Goal: Task Accomplishment & Management: Manage account settings

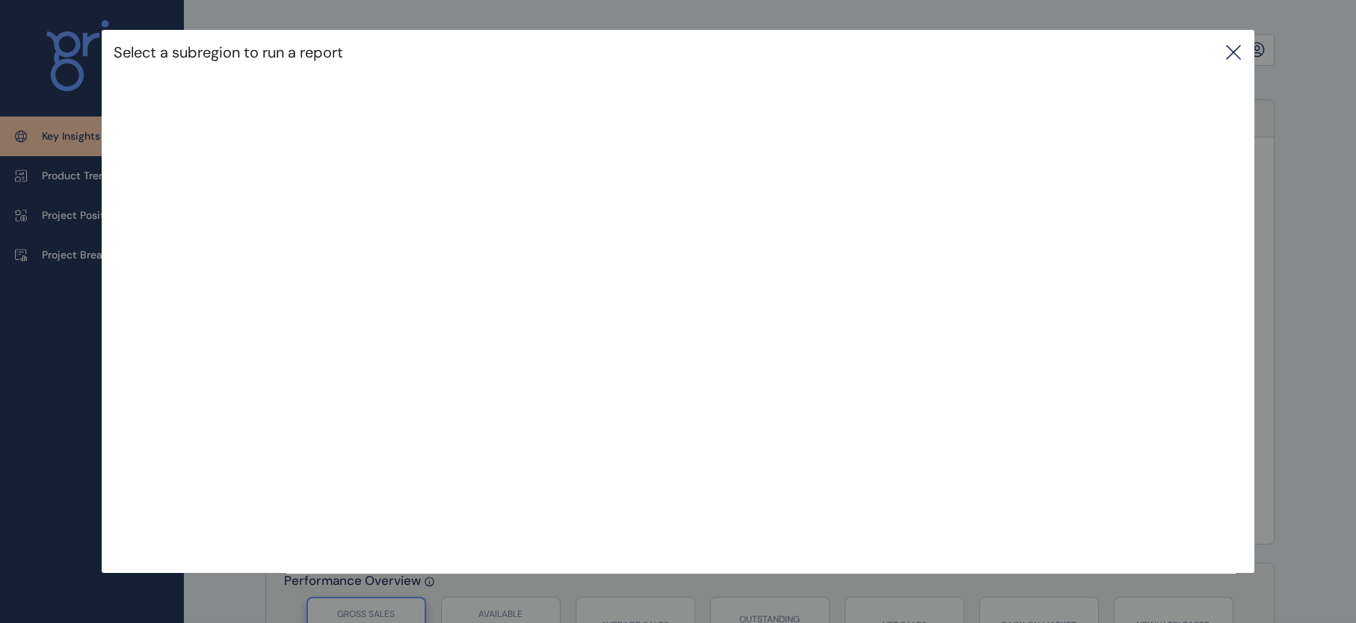
click at [1232, 57] on icon at bounding box center [1233, 52] width 18 height 18
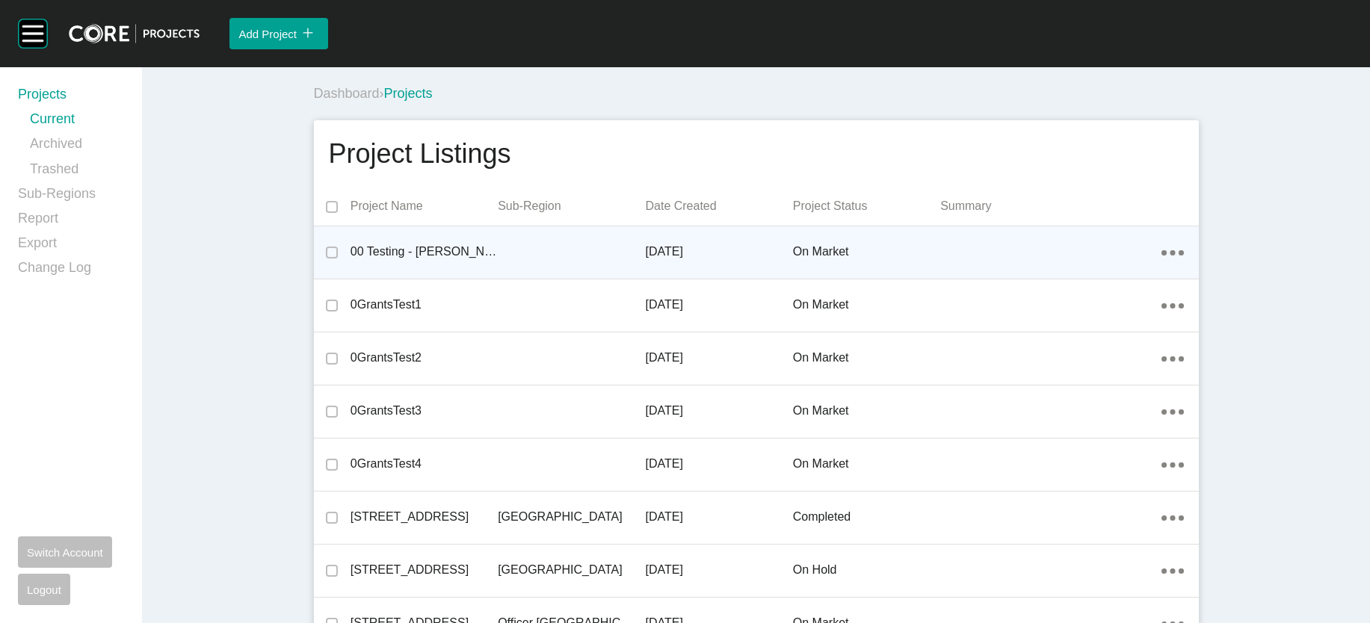
scroll to position [31005, 0]
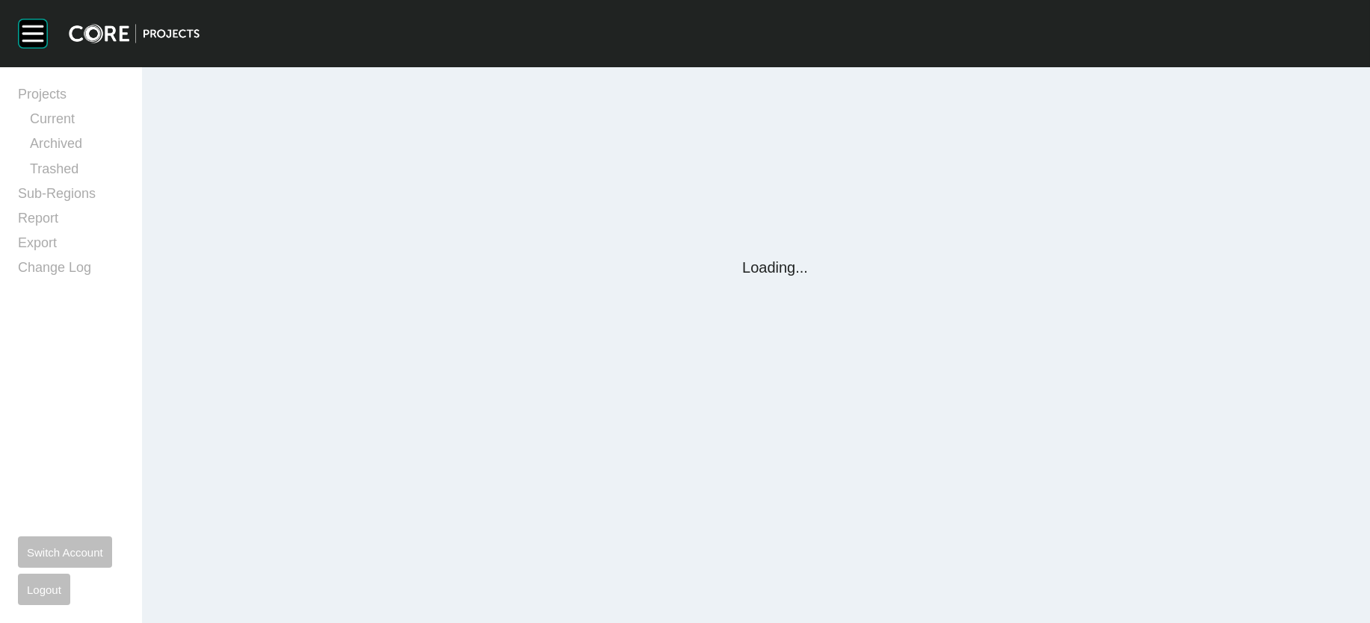
click at [1074, 327] on div "Group 2 Created with Sketch. . Projects Current Archived Trashed Sub-Regions Re…" at bounding box center [685, 311] width 1370 height 623
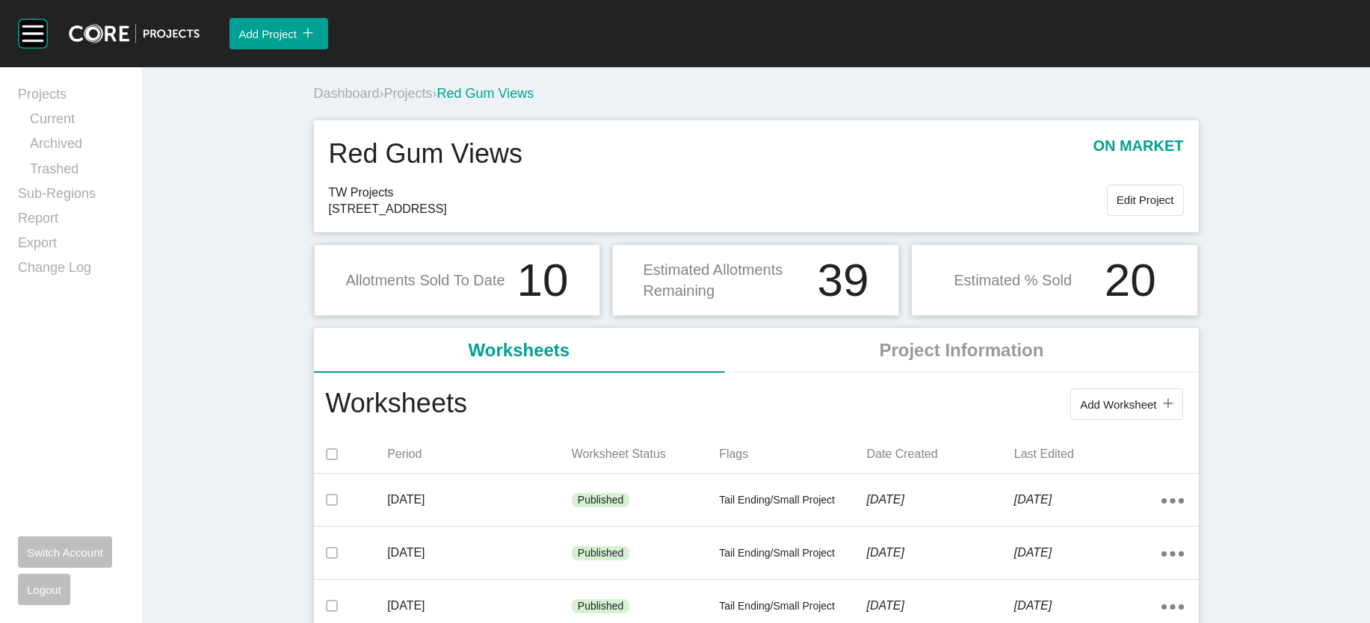
click at [384, 101] on span "Projects" at bounding box center [408, 93] width 49 height 15
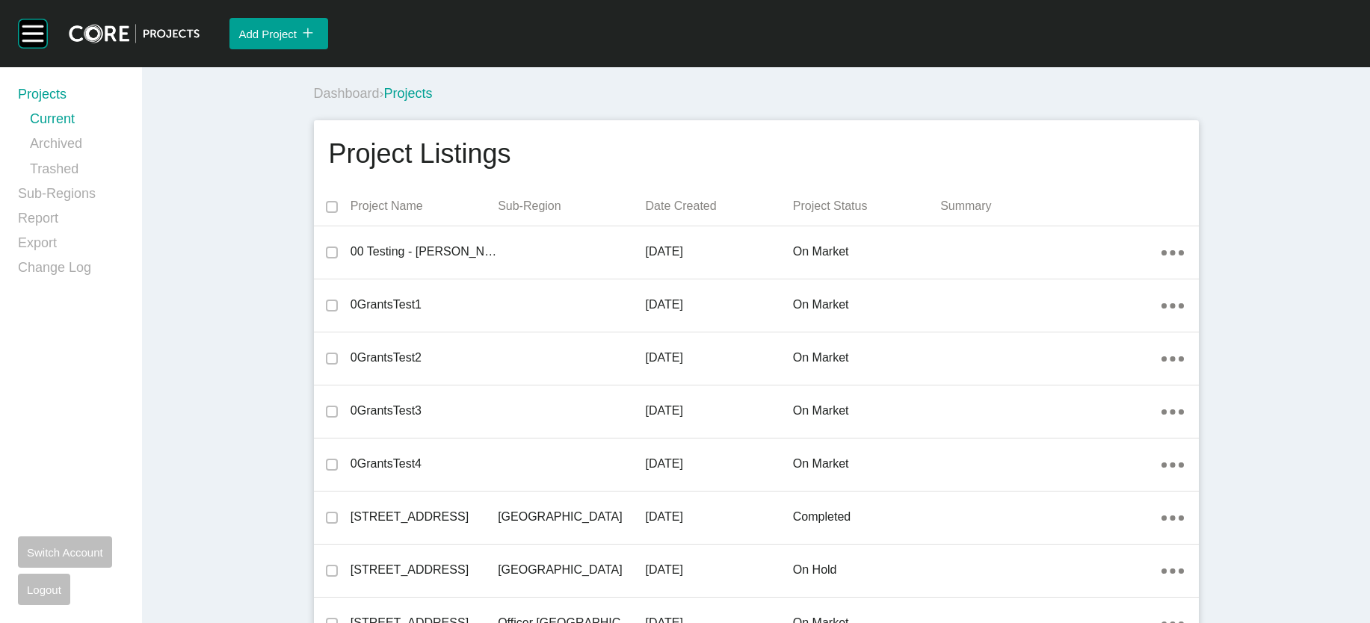
scroll to position [31005, 0]
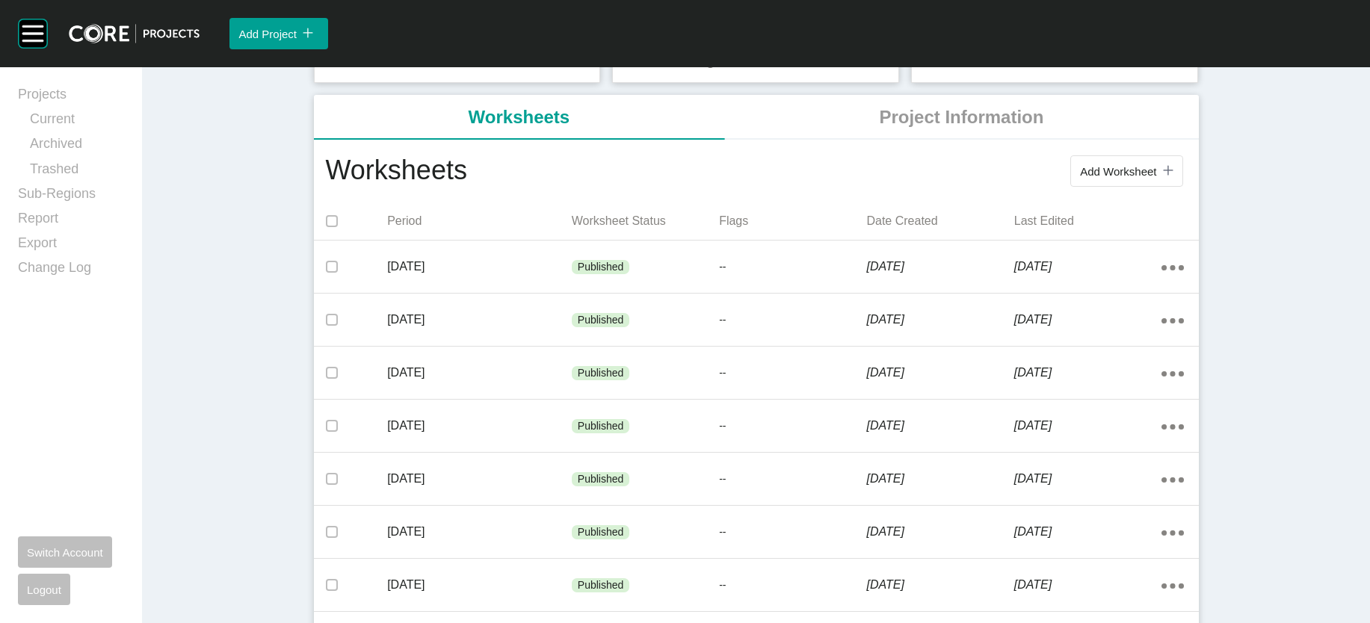
scroll to position [252, 0]
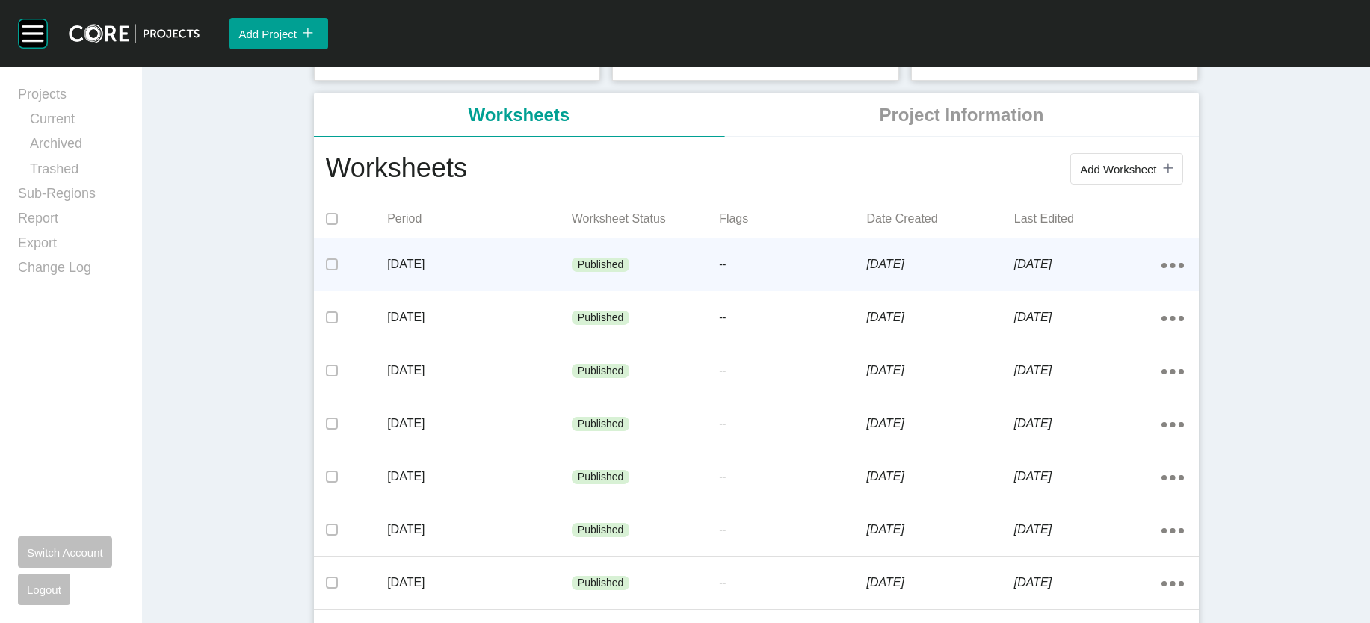
click at [627, 288] on div "Published" at bounding box center [645, 265] width 147 height 45
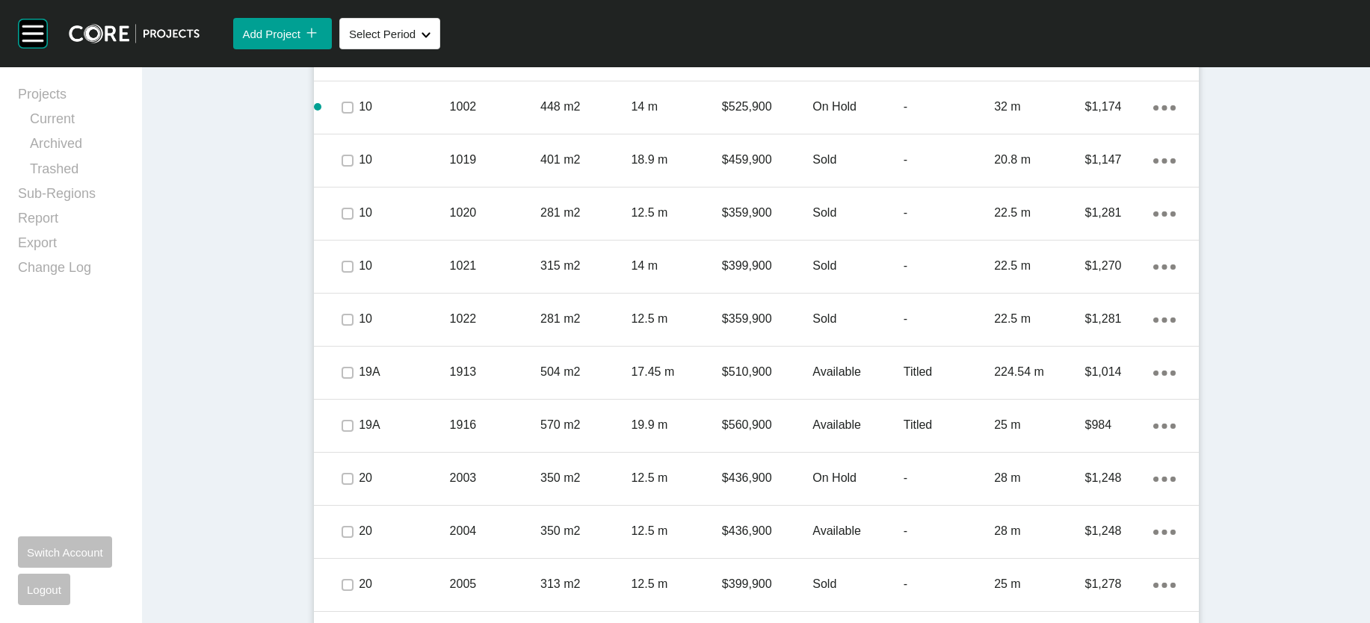
scroll to position [1469, 0]
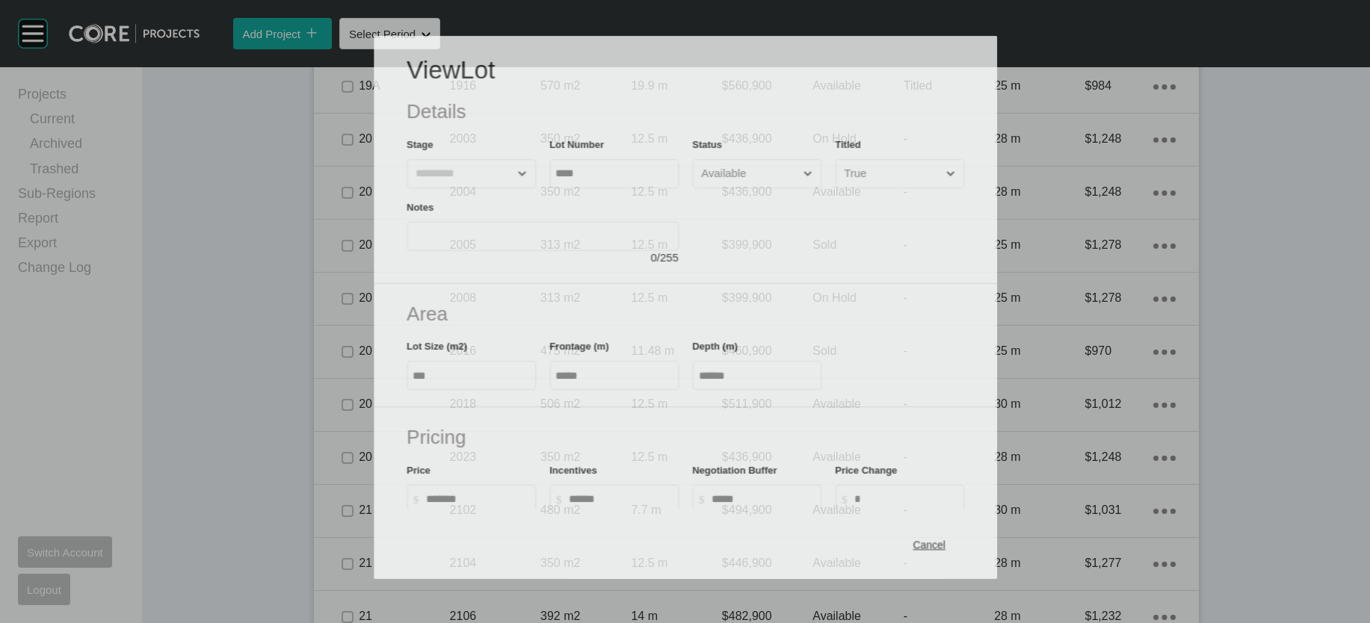
scroll to position [1412, 0]
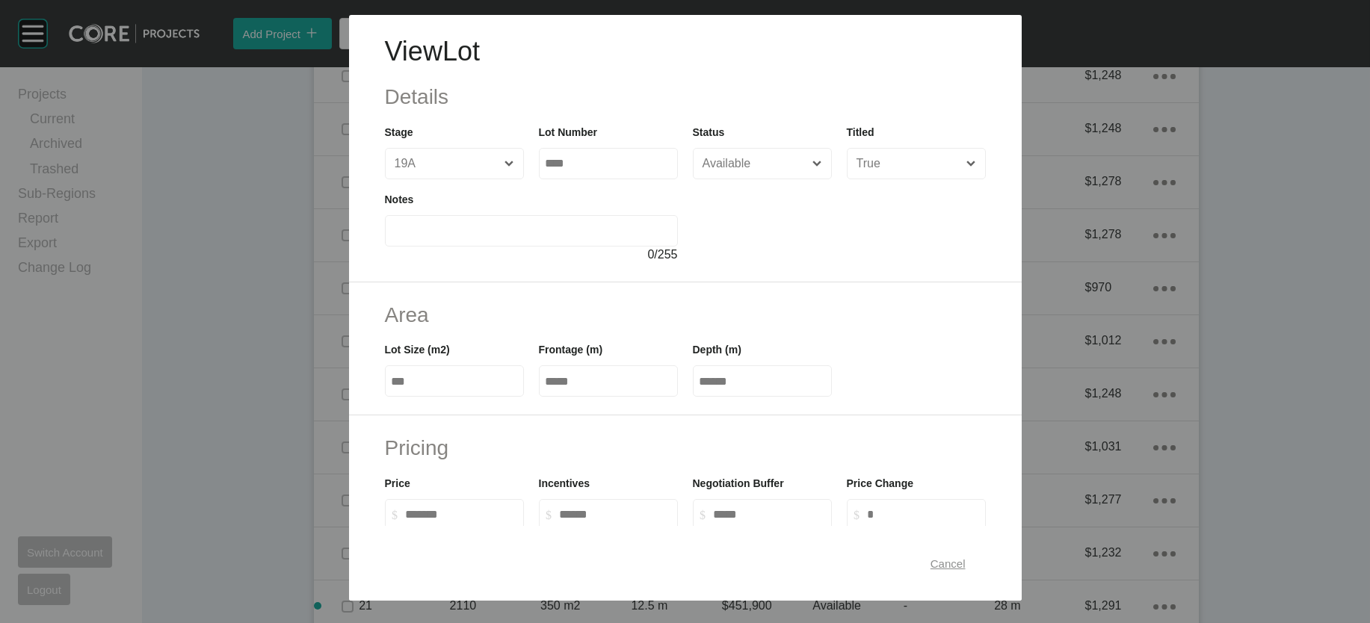
click at [969, 565] on div "Cancel" at bounding box center [948, 563] width 43 height 20
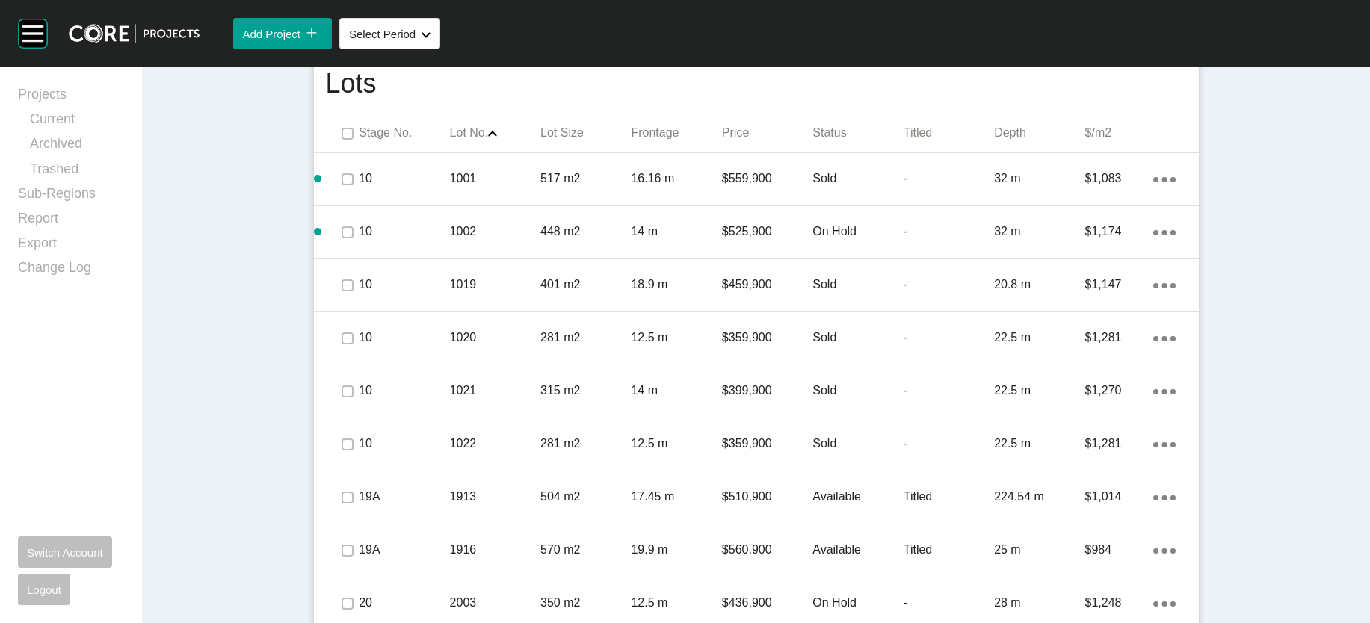
scroll to position [857, 0]
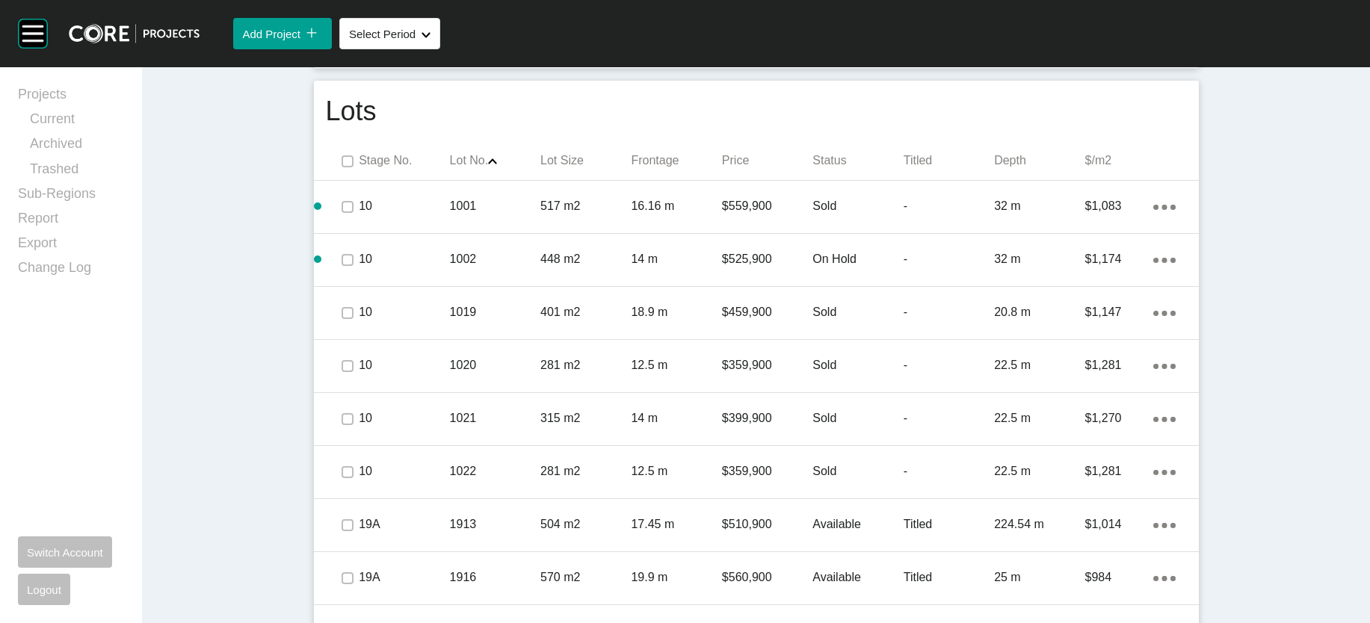
click at [1078, 169] on p "Depth" at bounding box center [1039, 160] width 90 height 16
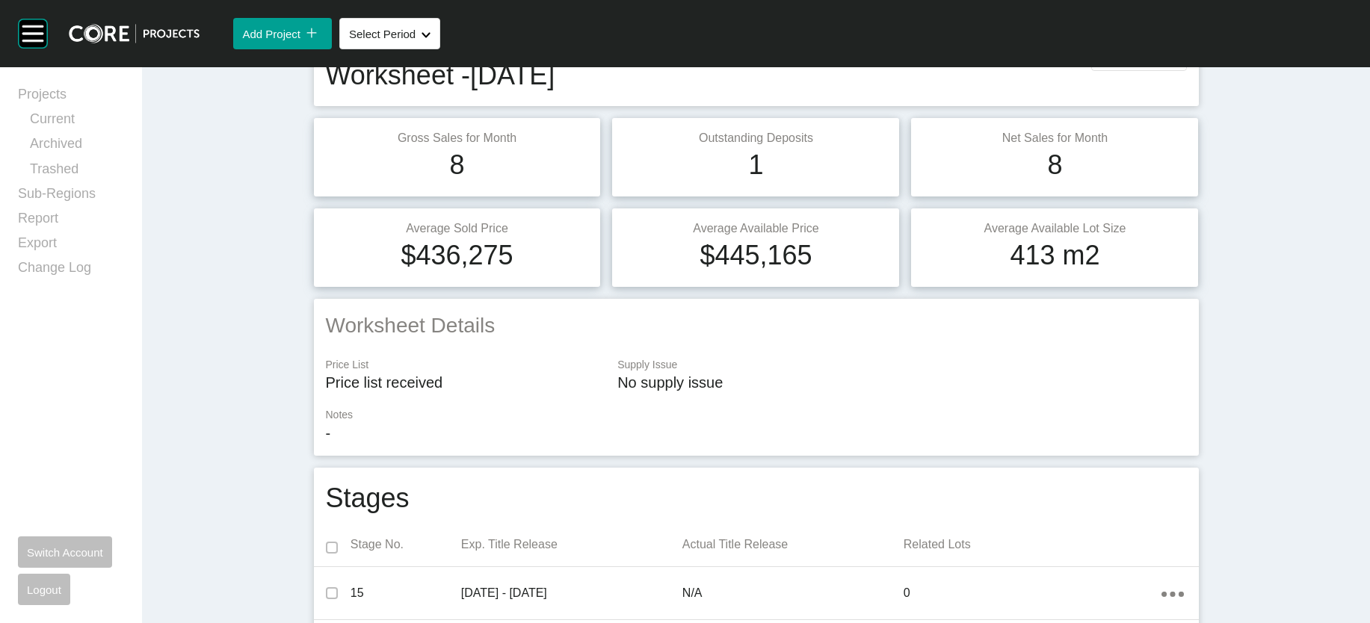
scroll to position [0, 0]
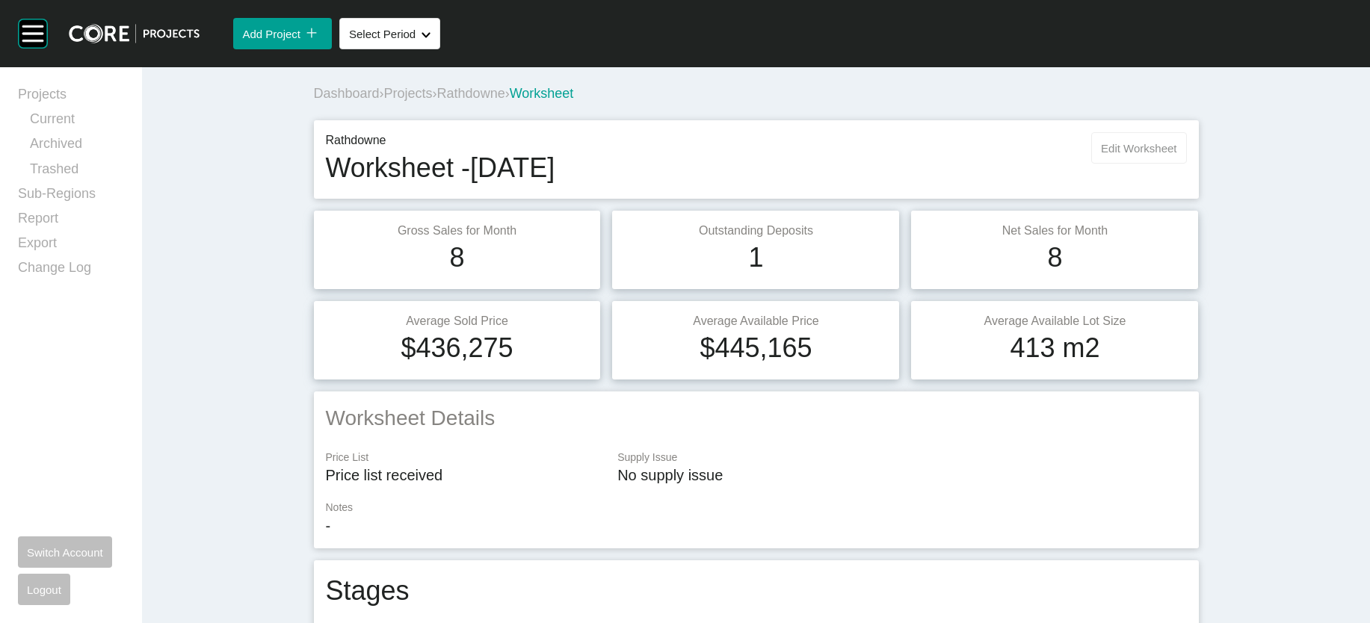
click at [1176, 155] on span "Edit Worksheet" at bounding box center [1138, 148] width 75 height 13
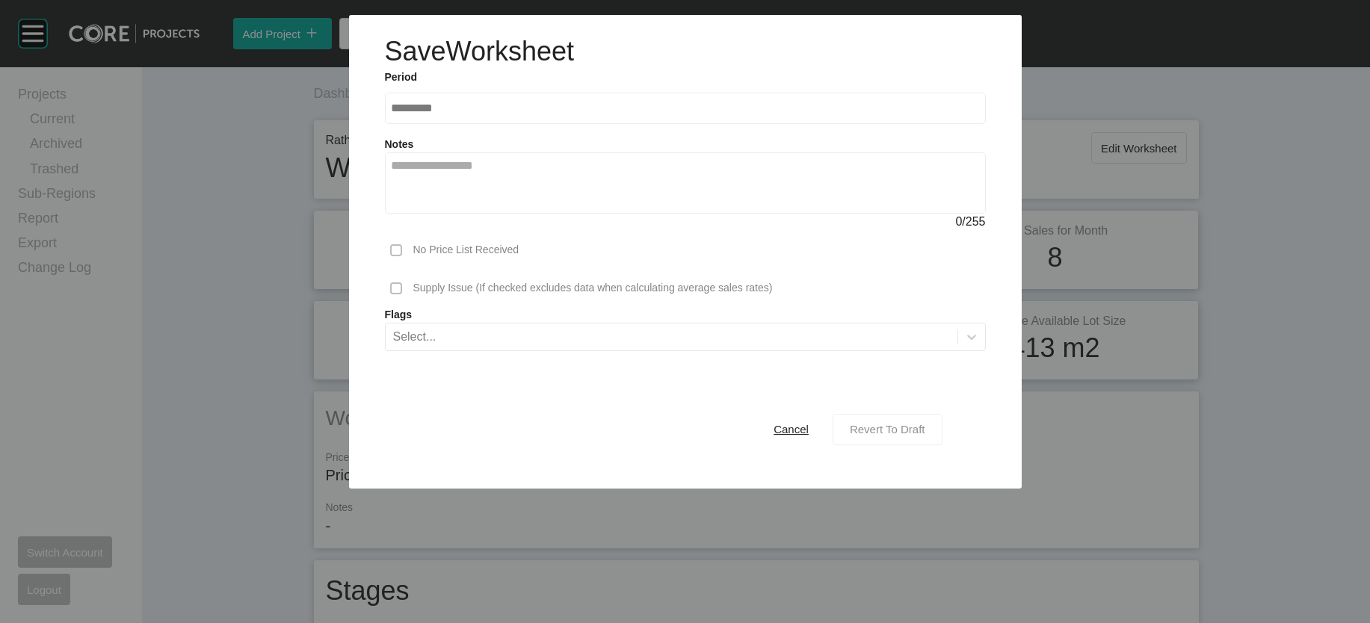
click at [925, 436] on span "Revert To Draft" at bounding box center [887, 429] width 75 height 13
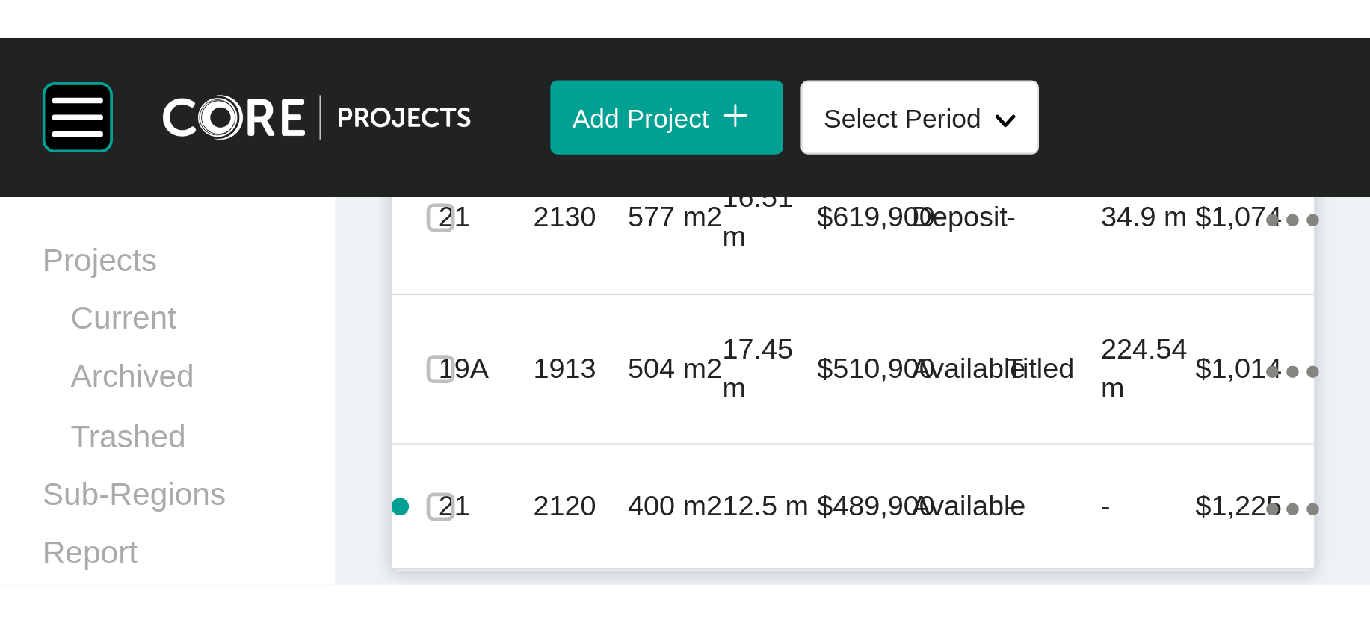
scroll to position [2656, 0]
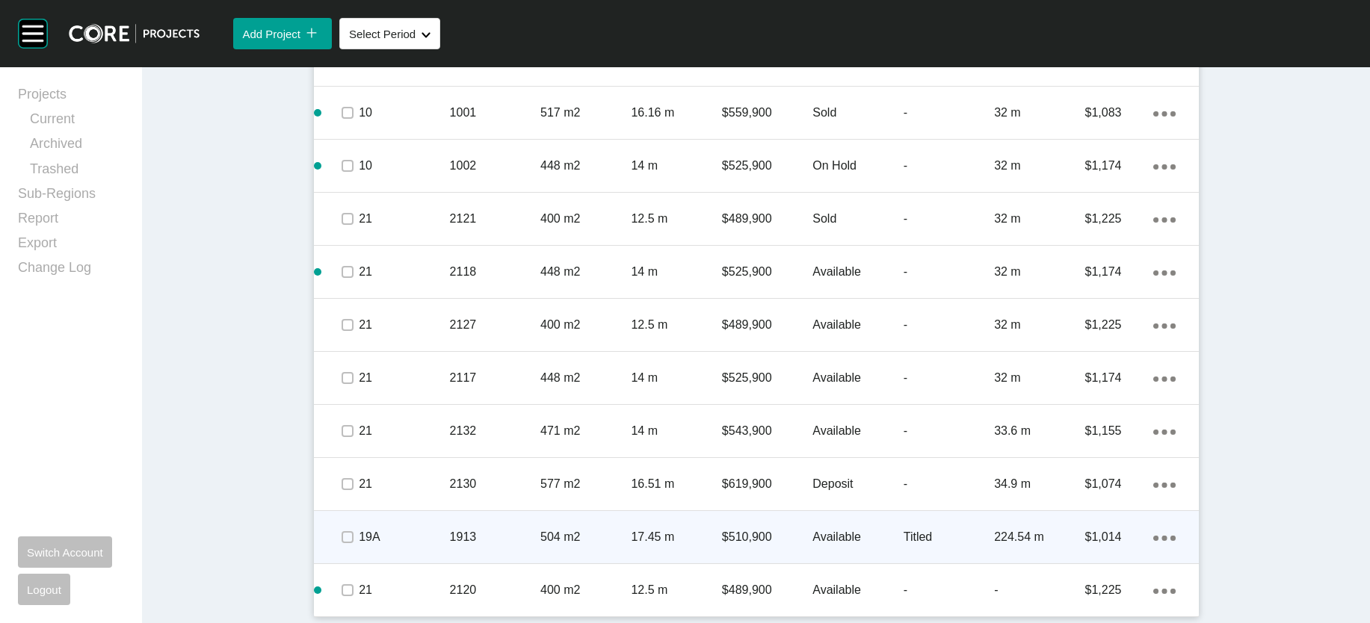
click at [934, 529] on p "Titled" at bounding box center [949, 537] width 90 height 16
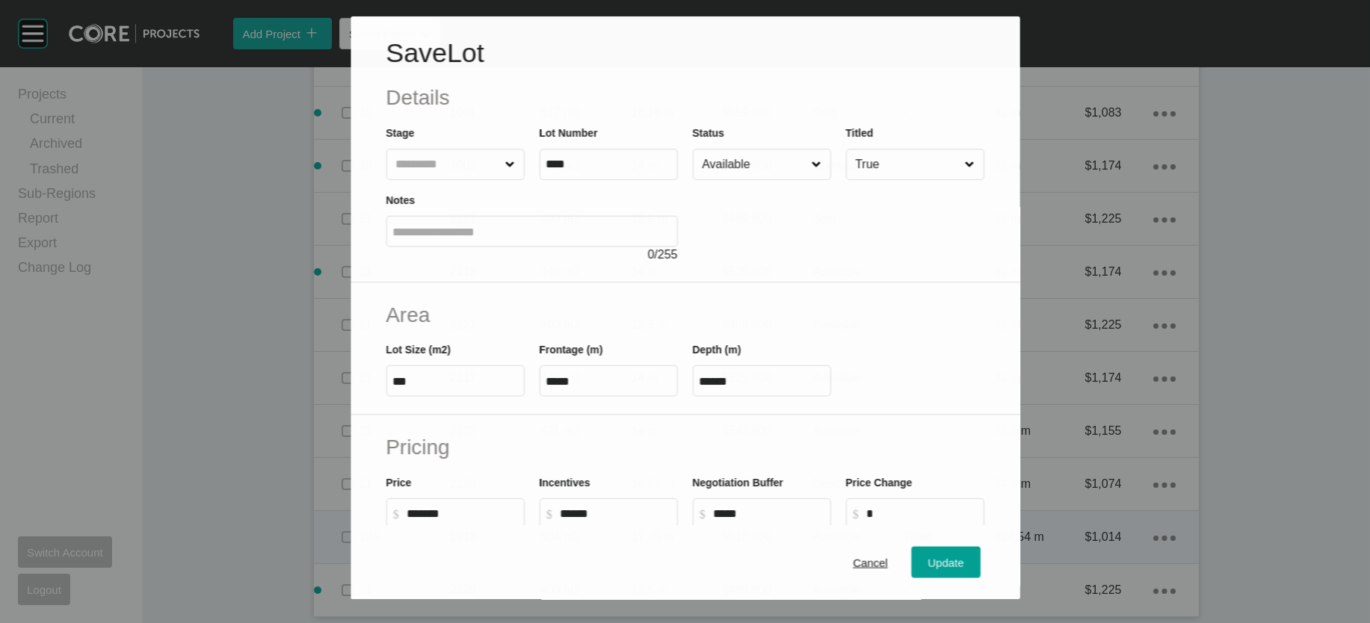
scroll to position [2599, 0]
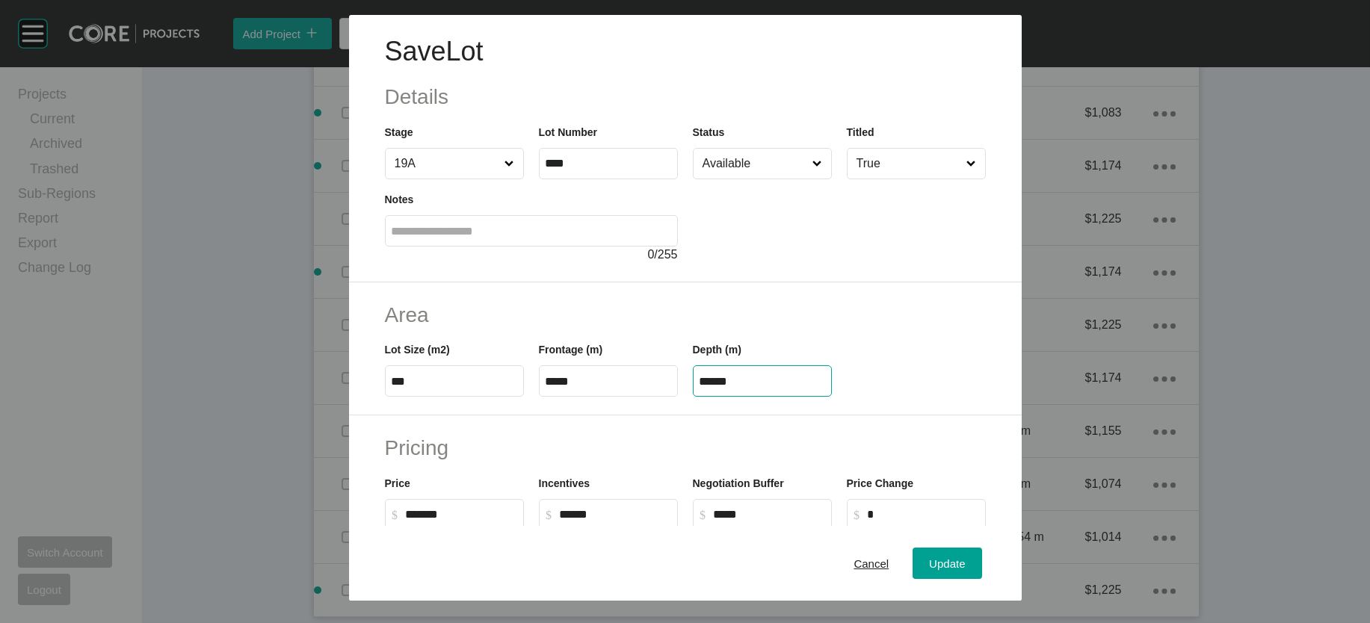
drag, startPoint x: 704, startPoint y: 471, endPoint x: 679, endPoint y: 466, distance: 25.8
click at [685, 397] on div "Depth (m) ******" at bounding box center [762, 363] width 154 height 67
click at [588, 397] on label "*****" at bounding box center [608, 380] width 139 height 31
click at [588, 388] on input "*****" at bounding box center [609, 381] width 126 height 13
type input "****"
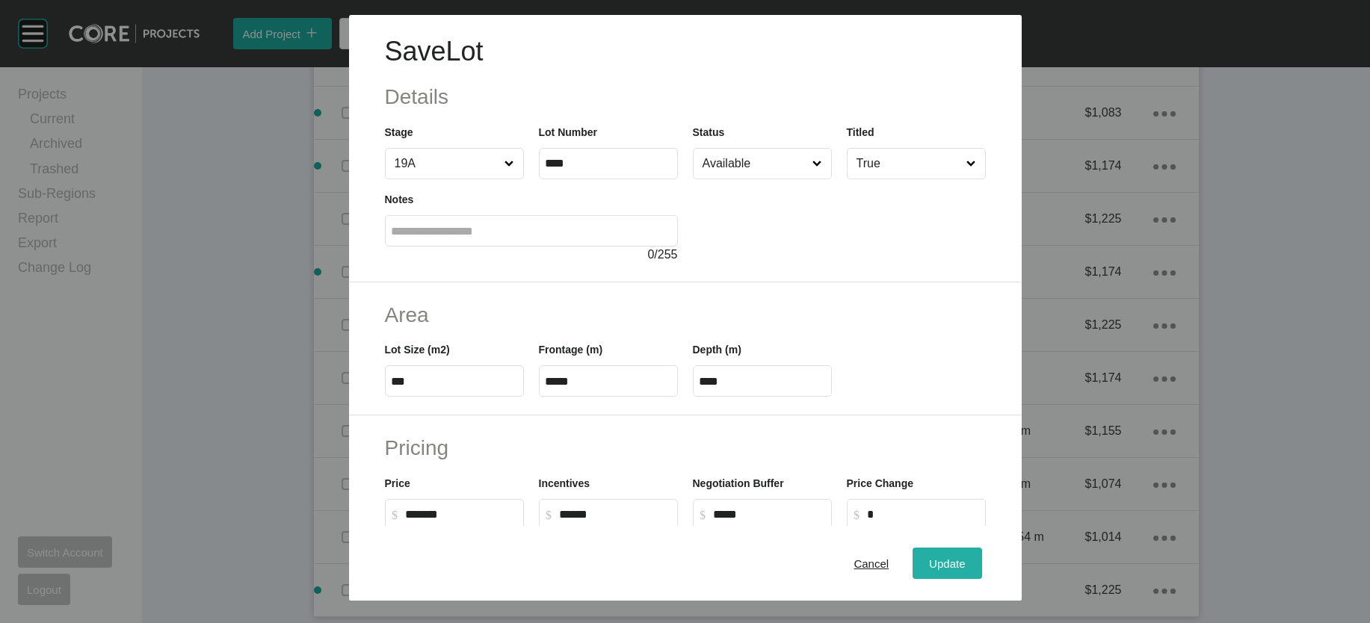
click at [965, 558] on span "Update" at bounding box center [947, 563] width 36 height 13
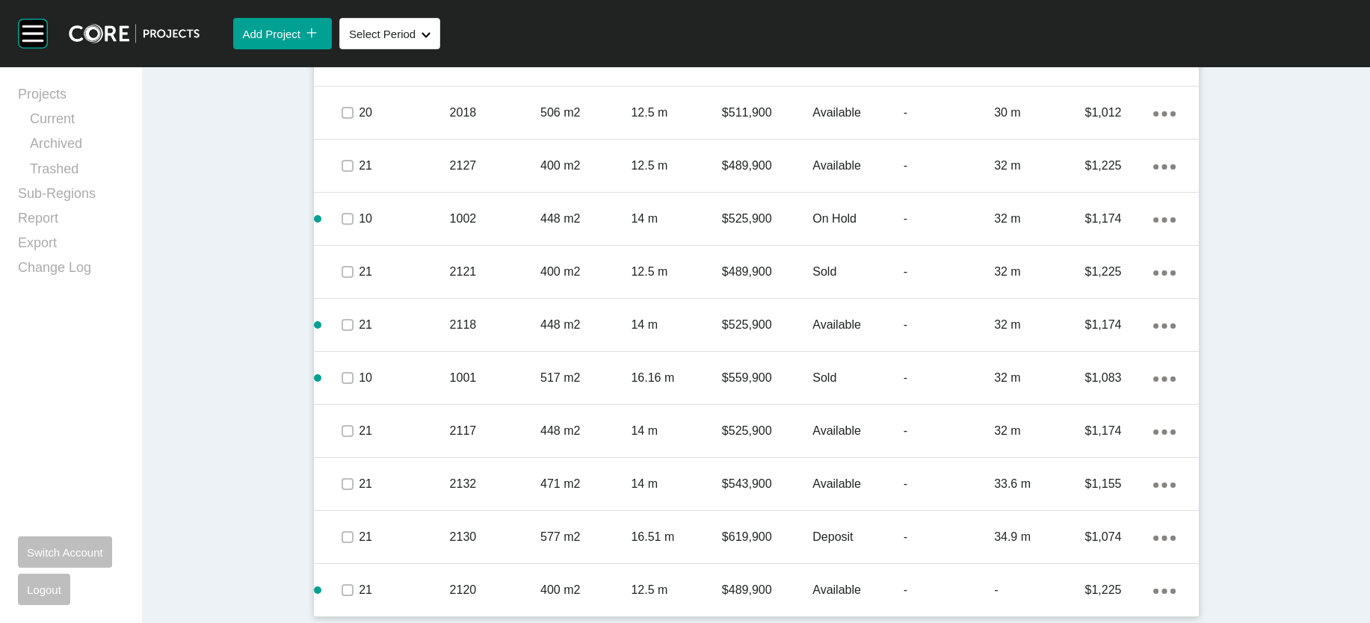
scroll to position [2309, 0]
click at [869, 15] on p "Available" at bounding box center [857, 7] width 90 height 16
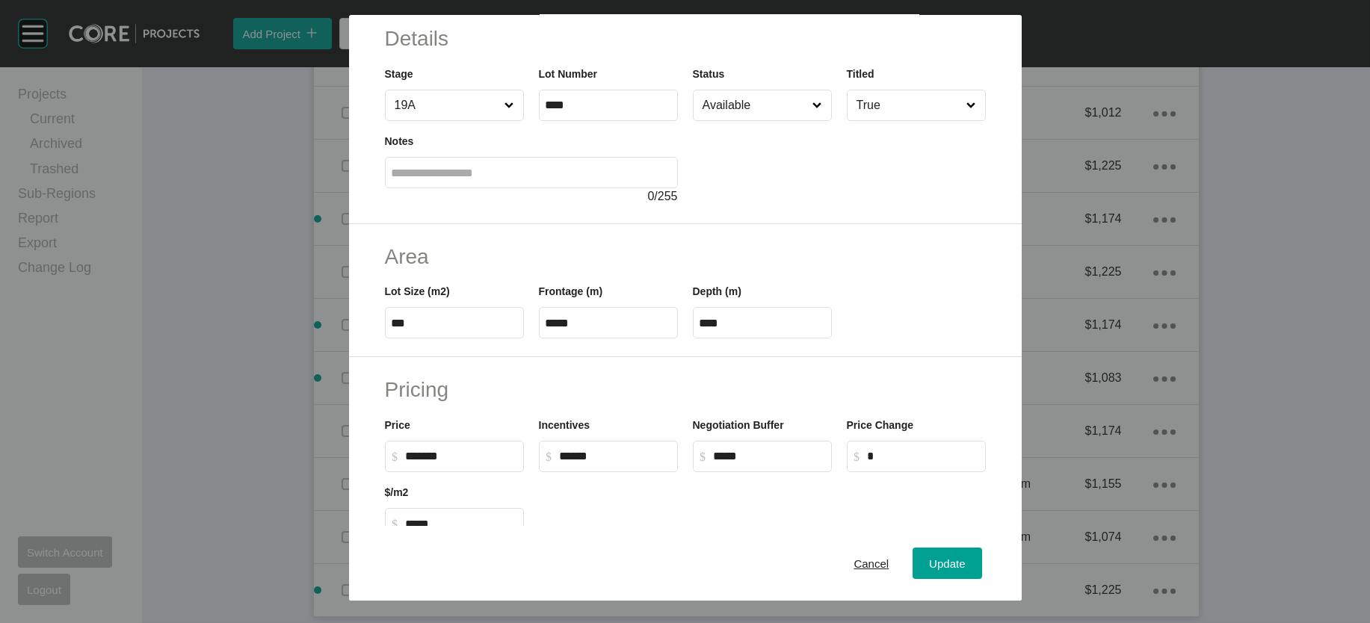
scroll to position [46, 0]
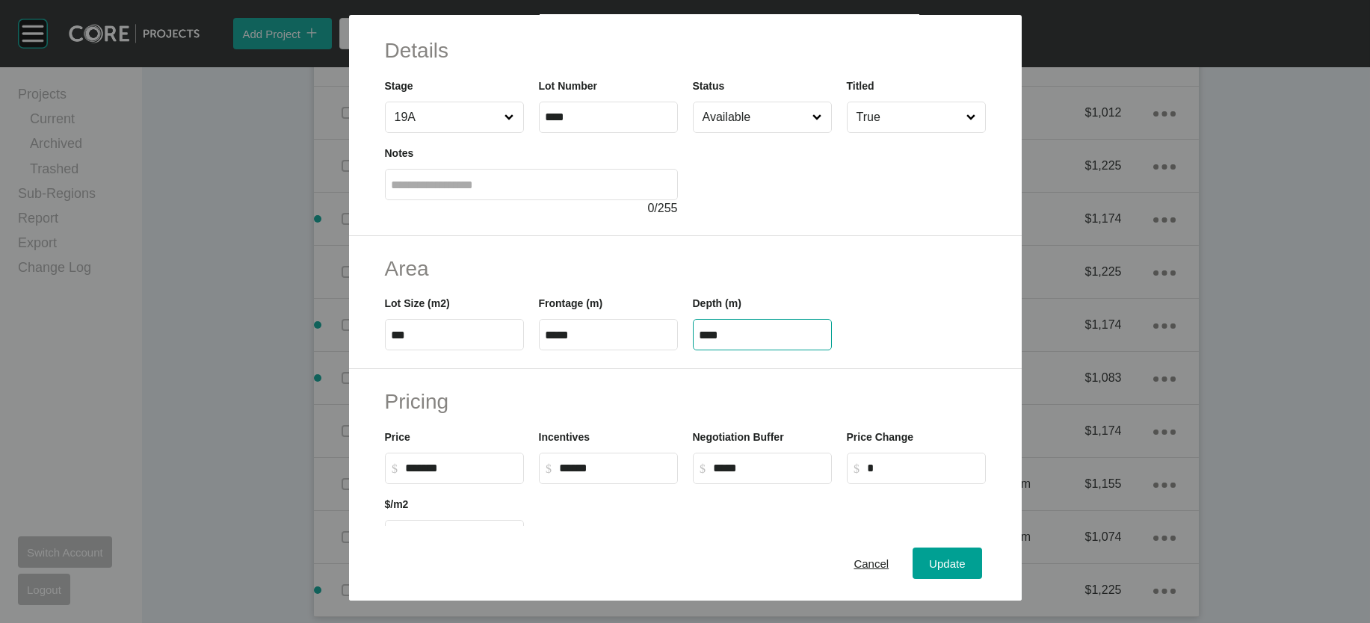
drag, startPoint x: 739, startPoint y: 427, endPoint x: 577, endPoint y: 412, distance: 162.9
click at [577, 351] on div "Lot Size (m2) *** Frontage (m) ***** Depth (m) ****" at bounding box center [685, 316] width 616 height 67
type input "*****"
click at [978, 538] on div "Save Lot Details Stage 19A Lot Number **** Status Available Titled True Notes 0…" at bounding box center [685, 311] width 1370 height 623
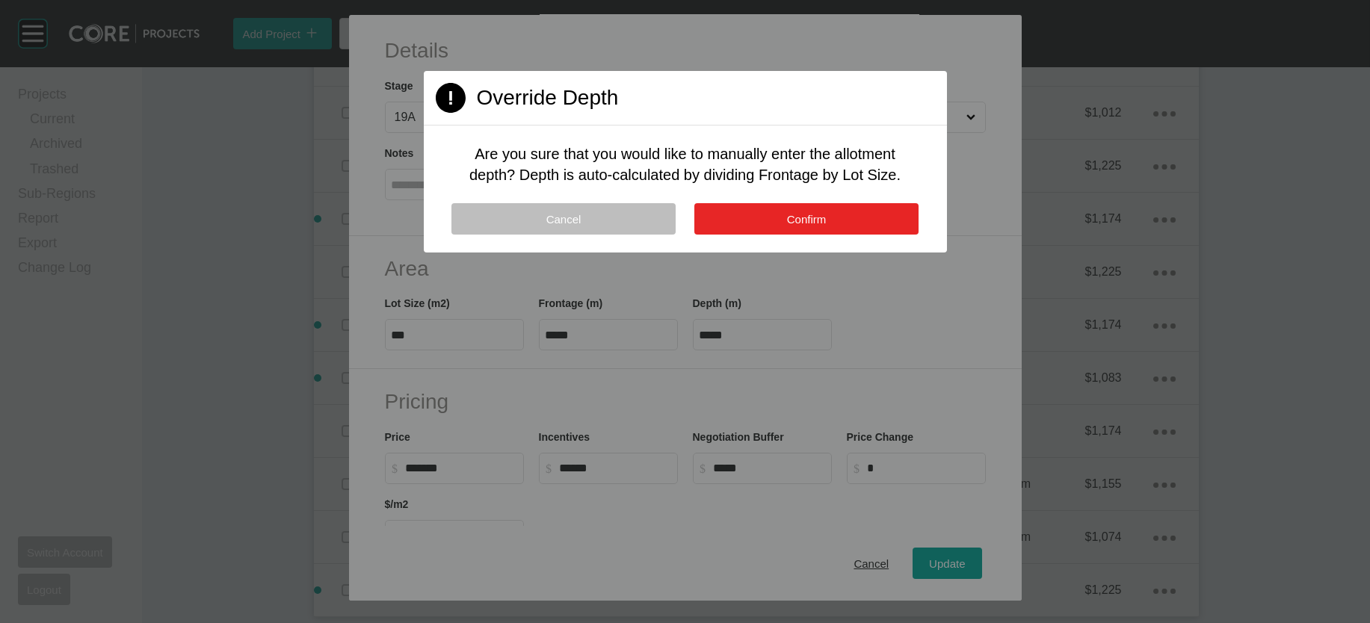
click at [837, 235] on button "Confirm" at bounding box center [806, 218] width 224 height 31
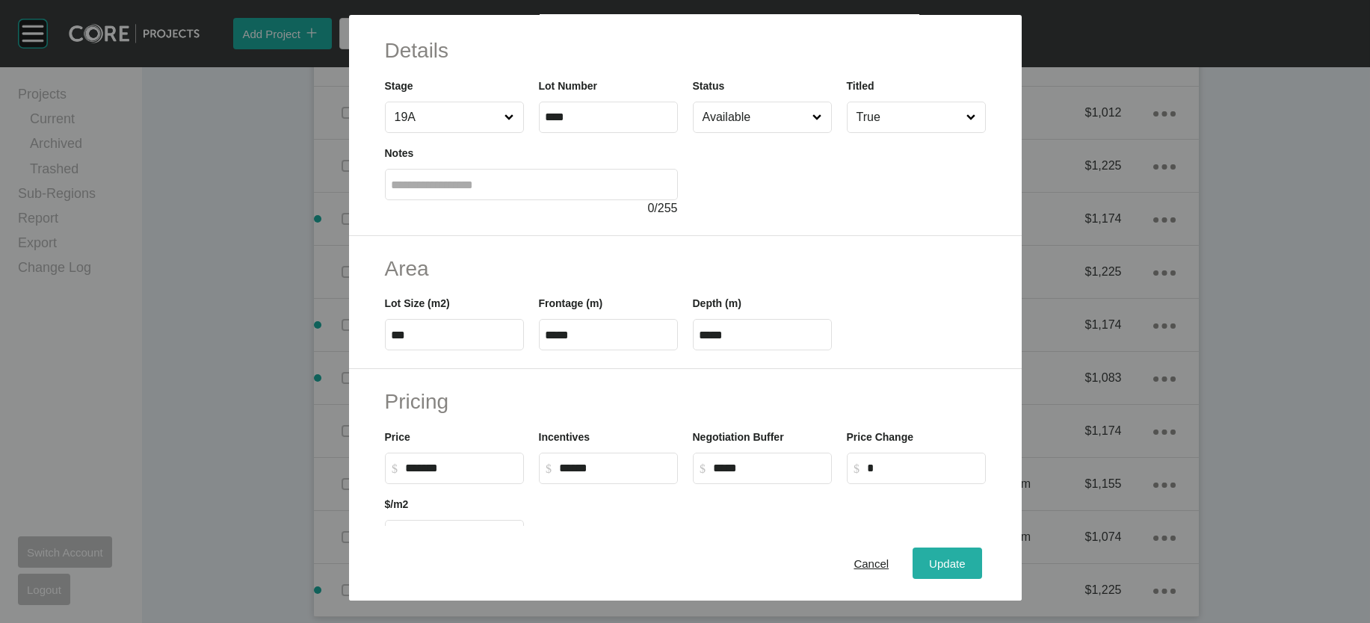
click at [965, 557] on span "Update" at bounding box center [947, 563] width 36 height 13
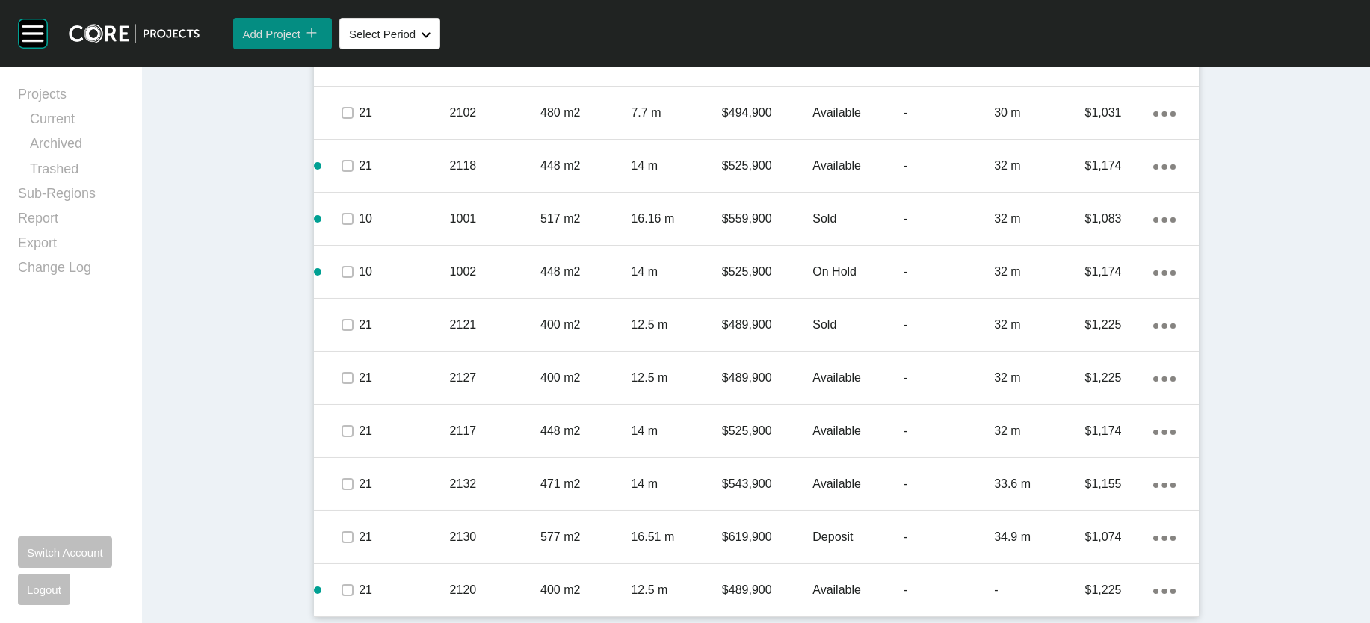
scroll to position [1340, 0]
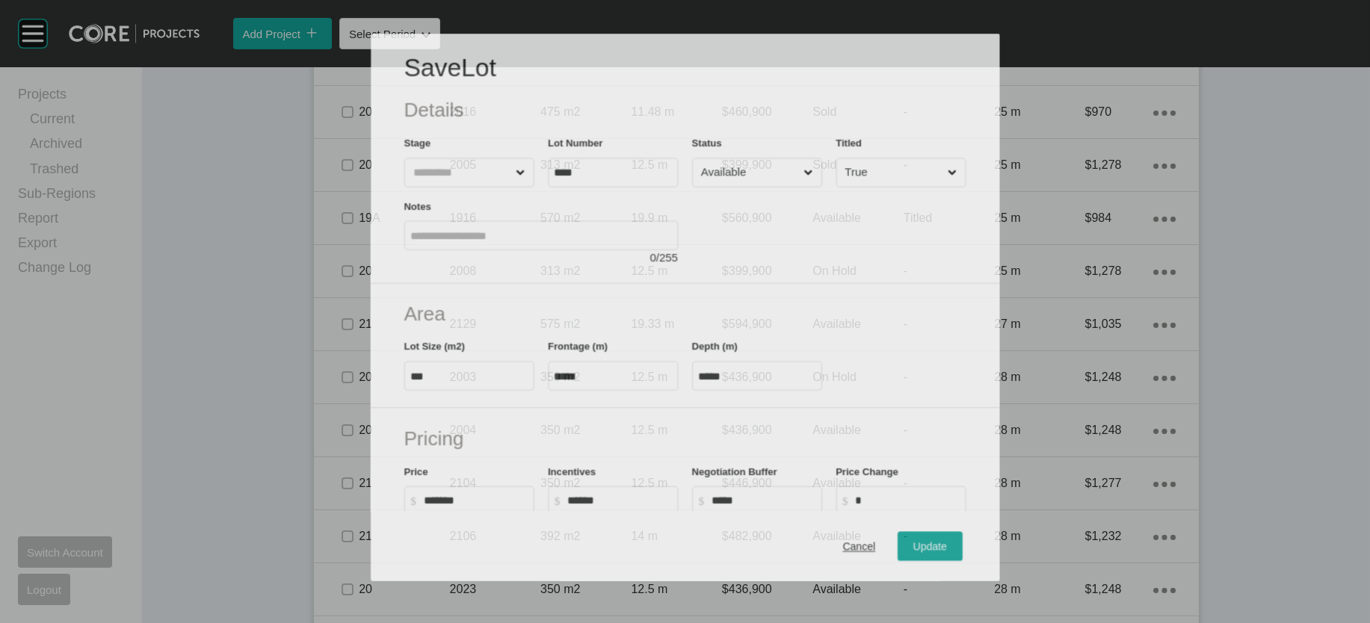
scroll to position [1282, 0]
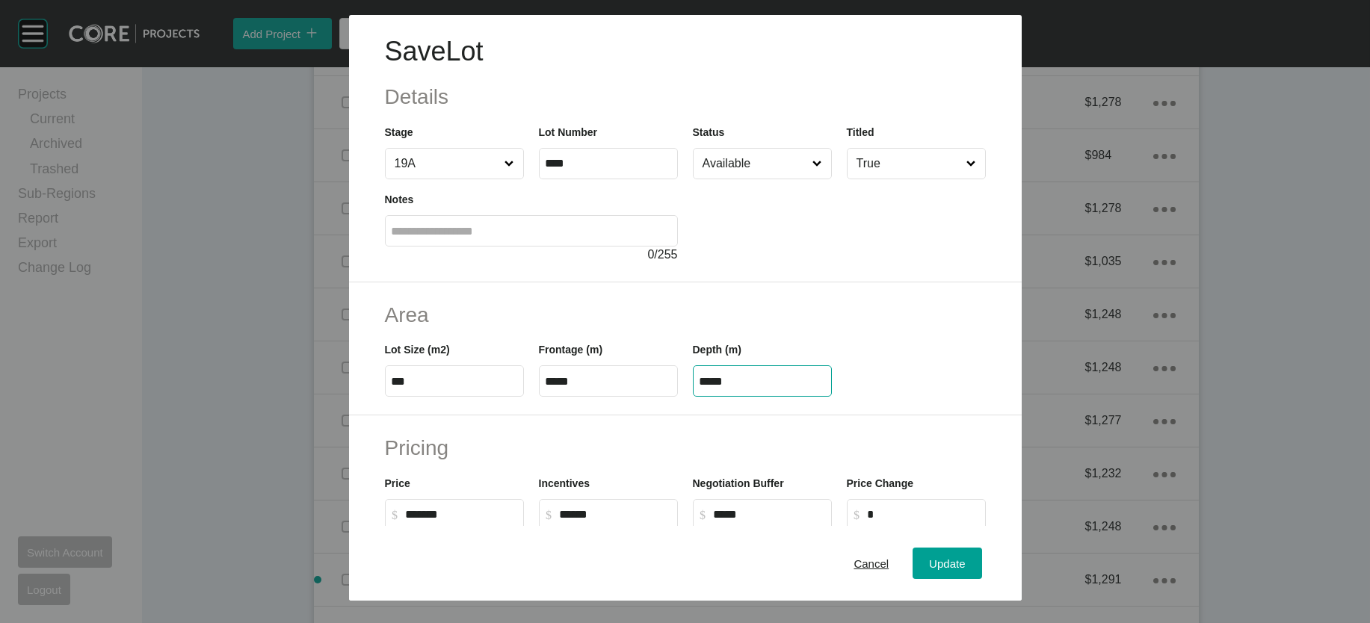
drag, startPoint x: 737, startPoint y: 472, endPoint x: 658, endPoint y: 459, distance: 79.6
click at [658, 397] on div "Lot Size (m2) *** Frontage (m) ***** Depth (m) *****" at bounding box center [685, 363] width 616 height 67
click at [980, 552] on div "Save Lot Details Stage 19A Lot Number **** Status Available Titled True Notes 0…" at bounding box center [685, 311] width 1370 height 623
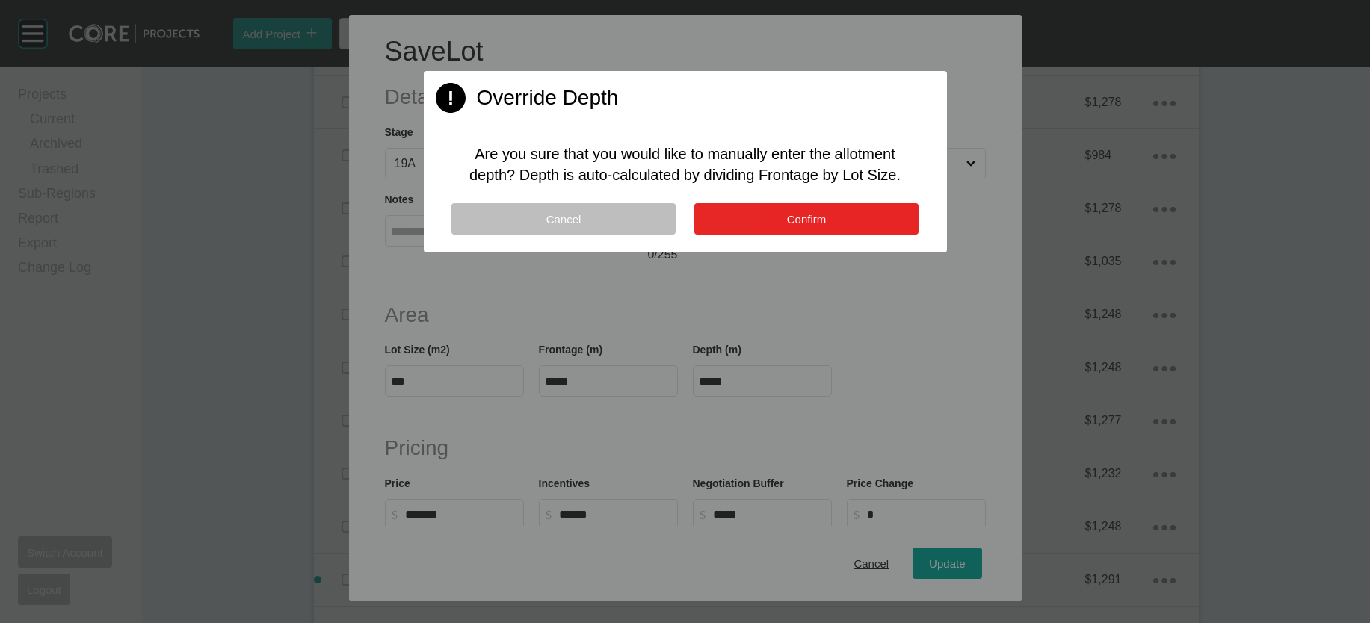
click at [836, 235] on button "Confirm" at bounding box center [806, 218] width 224 height 31
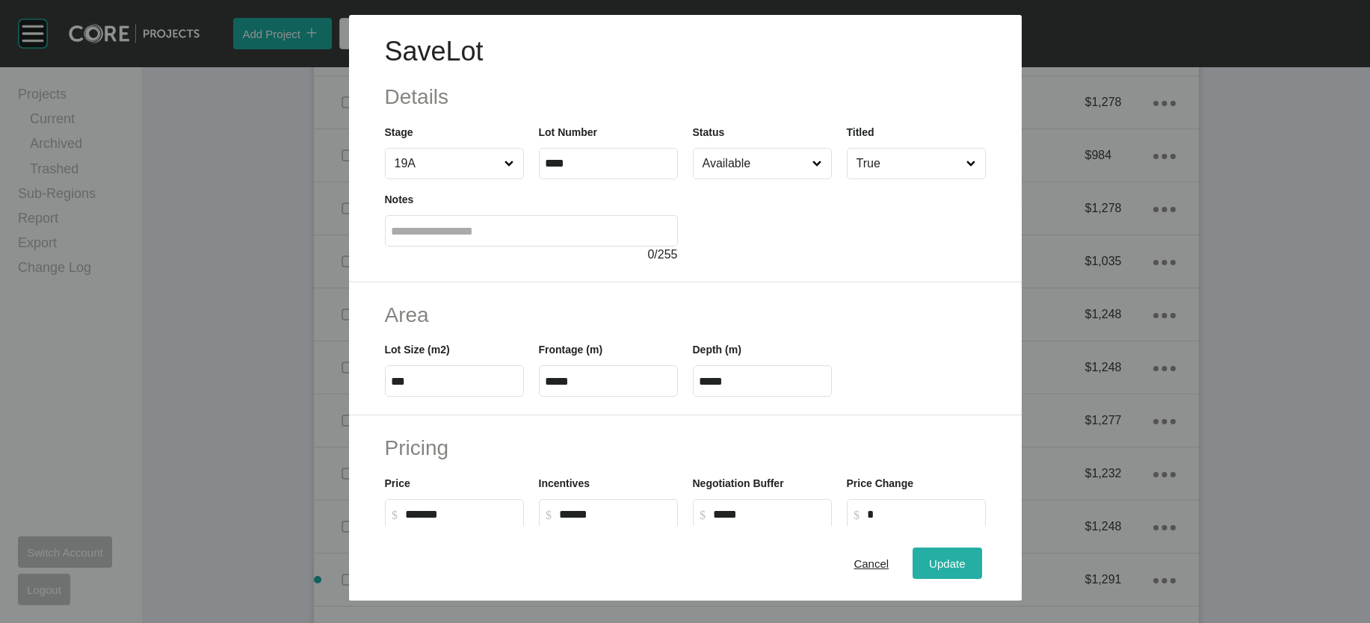
click at [969, 553] on div "Update" at bounding box center [946, 563] width 43 height 20
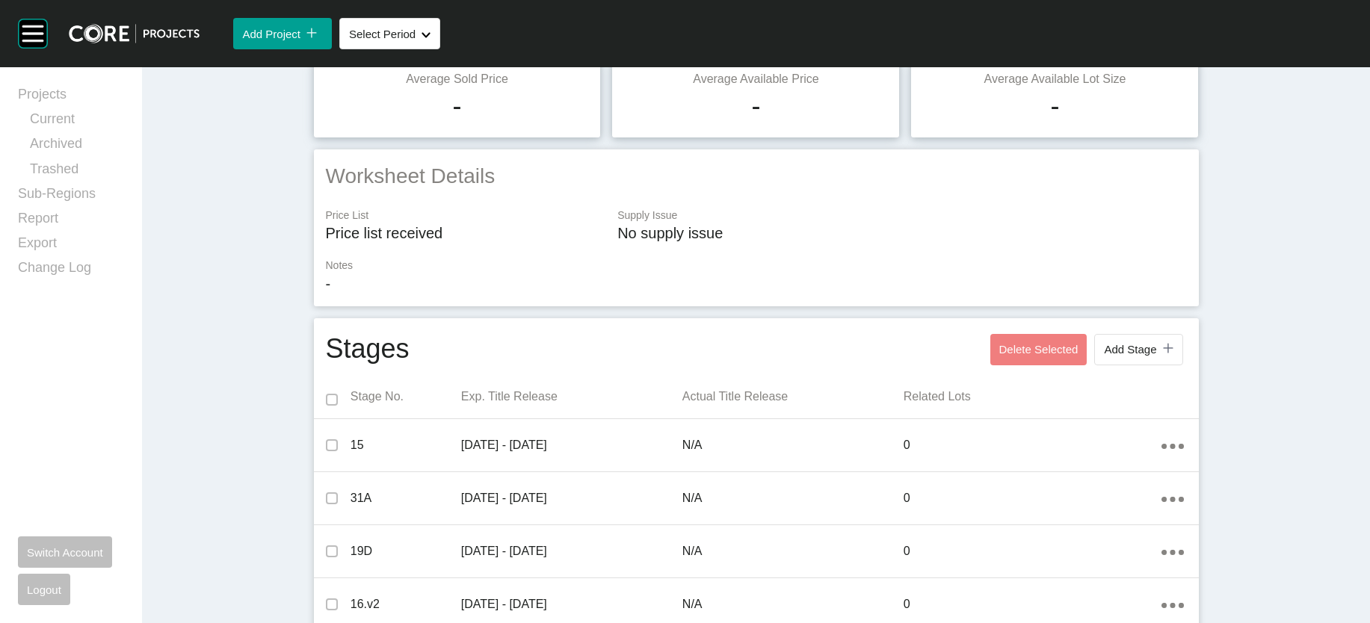
scroll to position [0, 0]
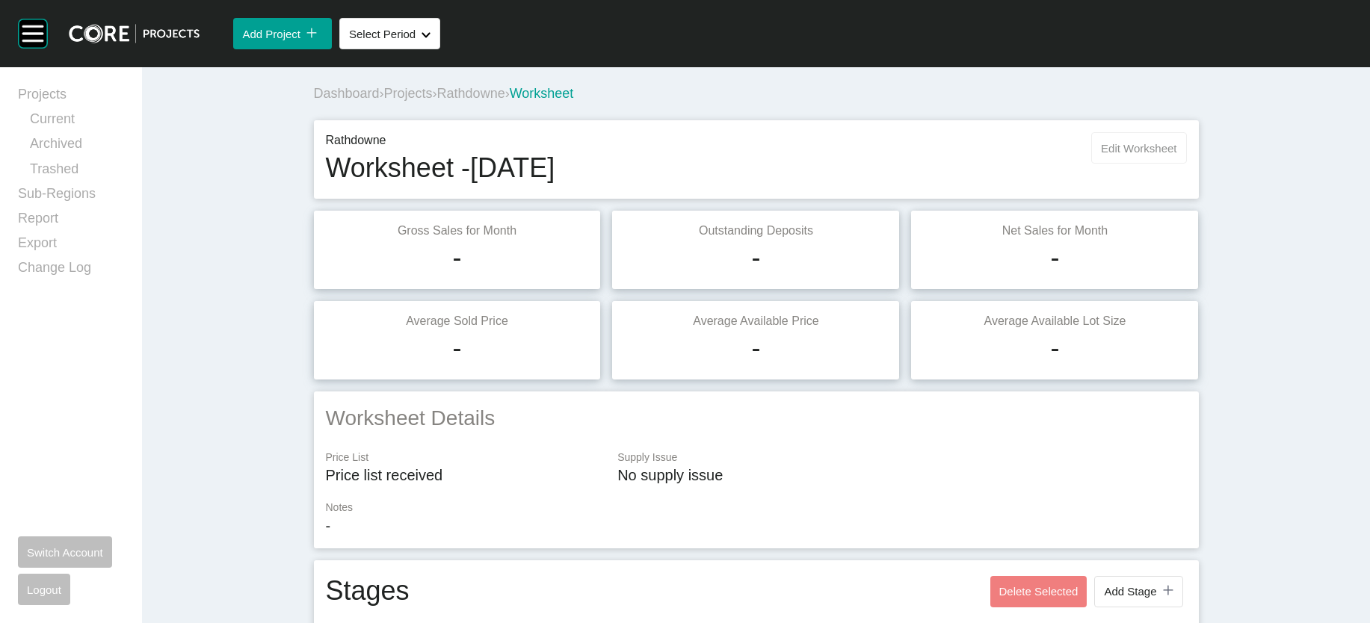
click at [1176, 155] on span "Edit Worksheet" at bounding box center [1138, 148] width 75 height 13
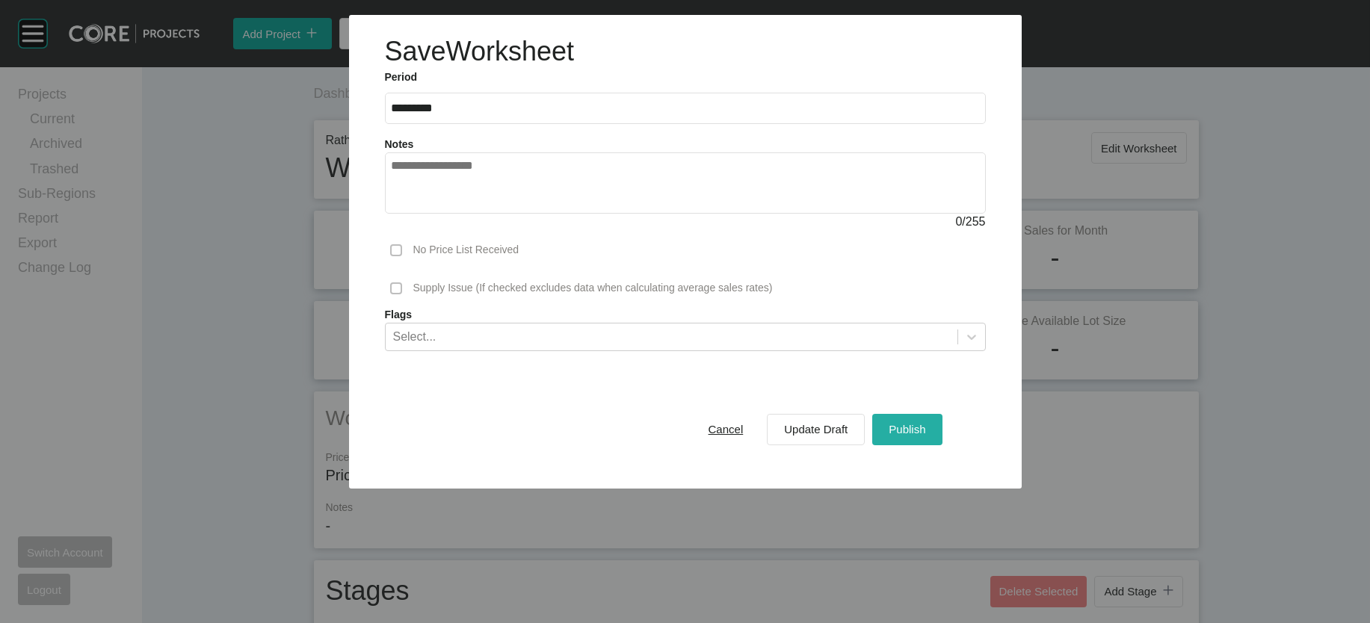
drag, startPoint x: 959, startPoint y: 530, endPoint x: 959, endPoint y: 510, distance: 20.2
click at [925, 436] on span "Publish" at bounding box center [907, 429] width 37 height 13
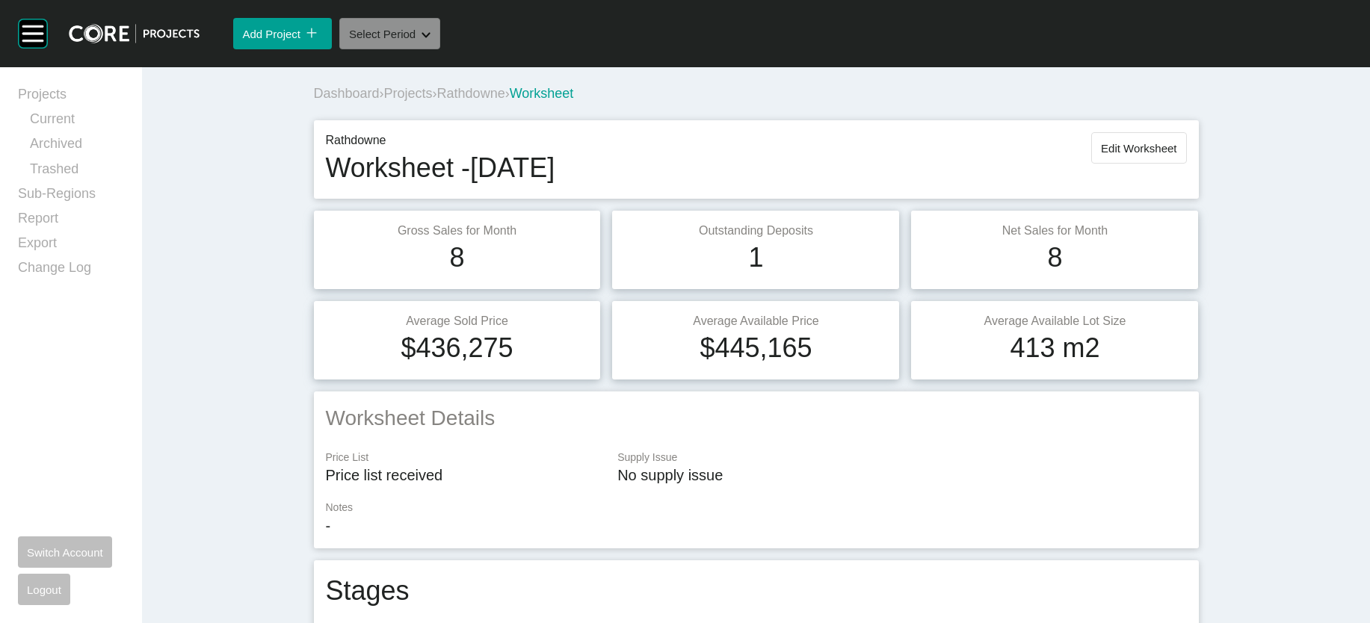
click at [440, 49] on button "Select Period Shape Created with Sketch." at bounding box center [389, 33] width 101 height 31
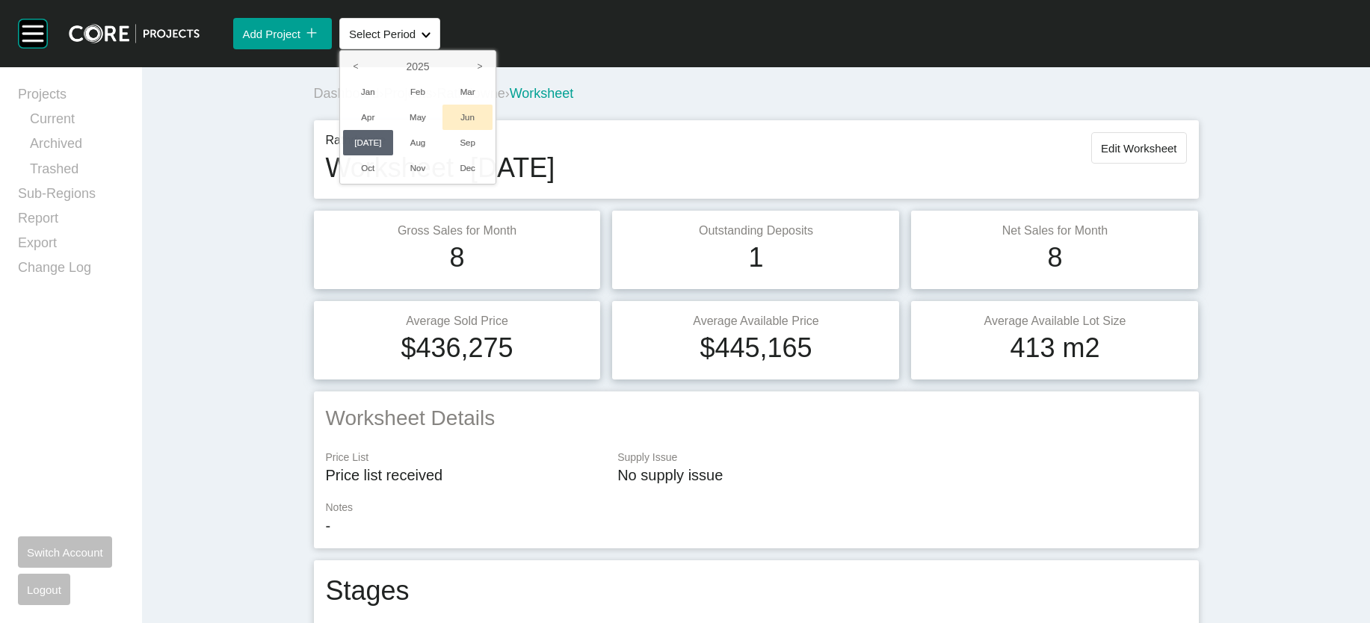
click at [493, 130] on li "Jun" at bounding box center [467, 117] width 50 height 25
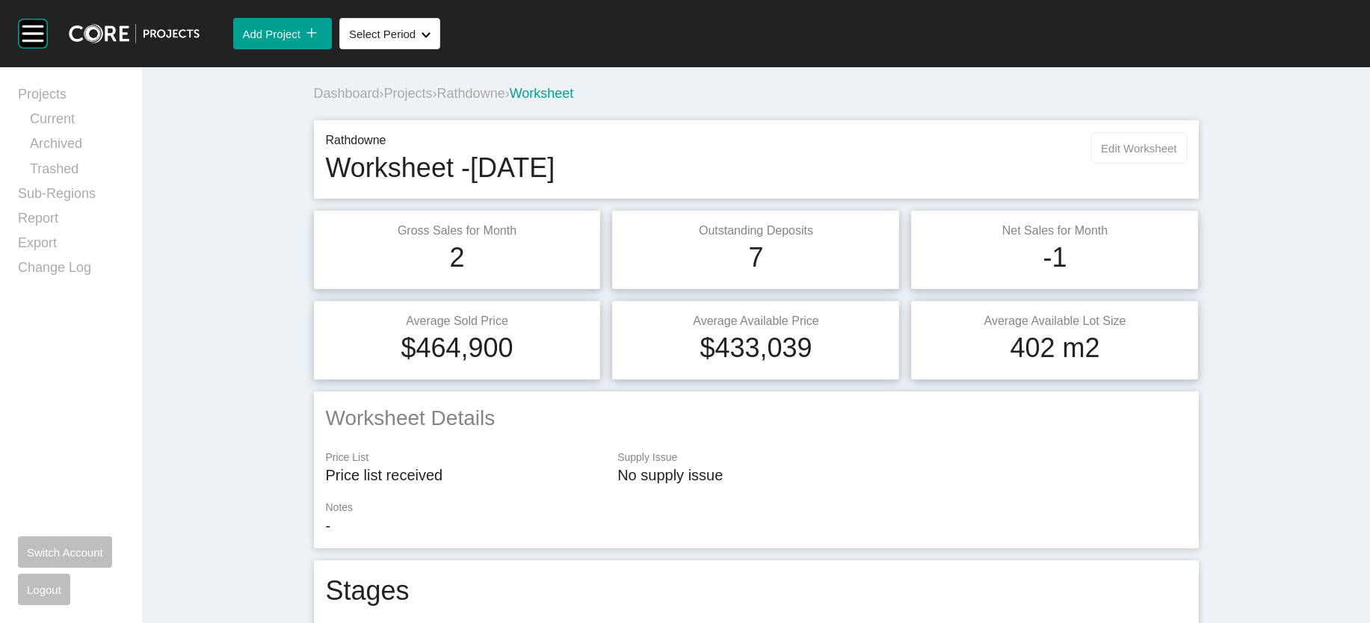
click at [1176, 155] on span "Edit Worksheet" at bounding box center [1138, 148] width 75 height 13
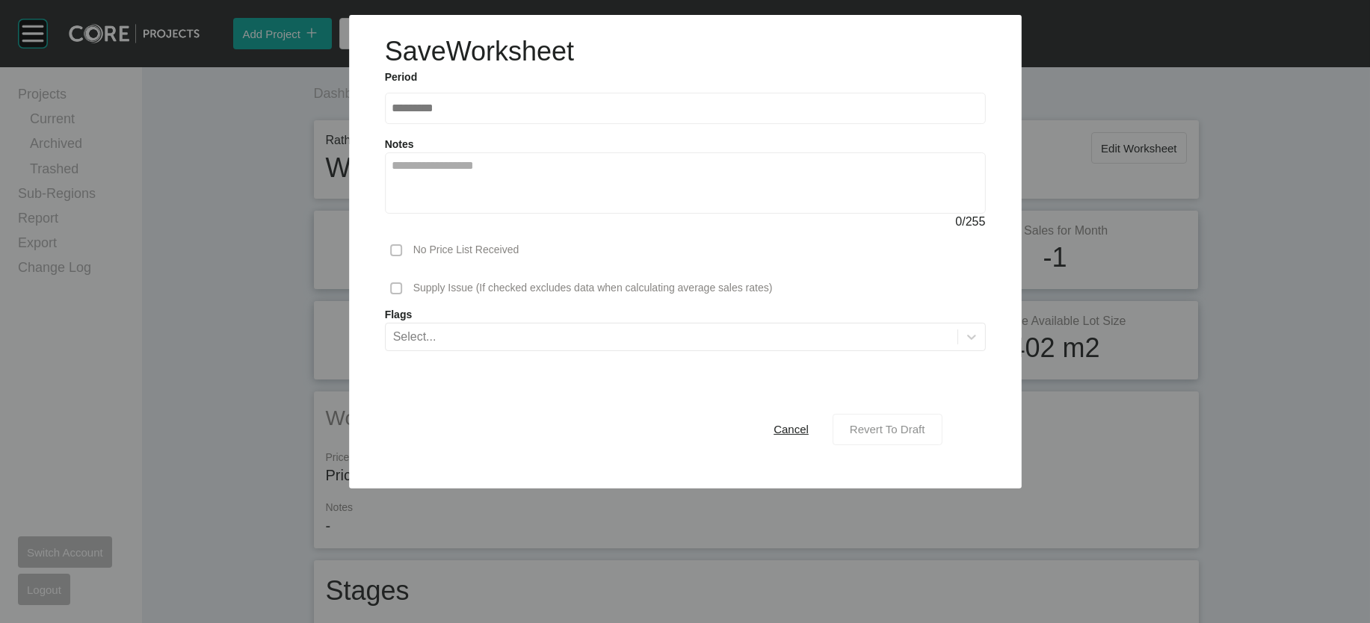
click at [925, 436] on span "Revert To Draft" at bounding box center [887, 429] width 75 height 13
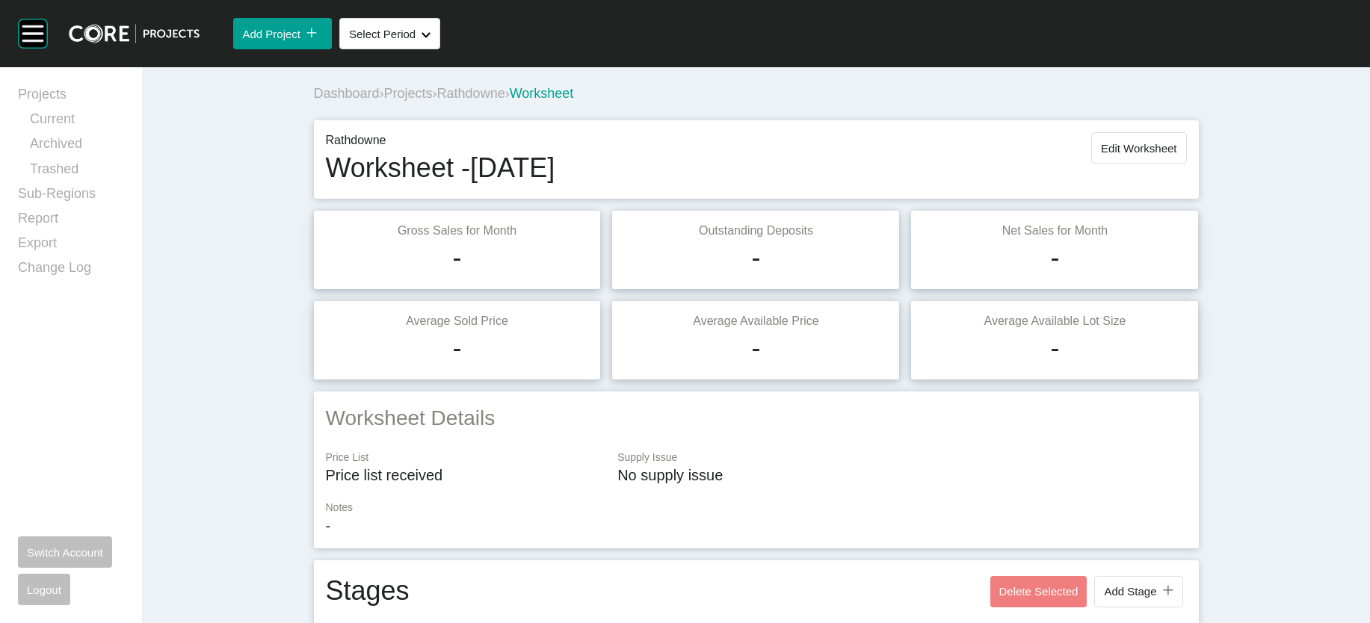
scroll to position [1340, 0]
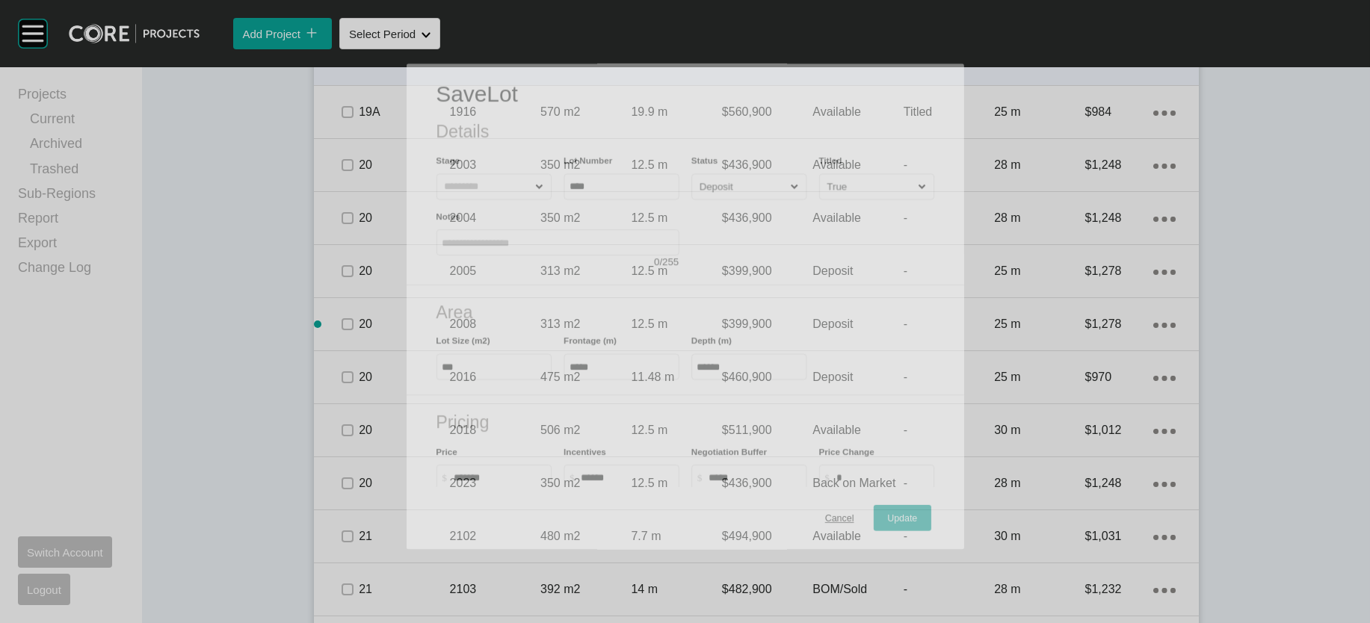
scroll to position [1282, 0]
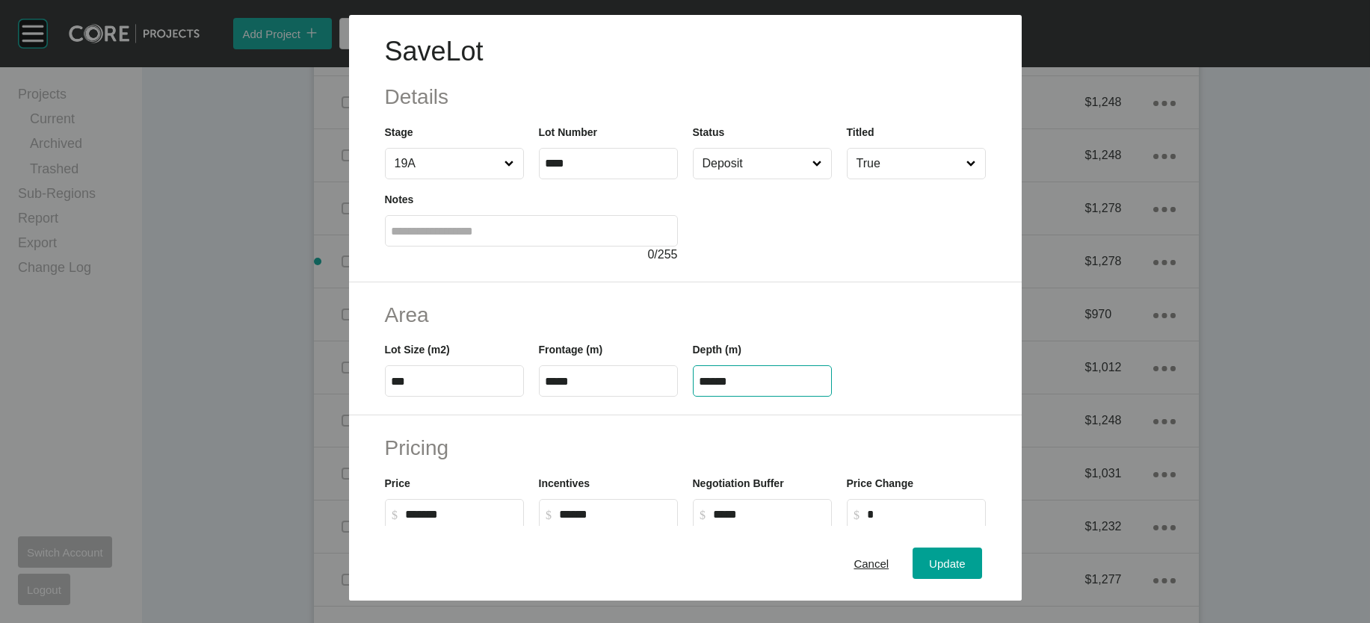
drag, startPoint x: 792, startPoint y: 475, endPoint x: 587, endPoint y: 459, distance: 205.4
click at [611, 397] on div "Lot Size (m2) *** Frontage (m) ***** Depth (m) ******" at bounding box center [685, 363] width 616 height 67
paste input "text"
type input "*****"
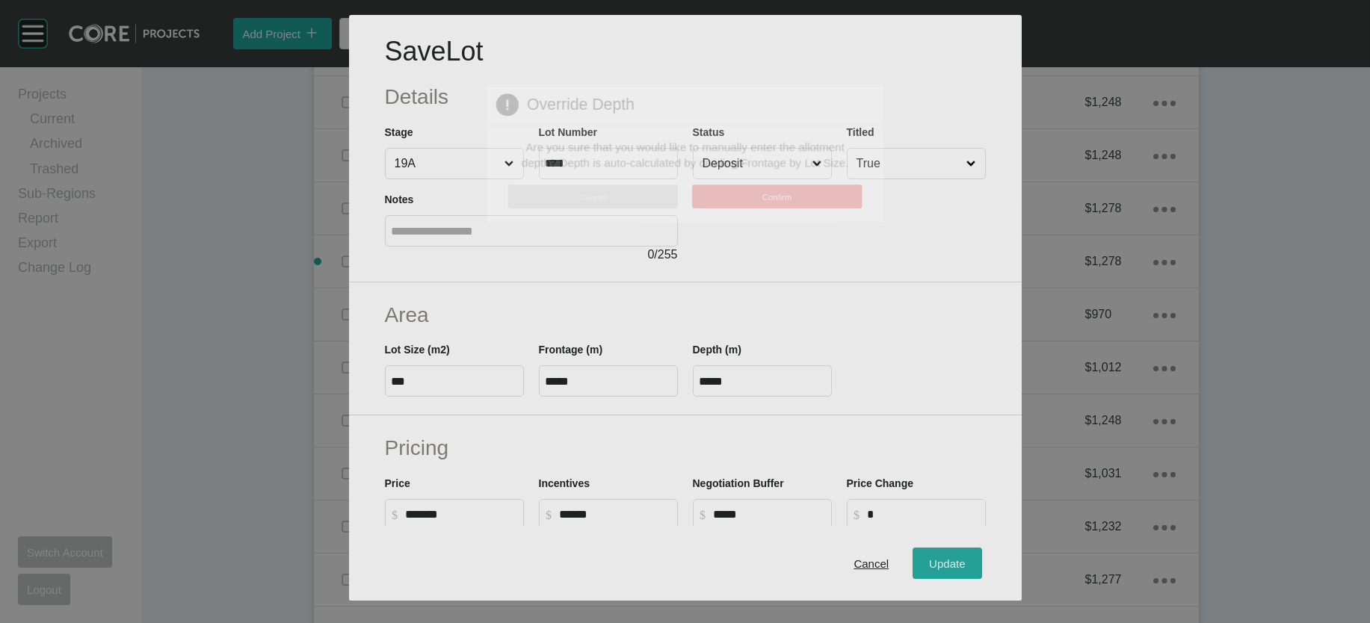
click at [989, 547] on div "Save Lot Details Stage 19A Lot Number **** Status Deposit Titled True Notes 0 /…" at bounding box center [685, 311] width 1370 height 623
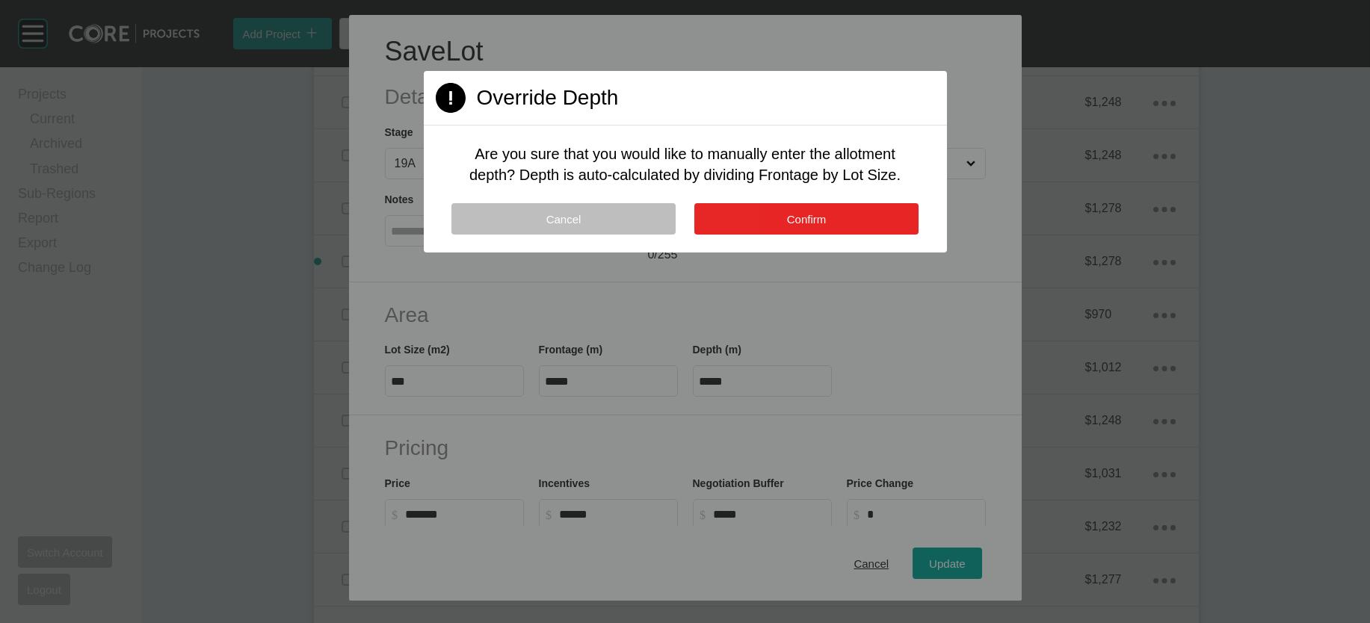
click at [827, 226] on span "Confirm" at bounding box center [807, 219] width 40 height 13
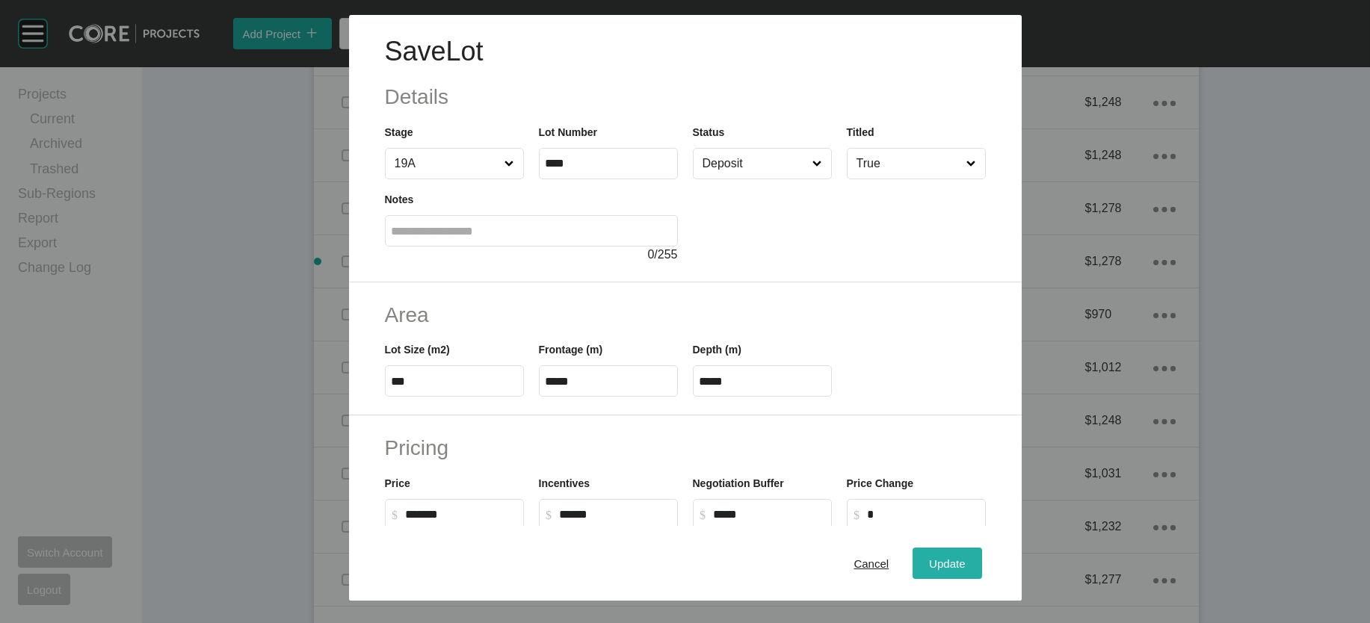
click at [965, 557] on span "Update" at bounding box center [947, 563] width 36 height 13
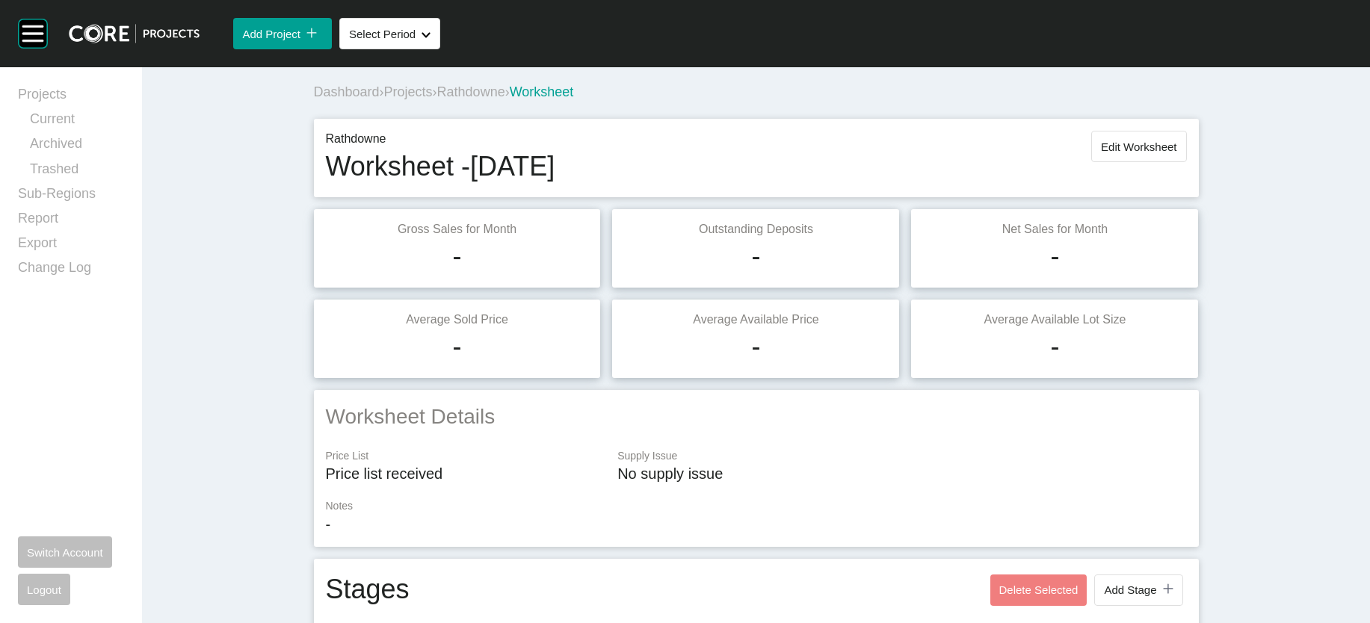
scroll to position [0, 0]
click at [1176, 155] on span "Edit Worksheet" at bounding box center [1138, 148] width 75 height 13
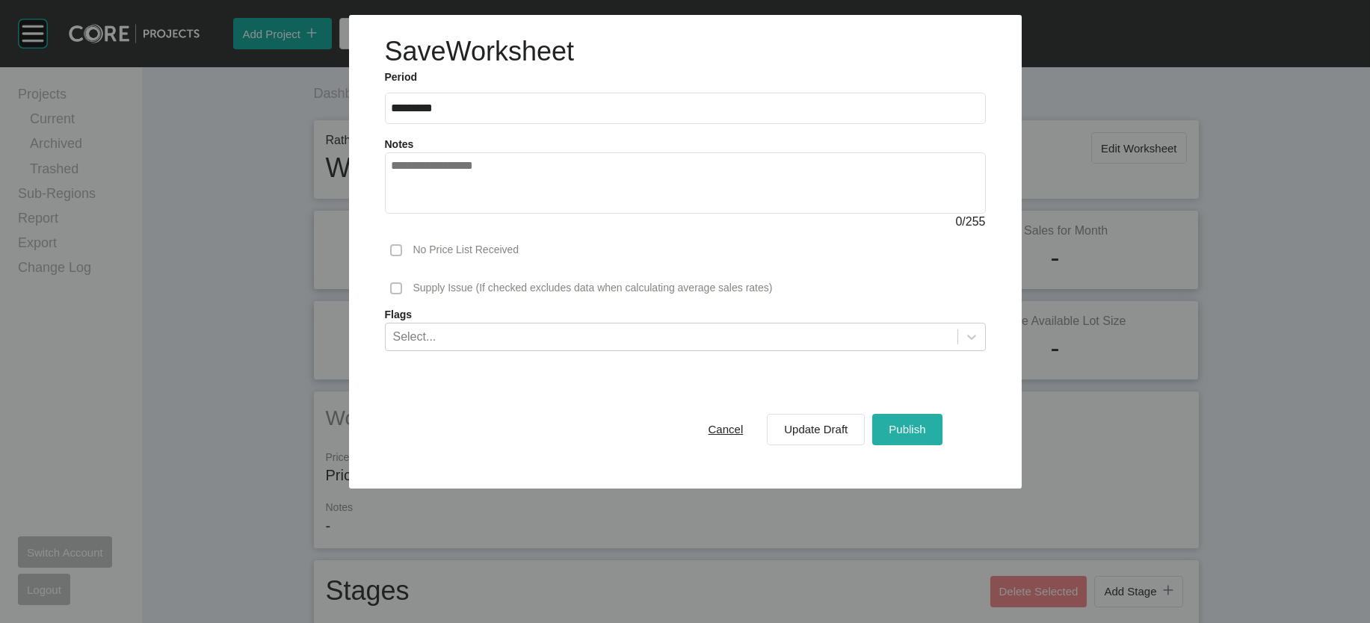
click at [925, 436] on span "Publish" at bounding box center [907, 429] width 37 height 13
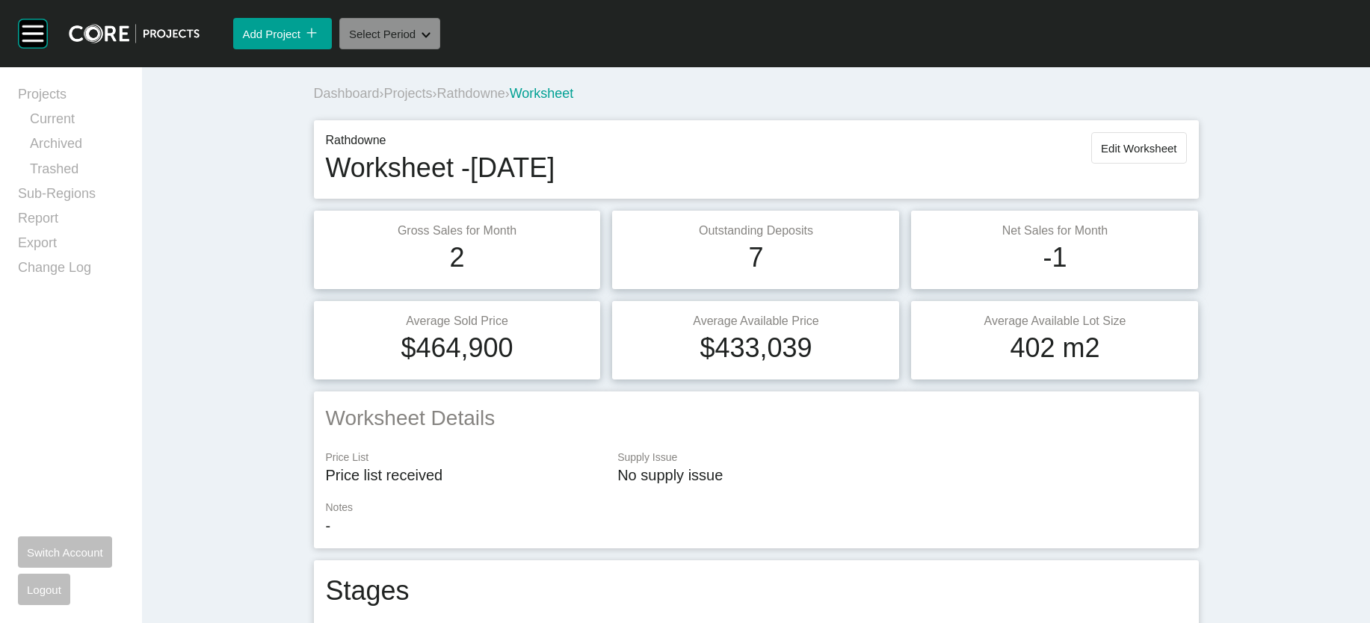
click at [416, 40] on span "Select Period" at bounding box center [382, 34] width 67 height 13
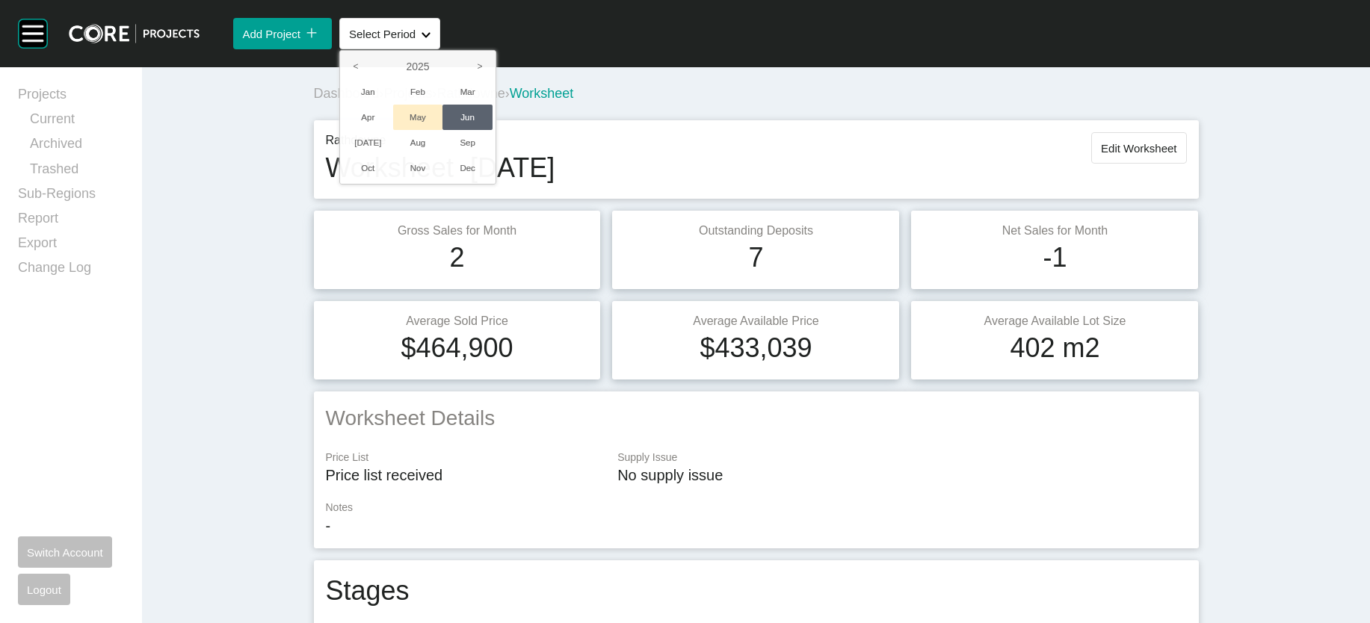
click at [443, 130] on li "May" at bounding box center [418, 117] width 50 height 25
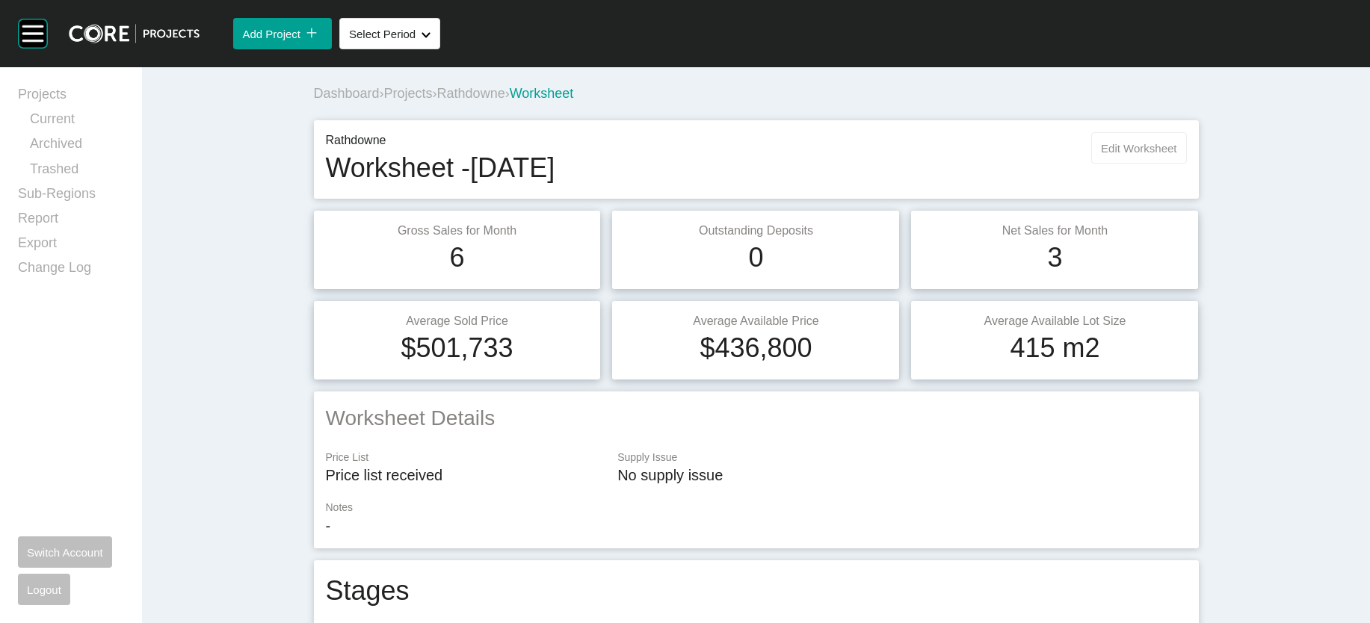
click at [1176, 155] on span "Edit Worksheet" at bounding box center [1138, 148] width 75 height 13
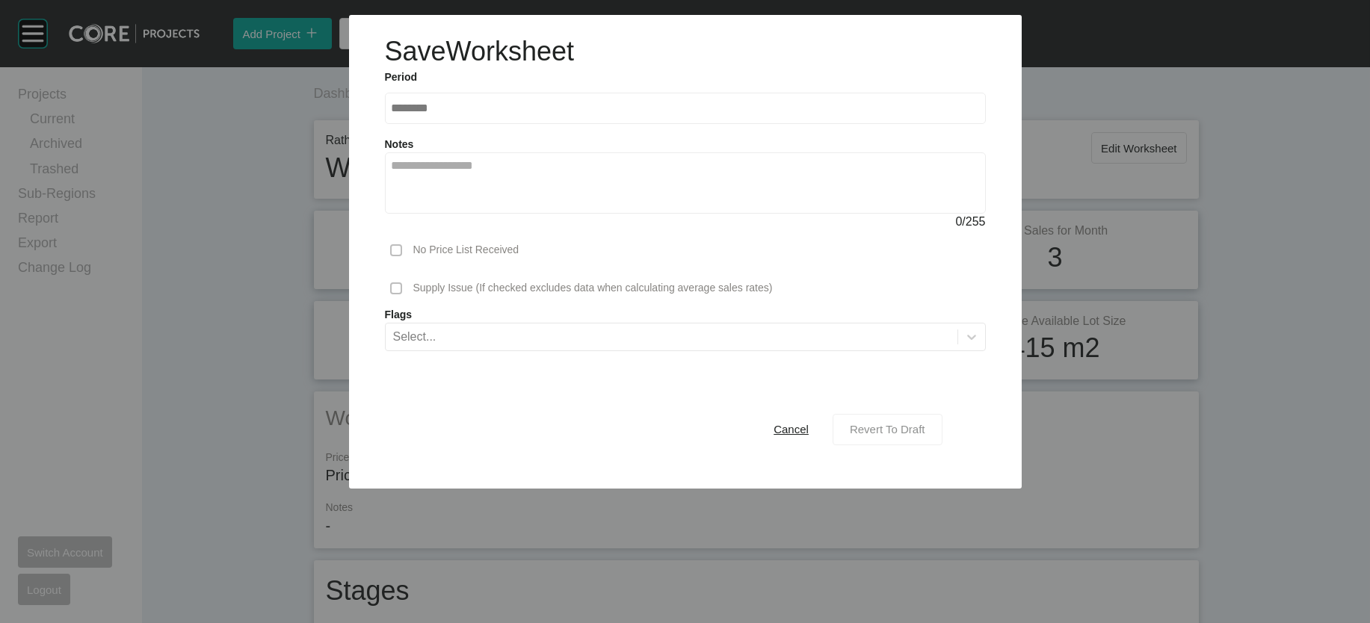
click at [925, 436] on span "Revert To Draft" at bounding box center [887, 429] width 75 height 13
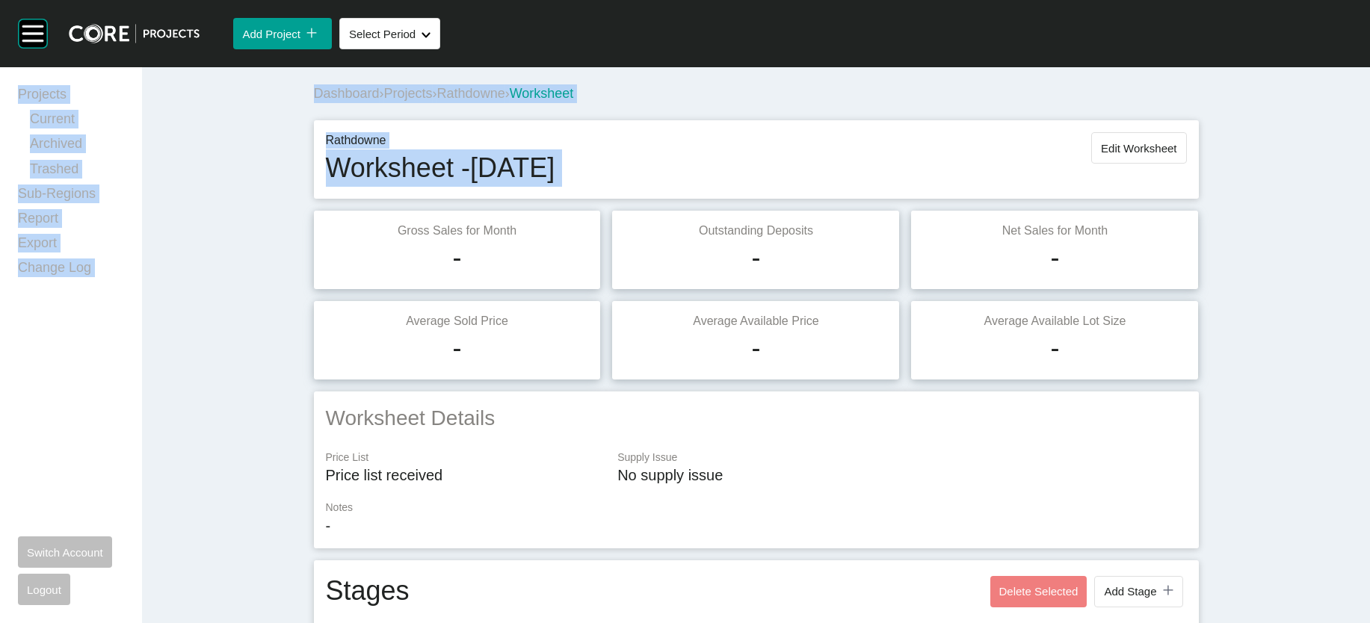
drag, startPoint x: 1354, startPoint y: 61, endPoint x: 1369, endPoint y: 192, distance: 132.3
click at [1368, 209] on div "Group 2 Created with Sketch. . Add Project icon/tick copy 11 Created with Sketc…" at bounding box center [685, 311] width 1370 height 623
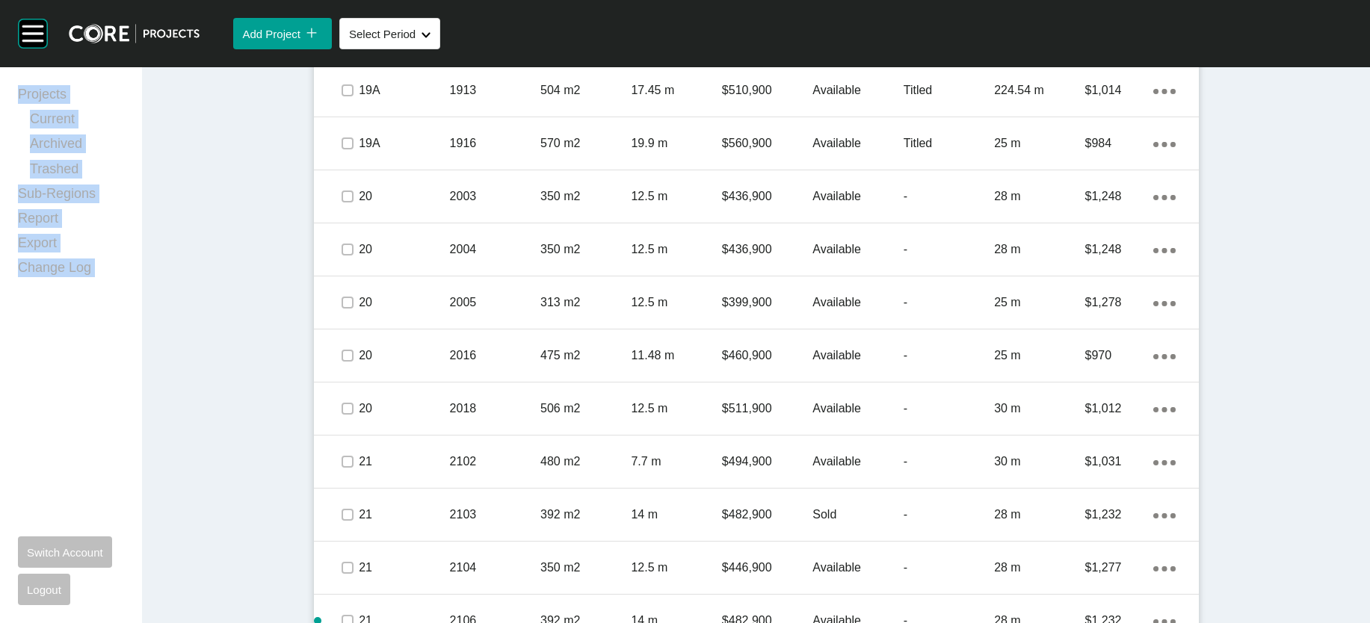
scroll to position [1049, 0]
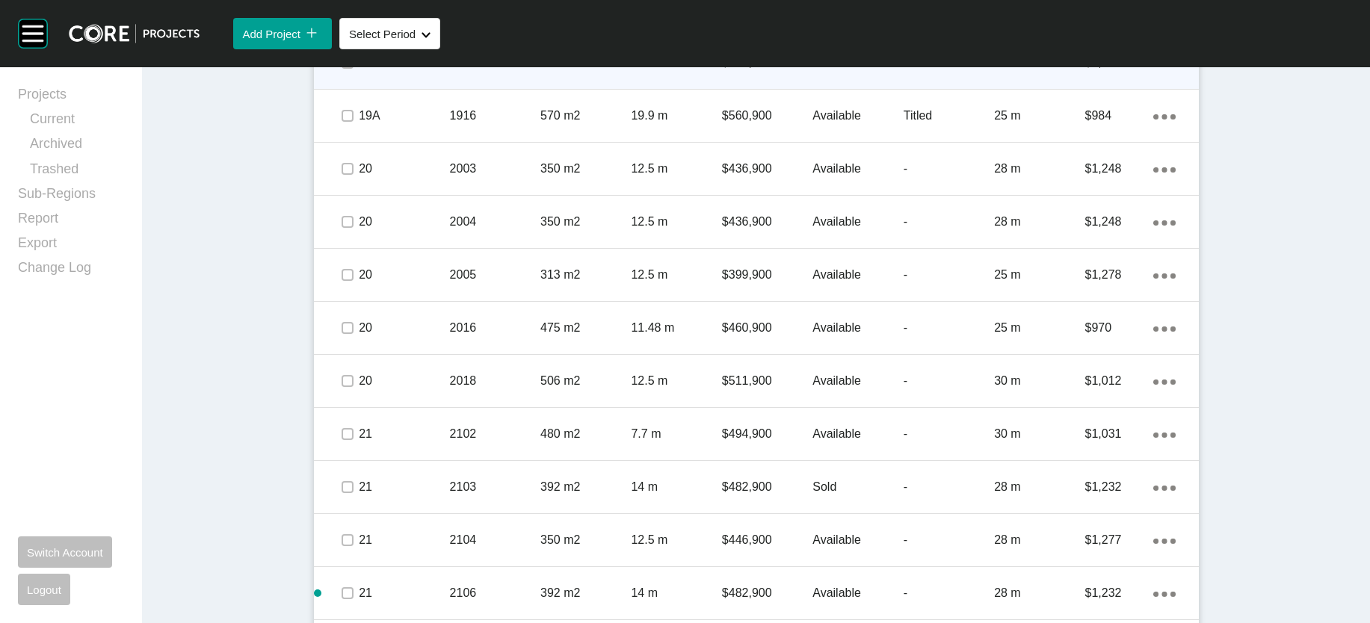
click at [994, 86] on div "Titled" at bounding box center [949, 63] width 90 height 46
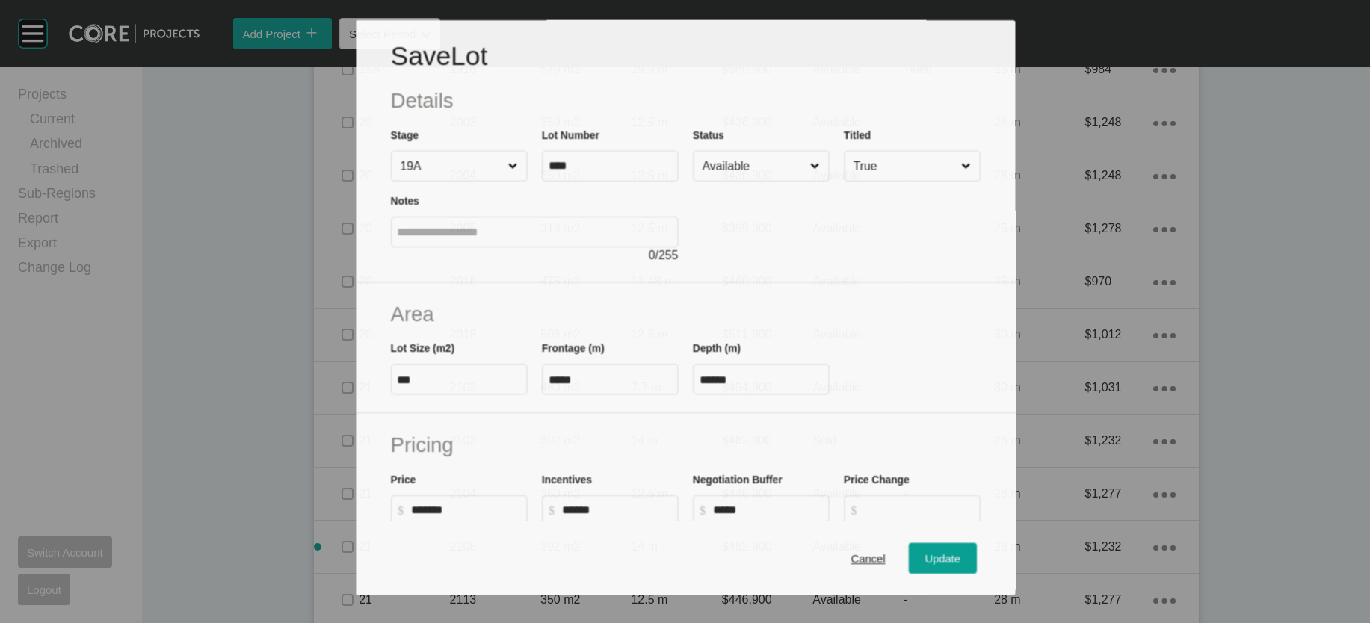
scroll to position [992, 0]
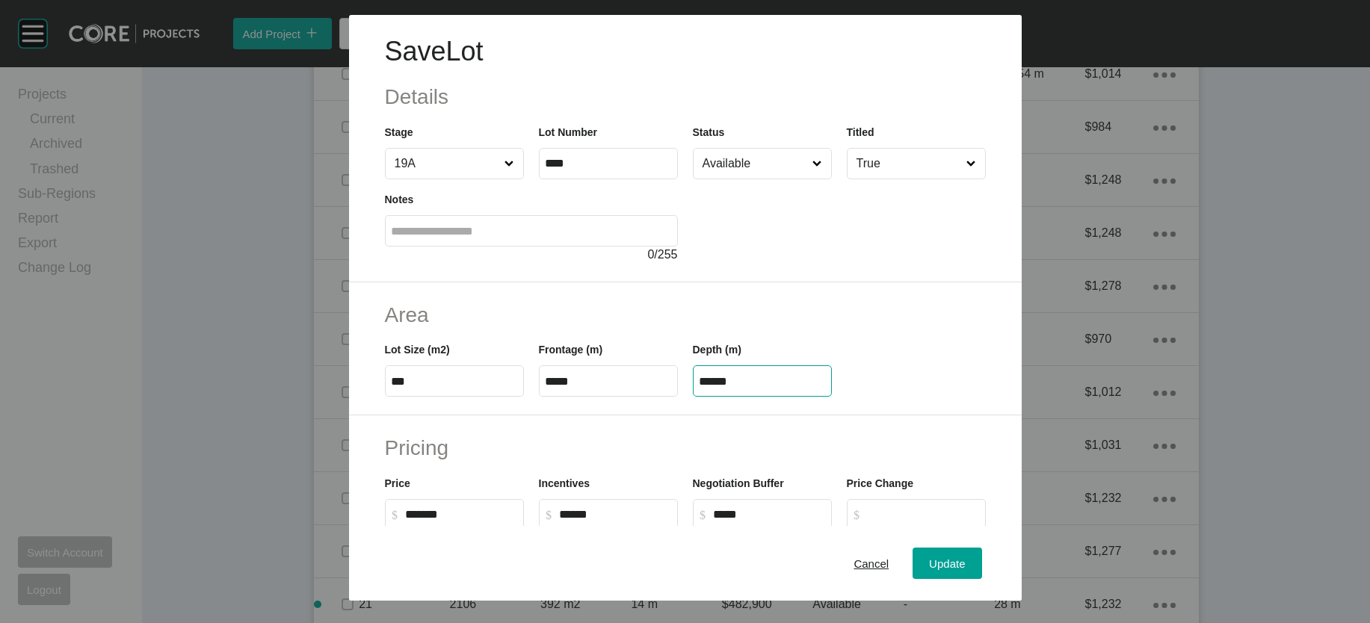
drag, startPoint x: 737, startPoint y: 475, endPoint x: 623, endPoint y: 454, distance: 115.7
click at [623, 397] on div "Lot Size (m2) *** Frontage (m) ***** Depth (m) ******" at bounding box center [685, 363] width 616 height 67
paste input "text"
type input "*****"
click at [1006, 554] on div "Save Lot Details Stage 19A Lot Number **** Status Available Titled True Notes 0…" at bounding box center [685, 311] width 1370 height 623
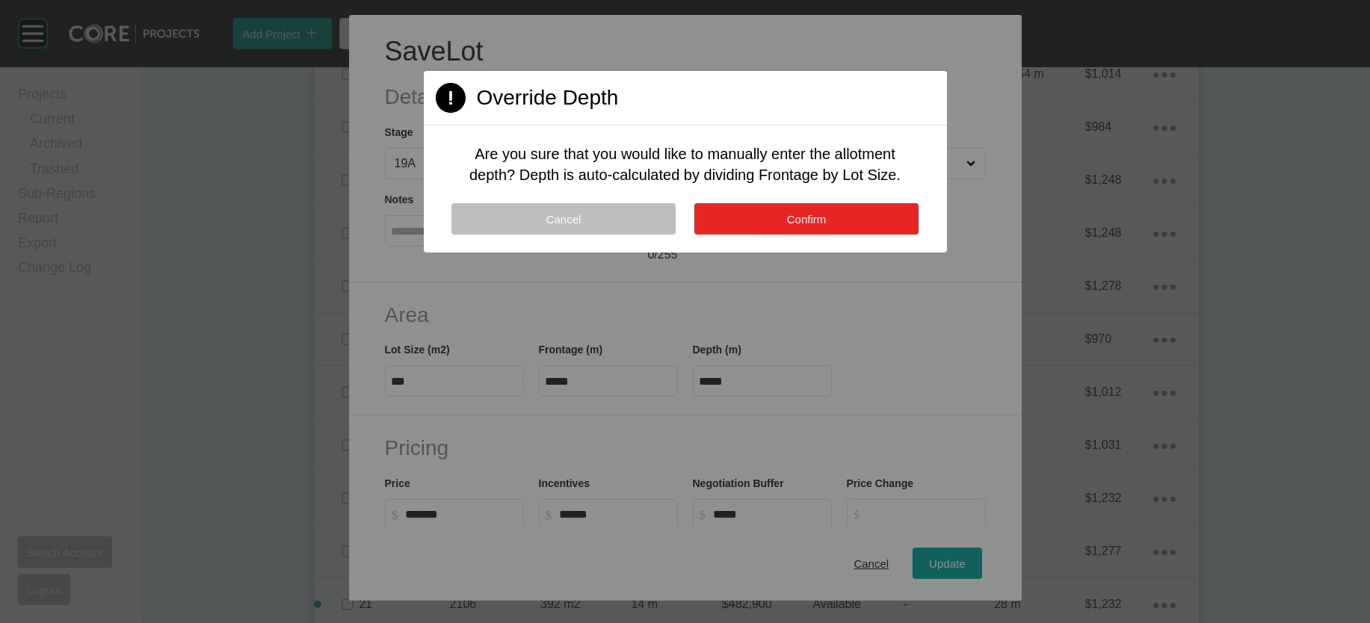
click at [866, 235] on button "Confirm" at bounding box center [806, 218] width 224 height 31
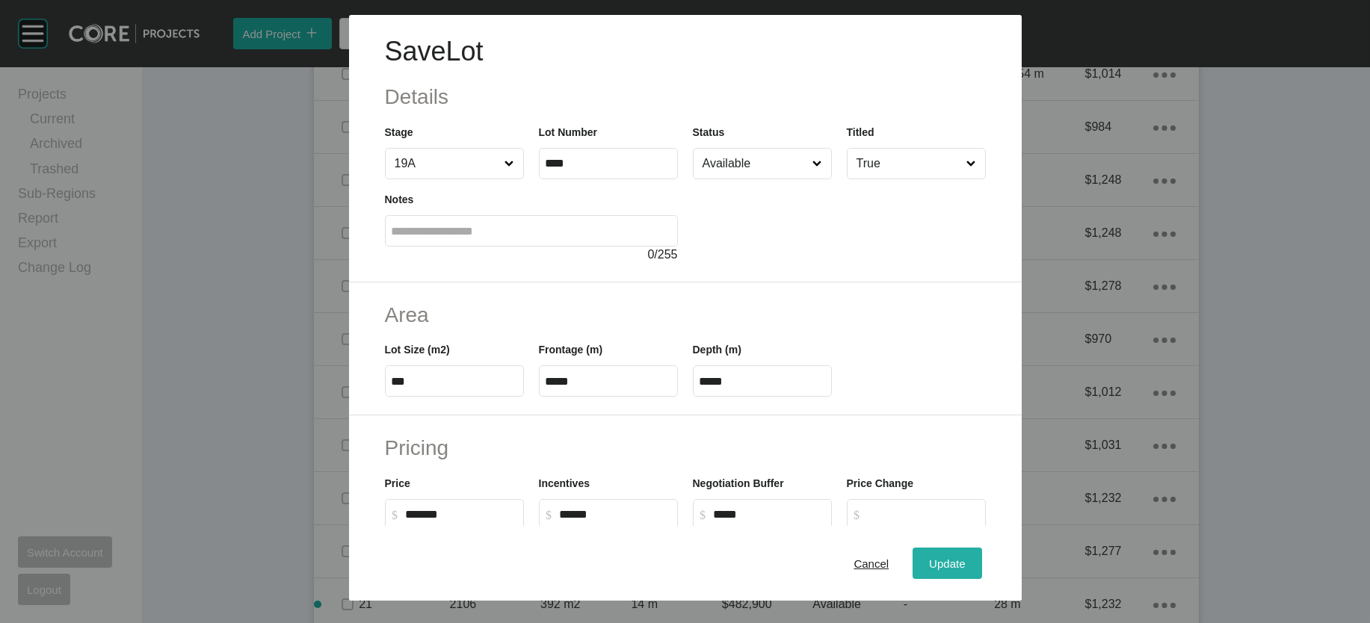
click at [965, 548] on button "Update" at bounding box center [947, 563] width 69 height 31
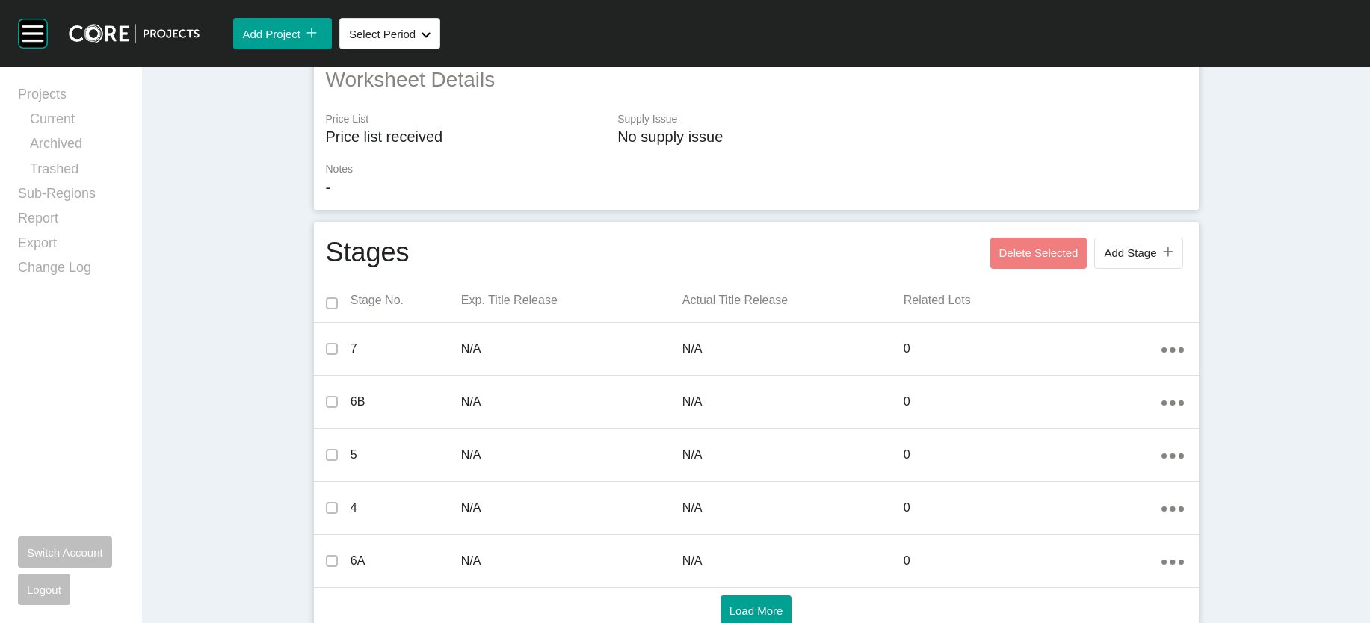
scroll to position [0, 0]
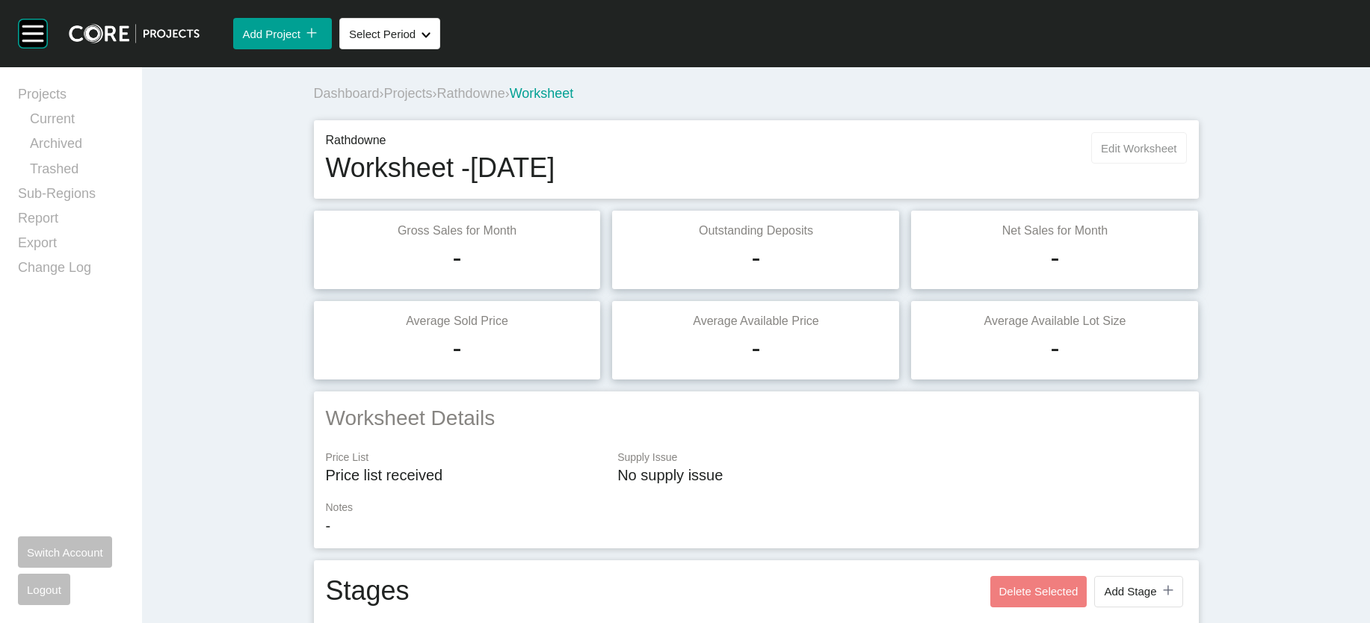
click at [1176, 155] on span "Edit Worksheet" at bounding box center [1138, 148] width 75 height 13
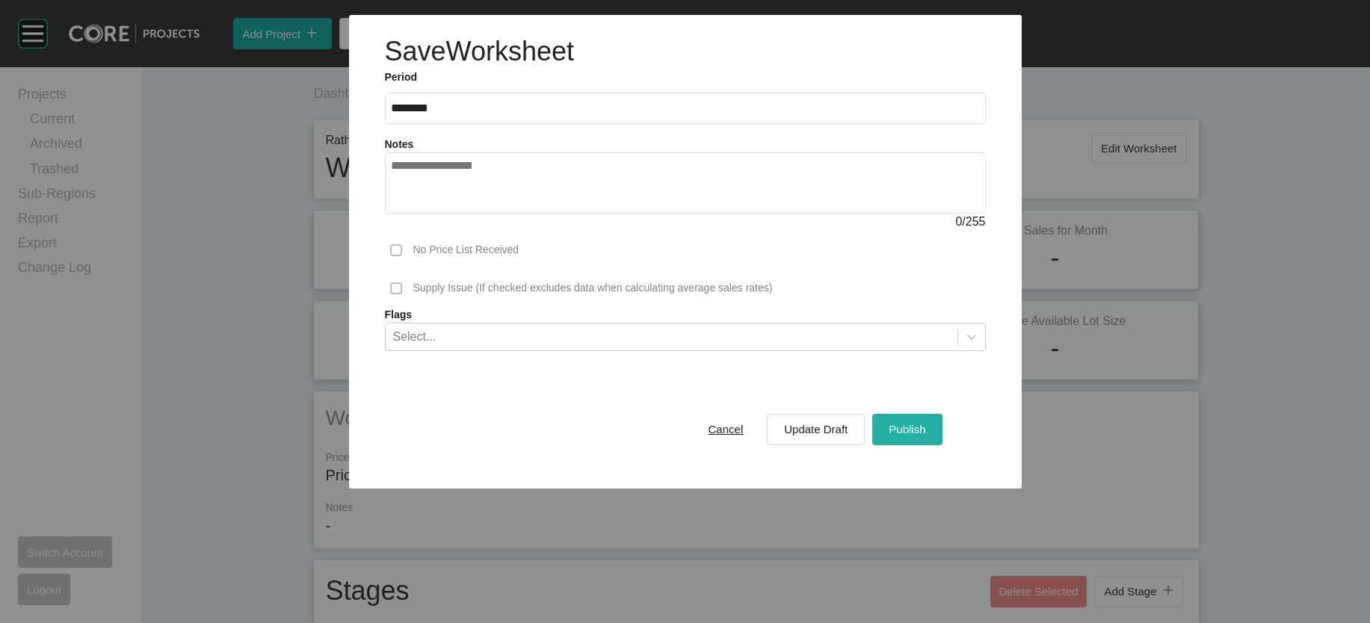
click at [928, 445] on button "Publish" at bounding box center [907, 429] width 70 height 31
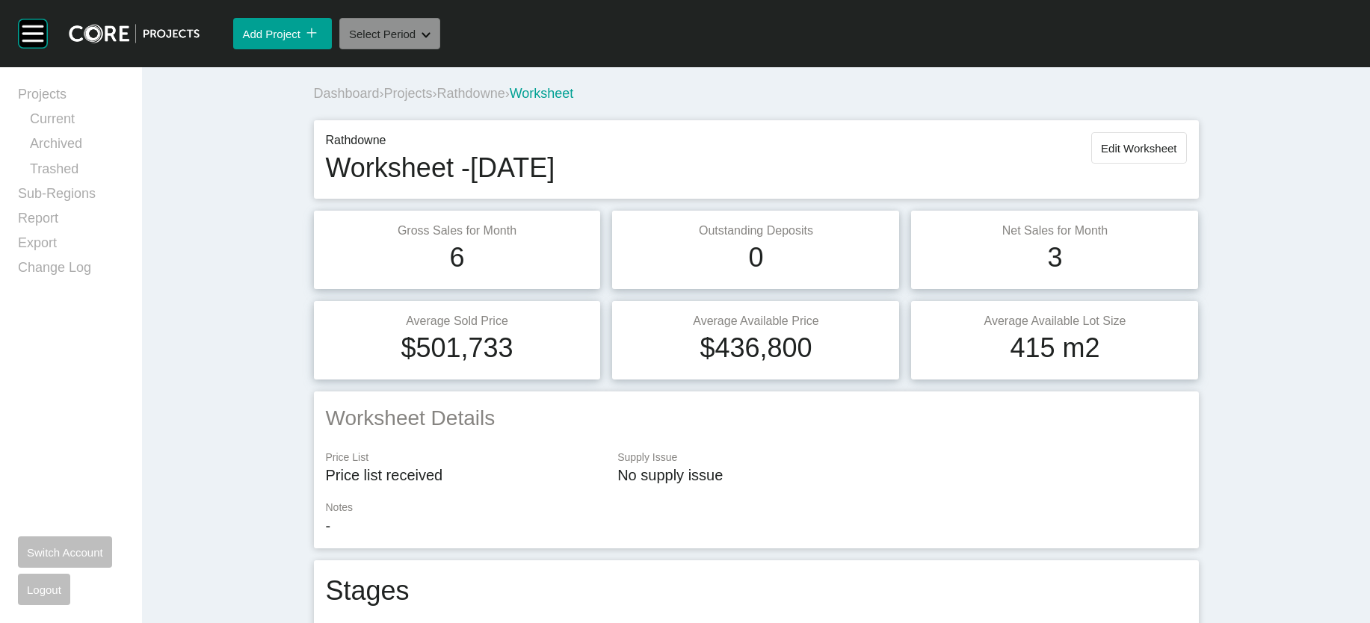
click at [440, 49] on button "Select Period Shape Created with Sketch." at bounding box center [389, 33] width 101 height 31
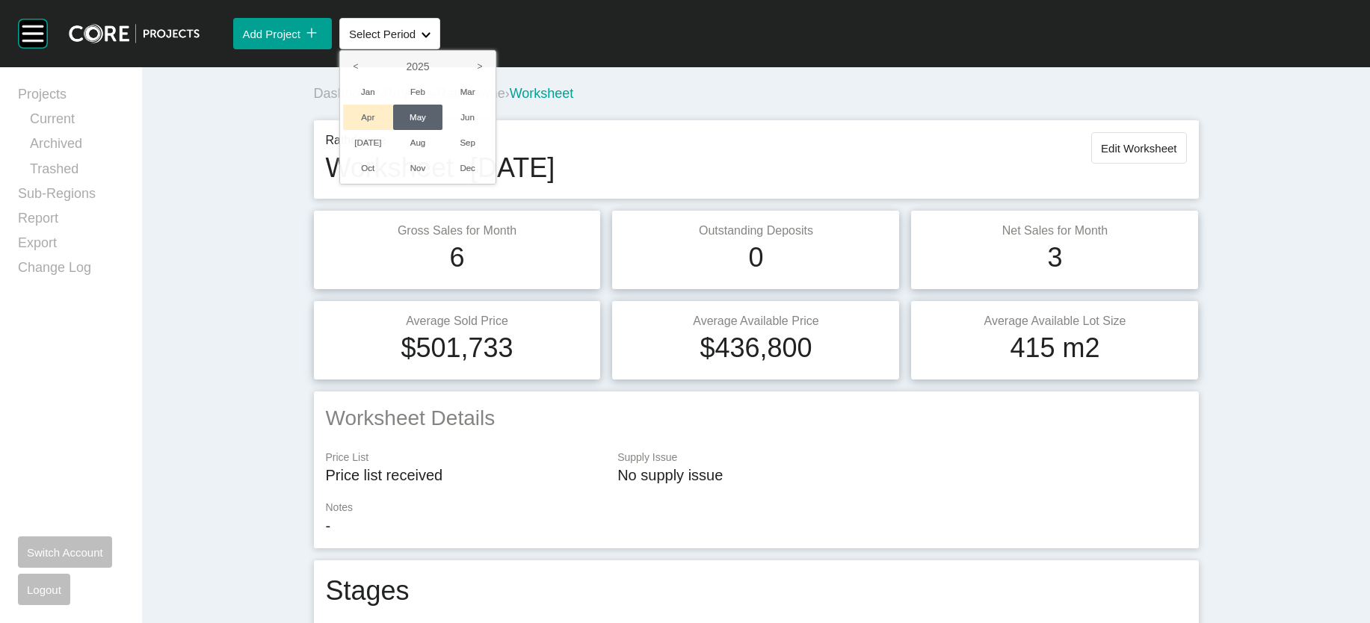
click at [393, 130] on li "Apr" at bounding box center [368, 117] width 50 height 25
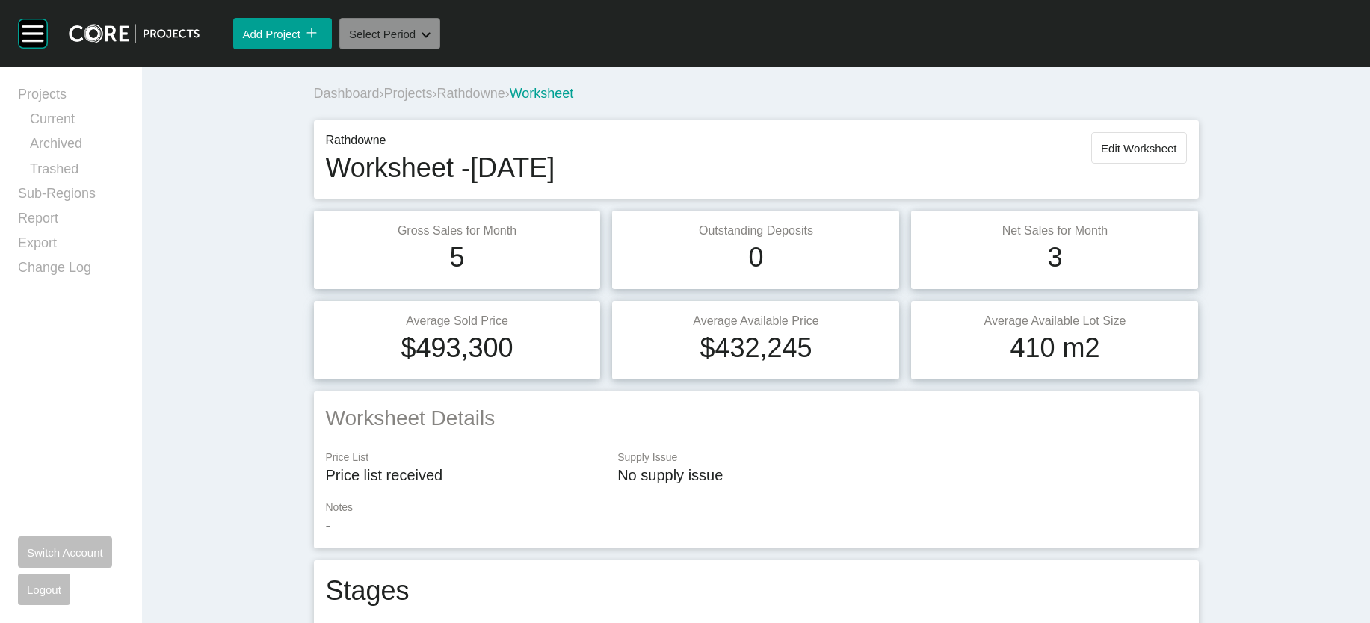
click at [440, 49] on button "Select Period Shape Created with Sketch." at bounding box center [389, 33] width 101 height 31
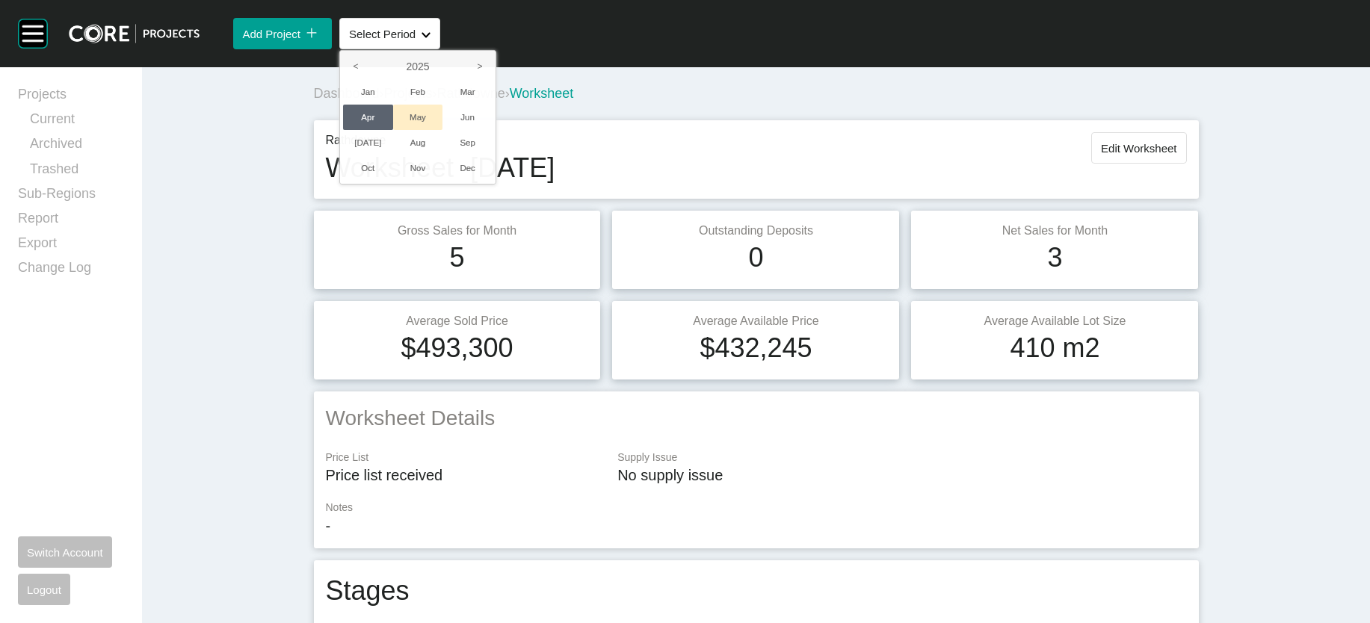
click at [443, 130] on li "May" at bounding box center [418, 117] width 50 height 25
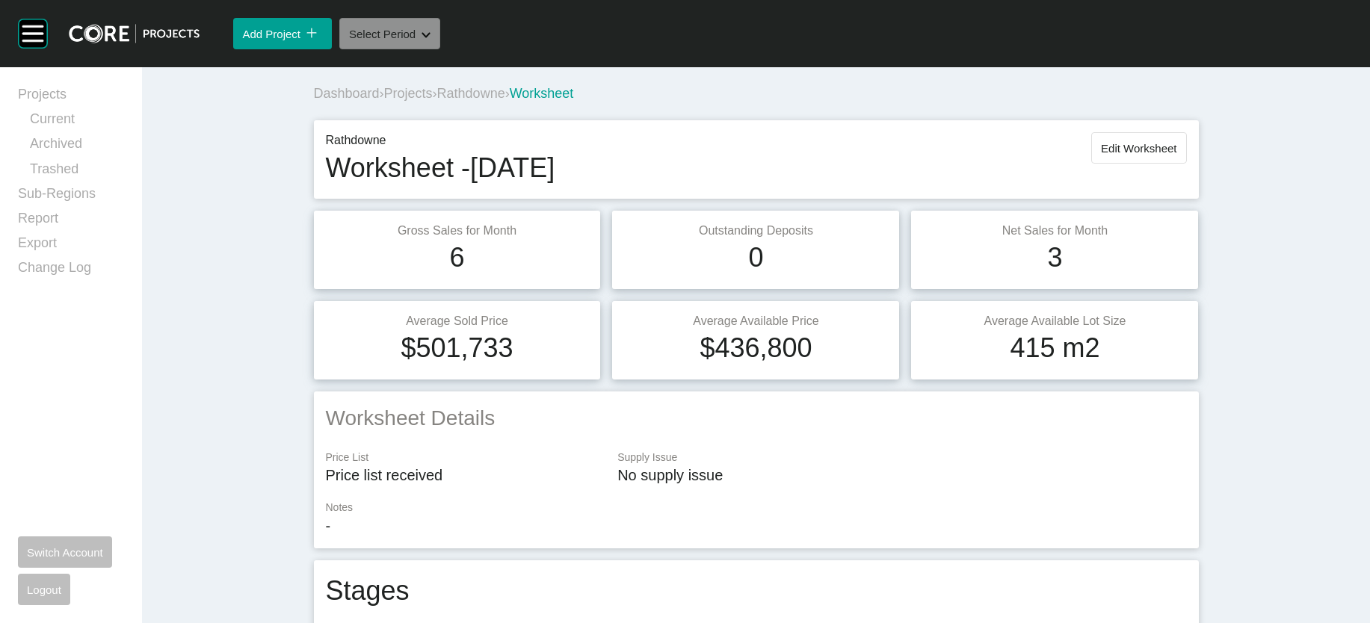
click at [440, 49] on button "Select Period Shape Created with Sketch." at bounding box center [389, 33] width 101 height 31
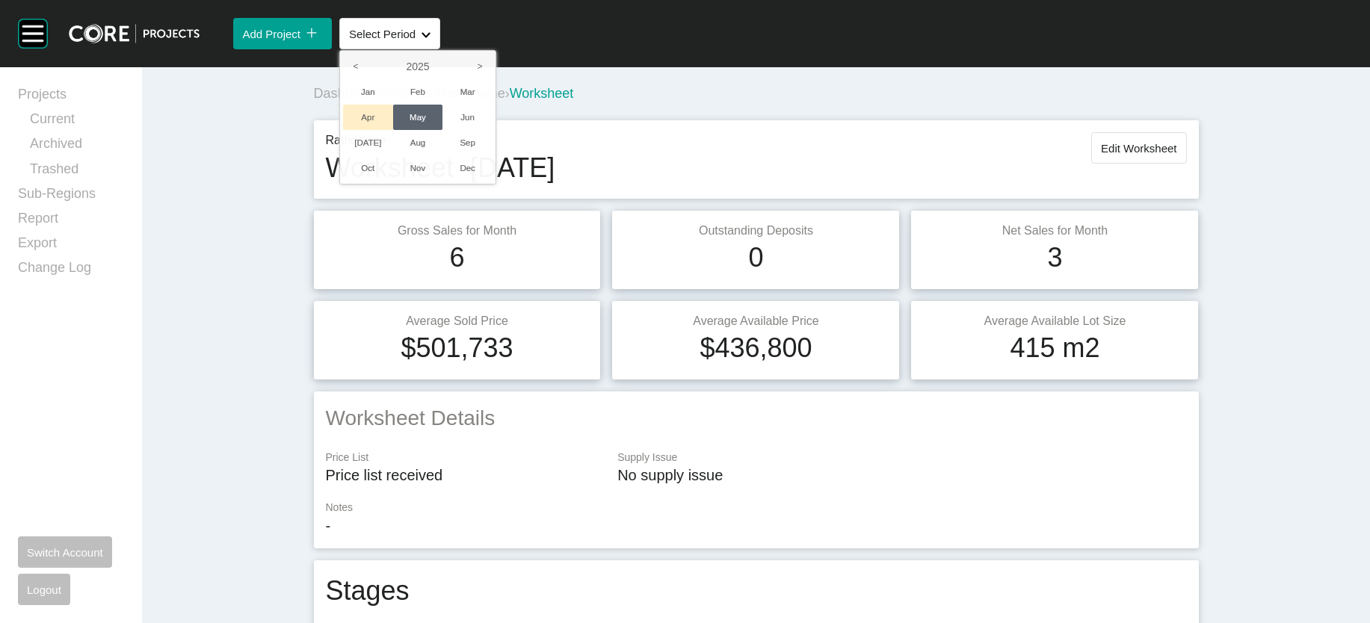
click at [393, 130] on li "Apr" at bounding box center [368, 117] width 50 height 25
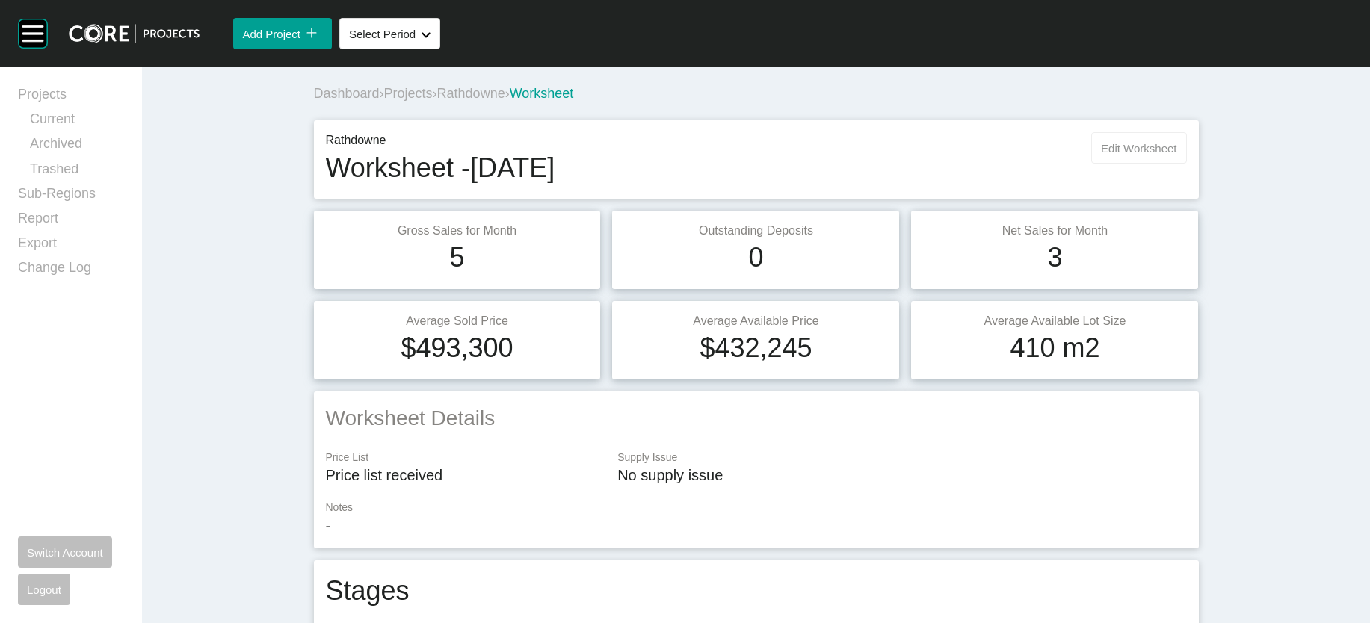
click at [1176, 155] on span "Edit Worksheet" at bounding box center [1138, 148] width 75 height 13
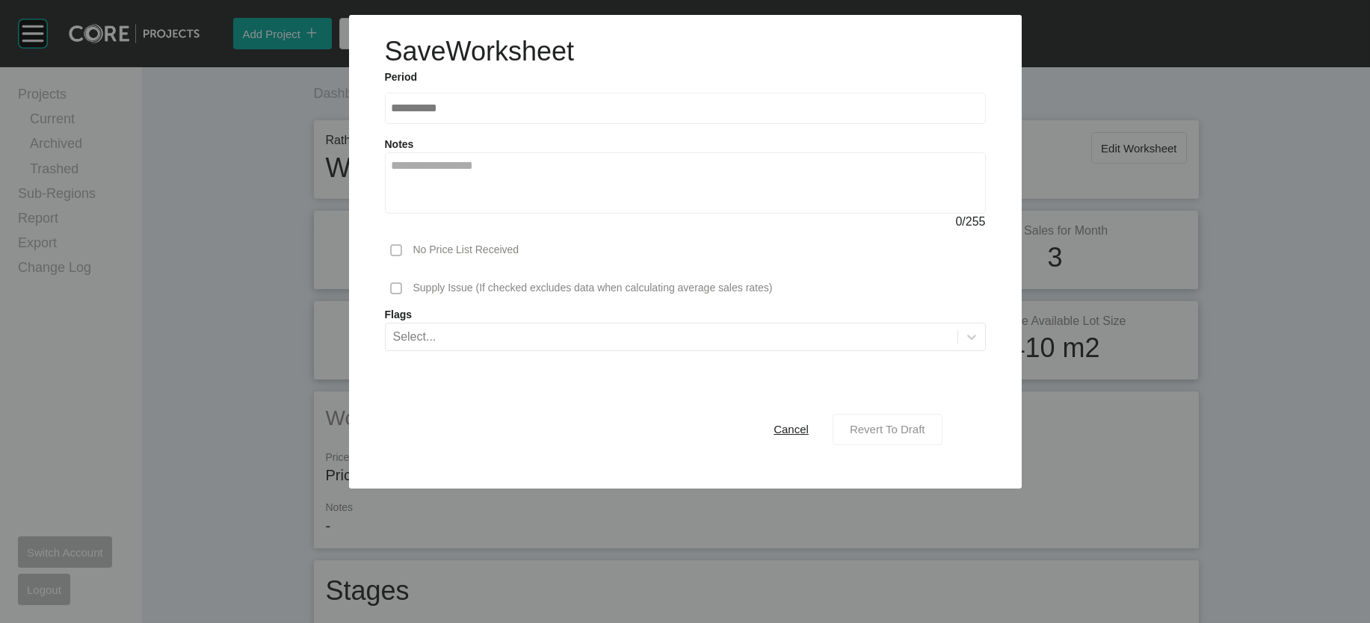
click at [925, 436] on span "Revert To Draft" at bounding box center [887, 429] width 75 height 13
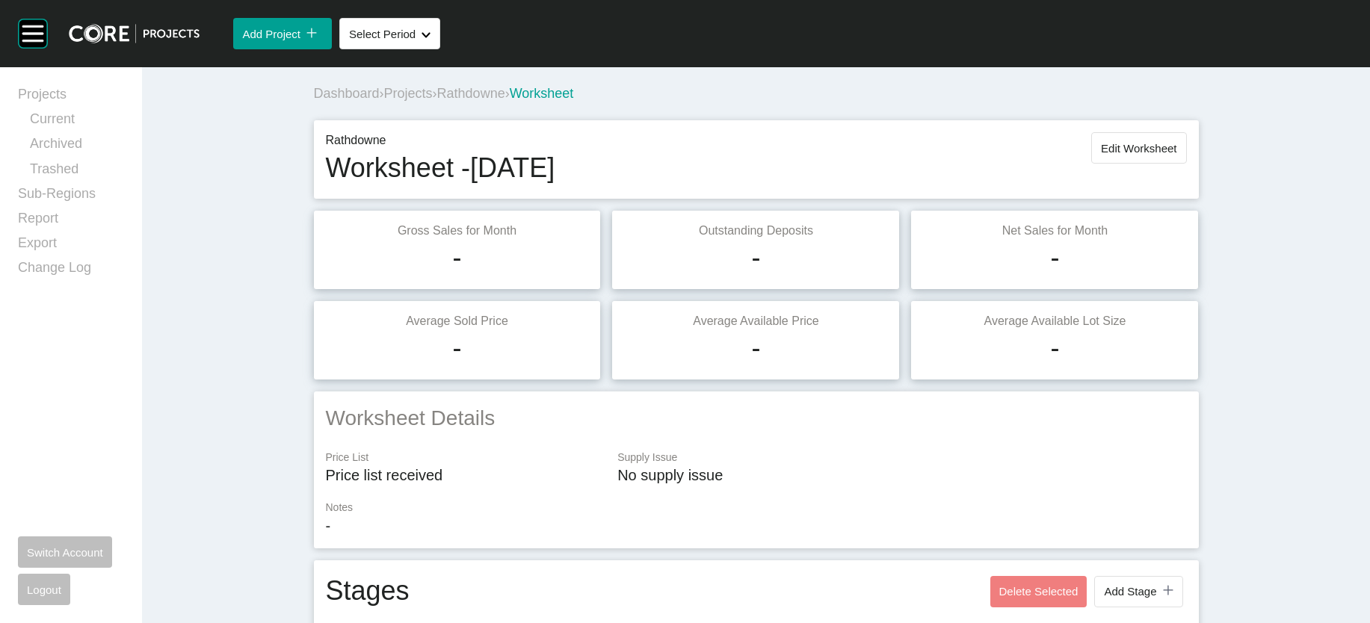
scroll to position [1076, 0]
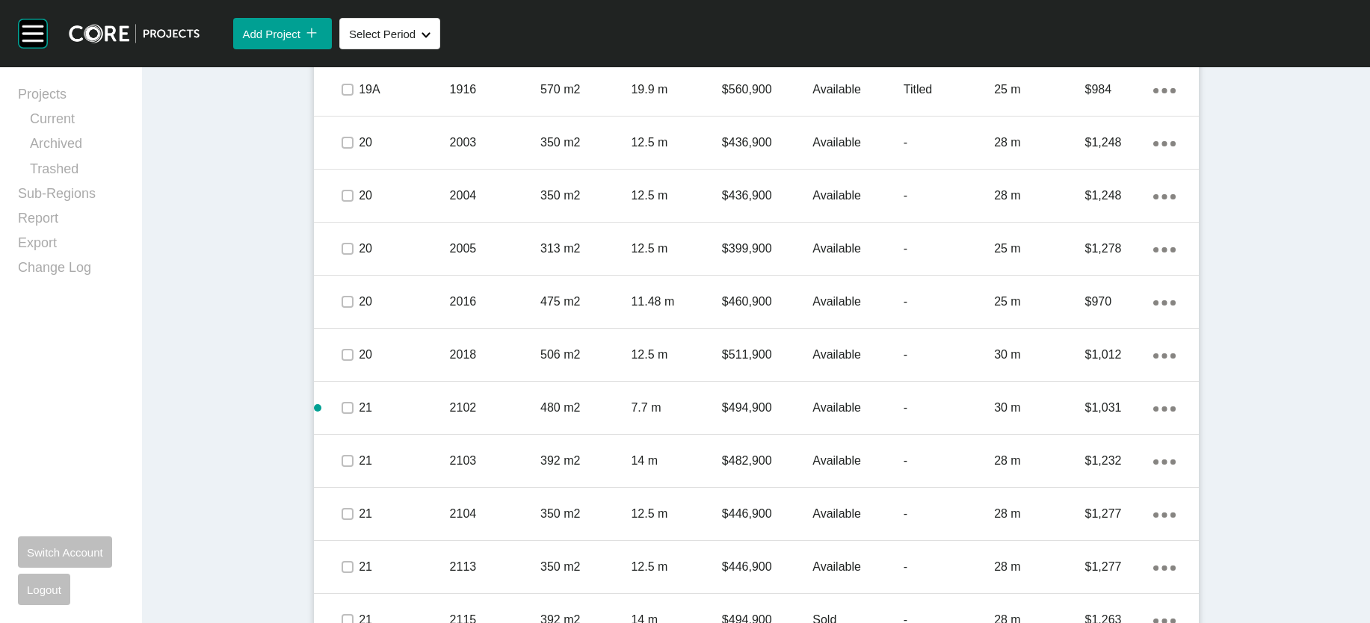
click at [1076, 45] on p "224.54 m" at bounding box center [1039, 36] width 90 height 16
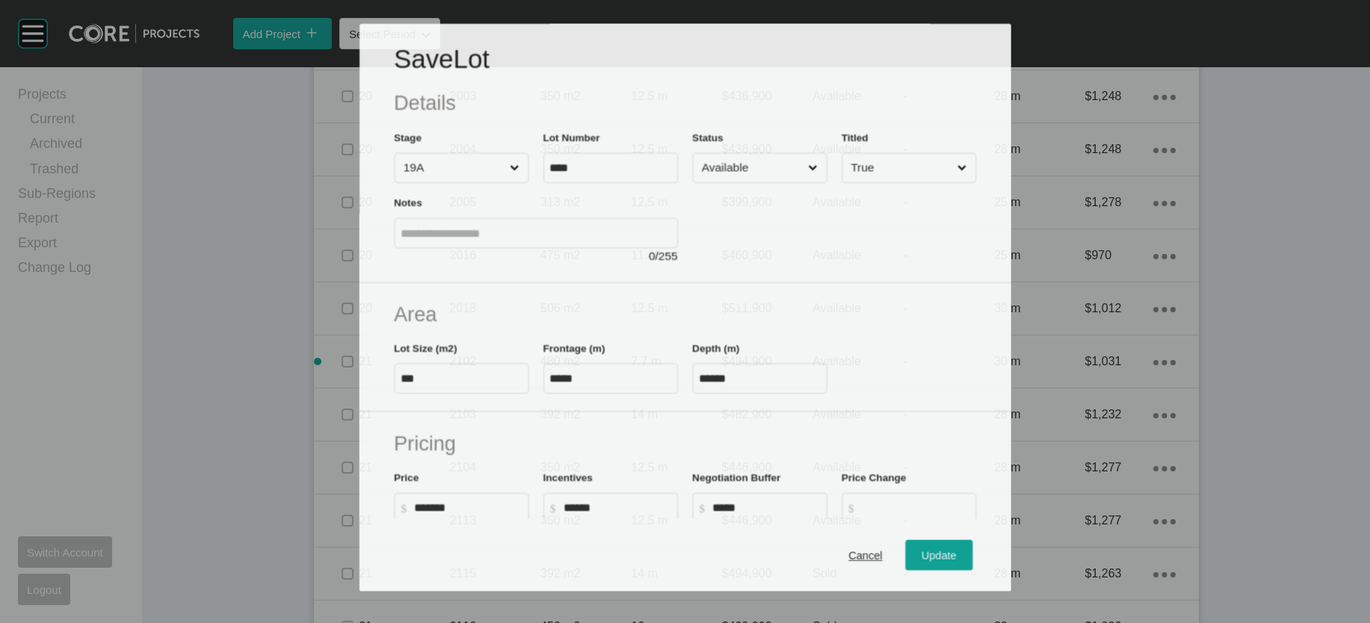
scroll to position [1018, 0]
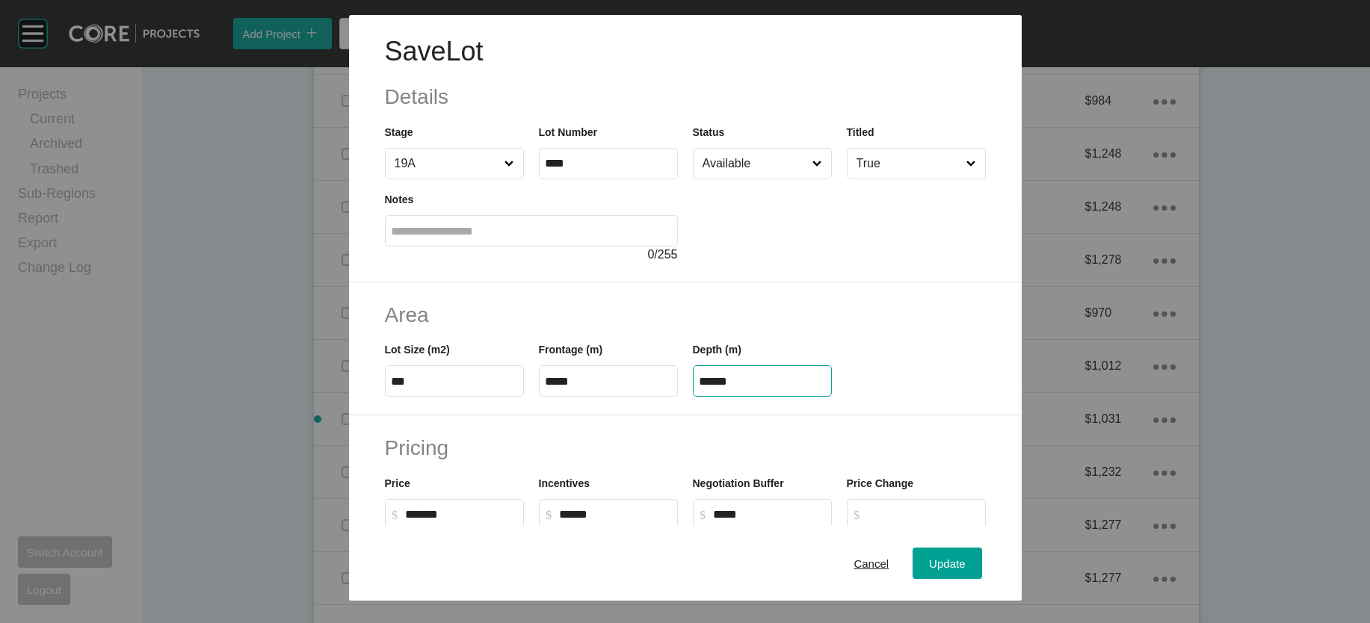
drag, startPoint x: 756, startPoint y: 474, endPoint x: 645, endPoint y: 463, distance: 111.9
click at [650, 397] on div "Lot Size (m2) *** Frontage (m) ***** Depth (m) ******" at bounding box center [685, 363] width 616 height 67
paste input "text"
type input "*****"
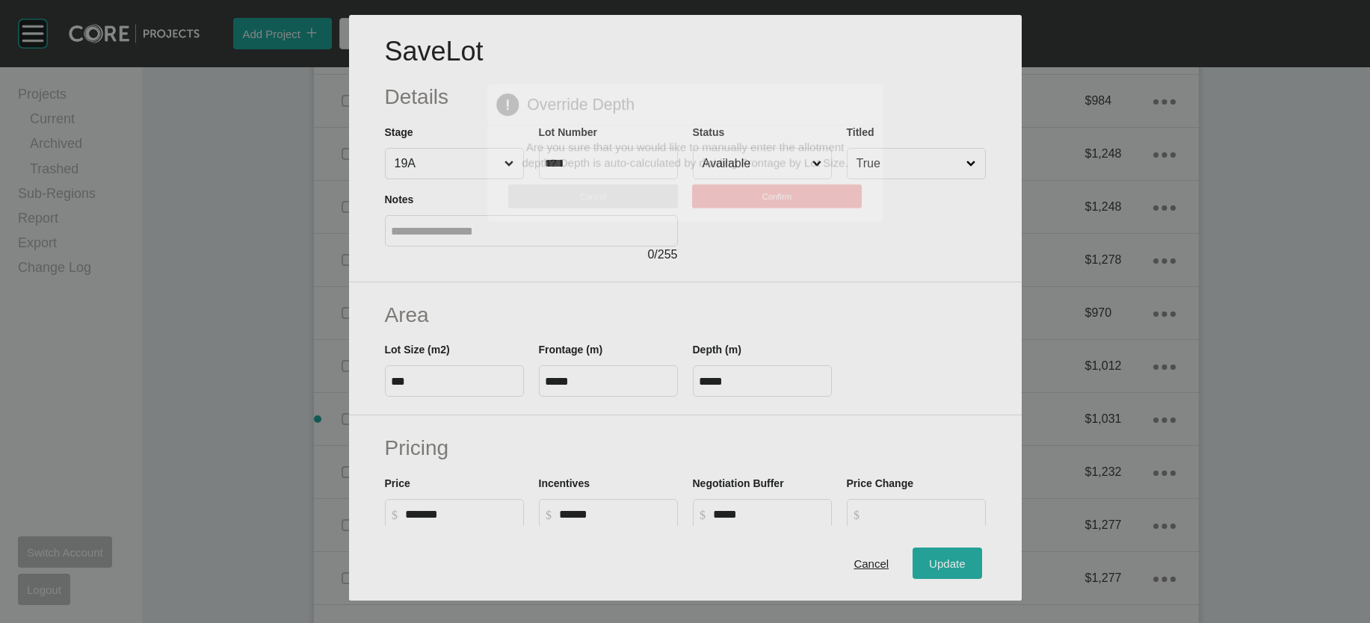
click at [981, 562] on div "Save Lot Details Stage 19A Lot Number **** Status Available Titled True Notes 0…" at bounding box center [685, 311] width 1370 height 623
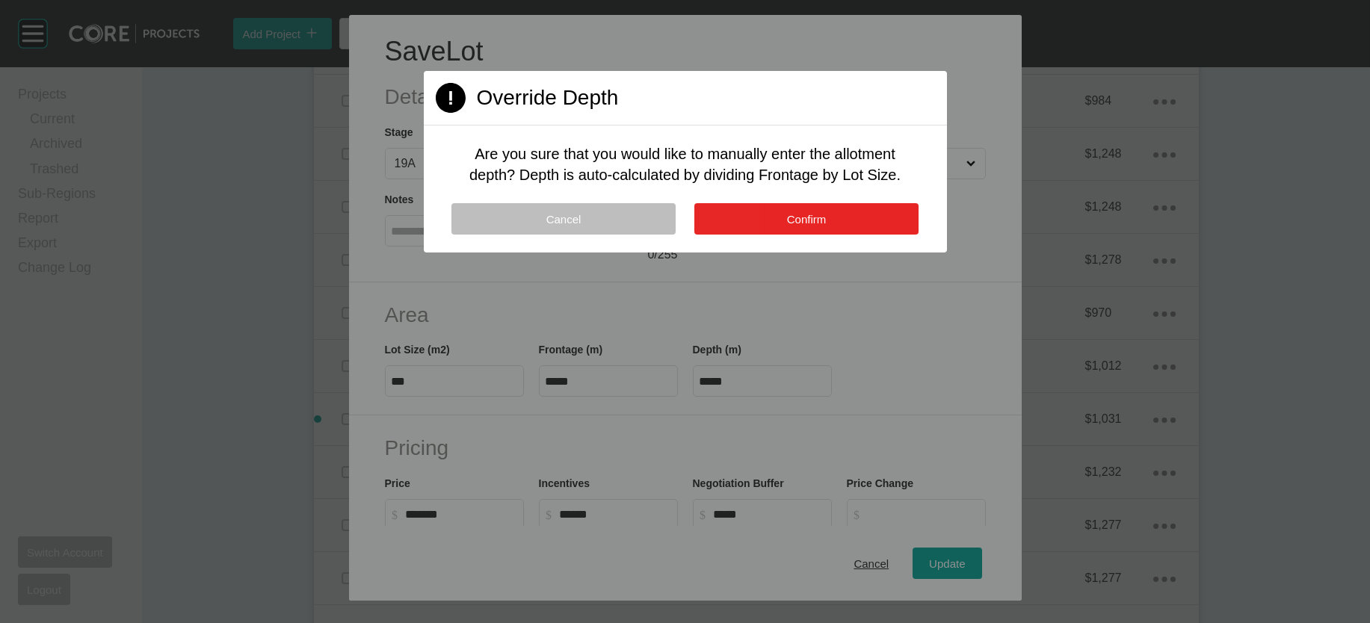
click at [871, 235] on button "Confirm" at bounding box center [806, 218] width 224 height 31
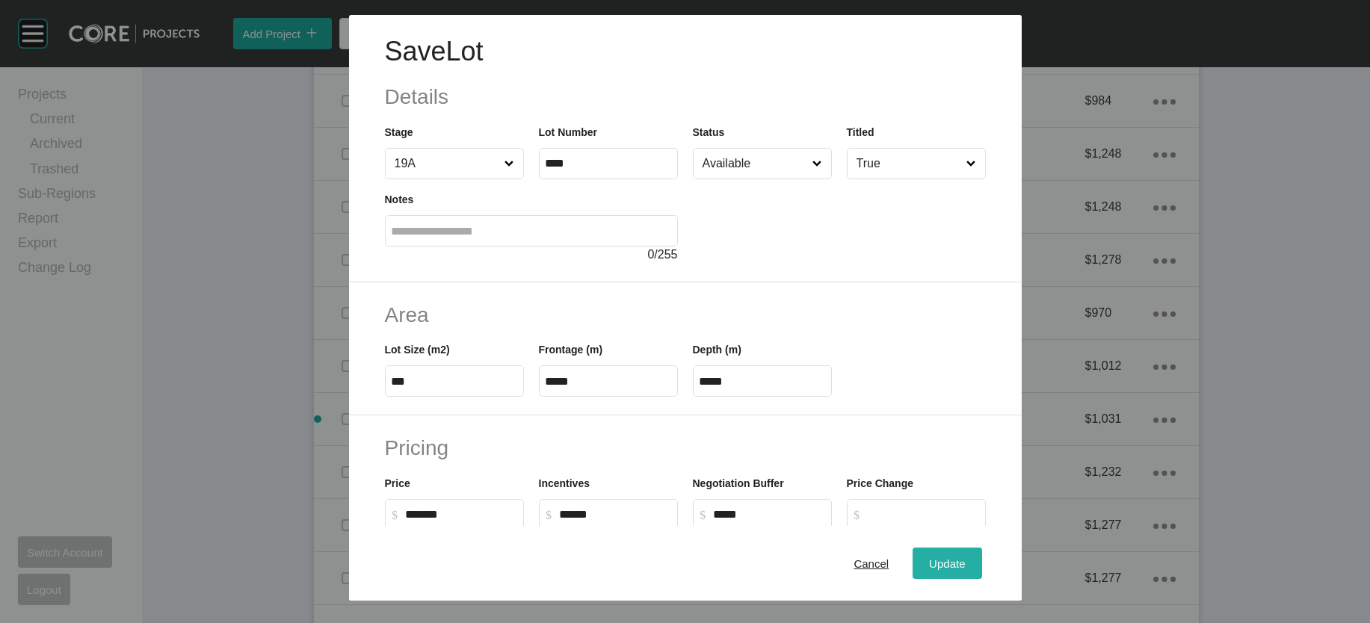
click at [969, 553] on div "Update" at bounding box center [946, 563] width 43 height 20
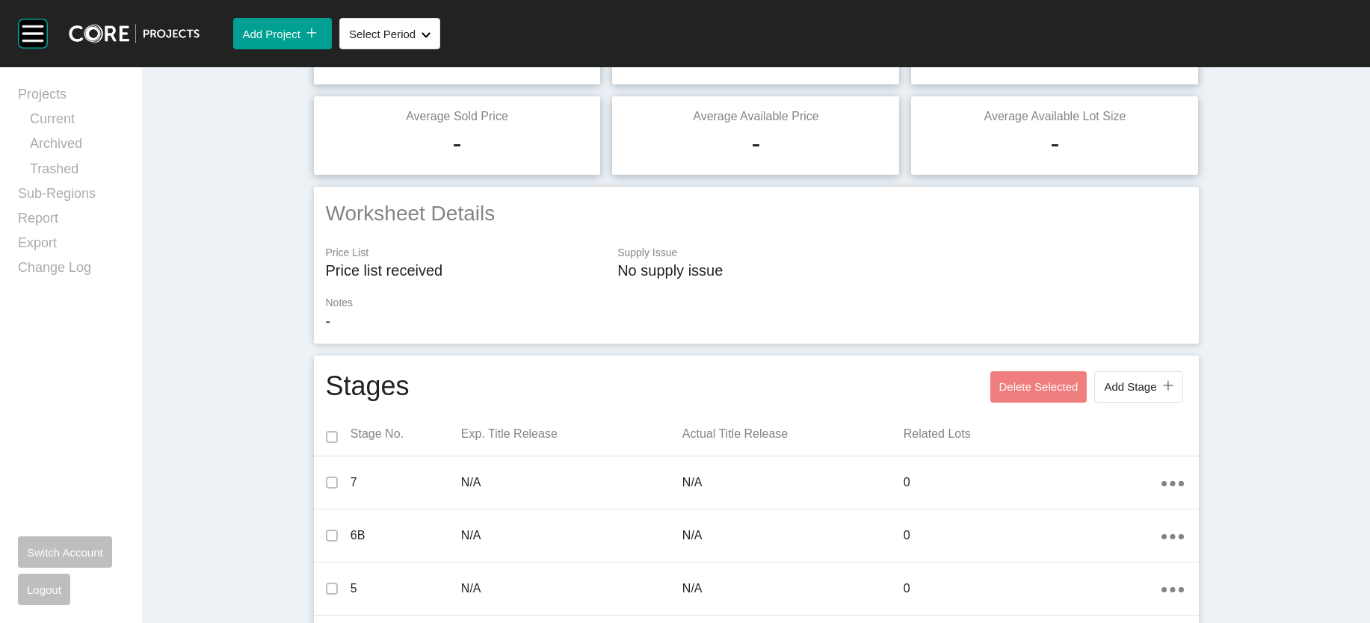
scroll to position [25, 0]
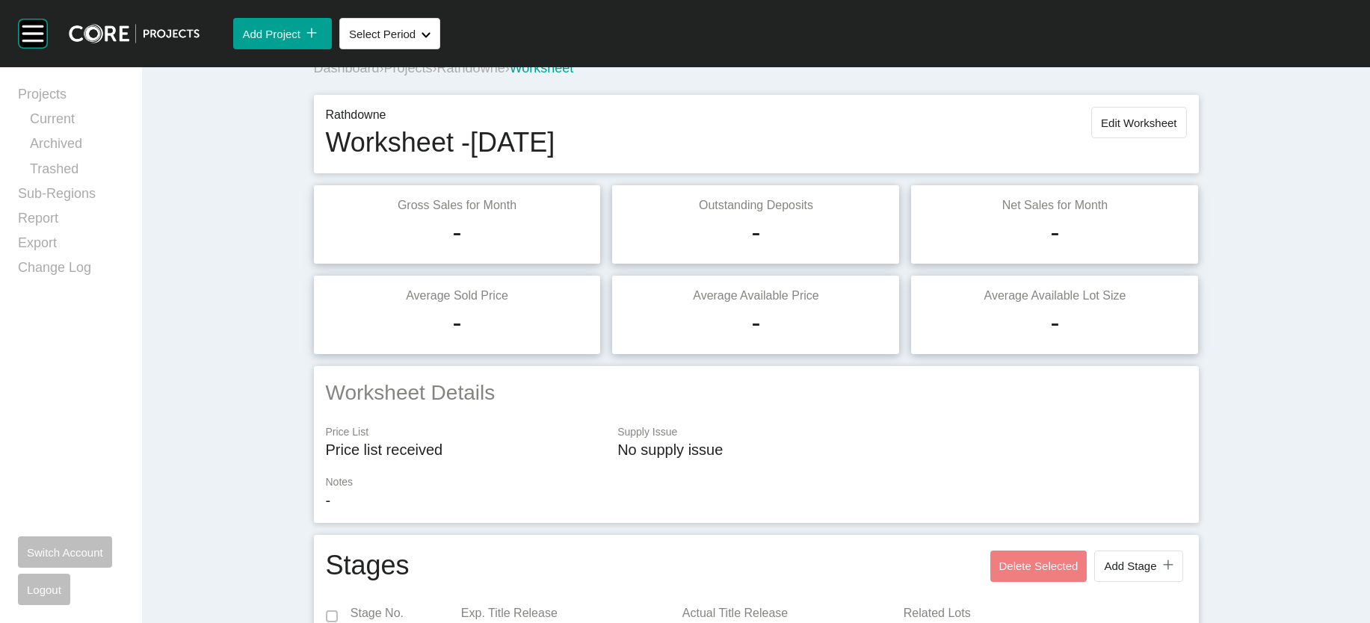
click at [1199, 146] on div "Rathdowne Worksheet - April 2025 Edit Worksheet" at bounding box center [756, 134] width 885 height 78
click at [1176, 129] on span "Edit Worksheet" at bounding box center [1138, 123] width 75 height 13
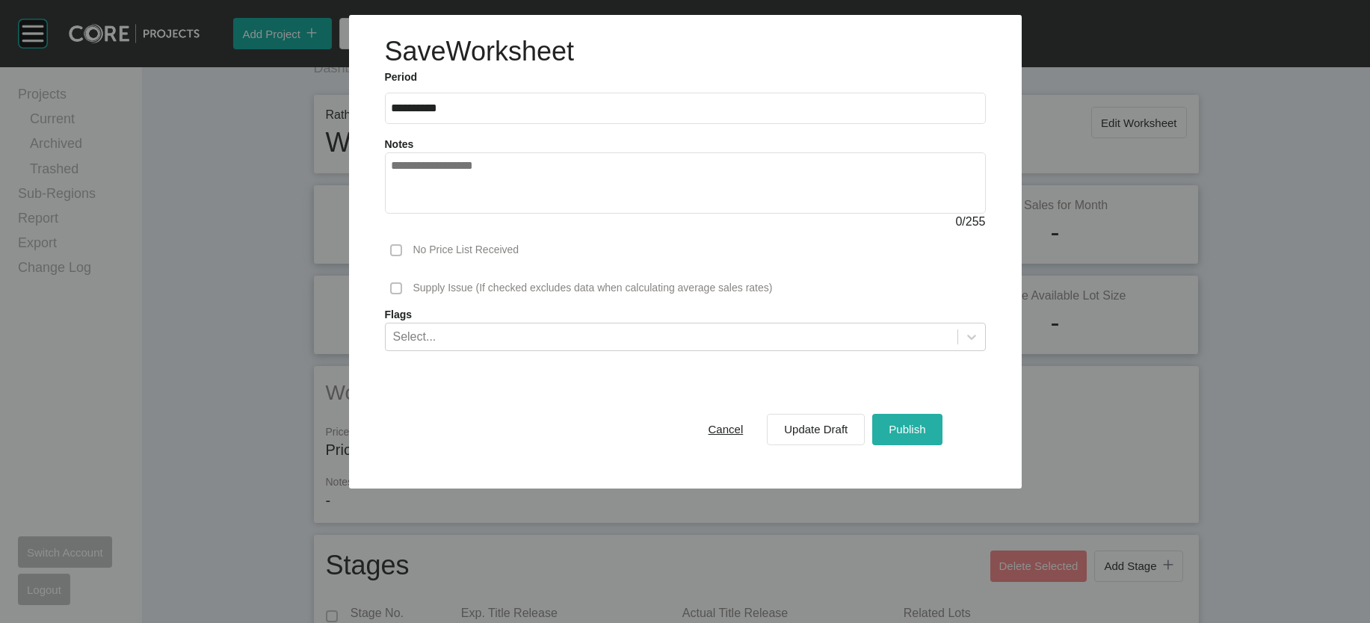
click at [929, 439] on div "Publish" at bounding box center [907, 429] width 44 height 20
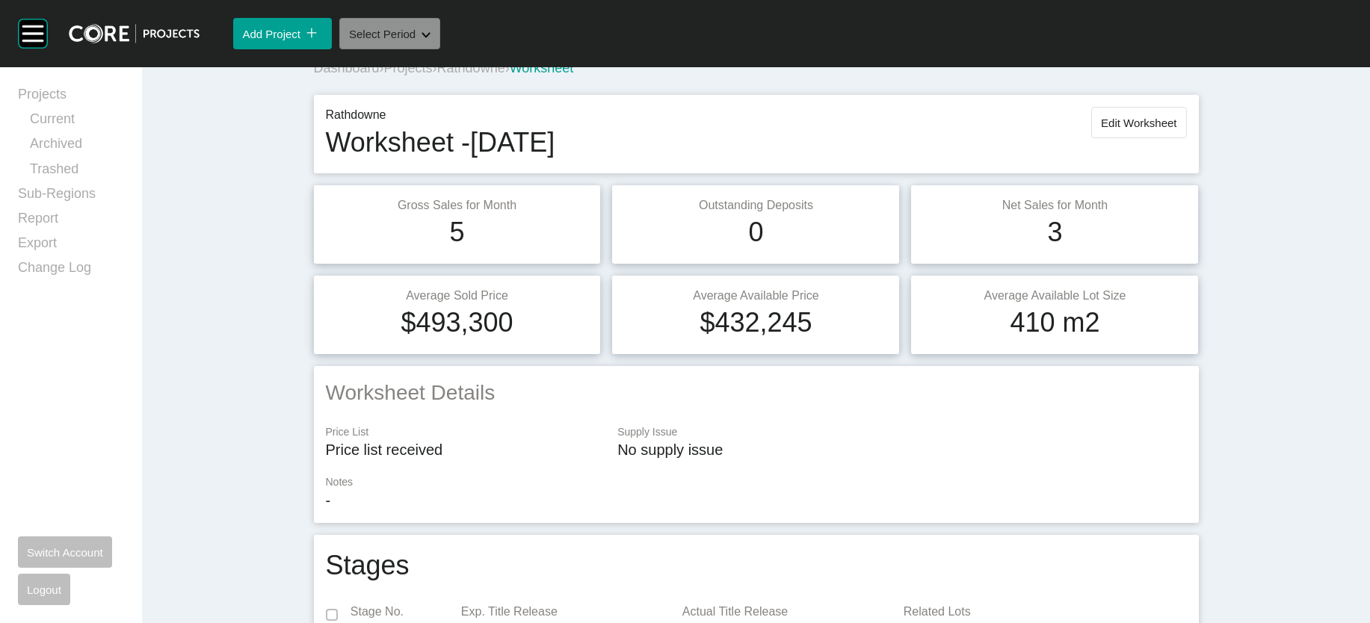
click at [425, 49] on button "Select Period Shape Created with Sketch." at bounding box center [389, 33] width 101 height 31
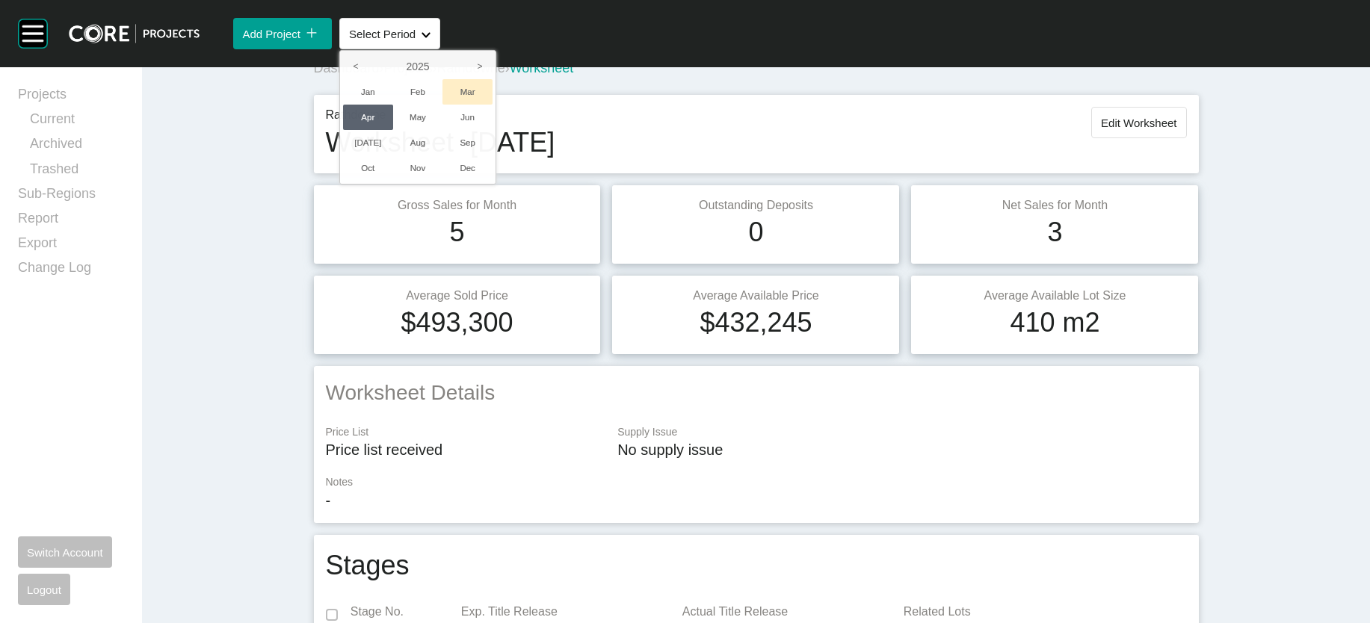
click at [493, 105] on li "Mar" at bounding box center [467, 91] width 50 height 25
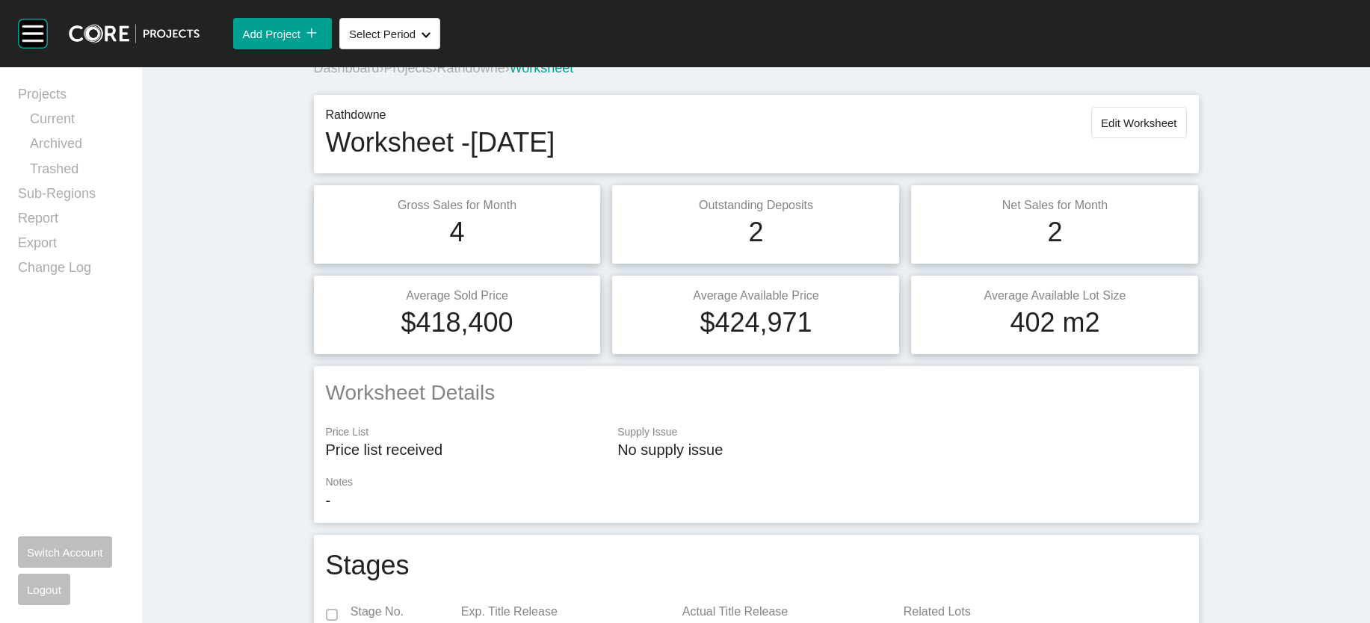
scroll to position [1073, 0]
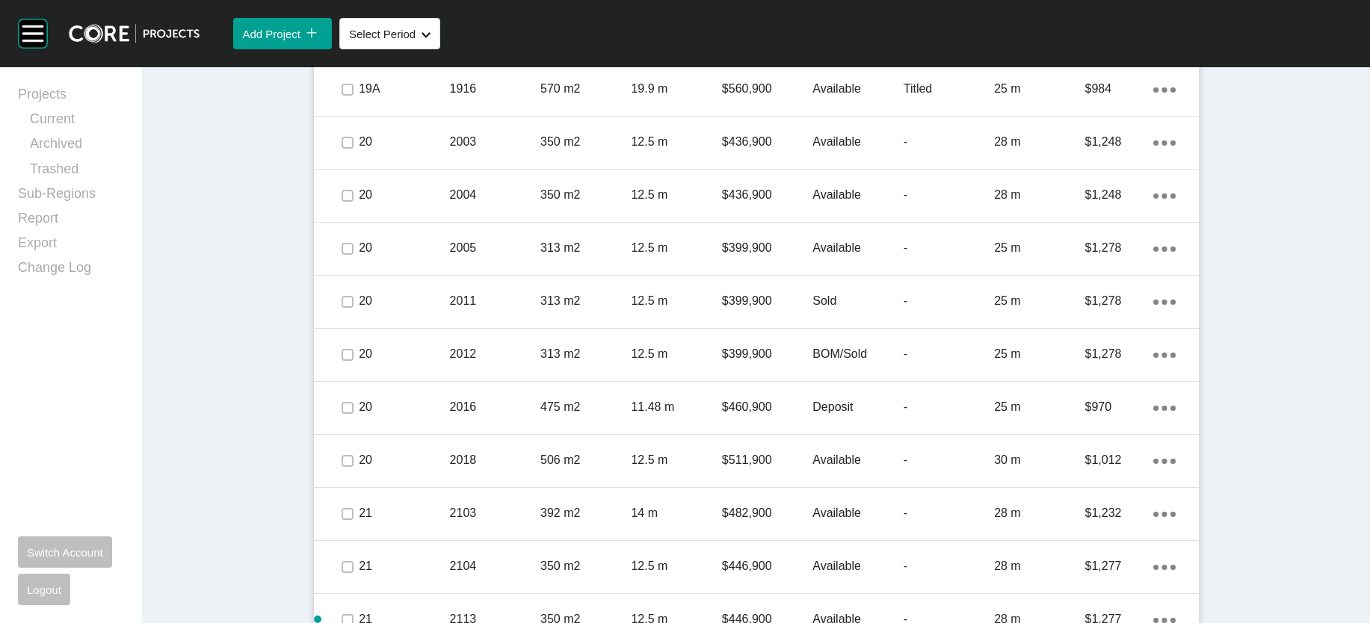
click at [1085, 44] on p "224.54 m" at bounding box center [1039, 36] width 90 height 16
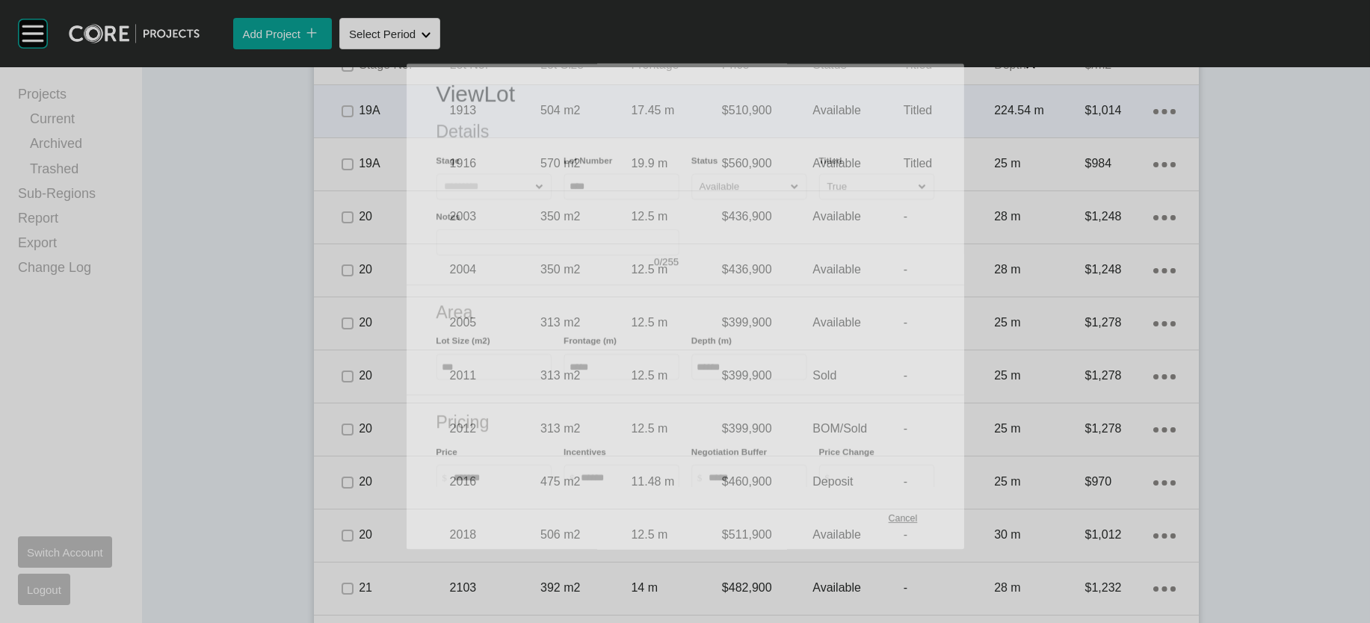
scroll to position [1014, 0]
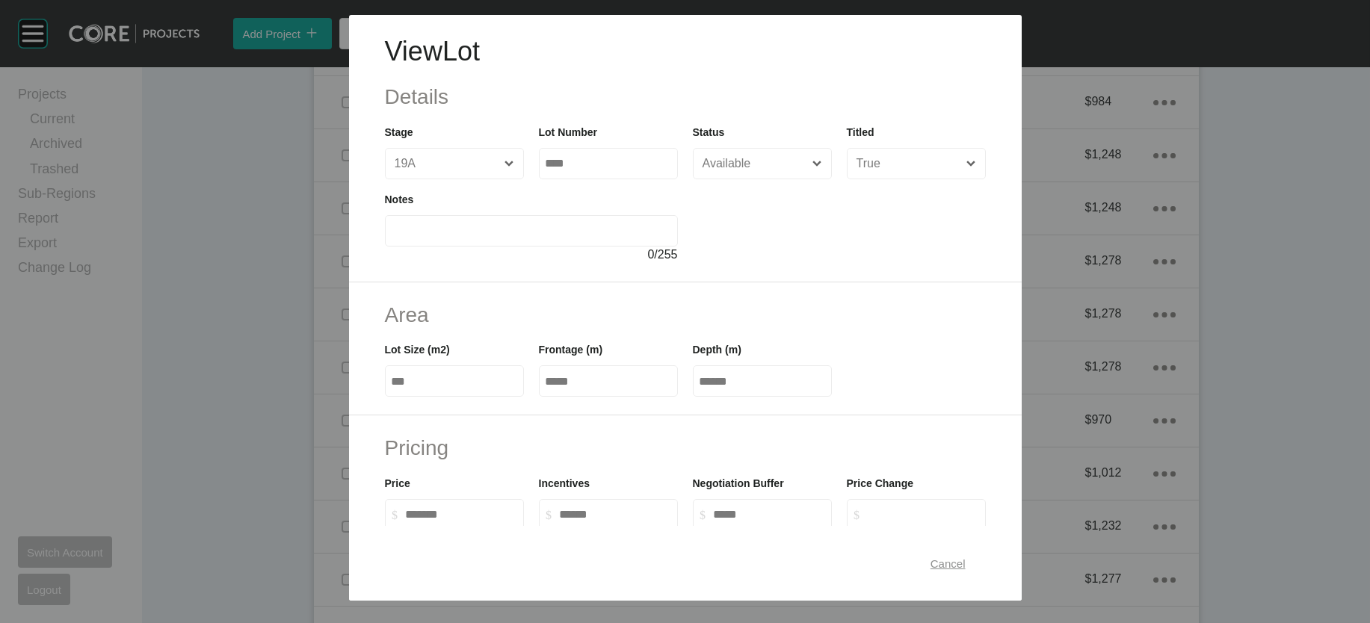
click at [966, 558] on span "Cancel" at bounding box center [948, 563] width 35 height 13
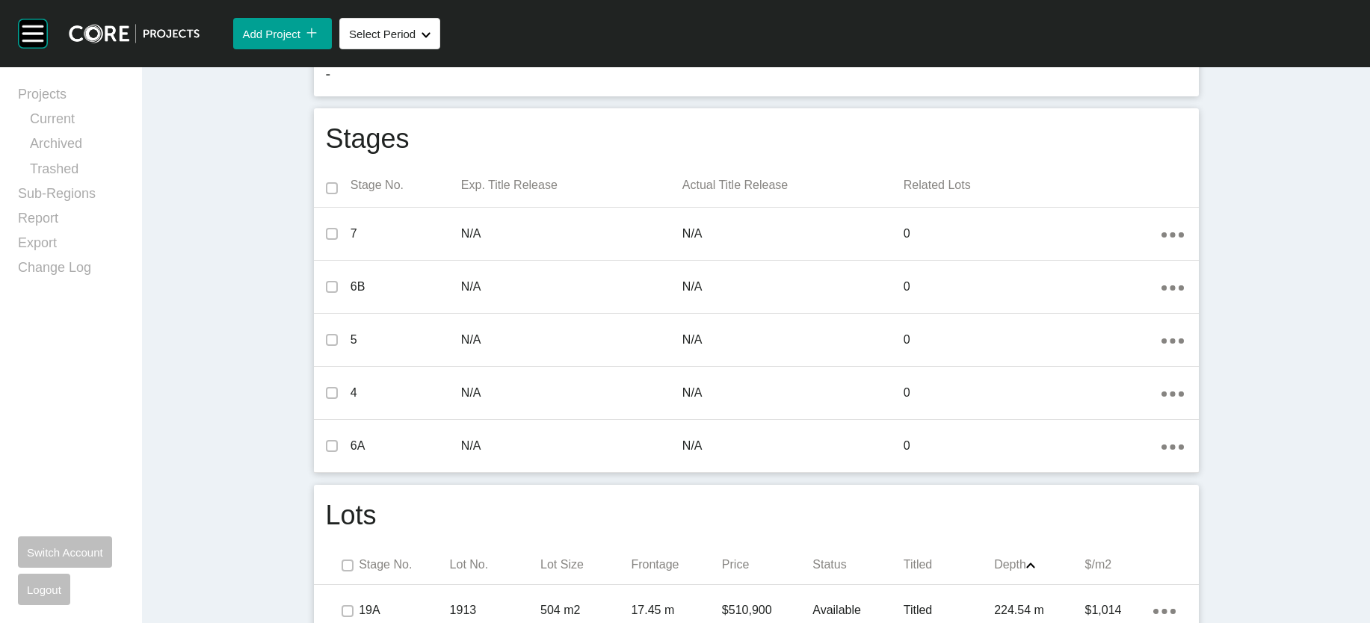
scroll to position [0, 0]
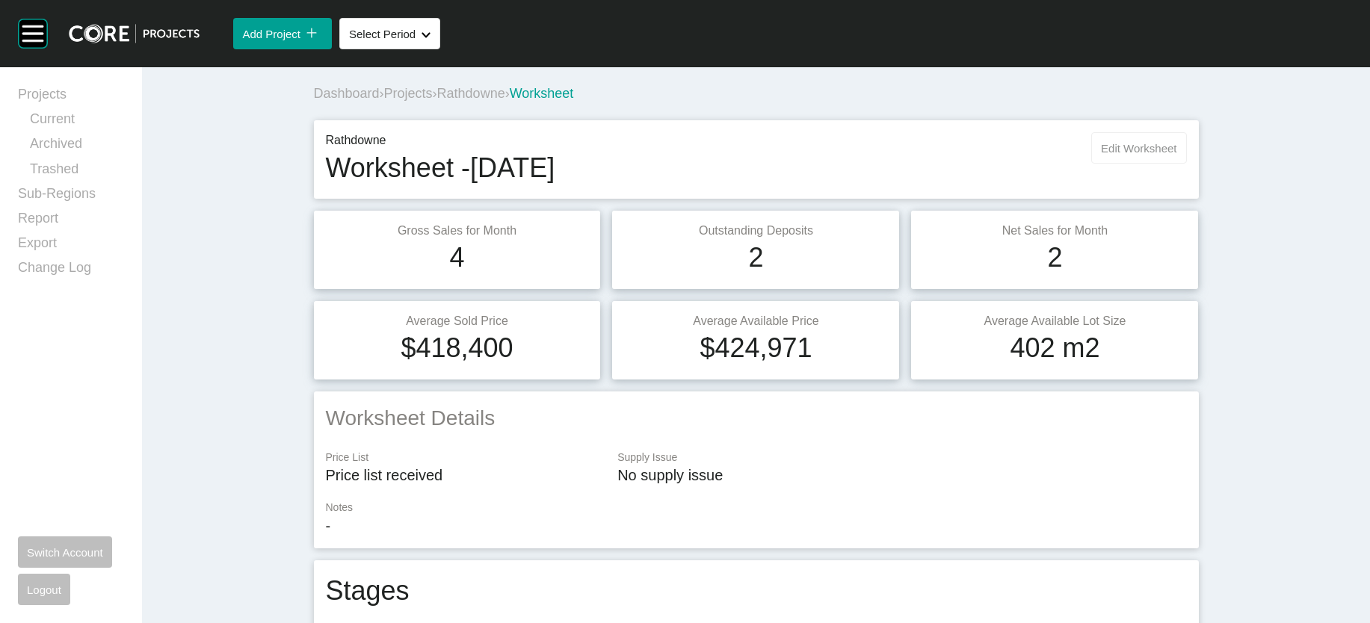
click at [1176, 155] on span "Edit Worksheet" at bounding box center [1138, 148] width 75 height 13
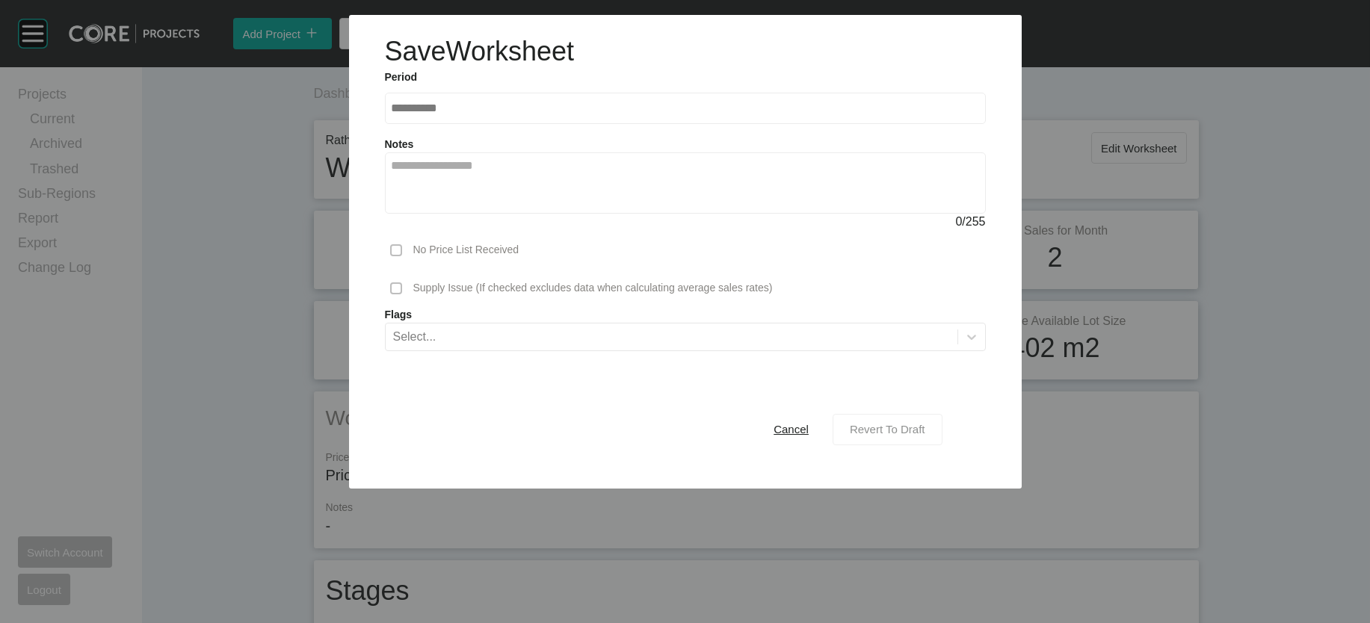
click at [910, 439] on div "Revert To Draft" at bounding box center [887, 429] width 83 height 20
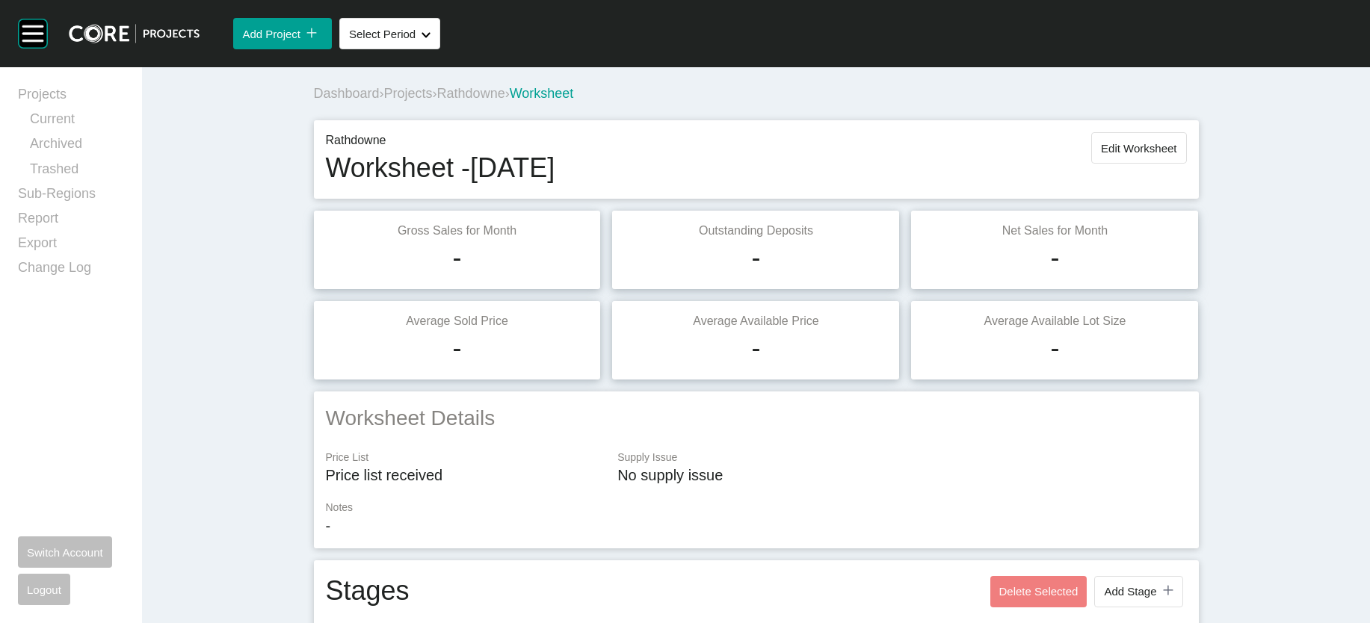
scroll to position [1076, 0]
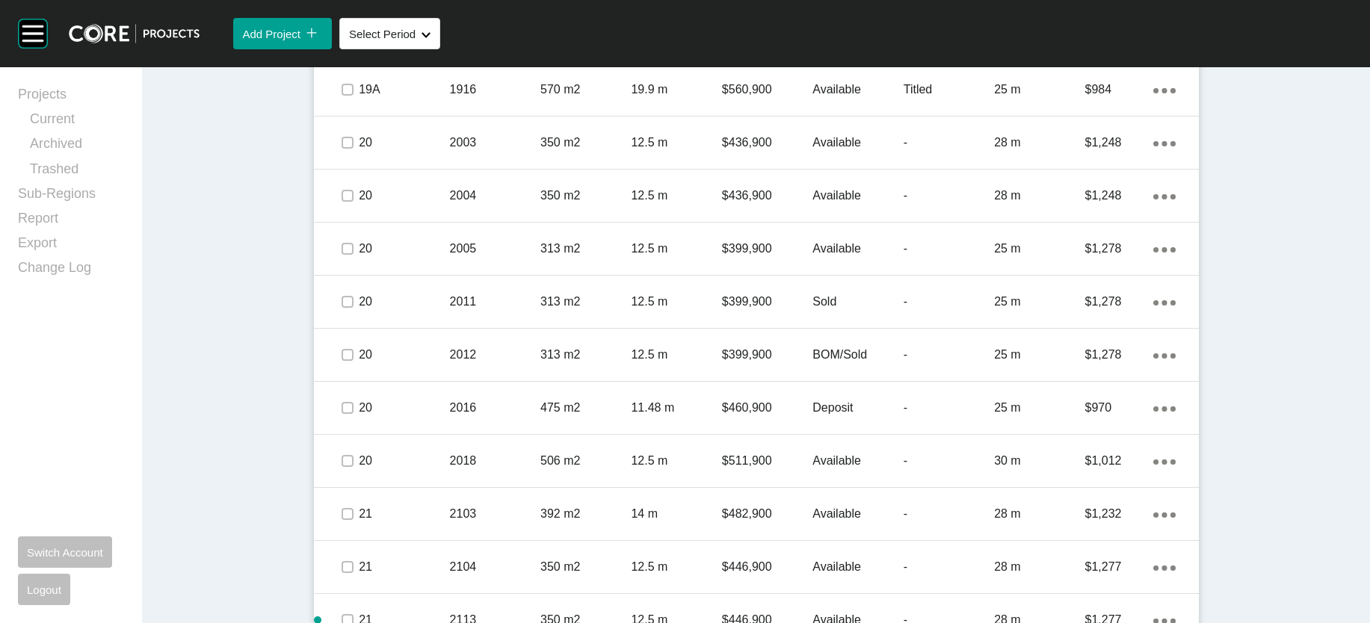
click at [1085, 45] on p "224.54 m" at bounding box center [1039, 36] width 90 height 16
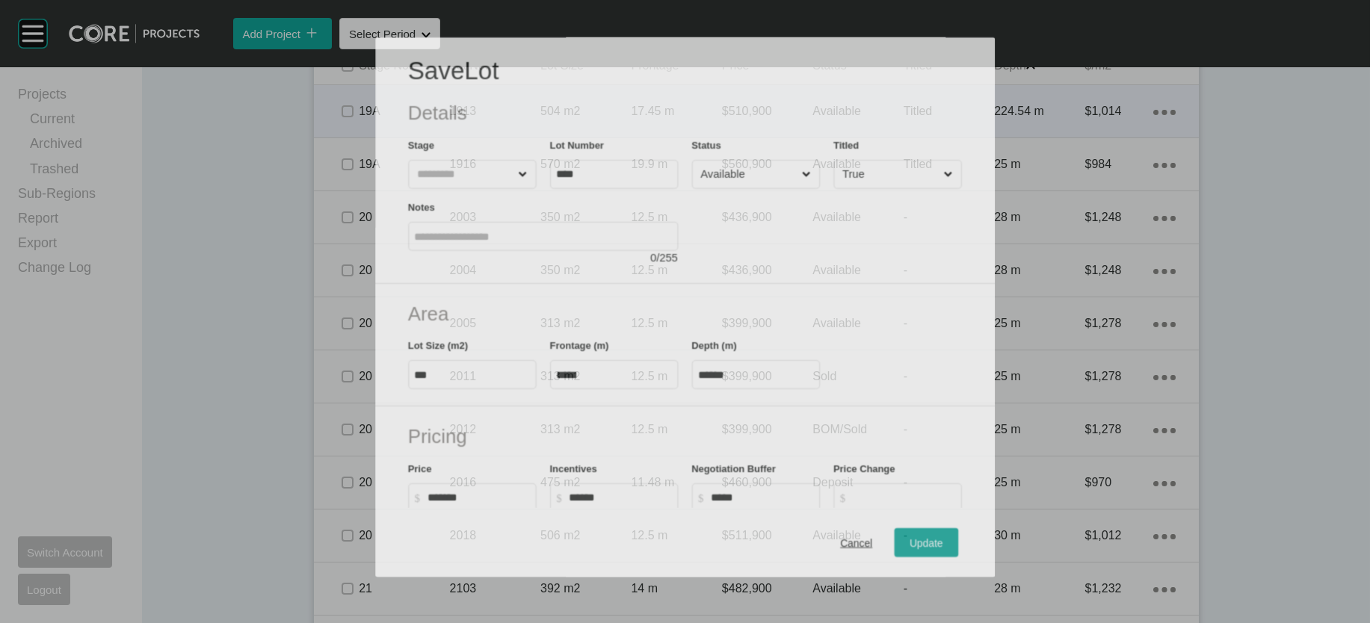
scroll to position [1018, 0]
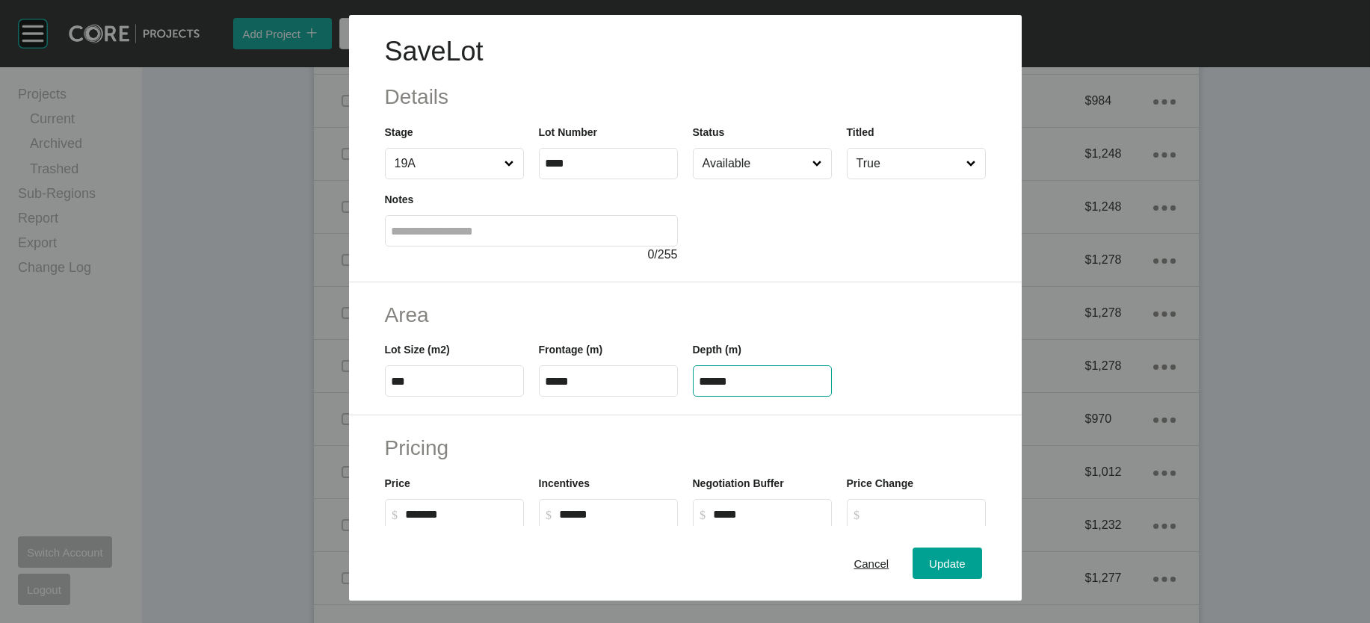
drag, startPoint x: 755, startPoint y: 472, endPoint x: 598, endPoint y: 448, distance: 158.8
click at [607, 397] on div "Lot Size (m2) *** Frontage (m) ***** Depth (m) ******" at bounding box center [685, 363] width 616 height 67
paste input "text"
type input "*****"
click at [975, 561] on div "Save Lot Details Stage 19A Lot Number **** Status Available Titled True Notes 0…" at bounding box center [685, 311] width 1370 height 623
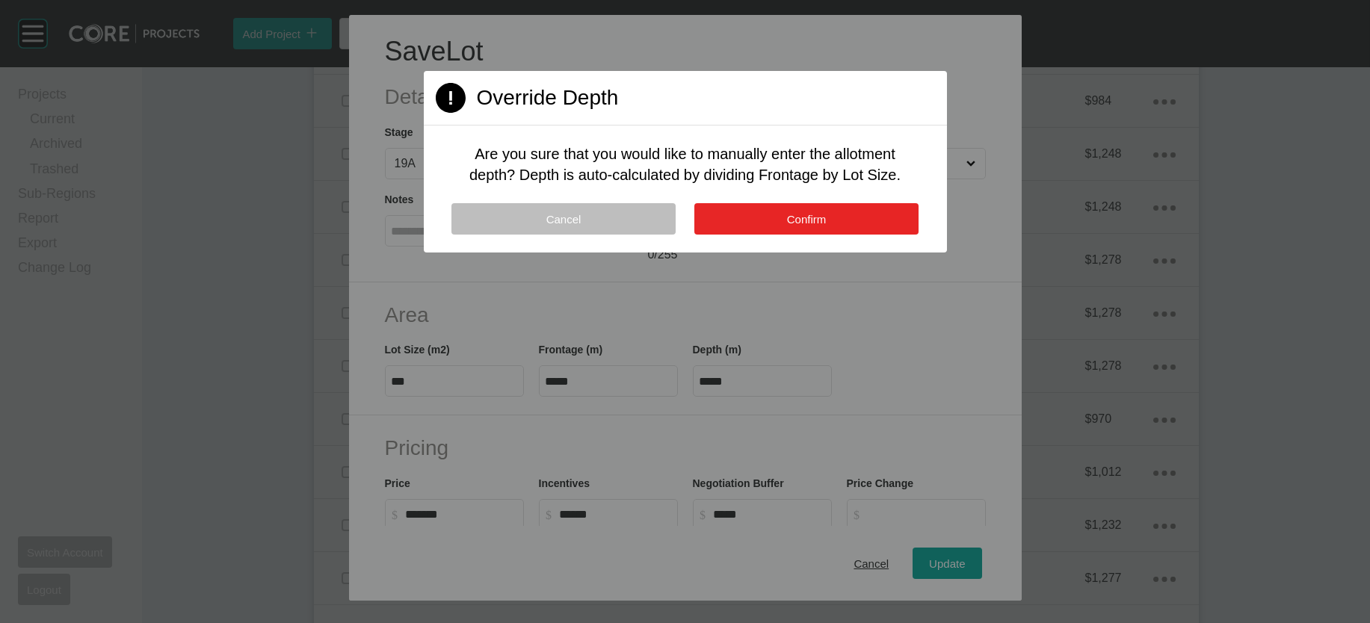
click at [836, 235] on button "Confirm" at bounding box center [806, 218] width 224 height 31
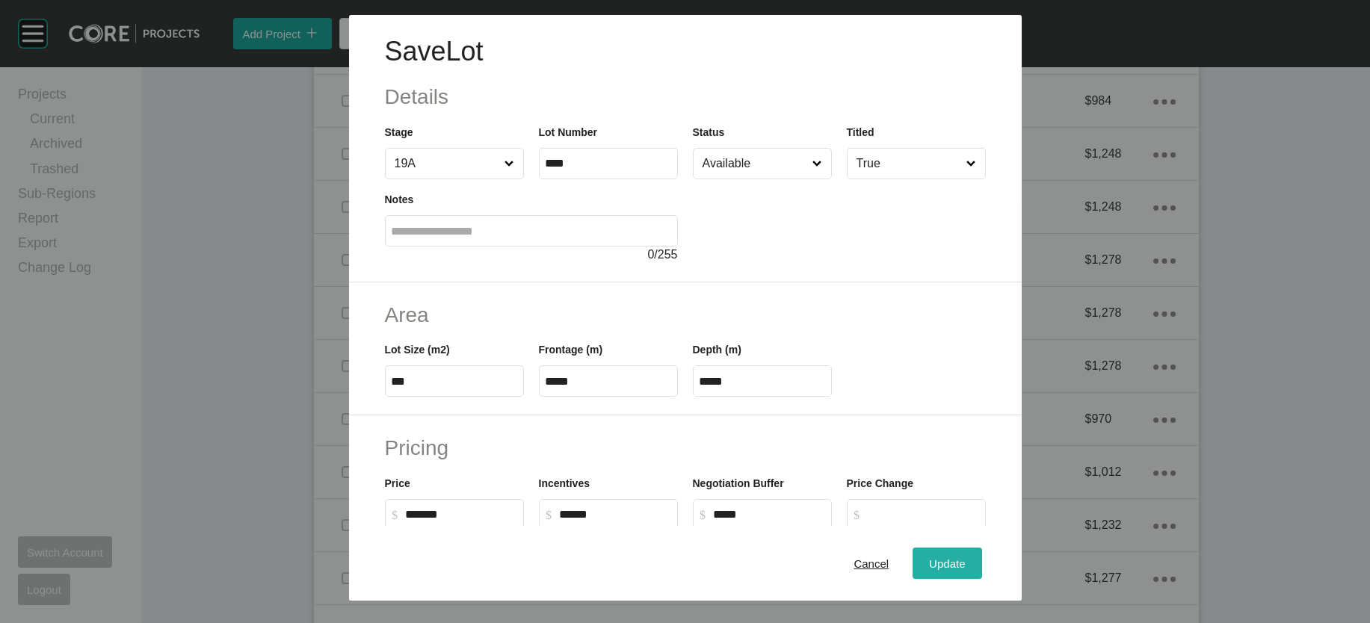
click at [965, 558] on button "Update" at bounding box center [947, 563] width 69 height 31
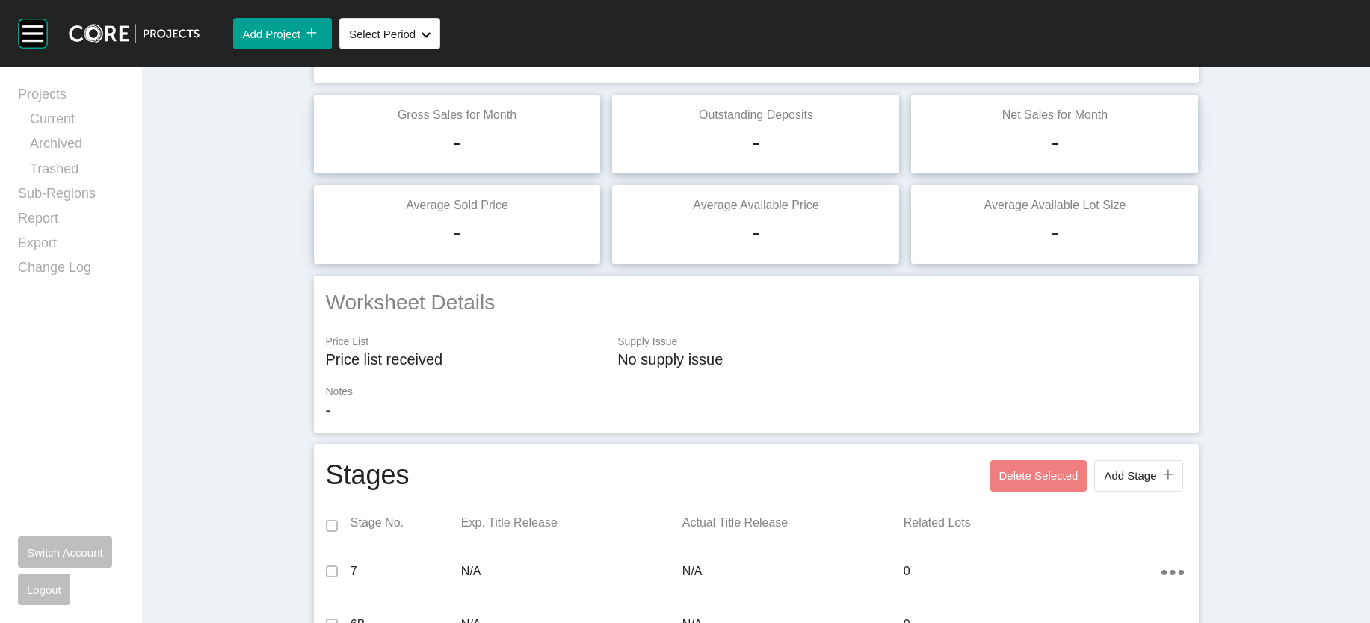
scroll to position [0, 0]
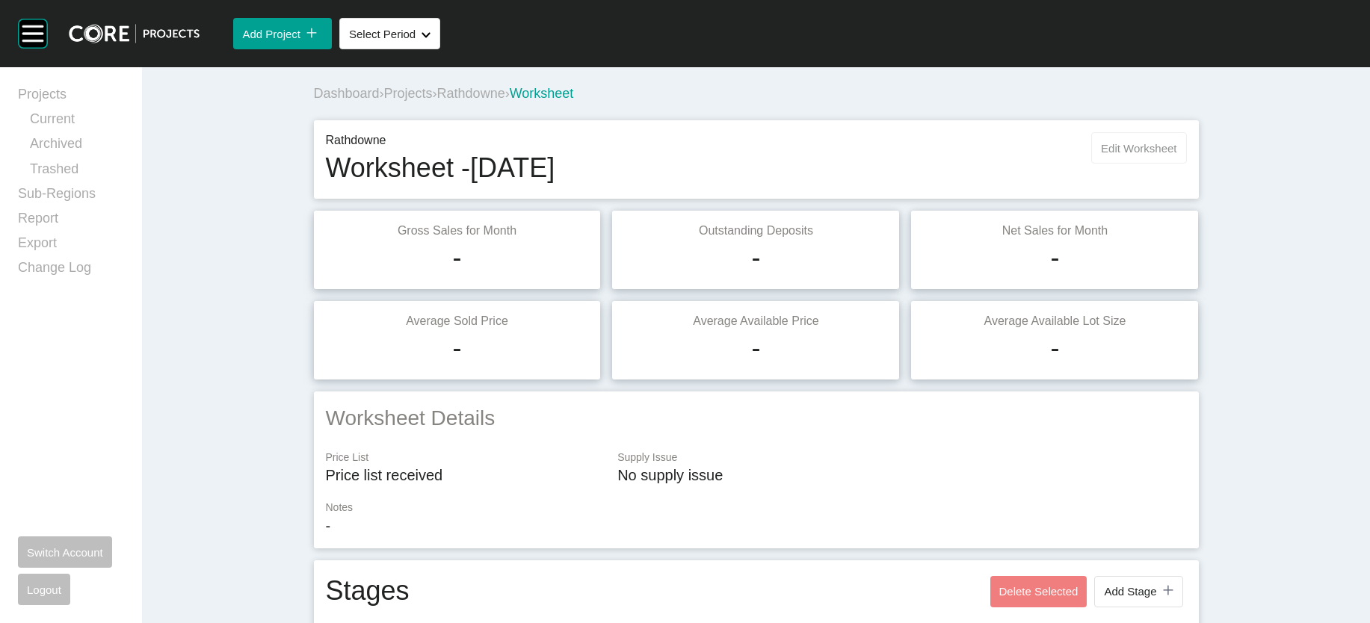
click at [1186, 164] on button "Edit Worksheet" at bounding box center [1138, 147] width 95 height 31
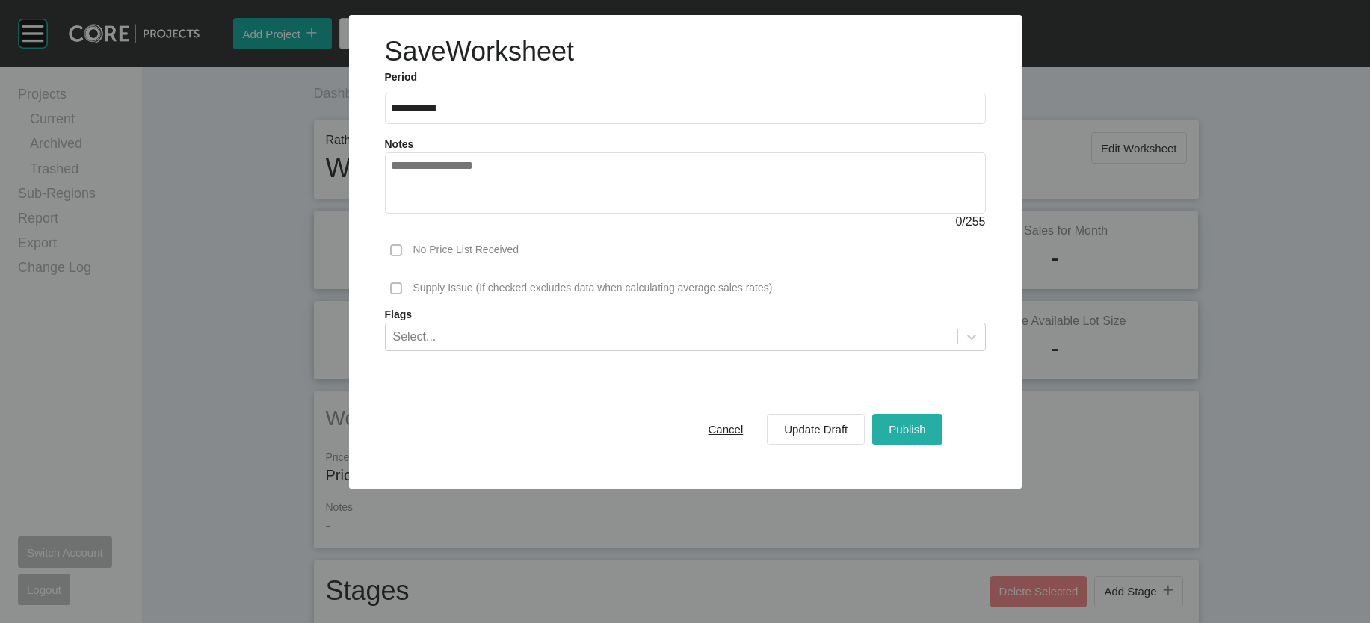
click at [925, 436] on span "Publish" at bounding box center [907, 429] width 37 height 13
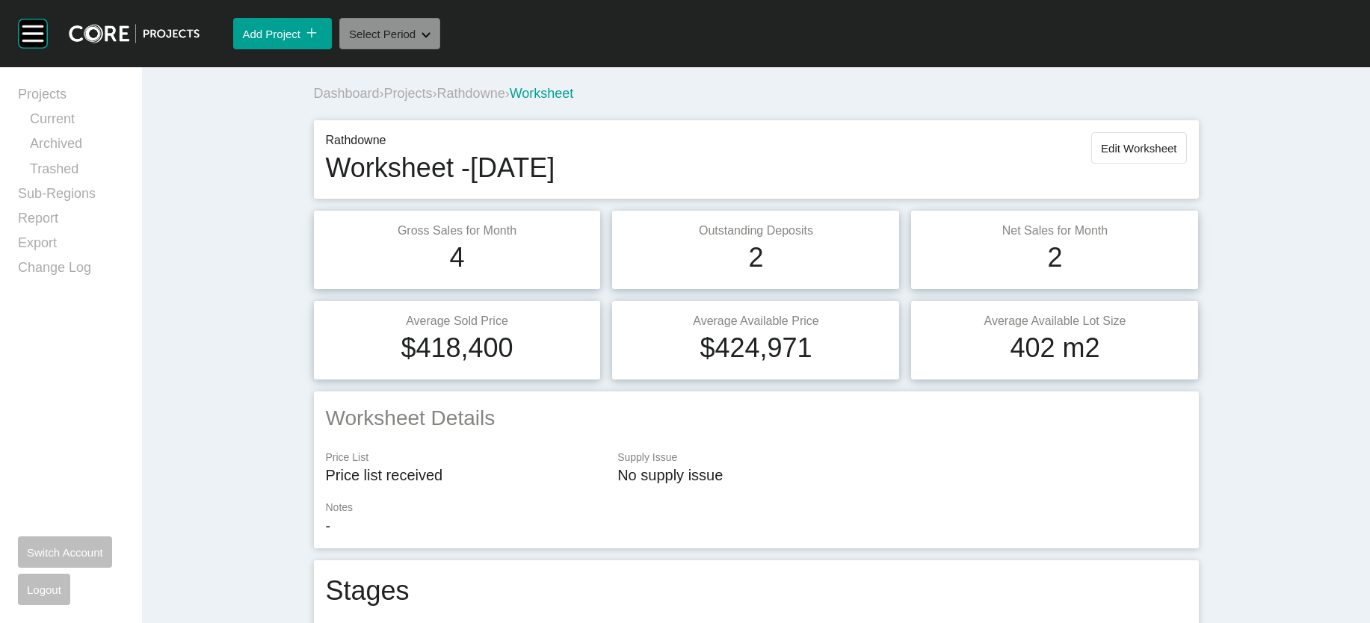
click at [416, 40] on span "Select Period" at bounding box center [382, 34] width 67 height 13
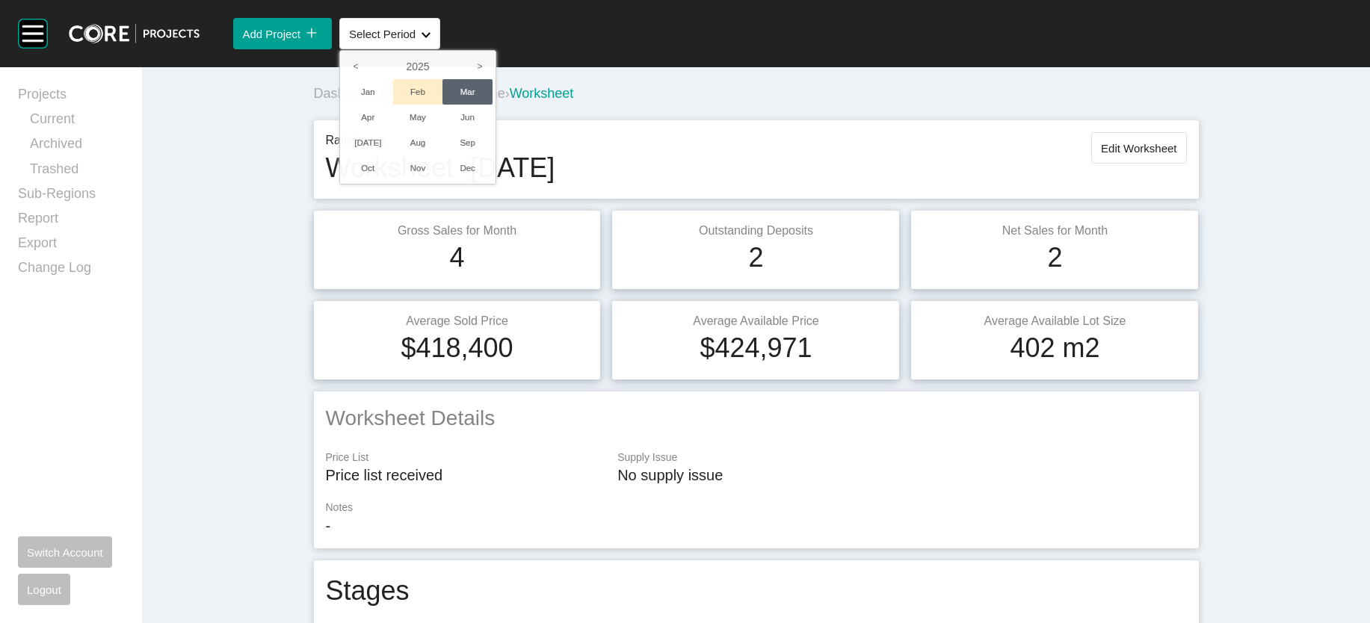
click at [443, 105] on li "Feb" at bounding box center [418, 91] width 50 height 25
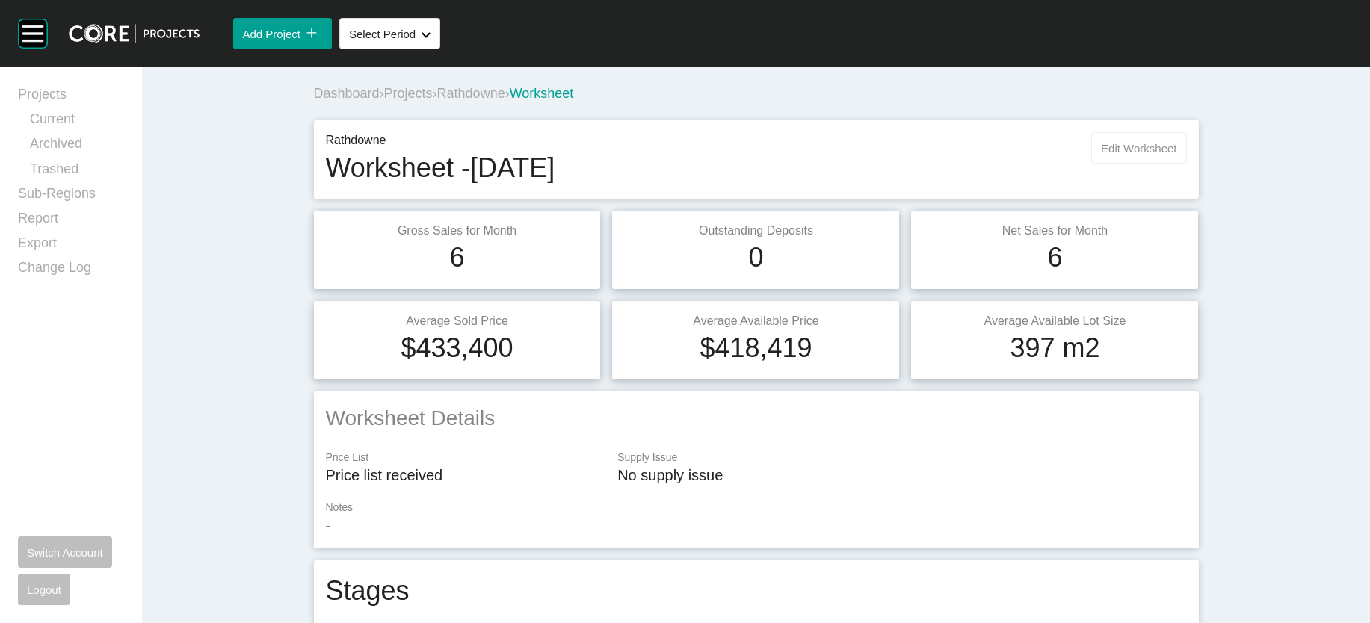
click at [1176, 155] on span "Edit Worksheet" at bounding box center [1138, 148] width 75 height 13
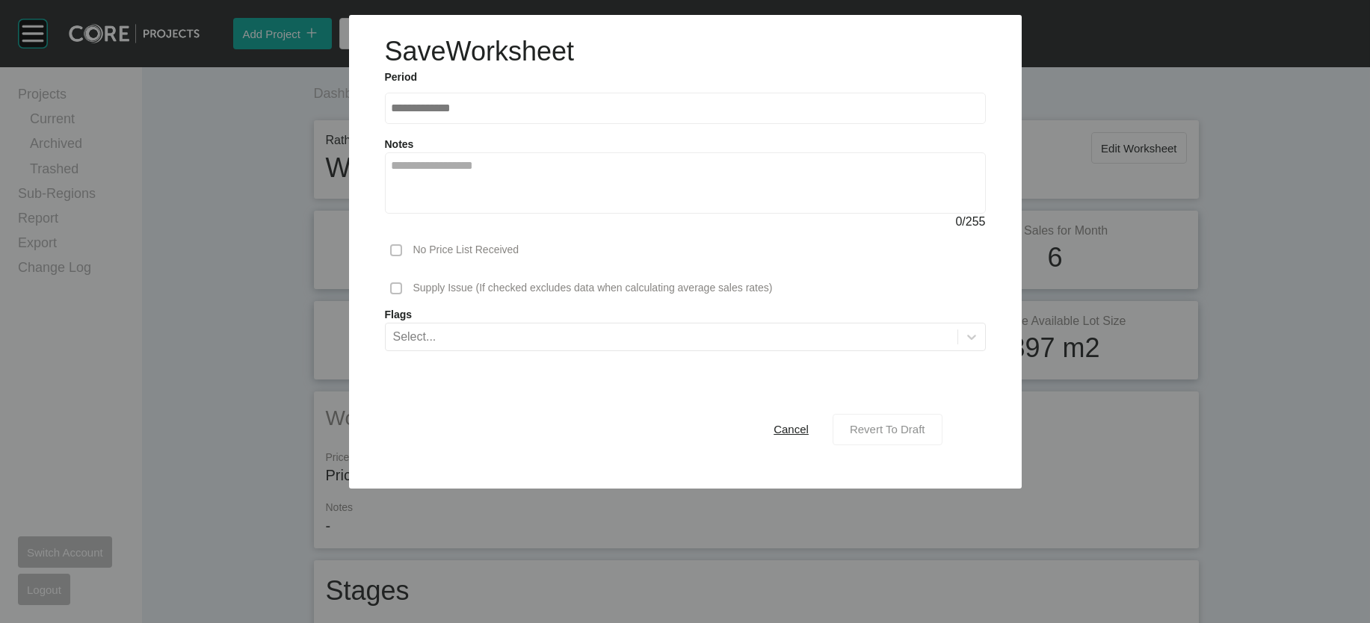
click at [929, 439] on div "Revert To Draft" at bounding box center [887, 429] width 83 height 20
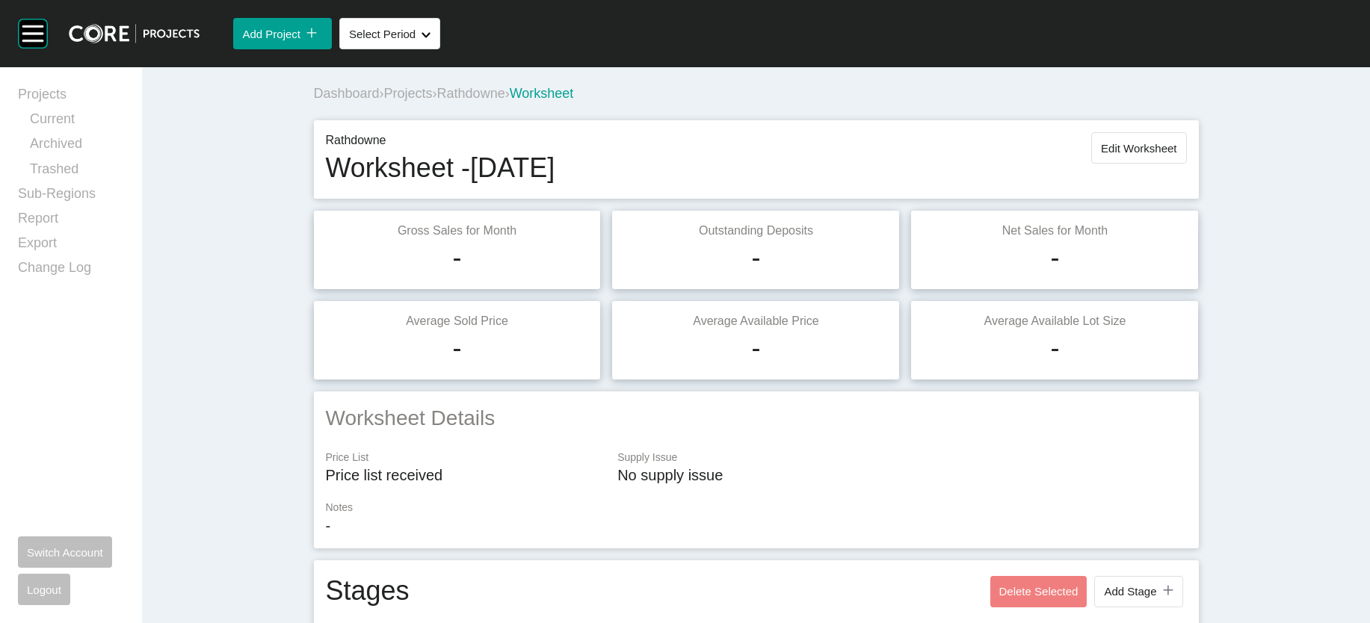
scroll to position [1142, 0]
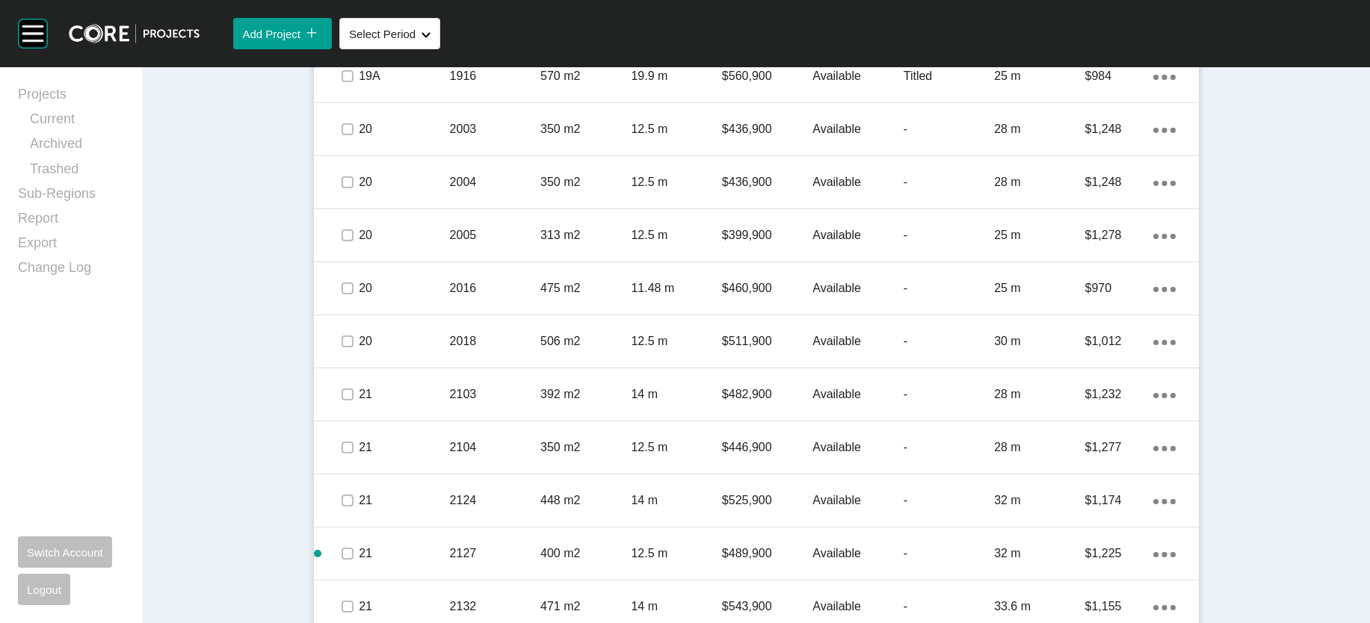
click at [994, 31] on p "Titled" at bounding box center [949, 23] width 90 height 16
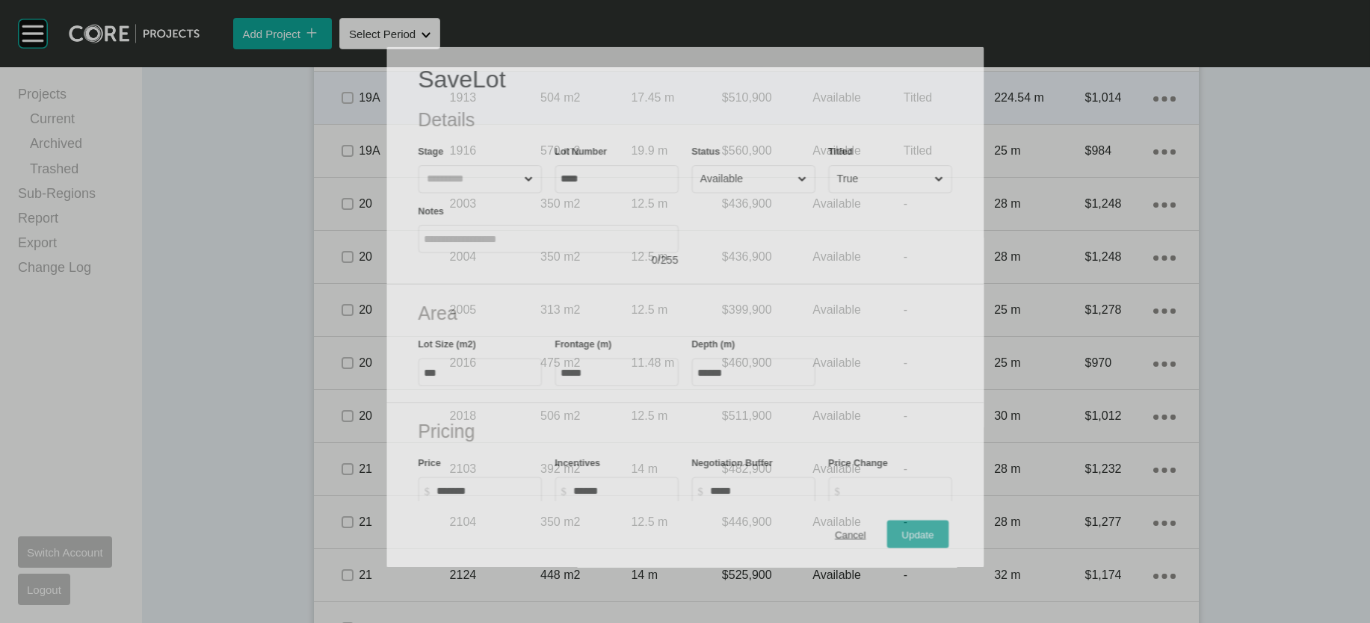
scroll to position [1084, 0]
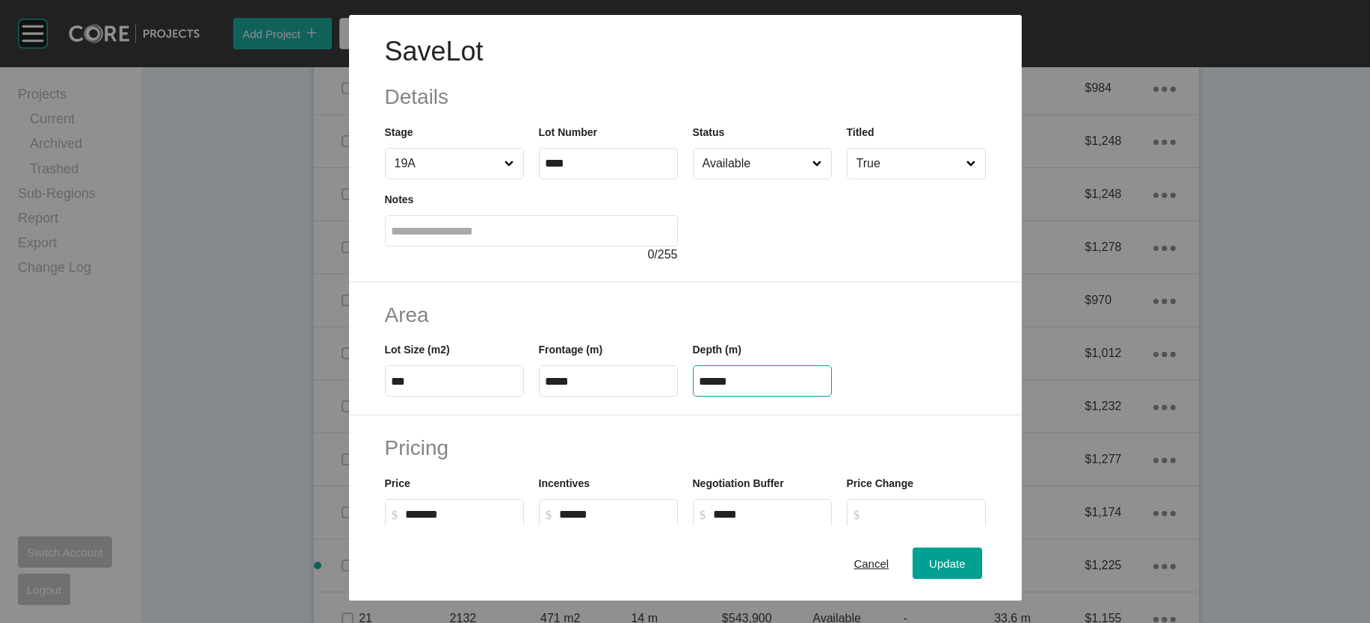
drag, startPoint x: 760, startPoint y: 475, endPoint x: 661, endPoint y: 466, distance: 99.1
click at [672, 397] on div "Lot Size (m2) *** Frontage (m) ***** Depth (m) ******" at bounding box center [685, 363] width 616 height 67
paste input "text"
type input "*****"
click at [981, 547] on div "Save Lot Details Stage 19A Lot Number **** Status Available Titled True Notes 0…" at bounding box center [685, 311] width 1370 height 623
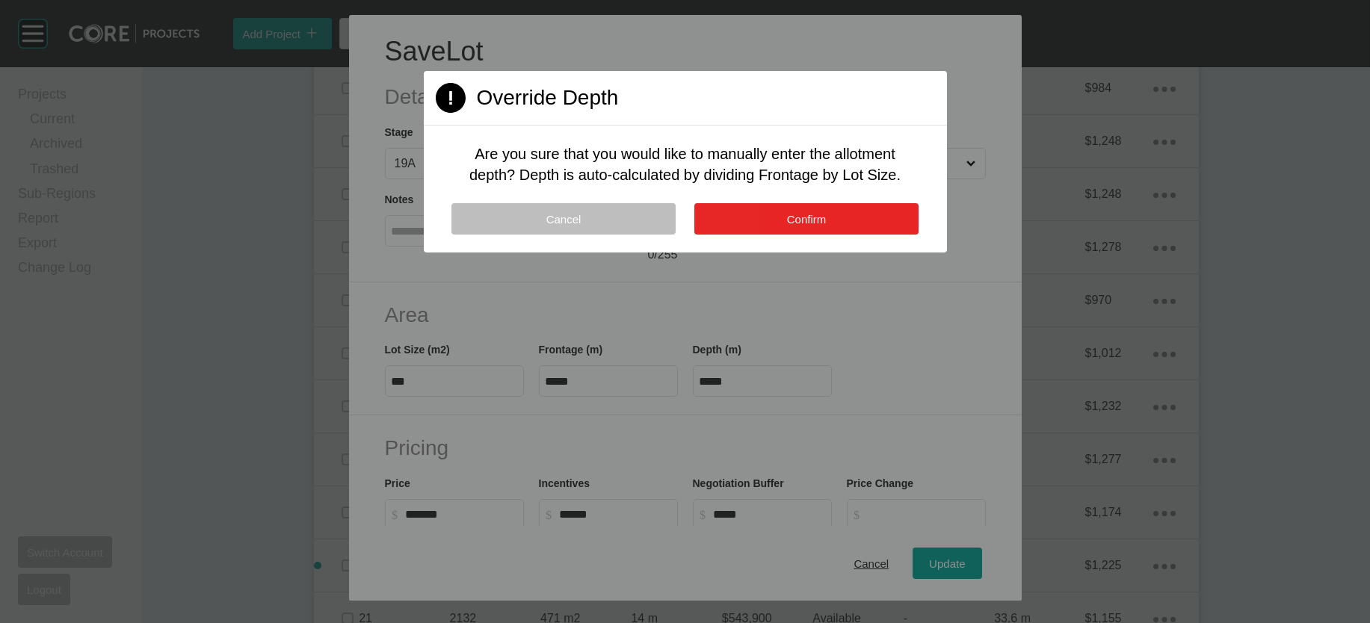
click at [871, 235] on button "Confirm" at bounding box center [806, 218] width 224 height 31
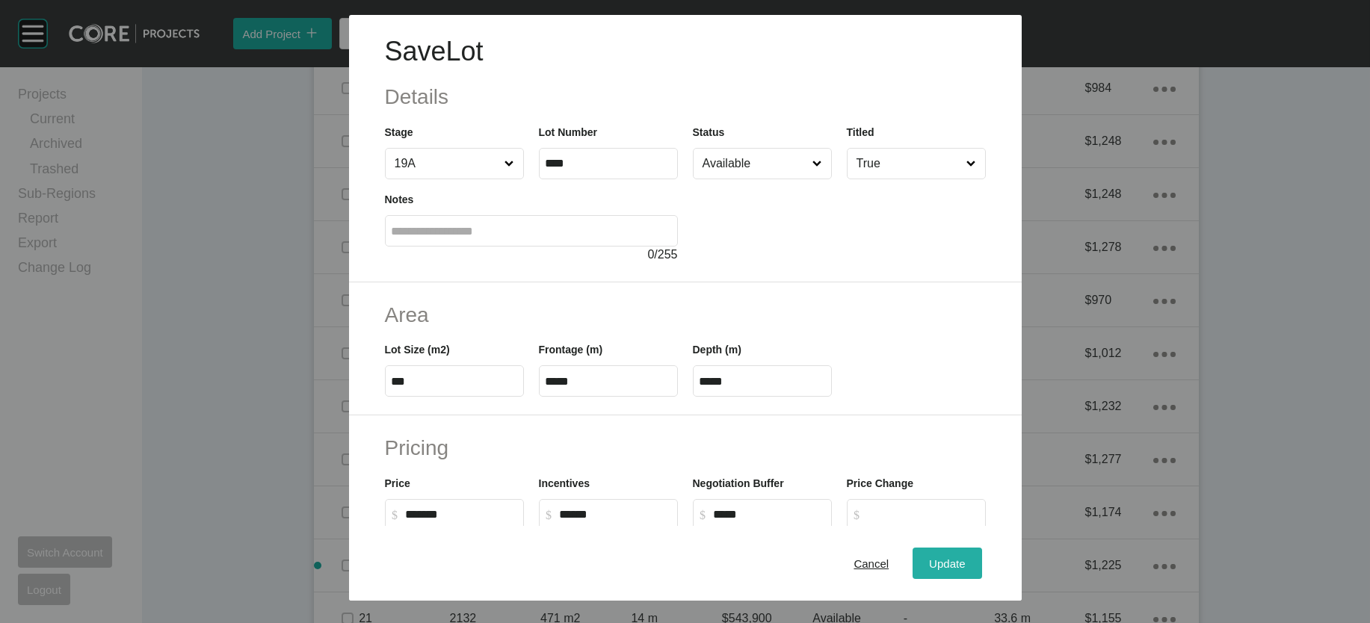
click at [969, 553] on div "Update" at bounding box center [946, 563] width 43 height 20
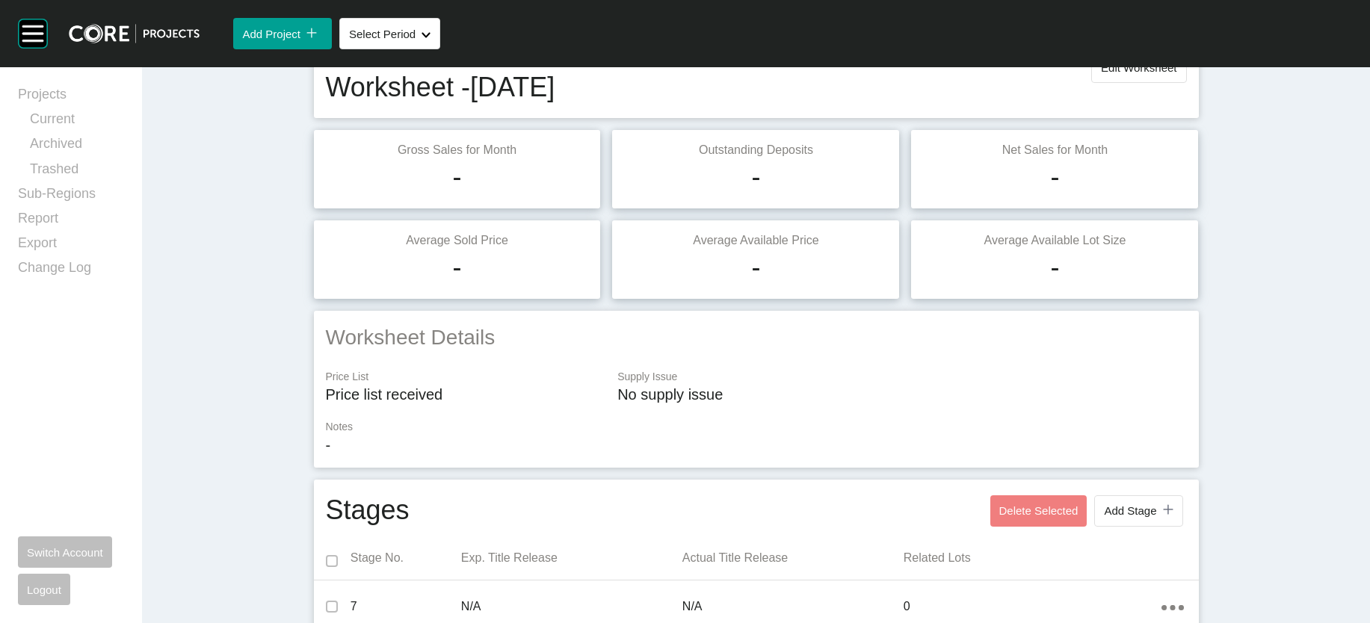
scroll to position [0, 0]
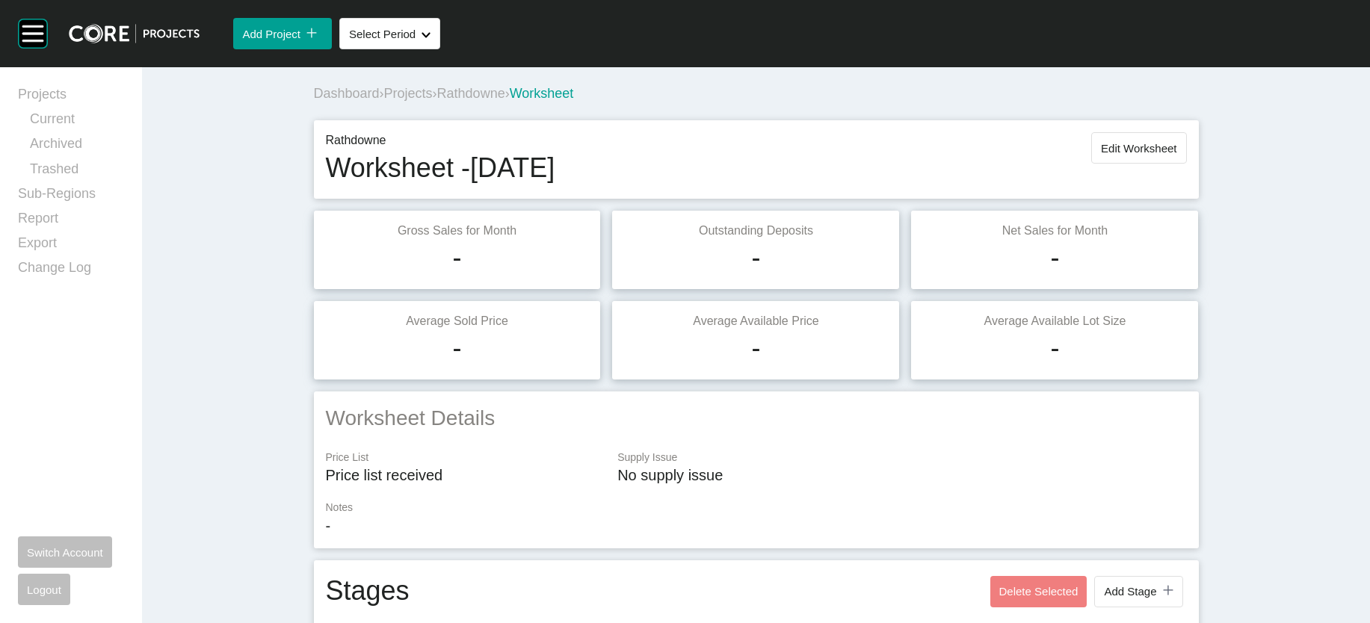
click at [1186, 164] on button "Edit Worksheet" at bounding box center [1138, 147] width 95 height 31
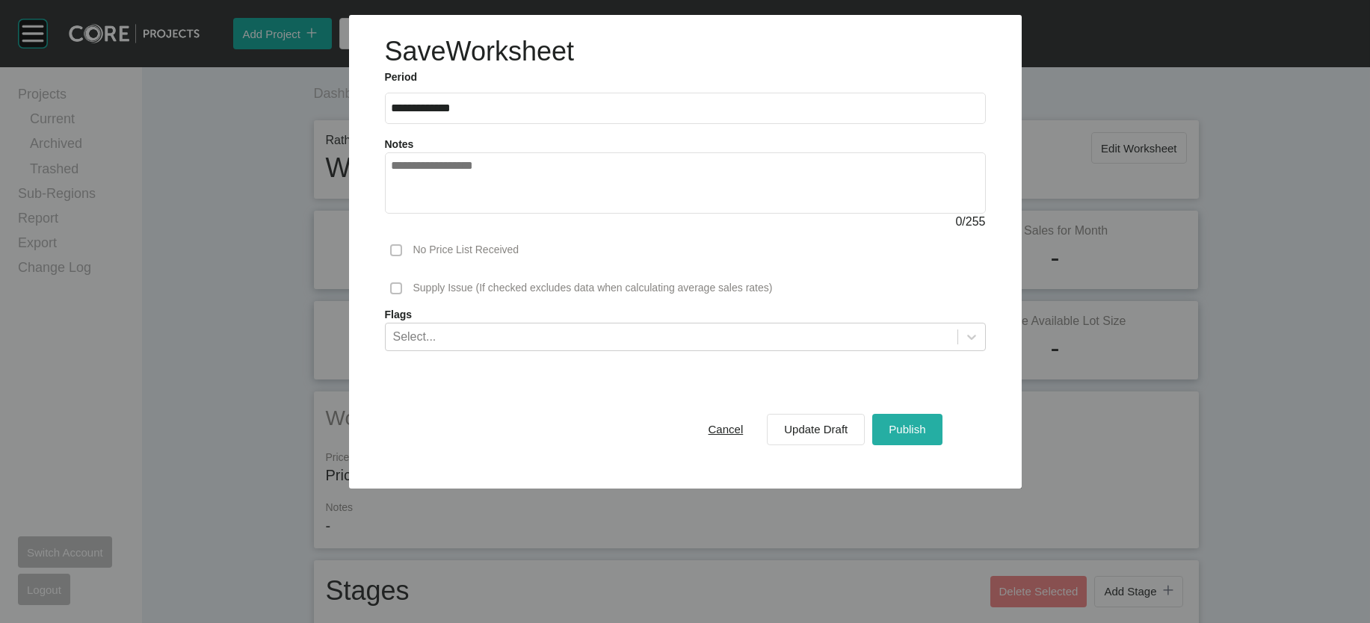
click at [929, 439] on div "Publish" at bounding box center [907, 429] width 44 height 20
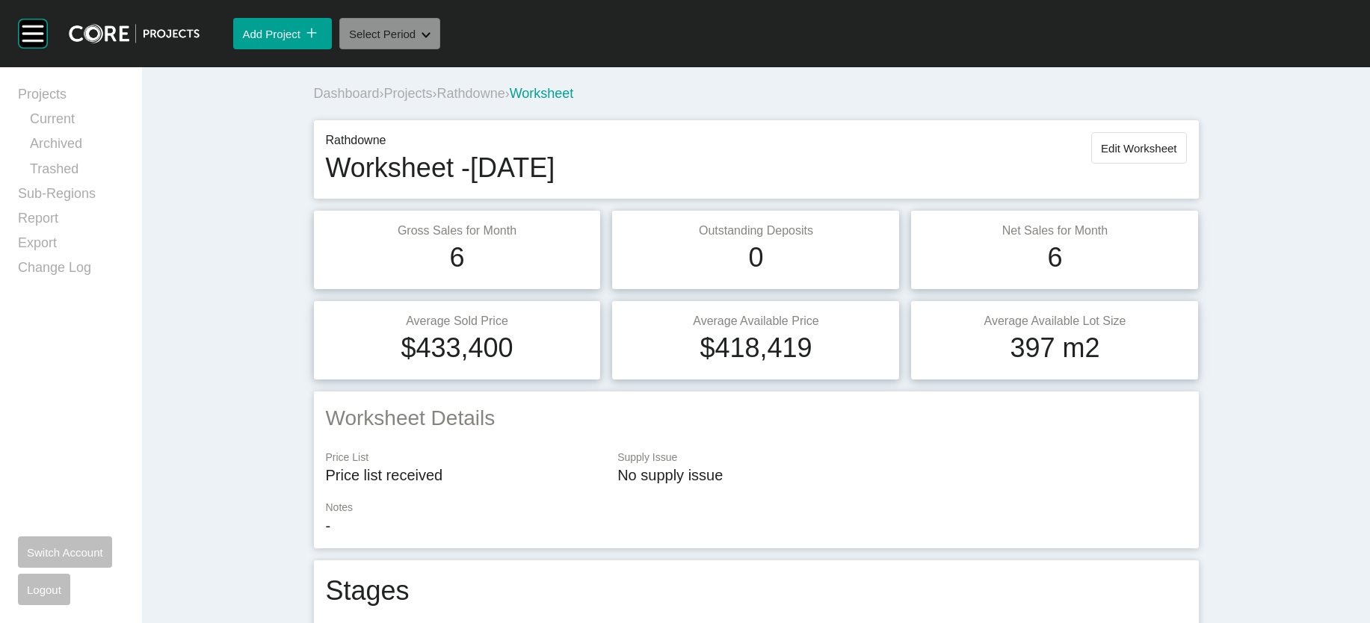
click at [440, 49] on button "Select Period Shape Created with Sketch." at bounding box center [389, 33] width 101 height 31
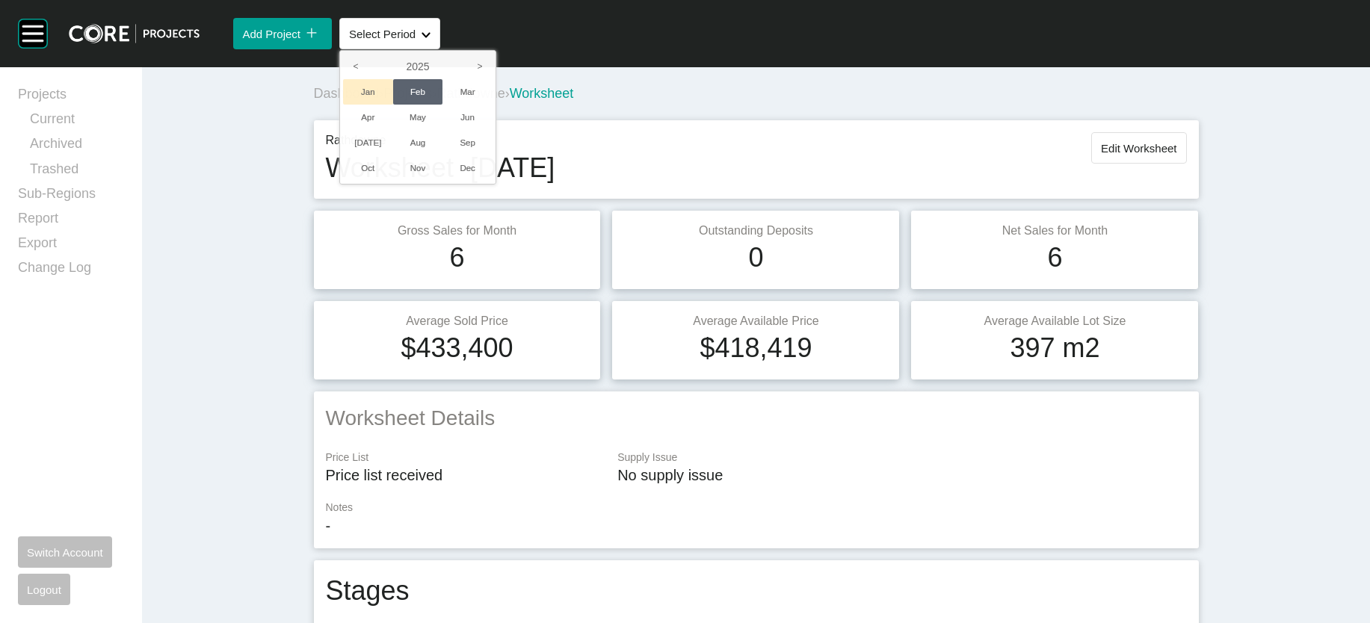
click at [393, 105] on li "Jan" at bounding box center [368, 91] width 50 height 25
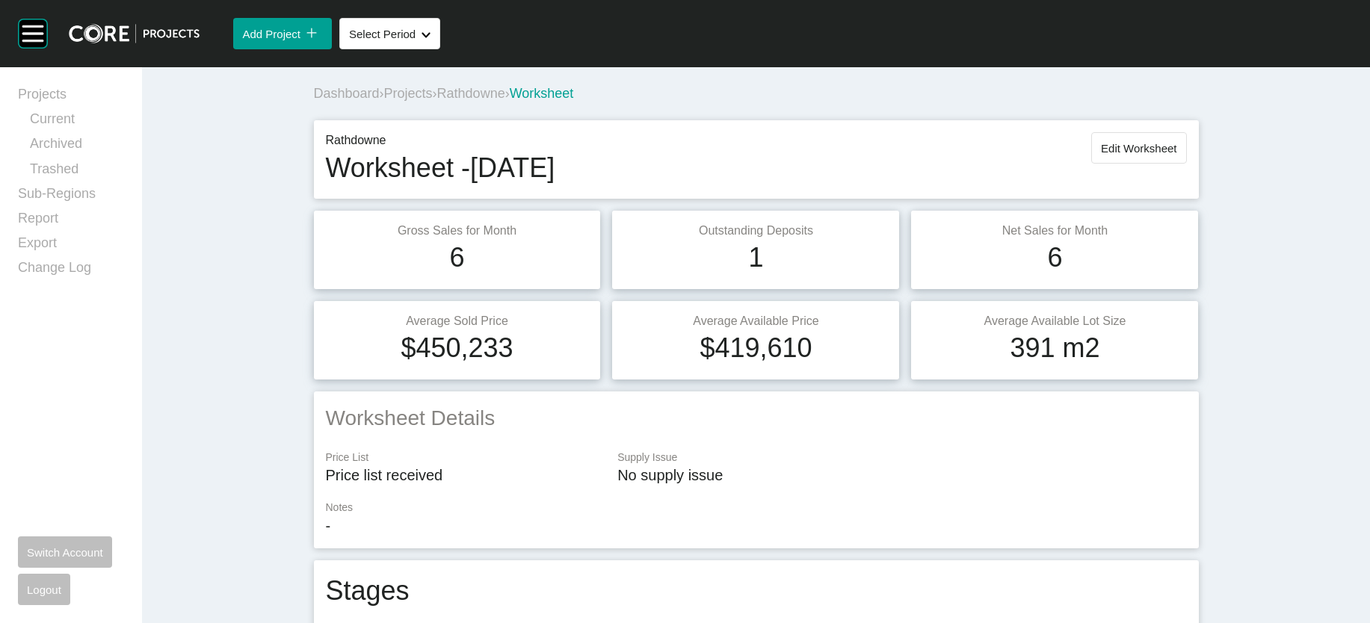
scroll to position [1206, 0]
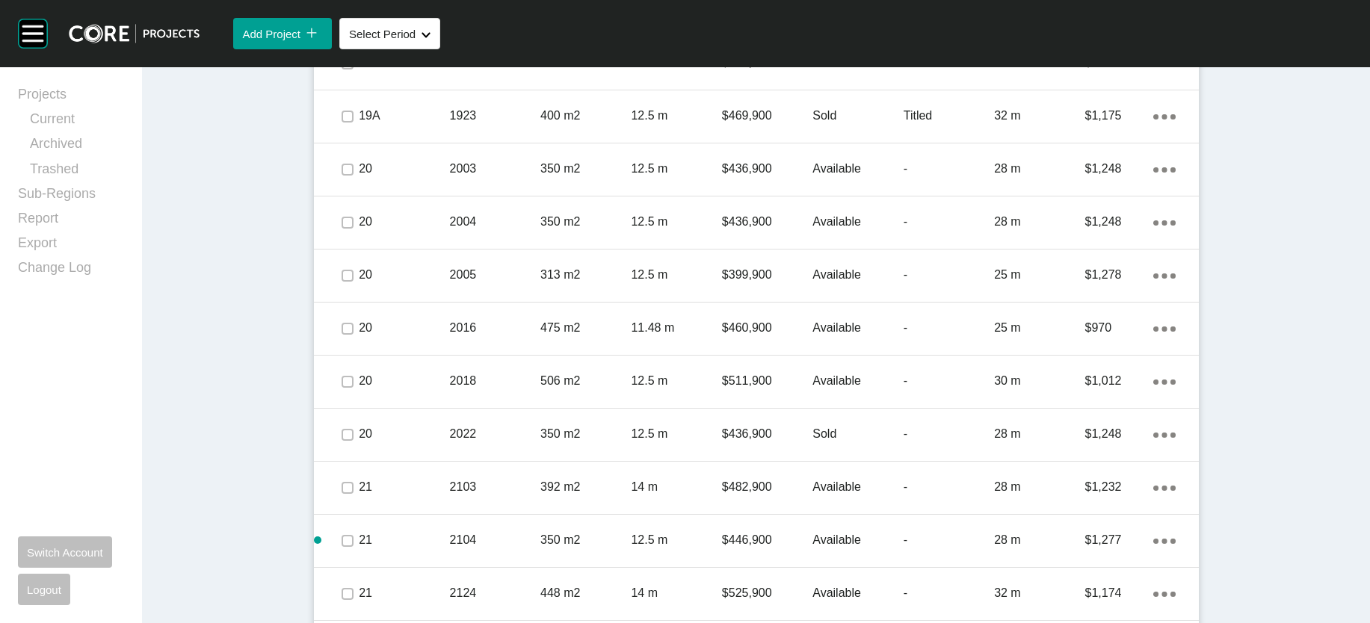
click at [1153, 18] on p "$1,014" at bounding box center [1119, 9] width 68 height 16
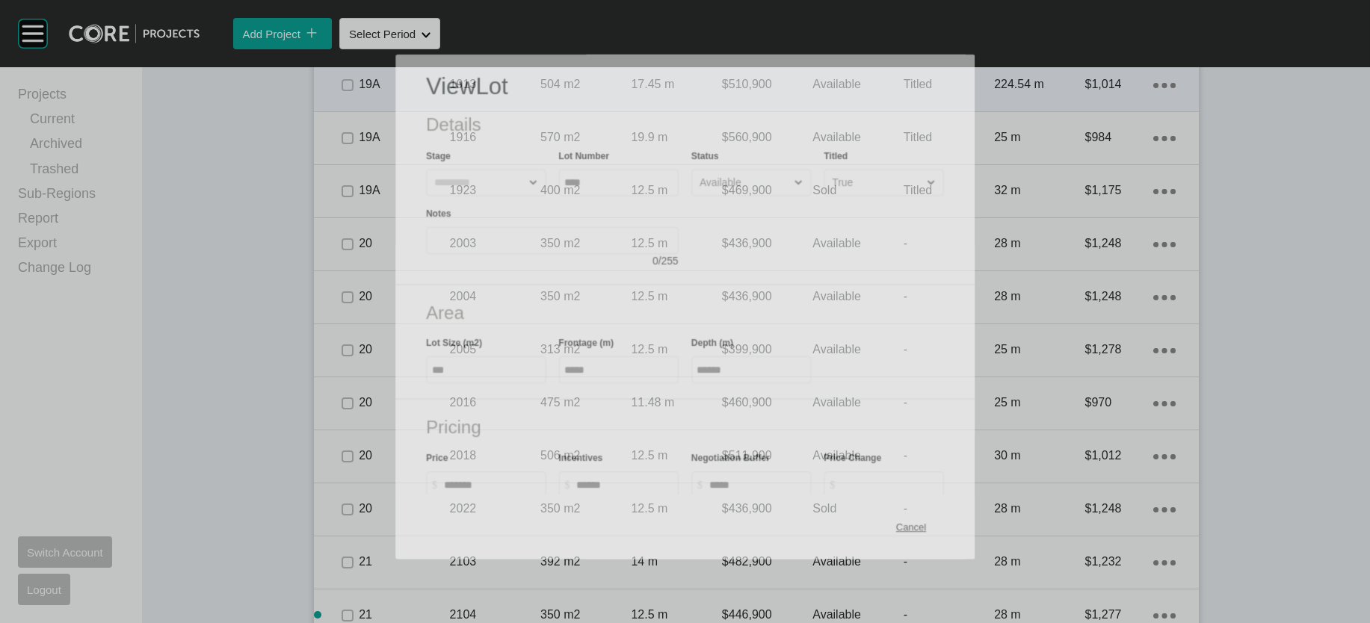
scroll to position [1148, 0]
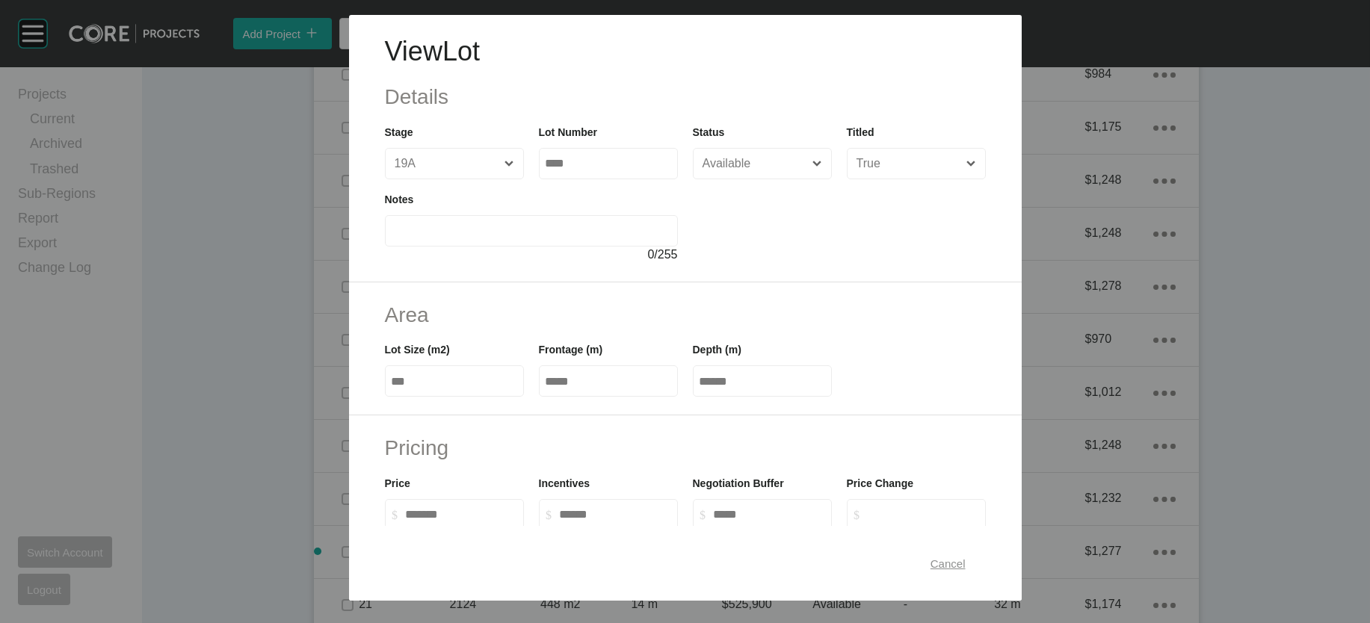
click at [966, 557] on span "Cancel" at bounding box center [948, 563] width 35 height 13
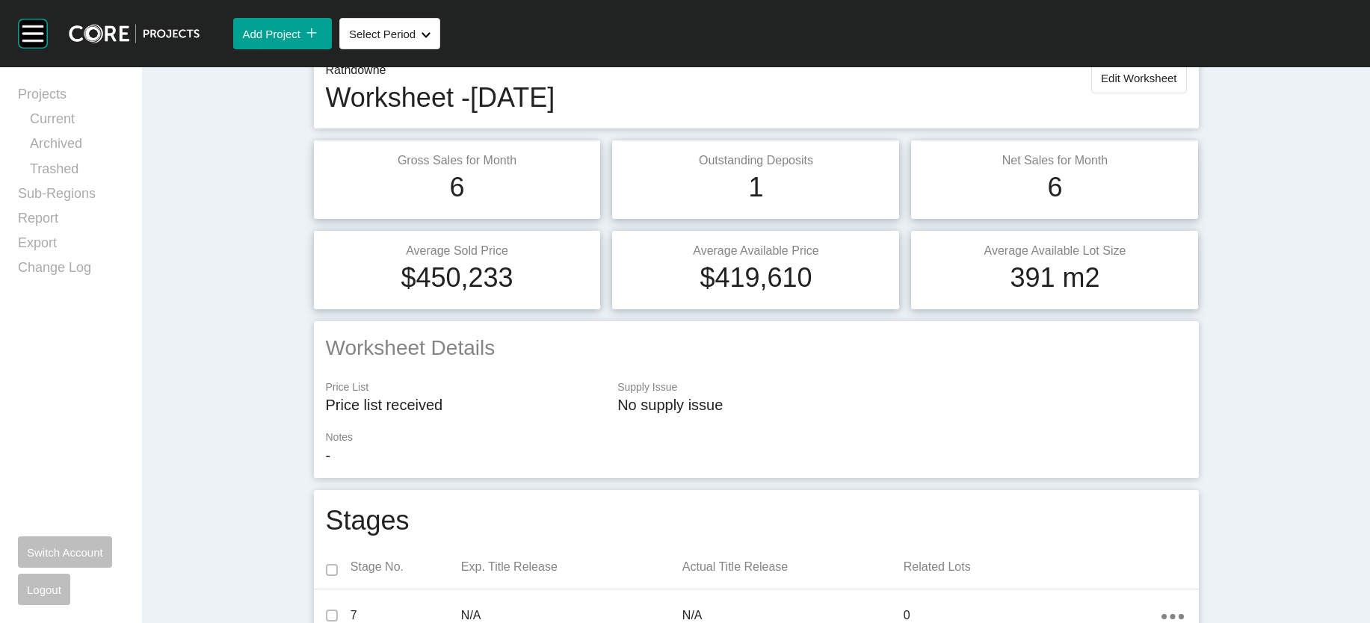
scroll to position [53, 0]
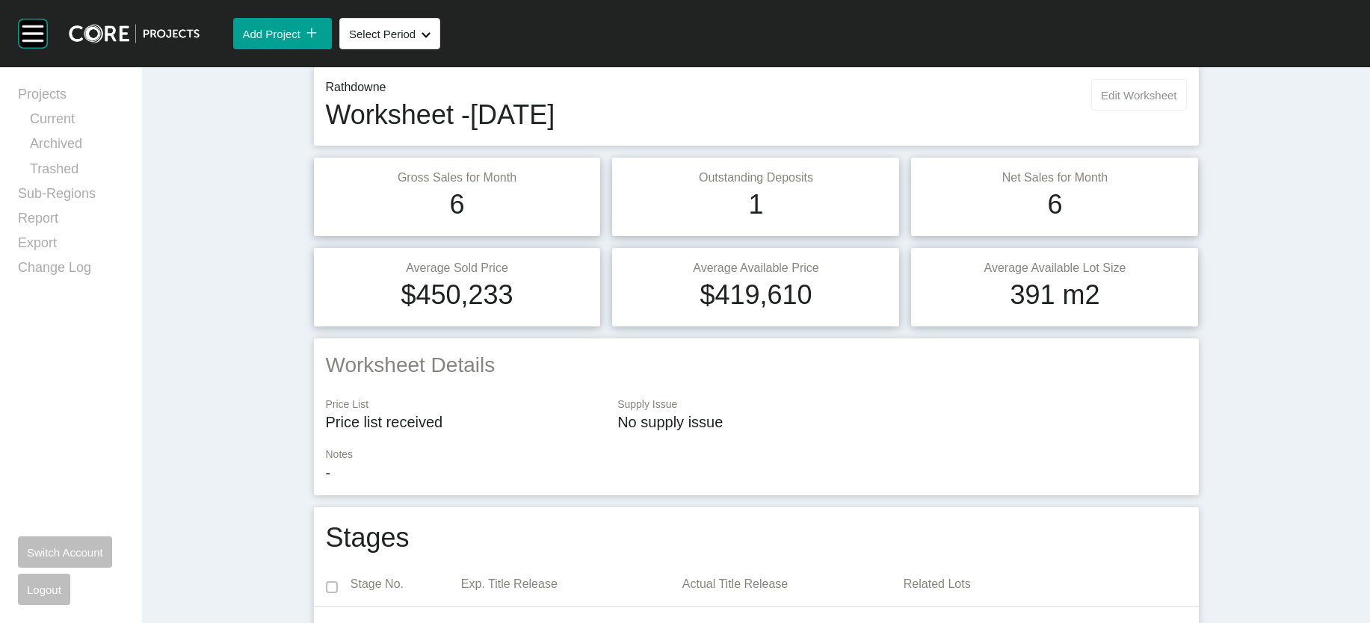
click at [1176, 102] on span "Edit Worksheet" at bounding box center [1138, 95] width 75 height 13
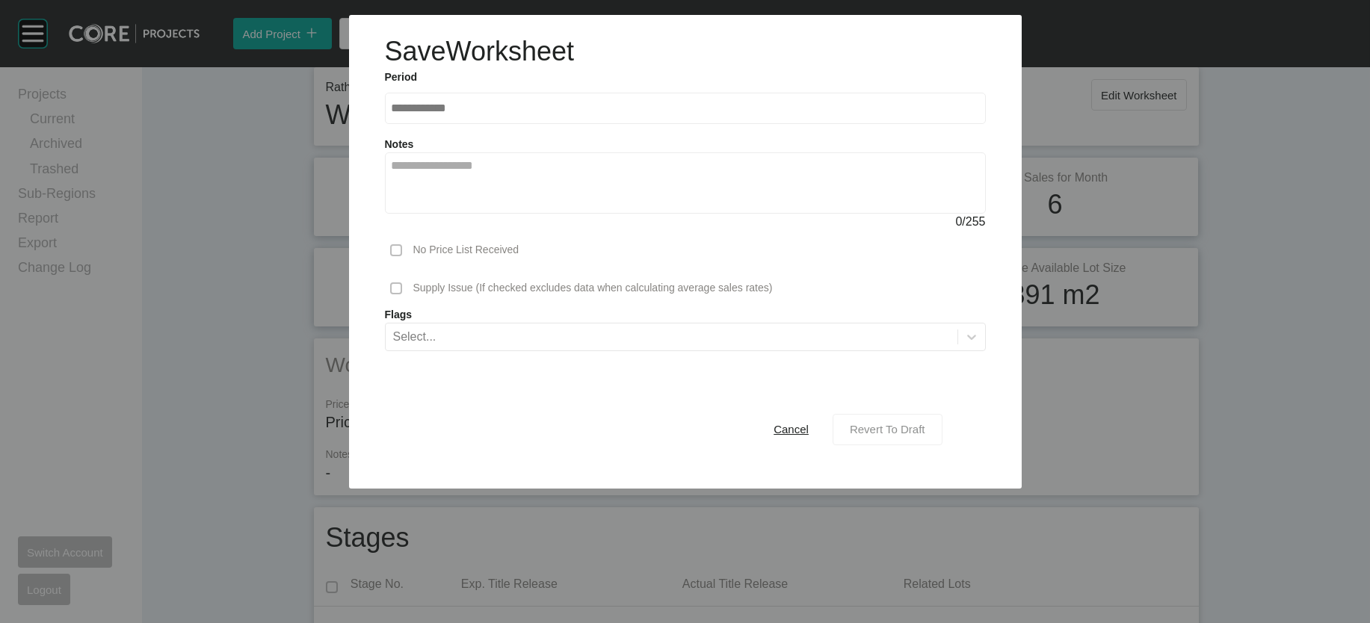
click at [925, 436] on span "Revert To Draft" at bounding box center [887, 429] width 75 height 13
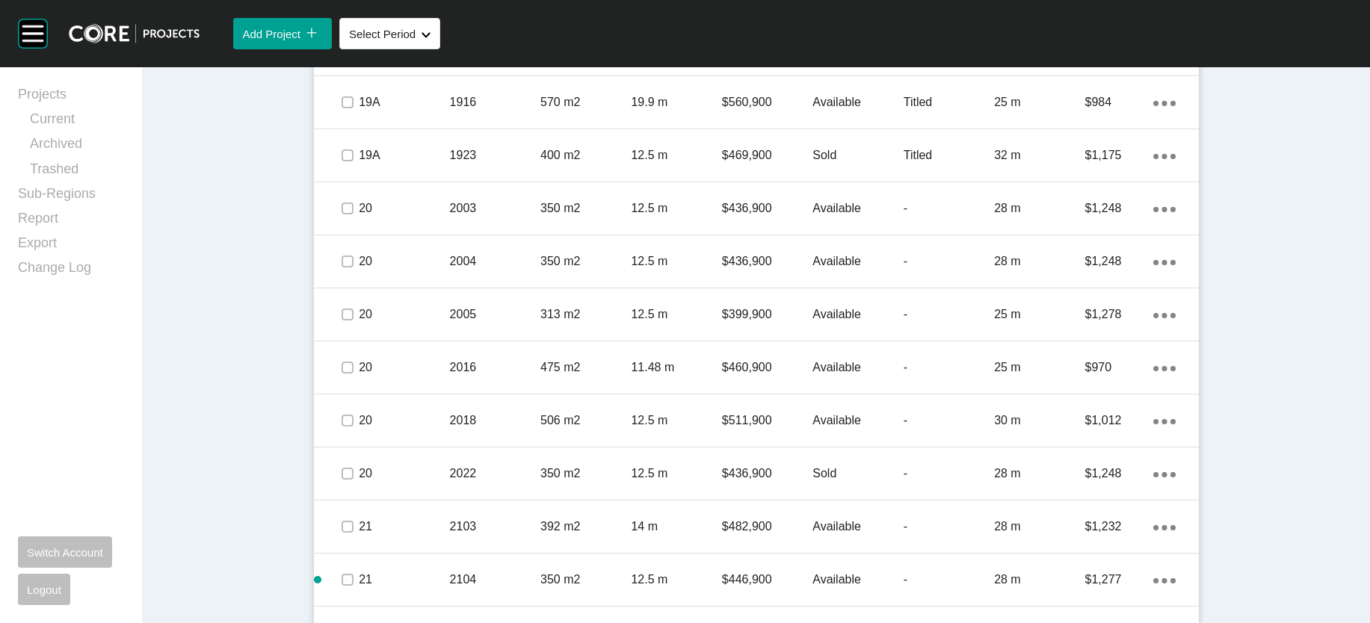
scroll to position [1200, 0]
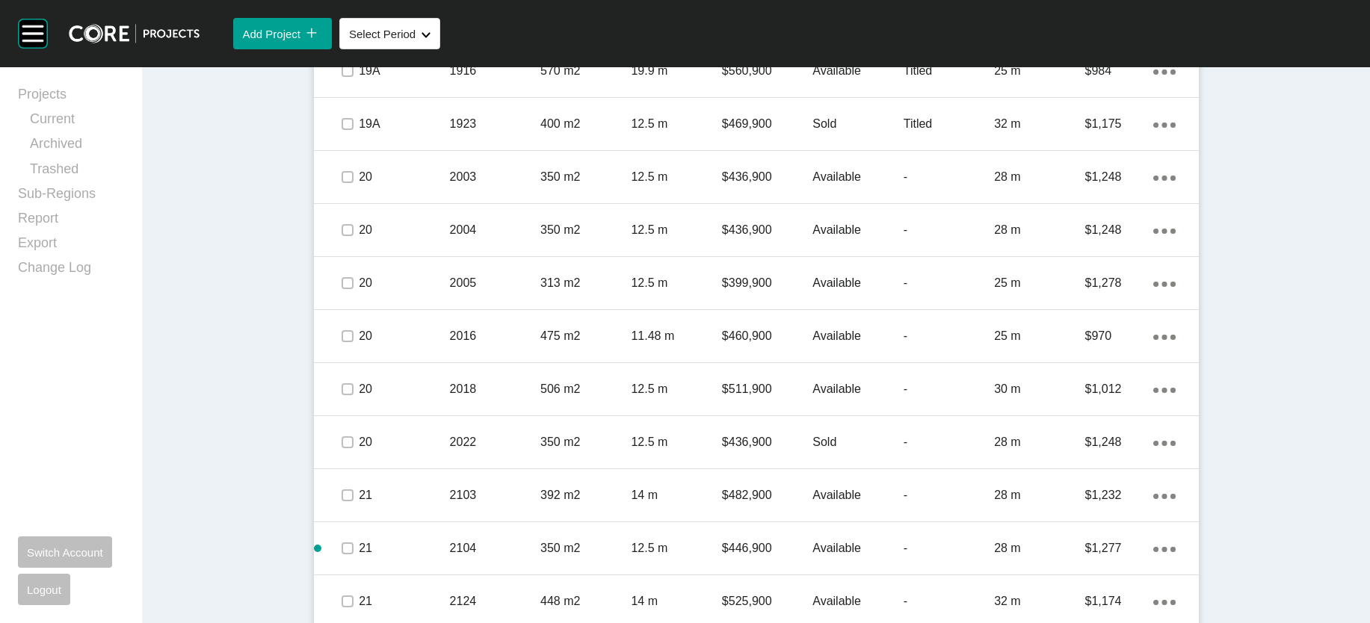
click at [1153, 26] on p "$1,014" at bounding box center [1119, 18] width 68 height 16
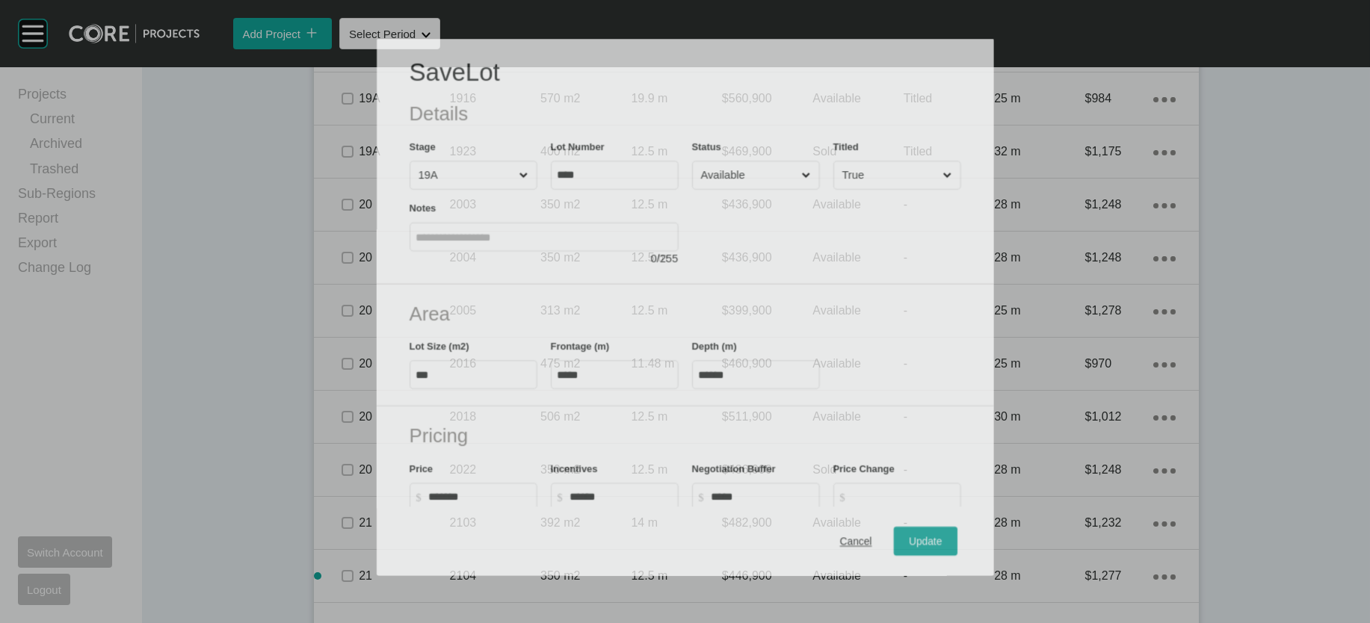
scroll to position [1143, 0]
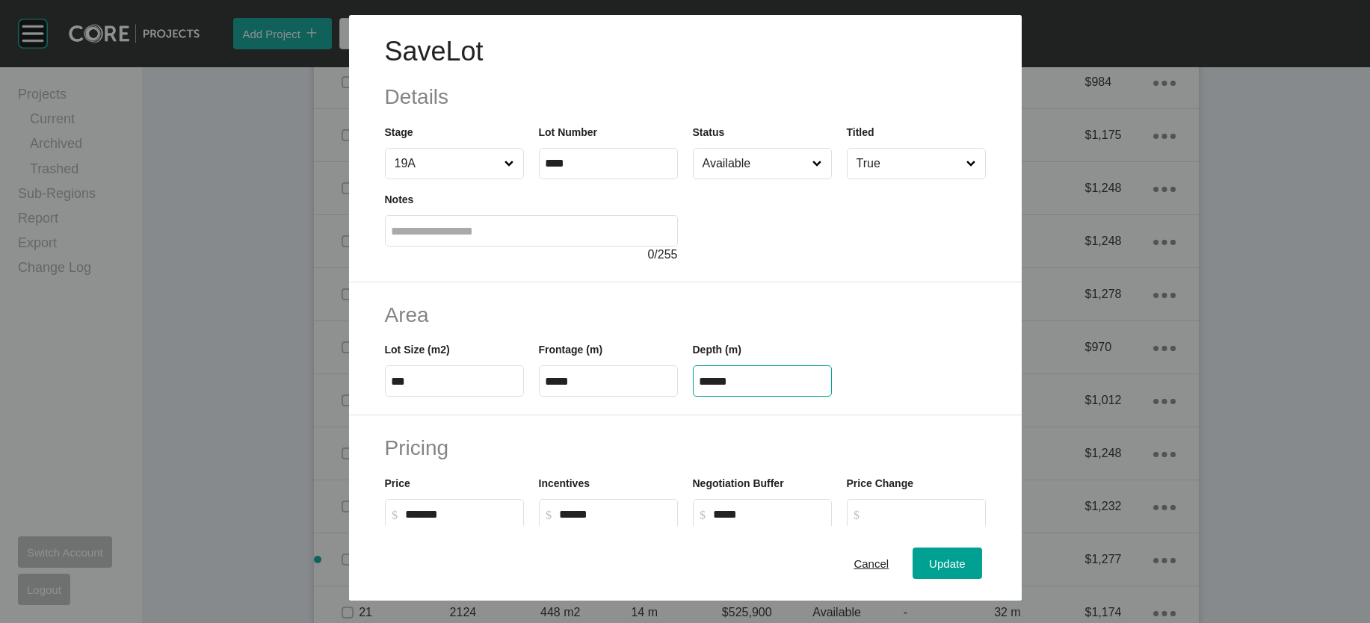
drag, startPoint x: 787, startPoint y: 468, endPoint x: 605, endPoint y: 445, distance: 183.0
click at [607, 397] on div "Lot Size (m2) *** Frontage (m) ***** Depth (m) ******" at bounding box center [685, 363] width 616 height 67
paste input "text"
type input "*****"
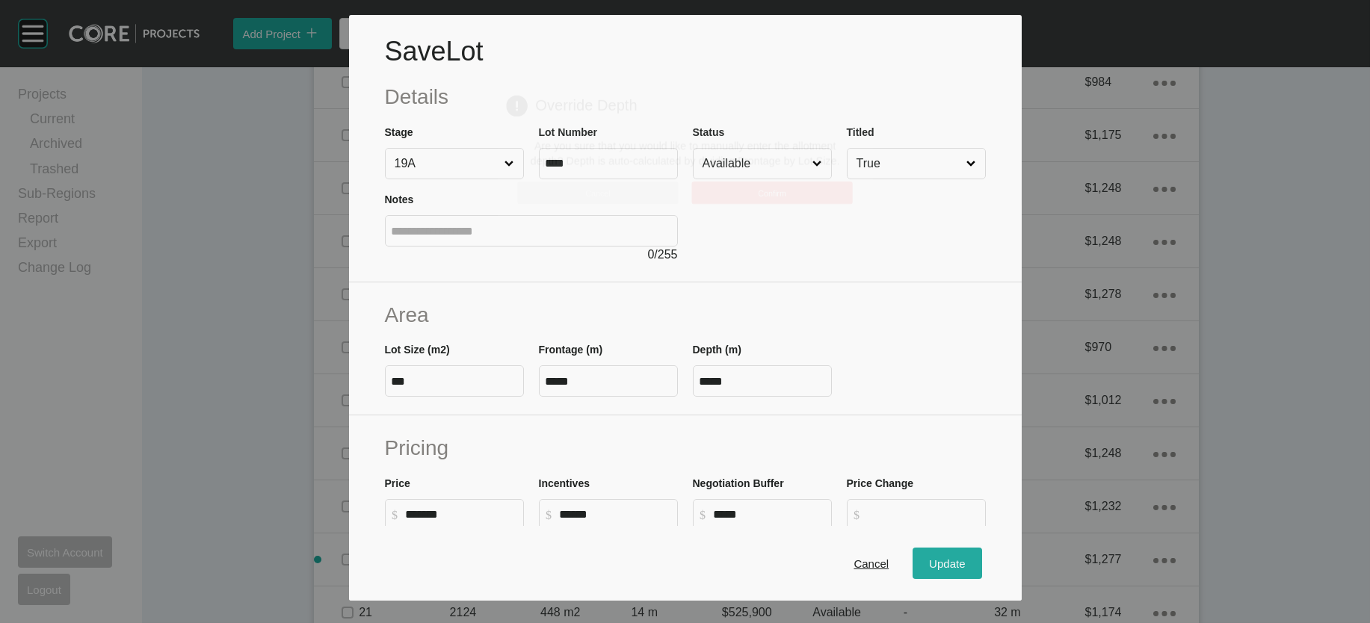
click at [986, 564] on div "Save Lot Details Stage 19A Lot Number **** Status Available Titled True Notes 0…" at bounding box center [685, 311] width 1370 height 623
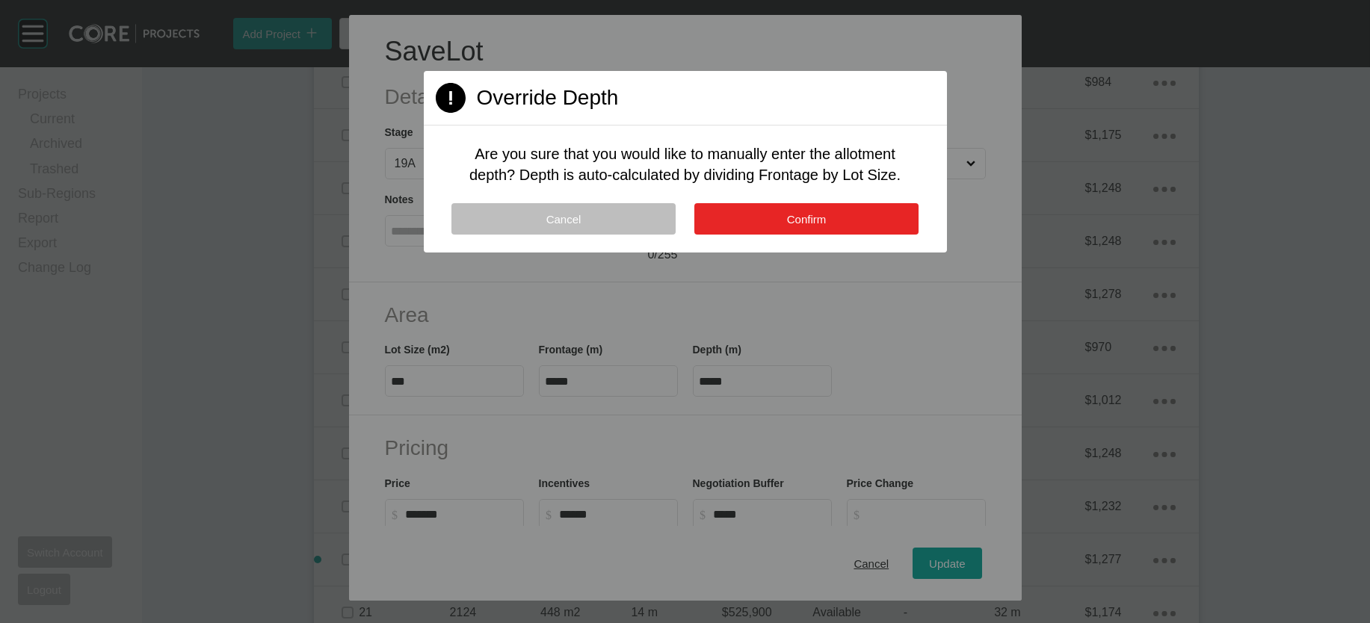
click at [839, 235] on button "Confirm" at bounding box center [806, 218] width 224 height 31
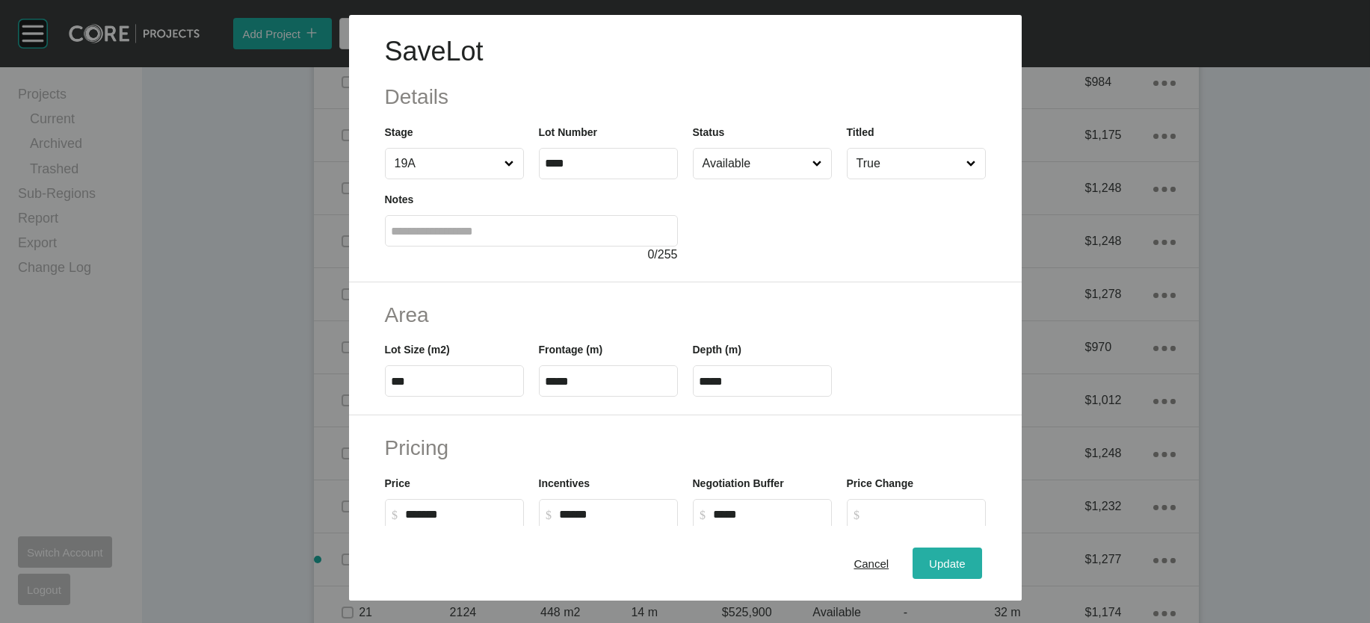
click at [959, 548] on button "Update" at bounding box center [947, 563] width 69 height 31
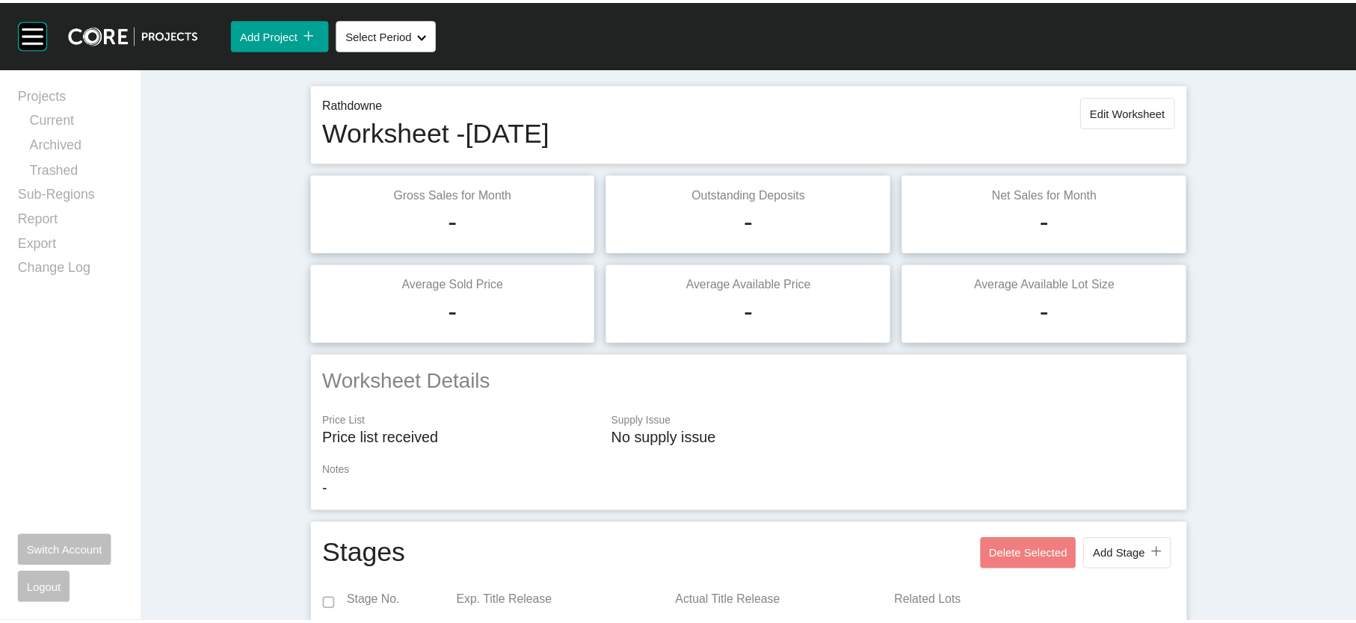
scroll to position [0, 0]
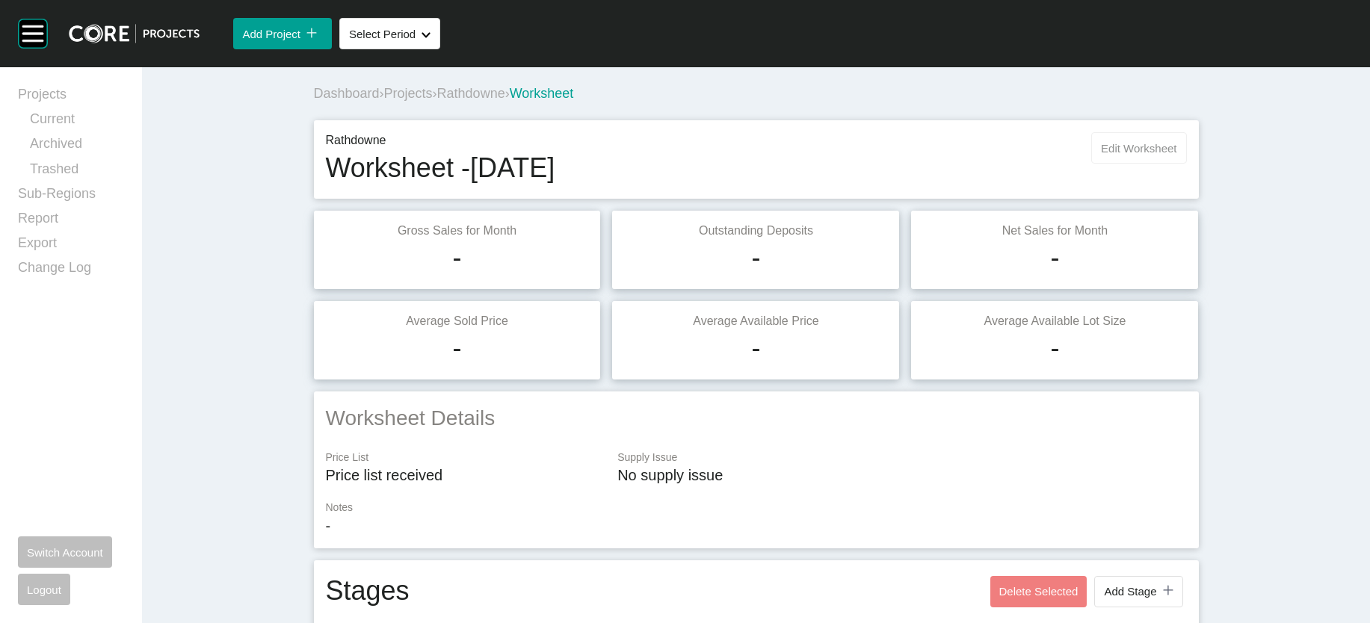
click at [1176, 155] on span "Edit Worksheet" at bounding box center [1138, 148] width 75 height 13
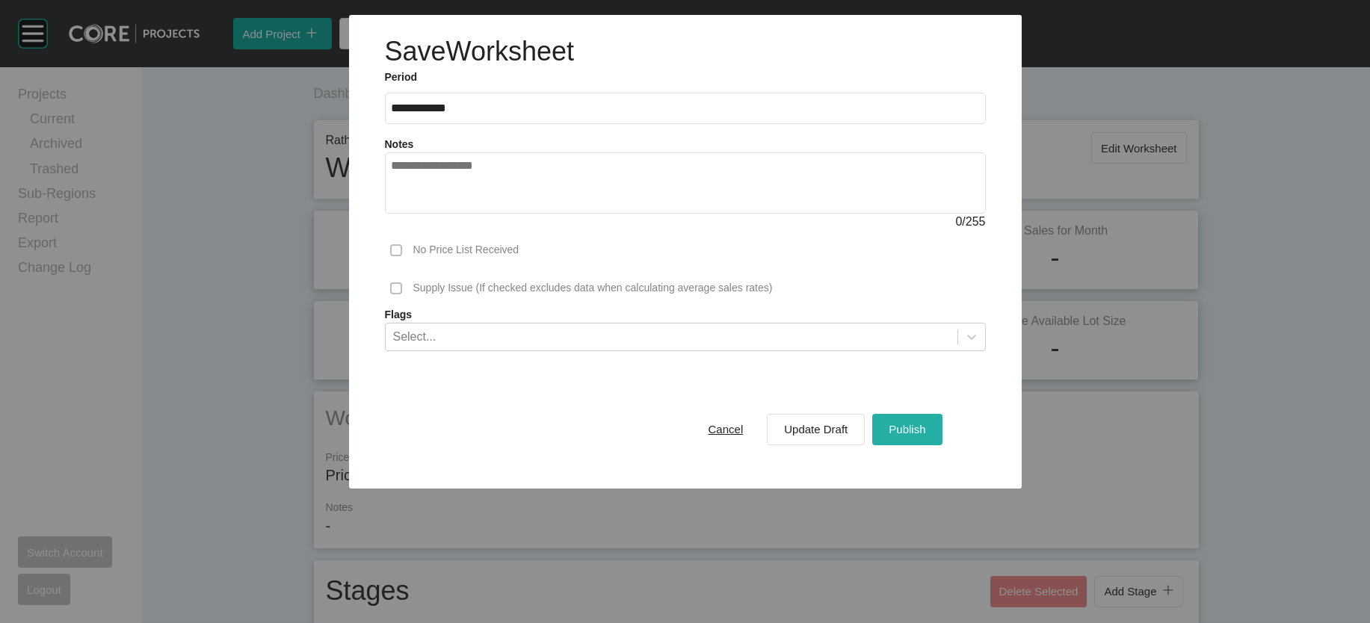
click at [925, 436] on span "Publish" at bounding box center [907, 429] width 37 height 13
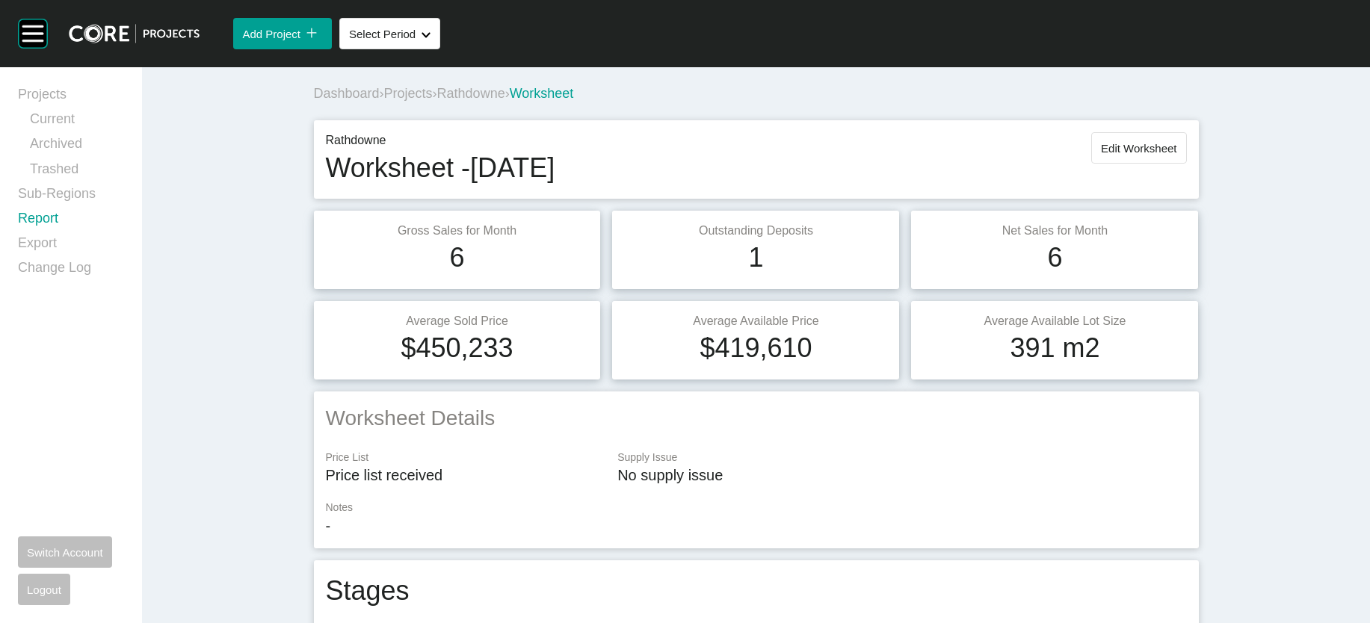
click at [75, 234] on link "Report" at bounding box center [71, 221] width 106 height 25
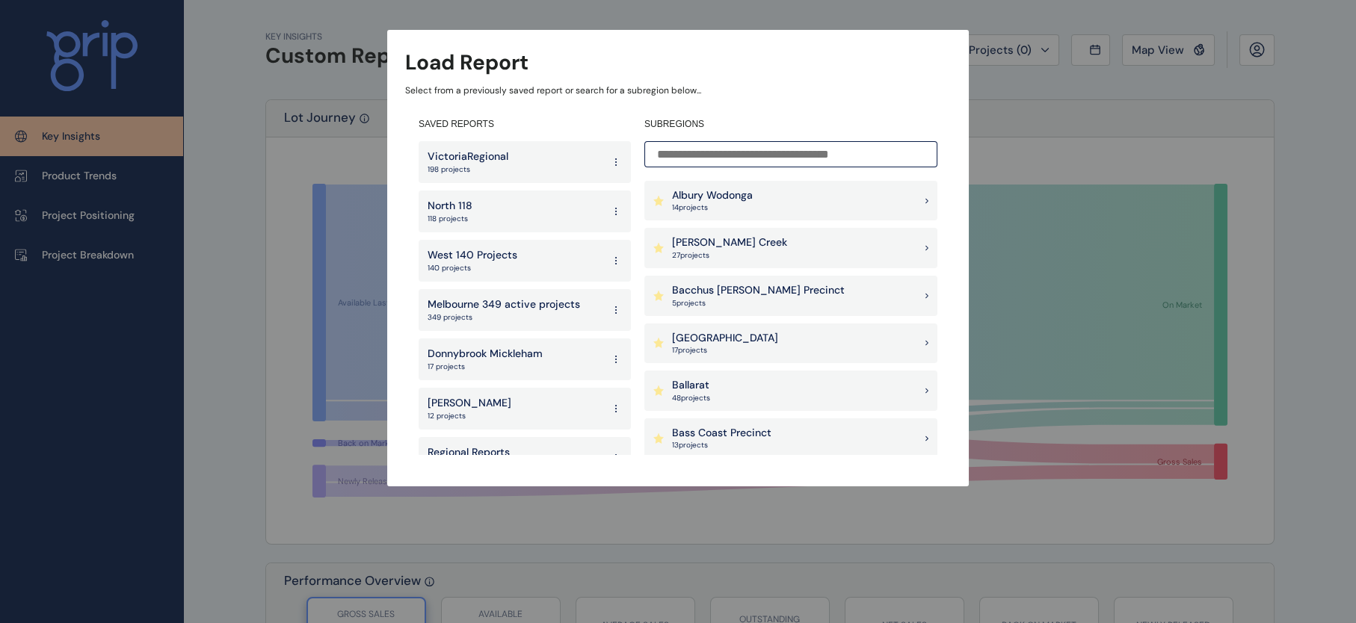
click at [767, 154] on input at bounding box center [790, 154] width 293 height 26
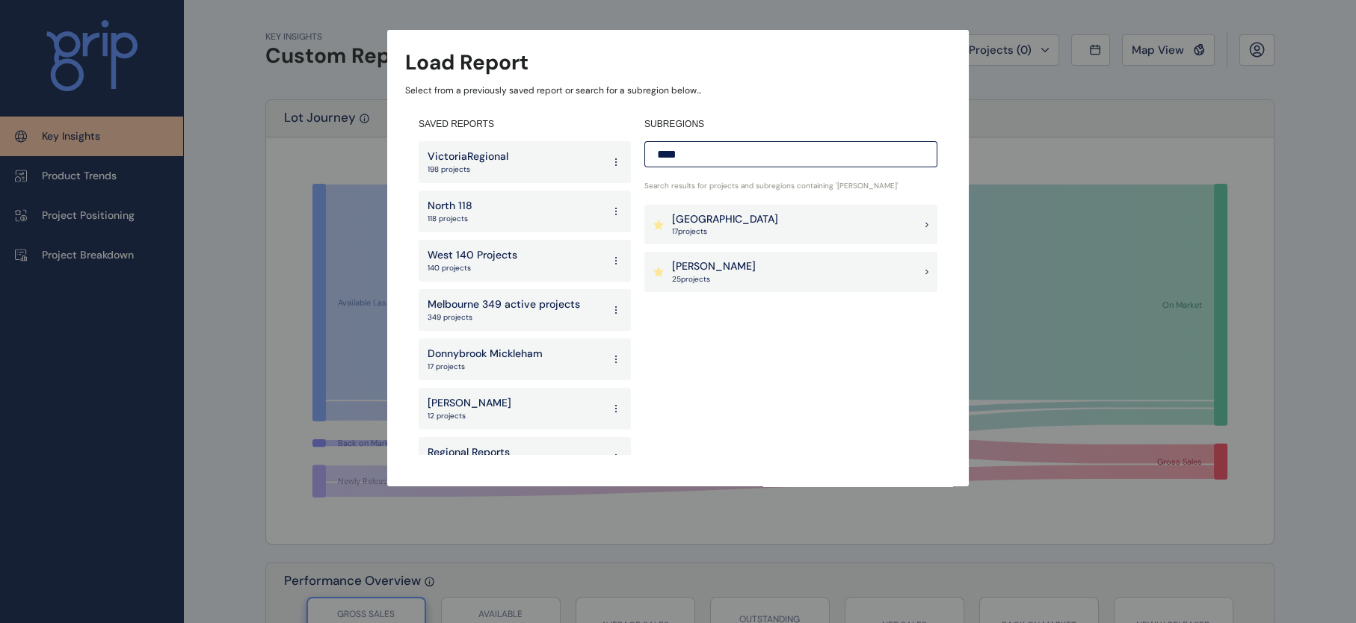
type input "****"
click at [758, 277] on div "Wollert 25 project s" at bounding box center [790, 272] width 293 height 40
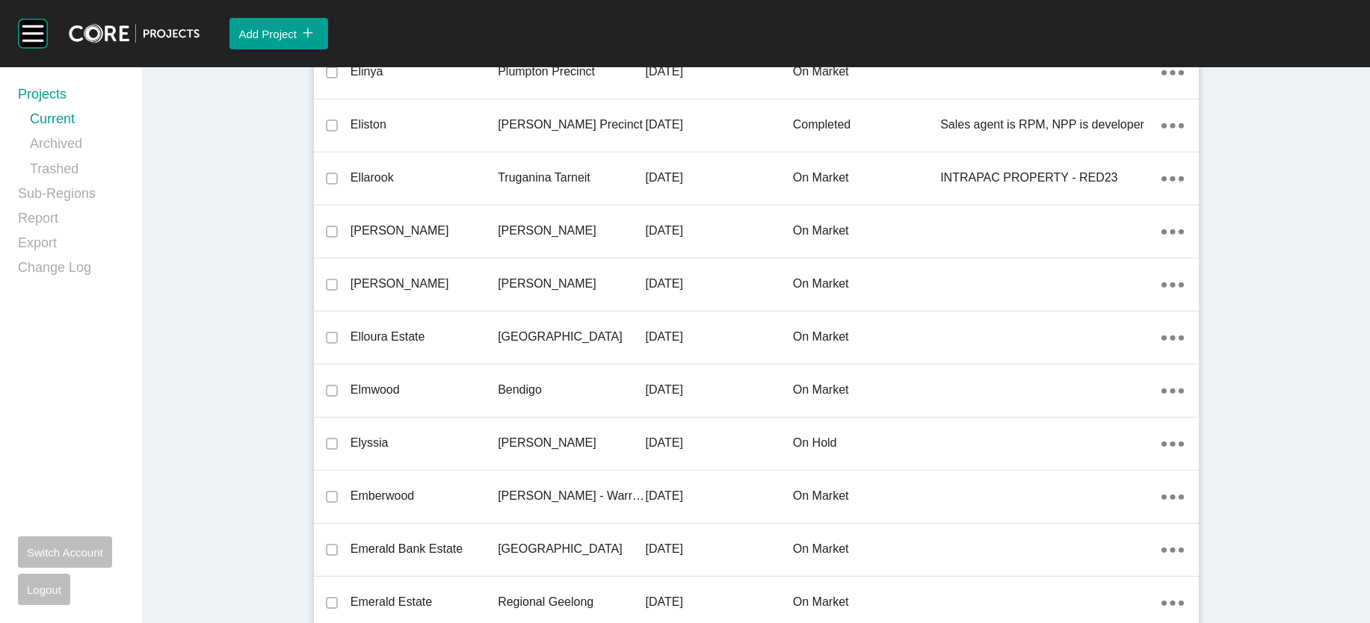
scroll to position [12497, 0]
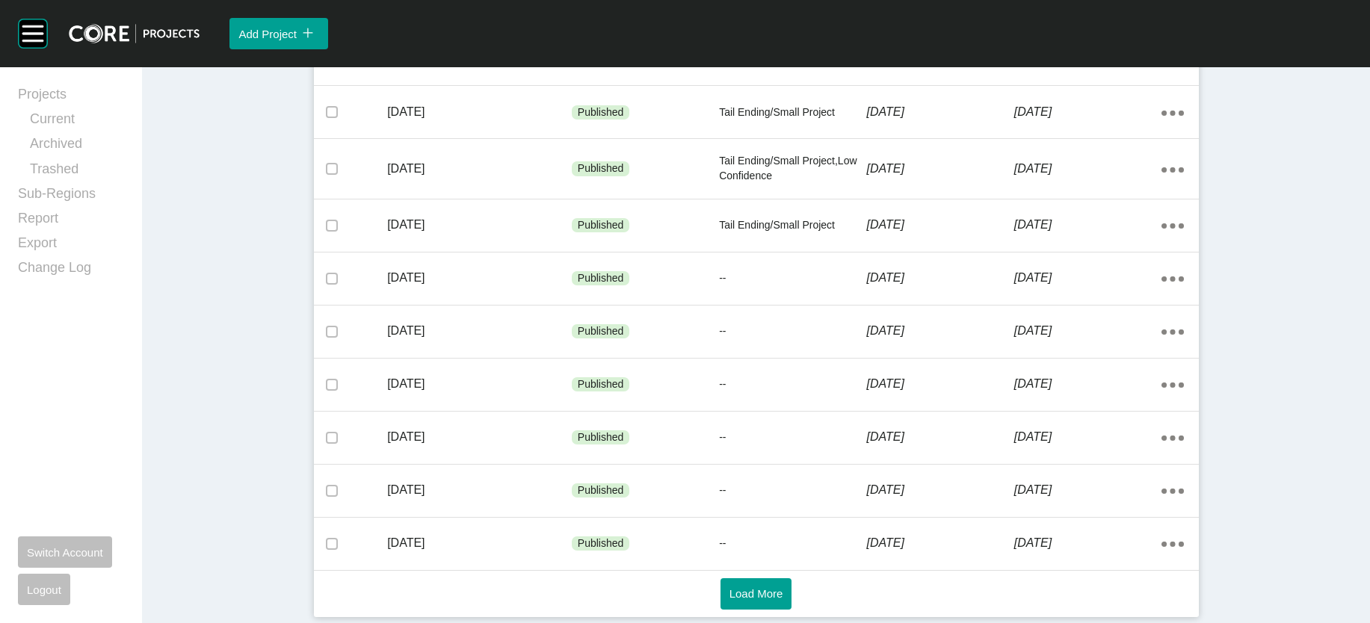
scroll to position [750, 0]
click at [786, 29] on div "Tail Ending/Small Project" at bounding box center [792, 6] width 147 height 45
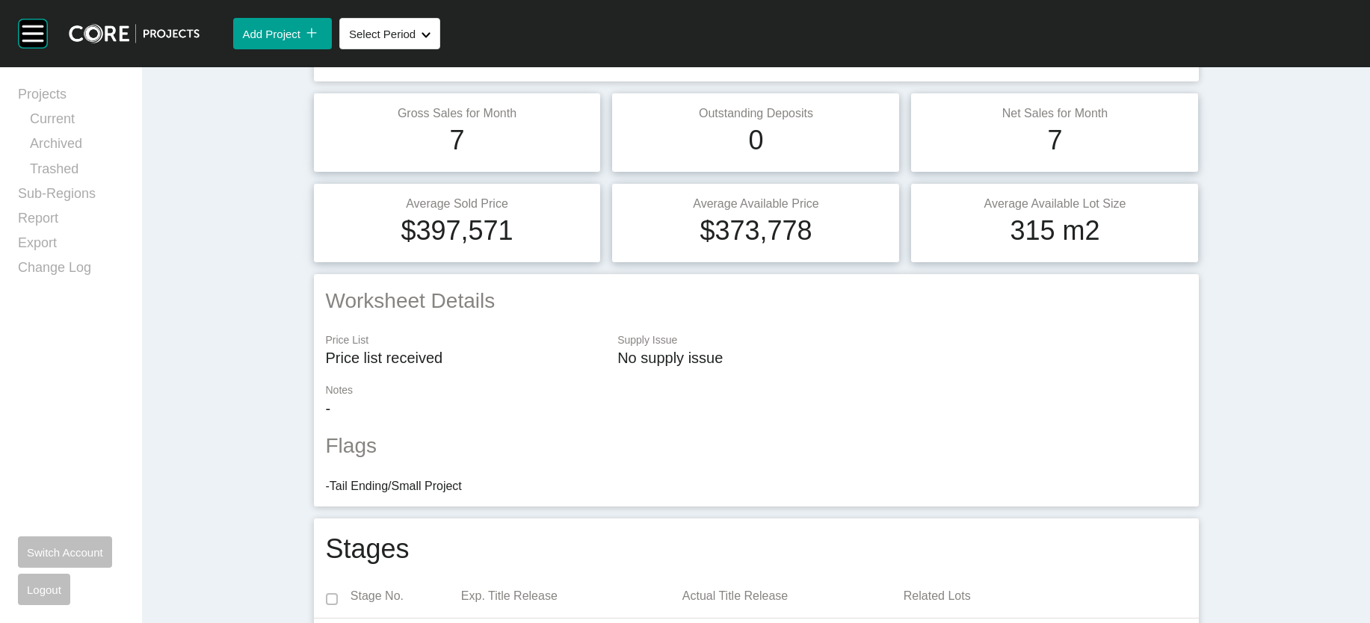
scroll to position [40, 0]
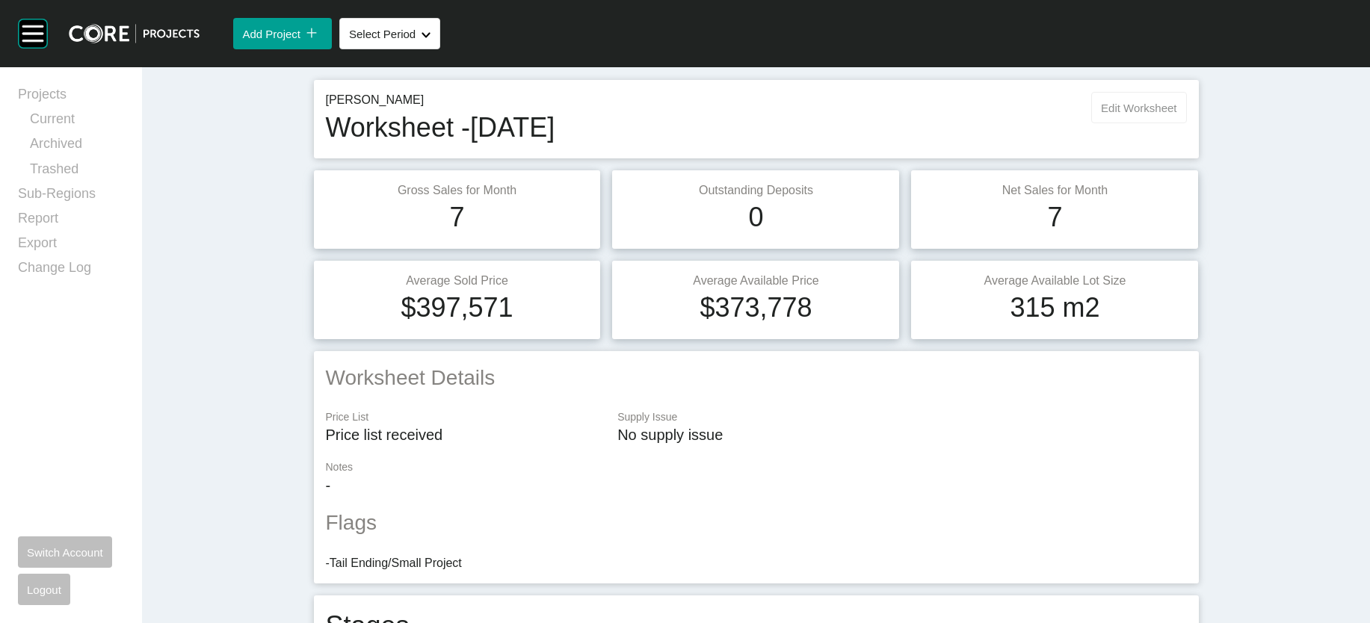
click at [1186, 123] on button "Edit Worksheet" at bounding box center [1138, 107] width 95 height 31
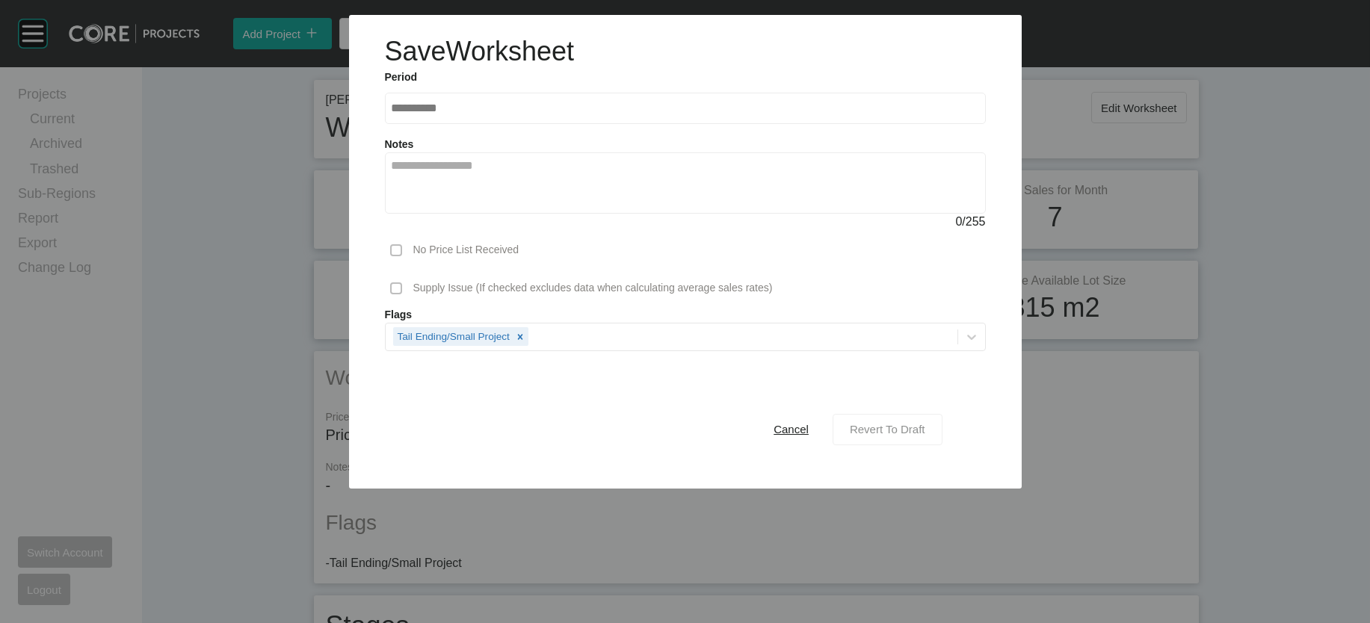
click at [892, 436] on span "Revert To Draft" at bounding box center [887, 429] width 75 height 13
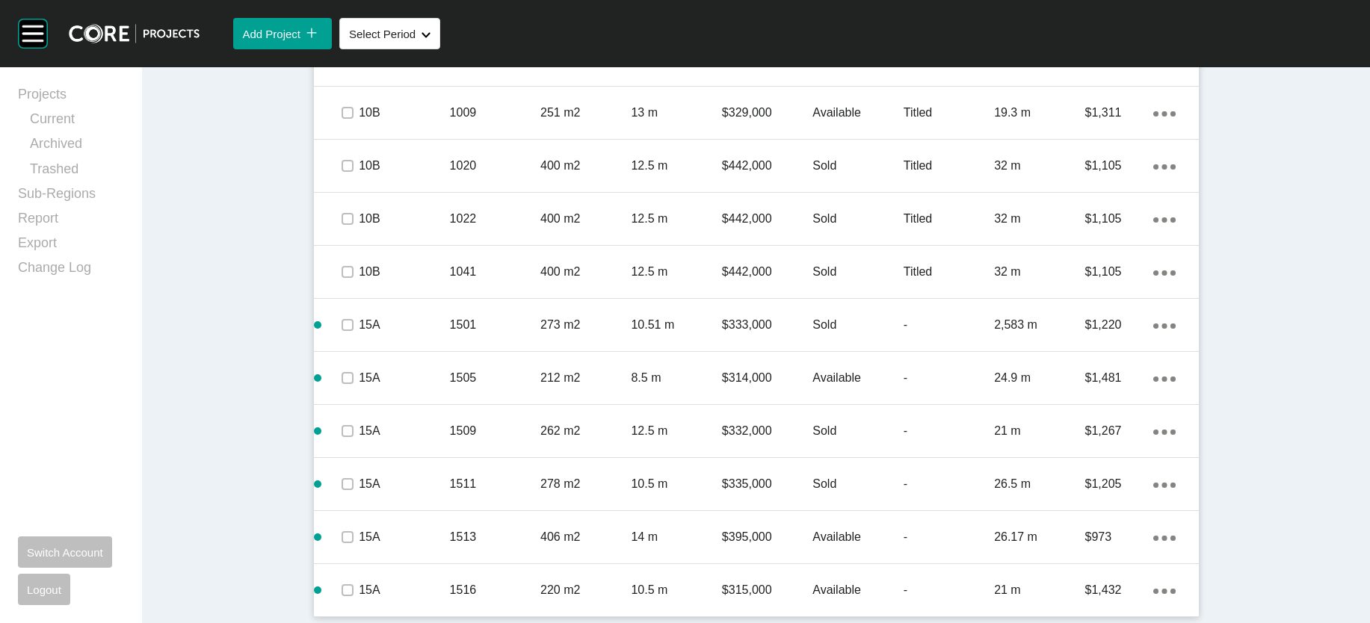
scroll to position [1741, 0]
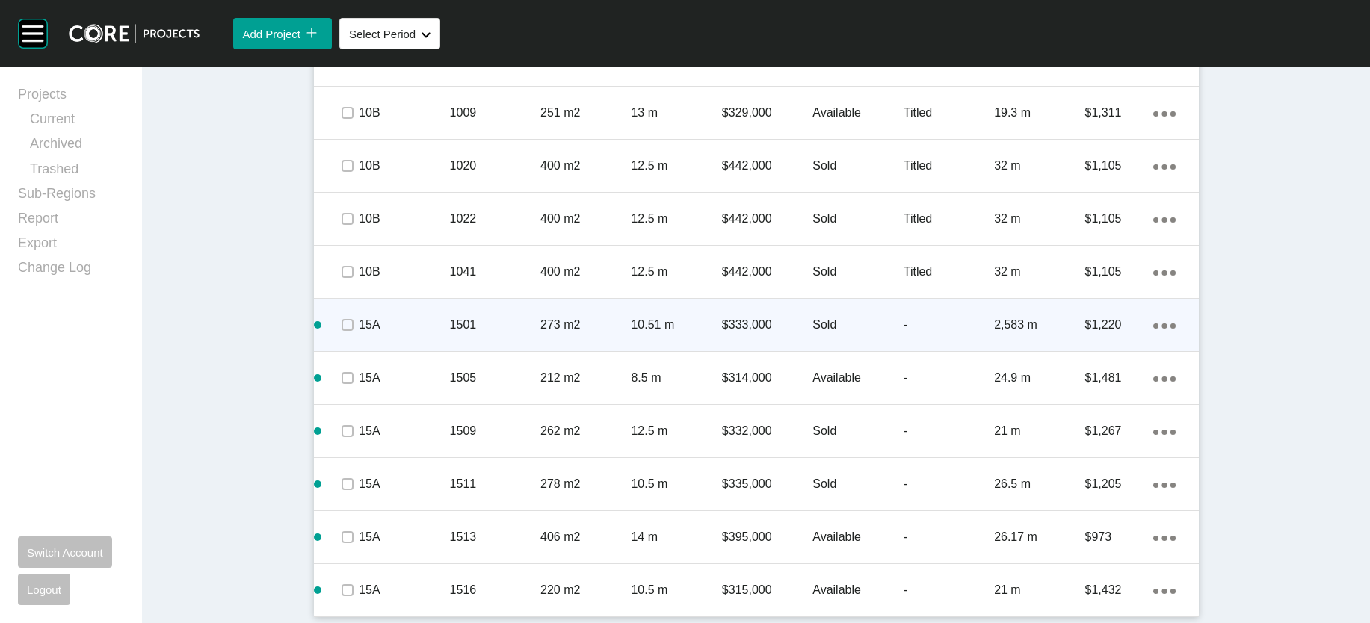
click at [1153, 348] on div "$1,220" at bounding box center [1119, 325] width 68 height 46
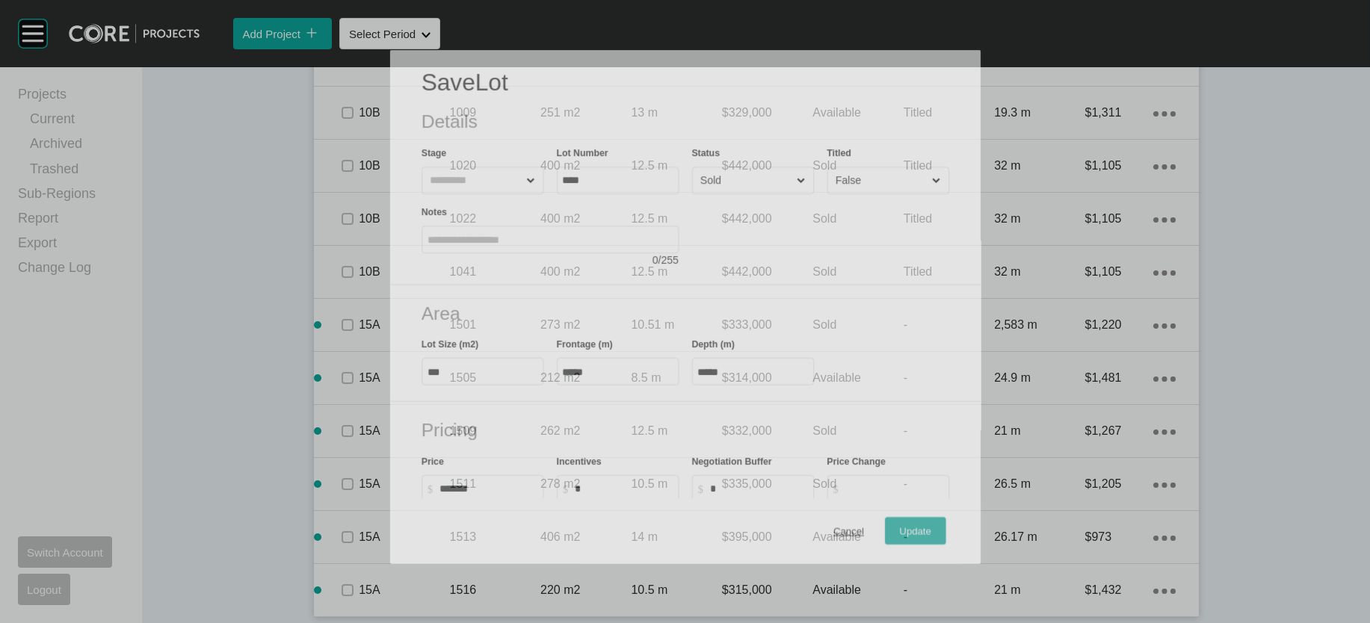
scroll to position [1682, 0]
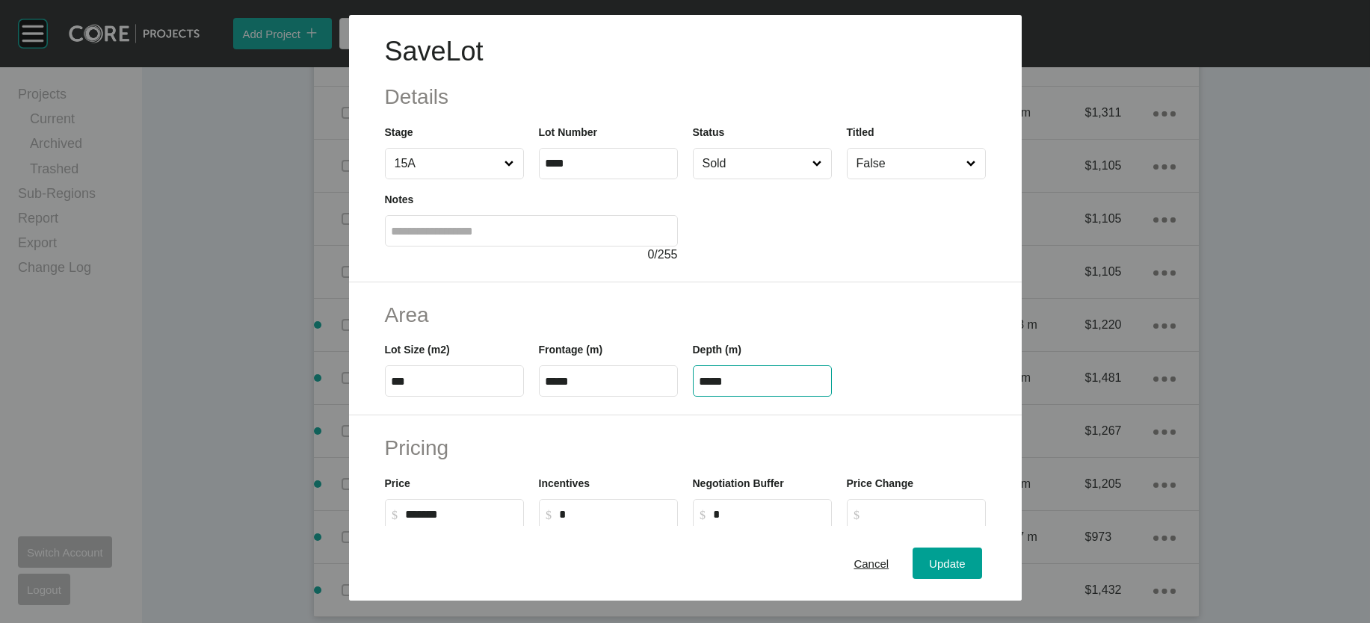
click at [716, 388] on input "*****" at bounding box center [763, 381] width 126 height 13
click at [616, 467] on div "Save Lot Details Stage 15A Lot Number **** Status Sold Titled False Notes 0 / 2…" at bounding box center [685, 311] width 1370 height 623
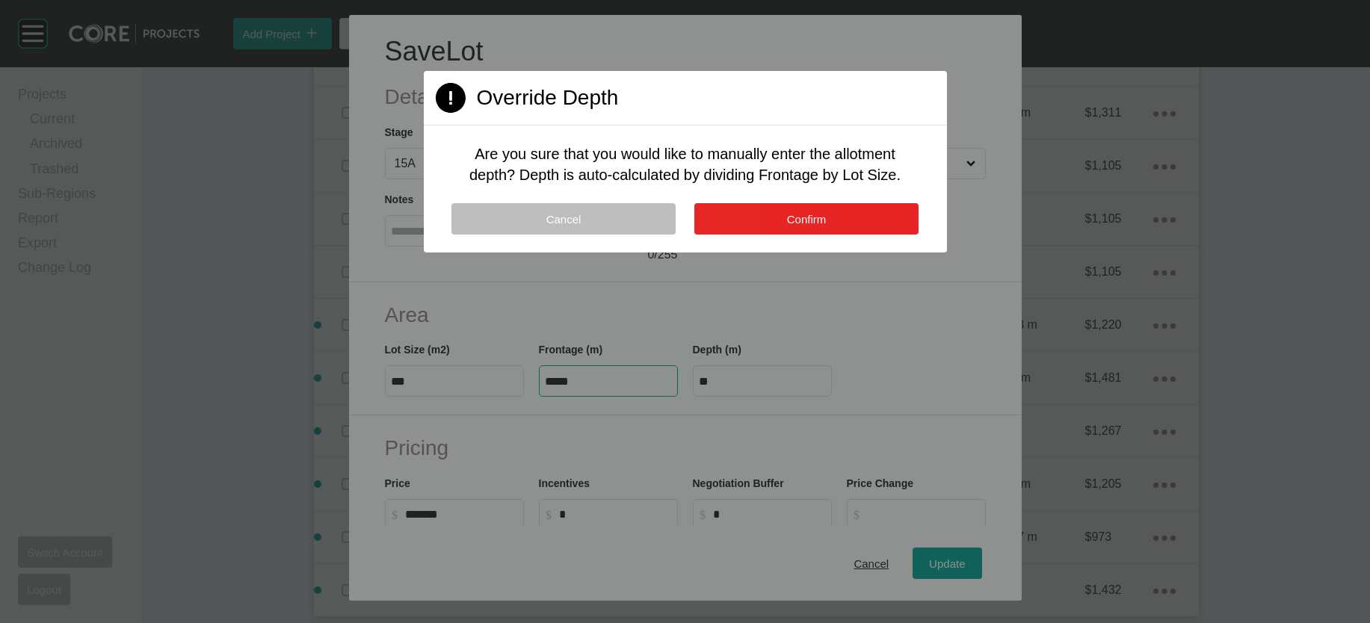
click at [777, 235] on button "Confirm" at bounding box center [806, 218] width 224 height 31
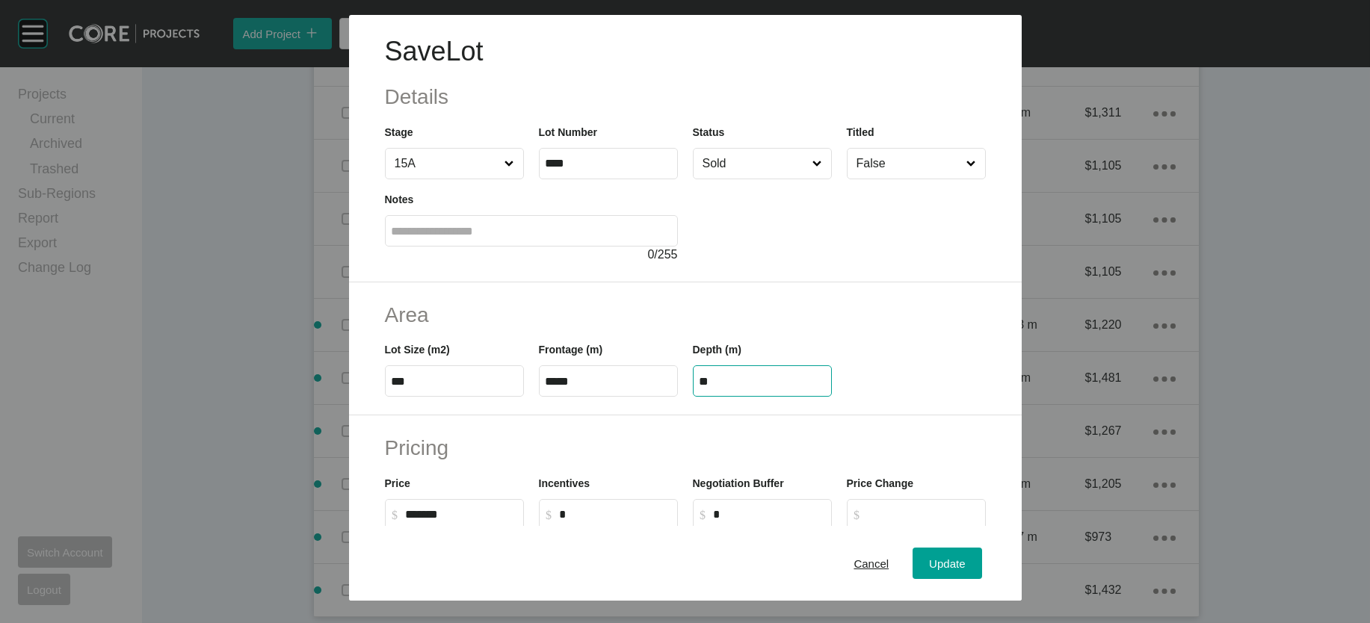
drag, startPoint x: 699, startPoint y: 469, endPoint x: 756, endPoint y: 478, distance: 58.1
click at [756, 388] on input "**" at bounding box center [763, 381] width 126 height 13
type input "*****"
click at [969, 558] on div "Update" at bounding box center [946, 563] width 43 height 20
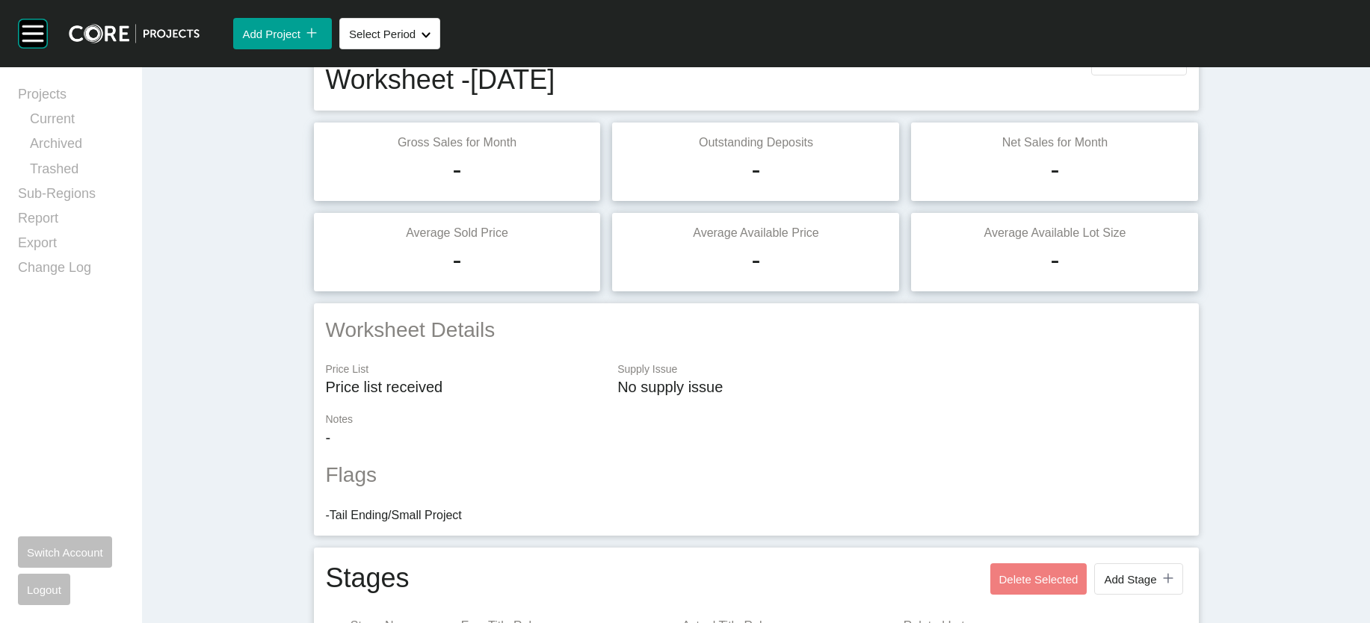
scroll to position [0, 0]
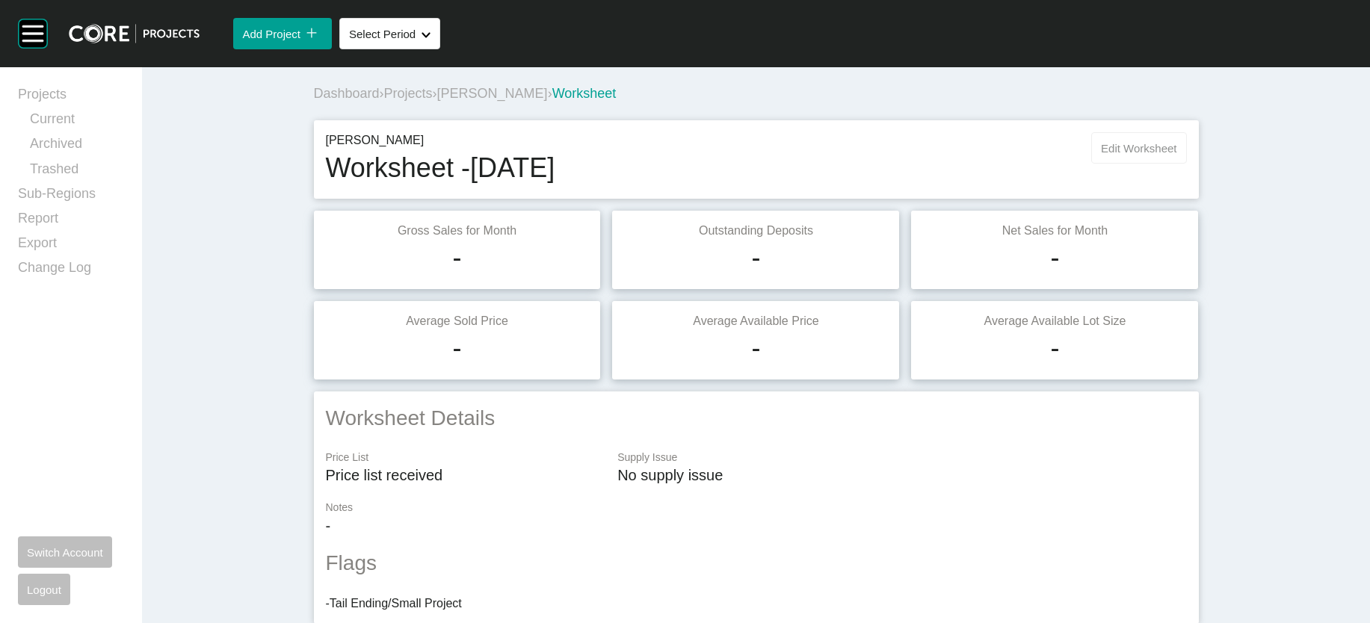
click at [1176, 164] on button "Edit Worksheet" at bounding box center [1138, 147] width 95 height 31
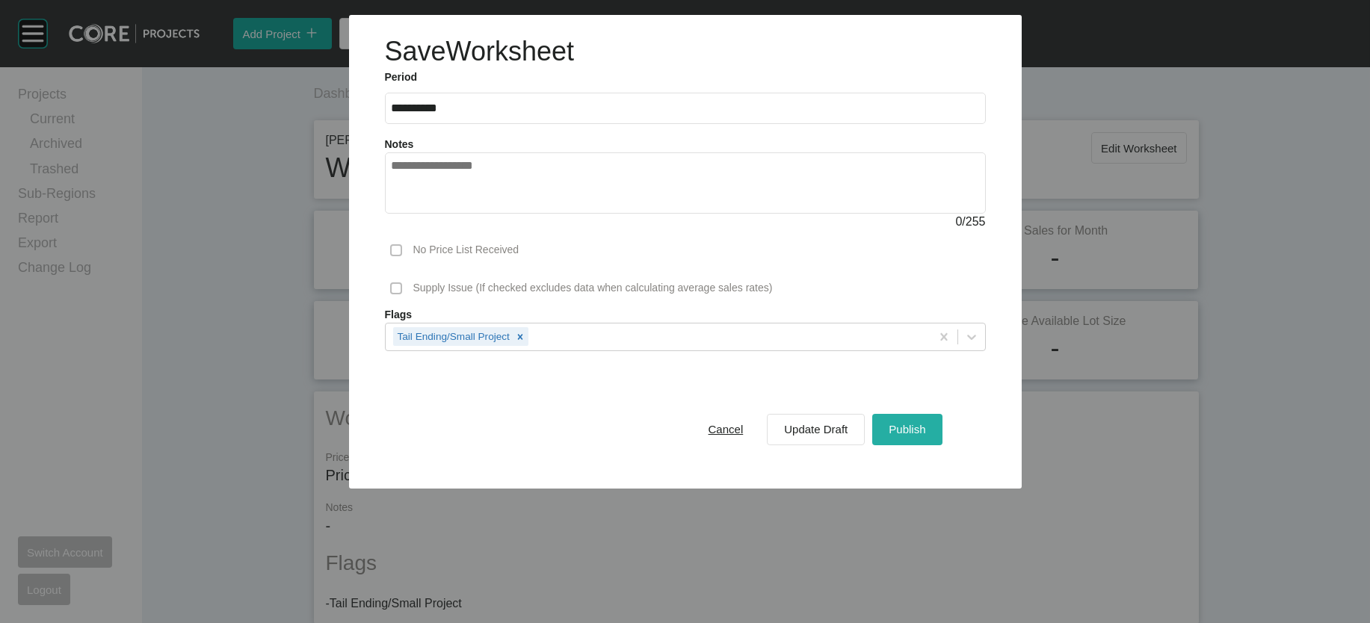
click at [925, 436] on span "Publish" at bounding box center [907, 429] width 37 height 13
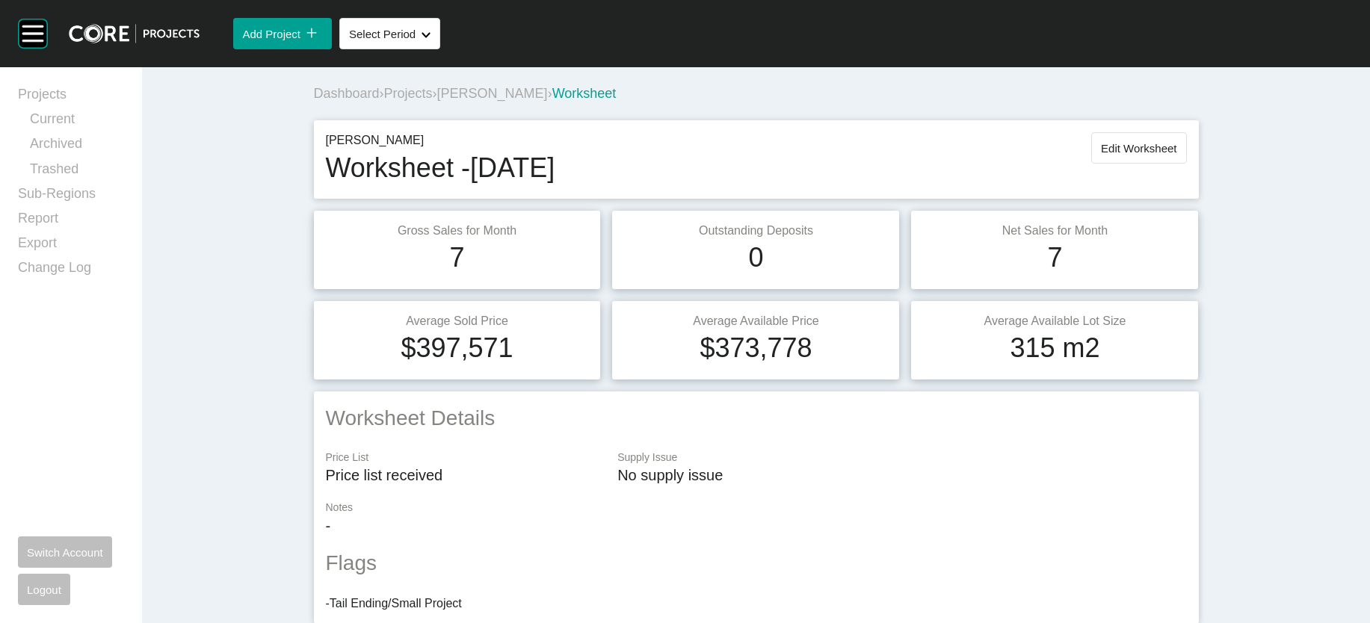
click at [384, 101] on span "Projects" at bounding box center [408, 93] width 49 height 15
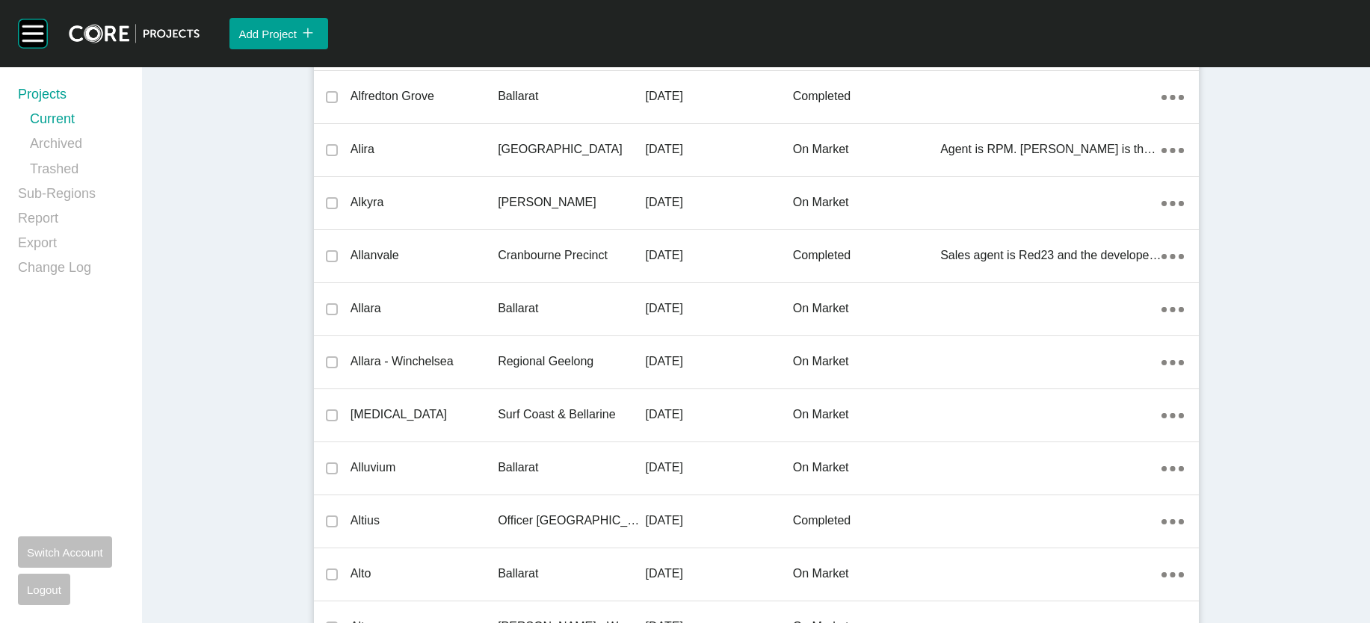
scroll to position [27766, 0]
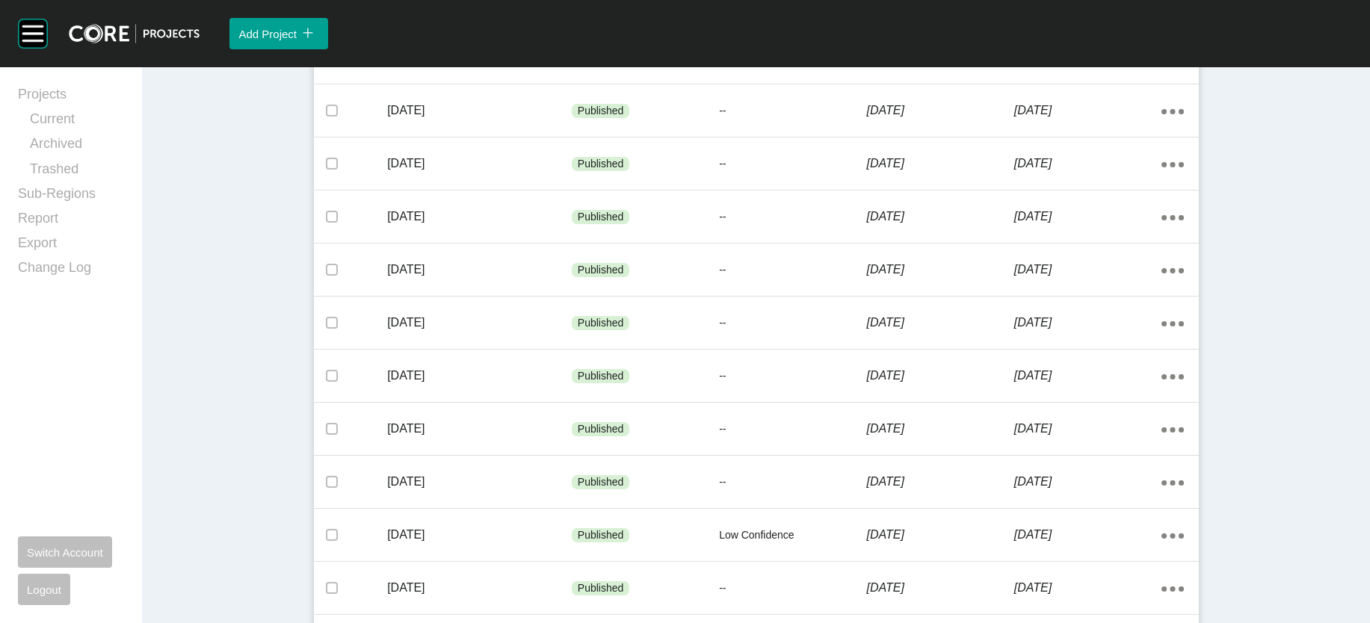
scroll to position [469, 0]
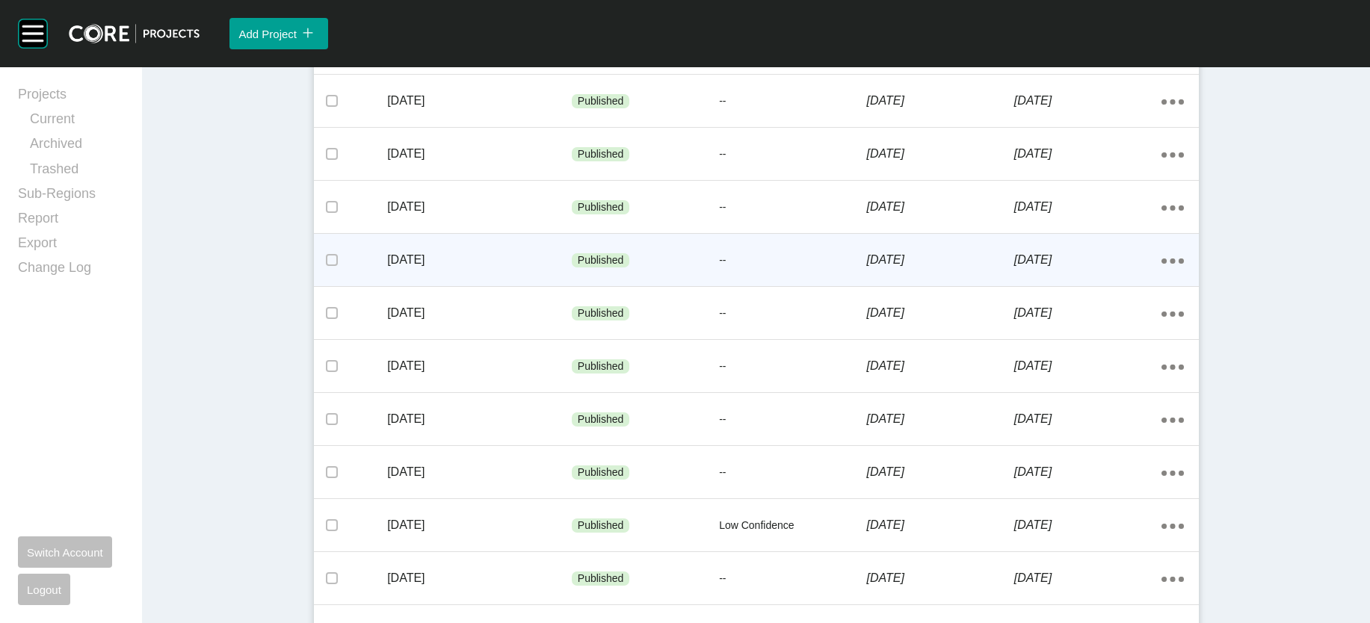
click at [1014, 283] on div "26 March 2025" at bounding box center [939, 260] width 147 height 46
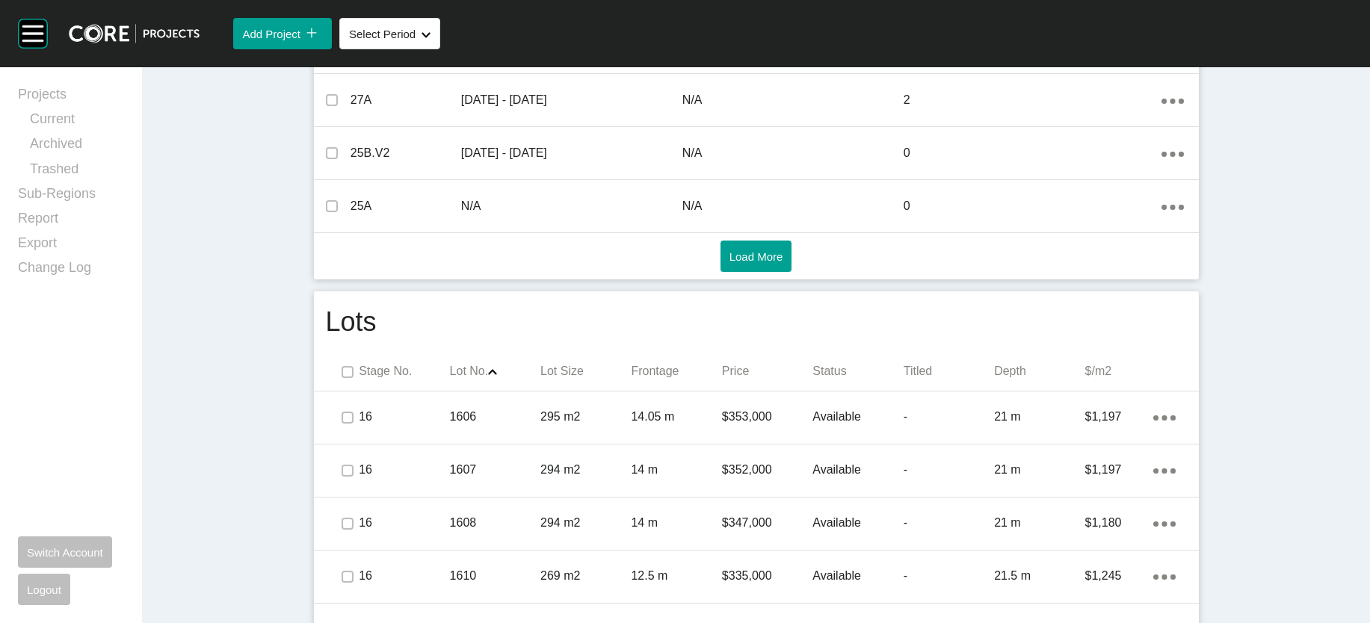
scroll to position [2329, 0]
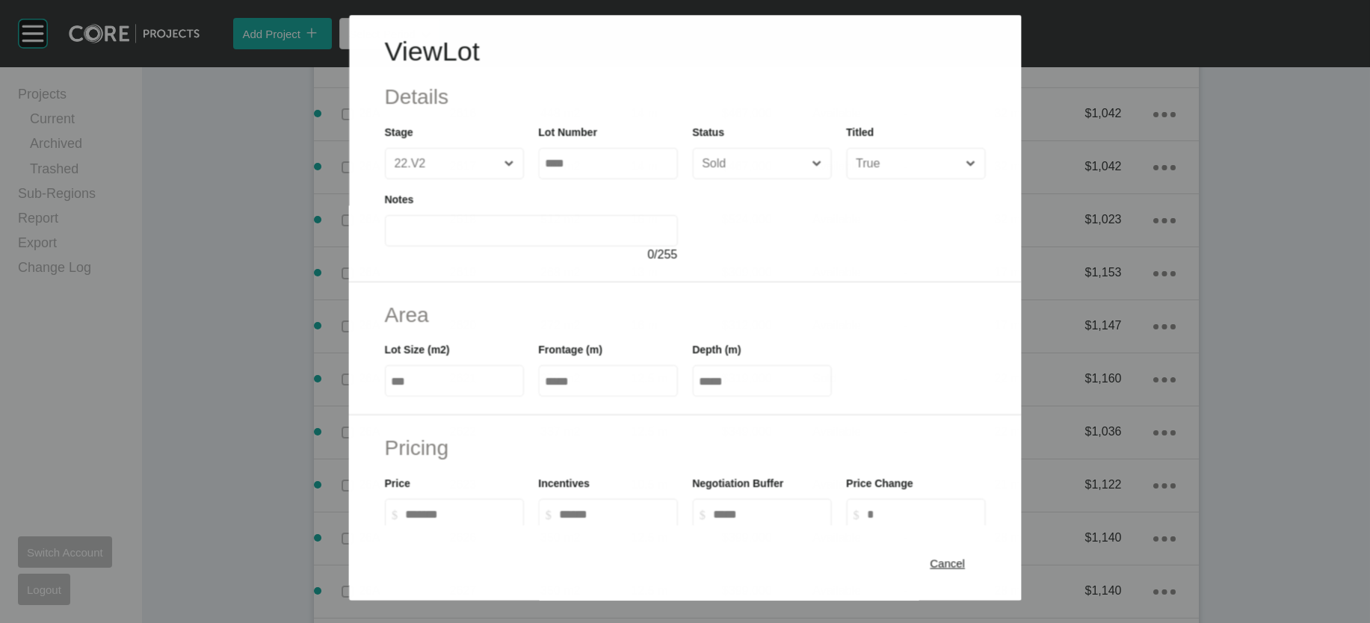
scroll to position [2271, 0]
click at [966, 559] on span "Cancel" at bounding box center [948, 563] width 35 height 13
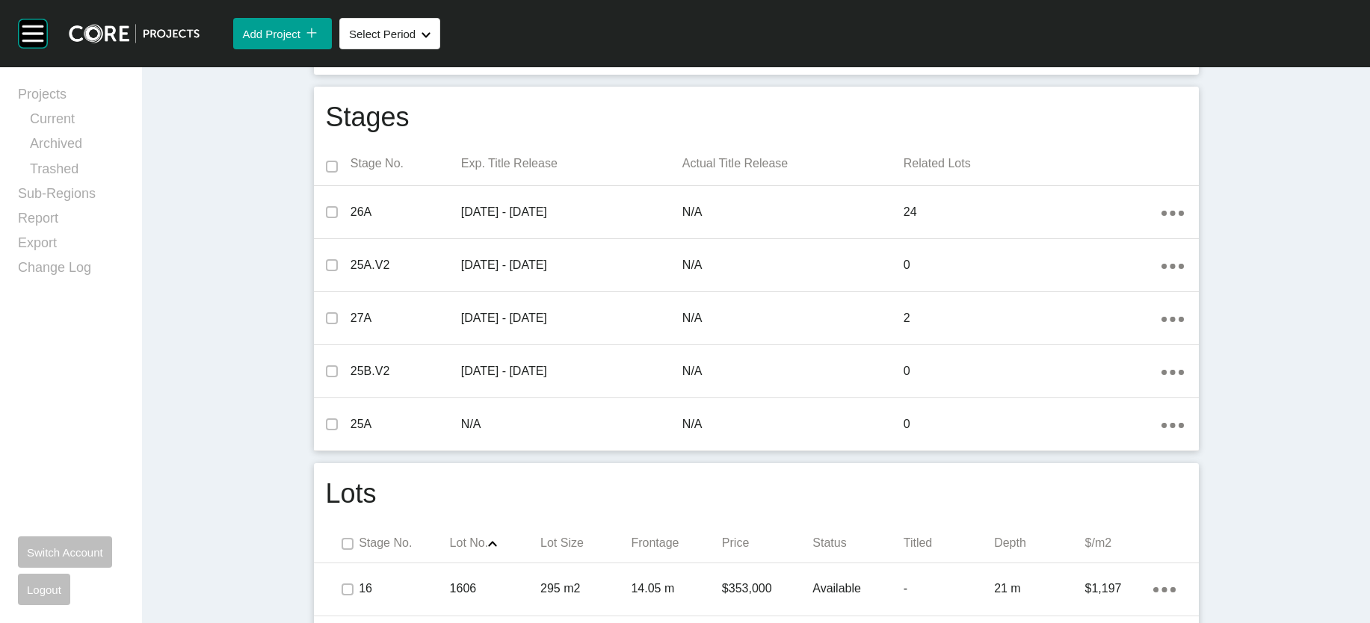
scroll to position [53, 0]
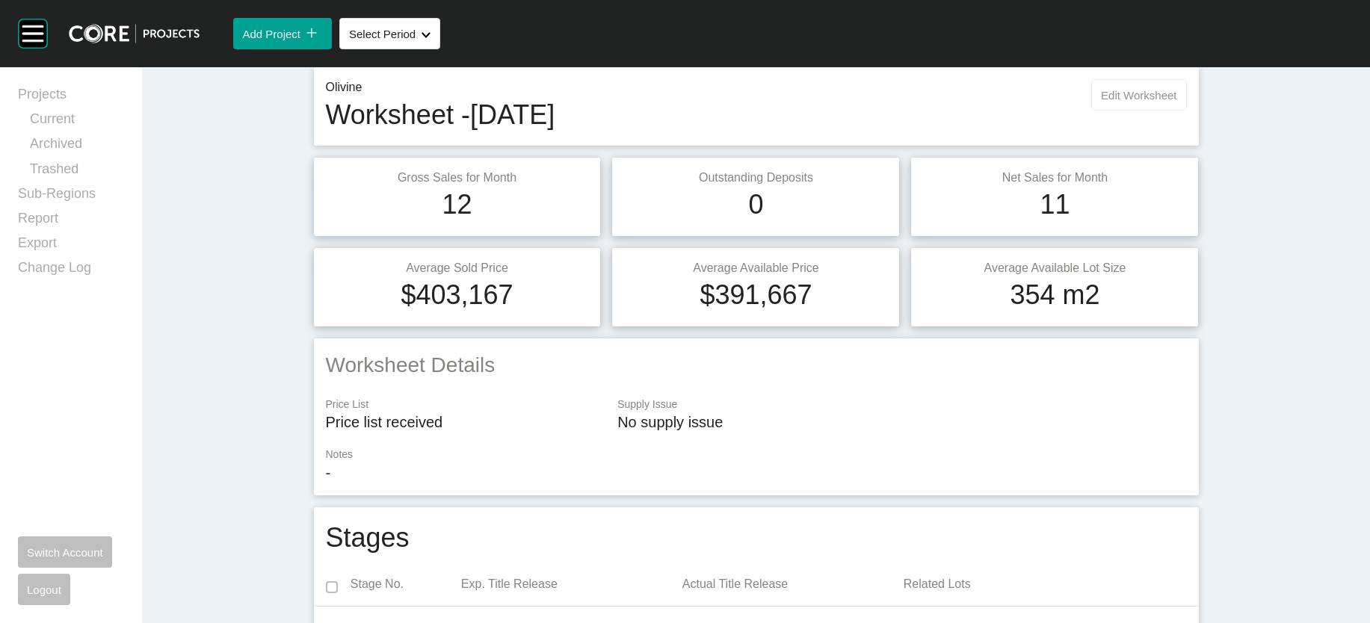
click at [1186, 111] on button "Edit Worksheet" at bounding box center [1138, 94] width 95 height 31
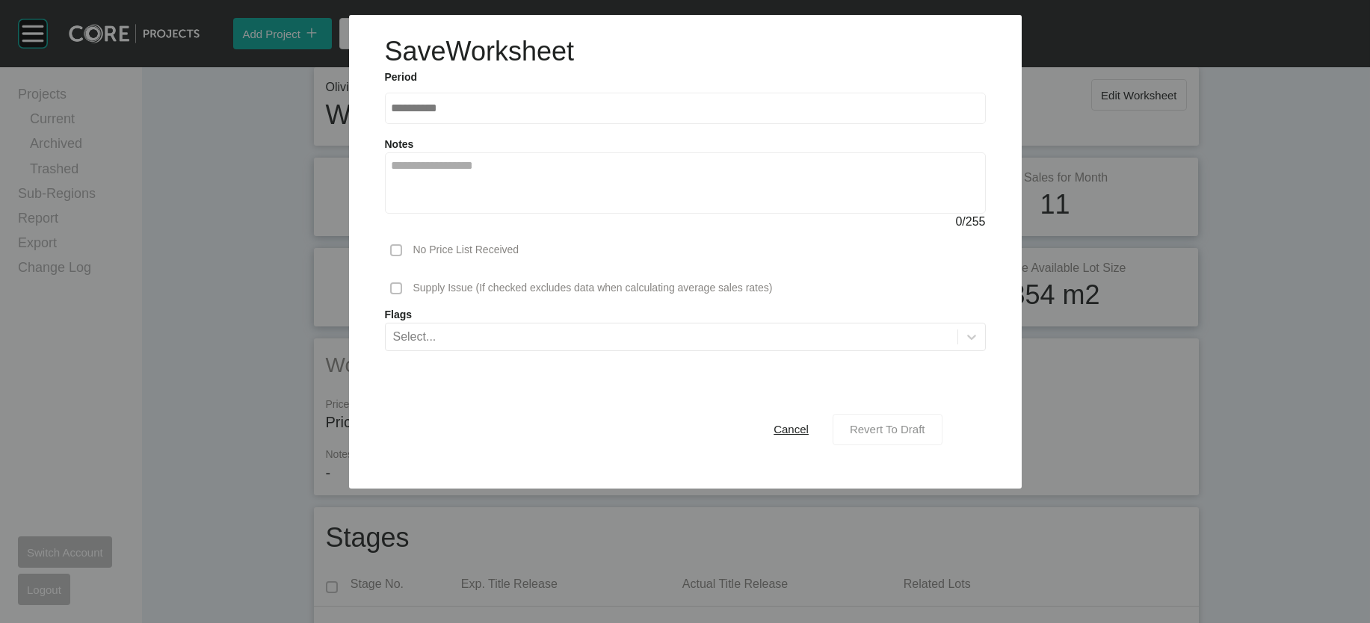
click at [925, 436] on span "Revert To Draft" at bounding box center [887, 429] width 75 height 13
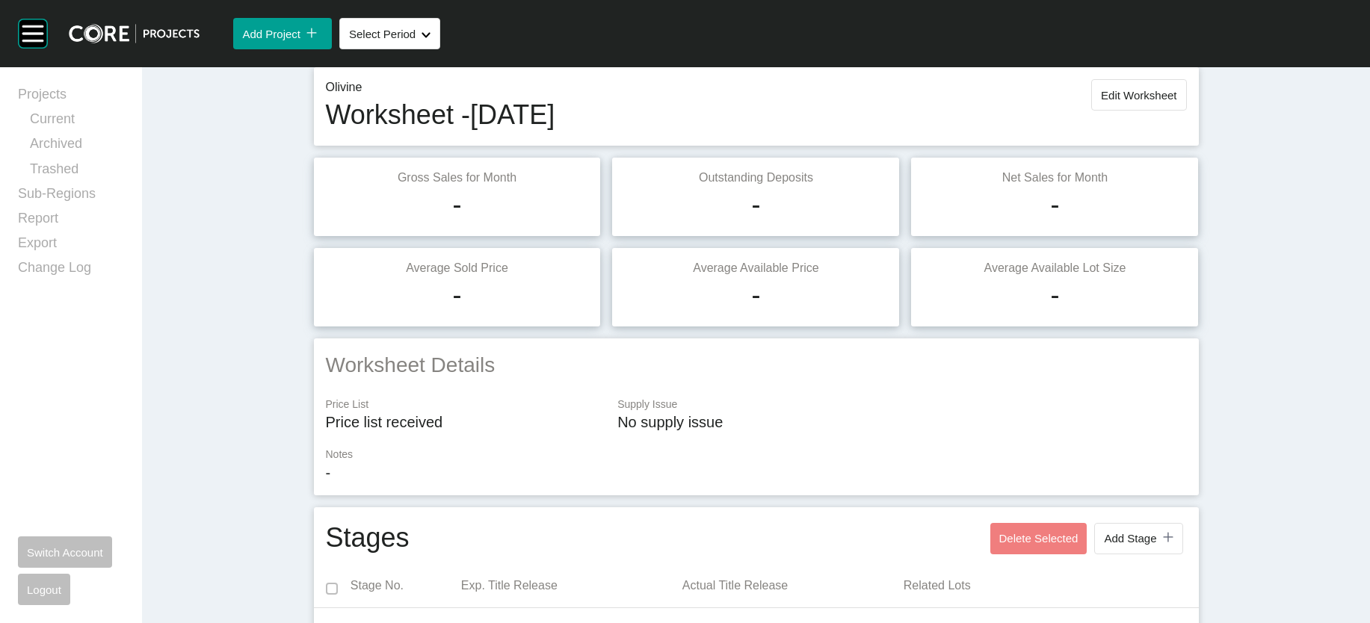
scroll to position [2332, 0]
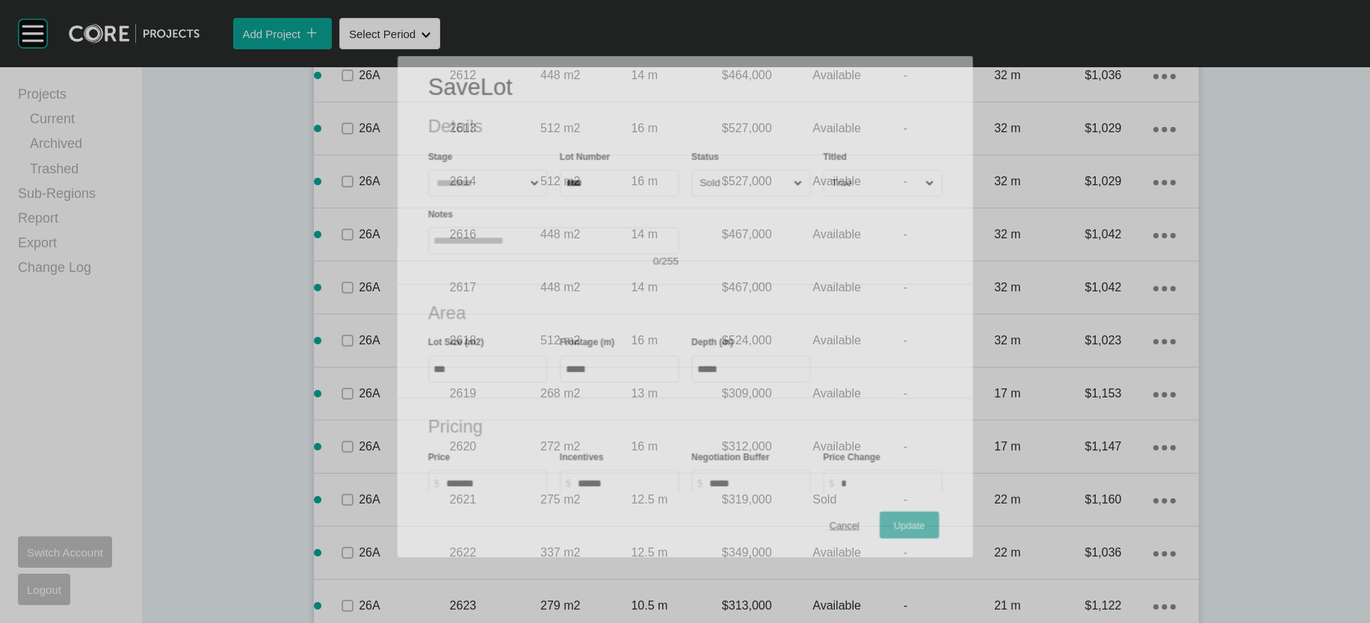
scroll to position [2274, 0]
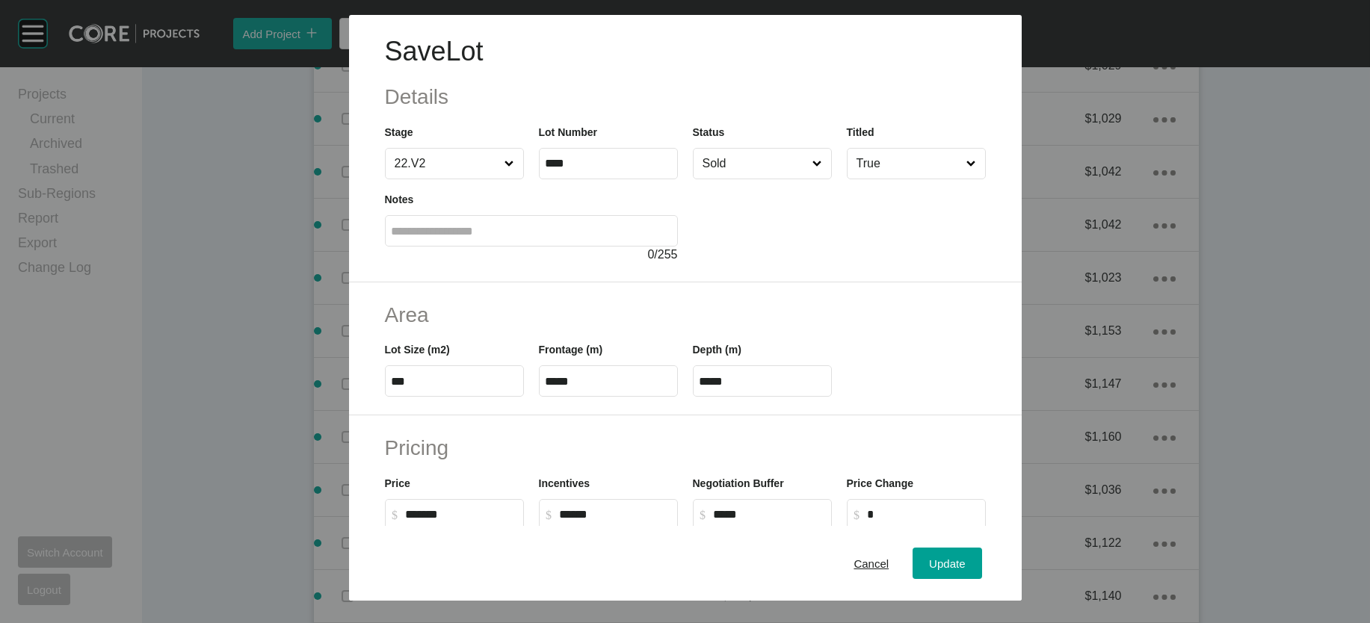
click at [701, 388] on input "*****" at bounding box center [763, 381] width 126 height 13
type input "*****"
click at [967, 559] on div "Save Lot Details Stage 22.V2 Lot Number **** Status Sold Titled True Notes 0 / …" at bounding box center [685, 311] width 1370 height 623
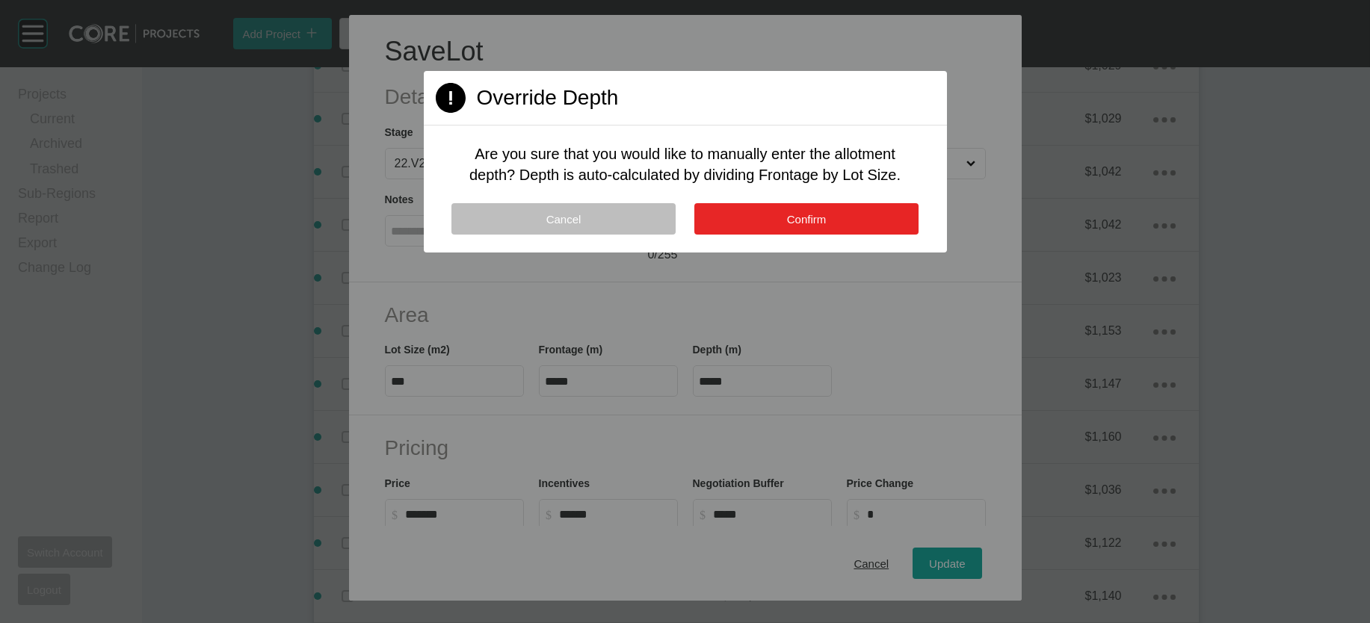
click at [787, 226] on span "Confirm" at bounding box center [807, 219] width 40 height 13
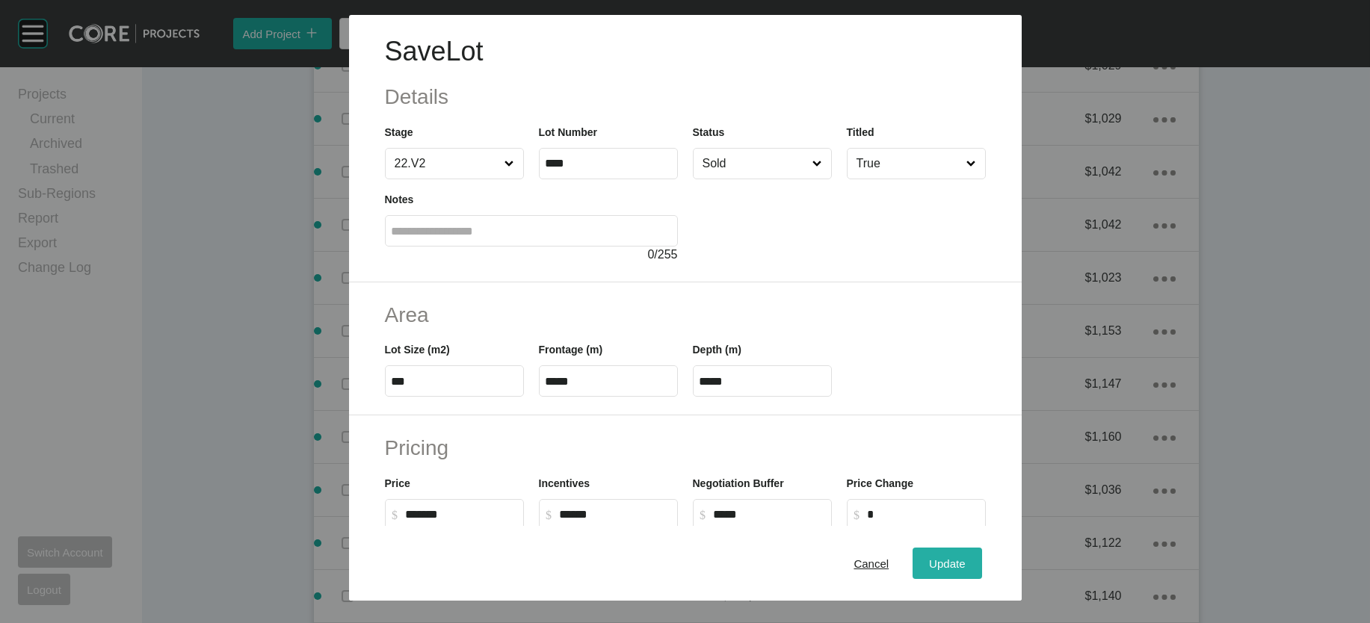
click at [965, 557] on span "Update" at bounding box center [947, 563] width 36 height 13
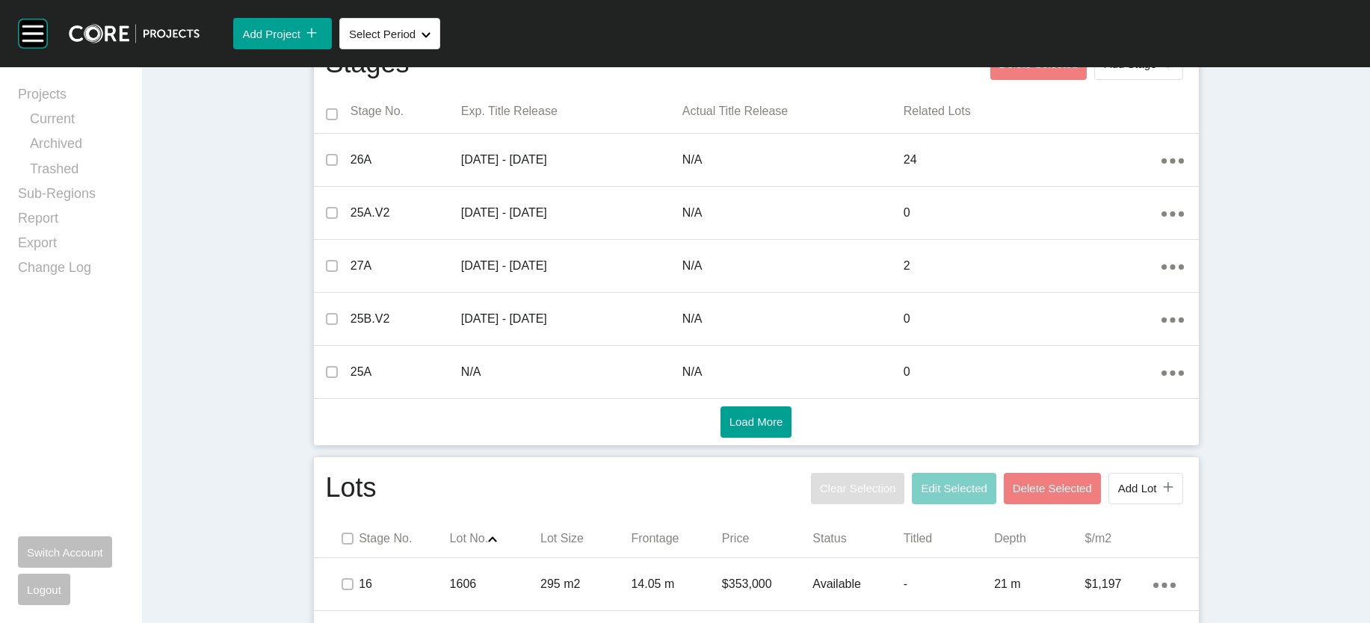
scroll to position [0, 0]
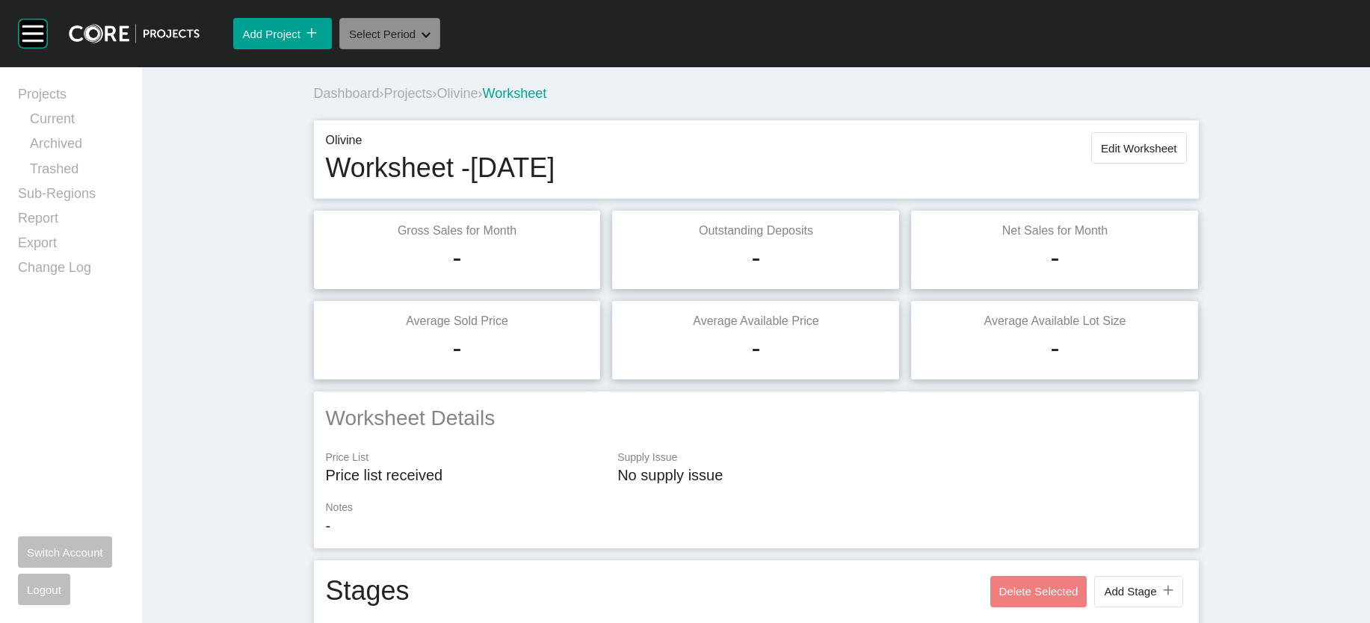
click at [440, 49] on button "Select Period Shape Created with Sketch." at bounding box center [389, 33] width 101 height 31
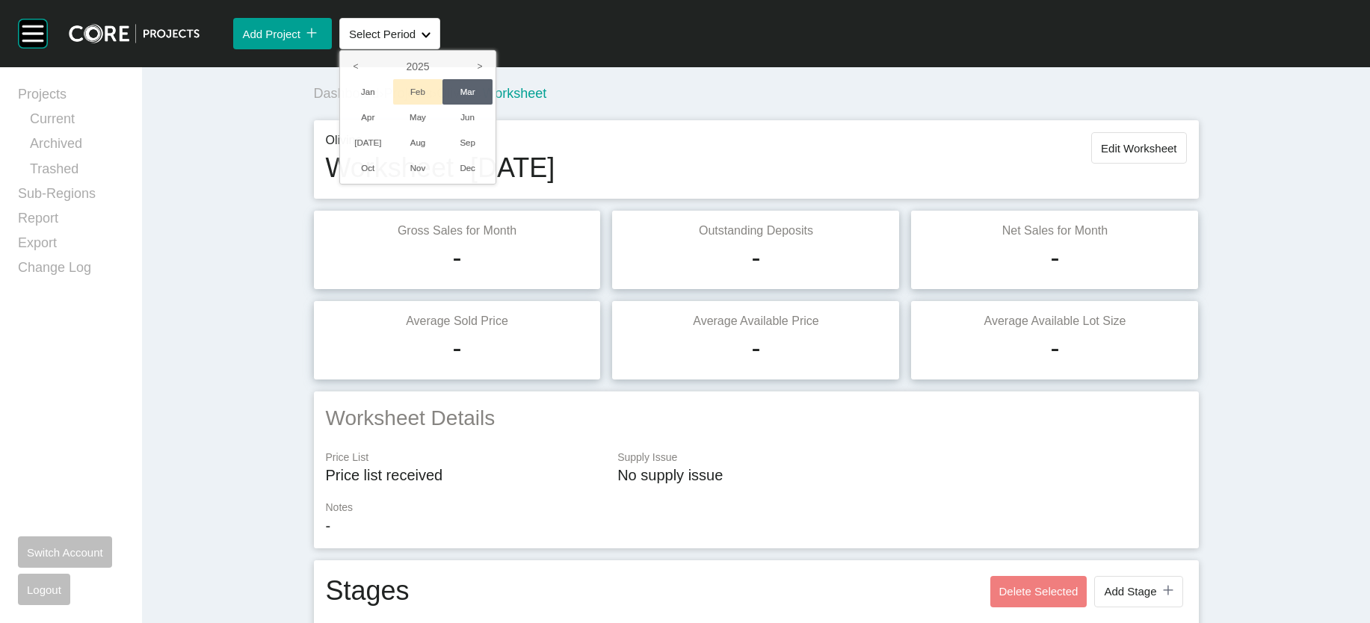
click at [443, 105] on li "Feb" at bounding box center [418, 91] width 50 height 25
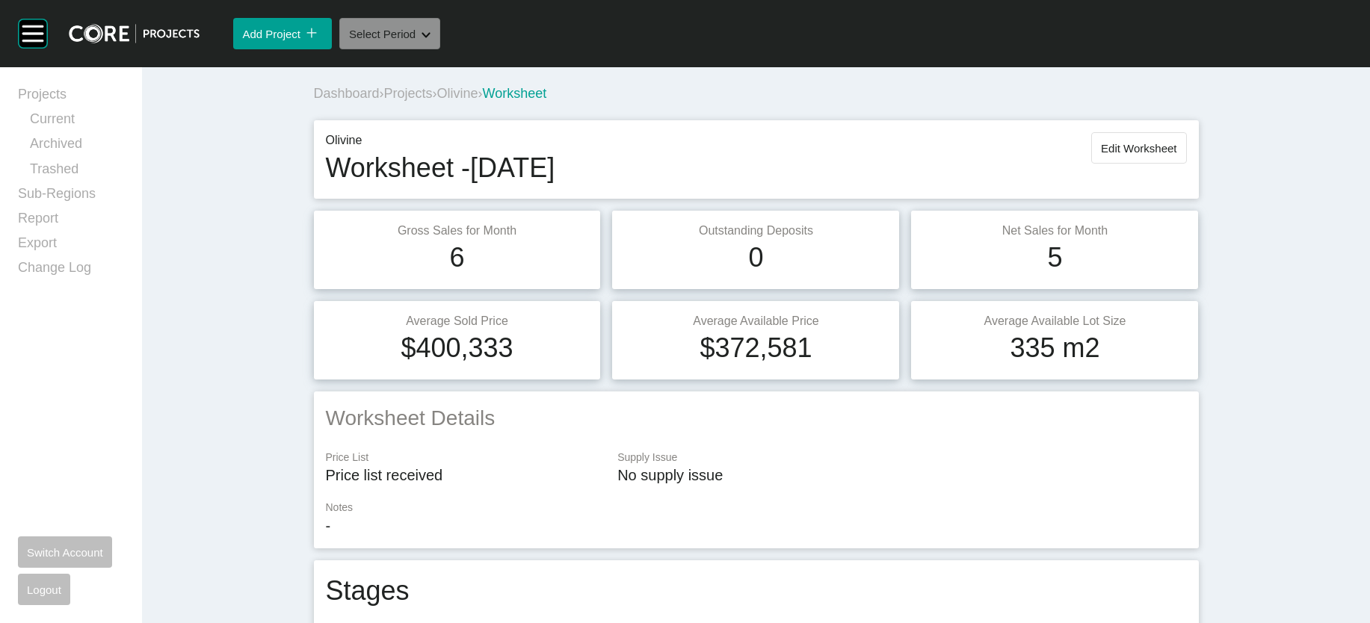
click at [440, 49] on button "Select Period Shape Created with Sketch." at bounding box center [389, 33] width 101 height 31
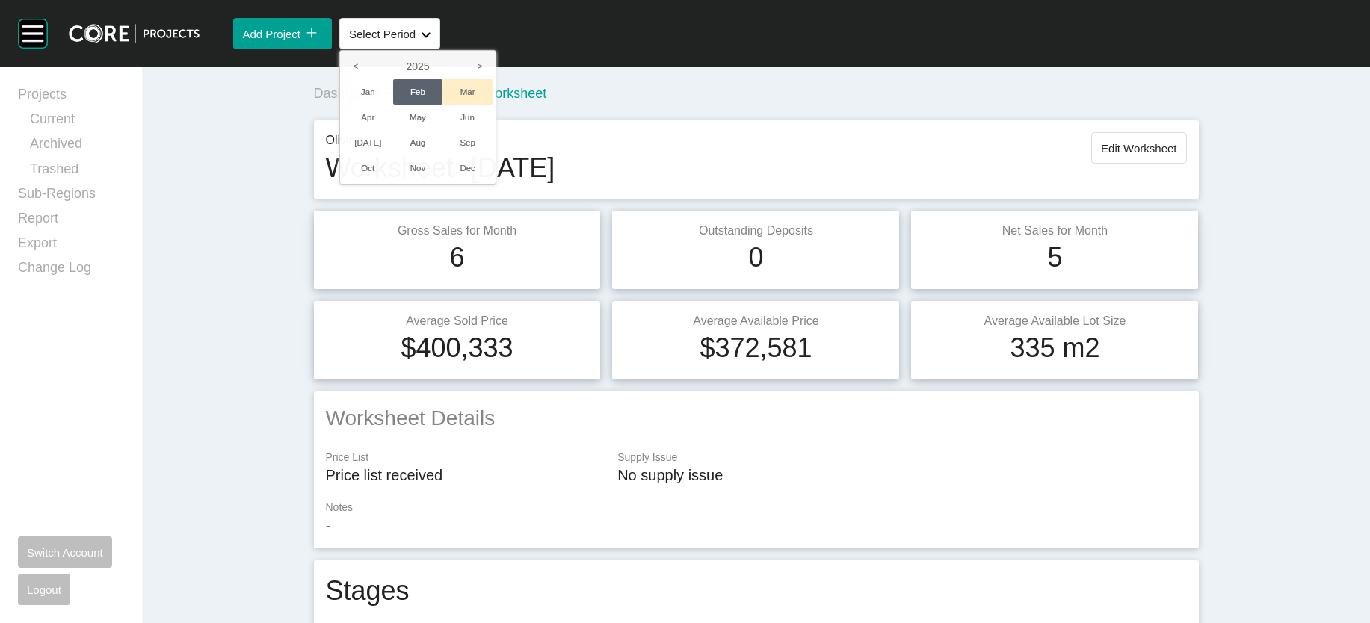
click at [493, 105] on li "Mar" at bounding box center [467, 91] width 50 height 25
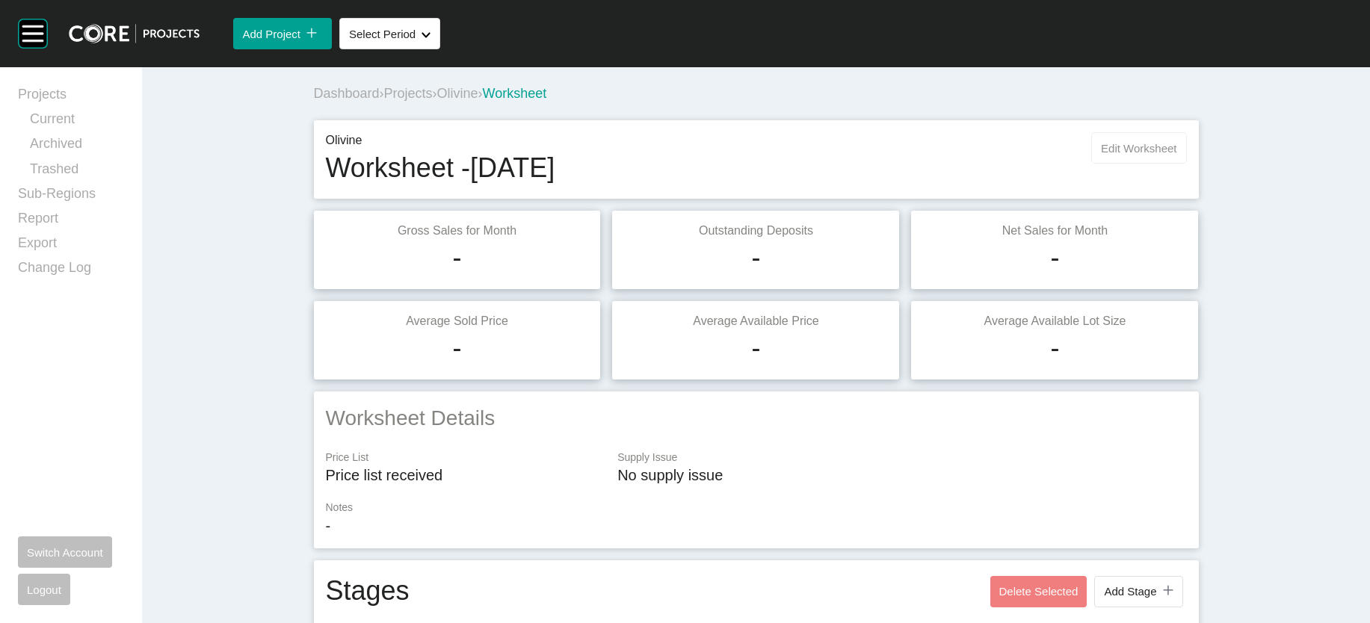
click at [1176, 155] on span "Edit Worksheet" at bounding box center [1138, 148] width 75 height 13
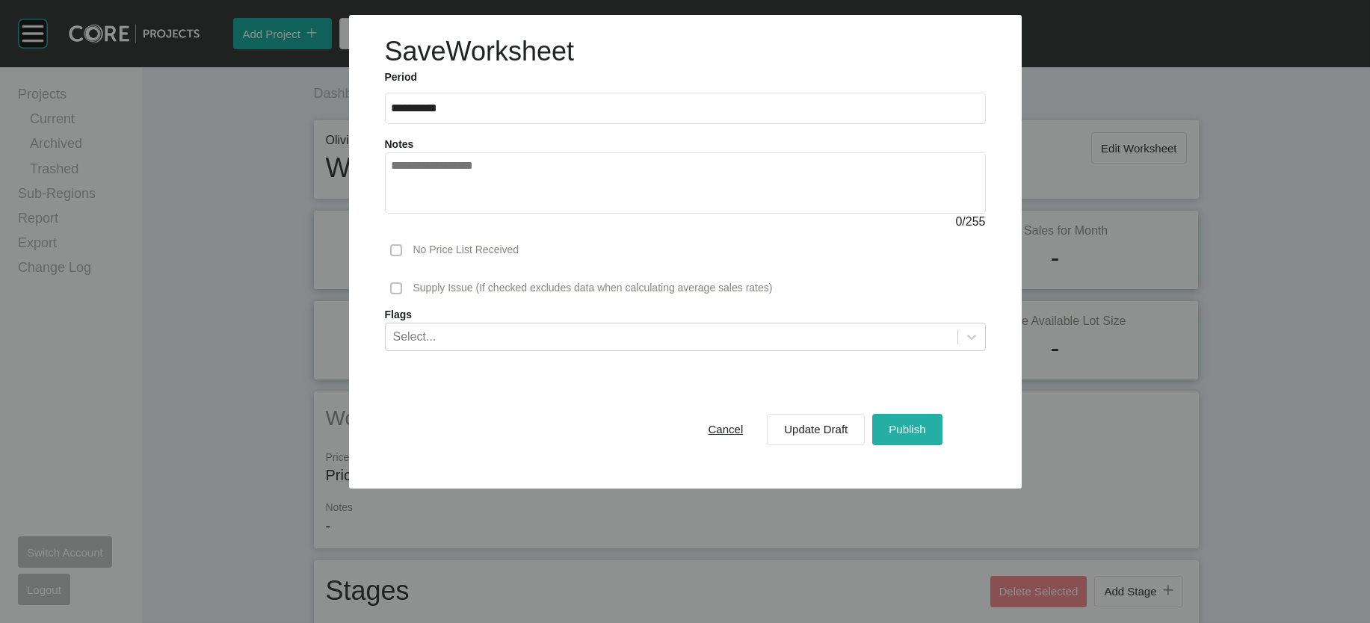
click at [925, 436] on span "Publish" at bounding box center [907, 429] width 37 height 13
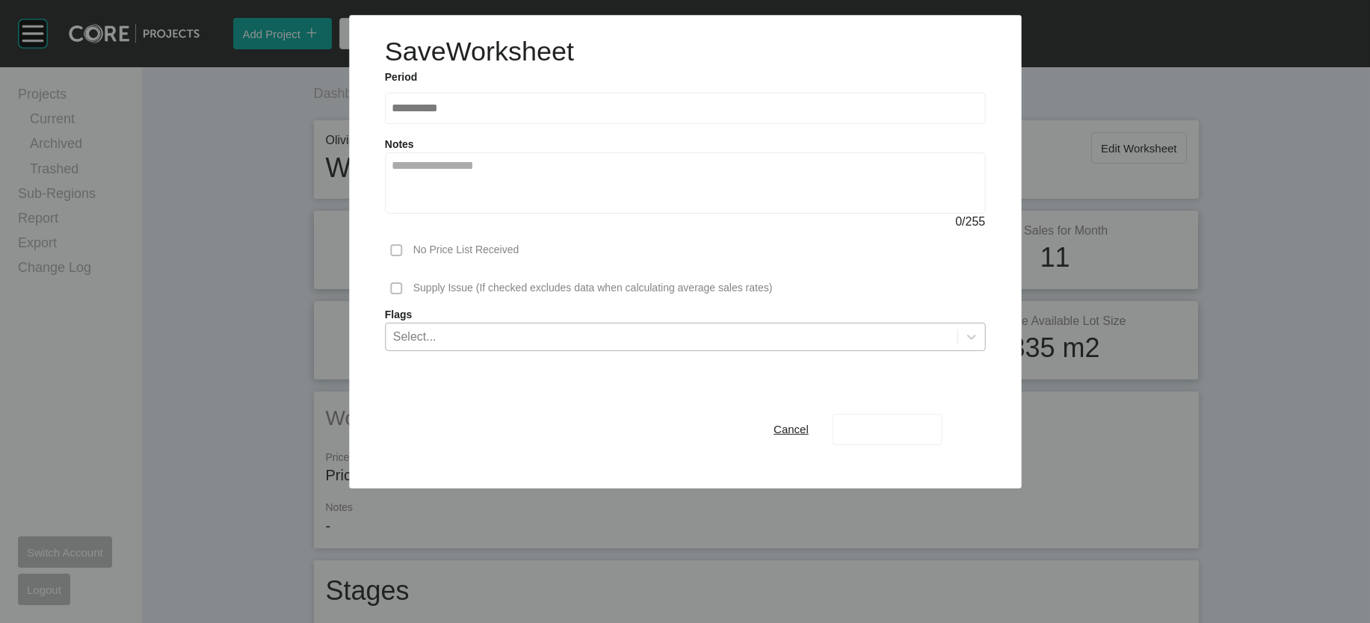
click at [951, 380] on div "Average Available Lot Size 335 m2" at bounding box center [1054, 340] width 287 height 78
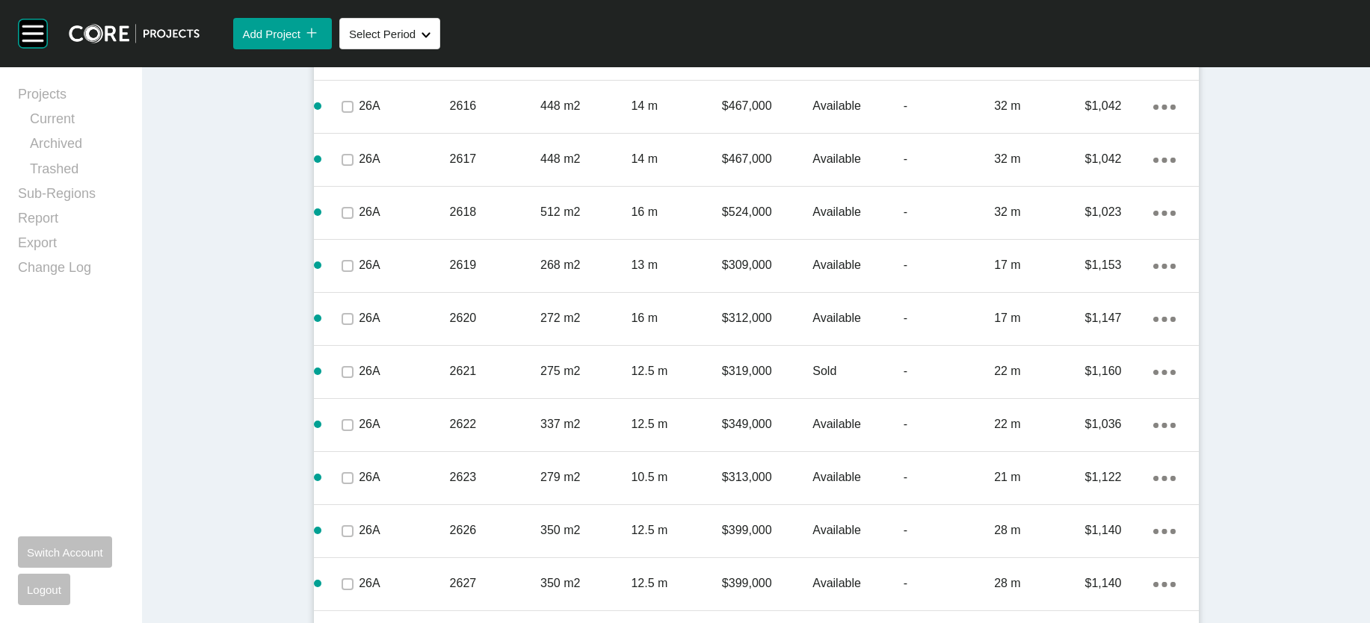
scroll to position [2332, 0]
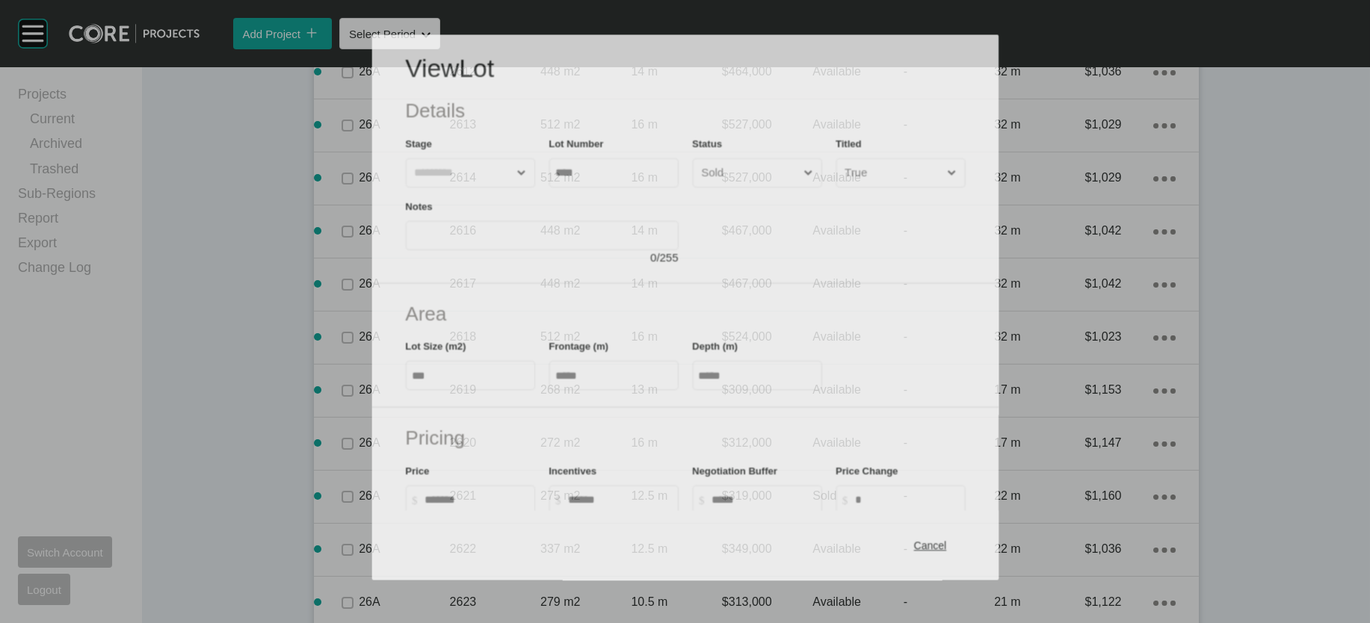
scroll to position [2274, 0]
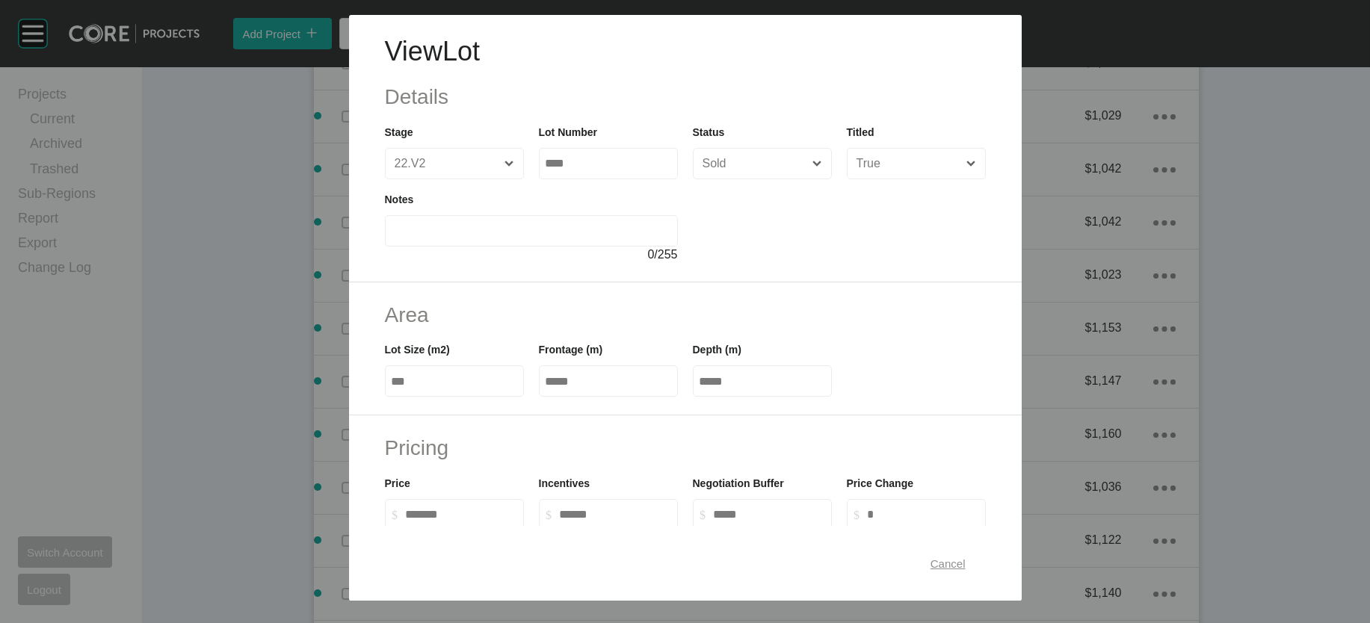
drag, startPoint x: 993, startPoint y: 550, endPoint x: 1001, endPoint y: 544, distance: 9.6
click at [966, 557] on span "Cancel" at bounding box center [948, 563] width 35 height 13
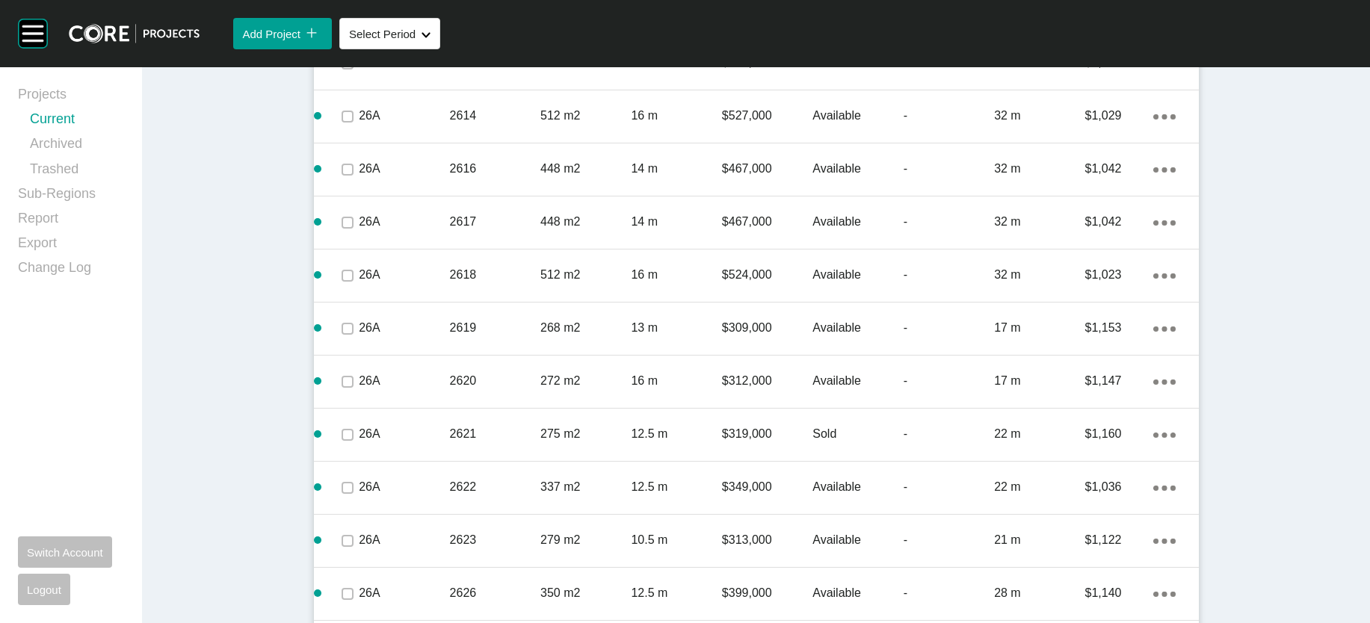
click at [98, 132] on link "Current" at bounding box center [77, 122] width 94 height 25
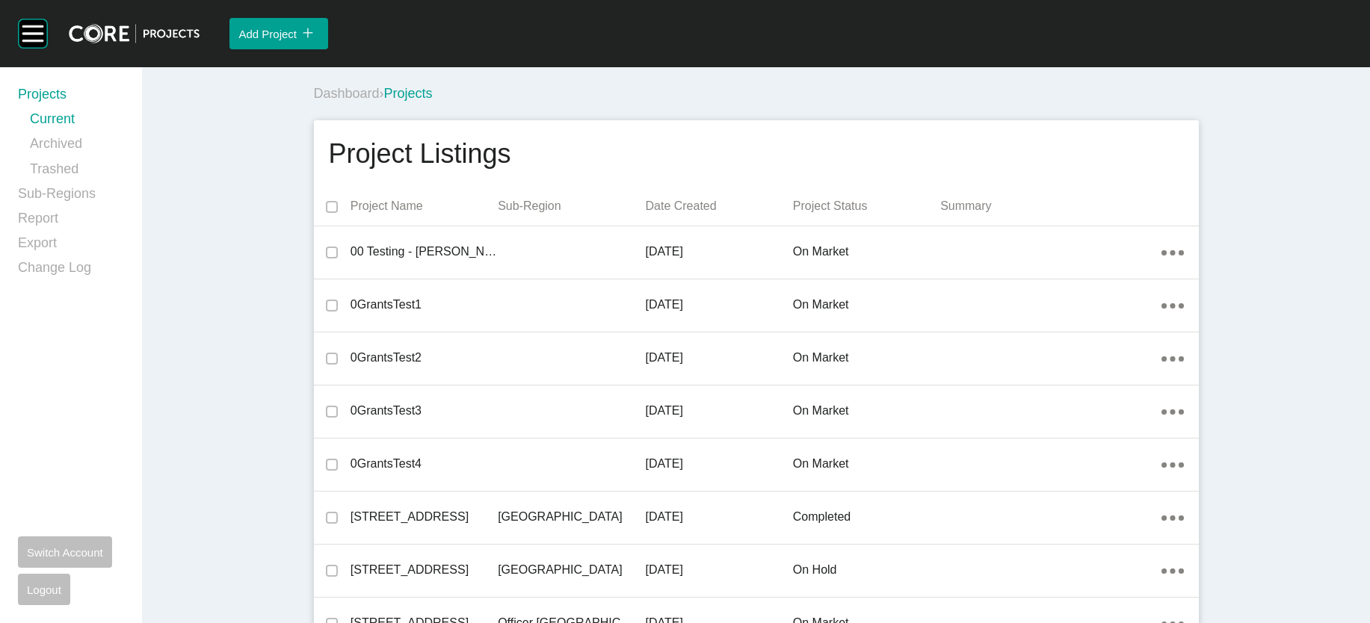
scroll to position [23668, 0]
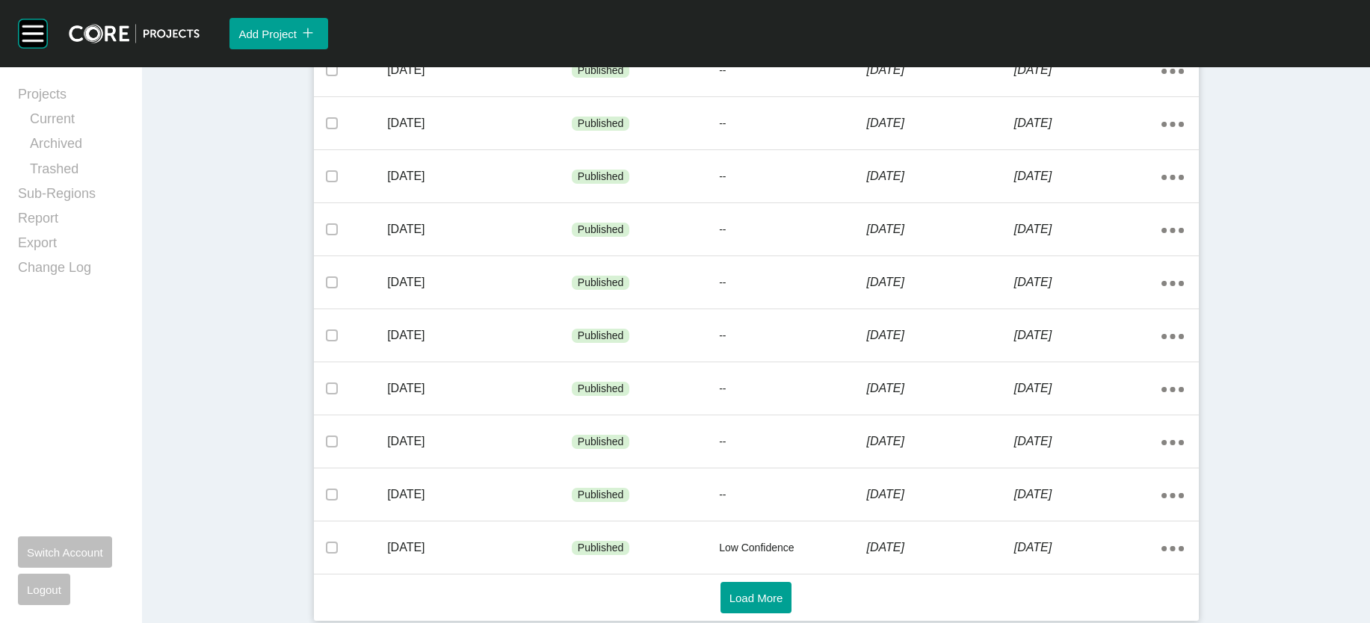
scroll to position [1025, 0]
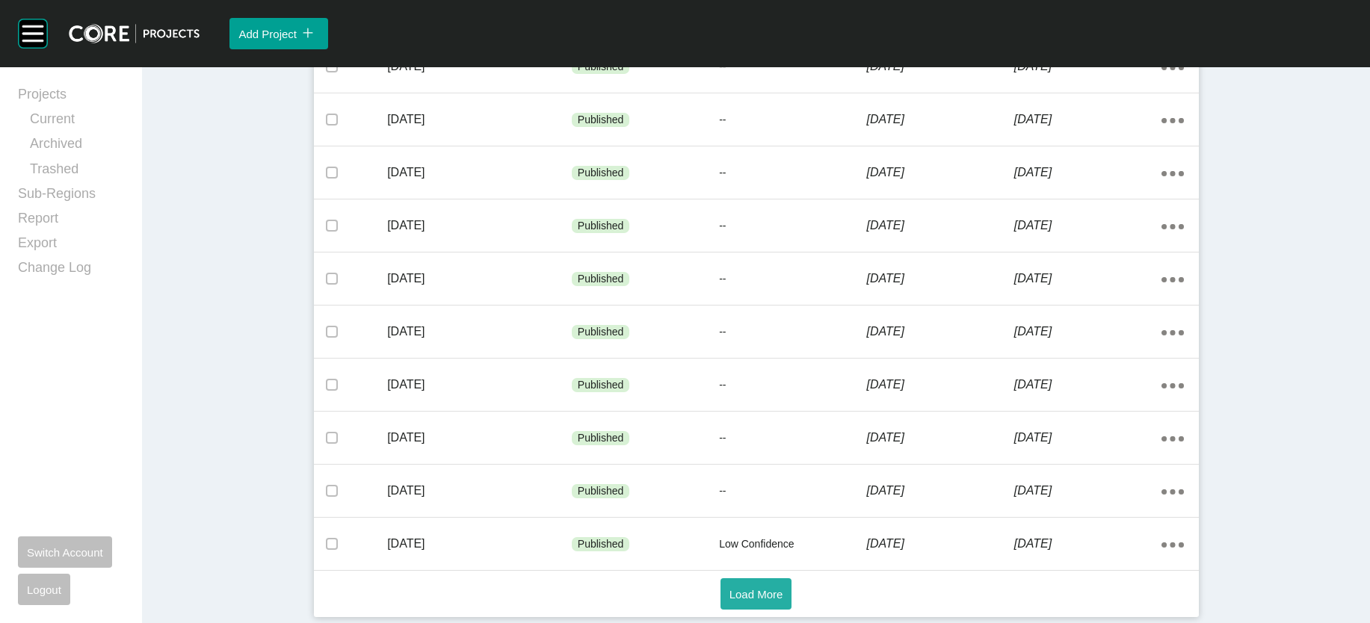
click at [742, 588] on span "Load More" at bounding box center [756, 594] width 54 height 13
click at [765, 588] on span "Load More" at bounding box center [756, 594] width 54 height 13
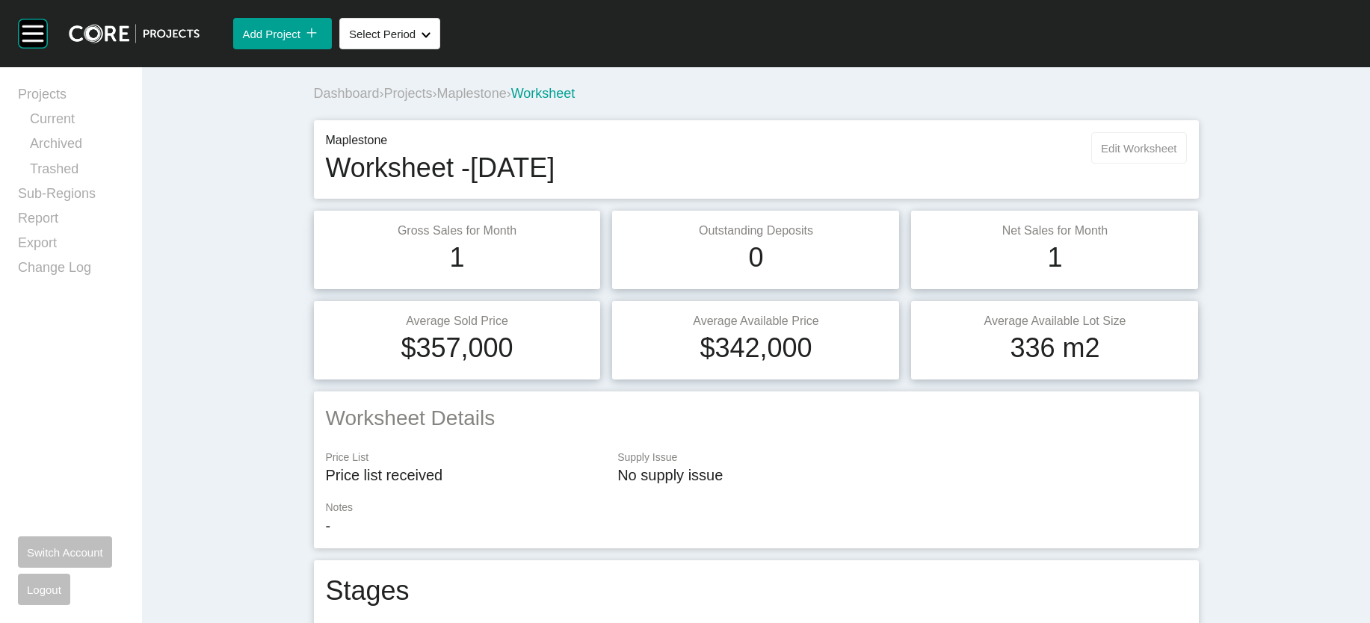
click at [1176, 155] on span "Edit Worksheet" at bounding box center [1138, 148] width 75 height 13
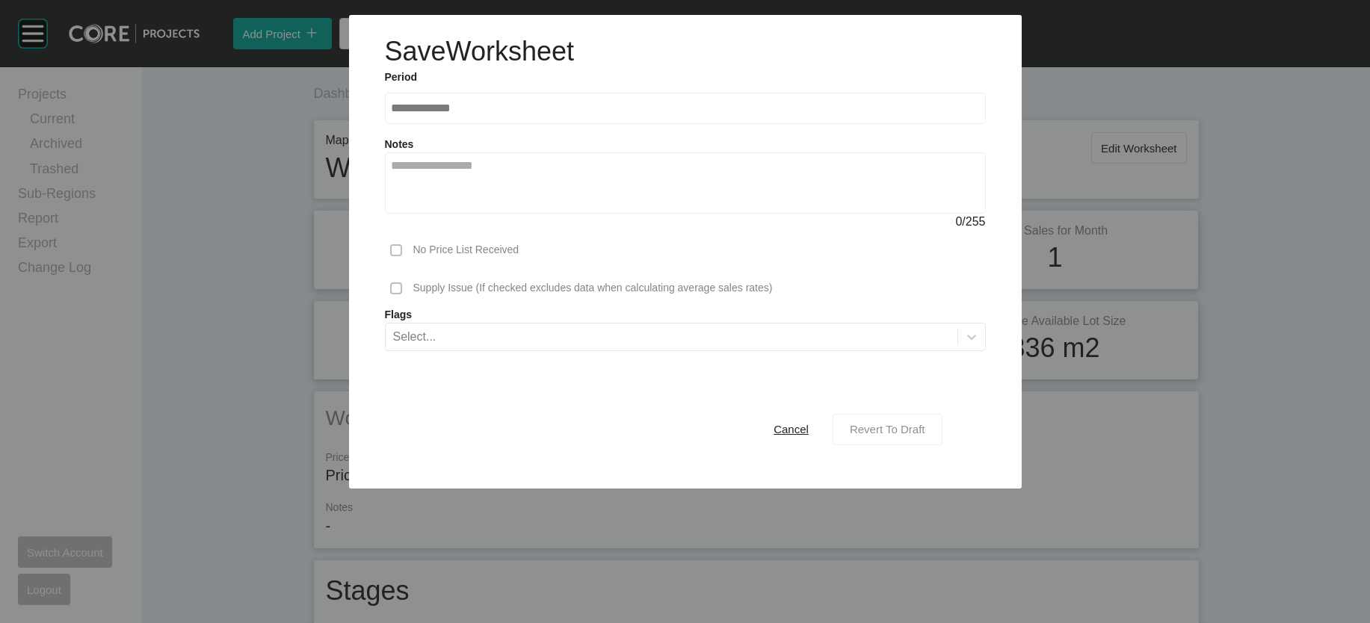
click at [925, 436] on span "Revert To Draft" at bounding box center [887, 429] width 75 height 13
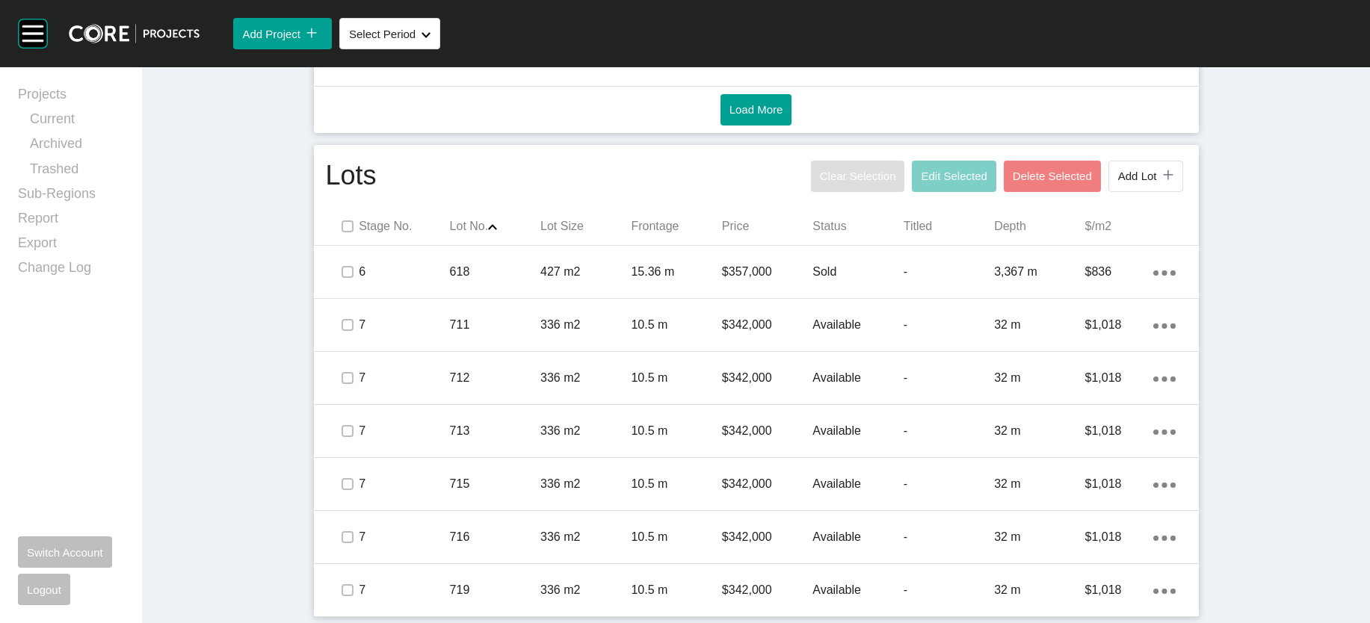
scroll to position [904, 0]
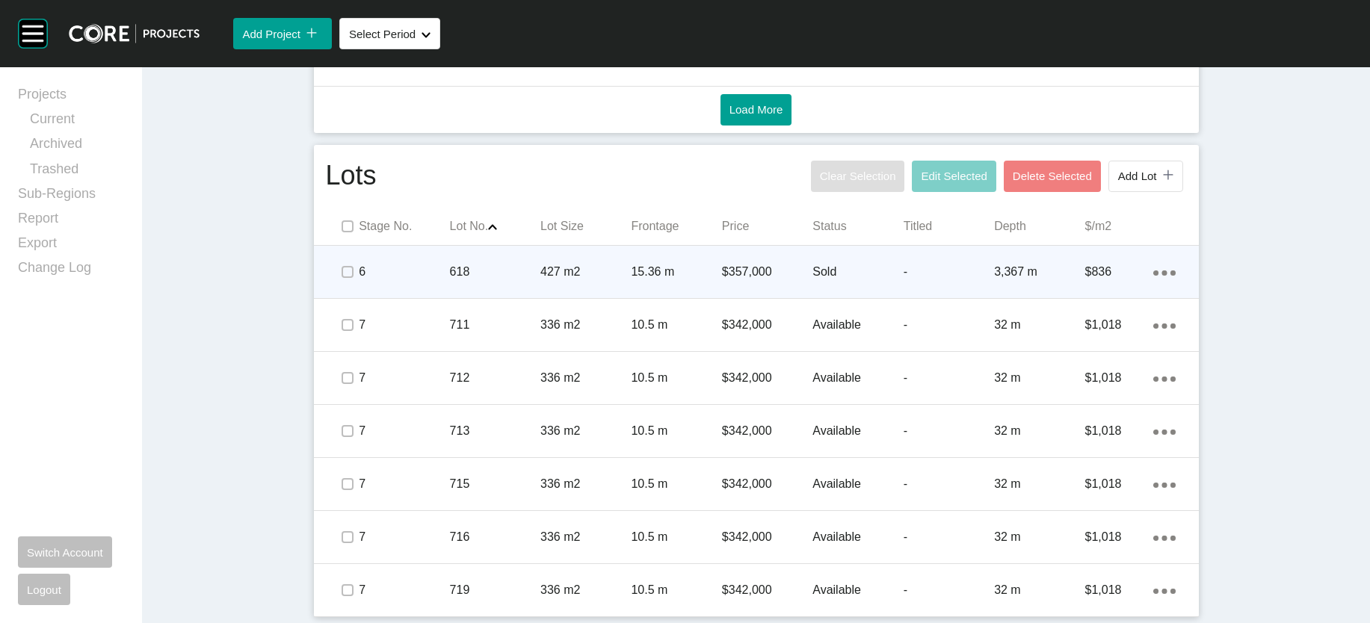
click at [1055, 280] on p "3,367 m" at bounding box center [1039, 272] width 90 height 16
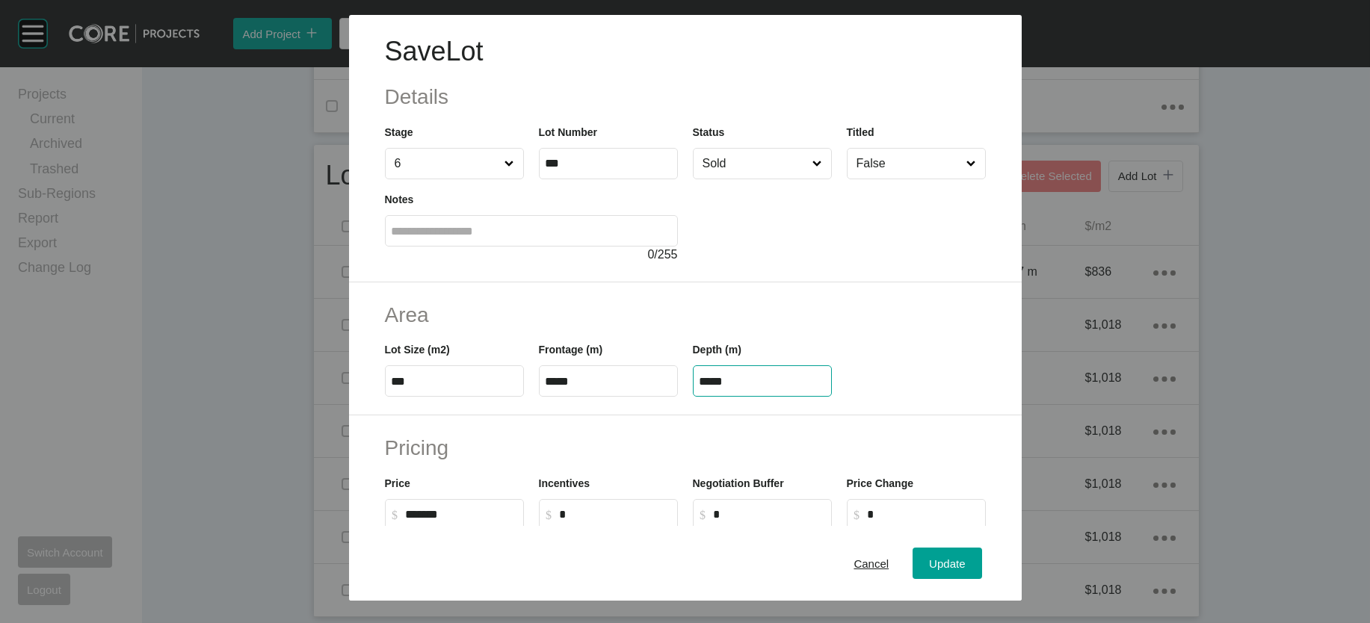
click at [704, 388] on input "*****" at bounding box center [763, 381] width 126 height 13
type input "*****"
click at [1002, 555] on div "Save Lot Details Stage 6 Lot Number *** Status Sold Titled False Notes 0 / 255 …" at bounding box center [685, 311] width 1370 height 623
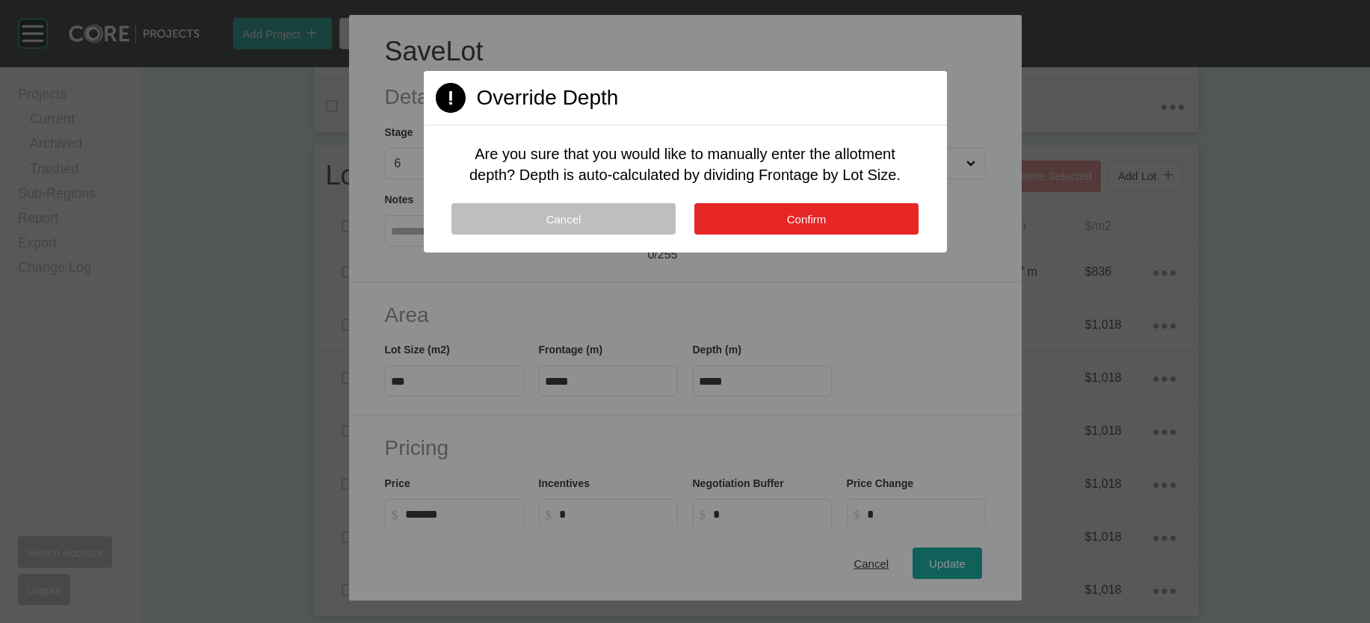
click at [811, 226] on span "Confirm" at bounding box center [807, 219] width 40 height 13
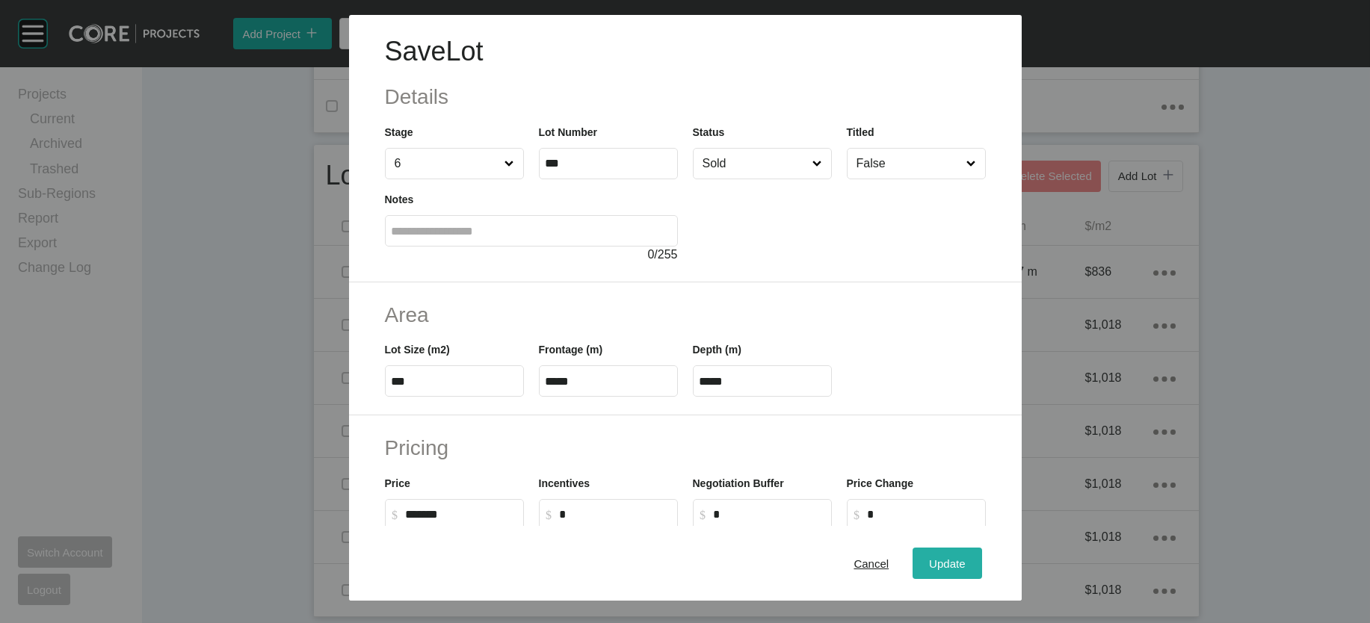
click at [963, 559] on button "Update" at bounding box center [947, 563] width 69 height 31
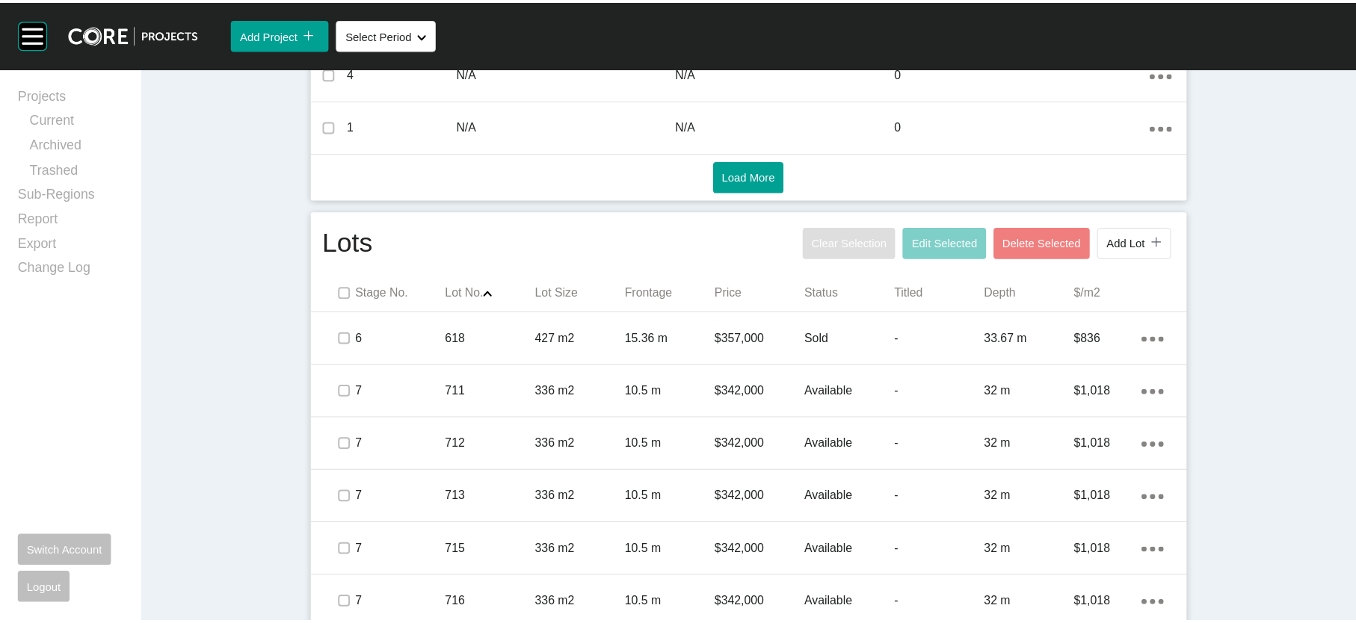
scroll to position [0, 0]
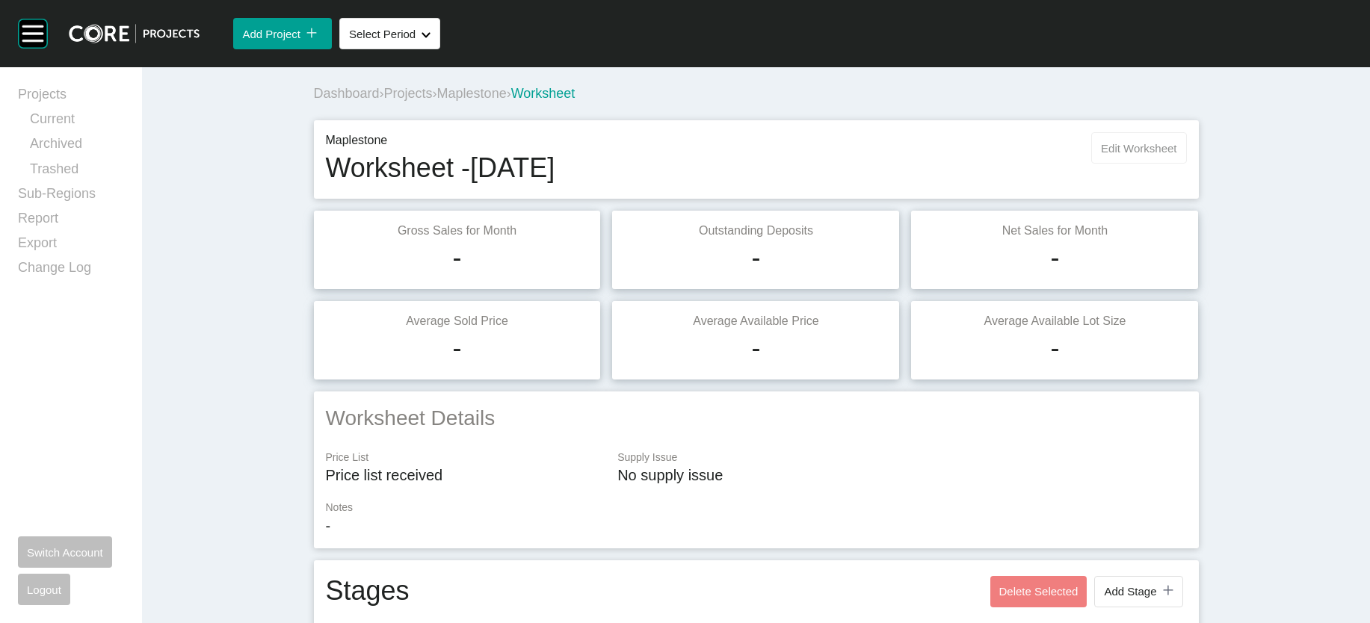
click at [1176, 155] on span "Edit Worksheet" at bounding box center [1138, 148] width 75 height 13
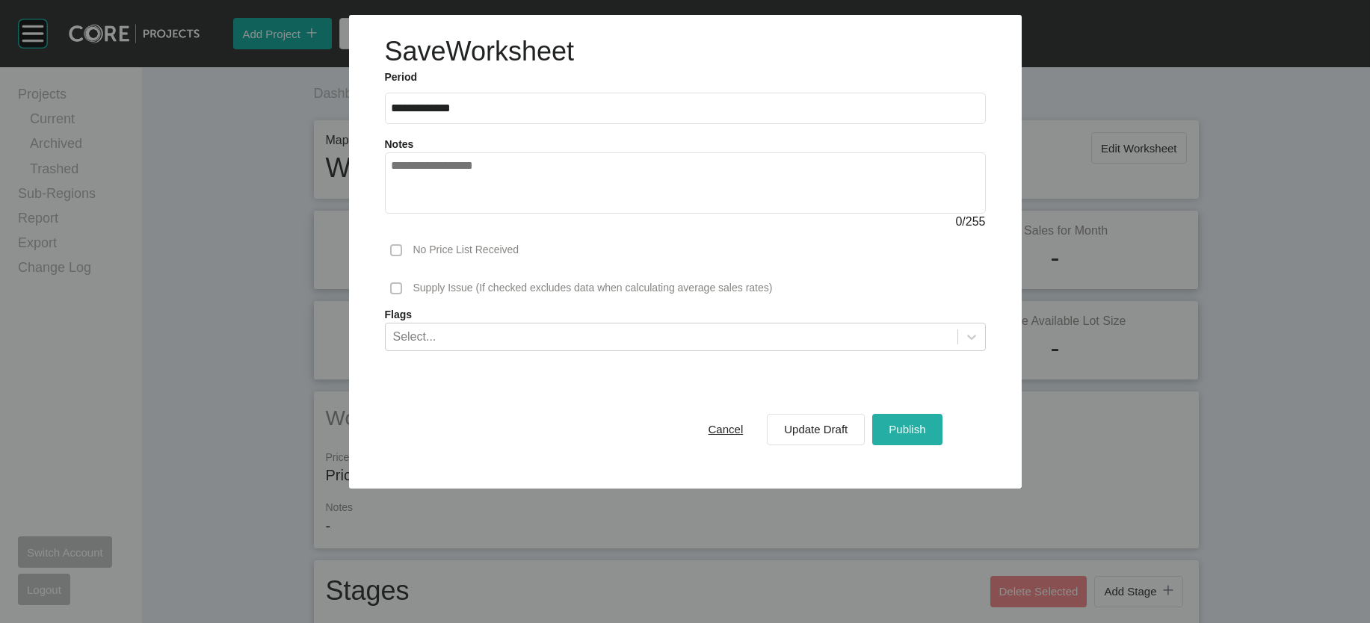
click at [942, 445] on button "Publish" at bounding box center [907, 429] width 70 height 31
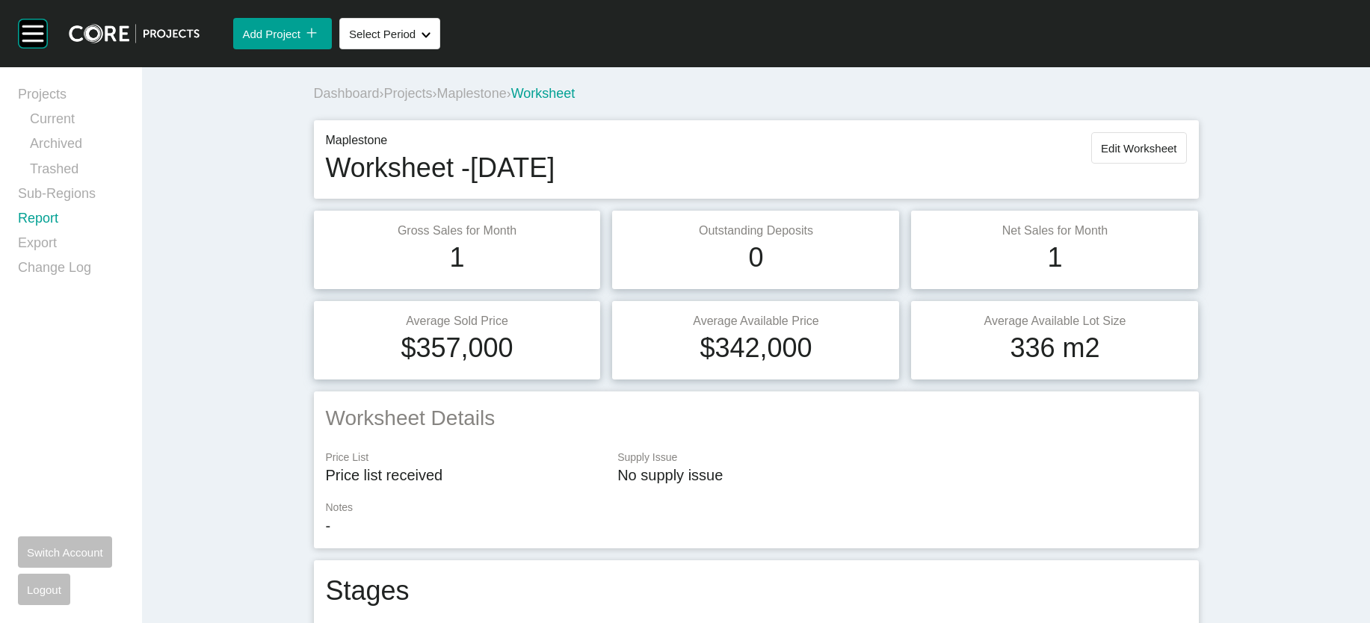
click at [67, 234] on link "Report" at bounding box center [71, 221] width 106 height 25
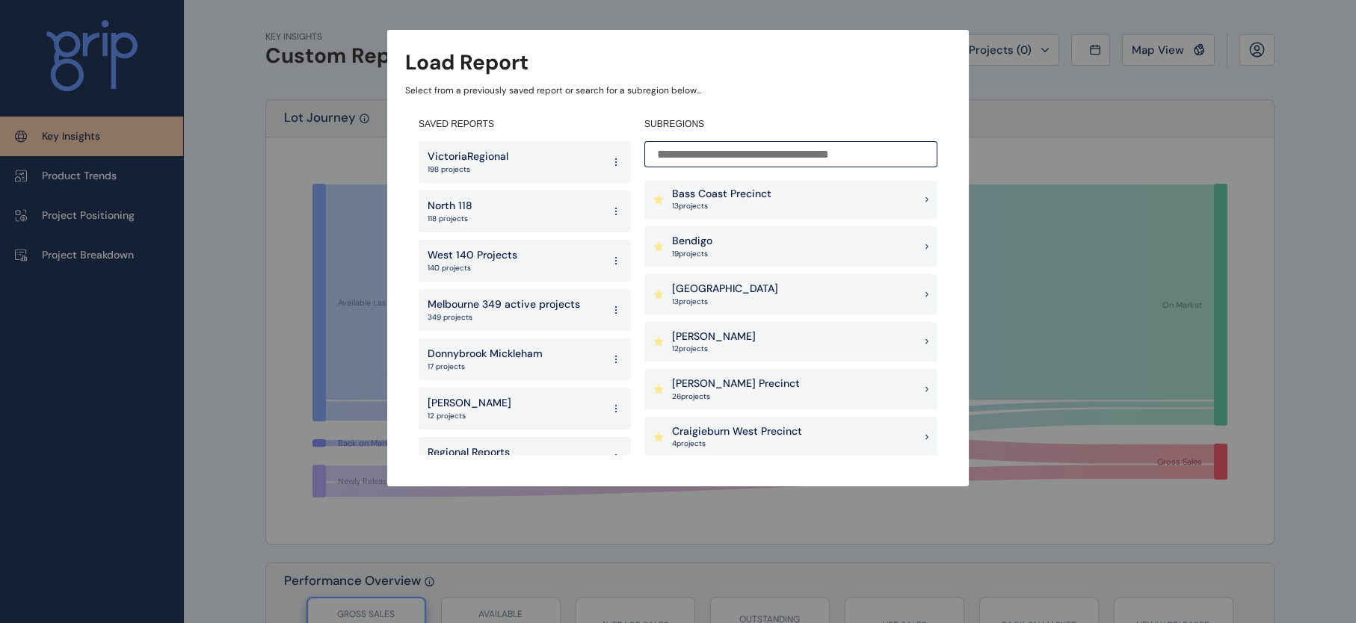
scroll to position [479, 0]
click at [764, 342] on p "17 project s" at bounding box center [751, 347] width 159 height 10
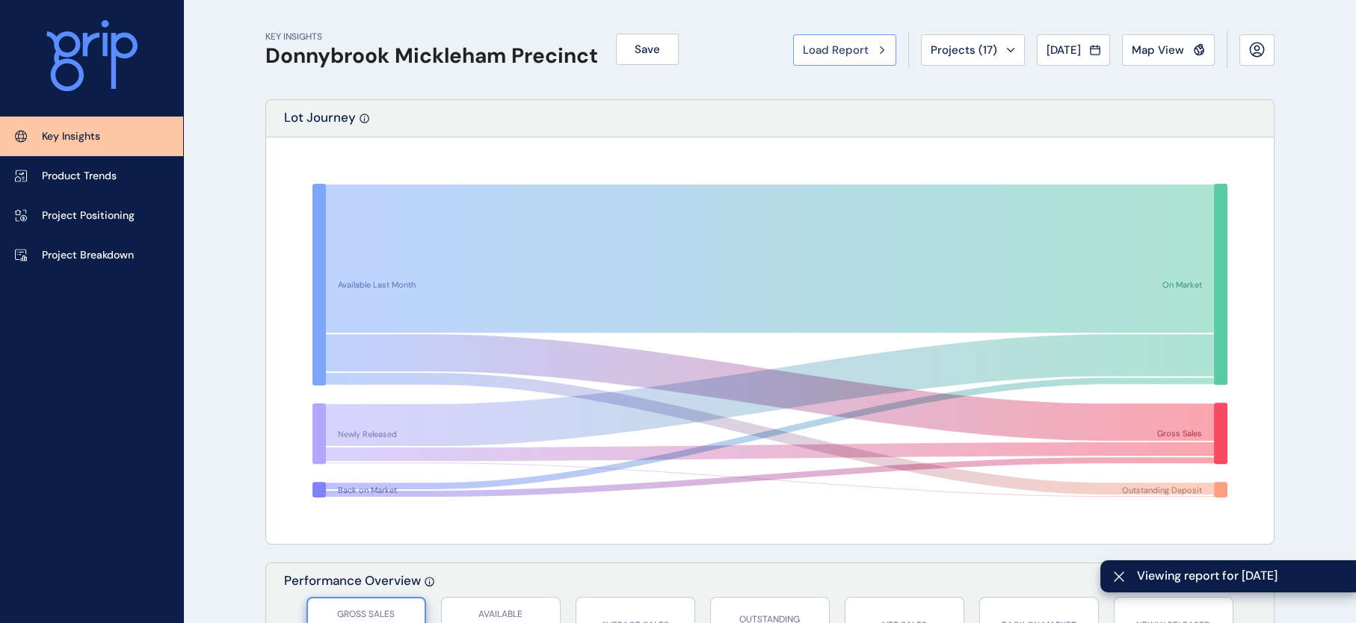
click at [793, 46] on button "Load Report" at bounding box center [844, 49] width 103 height 31
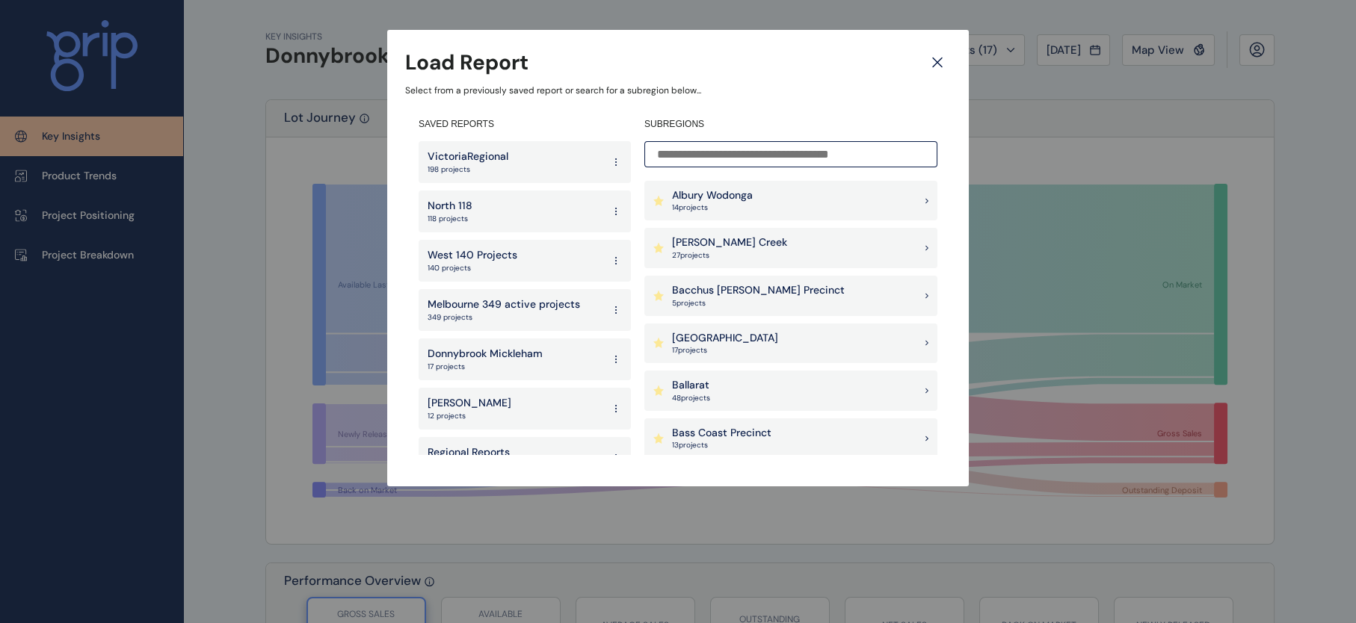
click at [707, 141] on input at bounding box center [790, 154] width 293 height 26
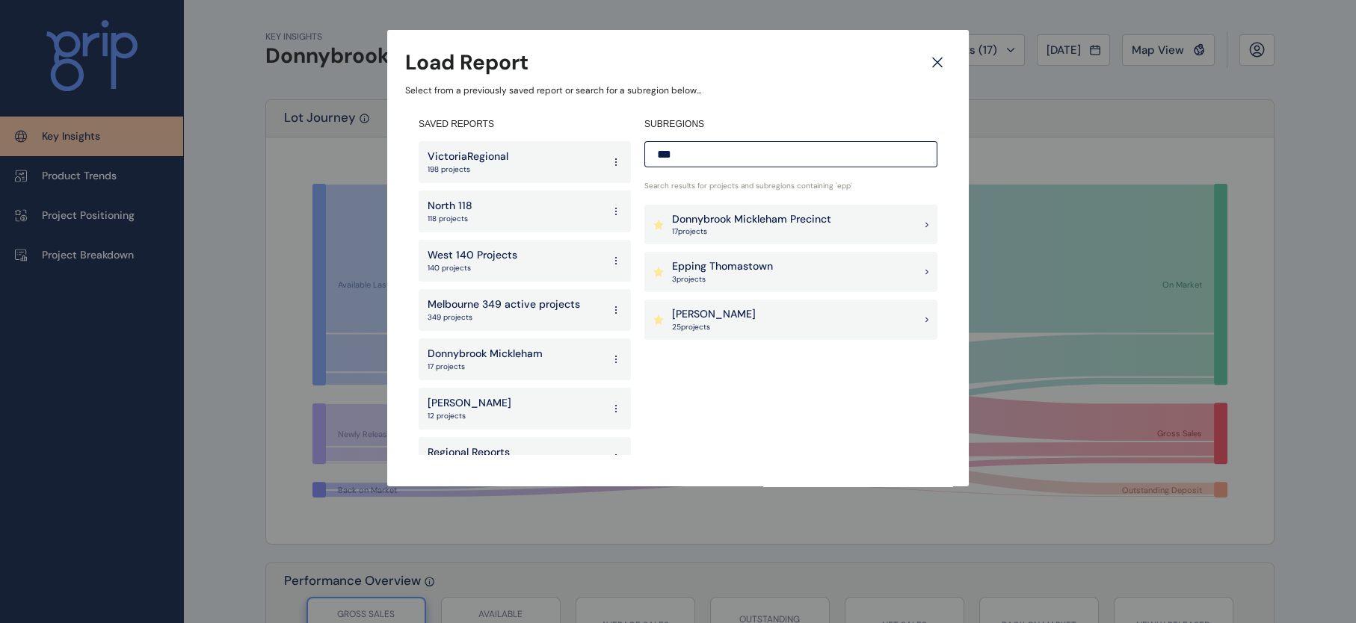
type input "***"
click at [684, 316] on p "Wollert" at bounding box center [714, 314] width 84 height 15
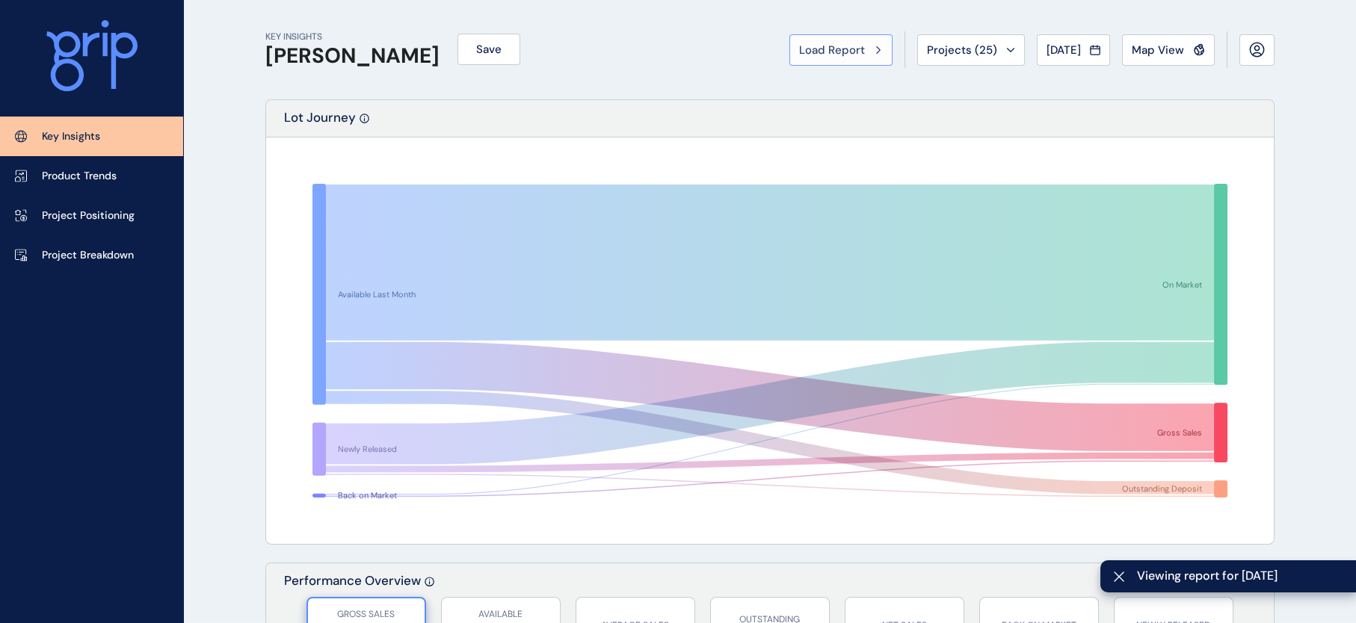
click at [799, 58] on span "Load Report" at bounding box center [832, 50] width 66 height 15
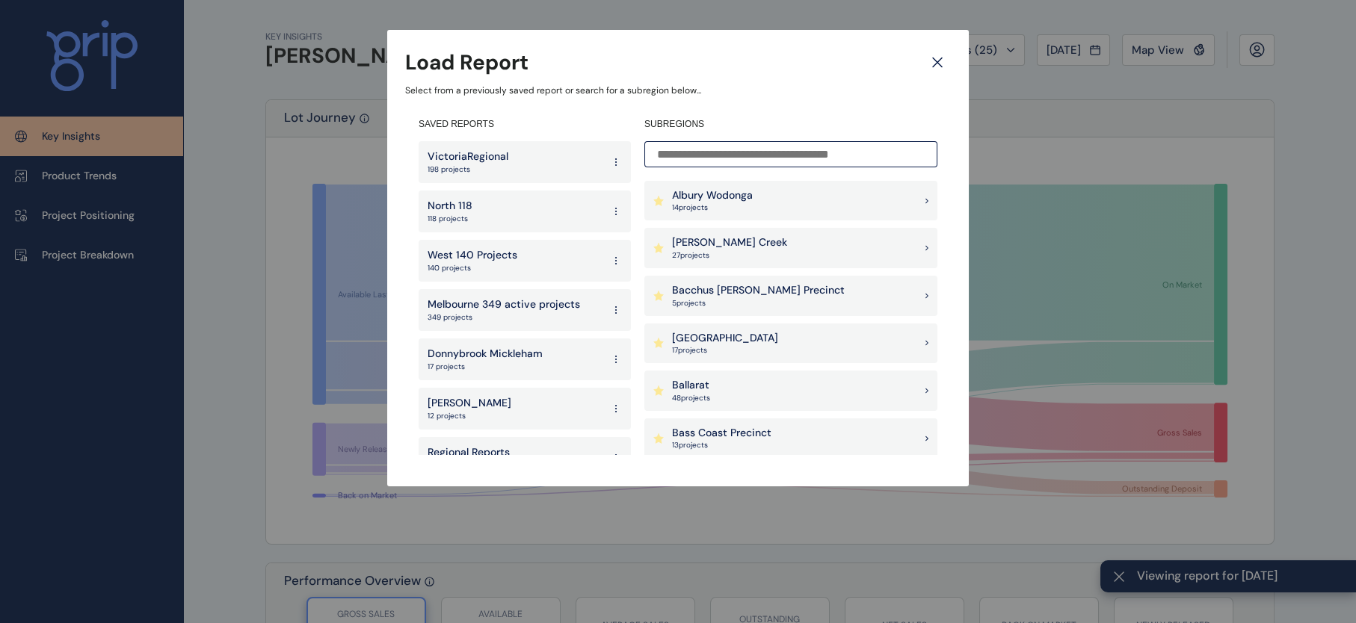
click at [745, 156] on input at bounding box center [790, 154] width 293 height 26
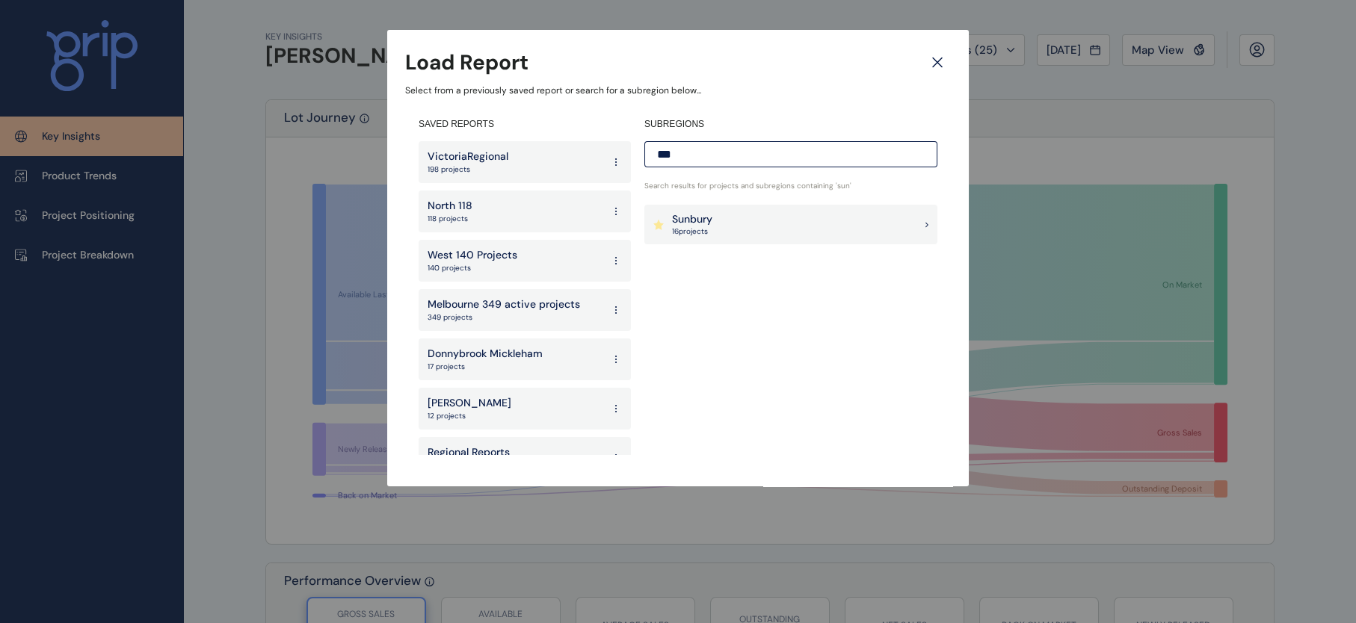
type input "***"
click at [726, 219] on div "Sunbury 16 project s" at bounding box center [790, 225] width 293 height 40
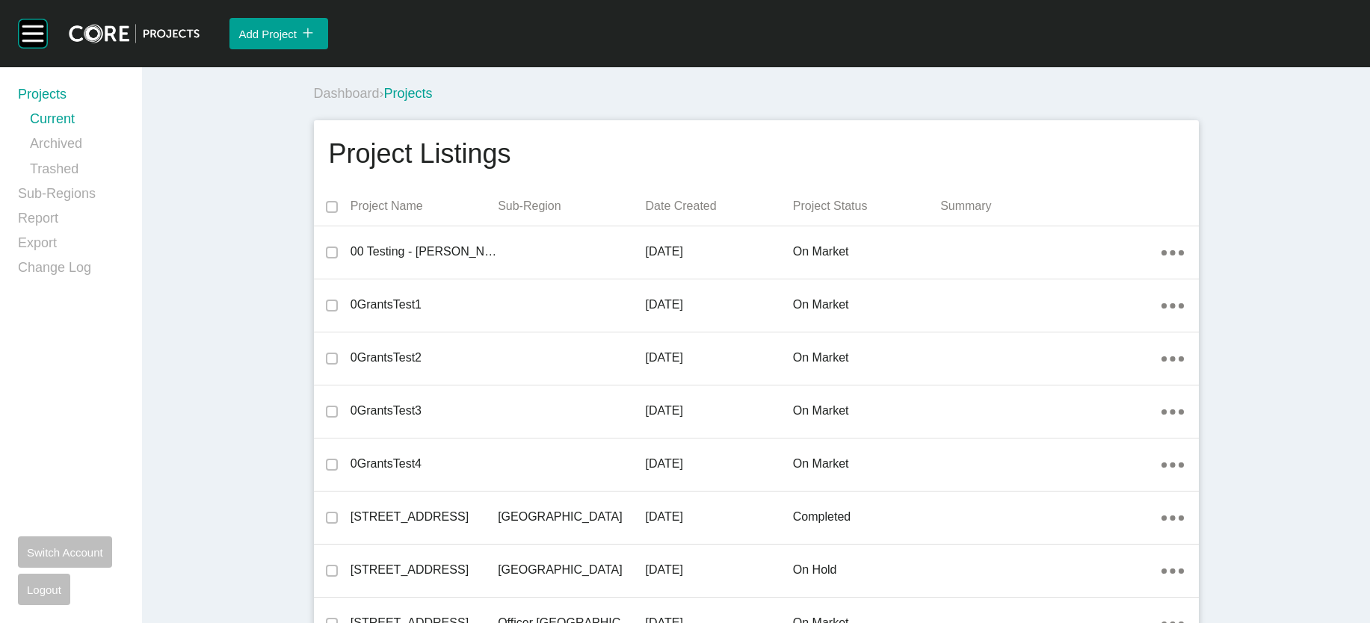
scroll to position [9389, 0]
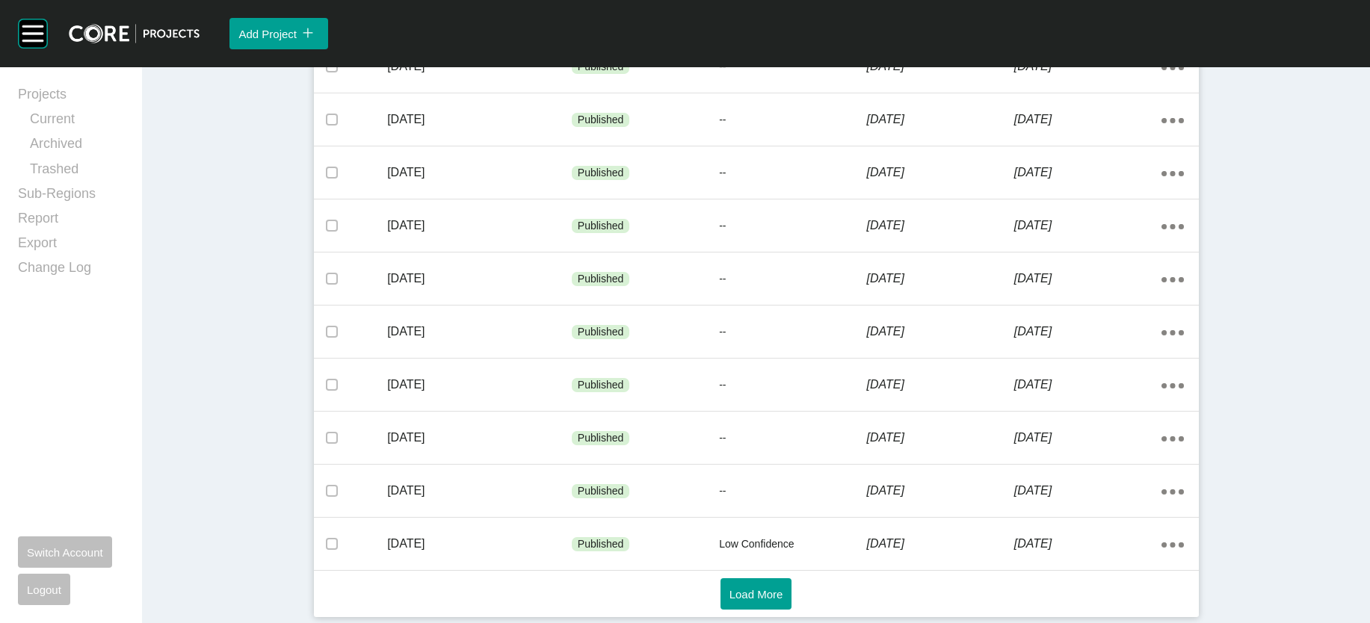
scroll to position [1046, 0]
click at [780, 588] on span "Load More" at bounding box center [756, 594] width 54 height 13
click at [778, 579] on button "Load More" at bounding box center [757, 594] width 72 height 31
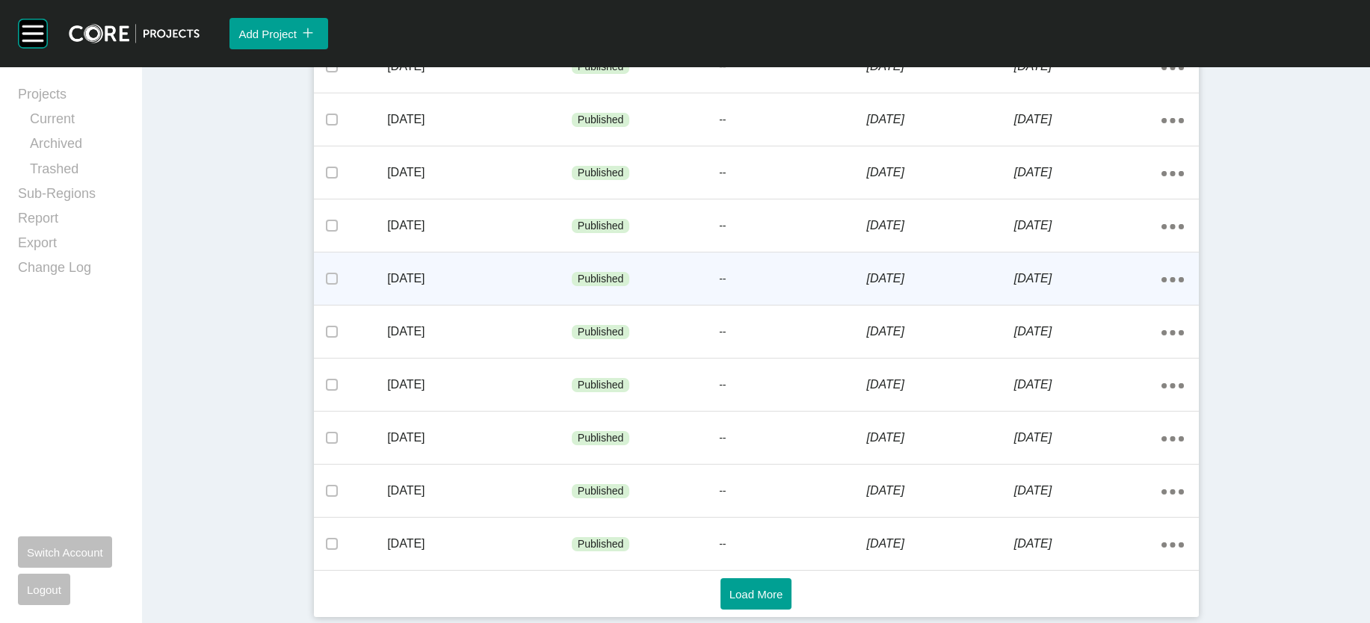
click at [813, 302] on div "--" at bounding box center [792, 279] width 147 height 45
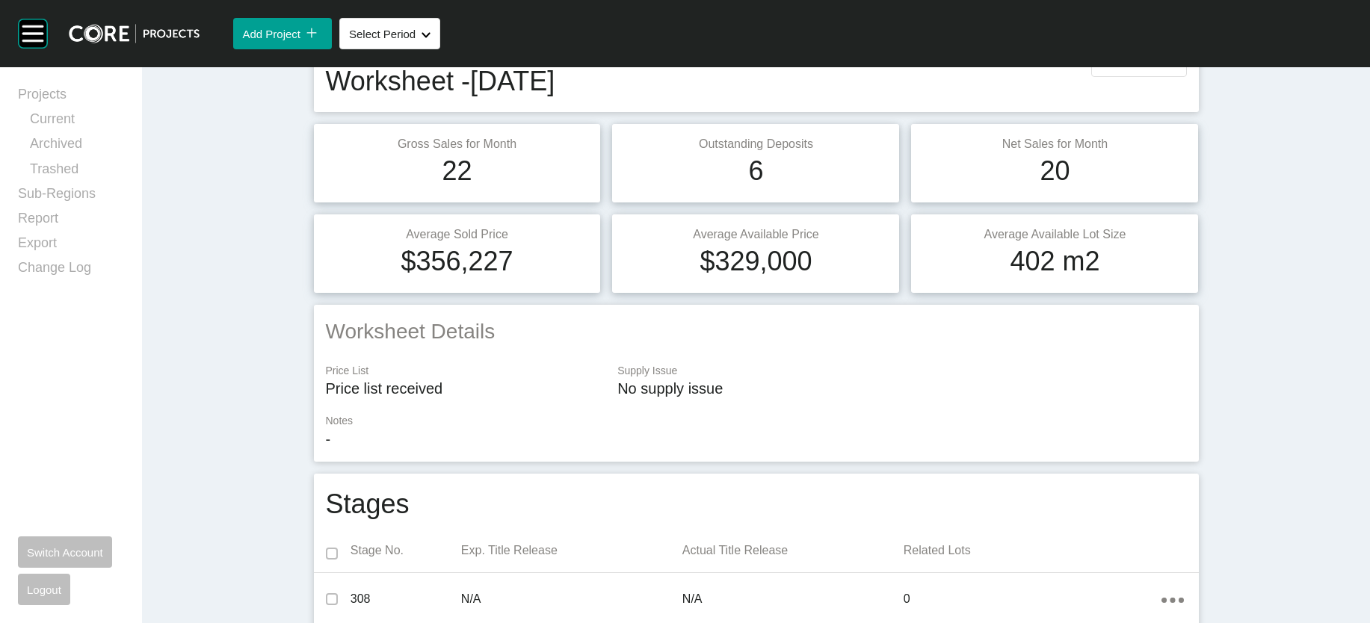
scroll to position [38, 0]
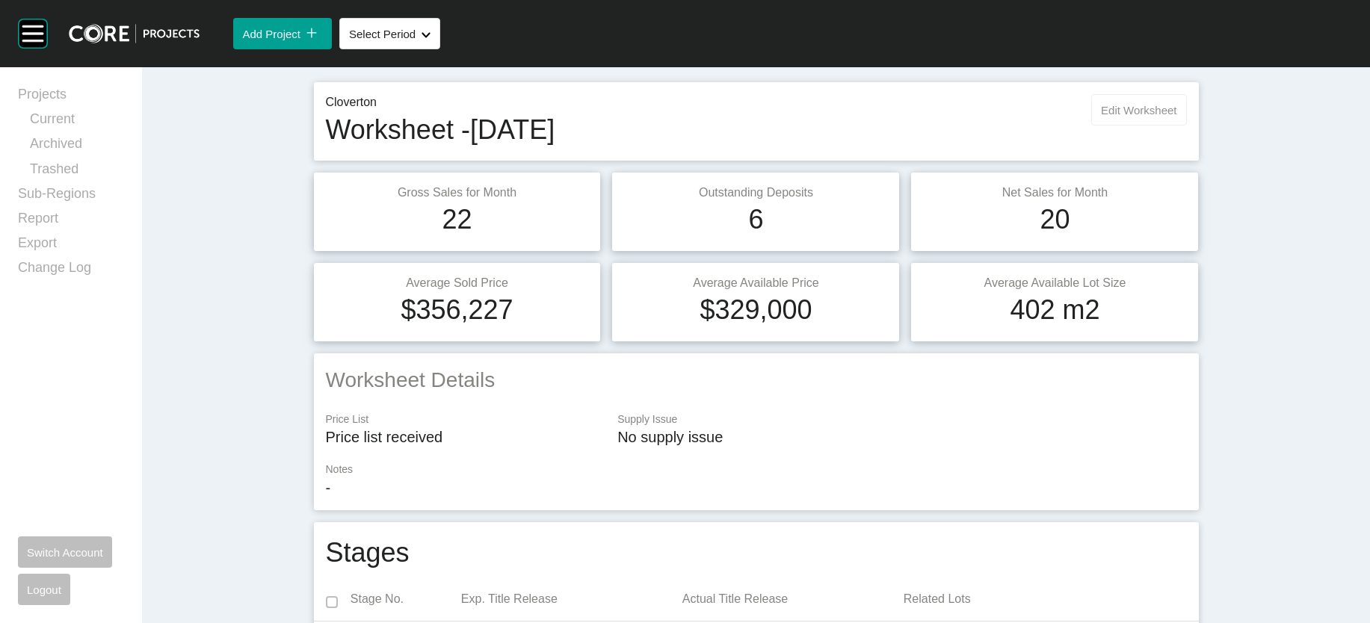
click at [1176, 117] on span "Edit Worksheet" at bounding box center [1138, 110] width 75 height 13
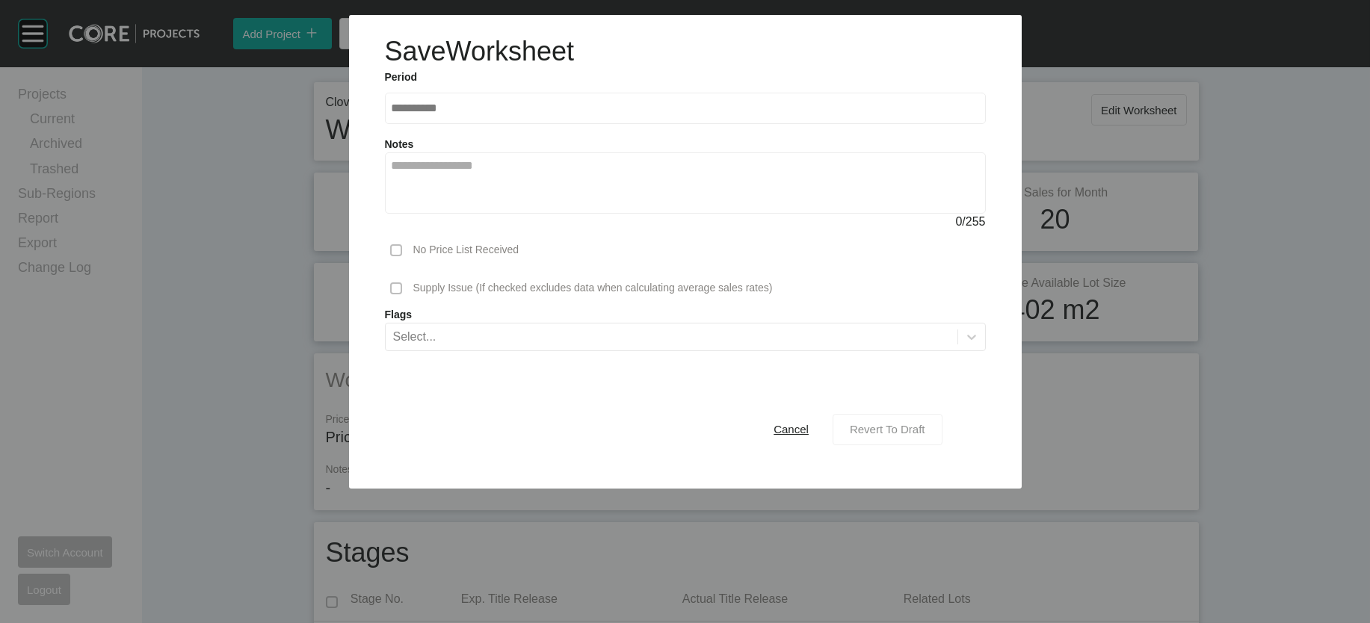
click at [925, 436] on span "Revert To Draft" at bounding box center [887, 429] width 75 height 13
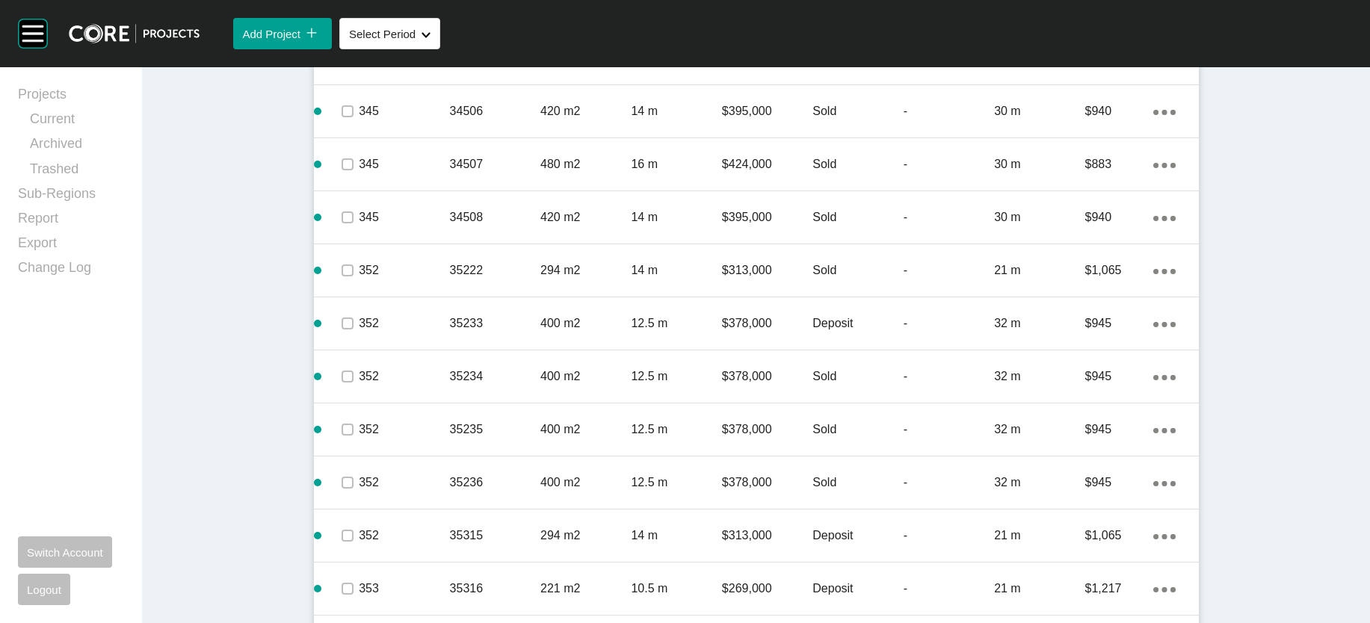
scroll to position [1186, 0]
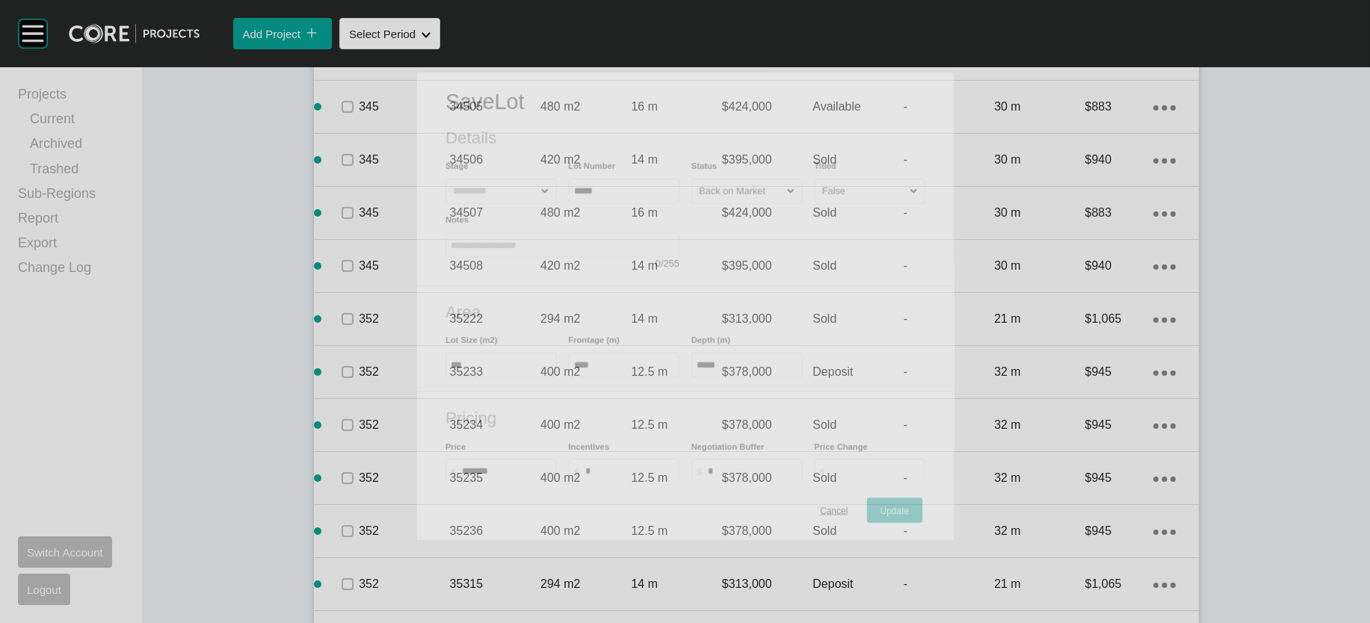
scroll to position [1187, 0]
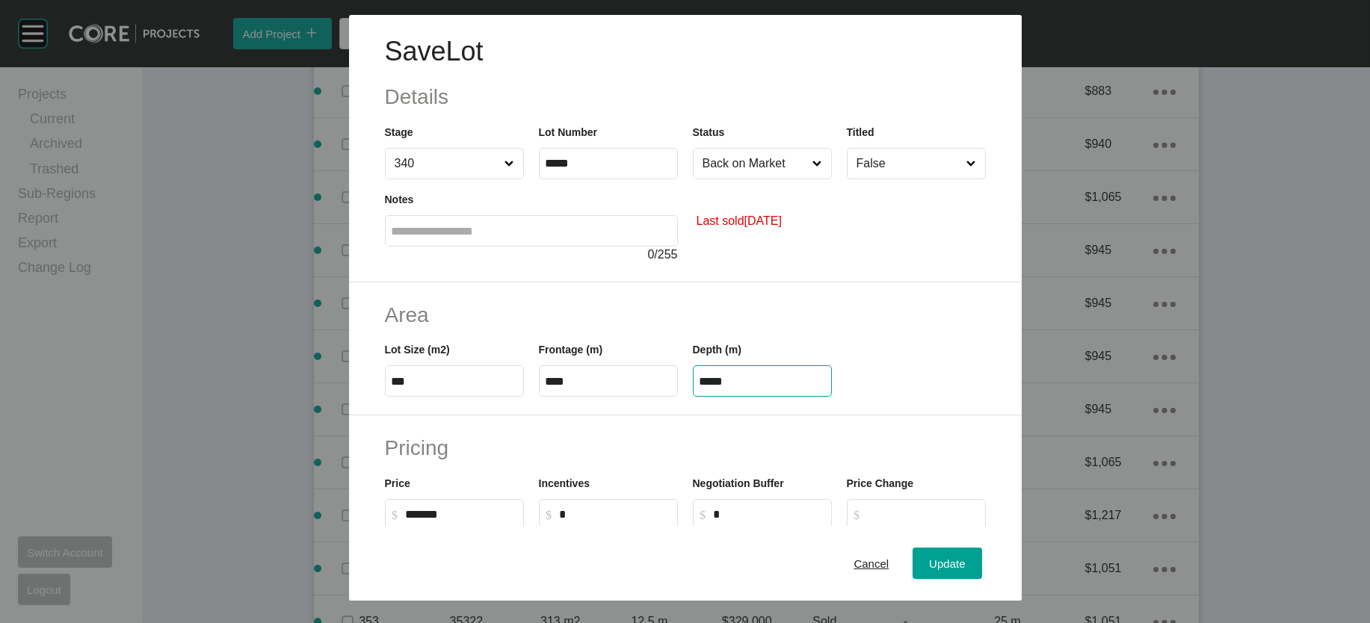
drag, startPoint x: 771, startPoint y: 478, endPoint x: 613, endPoint y: 460, distance: 159.5
click at [590, 397] on div "Lot Size (m2) *** Frontage (m) **** Depth (m) *****" at bounding box center [685, 363] width 616 height 67
paste input "text"
type input "*****"
click at [972, 548] on div "Save Lot Details Stage 340 Lot Number ***** Status Back on Market Titled False …" at bounding box center [685, 311] width 1370 height 623
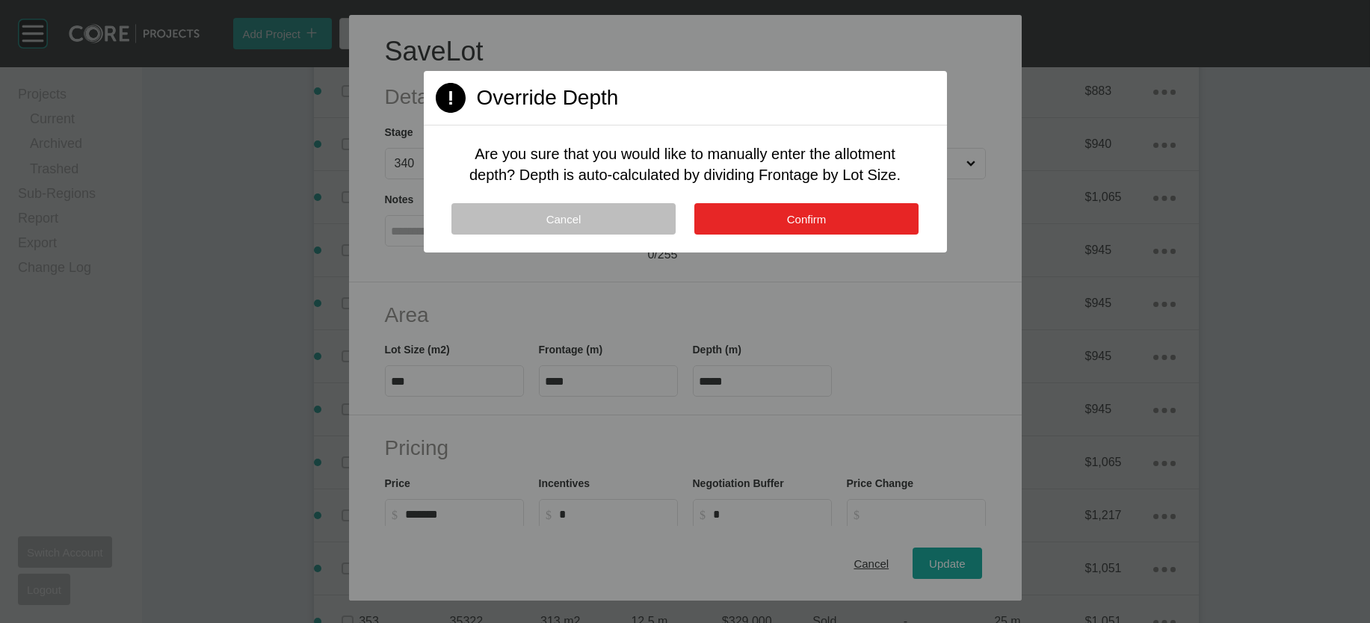
click at [860, 235] on button "Confirm" at bounding box center [806, 218] width 224 height 31
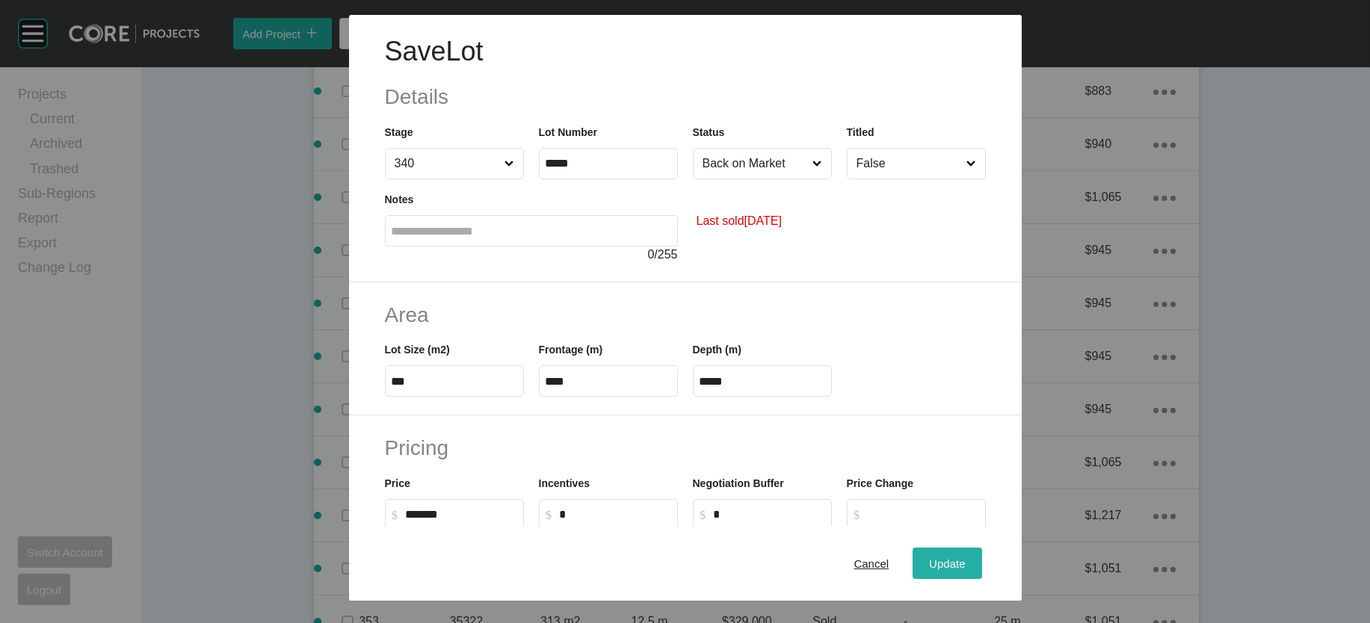
click at [965, 558] on span "Update" at bounding box center [947, 563] width 36 height 13
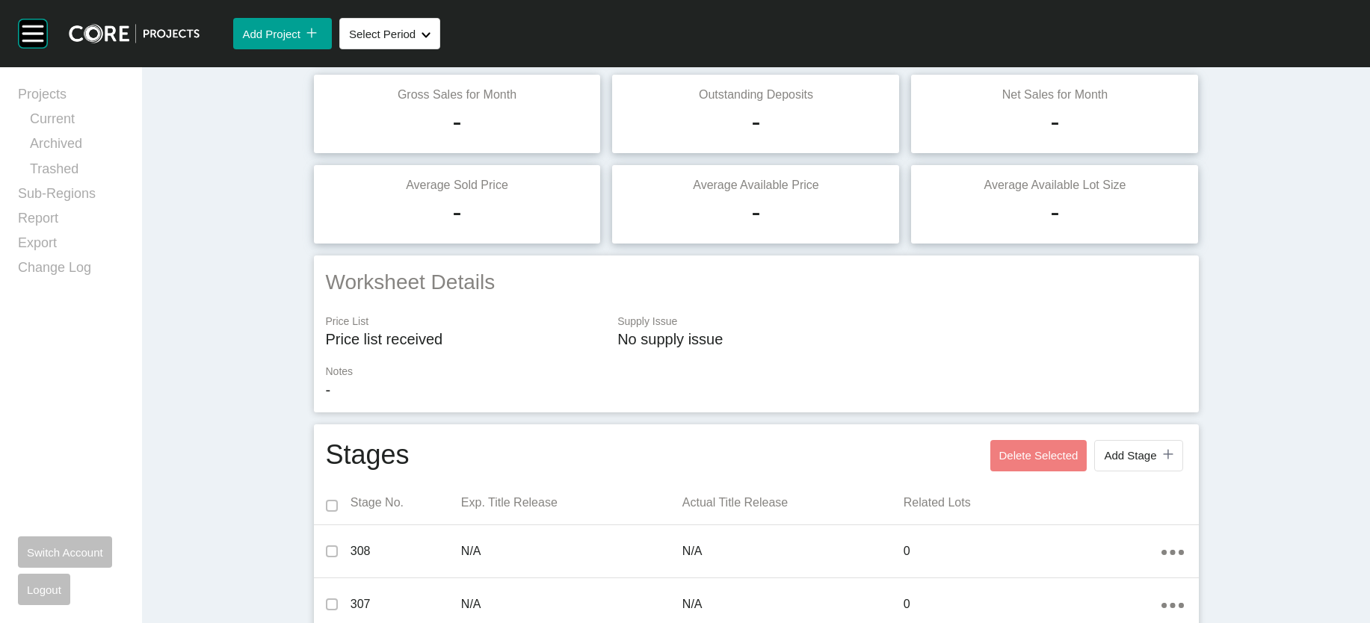
scroll to position [0, 0]
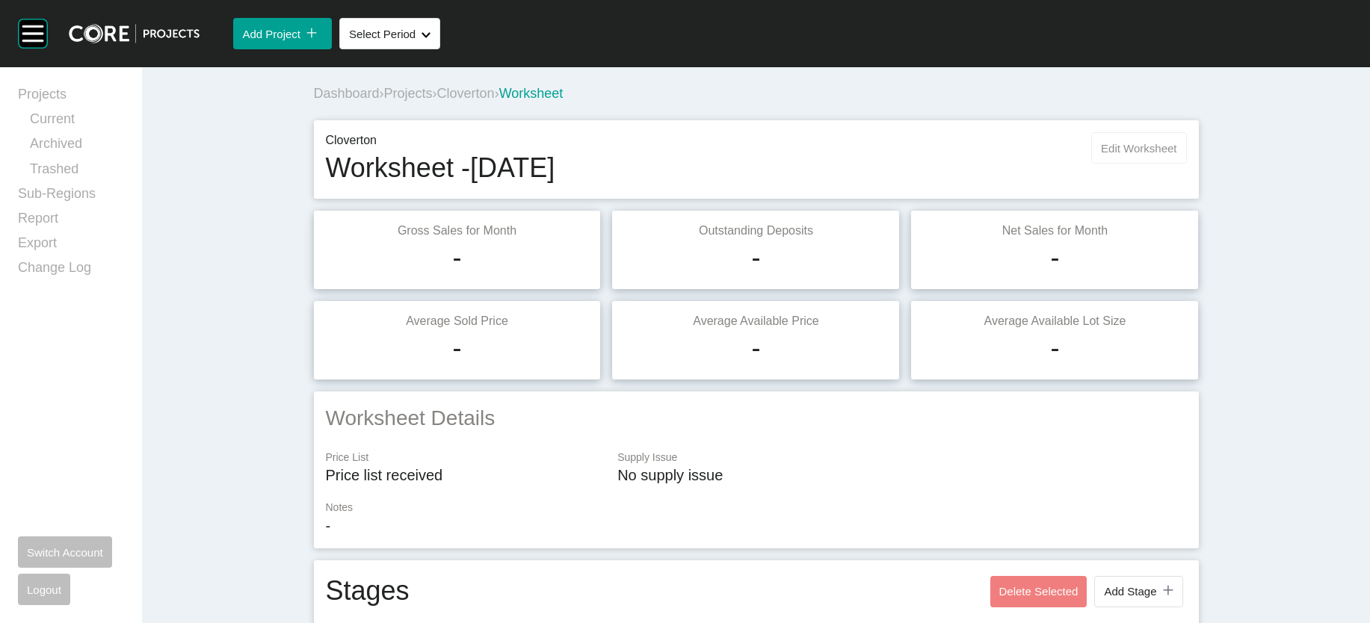
click at [1186, 164] on button "Edit Worksheet" at bounding box center [1138, 147] width 95 height 31
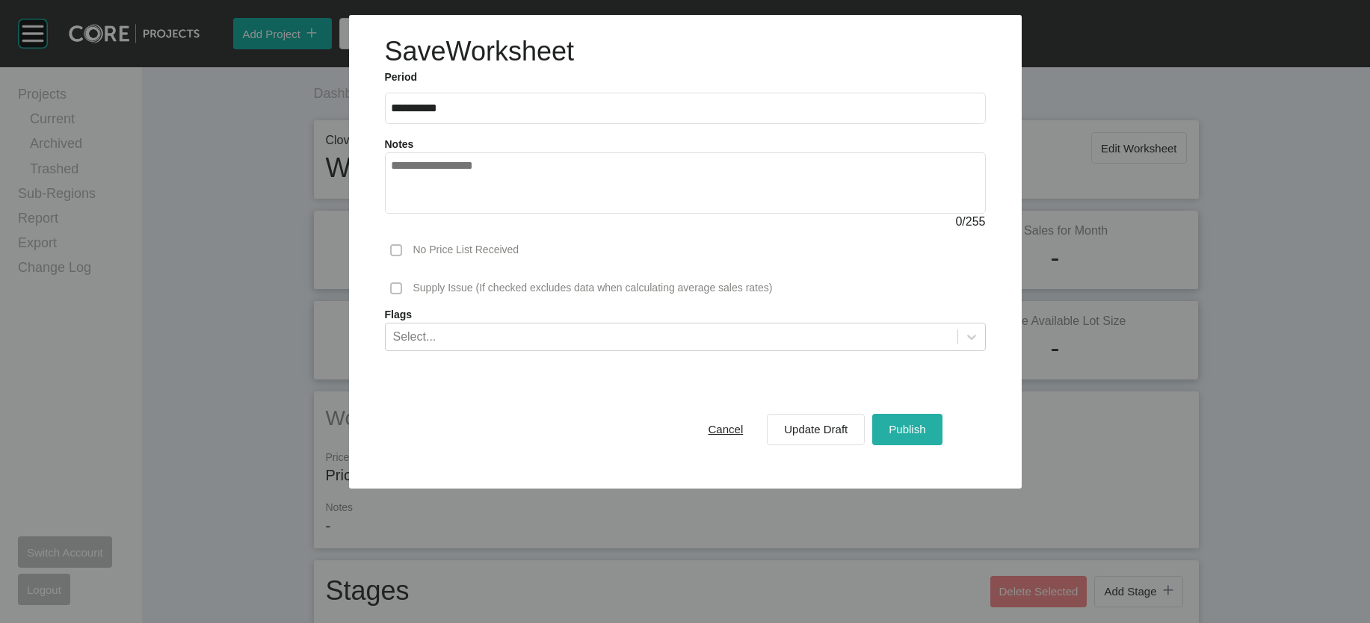
click at [925, 436] on span "Publish" at bounding box center [907, 429] width 37 height 13
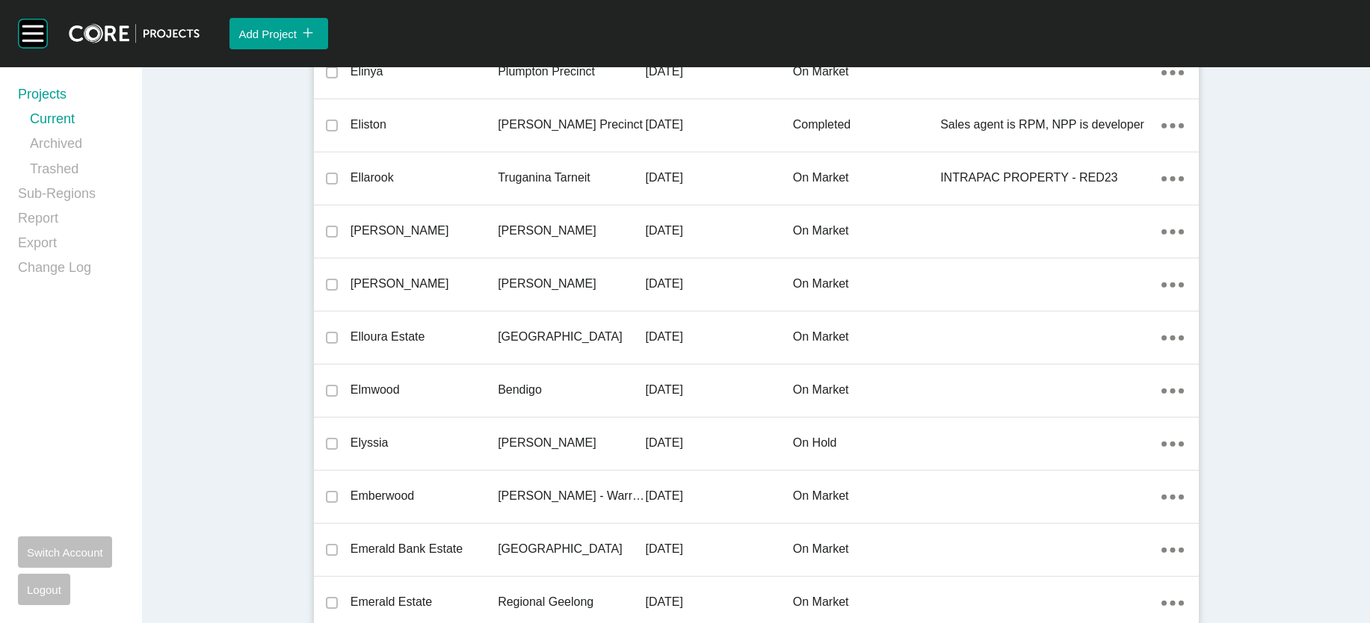
scroll to position [12563, 0]
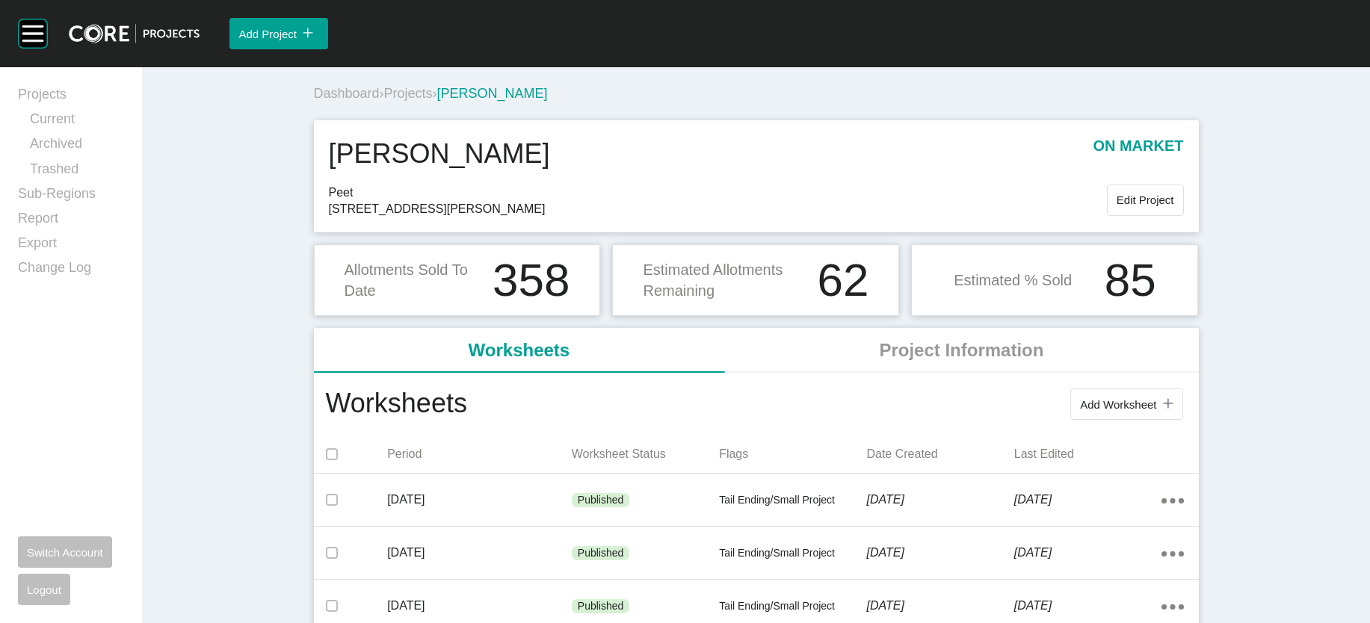
scroll to position [545, 0]
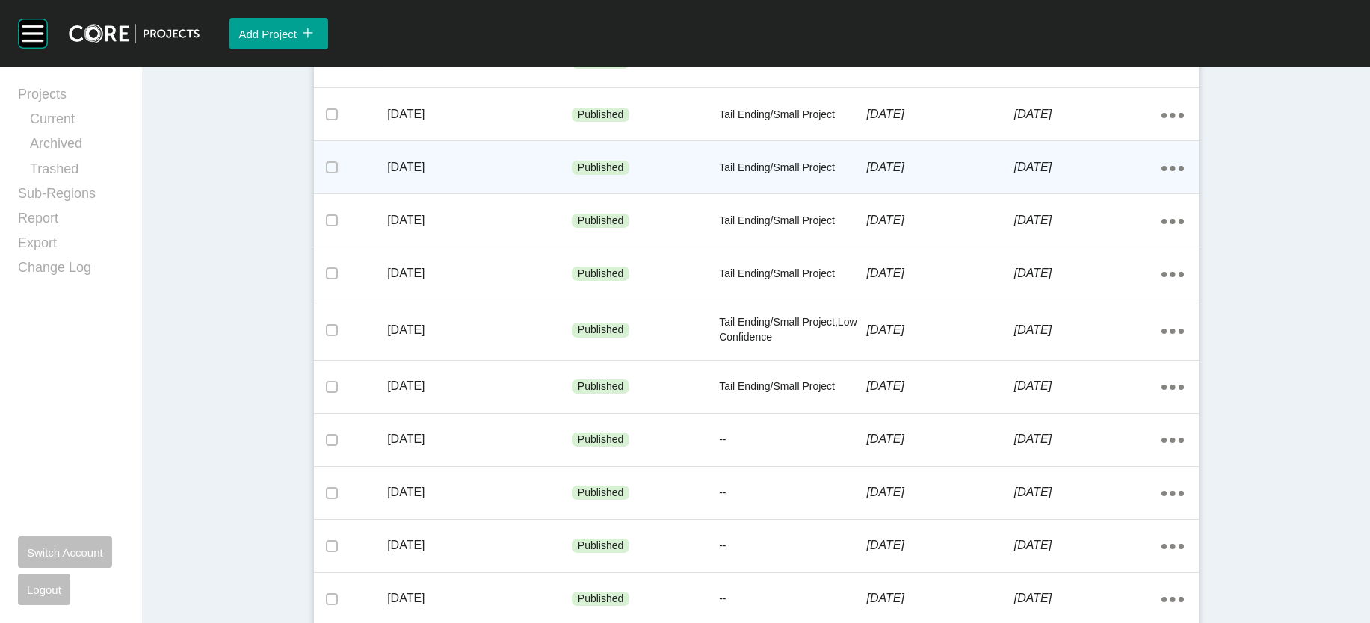
click at [765, 191] on div "Tail Ending/Small Project" at bounding box center [792, 168] width 147 height 45
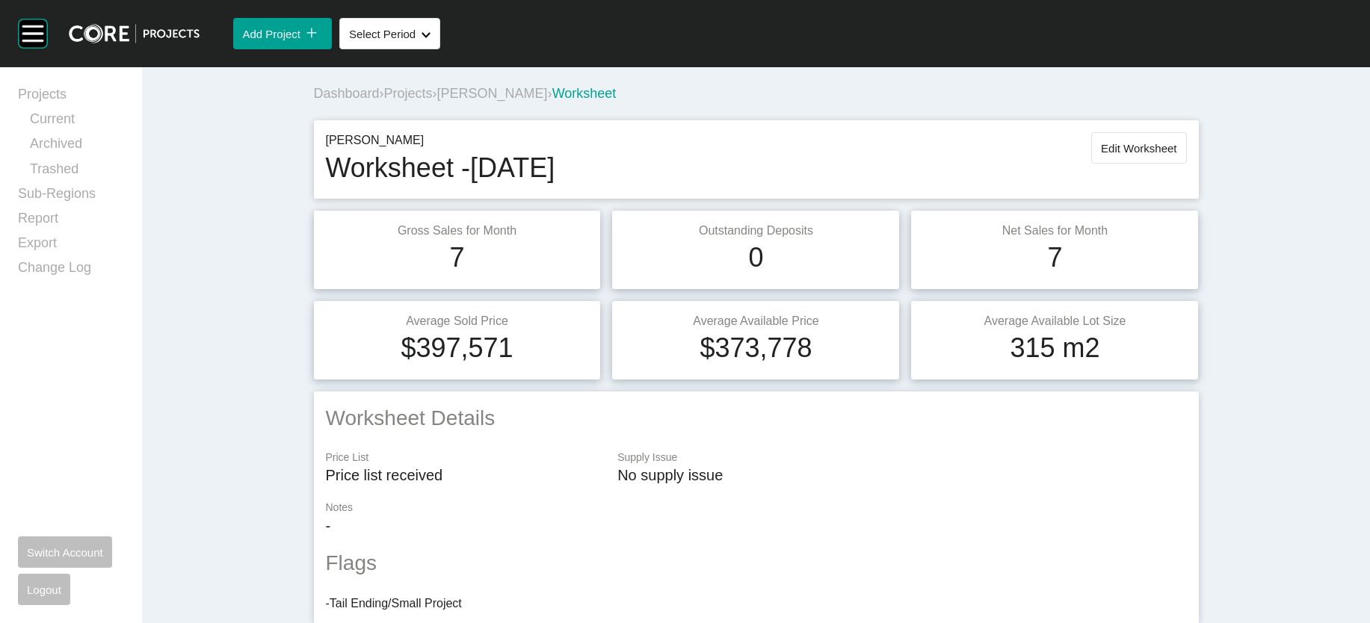
click at [384, 101] on span "Projects" at bounding box center [408, 93] width 49 height 15
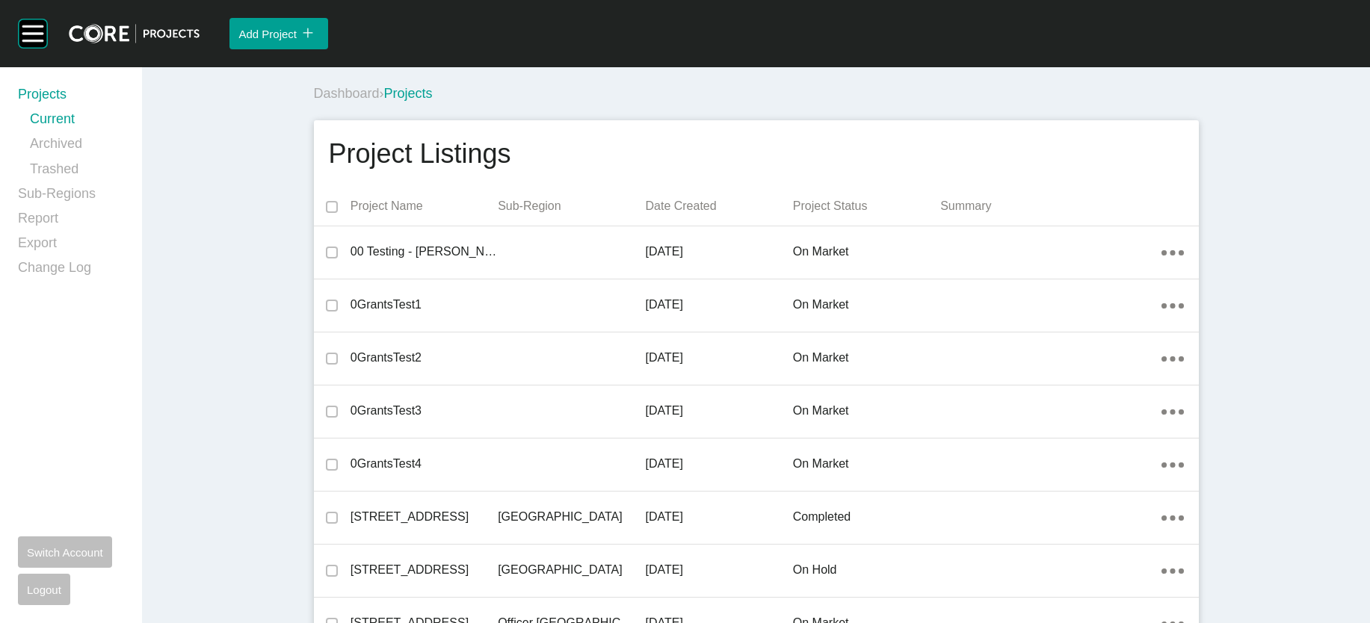
scroll to position [23734, 0]
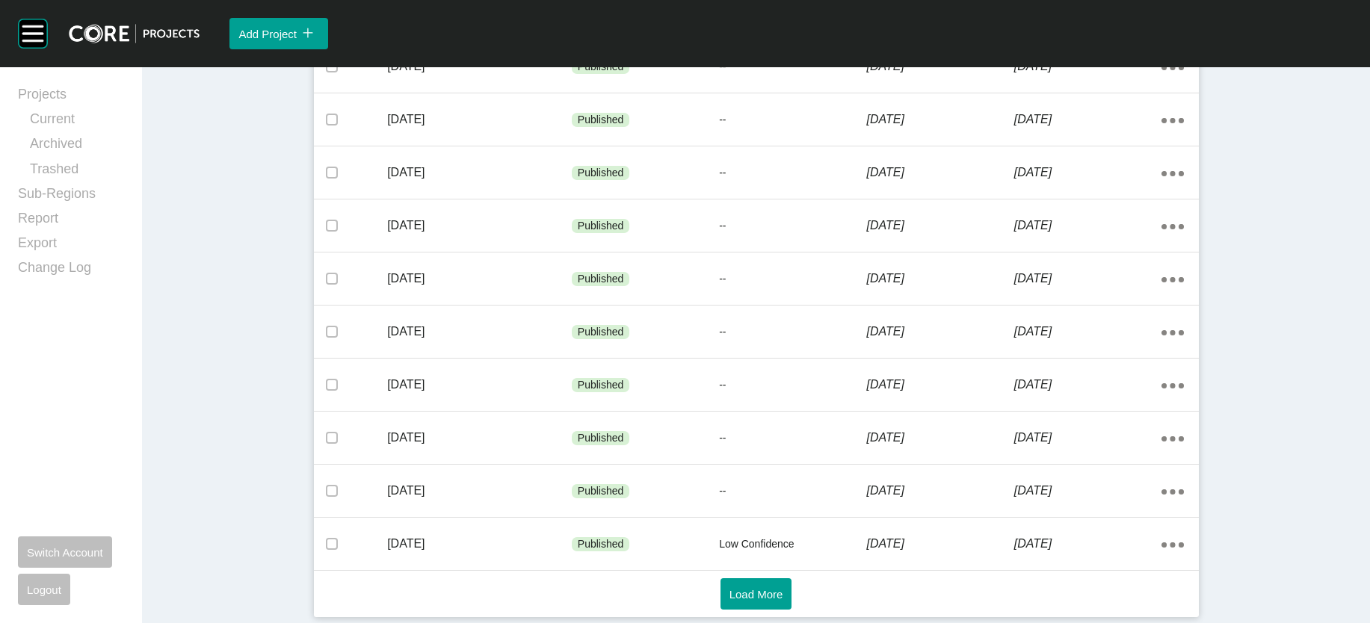
scroll to position [1025, 0]
click at [733, 599] on button "Load More" at bounding box center [757, 594] width 72 height 31
click at [765, 590] on span "Load More" at bounding box center [756, 594] width 54 height 13
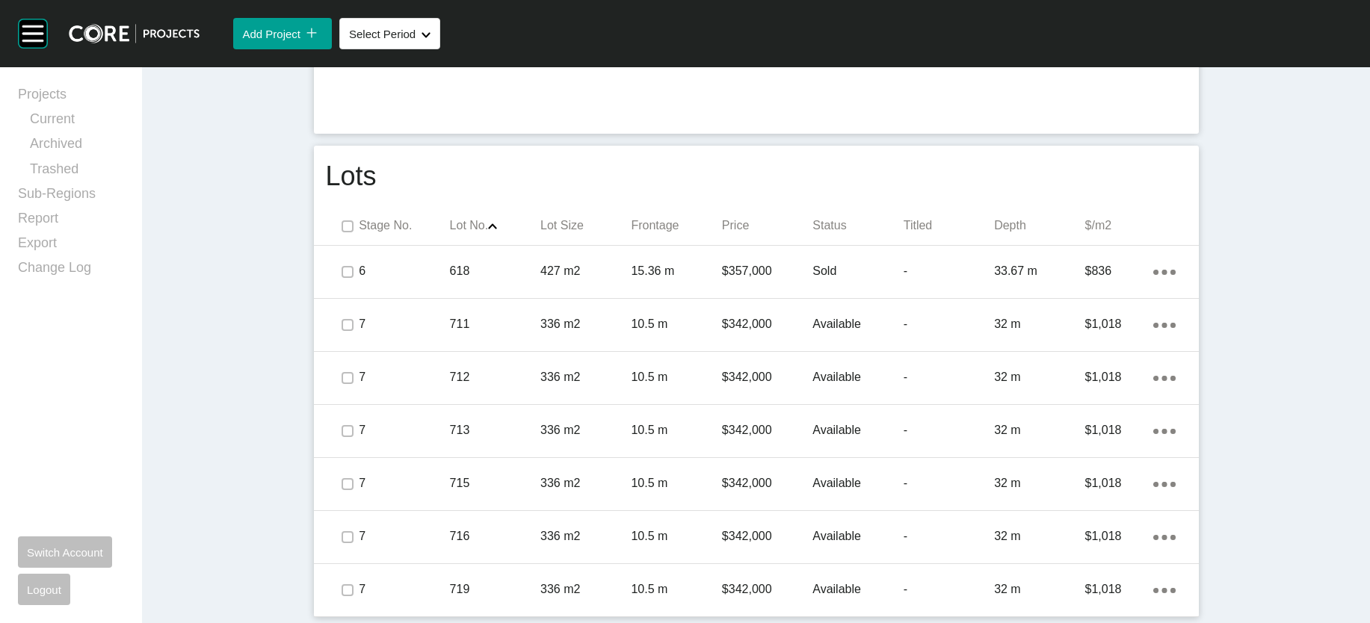
scroll to position [1199, 0]
click at [53, 128] on link "Current" at bounding box center [77, 122] width 94 height 25
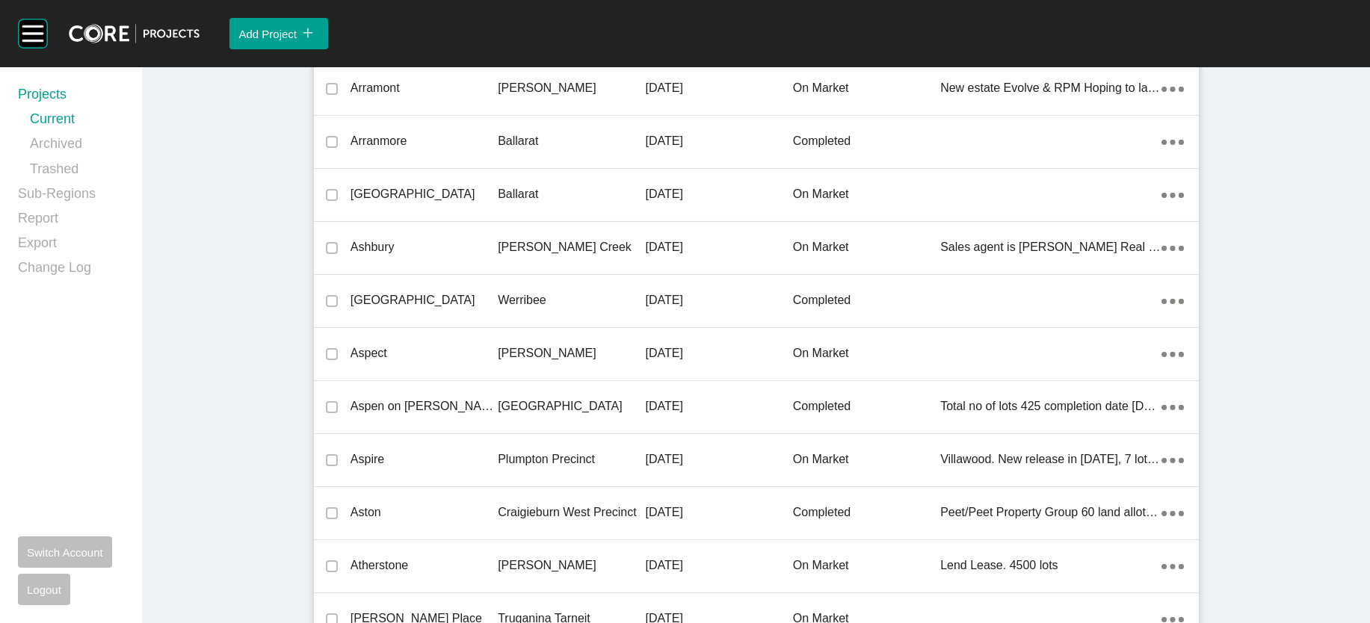
scroll to position [27766, 0]
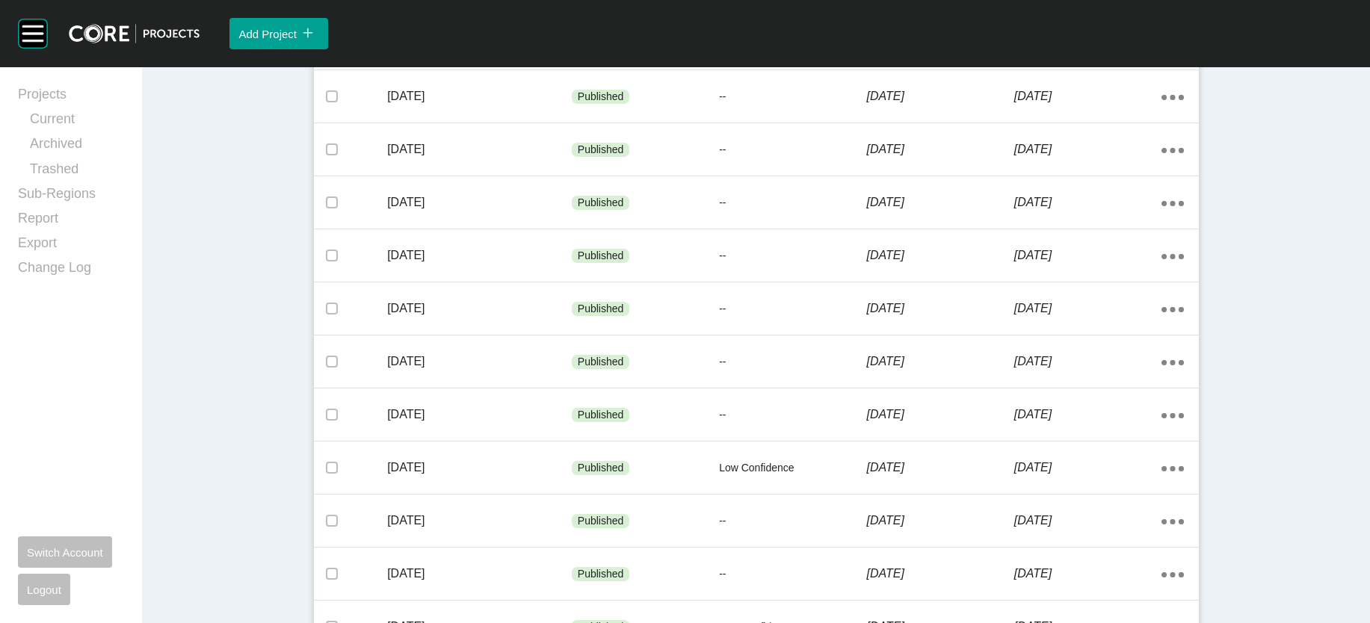
scroll to position [534, 0]
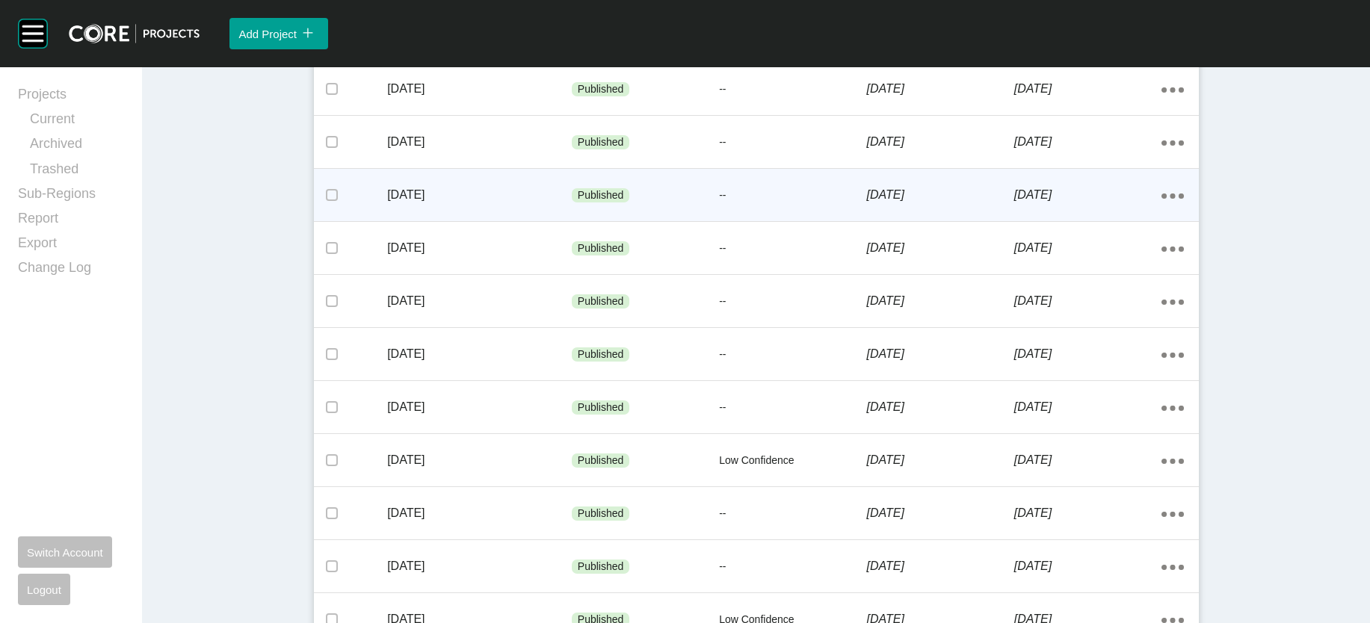
click at [1129, 203] on p "22 August 2025" at bounding box center [1087, 195] width 147 height 16
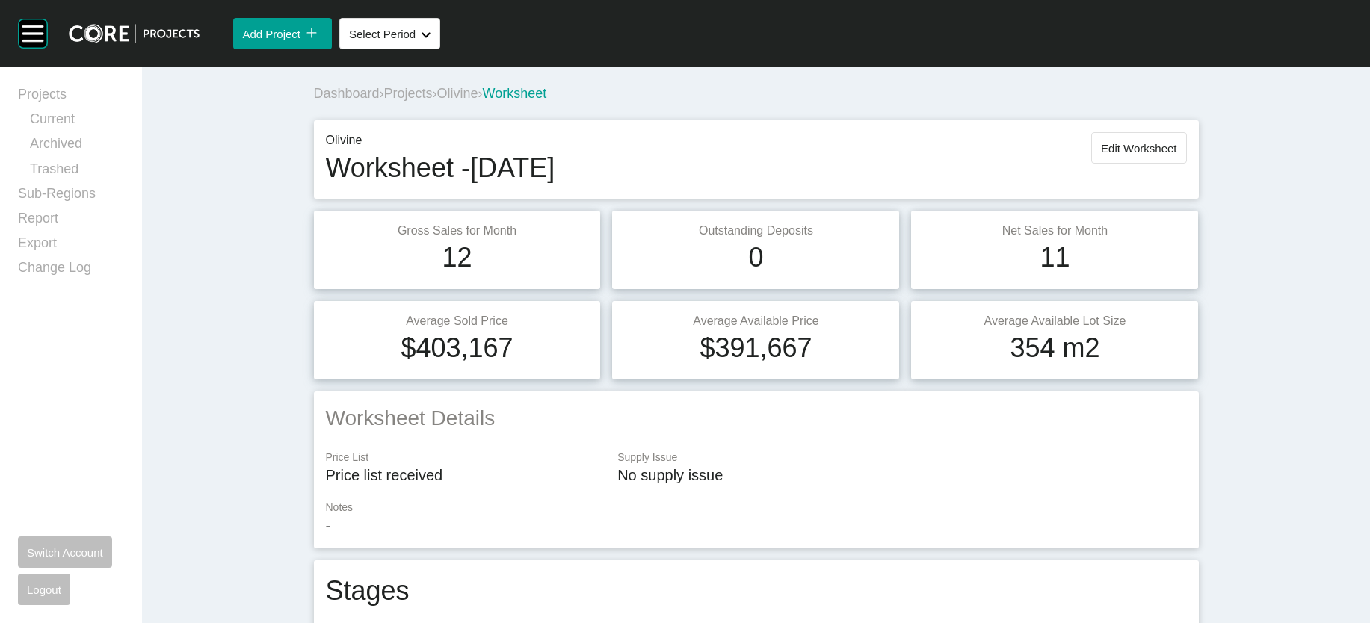
scroll to position [2329, 0]
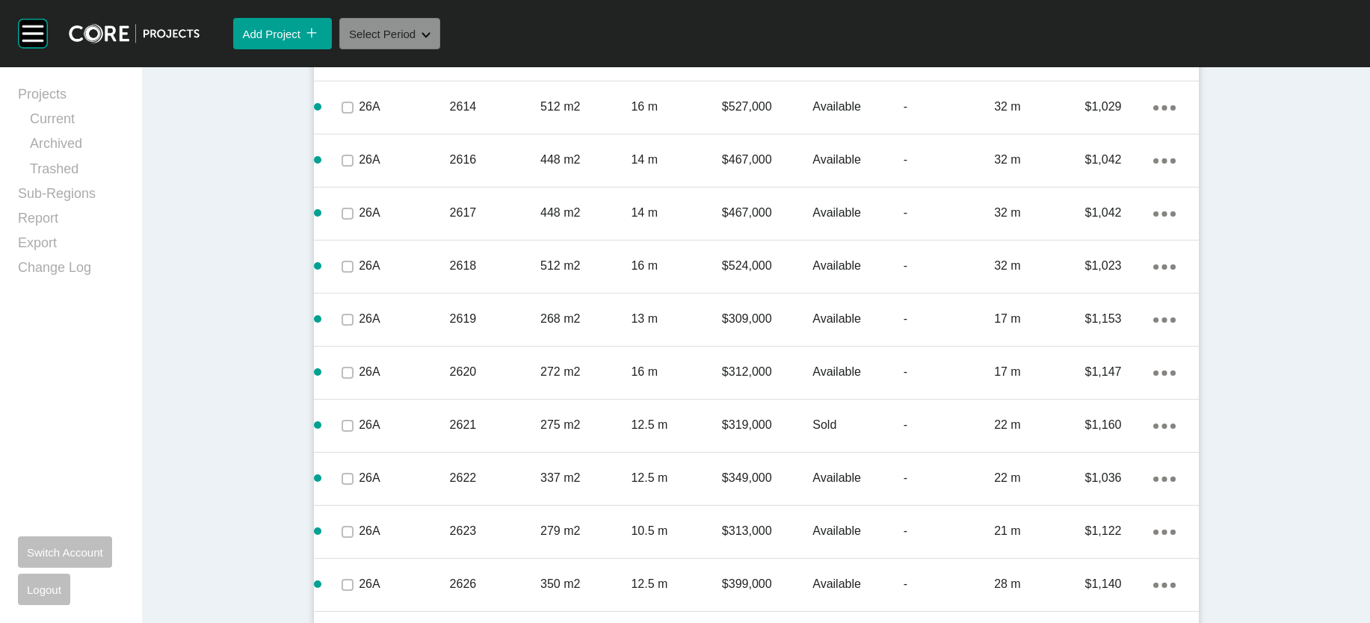
click at [440, 49] on button "Select Period Shape Created with Sketch." at bounding box center [389, 33] width 101 height 31
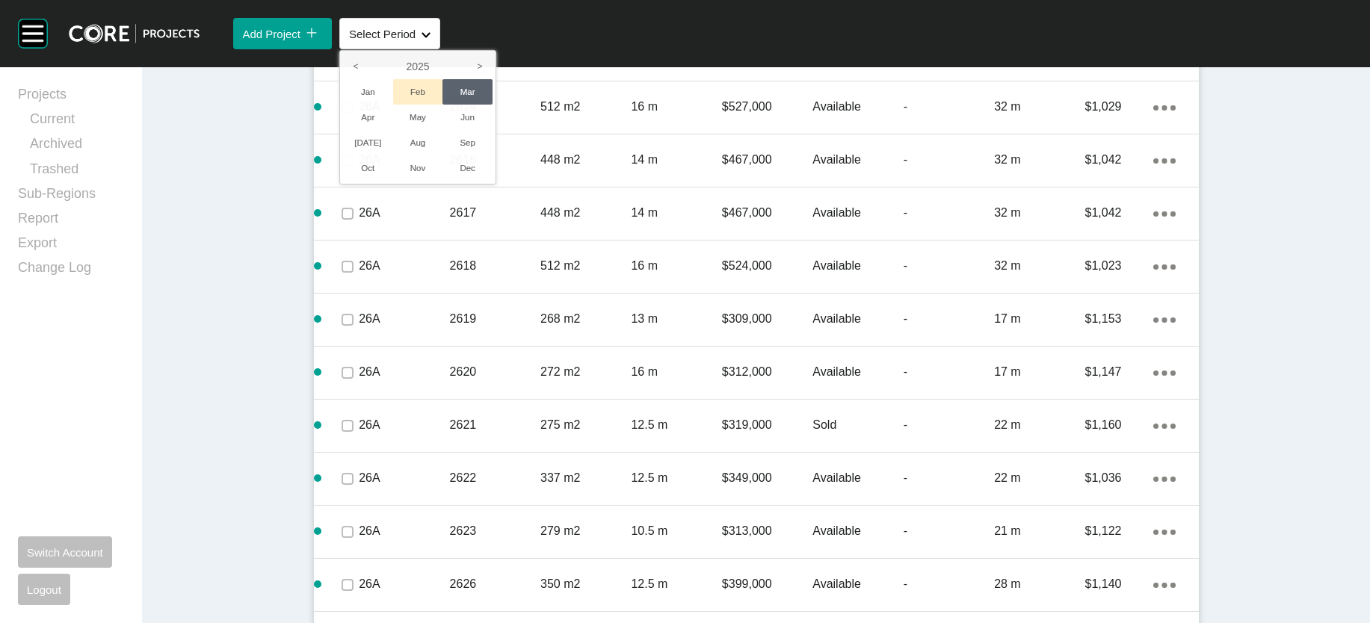
click at [443, 105] on li "Feb" at bounding box center [418, 91] width 50 height 25
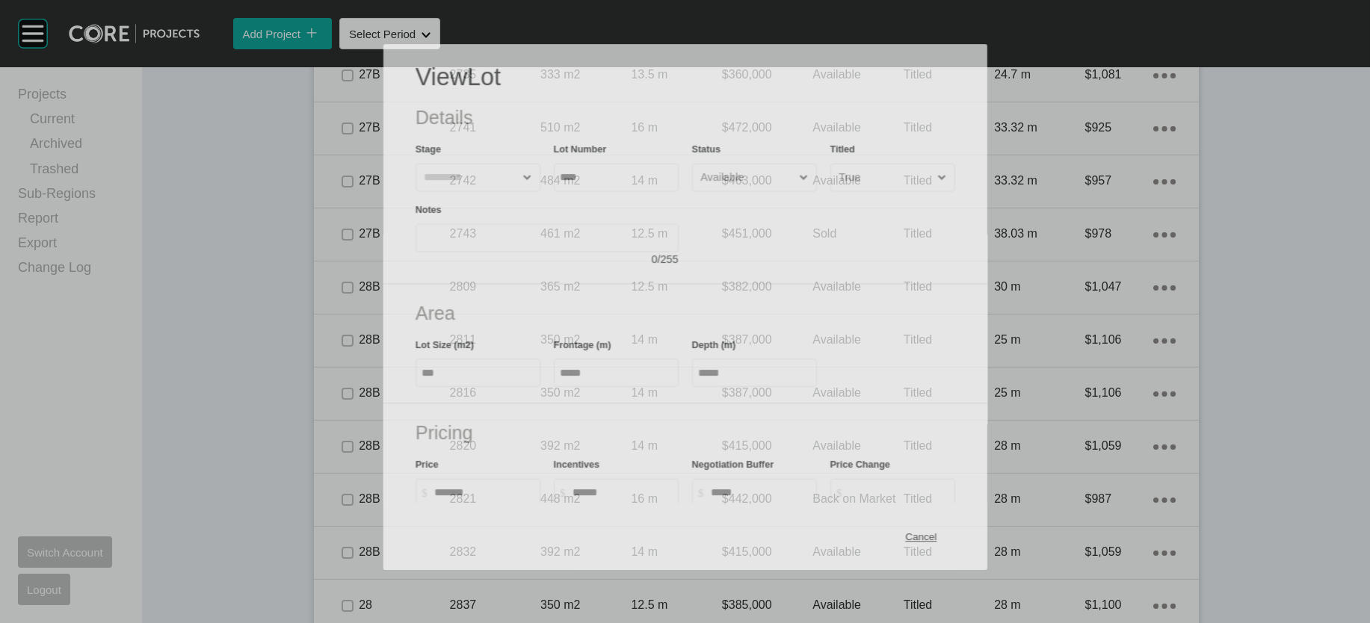
scroll to position [2271, 0]
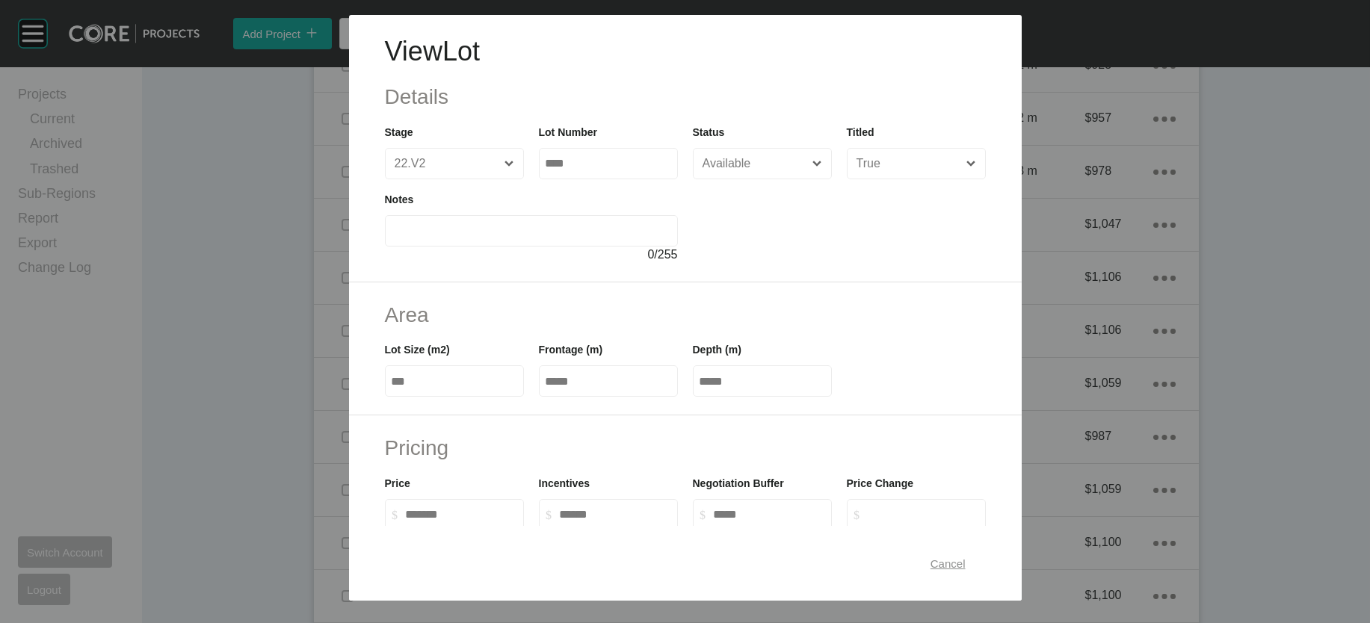
click at [969, 563] on div "Cancel" at bounding box center [948, 563] width 43 height 20
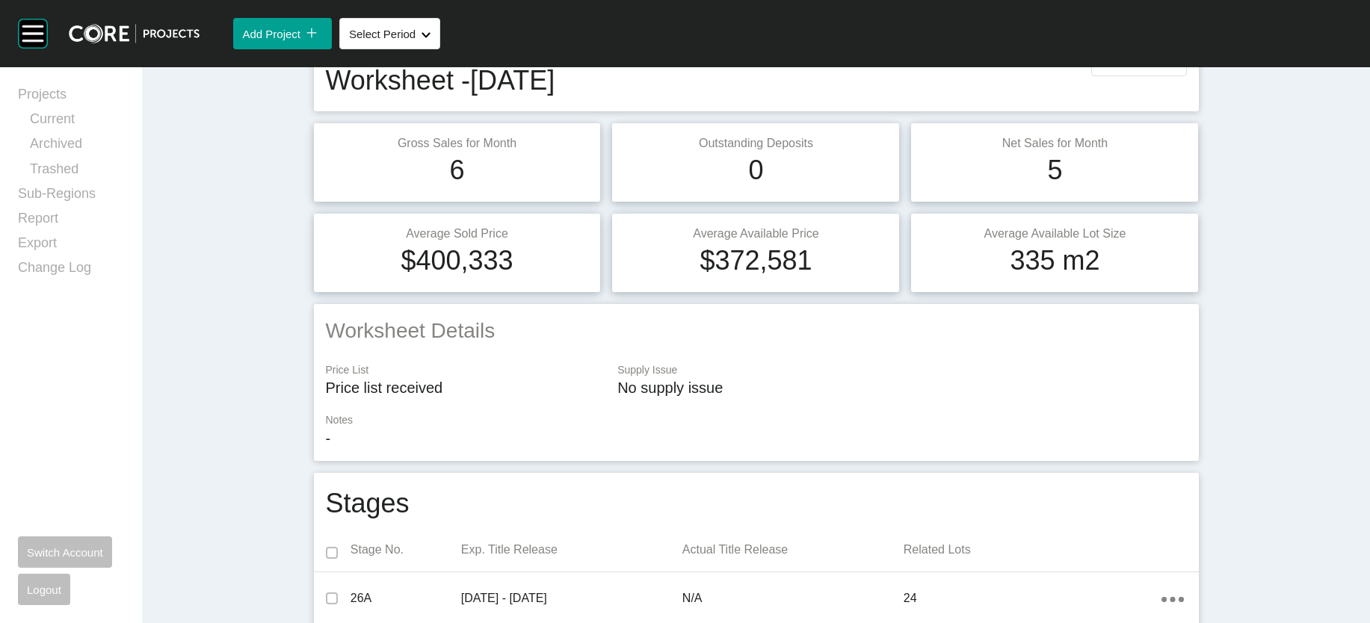
scroll to position [61, 0]
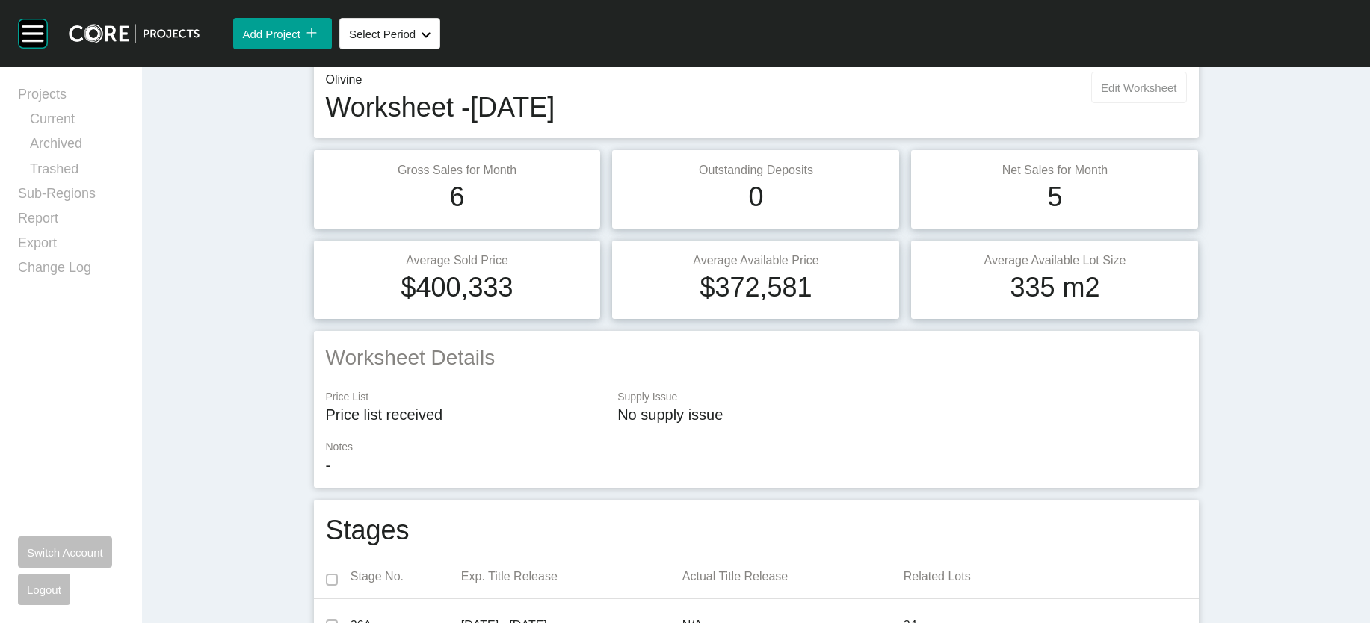
click at [1186, 103] on button "Edit Worksheet" at bounding box center [1138, 87] width 95 height 31
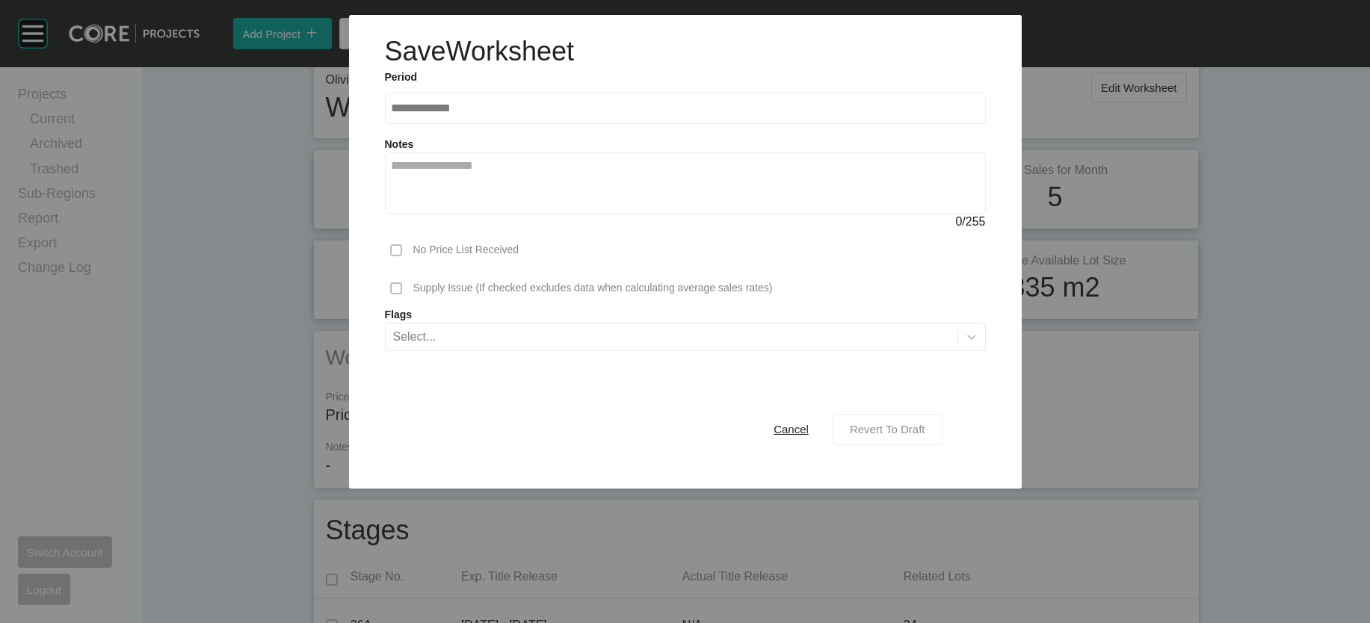
click at [929, 439] on div "Revert To Draft" at bounding box center [887, 429] width 83 height 20
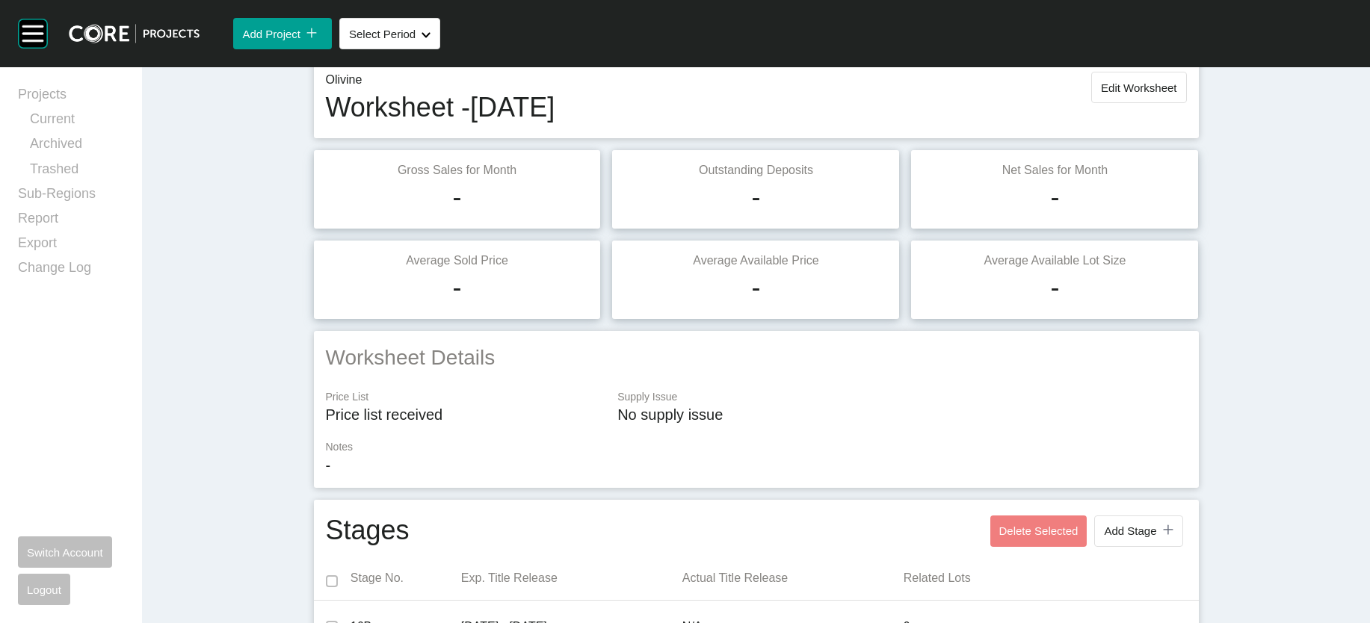
scroll to position [2200, 0]
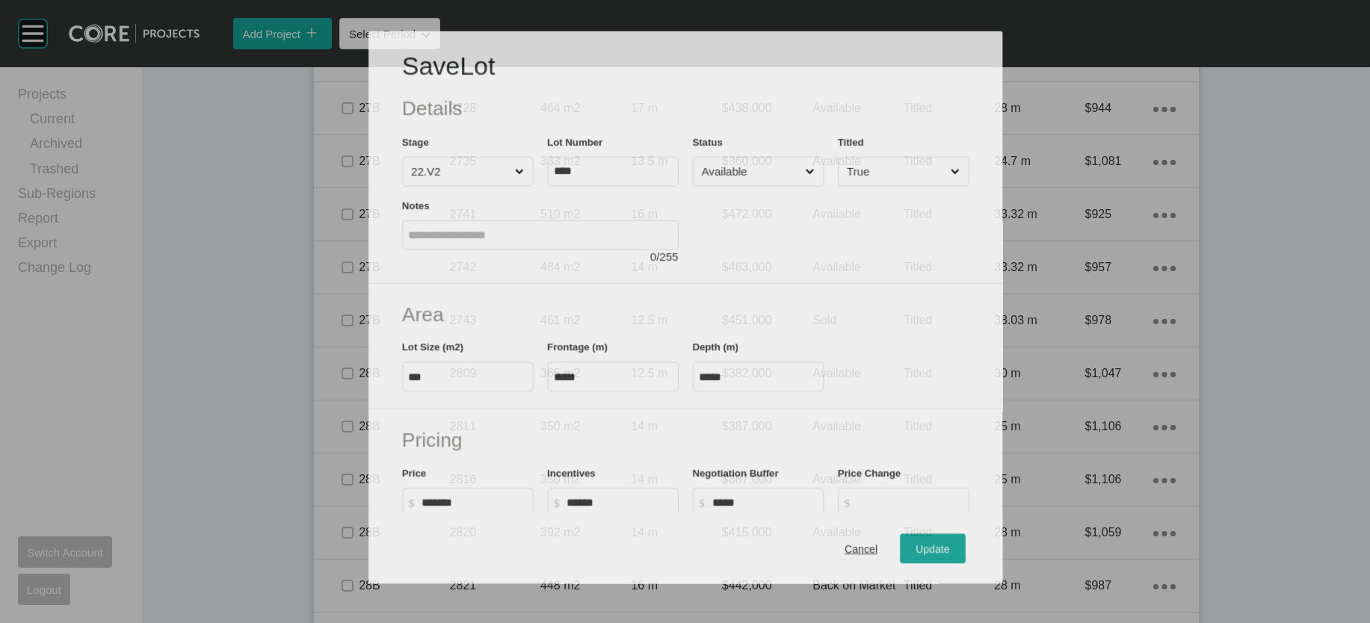
scroll to position [2141, 0]
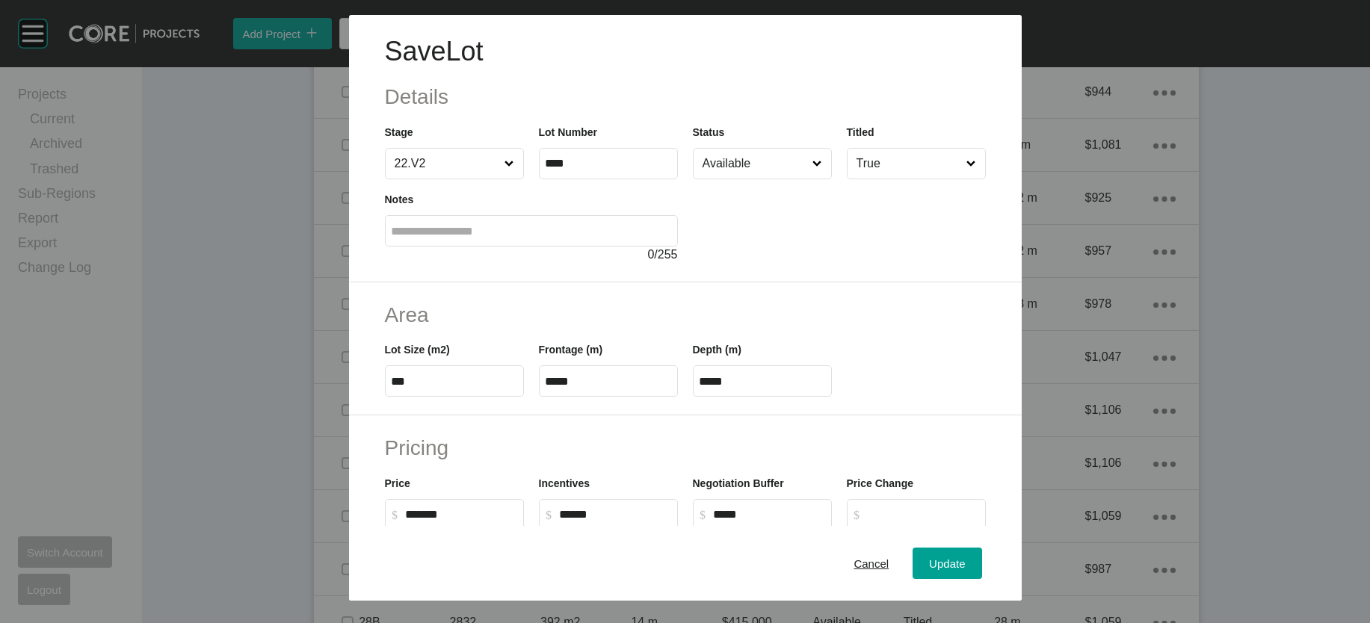
drag, startPoint x: 664, startPoint y: 473, endPoint x: 645, endPoint y: 469, distance: 19.2
click at [645, 397] on div "Lot Size (m2) *** Frontage (m) ***** Depth (m) *****" at bounding box center [685, 363] width 616 height 67
drag, startPoint x: 731, startPoint y: 475, endPoint x: 652, endPoint y: 466, distance: 78.9
click at [653, 397] on div "Lot Size (m2) *** Frontage (m) ***** Depth (m) *****" at bounding box center [685, 363] width 616 height 67
paste input "text"
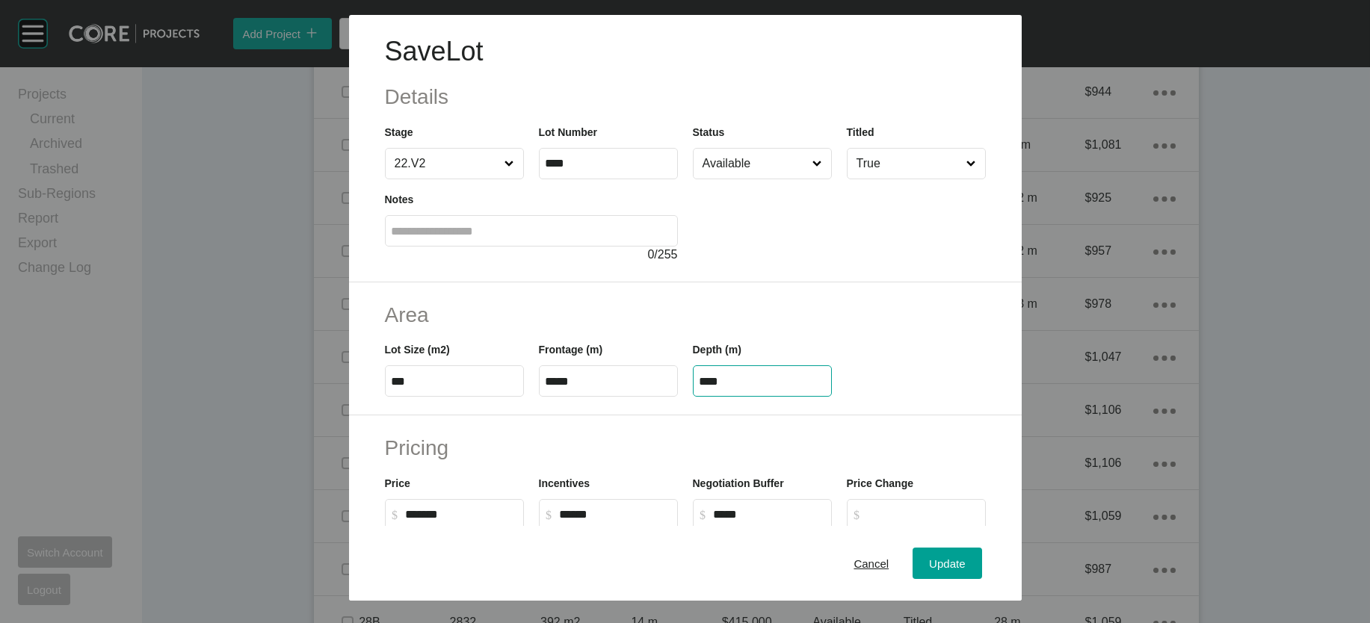
drag, startPoint x: 732, startPoint y: 471, endPoint x: 655, endPoint y: 460, distance: 78.5
click at [655, 397] on div "Lot Size (m2) *** Frontage (m) ***** Depth (m) ****" at bounding box center [685, 363] width 616 height 67
type input "*****"
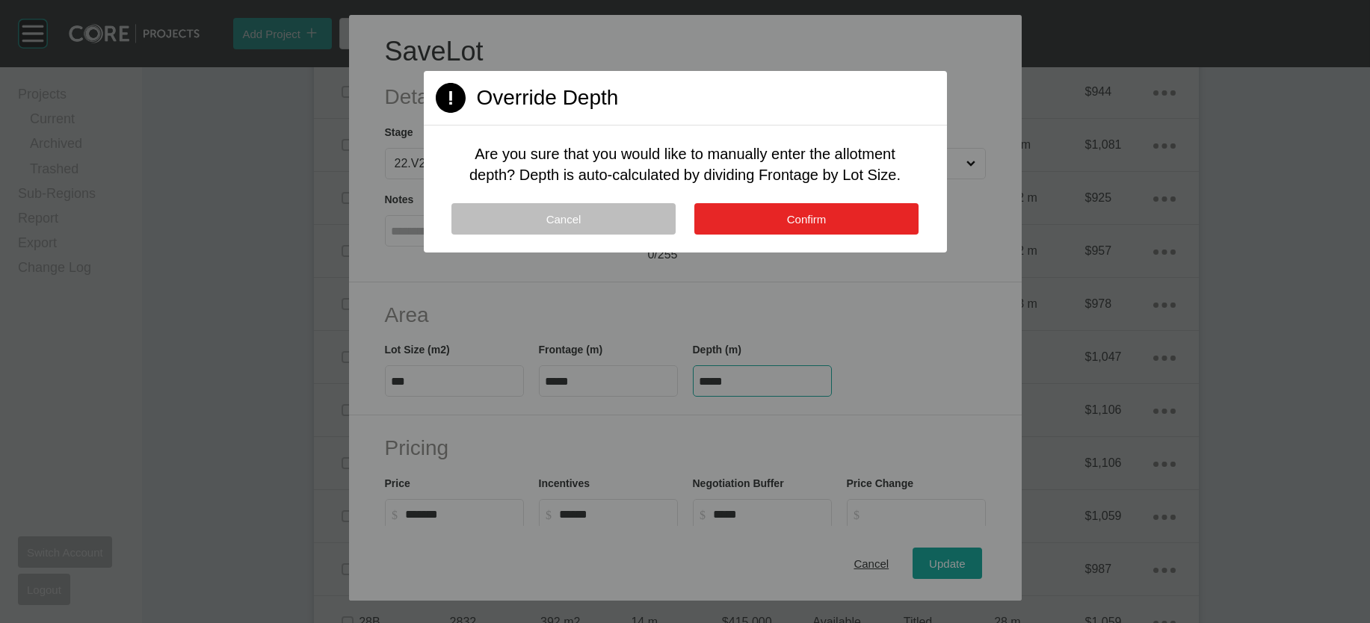
click at [800, 235] on button "Confirm" at bounding box center [806, 218] width 224 height 31
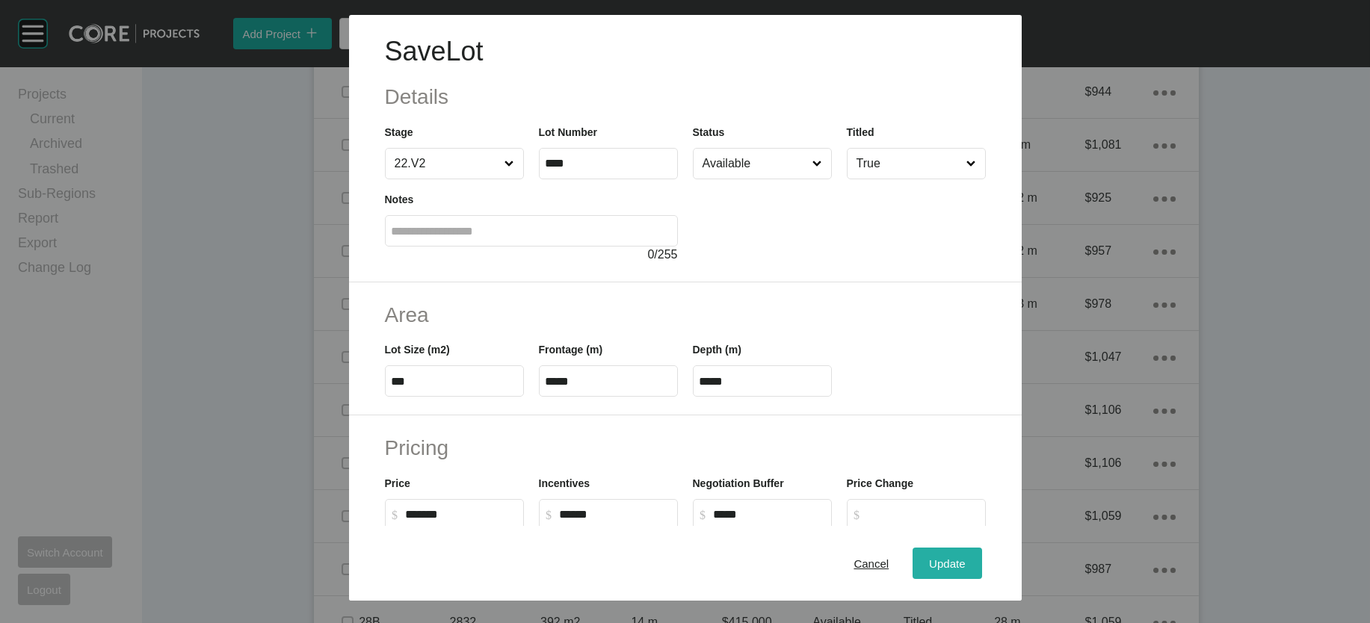
click at [965, 561] on span "Update" at bounding box center [947, 563] width 36 height 13
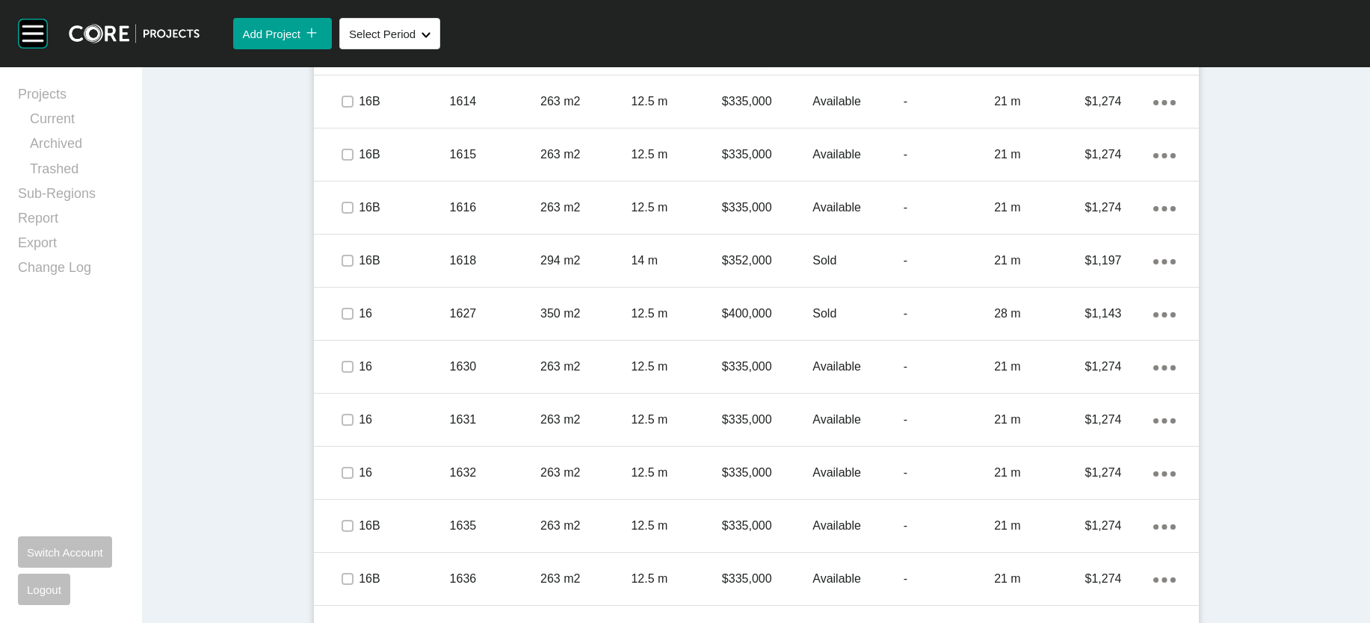
scroll to position [0, 0]
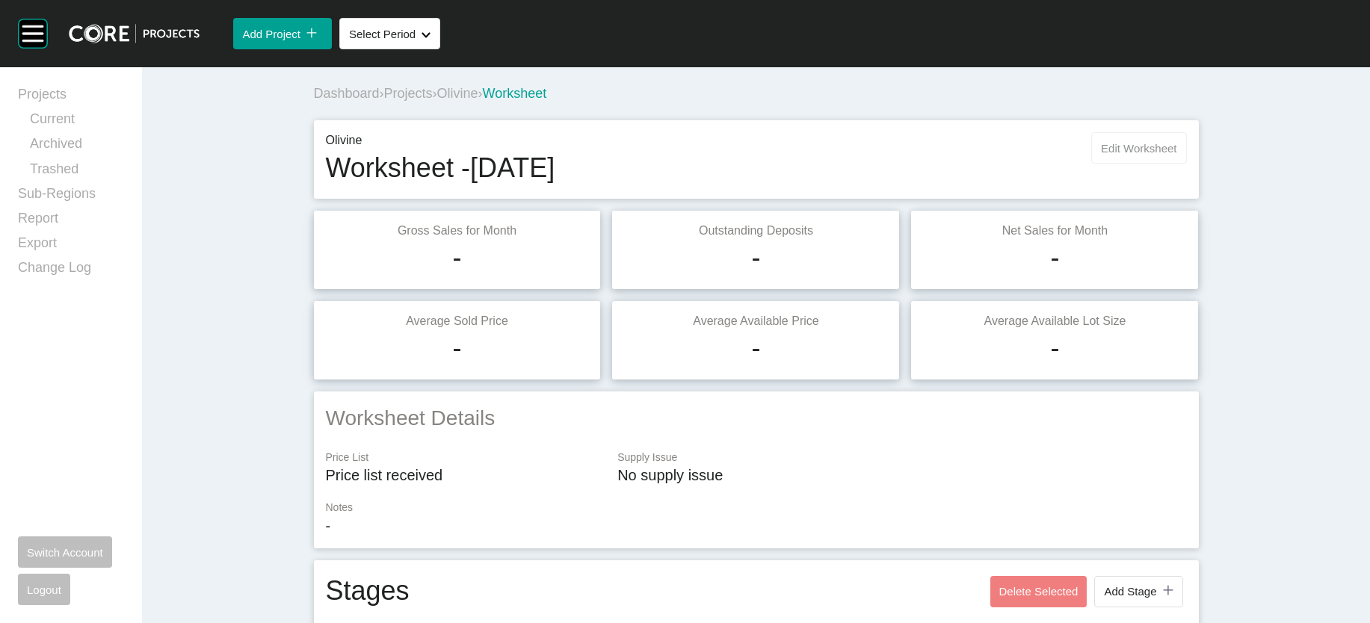
click at [1176, 155] on span "Edit Worksheet" at bounding box center [1138, 148] width 75 height 13
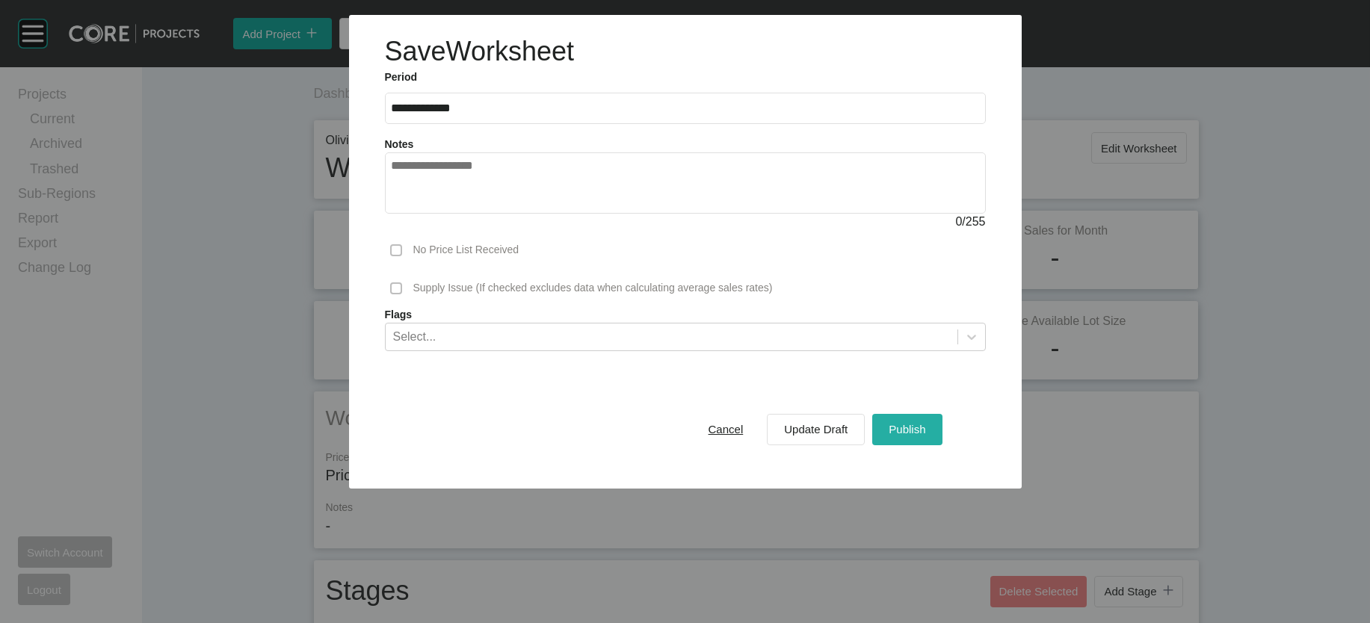
click at [925, 436] on span "Publish" at bounding box center [907, 429] width 37 height 13
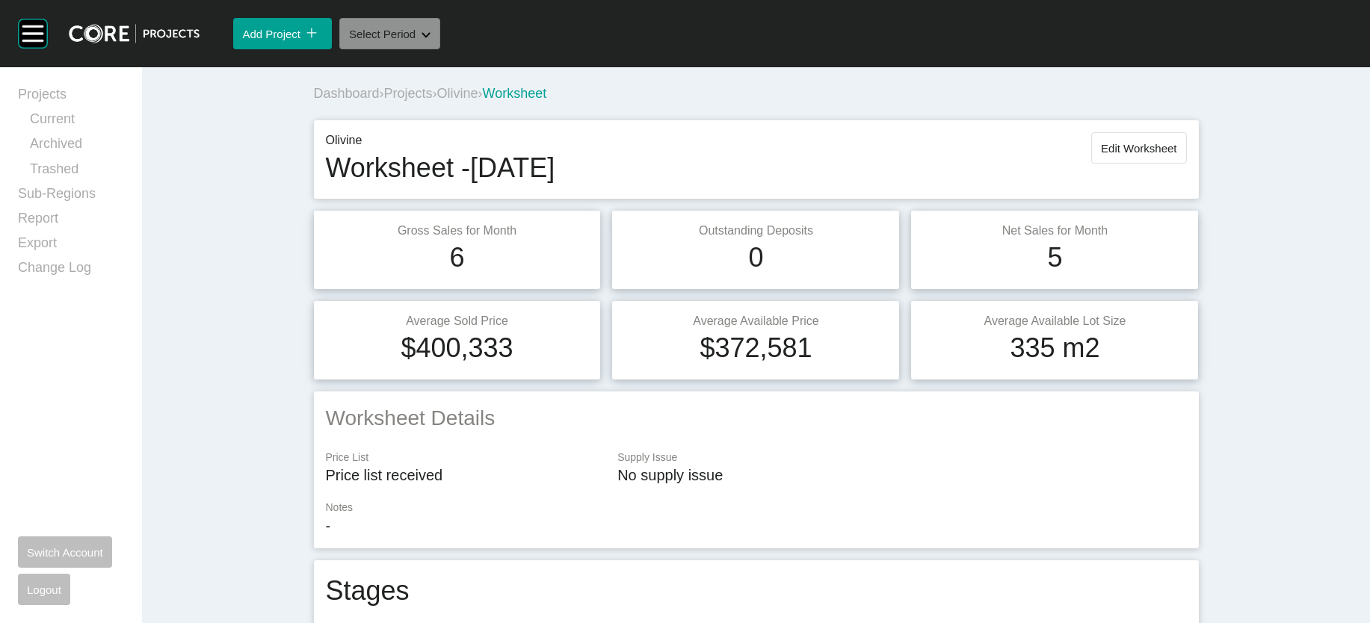
click at [440, 49] on button "Select Period Shape Created with Sketch." at bounding box center [389, 33] width 101 height 31
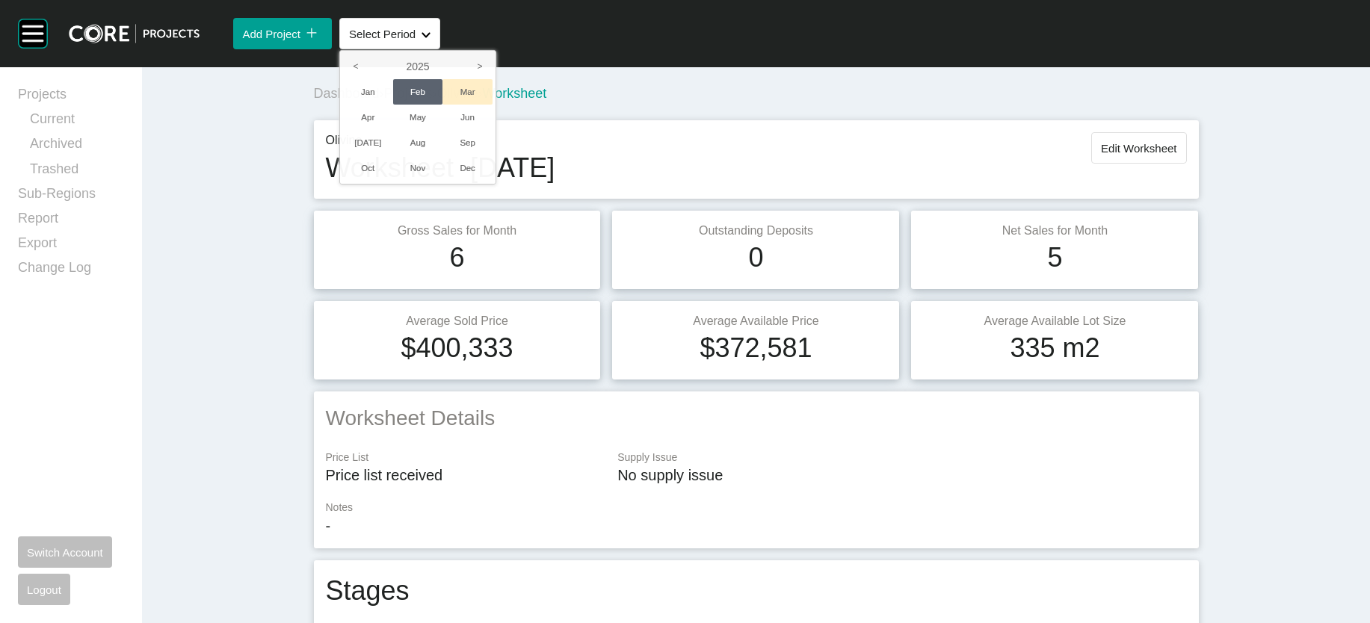
click at [493, 105] on li "Mar" at bounding box center [467, 91] width 50 height 25
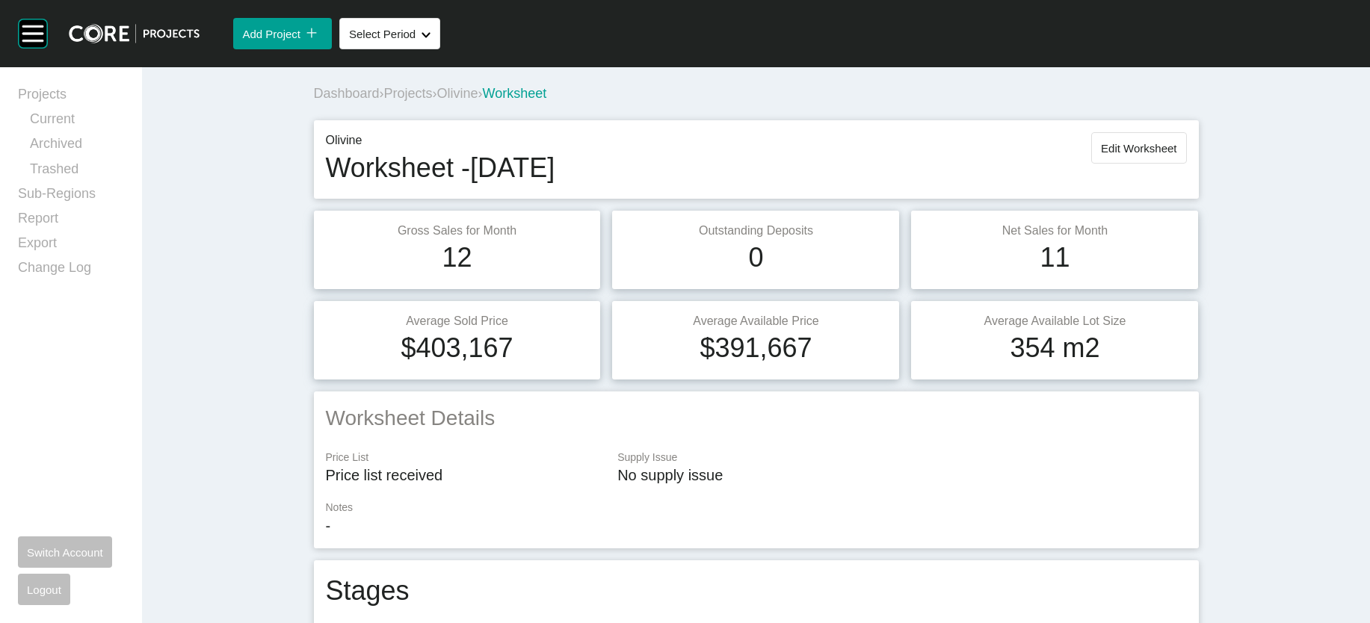
scroll to position [2329, 0]
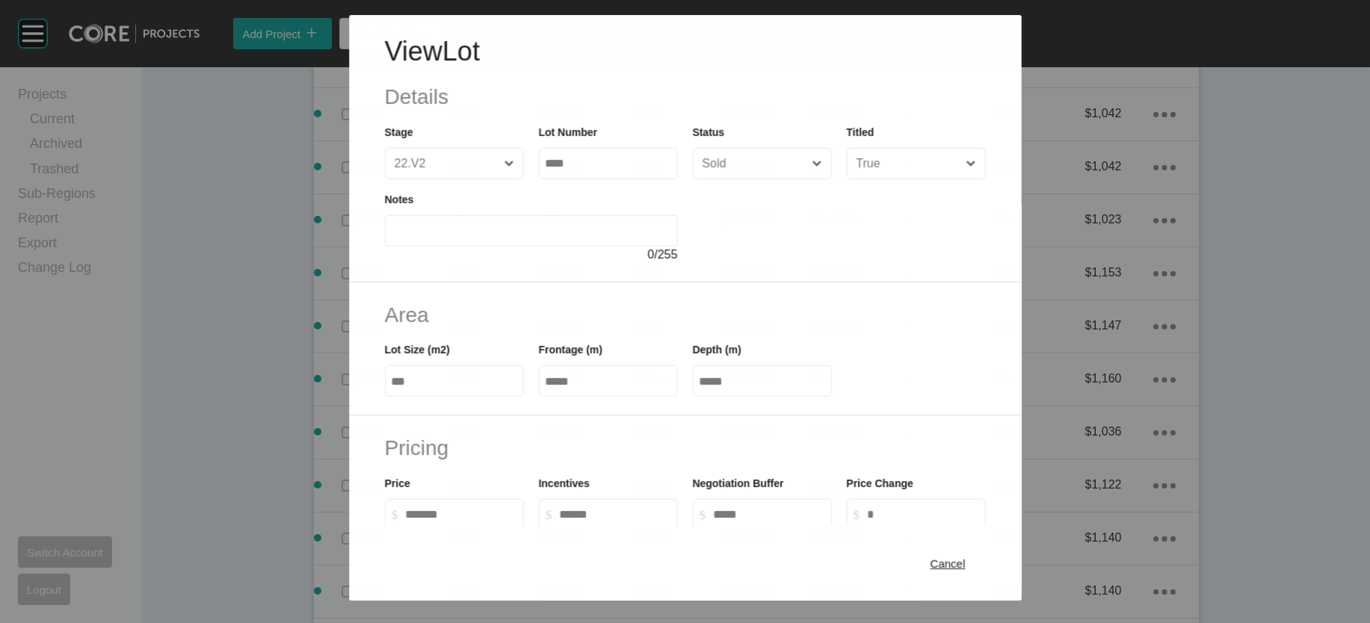
scroll to position [2271, 0]
click at [620, 397] on div "Lot Size (m2) *** Frontage (m) ***** Depth (m) *****" at bounding box center [685, 363] width 616 height 67
click at [966, 558] on span "Cancel" at bounding box center [948, 563] width 35 height 13
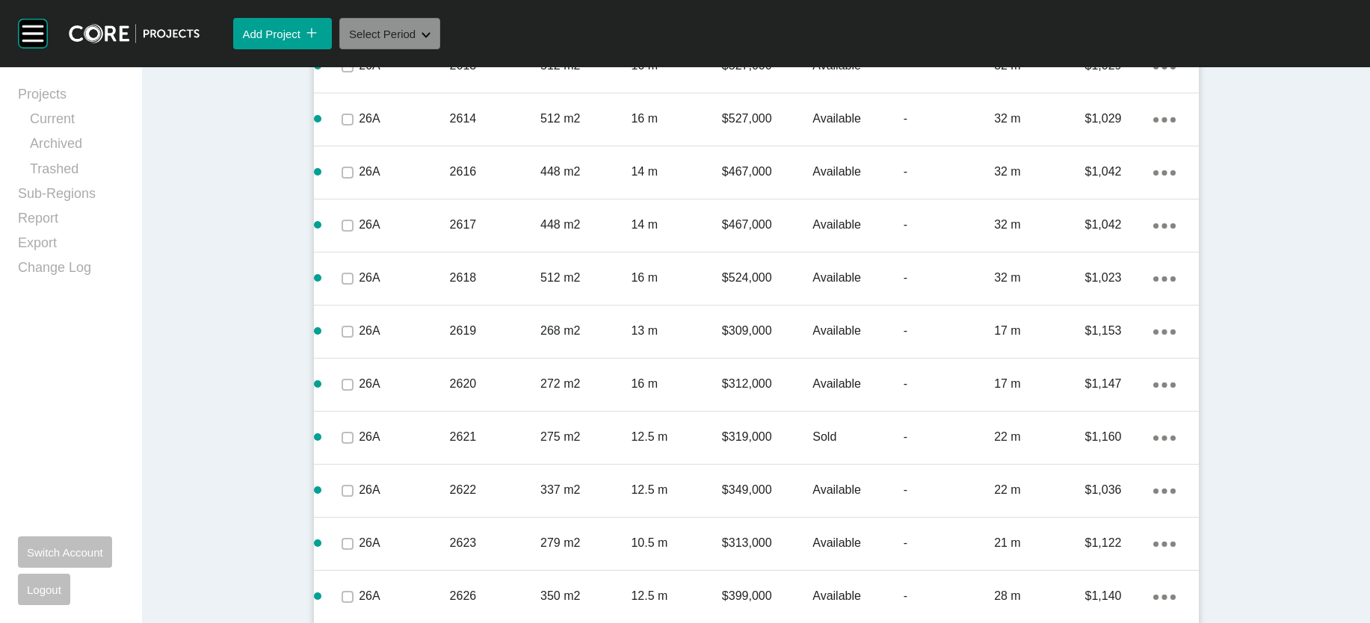
click at [440, 49] on button "Select Period Shape Created with Sketch." at bounding box center [389, 33] width 101 height 31
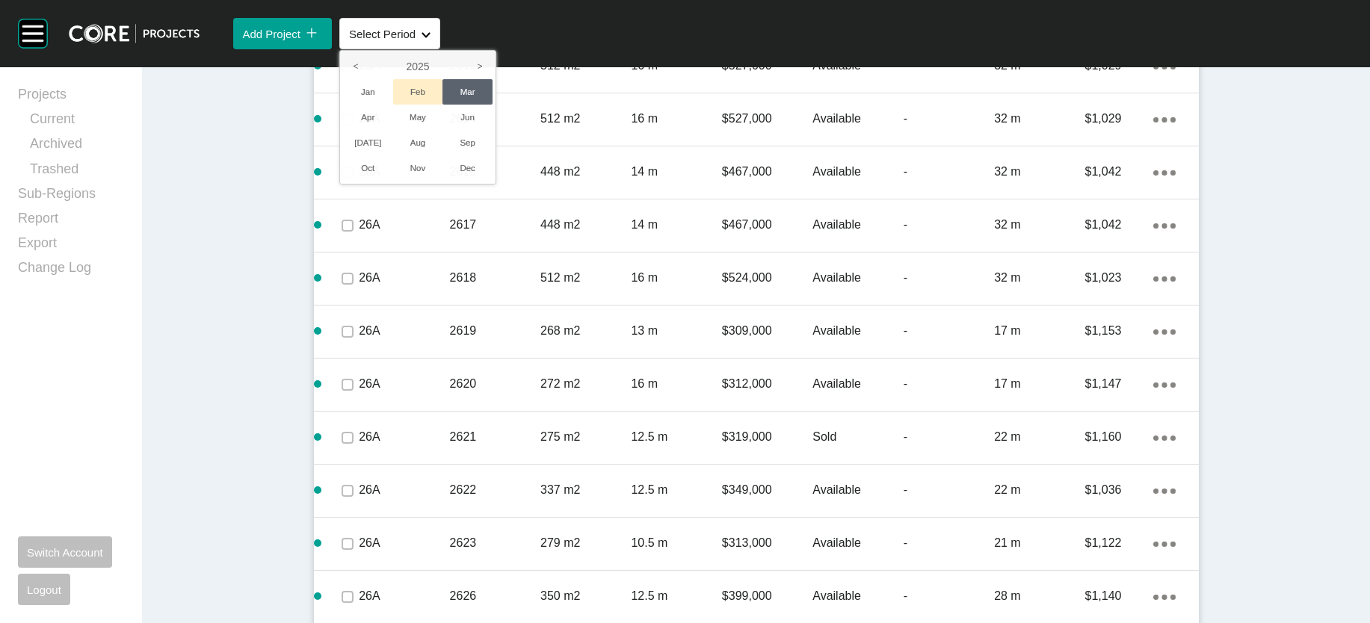
click at [443, 105] on li "Feb" at bounding box center [418, 91] width 50 height 25
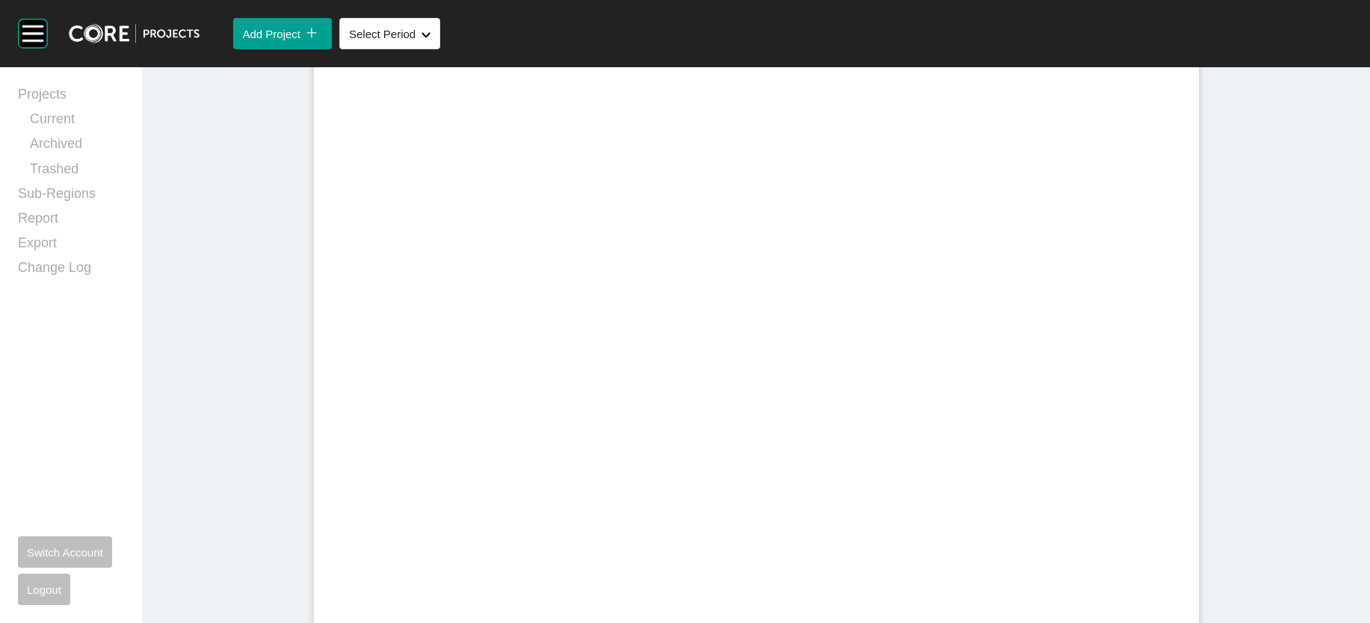
scroll to position [2328, 0]
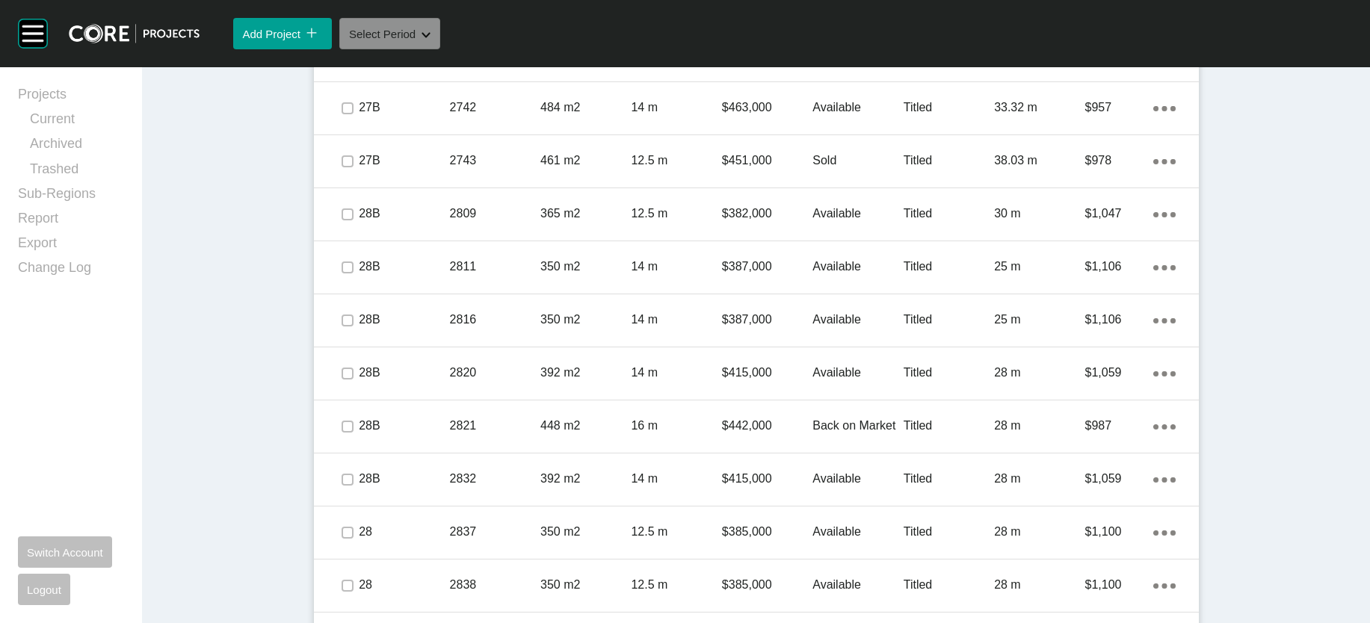
click at [440, 41] on button "Select Period Shape Created with Sketch." at bounding box center [389, 33] width 101 height 31
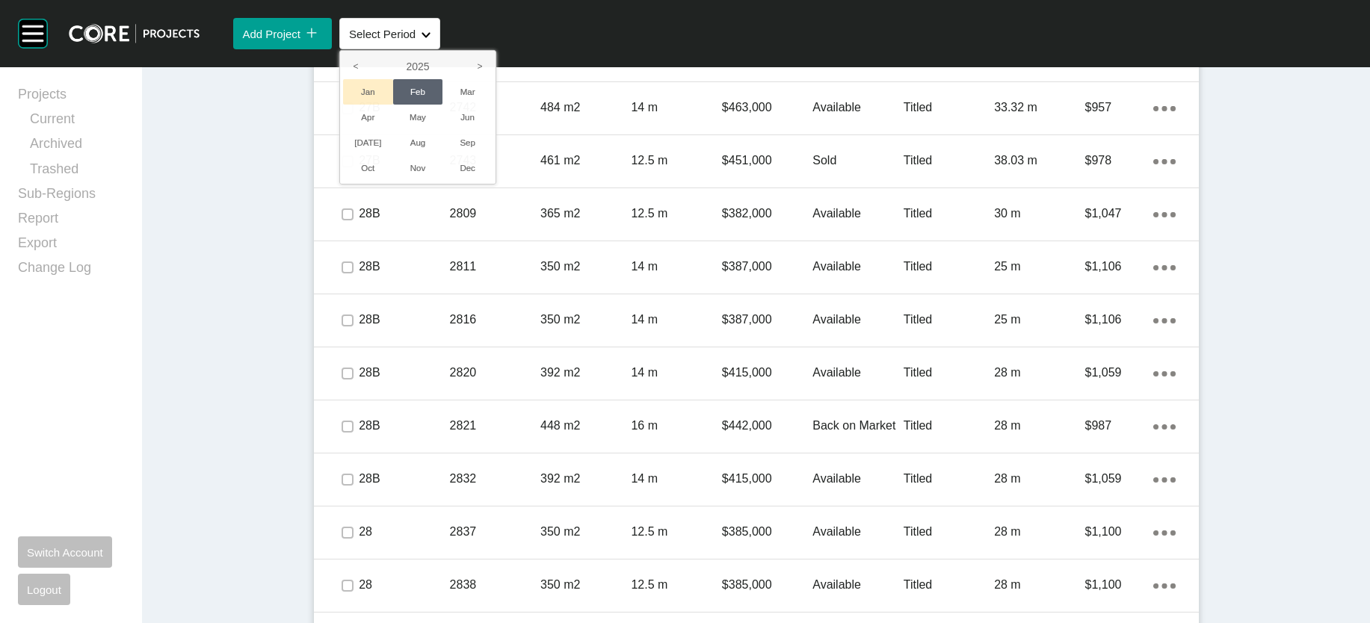
click at [393, 105] on li "Jan" at bounding box center [368, 91] width 50 height 25
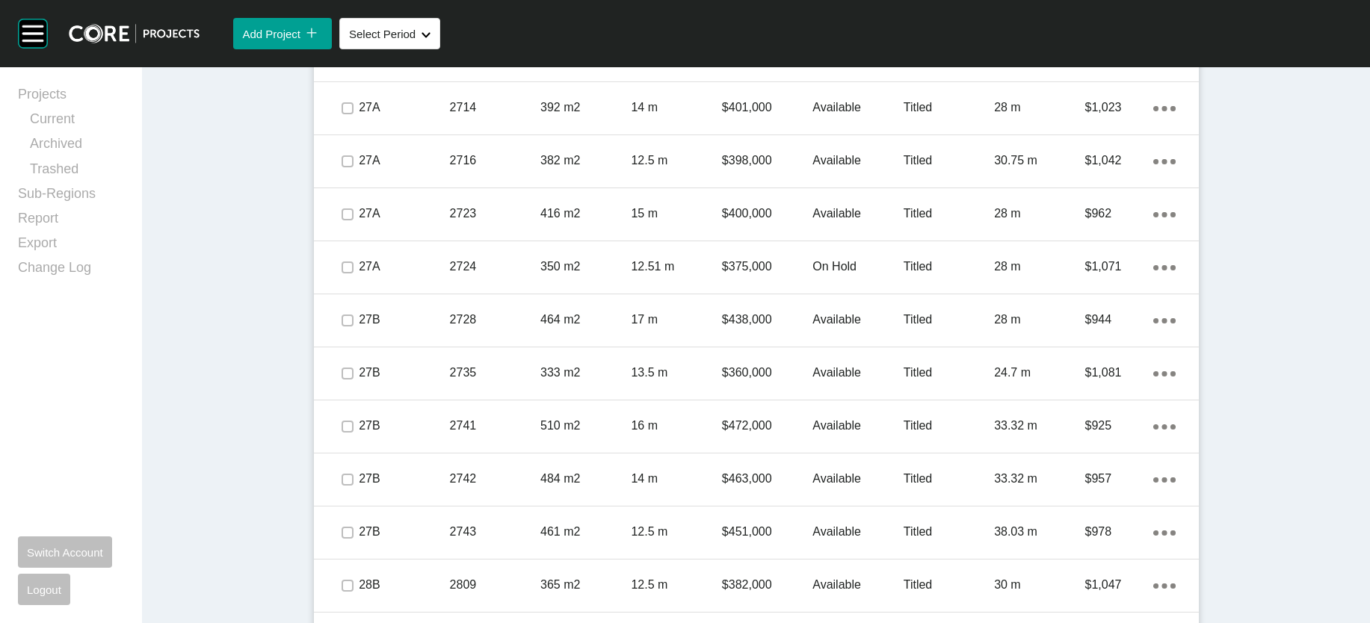
scroll to position [2660, 0]
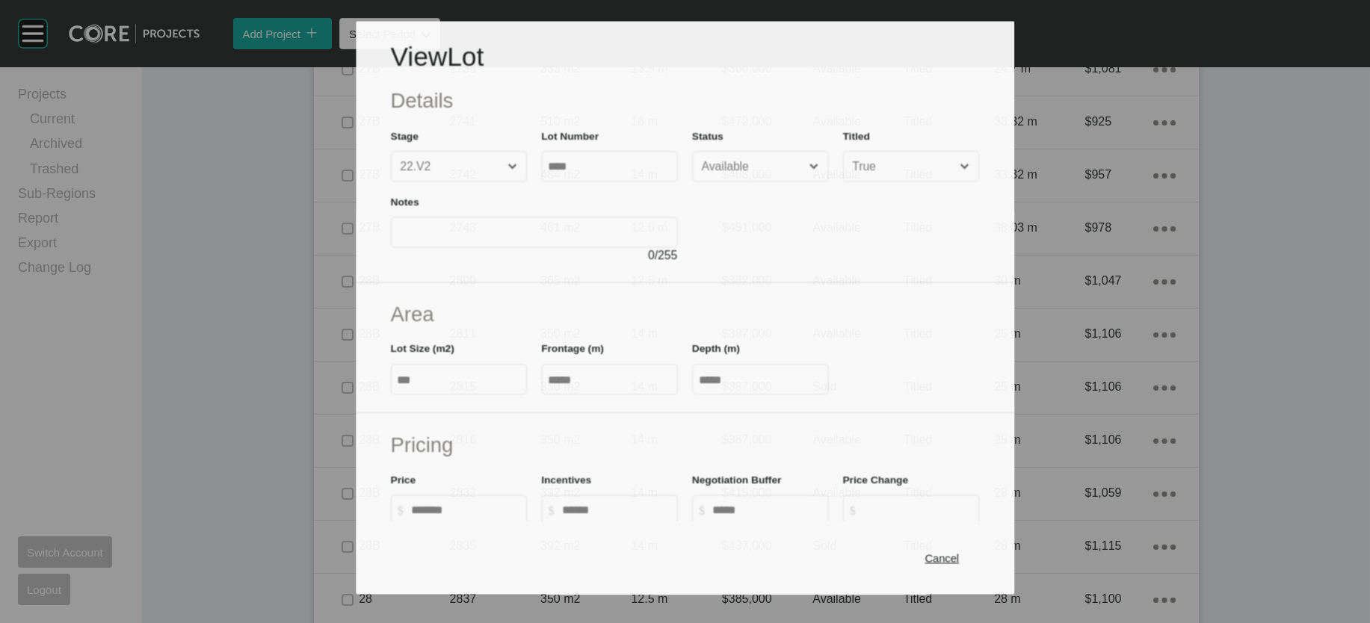
scroll to position [2602, 0]
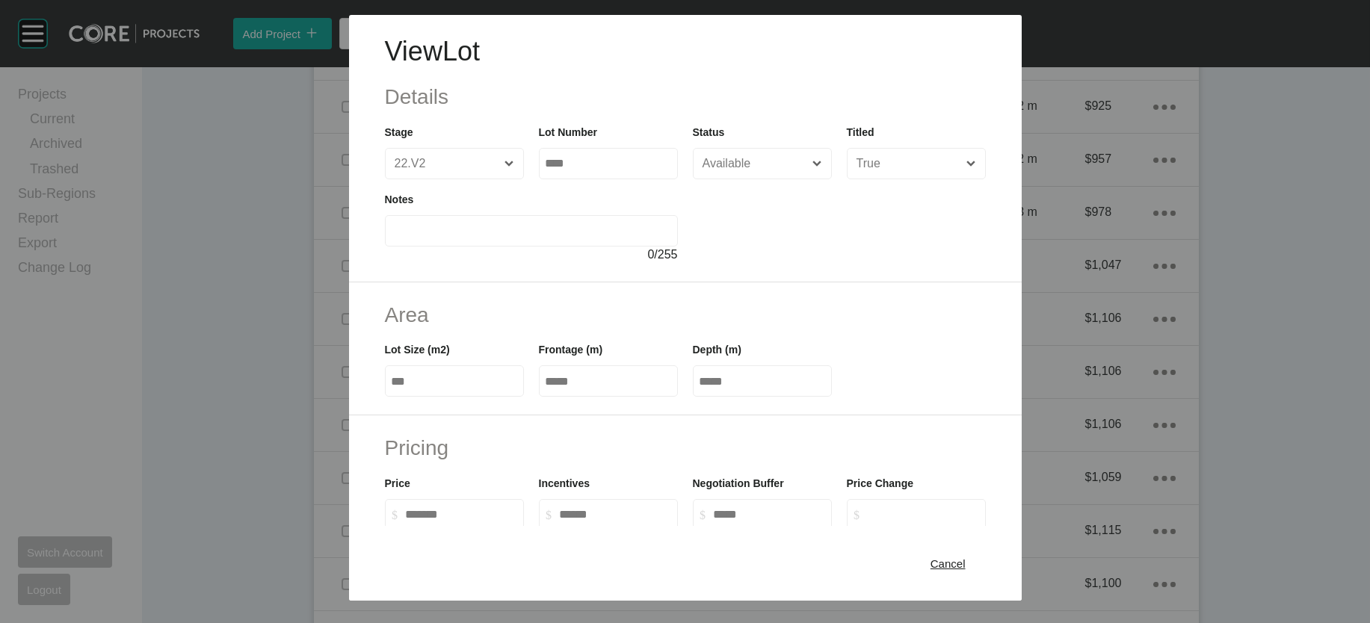
click at [966, 557] on span "Cancel" at bounding box center [948, 563] width 35 height 13
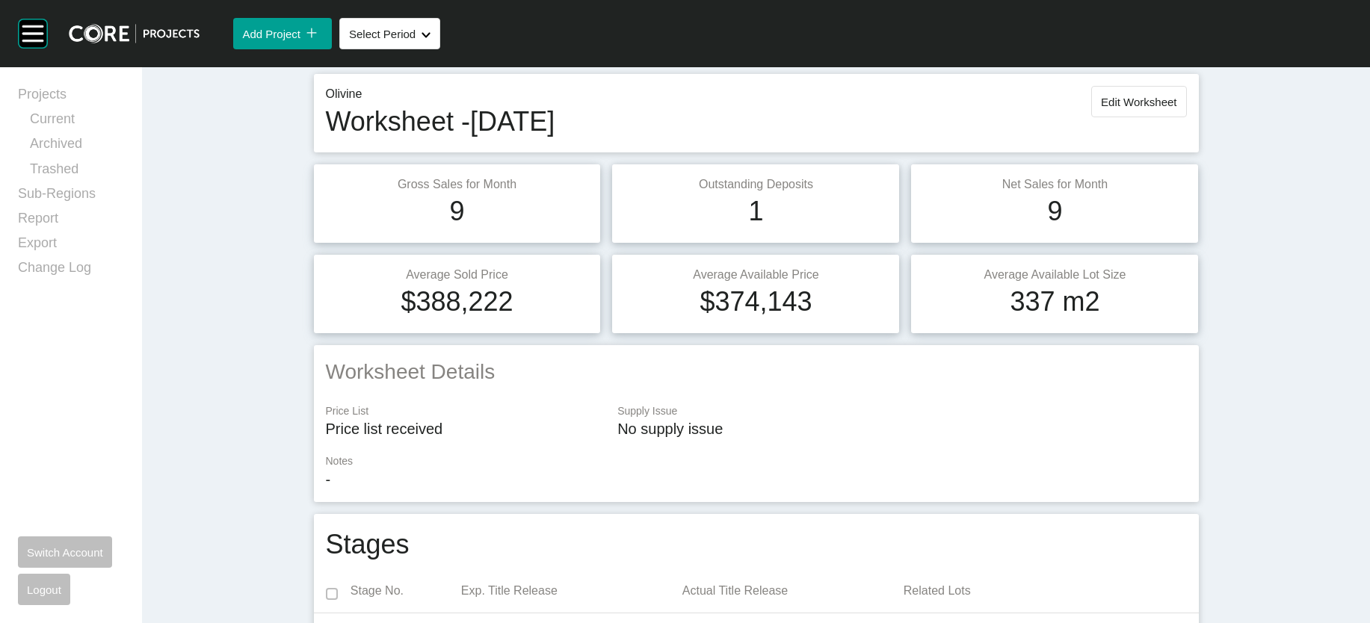
scroll to position [0, 0]
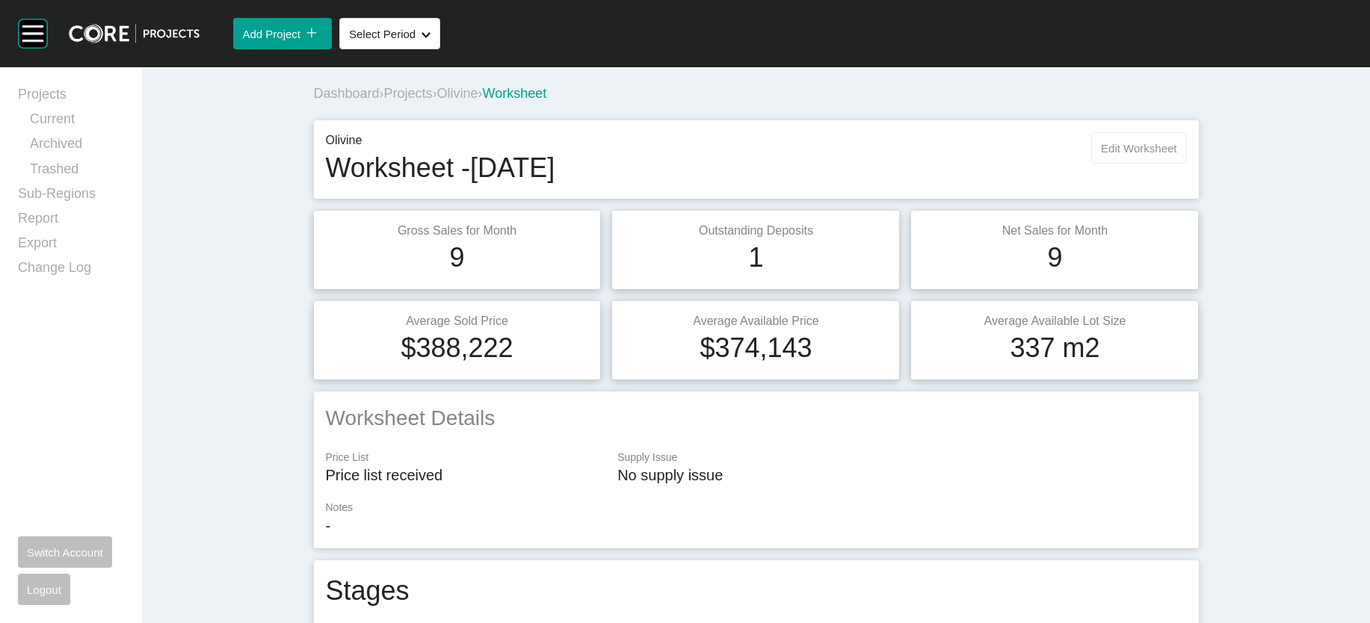
click at [1186, 164] on button "Edit Worksheet" at bounding box center [1138, 147] width 95 height 31
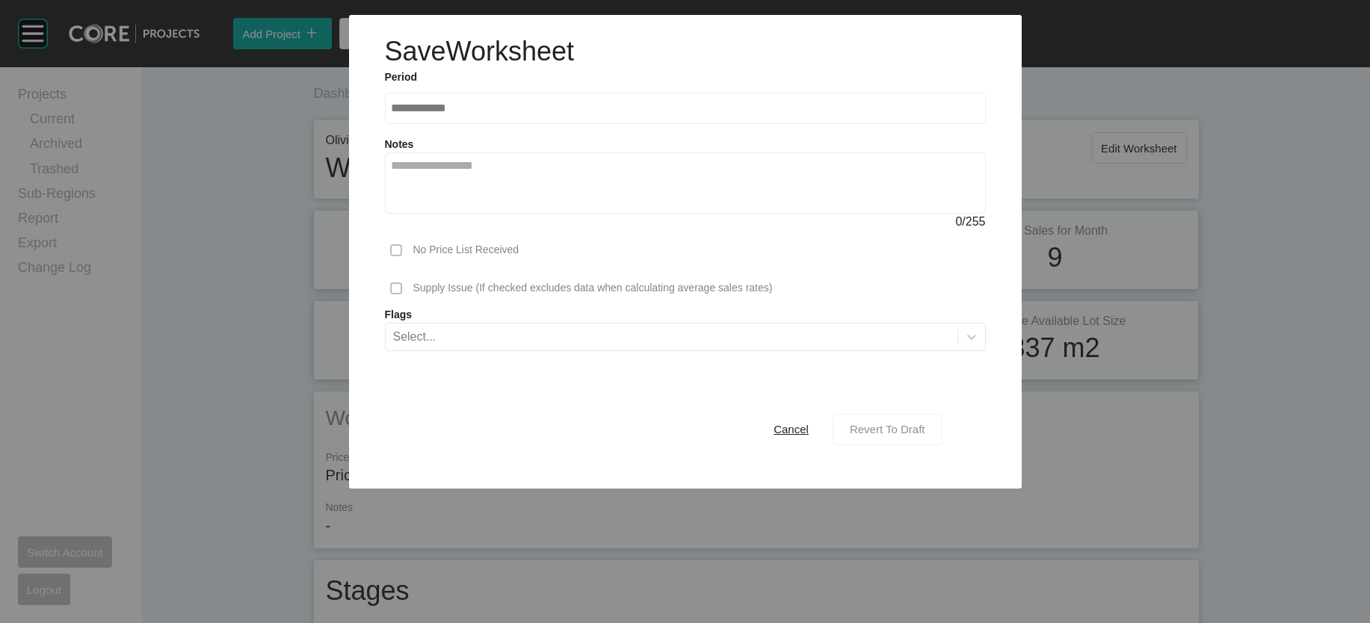
click at [925, 436] on span "Revert To Draft" at bounding box center [887, 429] width 75 height 13
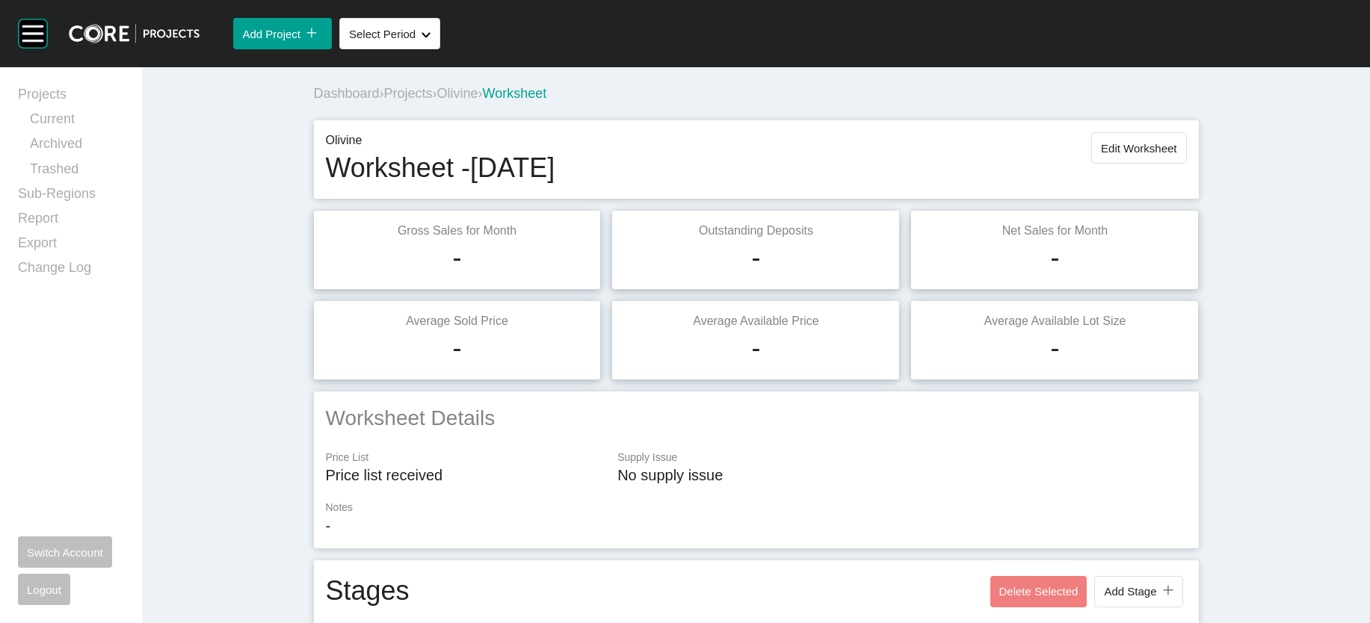
scroll to position [2662, 0]
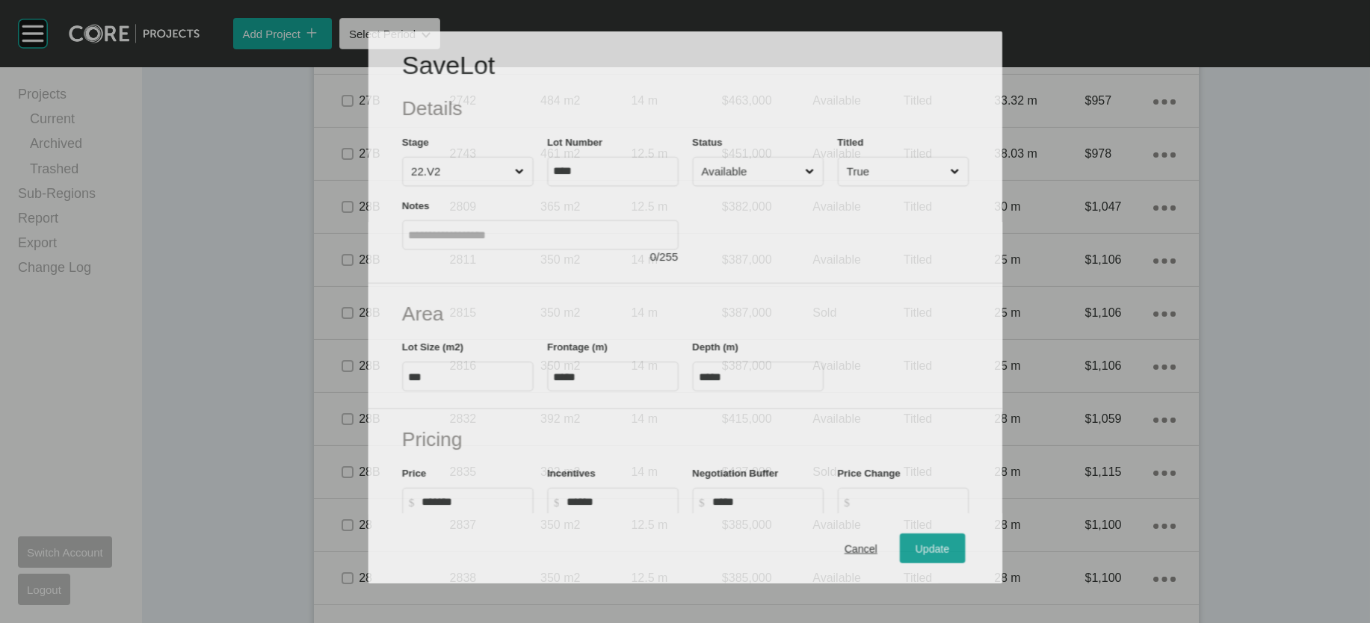
scroll to position [2605, 0]
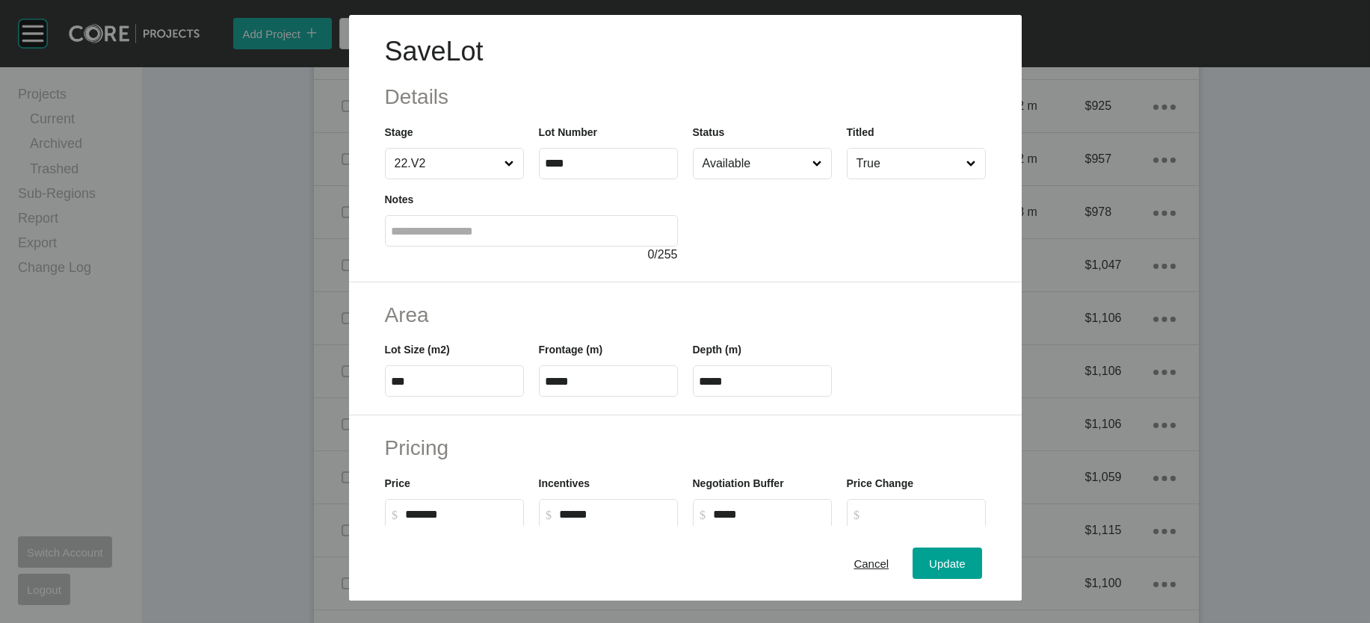
drag, startPoint x: 765, startPoint y: 475, endPoint x: 655, endPoint y: 473, distance: 109.9
click at [661, 397] on div "Lot Size (m2) *** Frontage (m) ***** Depth (m) *****" at bounding box center [685, 363] width 616 height 67
paste input "text"
type input "*****"
click at [993, 552] on div "Save Lot Details Stage 22.V2 Lot Number **** Status Available Titled True Notes…" at bounding box center [685, 311] width 1370 height 623
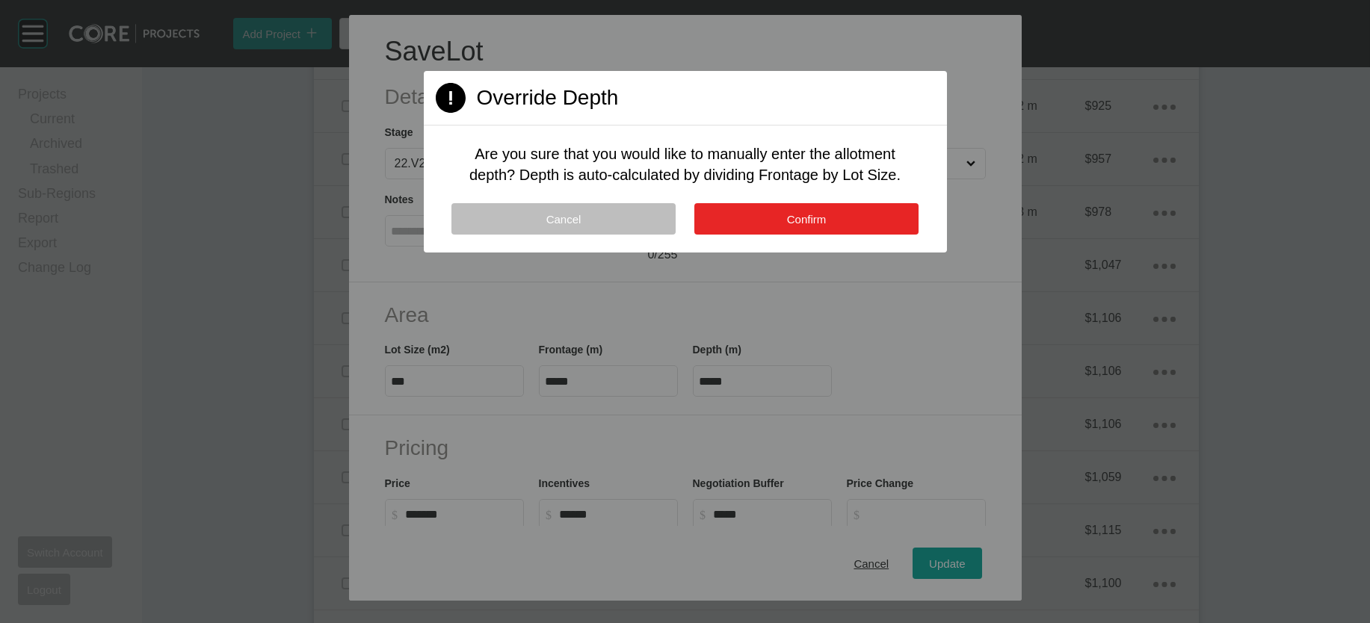
click at [858, 235] on button "Confirm" at bounding box center [806, 218] width 224 height 31
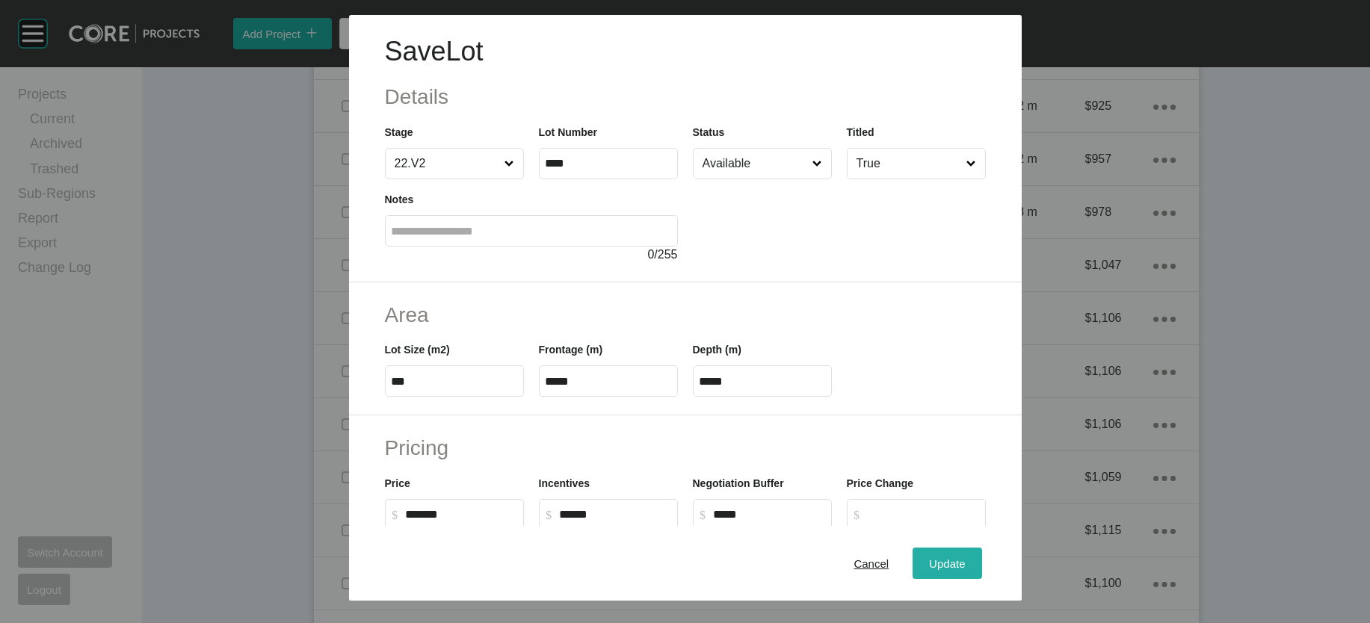
click at [965, 557] on span "Update" at bounding box center [947, 563] width 36 height 13
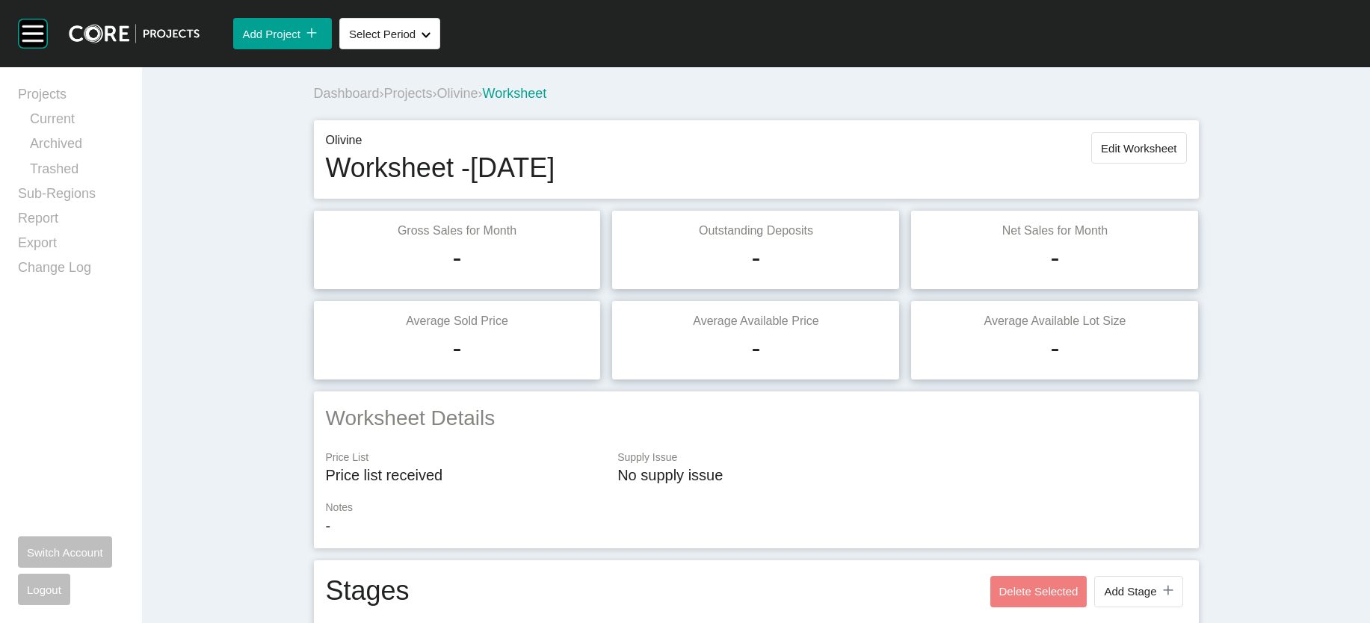
scroll to position [37, 0]
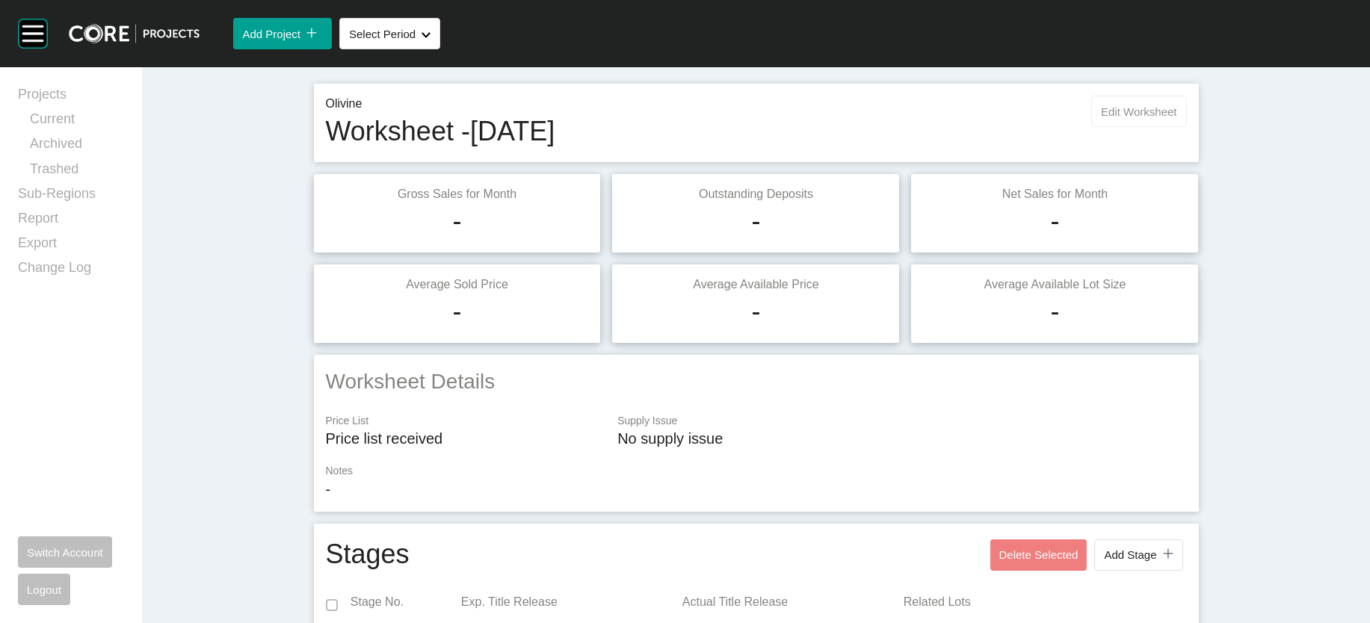
click at [1186, 127] on button "Edit Worksheet" at bounding box center [1138, 111] width 95 height 31
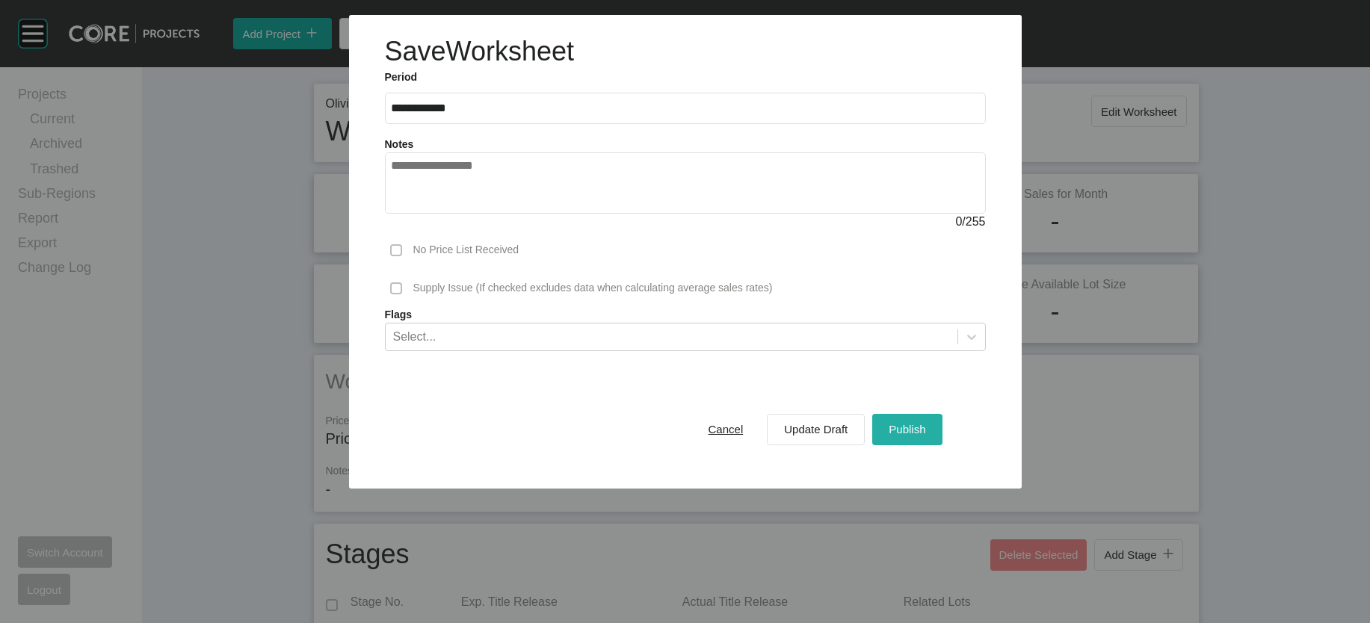
click at [925, 436] on span "Publish" at bounding box center [907, 429] width 37 height 13
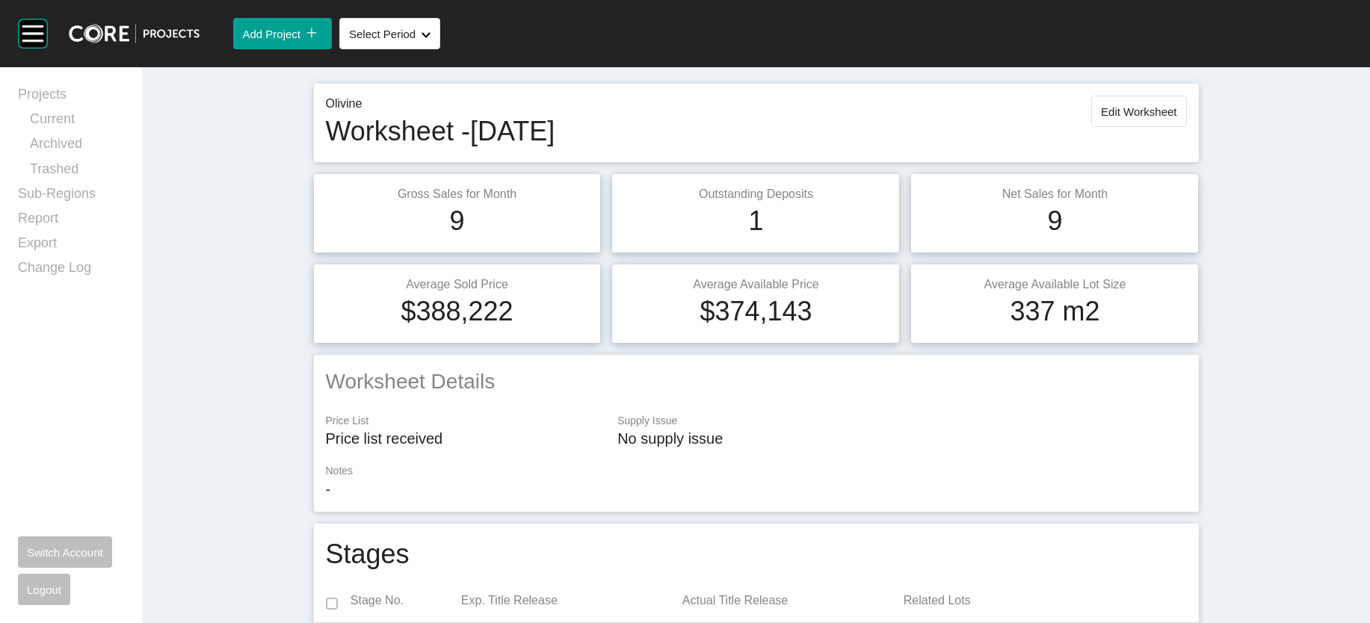
scroll to position [0, 0]
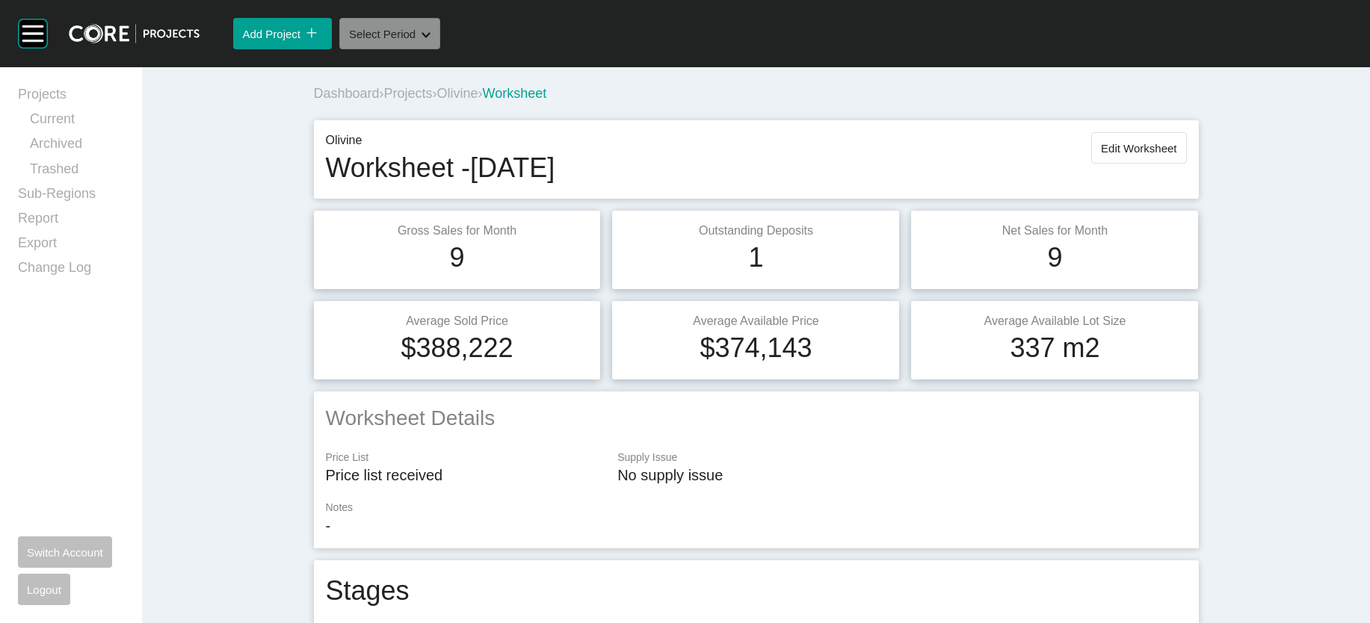
click at [440, 49] on button "Select Period Shape Created with Sketch." at bounding box center [389, 33] width 101 height 31
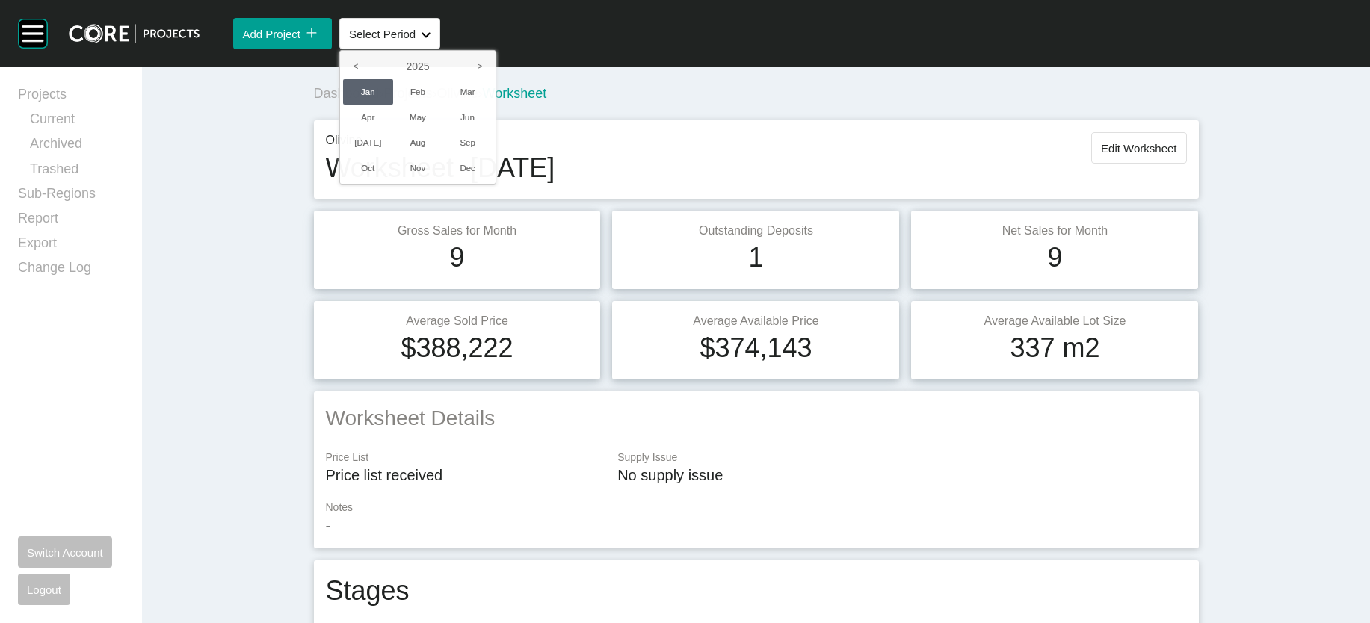
click at [327, 117] on div at bounding box center [685, 311] width 1370 height 623
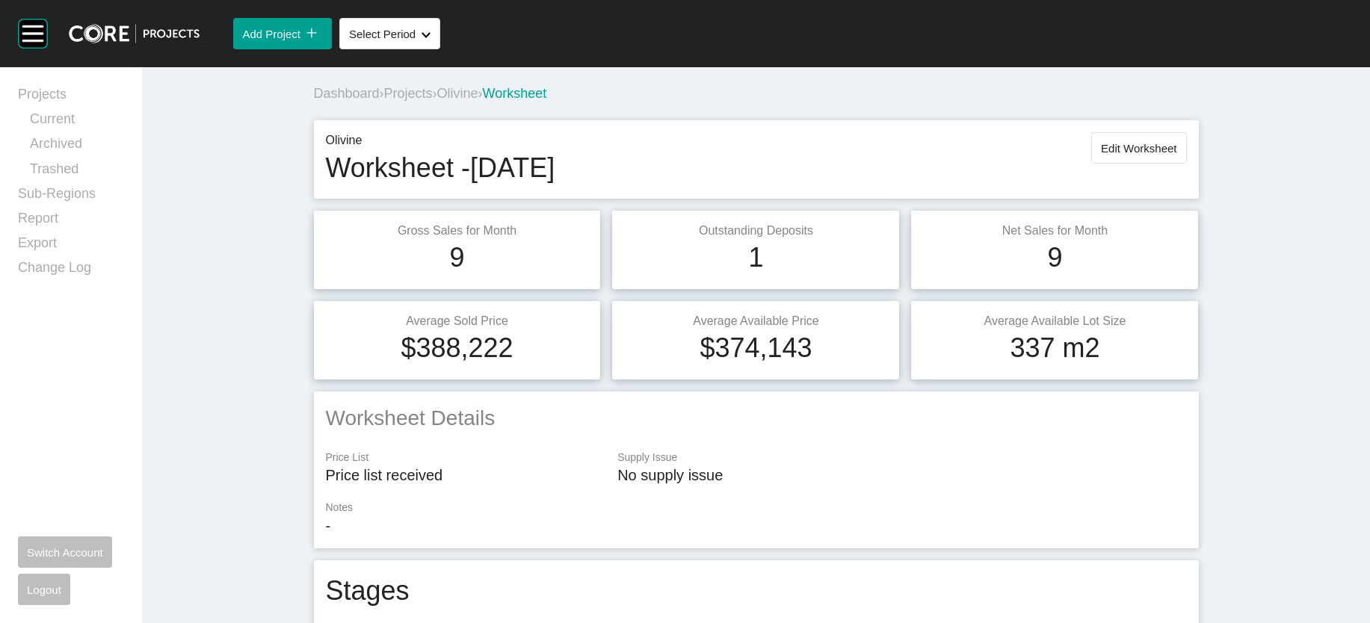
click at [431, 37] on use at bounding box center [426, 34] width 8 height 5
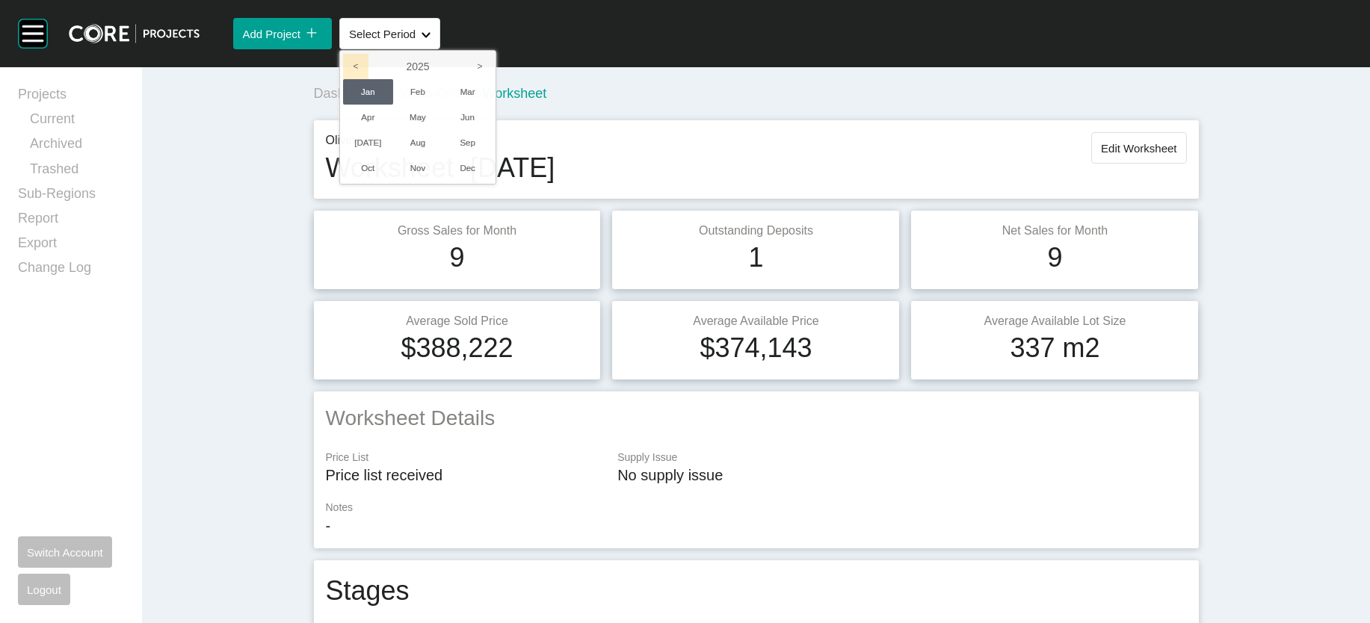
click at [368, 79] on icon "<" at bounding box center [355, 66] width 25 height 25
click at [493, 181] on li "Dec" at bounding box center [467, 167] width 50 height 25
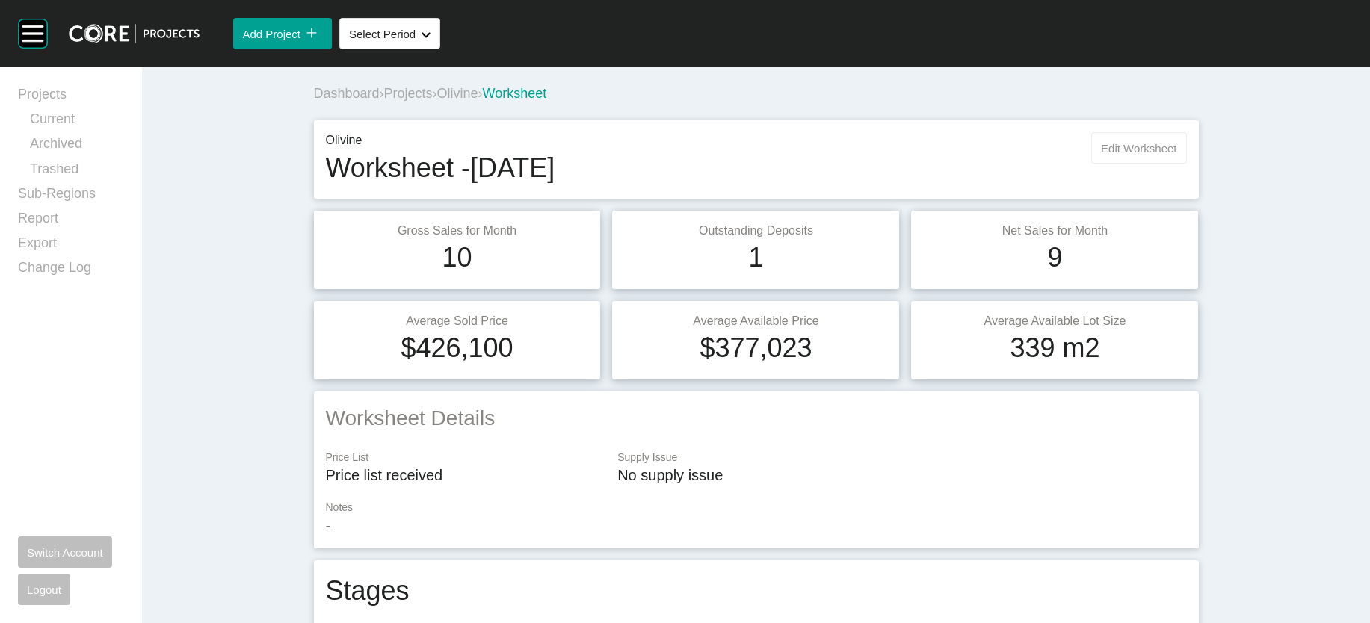
click at [1186, 164] on button "Edit Worksheet" at bounding box center [1138, 147] width 95 height 31
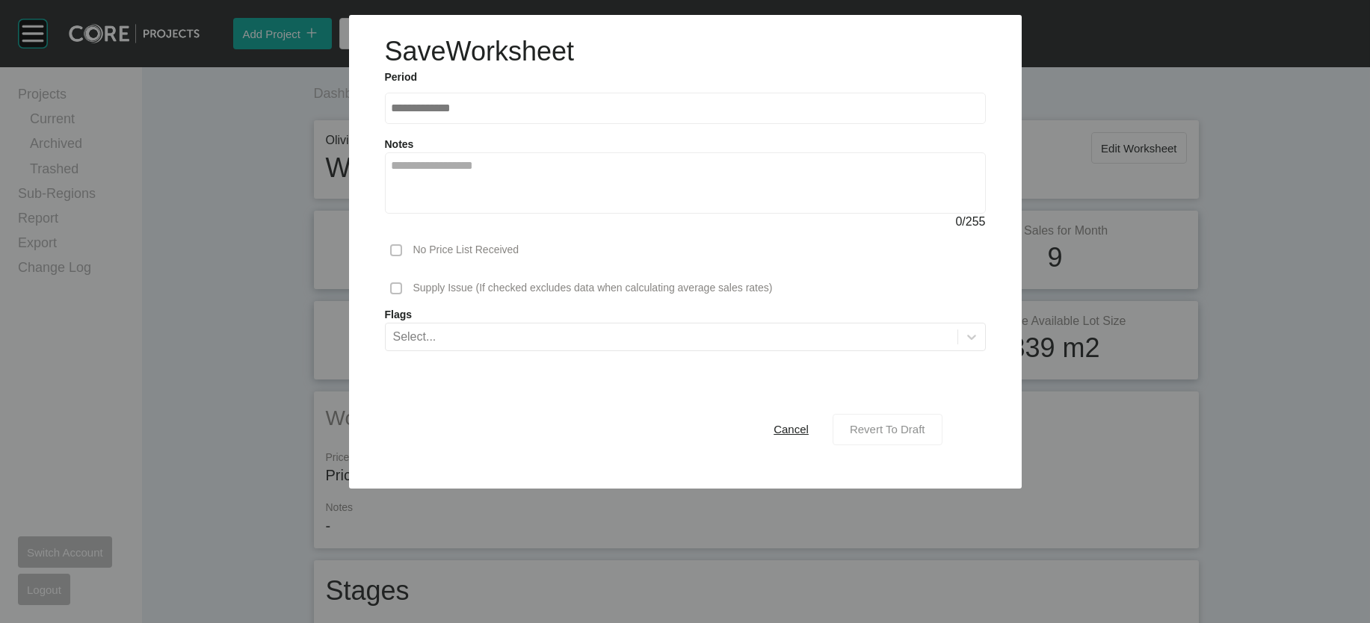
click at [900, 436] on span "Revert To Draft" at bounding box center [887, 429] width 75 height 13
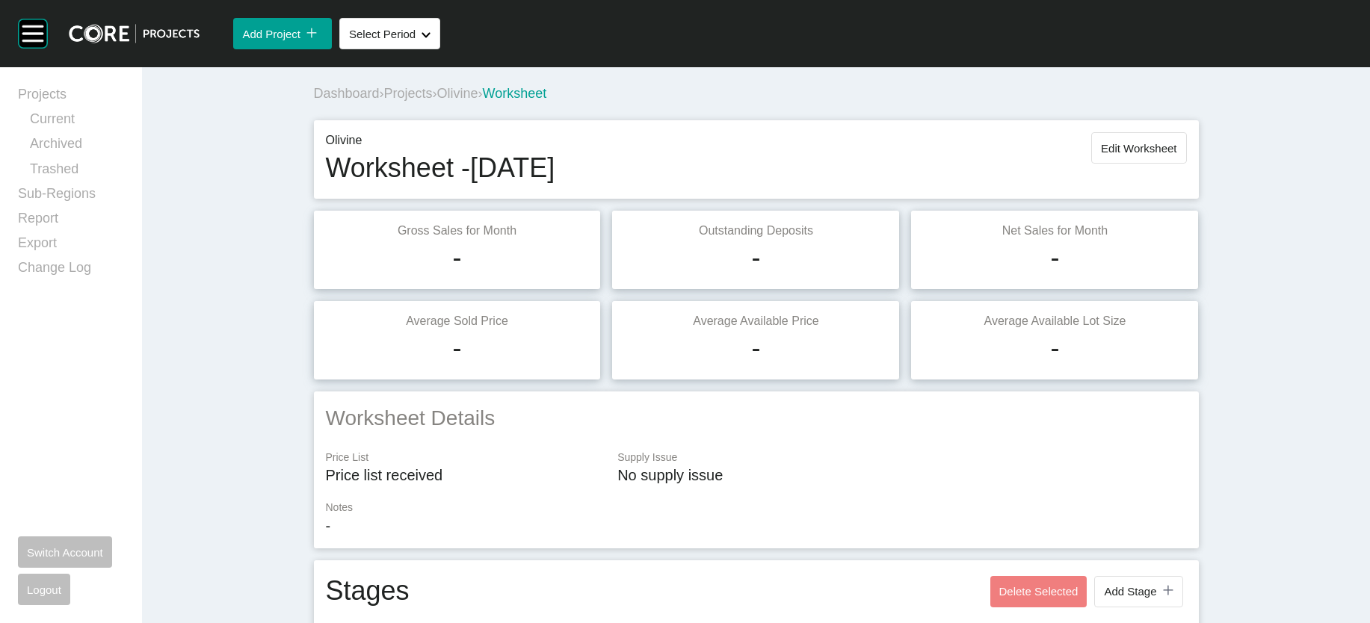
scroll to position [3324, 0]
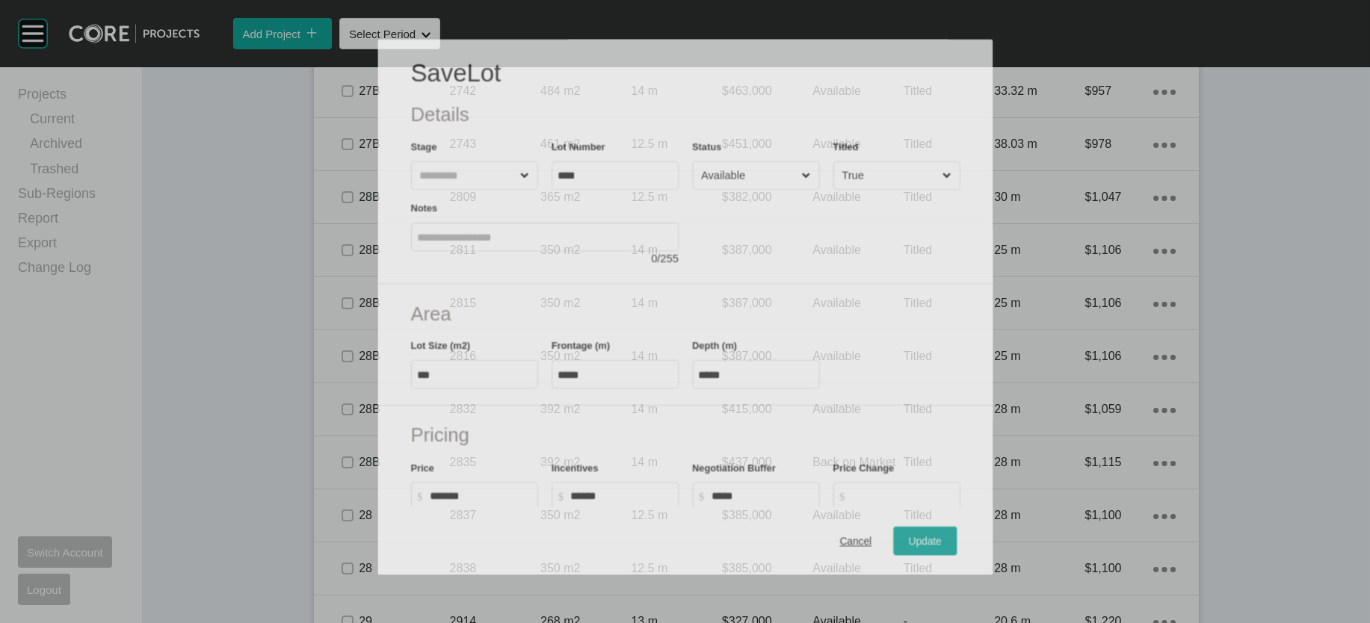
scroll to position [3266, 0]
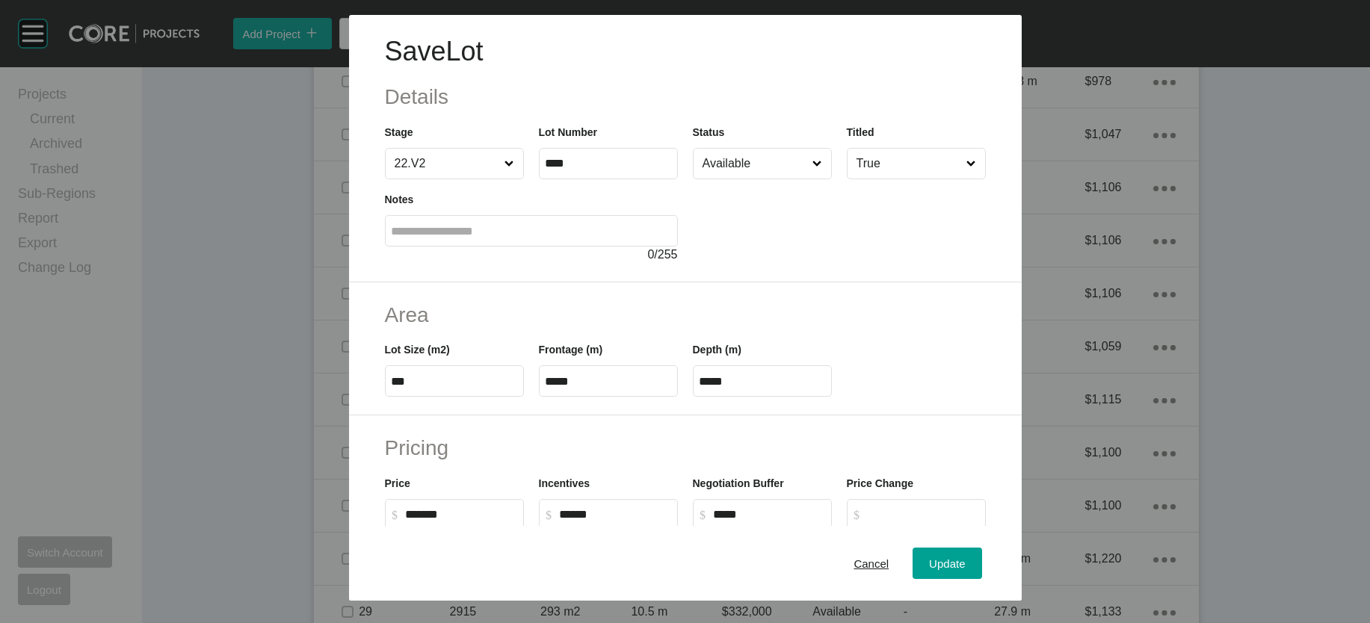
drag, startPoint x: 713, startPoint y: 475, endPoint x: 677, endPoint y: 475, distance: 35.9
click at [685, 397] on div "Depth (m) *****" at bounding box center [762, 363] width 154 height 67
click at [969, 553] on div "Update" at bounding box center [946, 563] width 43 height 20
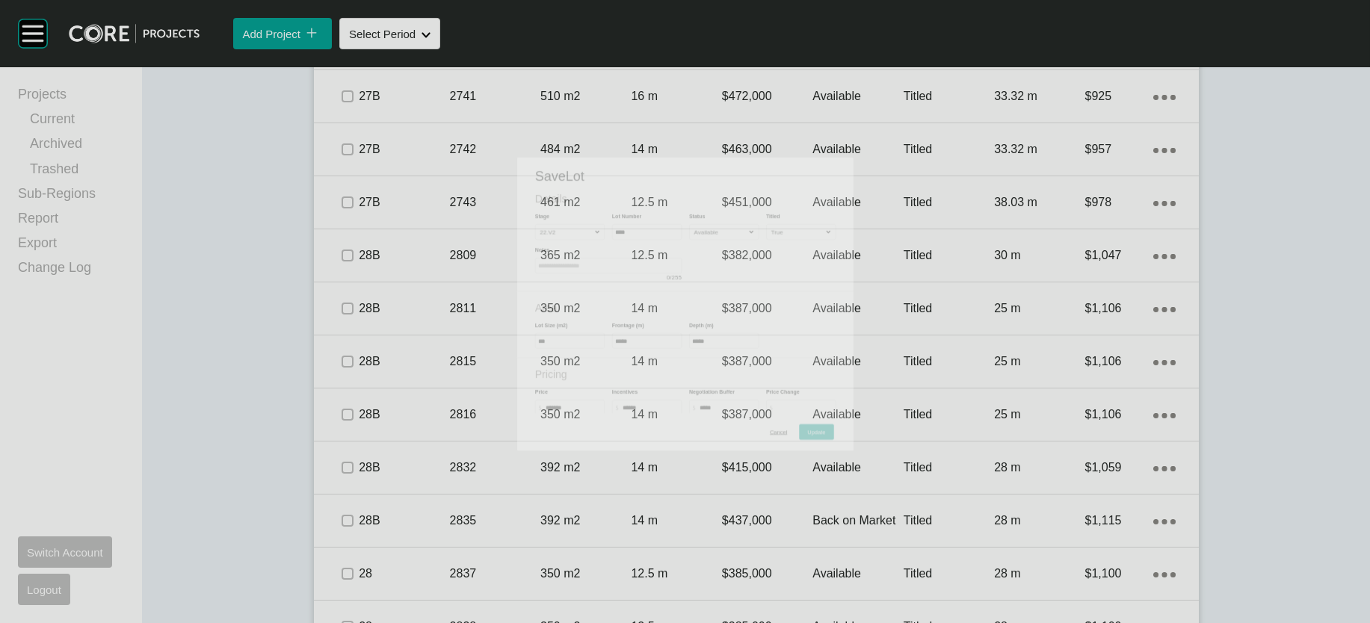
scroll to position [3324, 0]
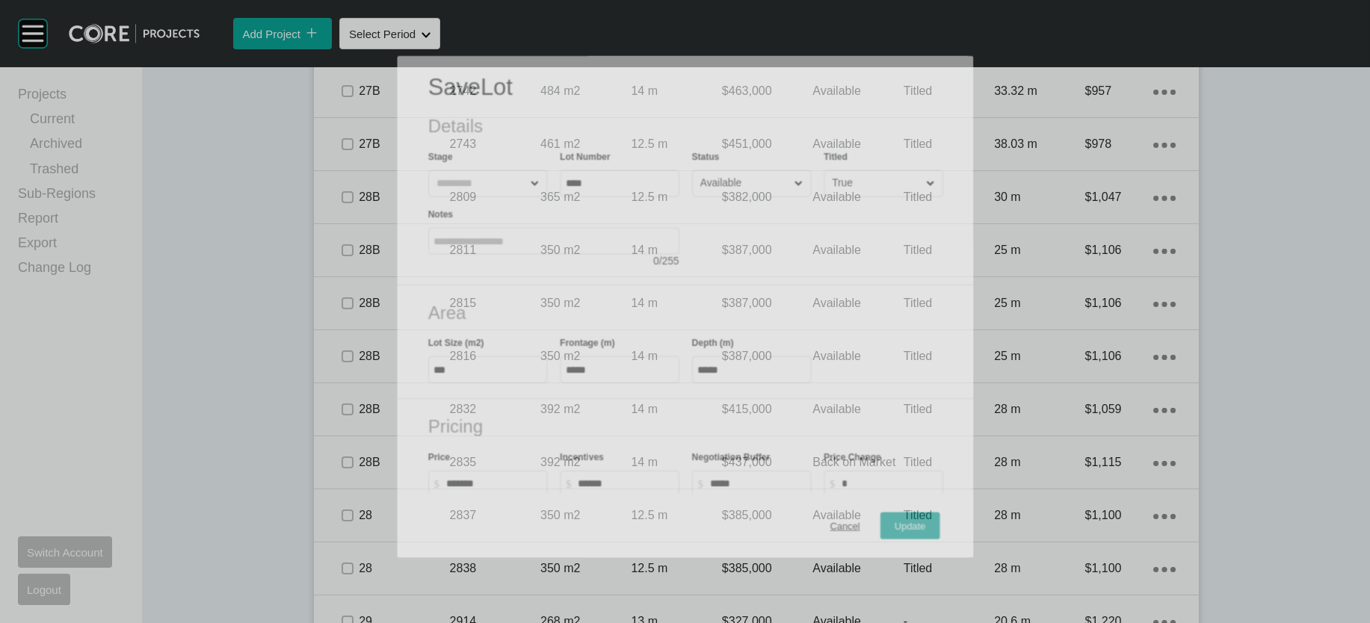
scroll to position [3266, 0]
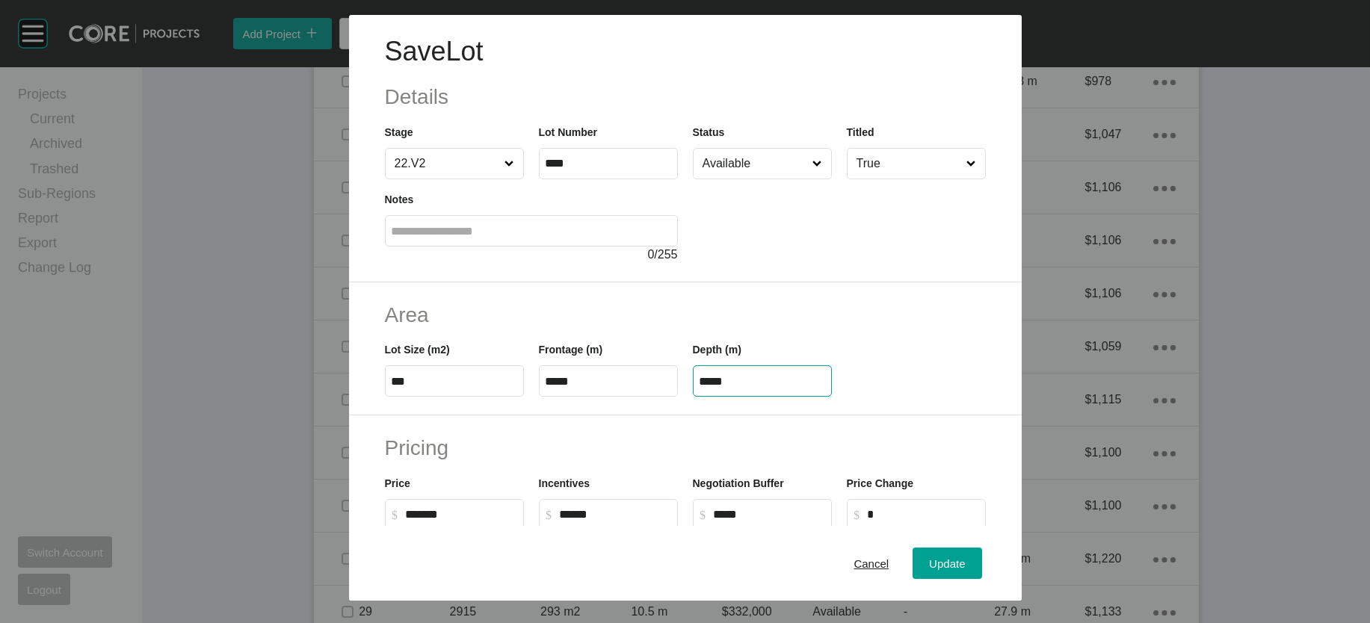
click at [736, 388] on input "*****" at bounding box center [763, 381] width 126 height 13
drag, startPoint x: 732, startPoint y: 477, endPoint x: 671, endPoint y: 476, distance: 61.3
click at [673, 397] on div "Lot Size (m2) *** Frontage (m) ***** Depth (m) *****" at bounding box center [685, 363] width 616 height 67
paste input "text"
type input "*****"
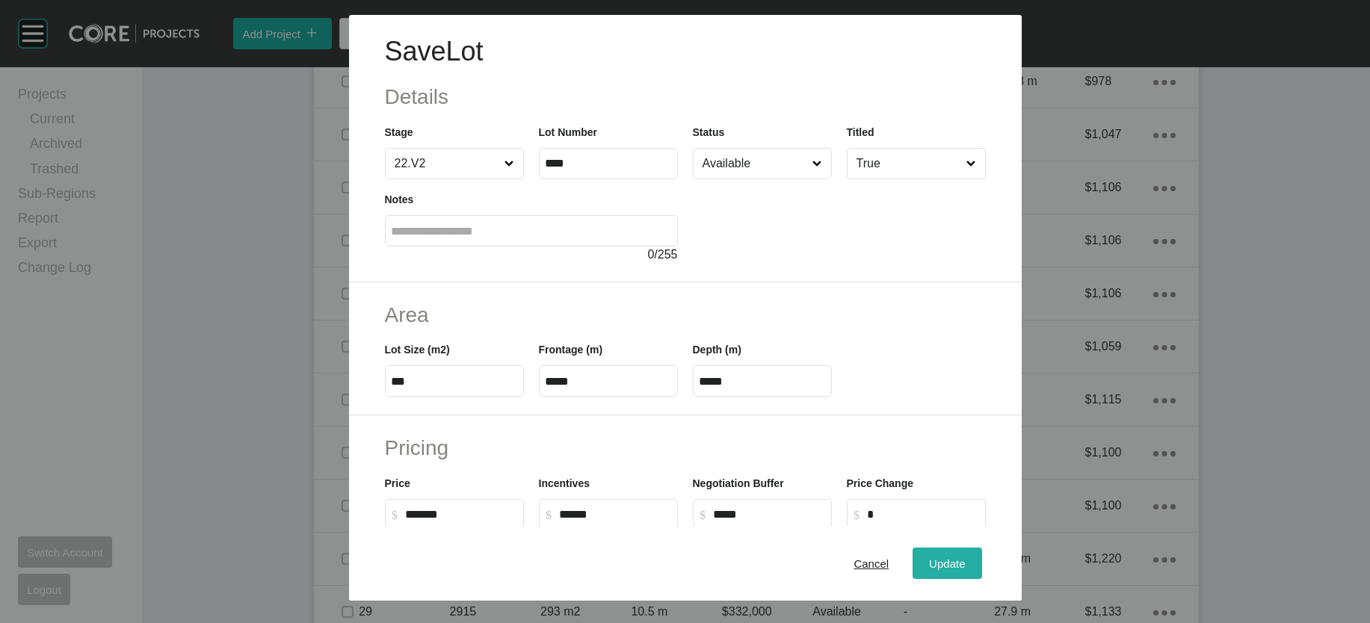
click at [960, 540] on div "Save Lot Details Stage 22.V2 Lot Number **** Status Available Titled True Notes…" at bounding box center [685, 311] width 1370 height 623
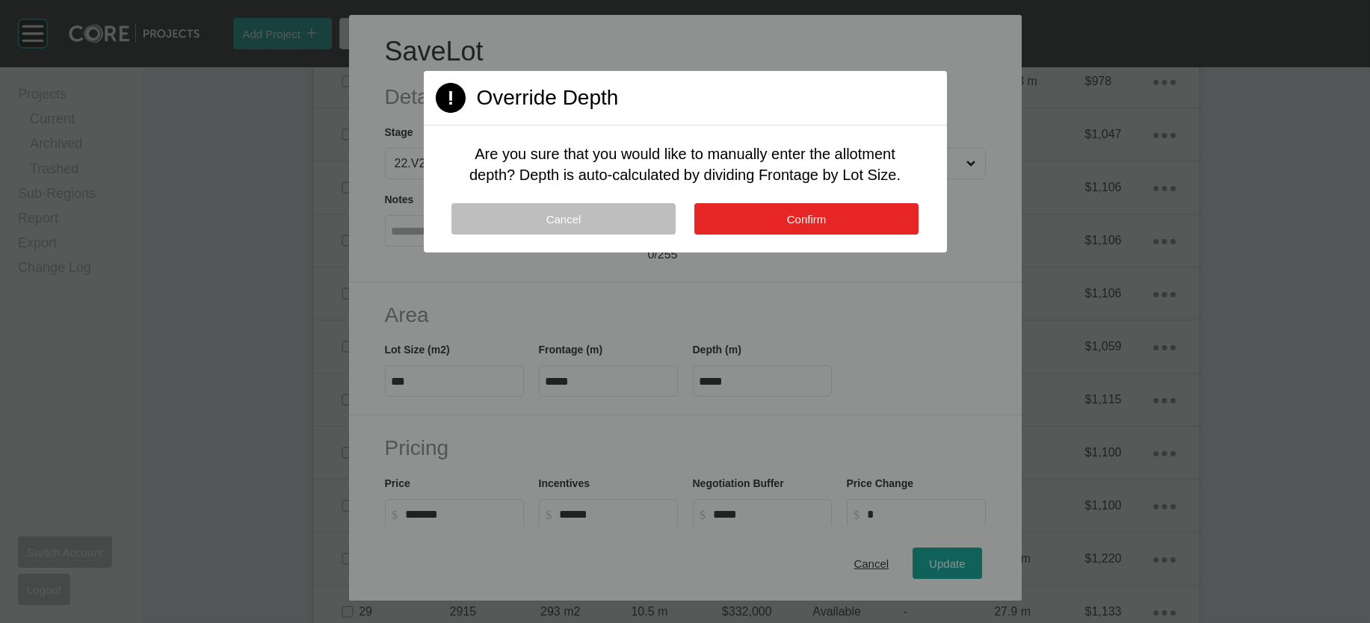
click at [843, 235] on button "Confirm" at bounding box center [806, 218] width 224 height 31
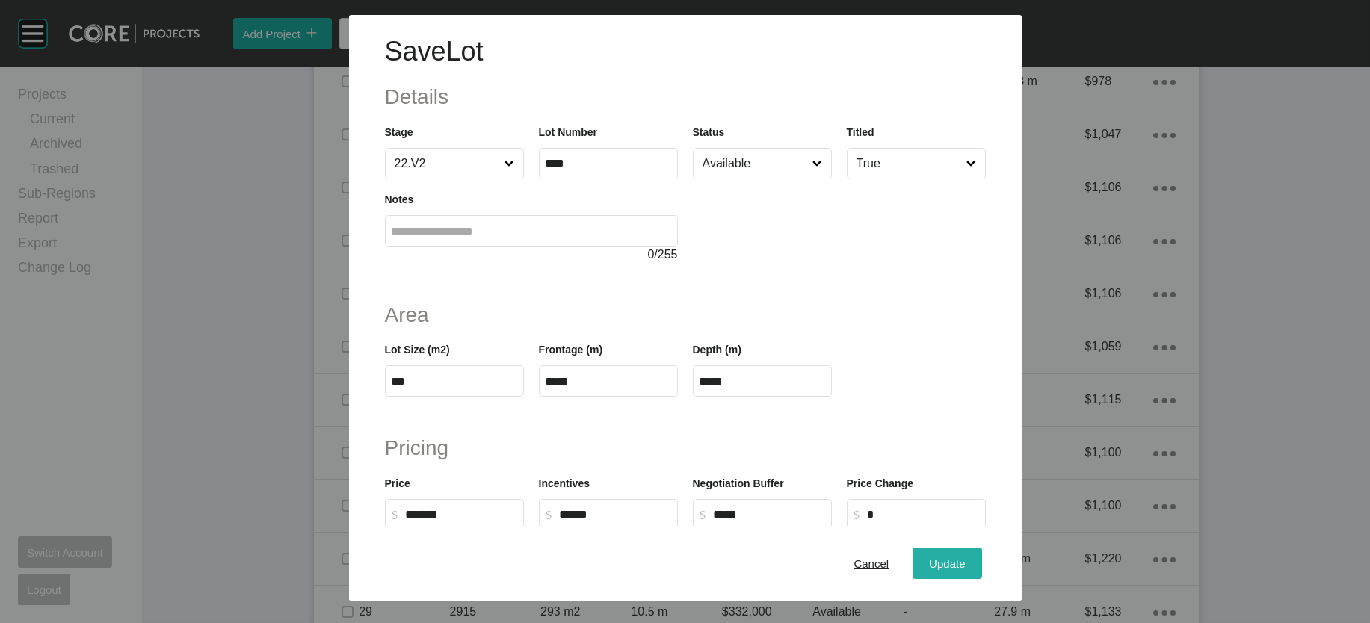
click at [969, 553] on div "Update" at bounding box center [946, 563] width 43 height 20
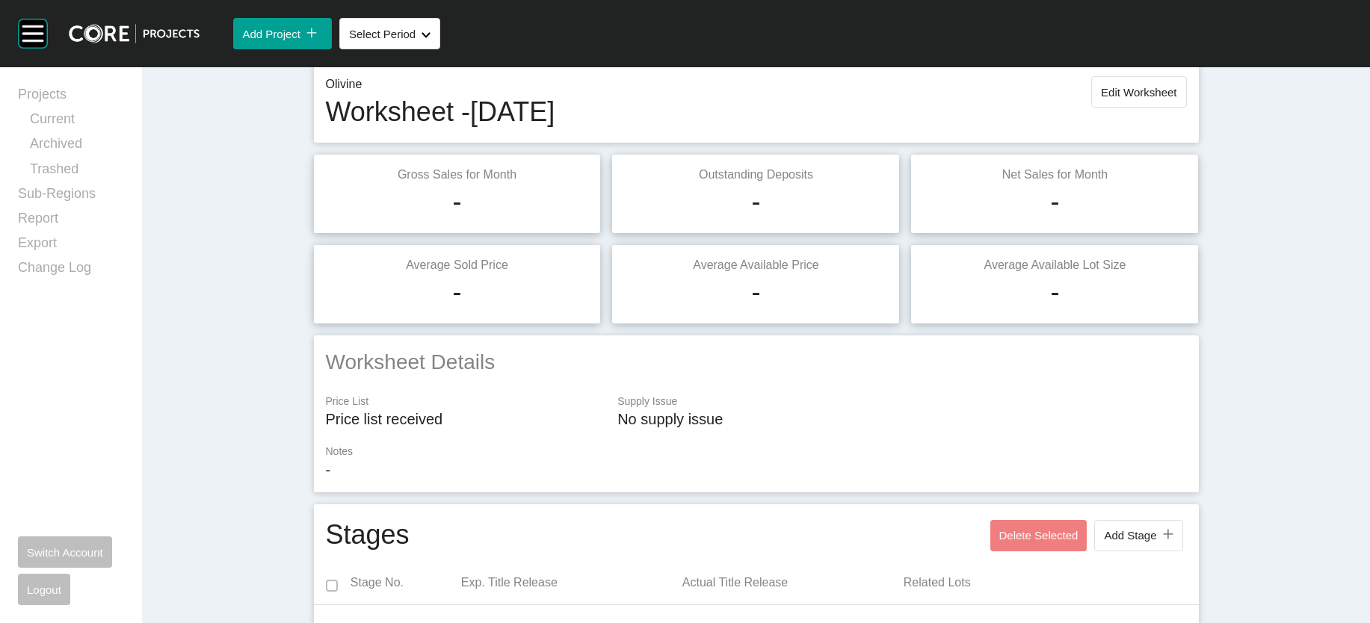
scroll to position [0, 0]
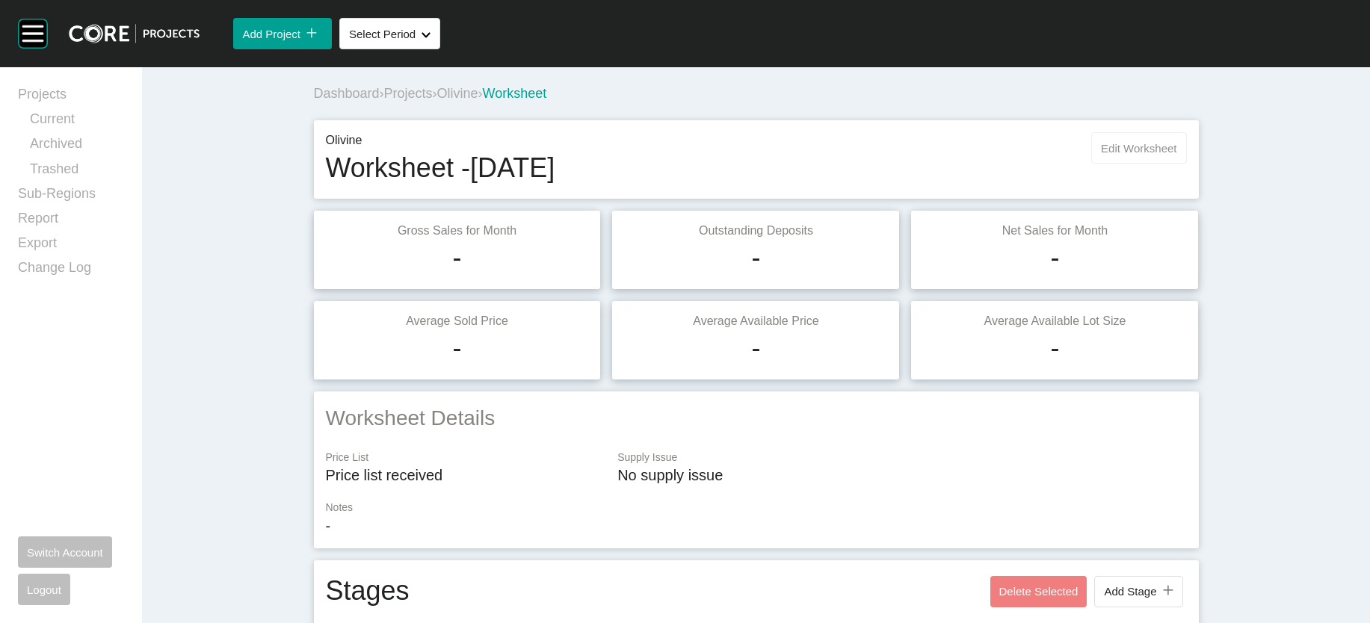
click at [1186, 164] on button "Edit Worksheet" at bounding box center [1138, 147] width 95 height 31
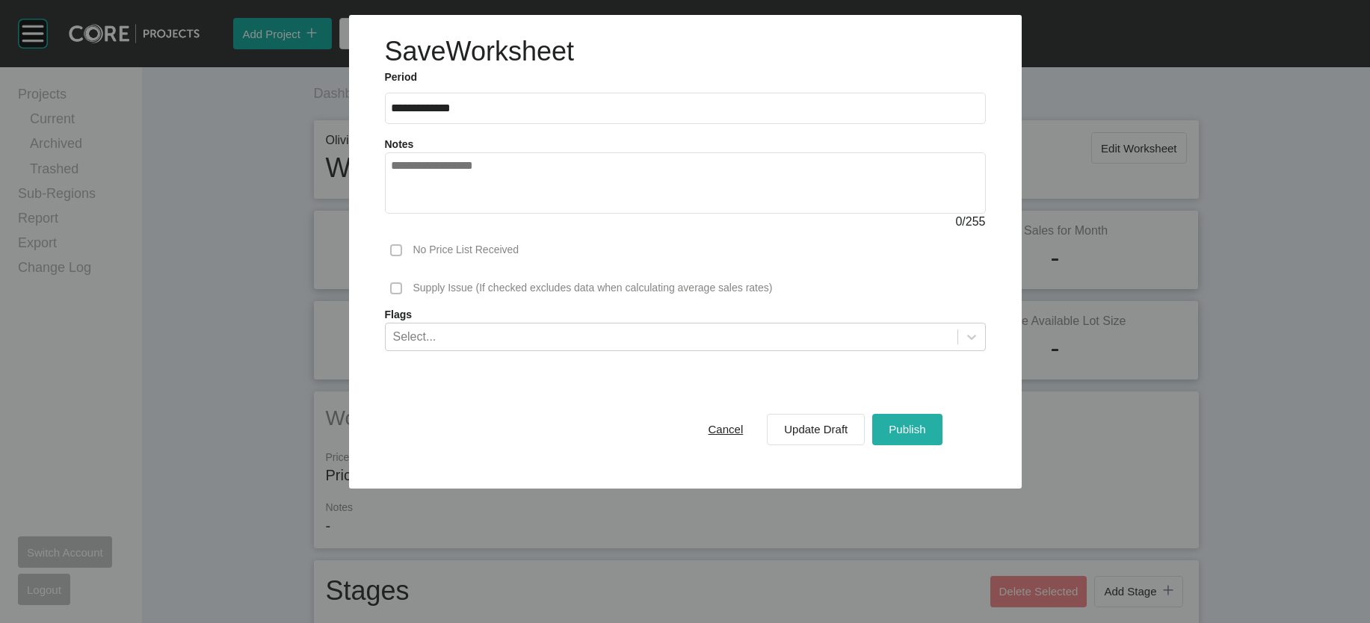
click at [933, 445] on button "Publish" at bounding box center [907, 429] width 70 height 31
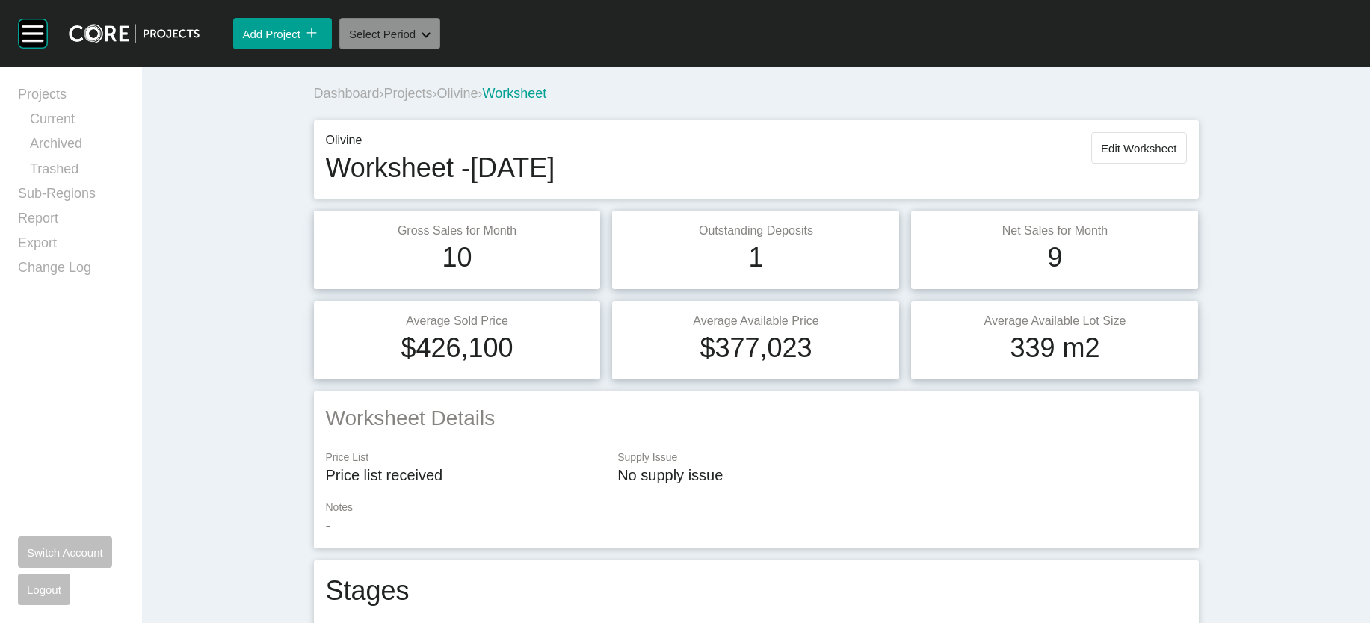
click at [440, 49] on button "Select Period Shape Created with Sketch." at bounding box center [389, 33] width 101 height 31
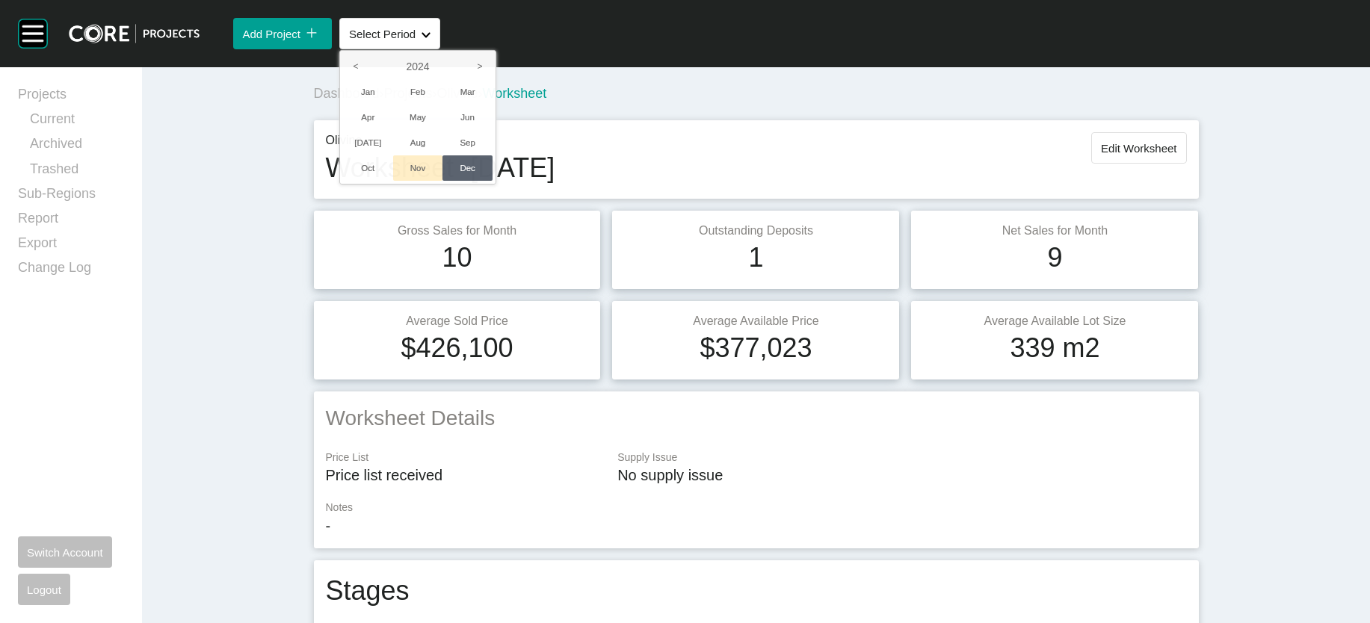
click at [443, 181] on li "Nov" at bounding box center [418, 167] width 50 height 25
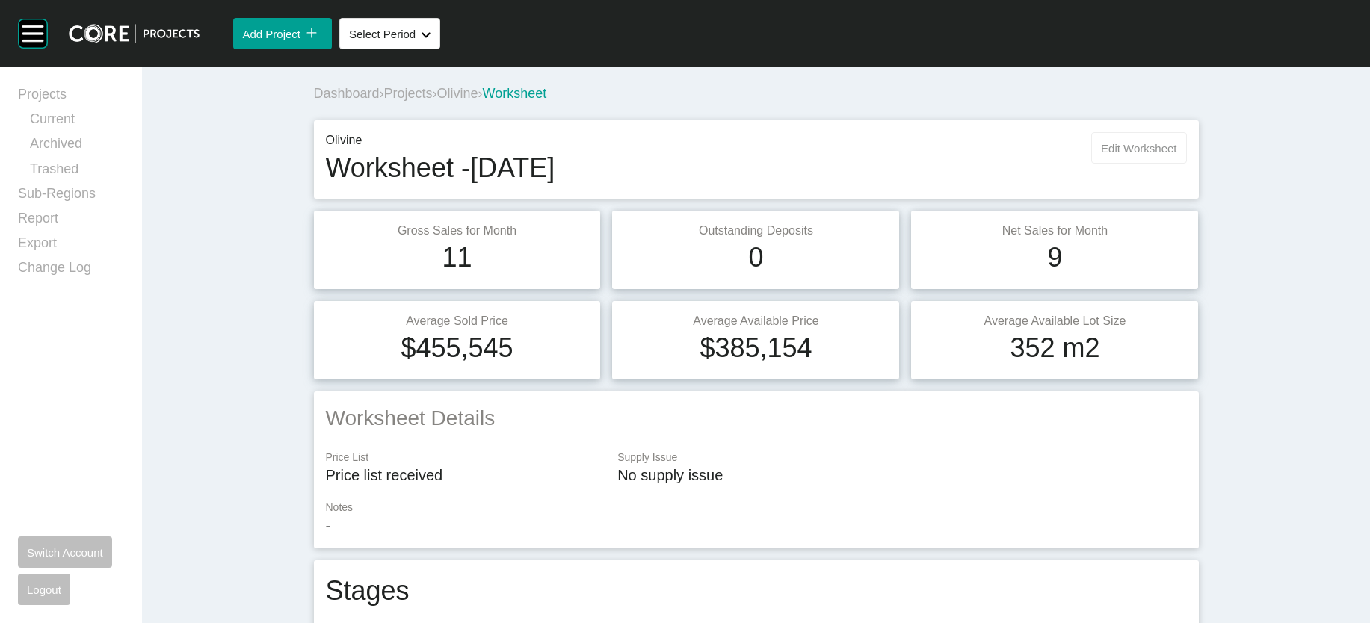
click at [1176, 155] on span "Edit Worksheet" at bounding box center [1138, 148] width 75 height 13
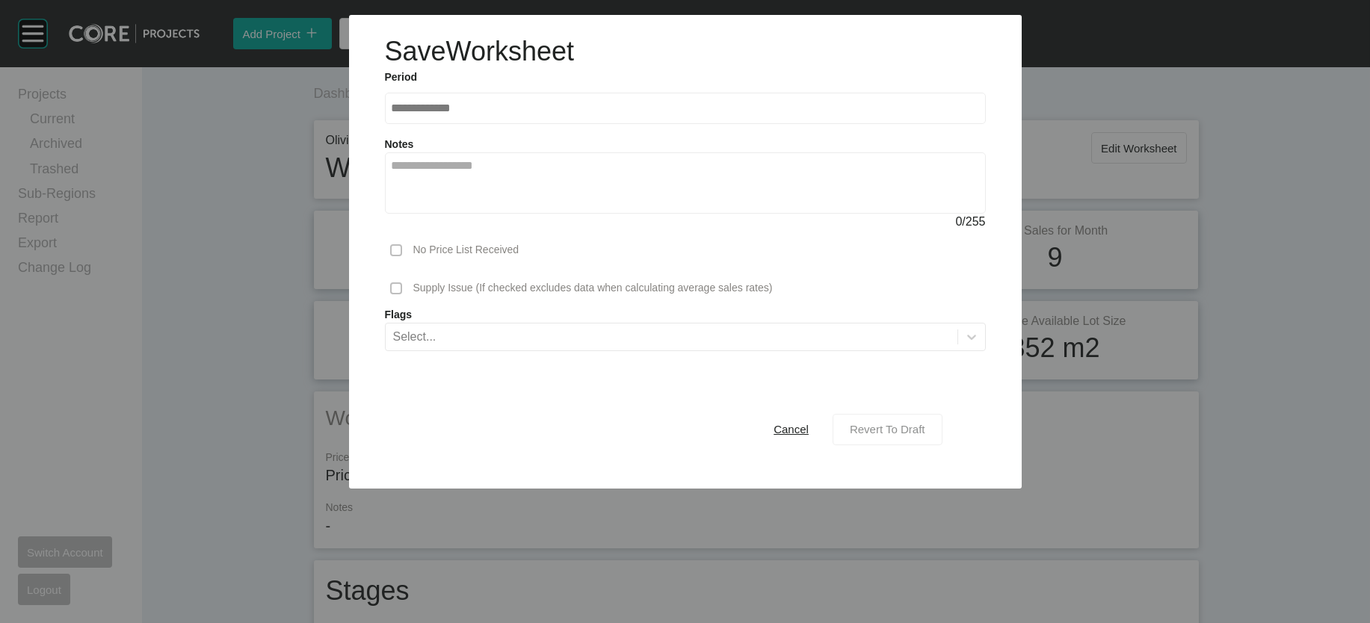
click at [925, 436] on span "Revert To Draft" at bounding box center [887, 429] width 75 height 13
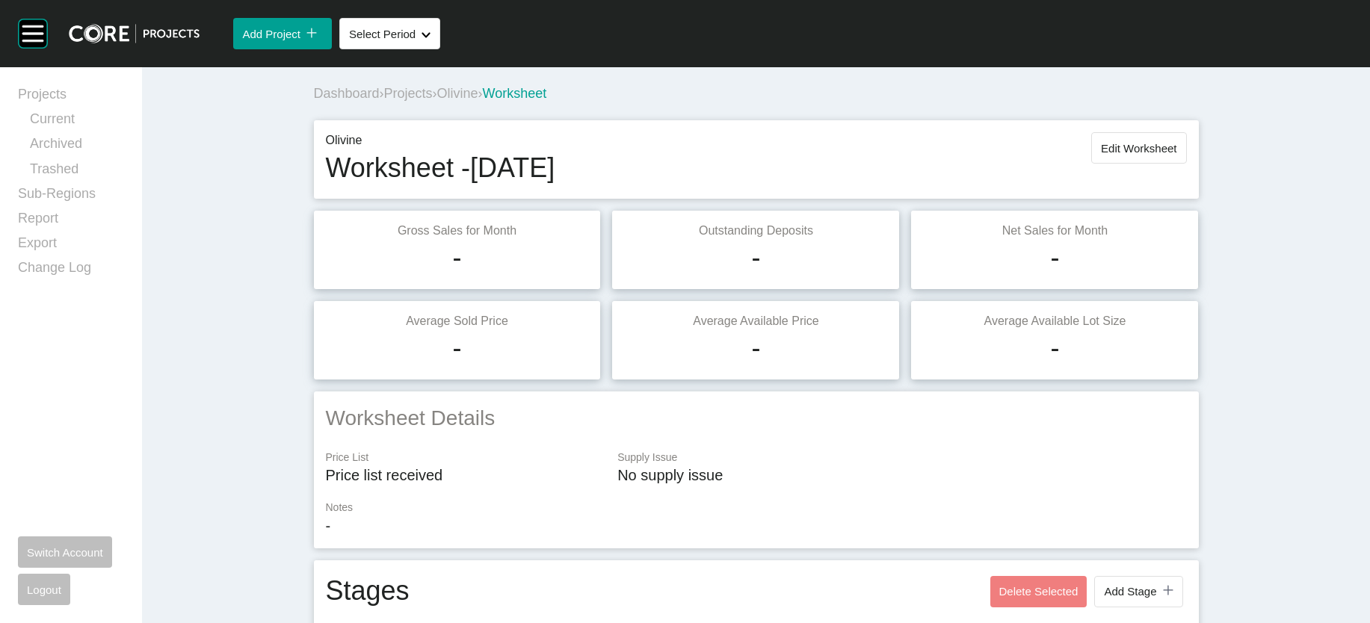
scroll to position [3786, 0]
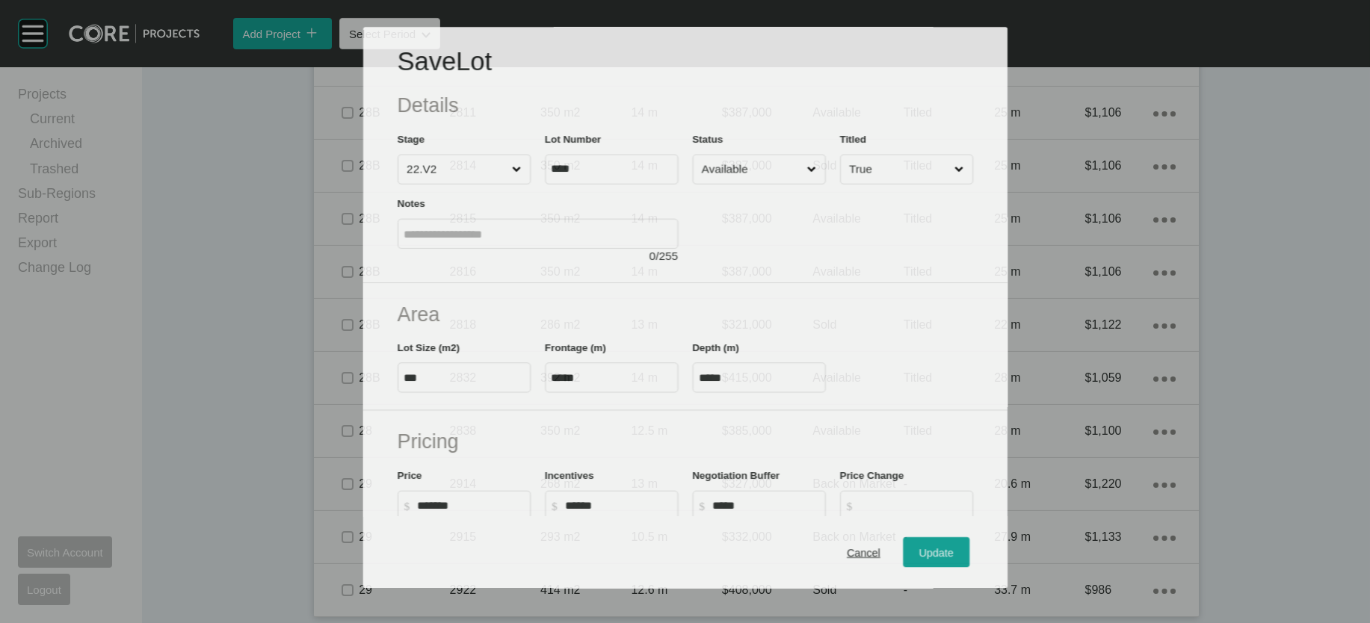
scroll to position [3729, 0]
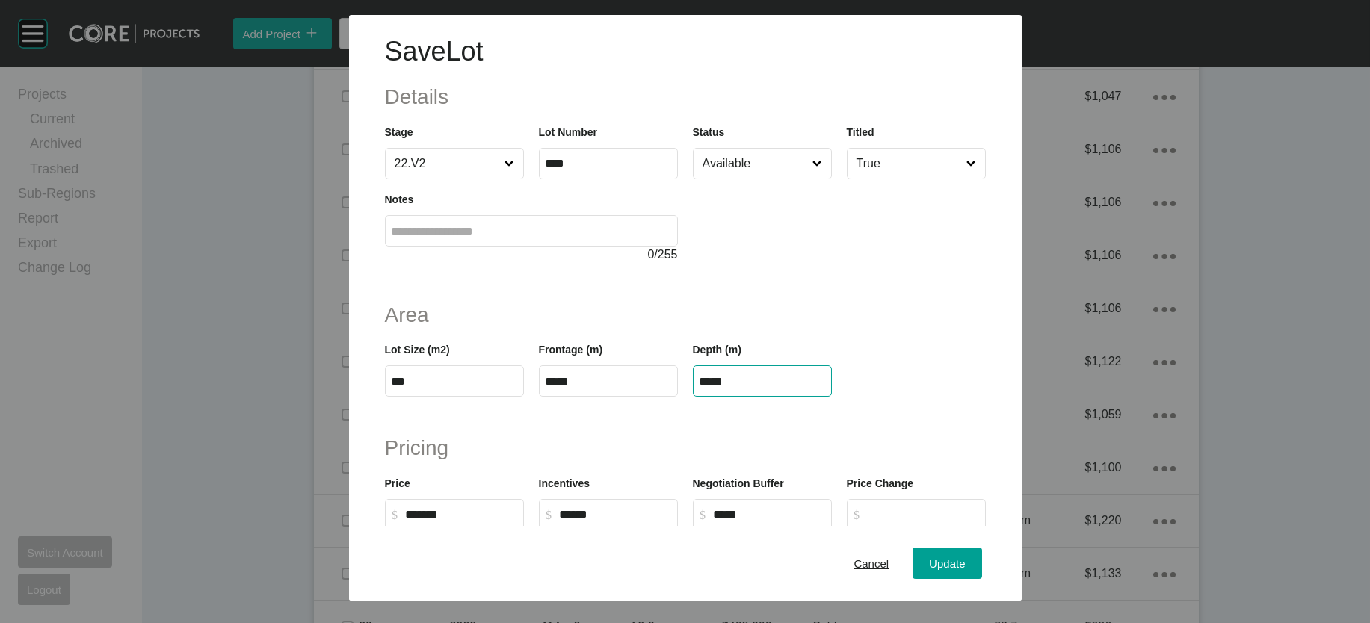
drag, startPoint x: 737, startPoint y: 472, endPoint x: 607, endPoint y: 459, distance: 130.7
click at [659, 397] on div "Lot Size (m2) *** Frontage (m) ***** Depth (m) *****" at bounding box center [685, 363] width 616 height 67
paste input "text"
type input "*****"
click at [1018, 567] on div "Save Lot Details Stage 22.V2 Lot Number **** Status Available Titled True Notes…" at bounding box center [685, 311] width 1370 height 623
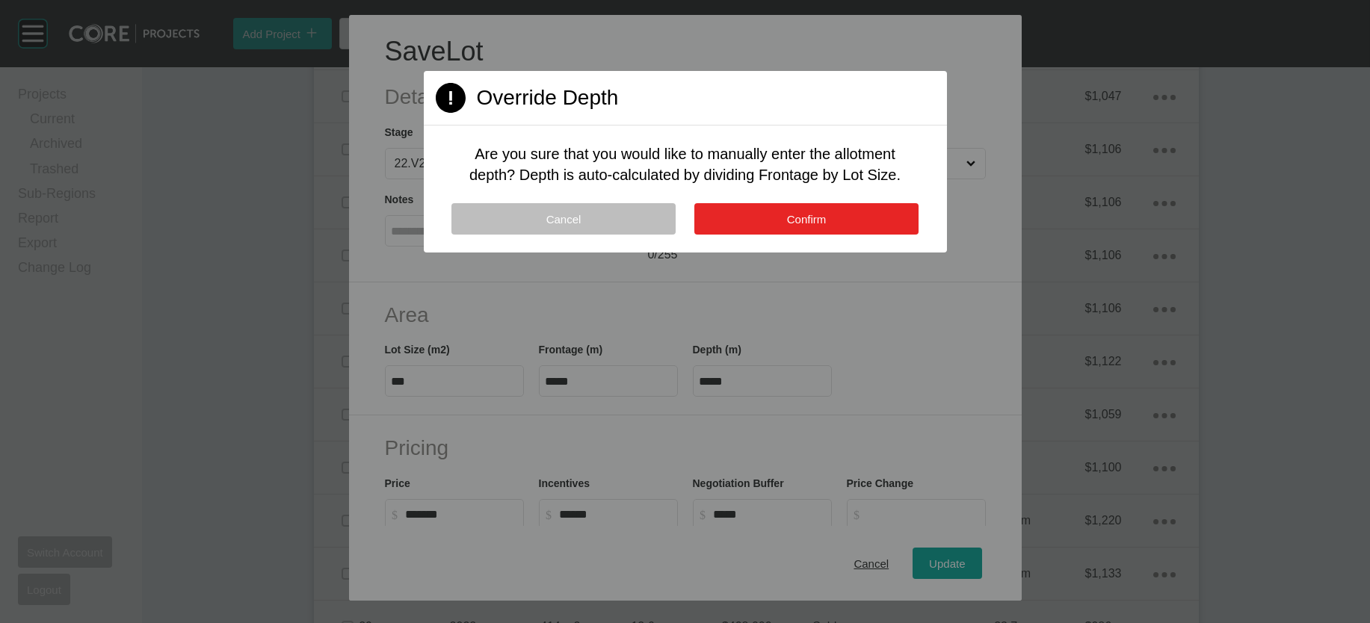
click at [806, 226] on span "Confirm" at bounding box center [807, 219] width 40 height 13
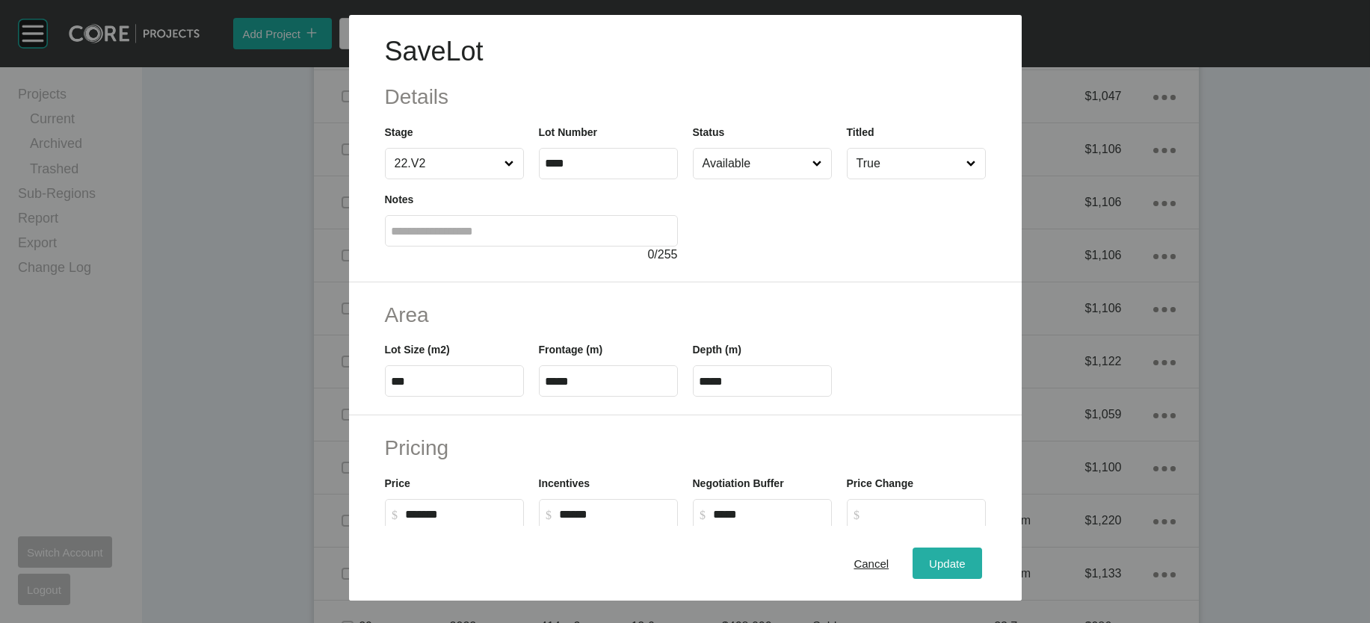
click at [963, 552] on button "Update" at bounding box center [947, 563] width 69 height 31
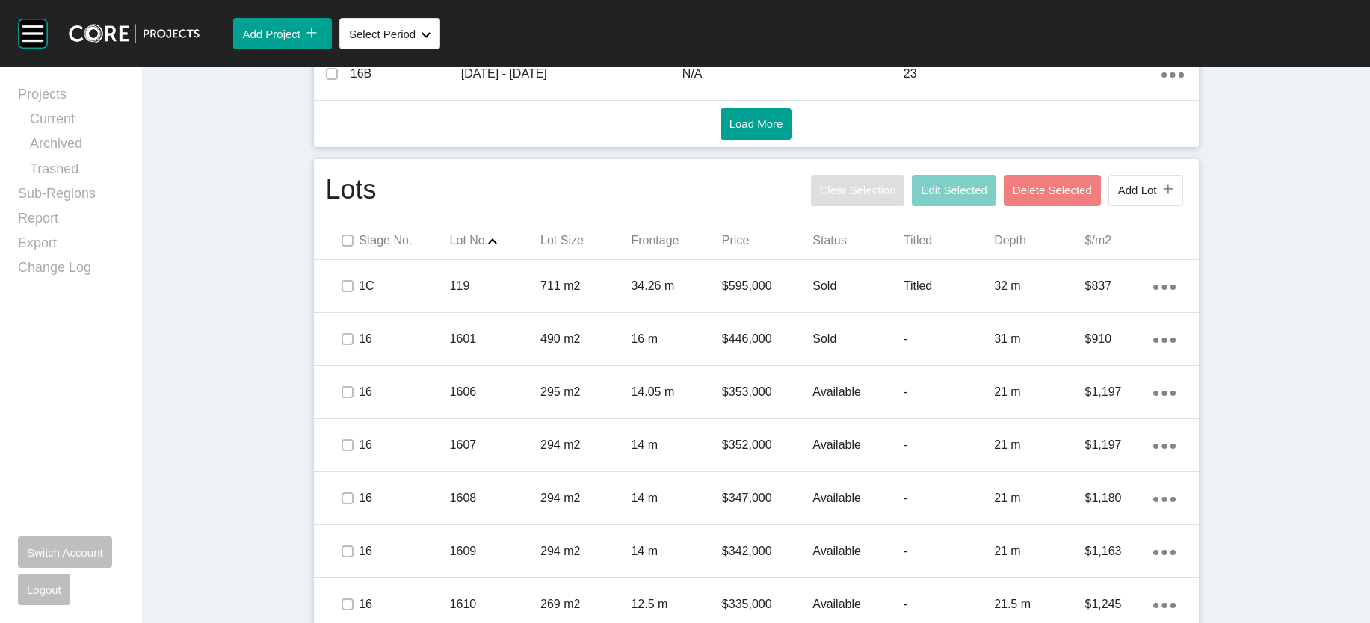
scroll to position [0, 0]
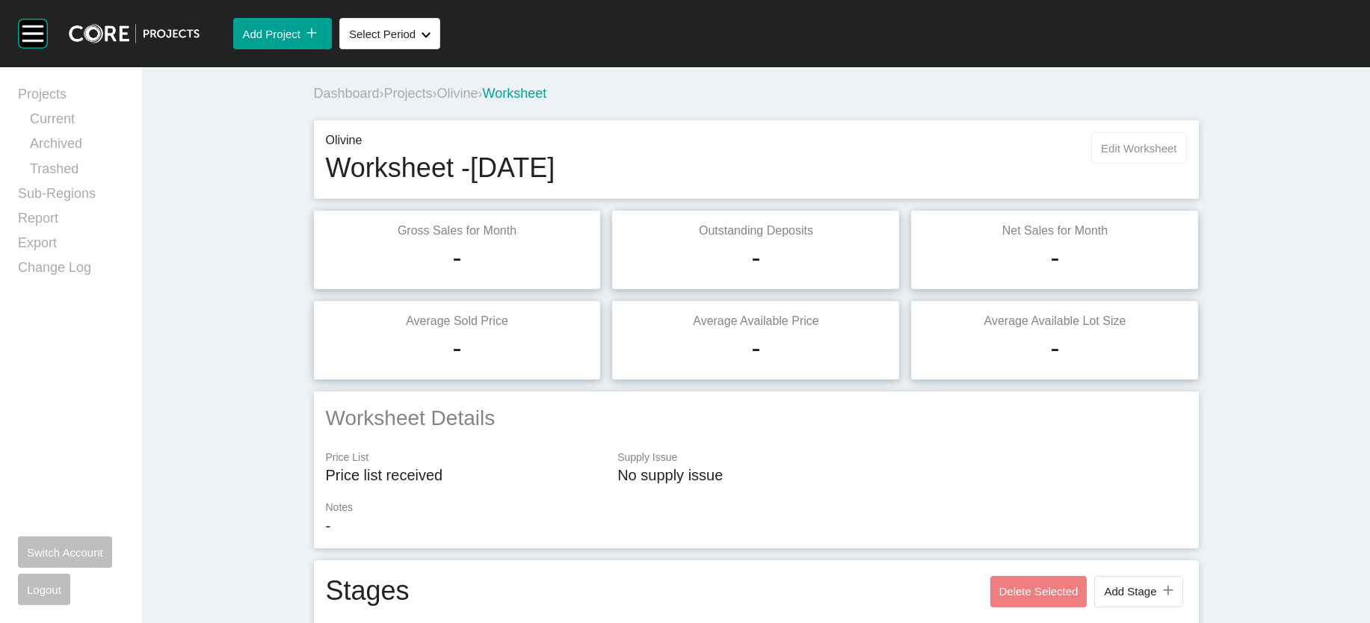
click at [1186, 164] on button "Edit Worksheet" at bounding box center [1138, 147] width 95 height 31
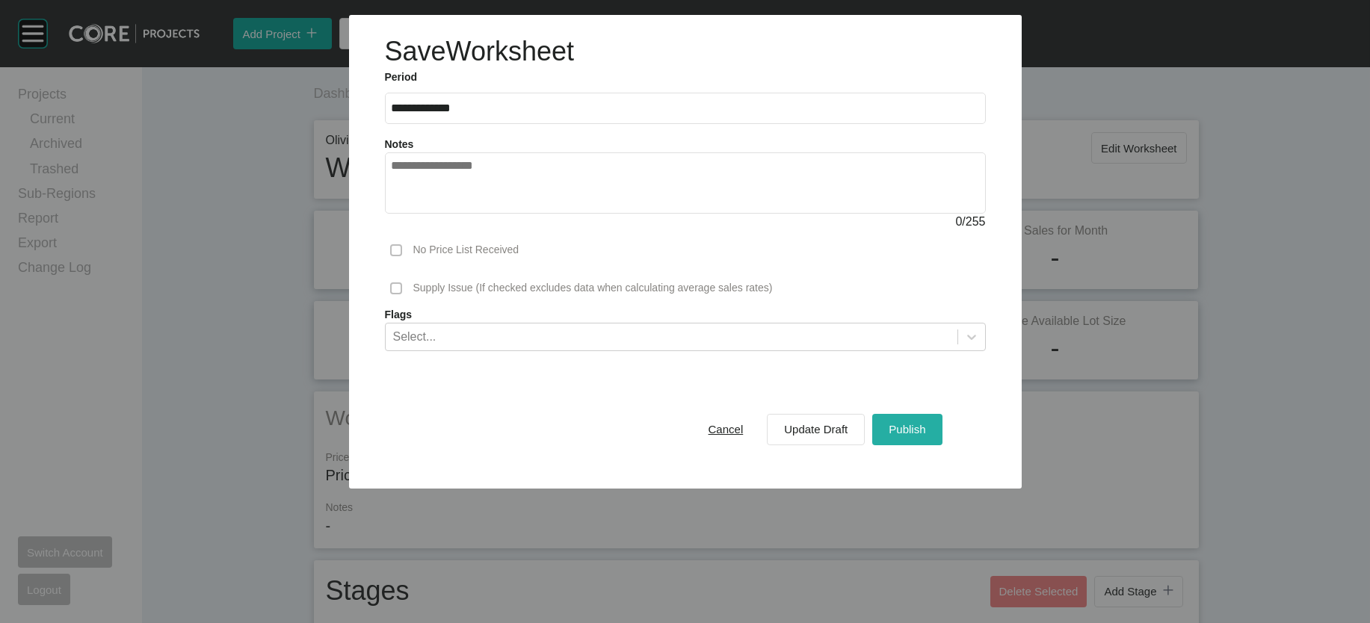
click at [929, 439] on div "Publish" at bounding box center [907, 429] width 44 height 20
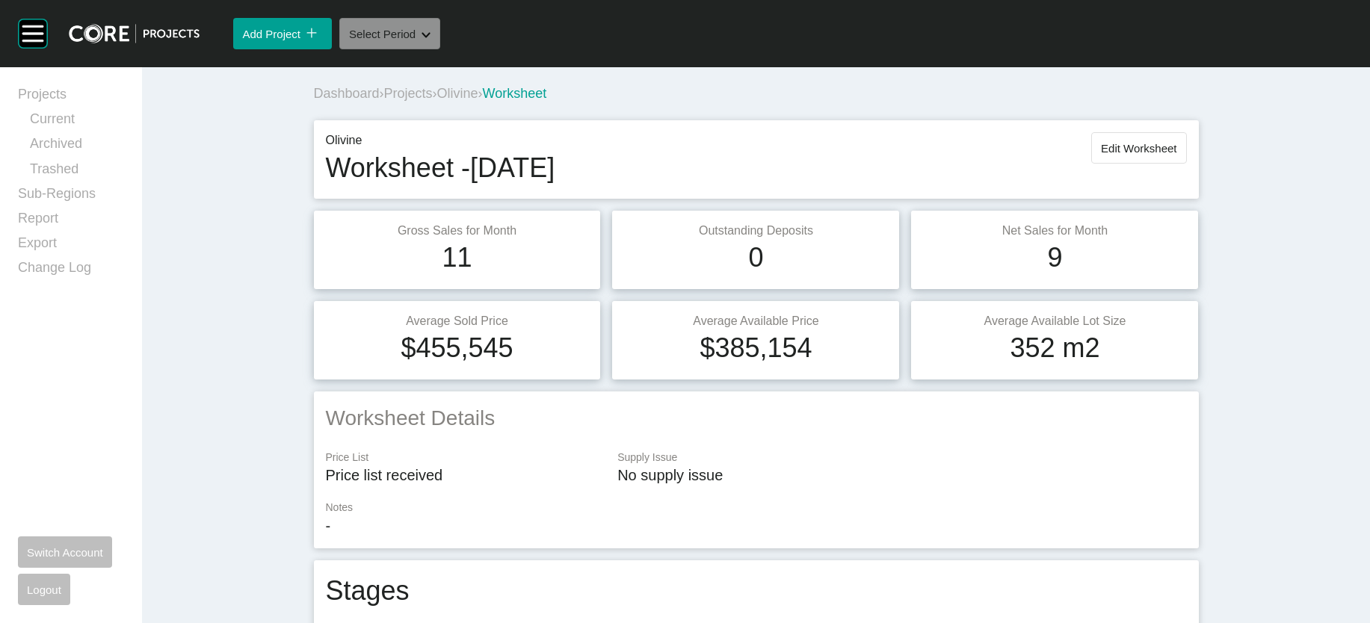
click at [440, 49] on button "Select Period Shape Created with Sketch." at bounding box center [389, 33] width 101 height 31
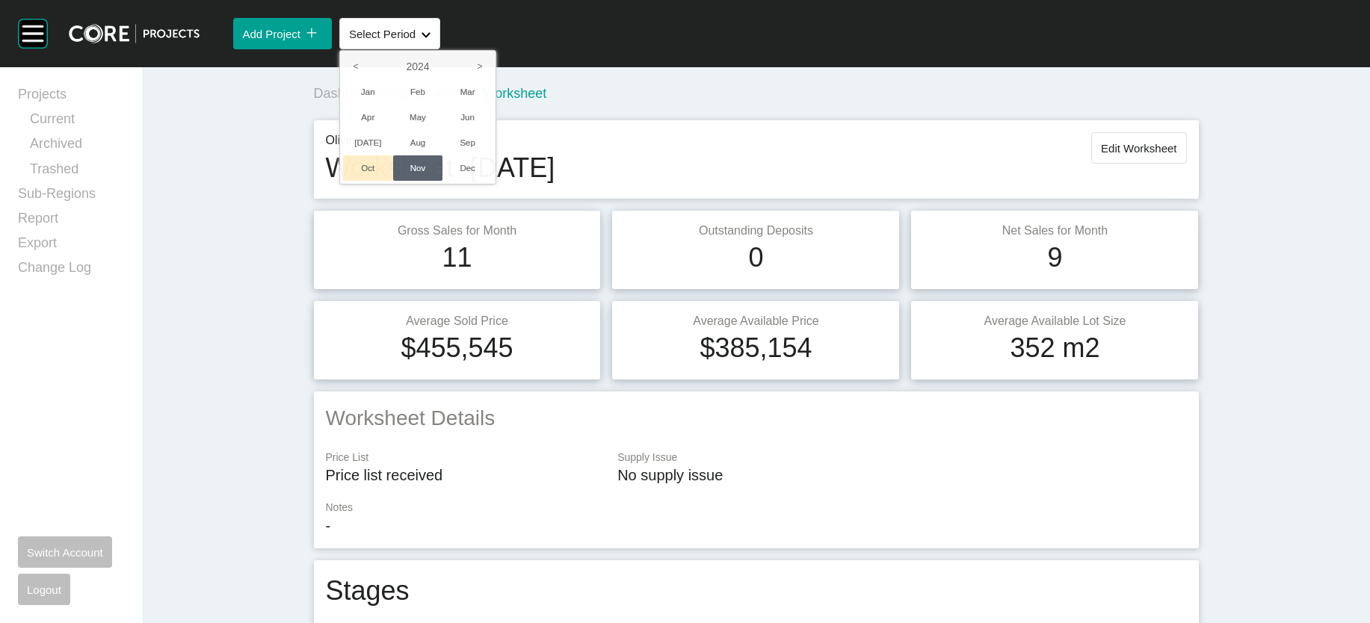
click at [393, 181] on li "Oct" at bounding box center [368, 167] width 50 height 25
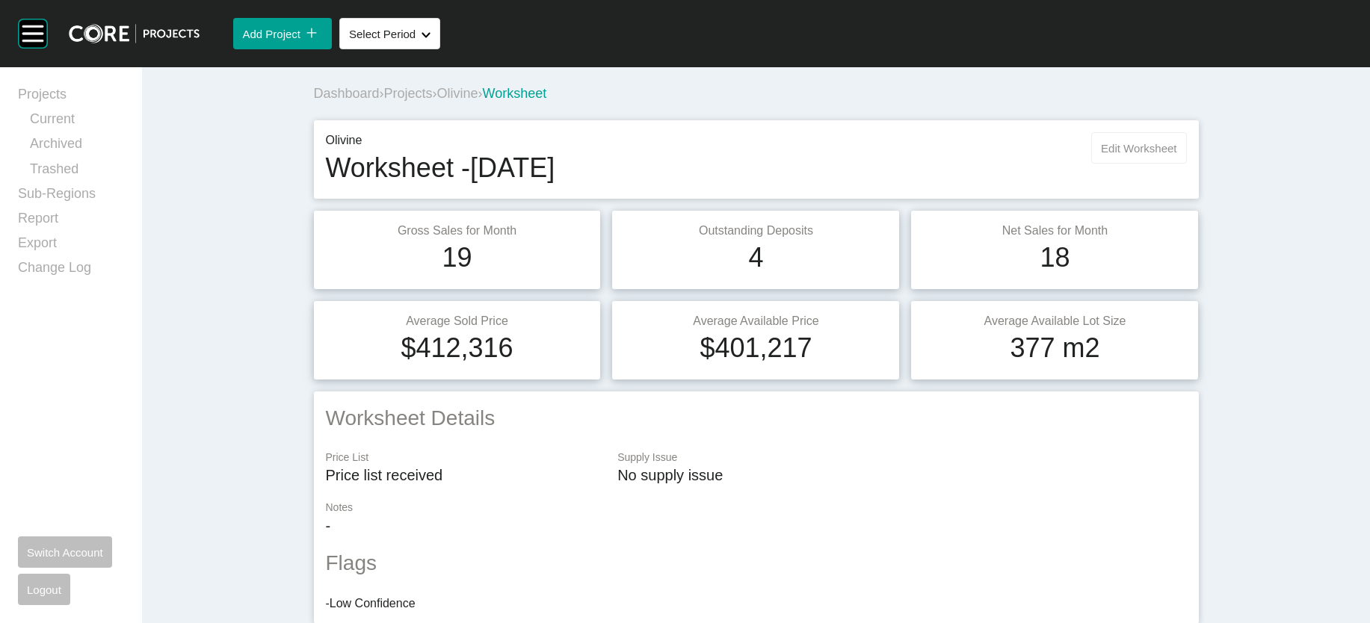
click at [1186, 164] on button "Edit Worksheet" at bounding box center [1138, 147] width 95 height 31
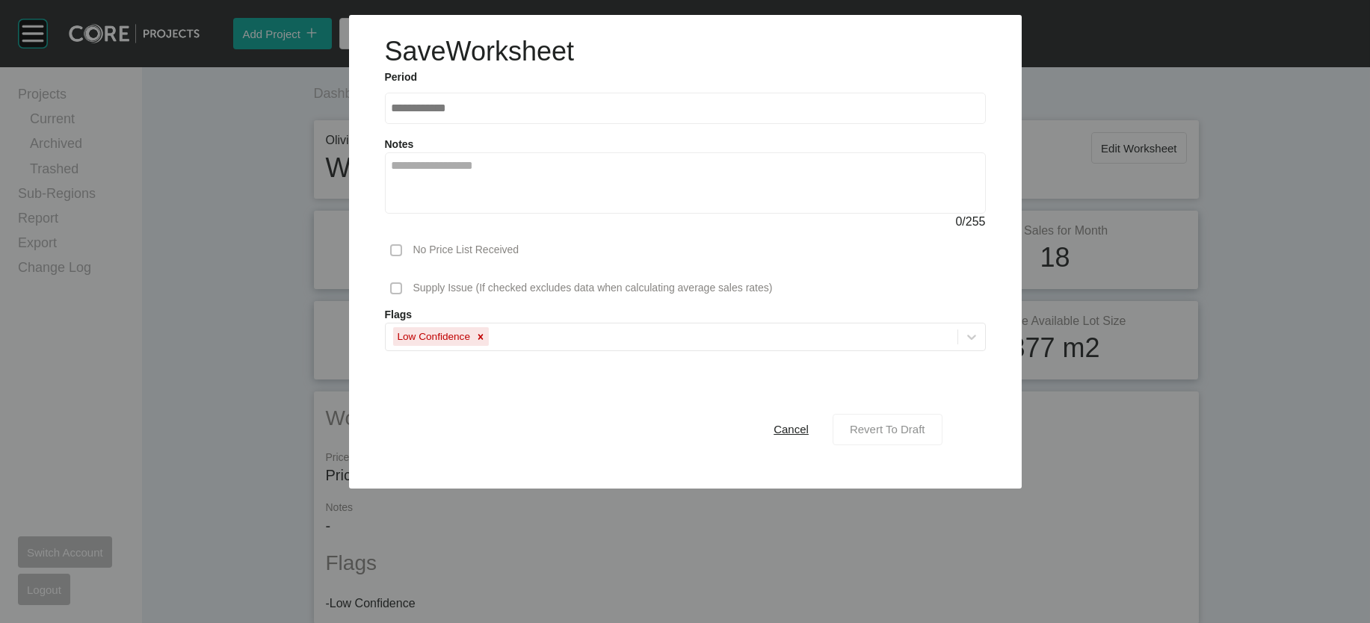
click at [913, 439] on div "Revert To Draft" at bounding box center [887, 429] width 83 height 20
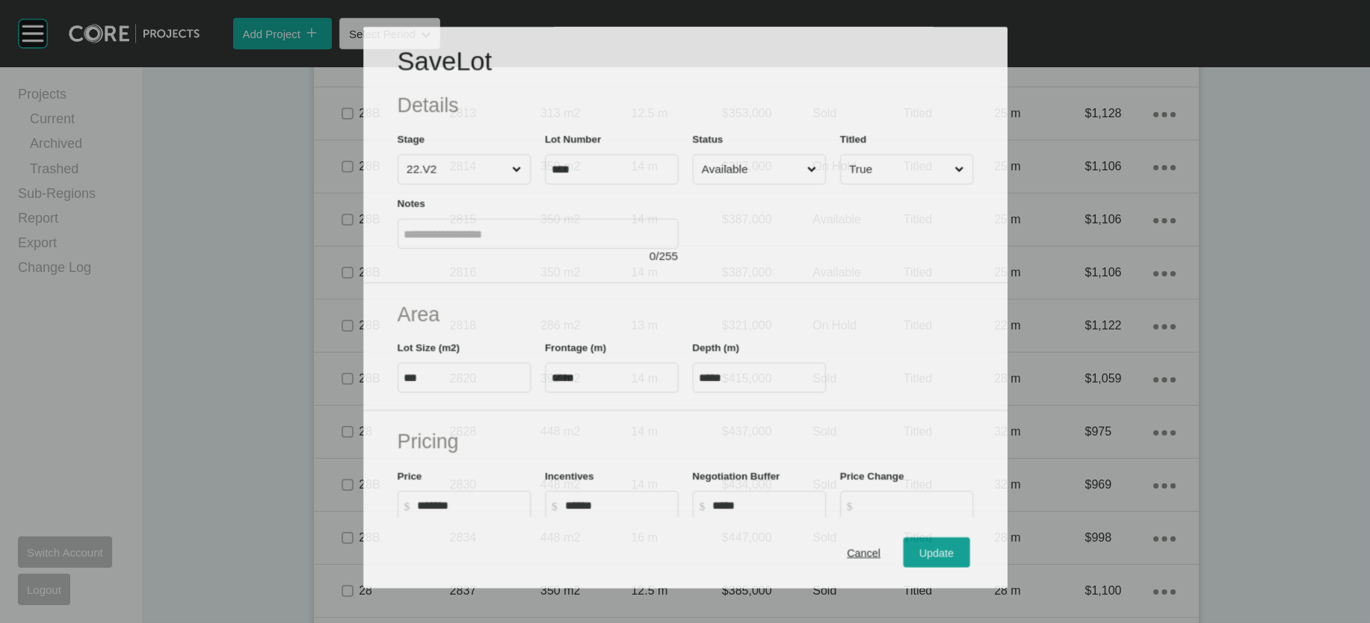
scroll to position [4419, 0]
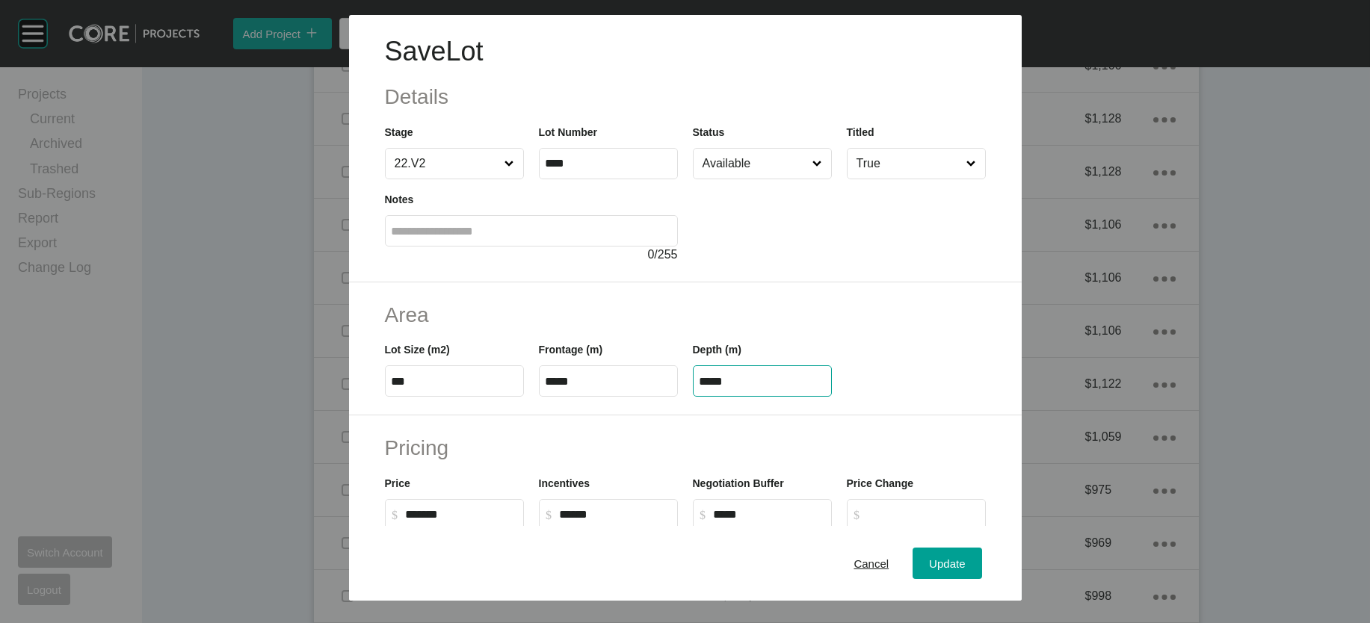
drag, startPoint x: 747, startPoint y: 475, endPoint x: 658, endPoint y: 458, distance: 90.6
click at [673, 397] on div "Lot Size (m2) *** Frontage (m) ***** Depth (m) *****" at bounding box center [685, 363] width 616 height 67
paste input "text"
type input "*****"
click at [1002, 544] on div "Save Lot Details Stage 22.V2 Lot Number **** Status Available Titled True Notes…" at bounding box center [685, 311] width 1370 height 623
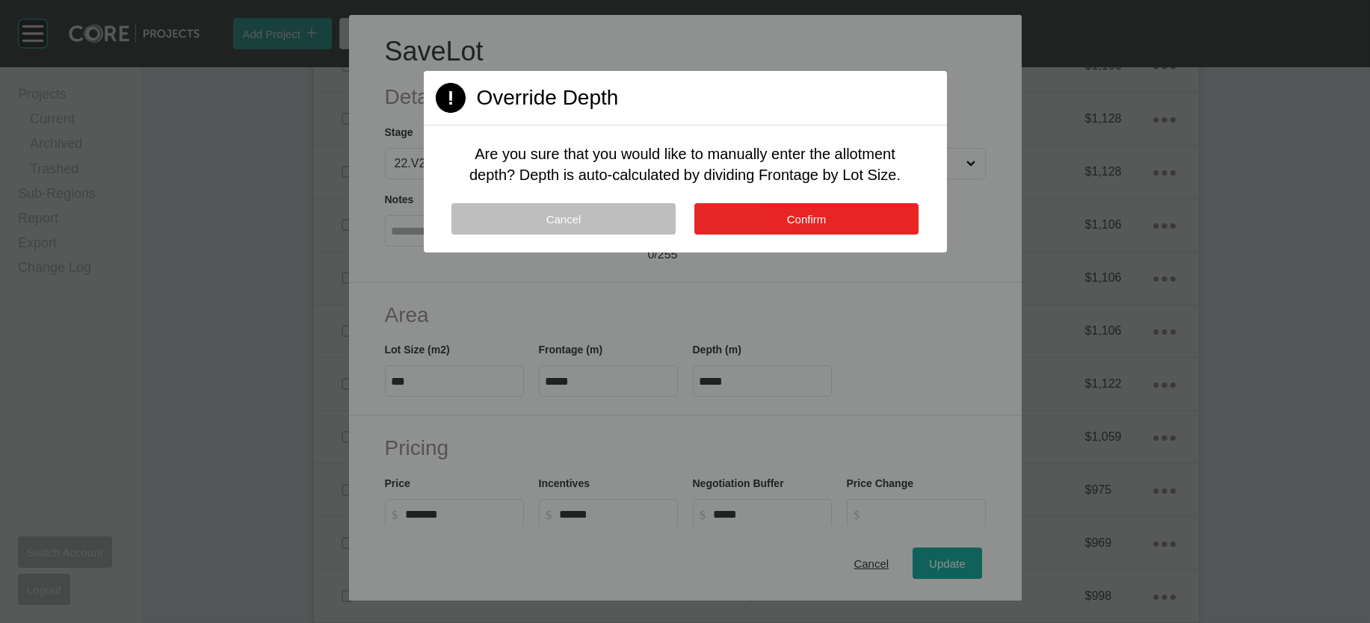
click at [884, 235] on button "Confirm" at bounding box center [806, 218] width 224 height 31
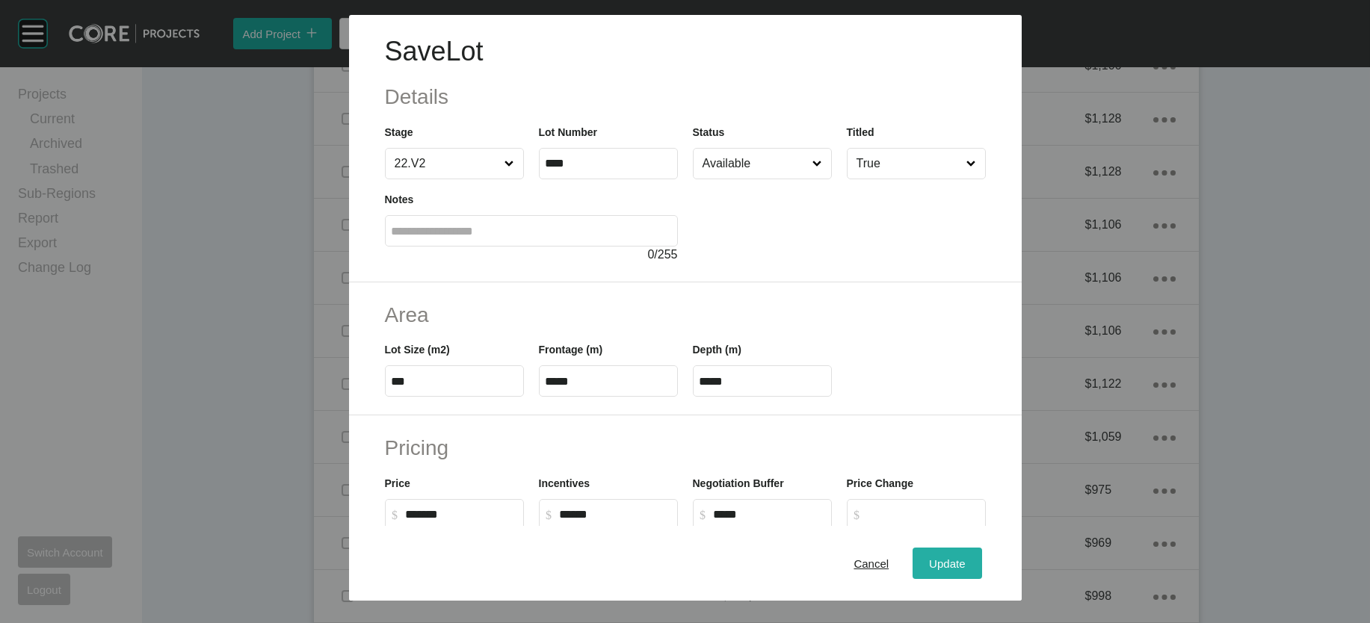
click at [969, 553] on div "Update" at bounding box center [946, 563] width 43 height 20
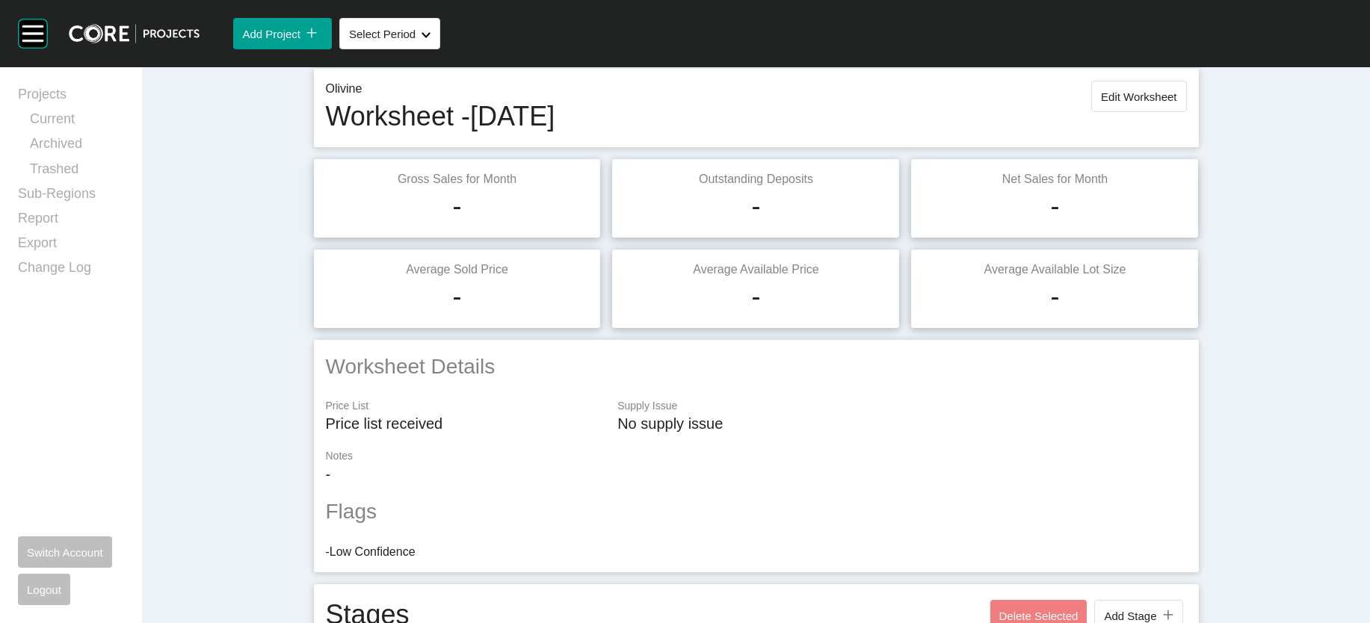
scroll to position [0, 0]
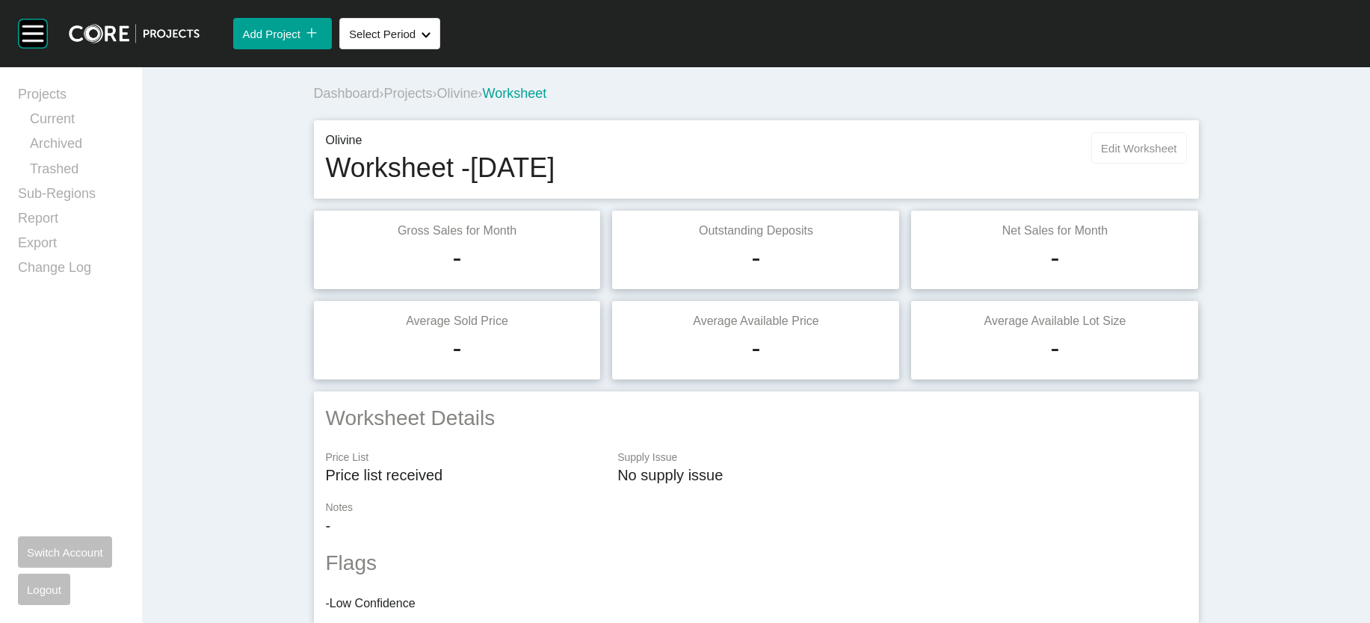
click at [1176, 155] on span "Edit Worksheet" at bounding box center [1138, 148] width 75 height 13
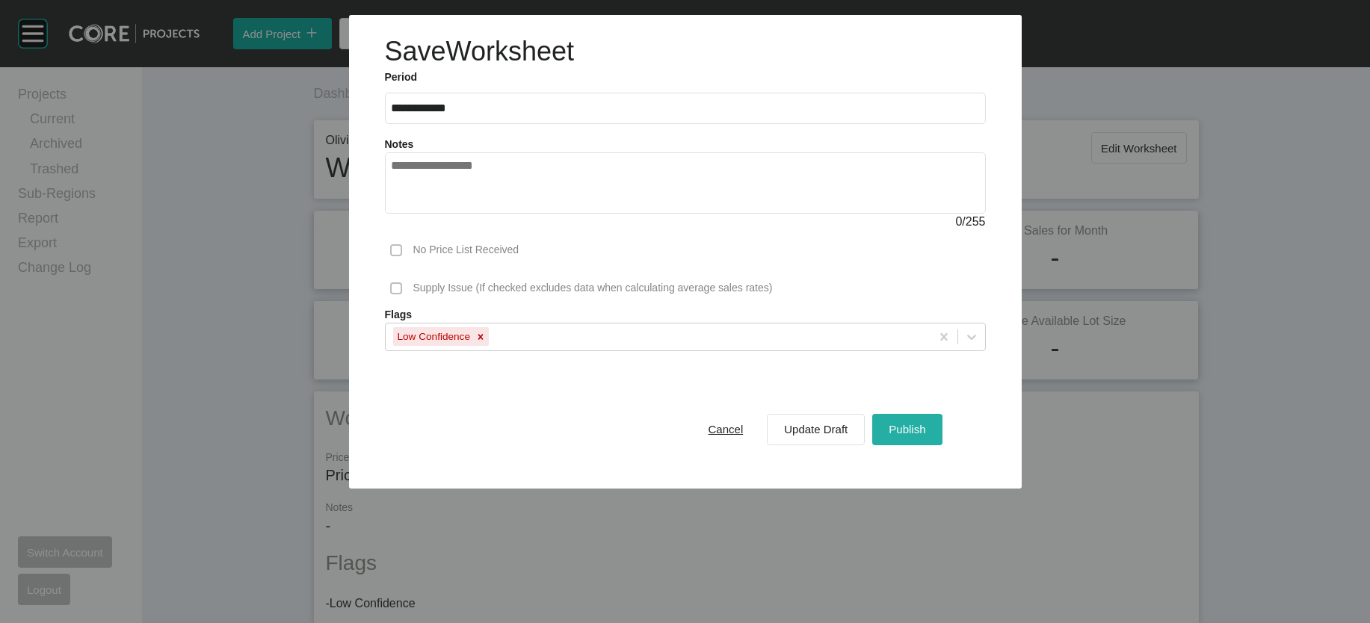
click at [925, 436] on span "Publish" at bounding box center [907, 429] width 37 height 13
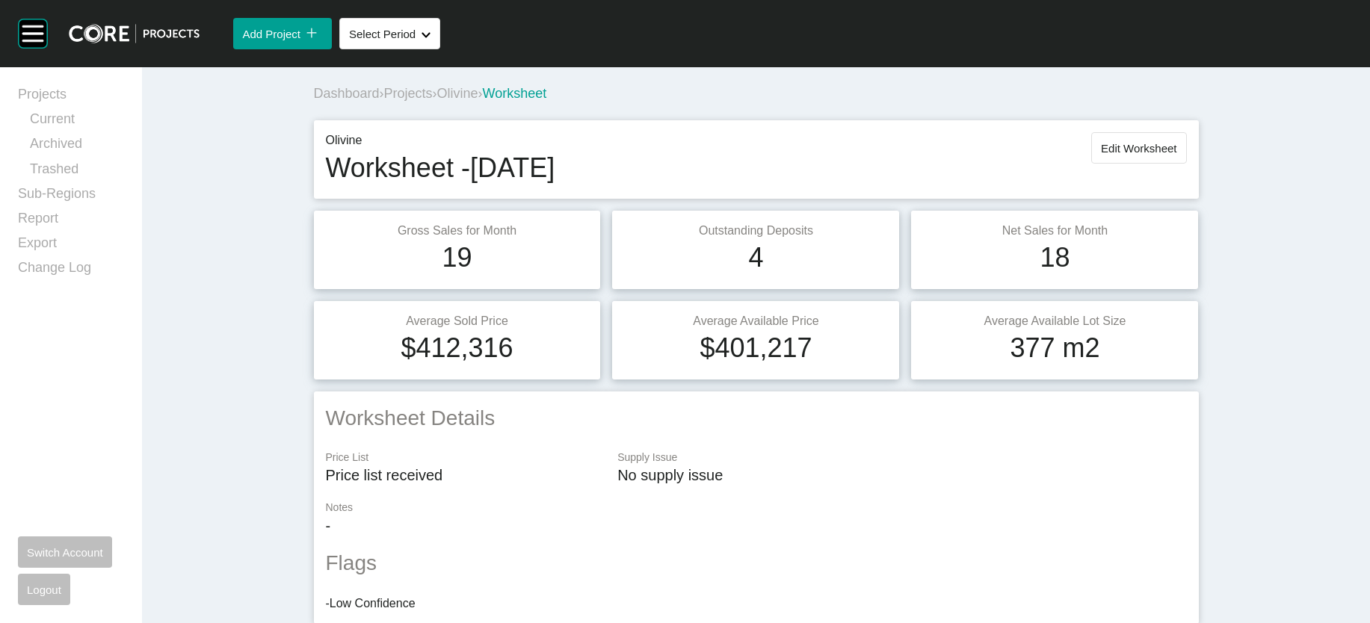
scroll to position [4473, 0]
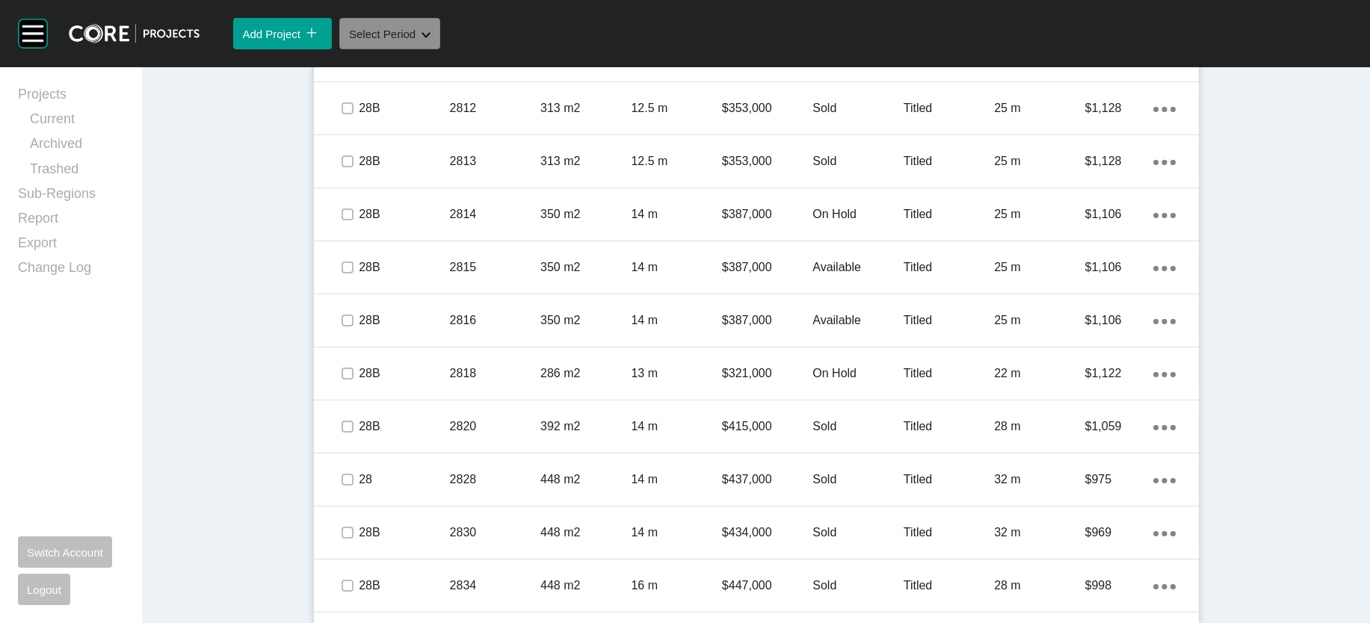
click at [440, 49] on button "Select Period Shape Created with Sketch." at bounding box center [389, 33] width 101 height 31
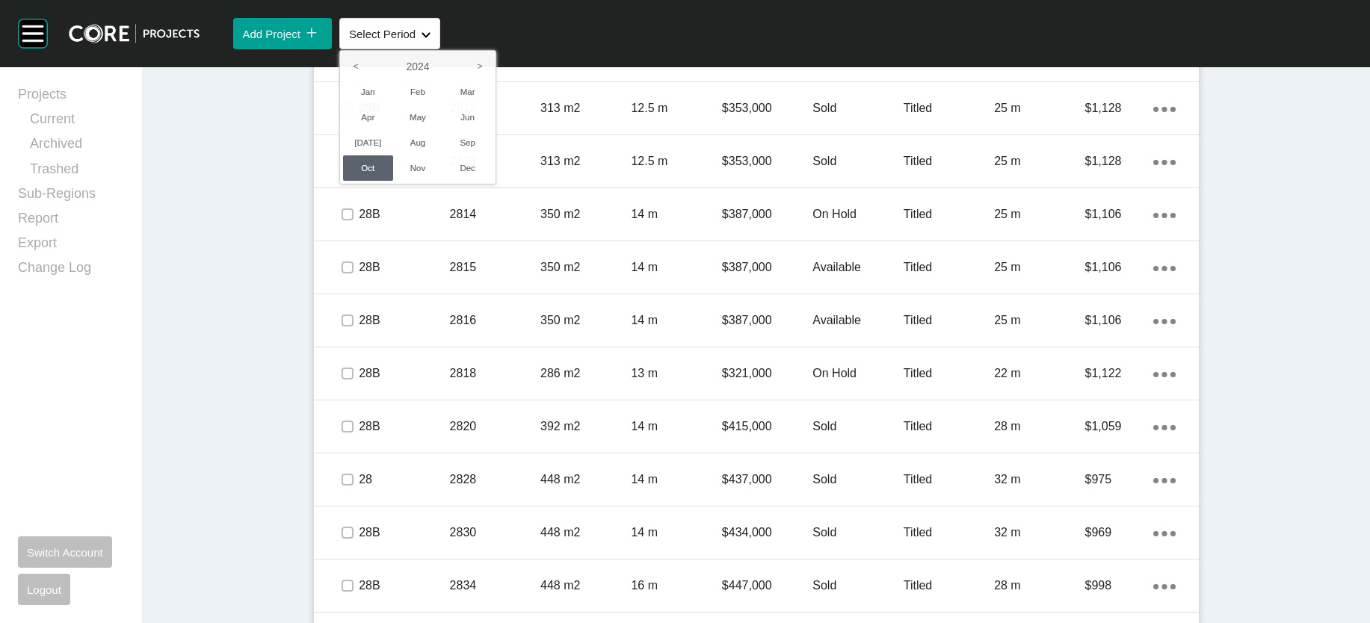
click at [777, 54] on div at bounding box center [685, 311] width 1370 height 623
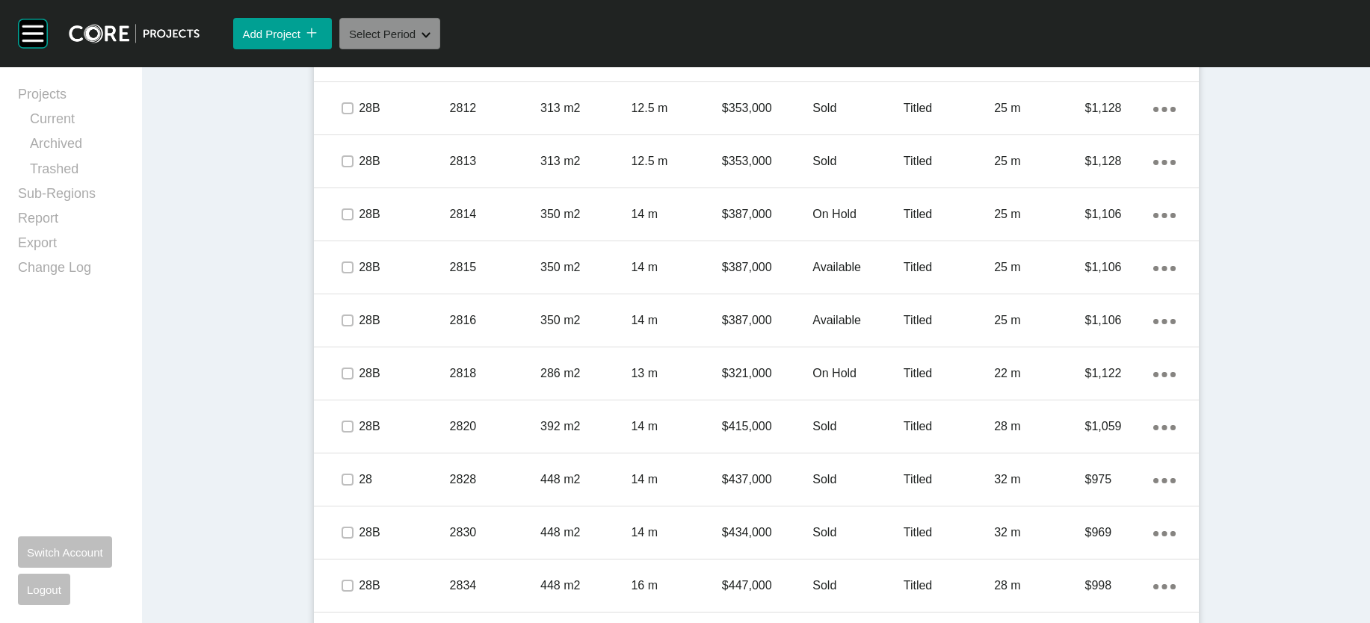
click at [416, 40] on span "Select Period" at bounding box center [382, 34] width 67 height 13
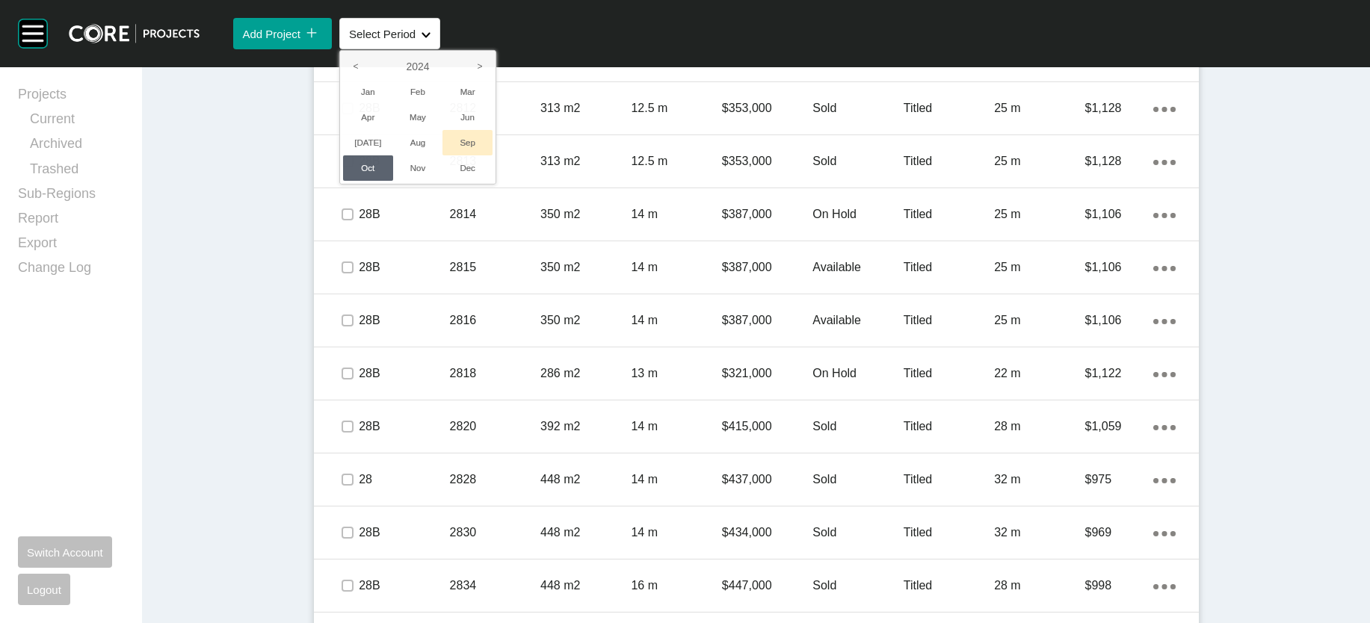
click at [493, 155] on li "Sep" at bounding box center [467, 142] width 50 height 25
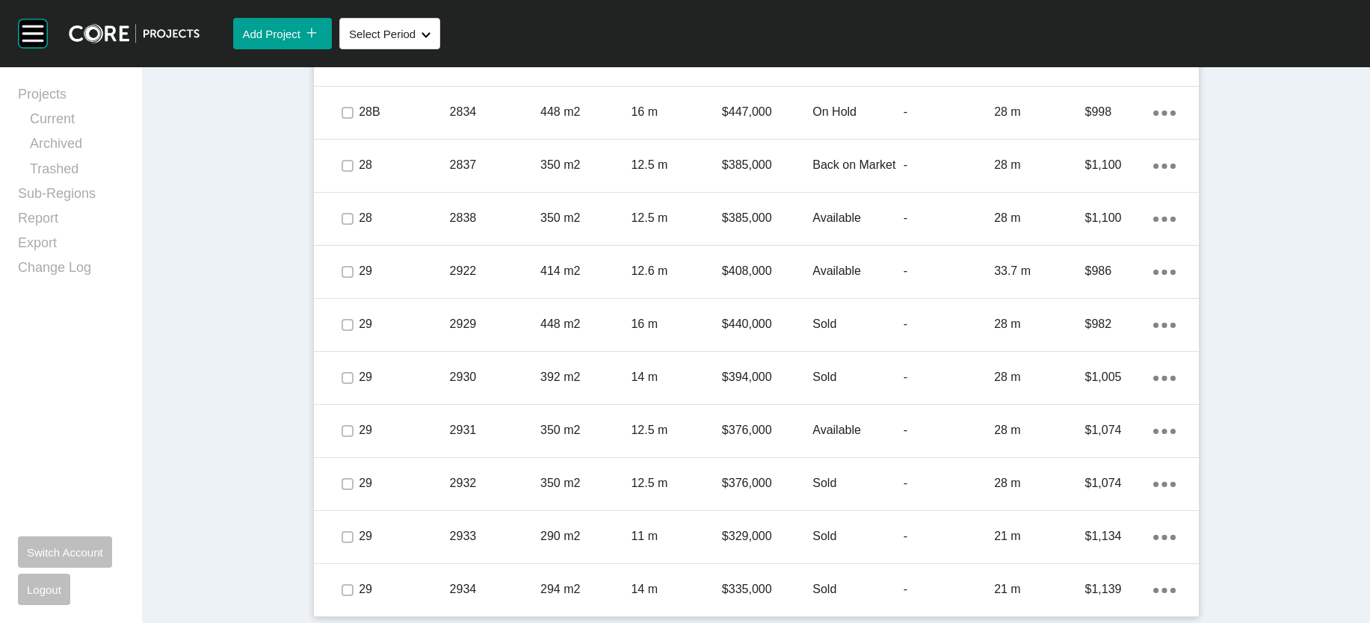
scroll to position [3122, 0]
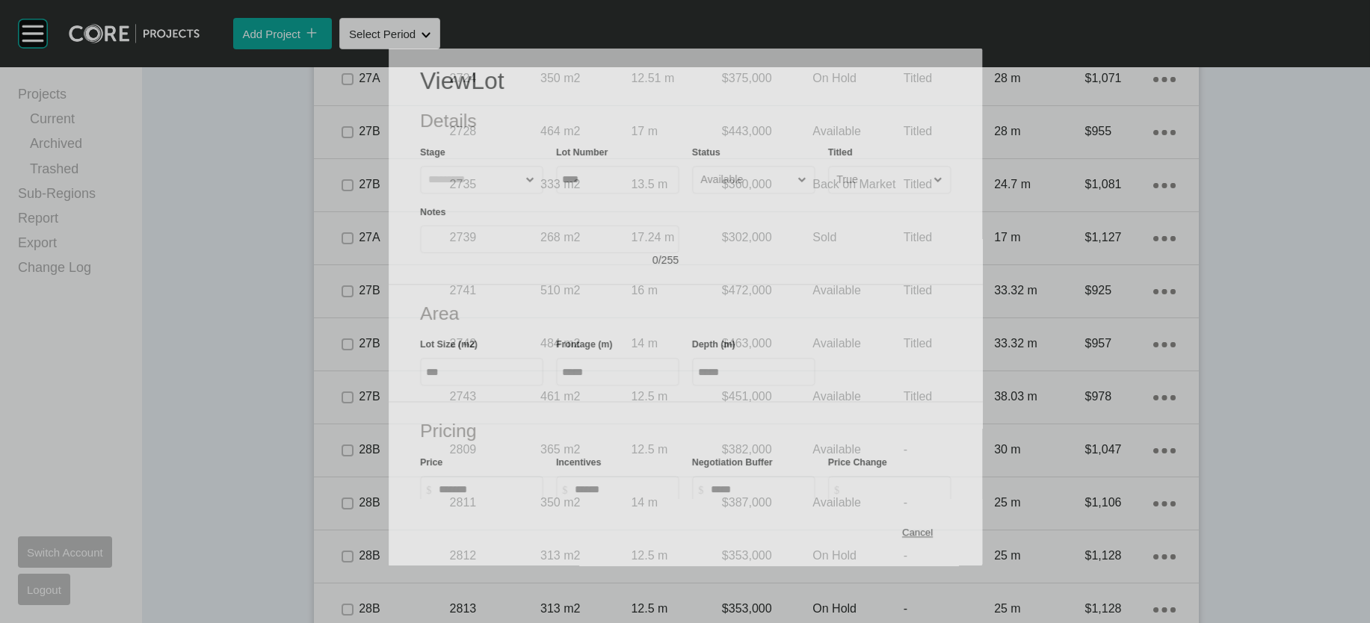
scroll to position [3064, 0]
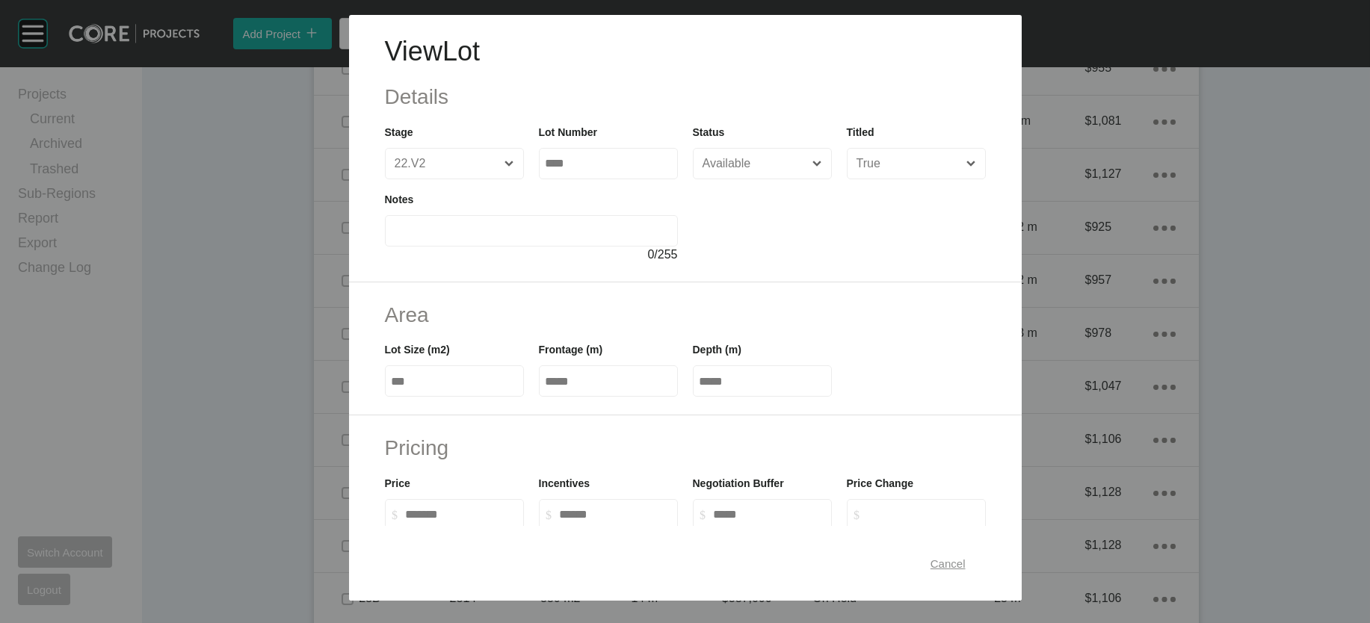
click at [966, 558] on span "Cancel" at bounding box center [948, 563] width 35 height 13
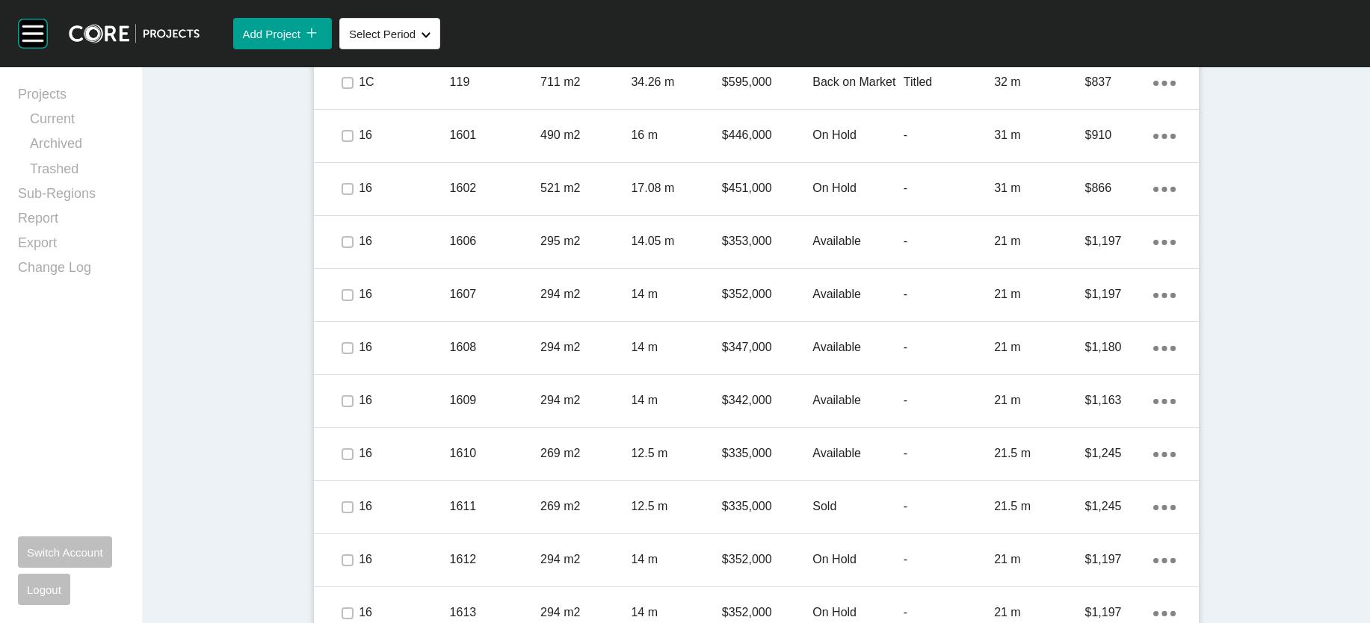
scroll to position [0, 0]
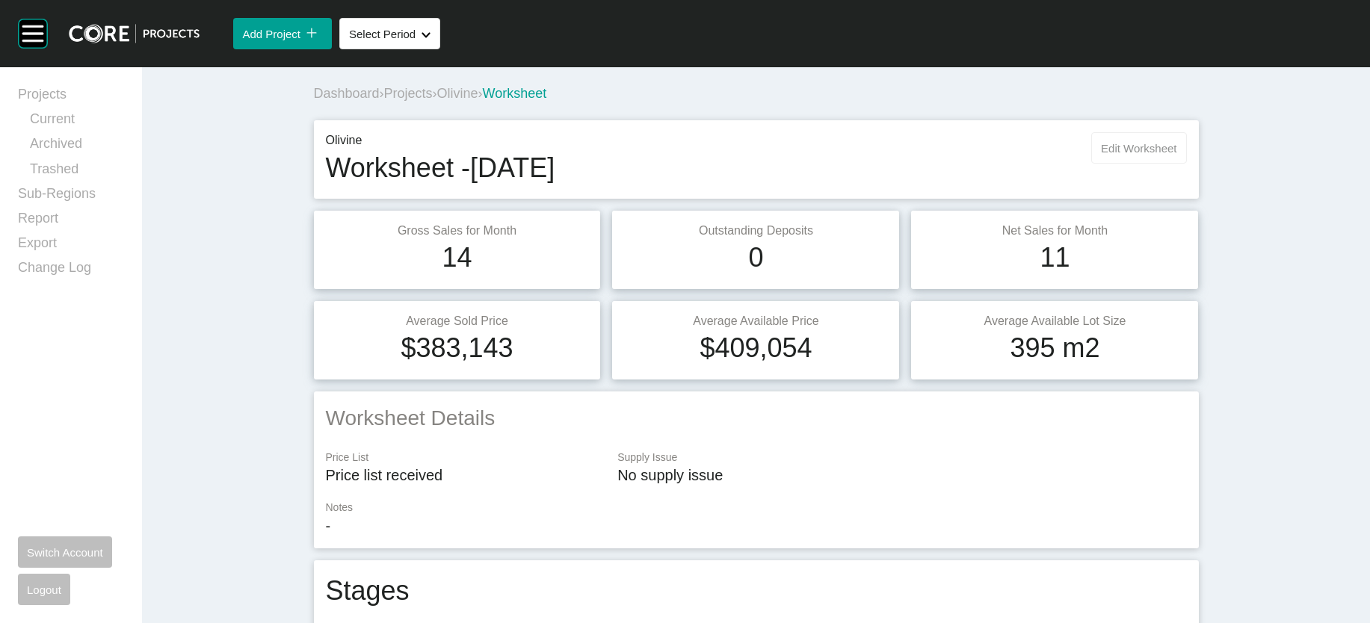
click at [1186, 164] on button "Edit Worksheet" at bounding box center [1138, 147] width 95 height 31
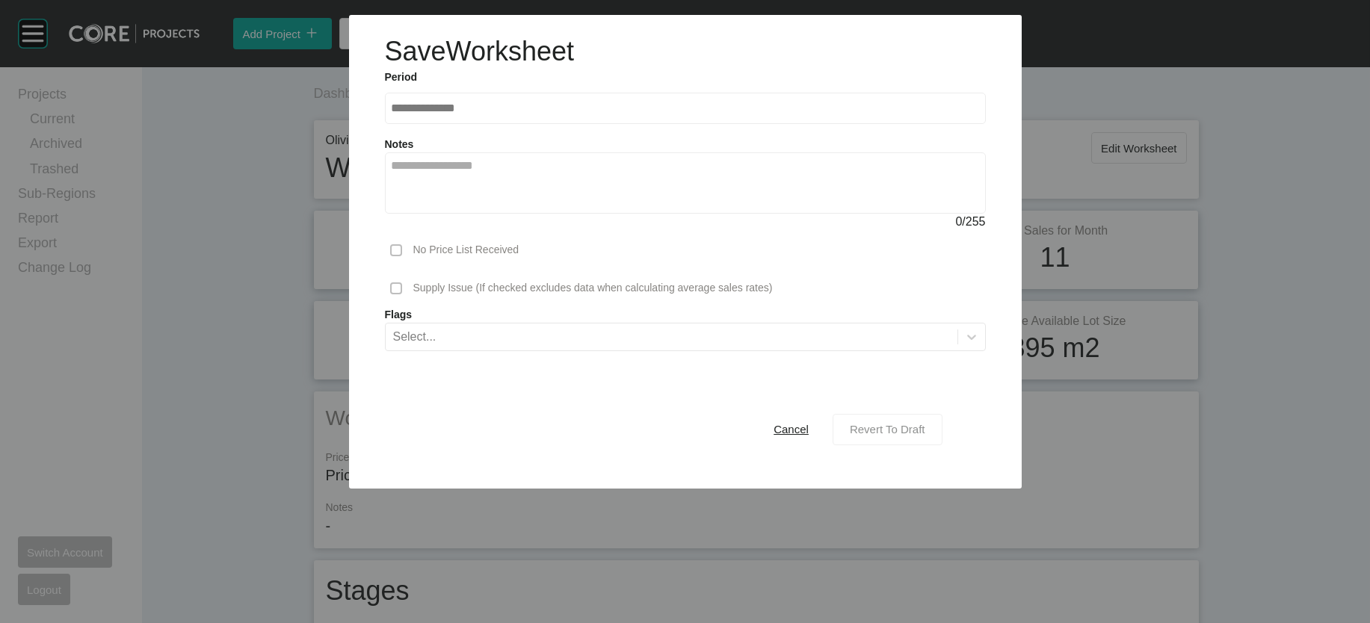
click at [894, 445] on button "Revert To Draft" at bounding box center [888, 429] width 110 height 31
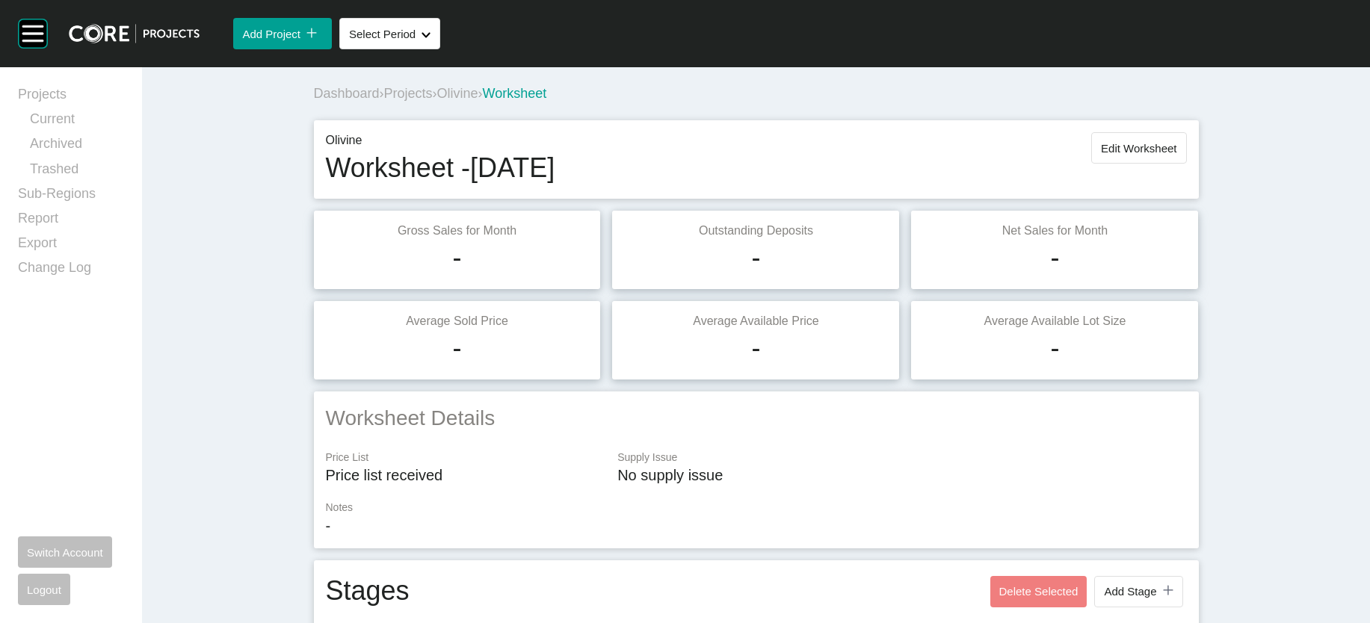
scroll to position [3126, 0]
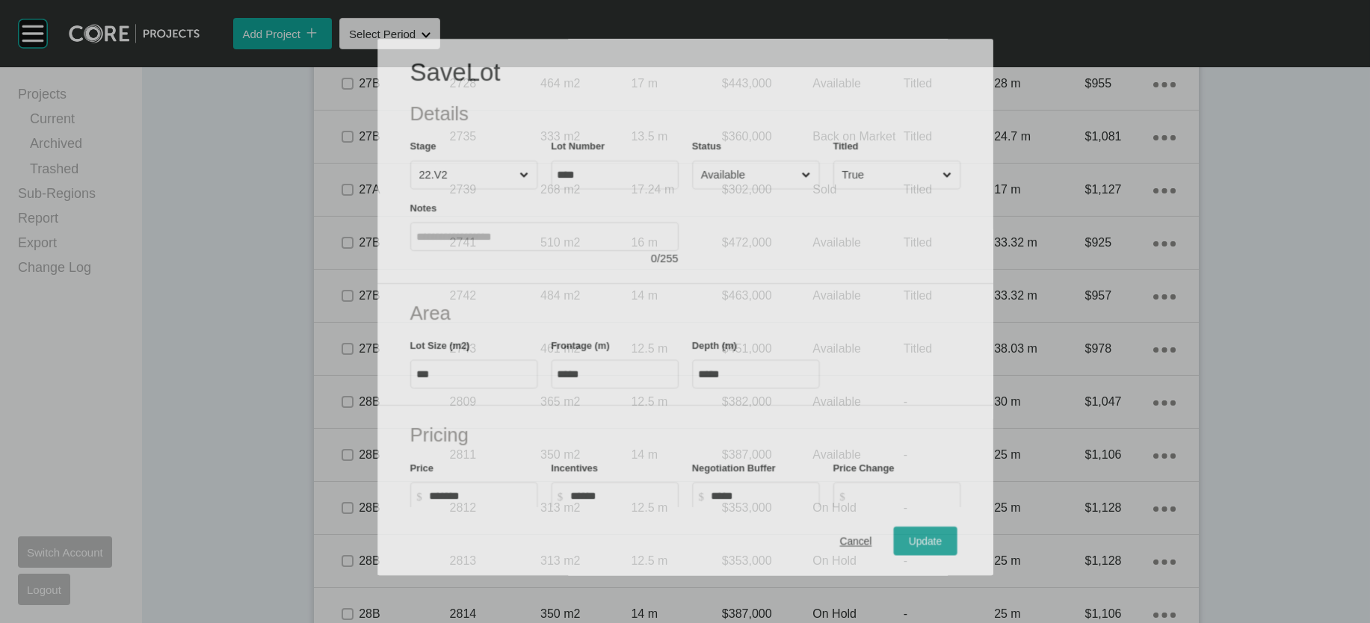
scroll to position [3067, 0]
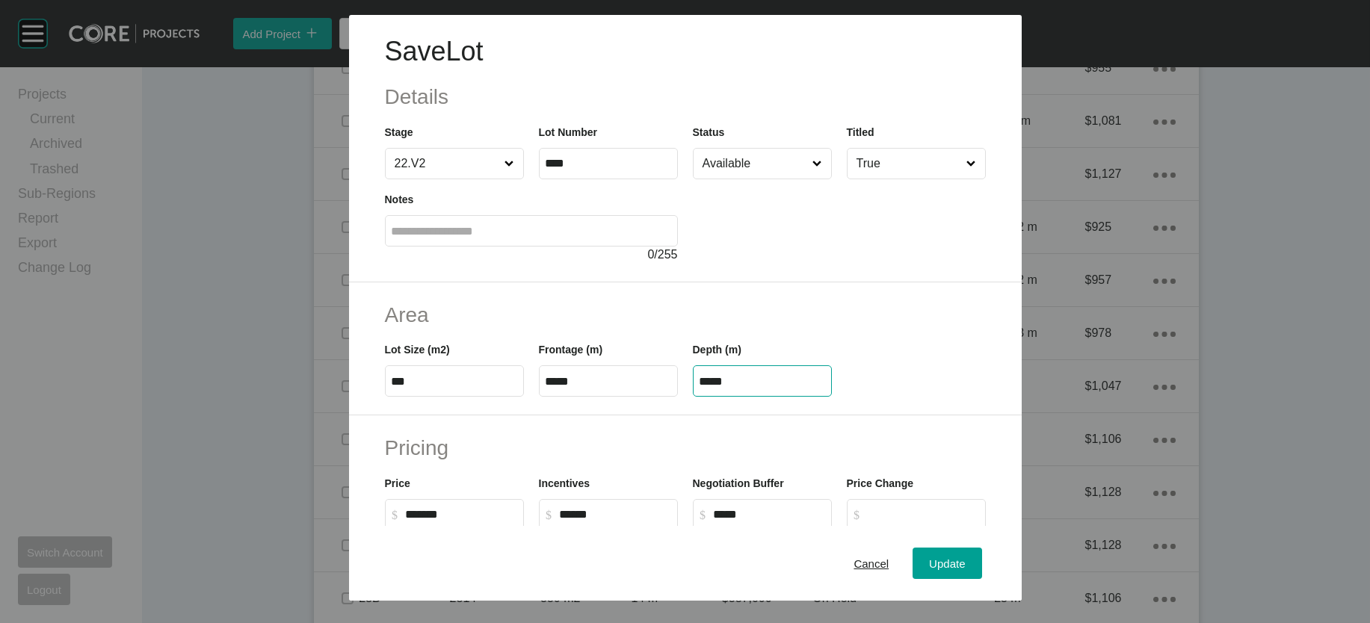
drag, startPoint x: 728, startPoint y: 463, endPoint x: 623, endPoint y: 453, distance: 105.9
click at [623, 397] on div "Lot Size (m2) *** Frontage (m) ***** Depth (m) *****" at bounding box center [685, 363] width 616 height 67
paste input "text"
type input "*****"
drag, startPoint x: 984, startPoint y: 543, endPoint x: 984, endPoint y: 526, distance: 16.5
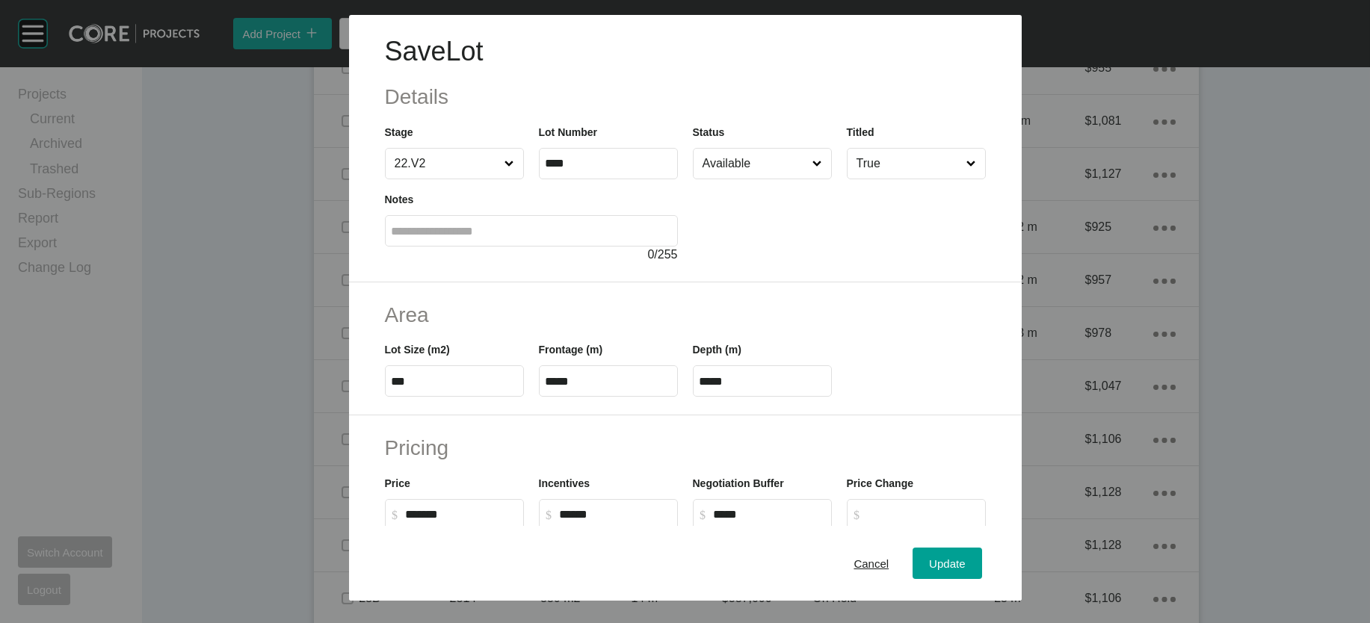
click at [984, 543] on div "Save Lot Details Stage 22.V2 Lot Number **** Status Available Titled True Notes…" at bounding box center [685, 311] width 1370 height 623
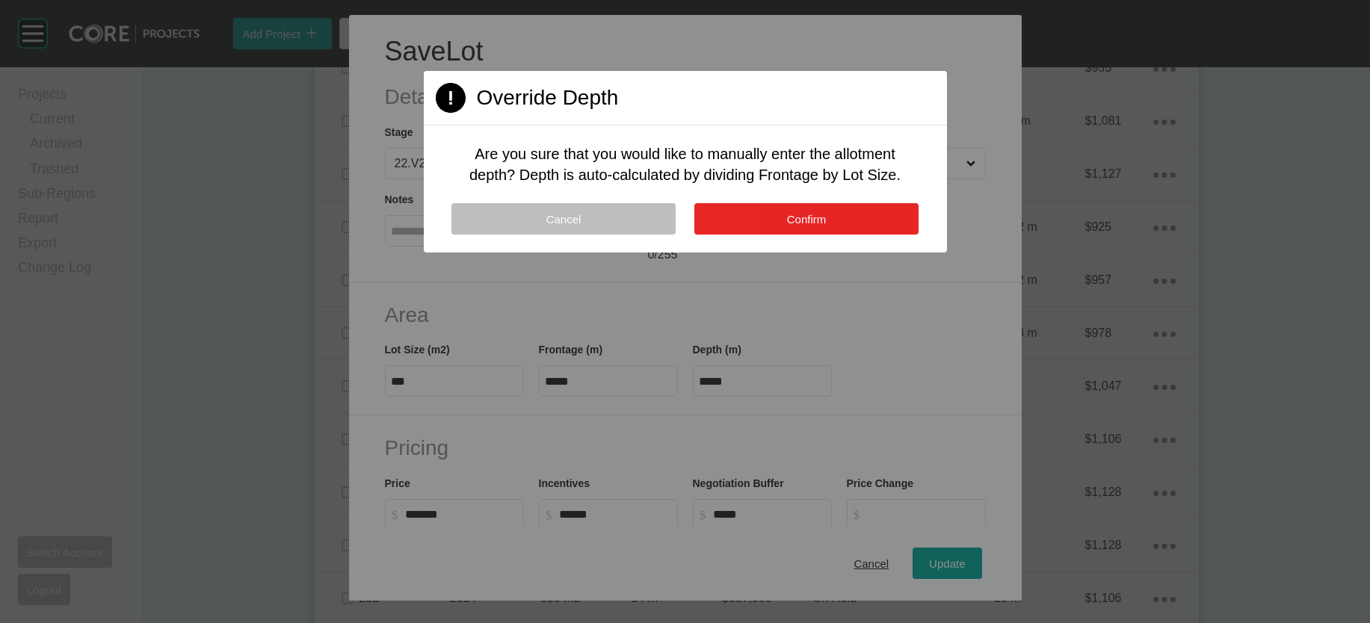
click at [859, 235] on button "Confirm" at bounding box center [806, 218] width 224 height 31
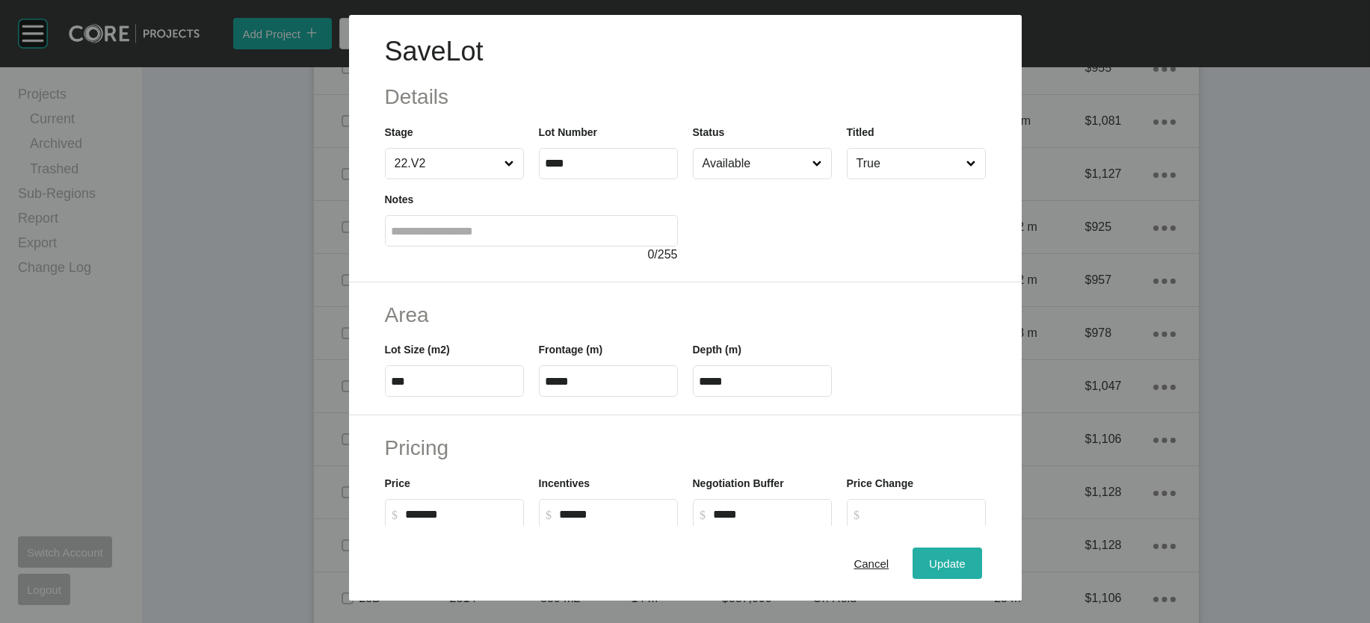
click at [965, 557] on span "Update" at bounding box center [947, 563] width 36 height 13
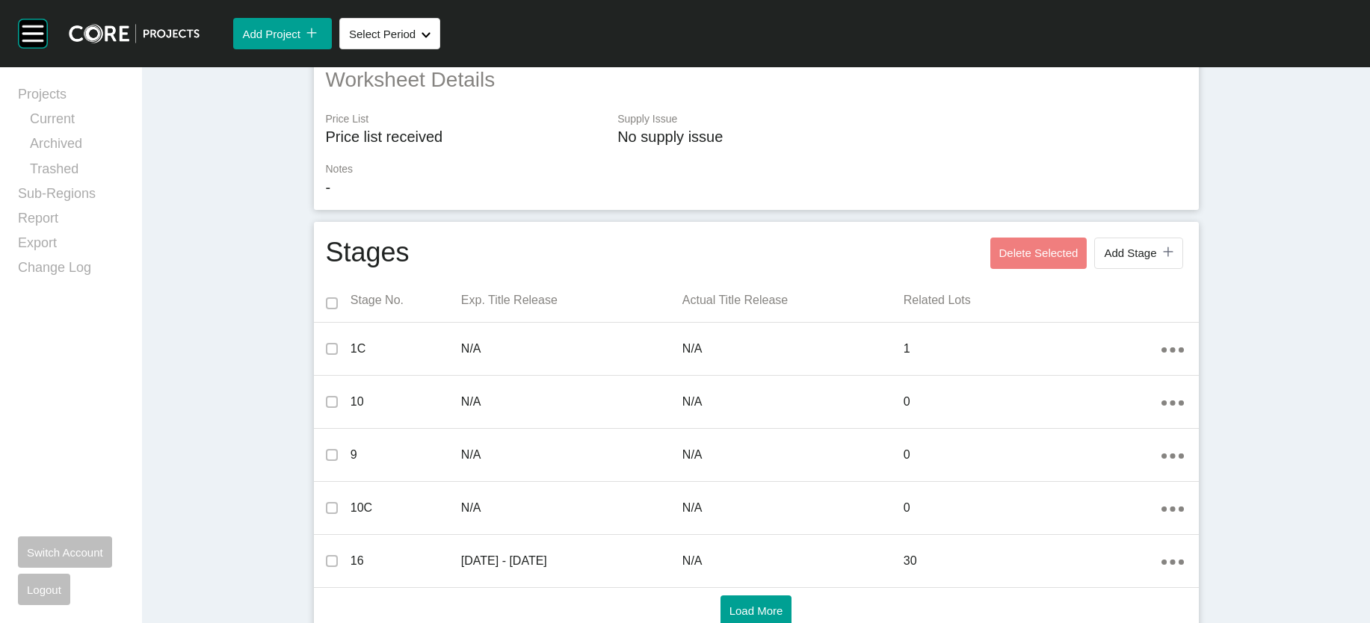
scroll to position [0, 0]
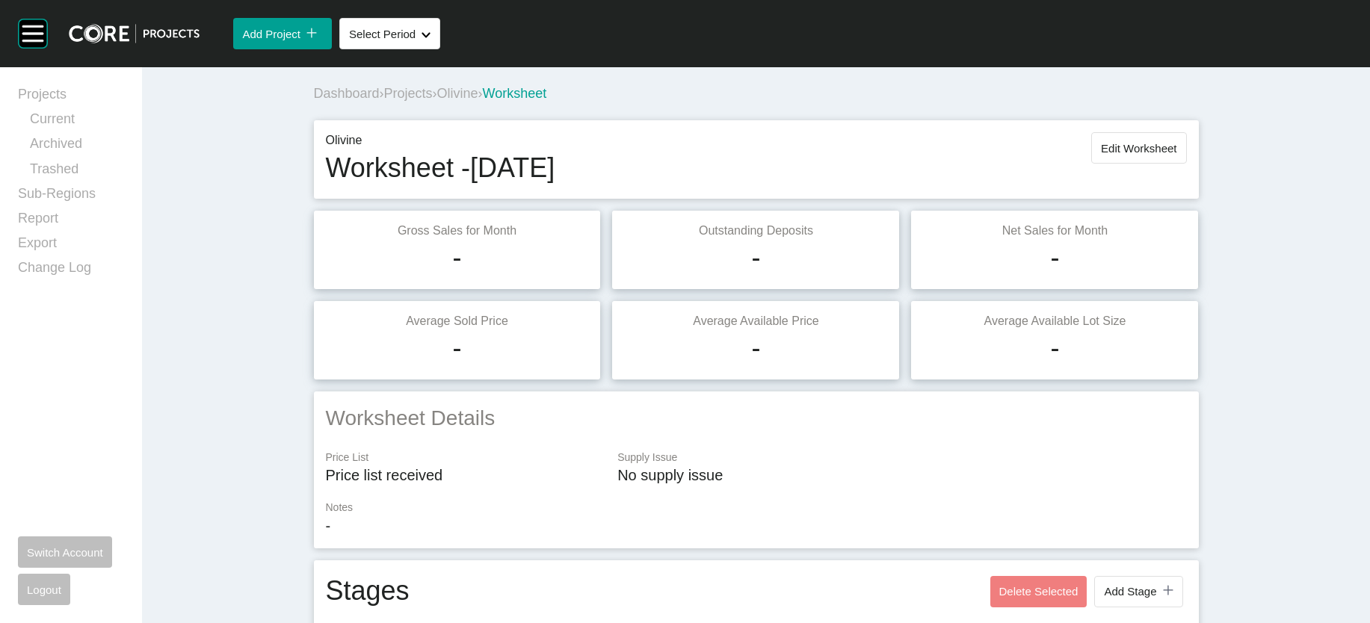
click at [1199, 158] on div "Olivine Worksheet - September 2024 Edit Worksheet" at bounding box center [756, 159] width 885 height 78
click at [1176, 155] on span "Edit Worksheet" at bounding box center [1138, 148] width 75 height 13
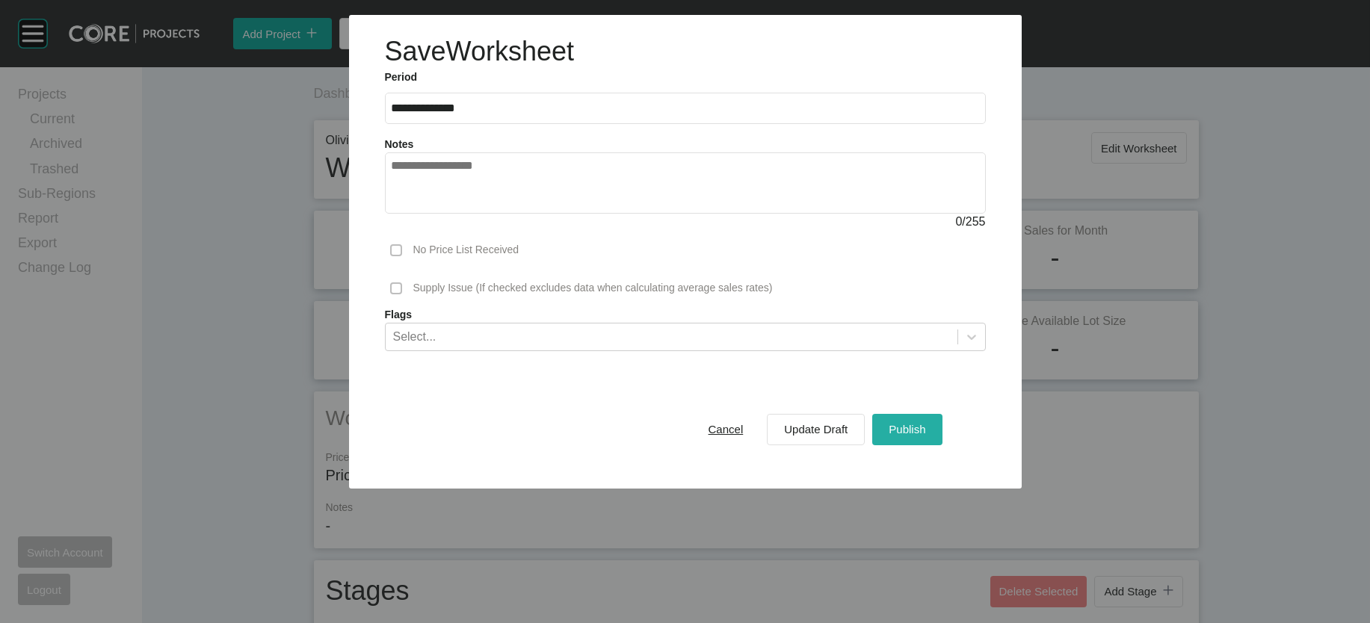
click at [942, 445] on button "Publish" at bounding box center [907, 429] width 70 height 31
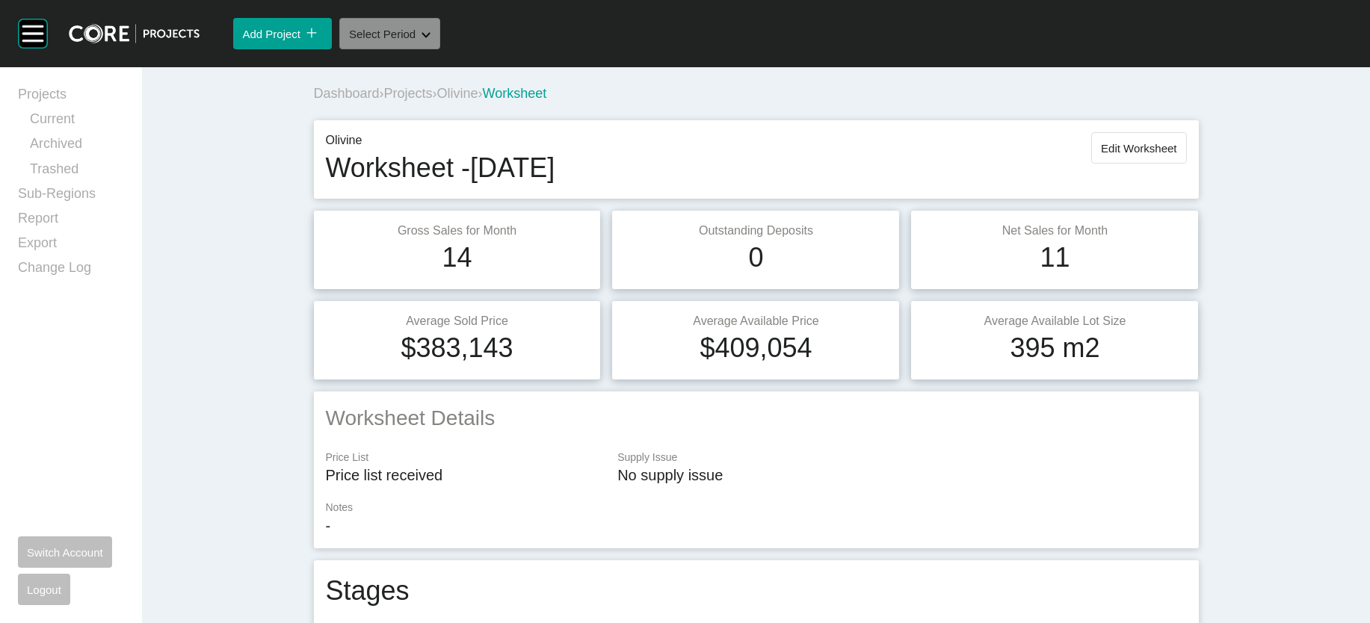
click at [440, 49] on button "Select Period Shape Created with Sketch." at bounding box center [389, 33] width 101 height 31
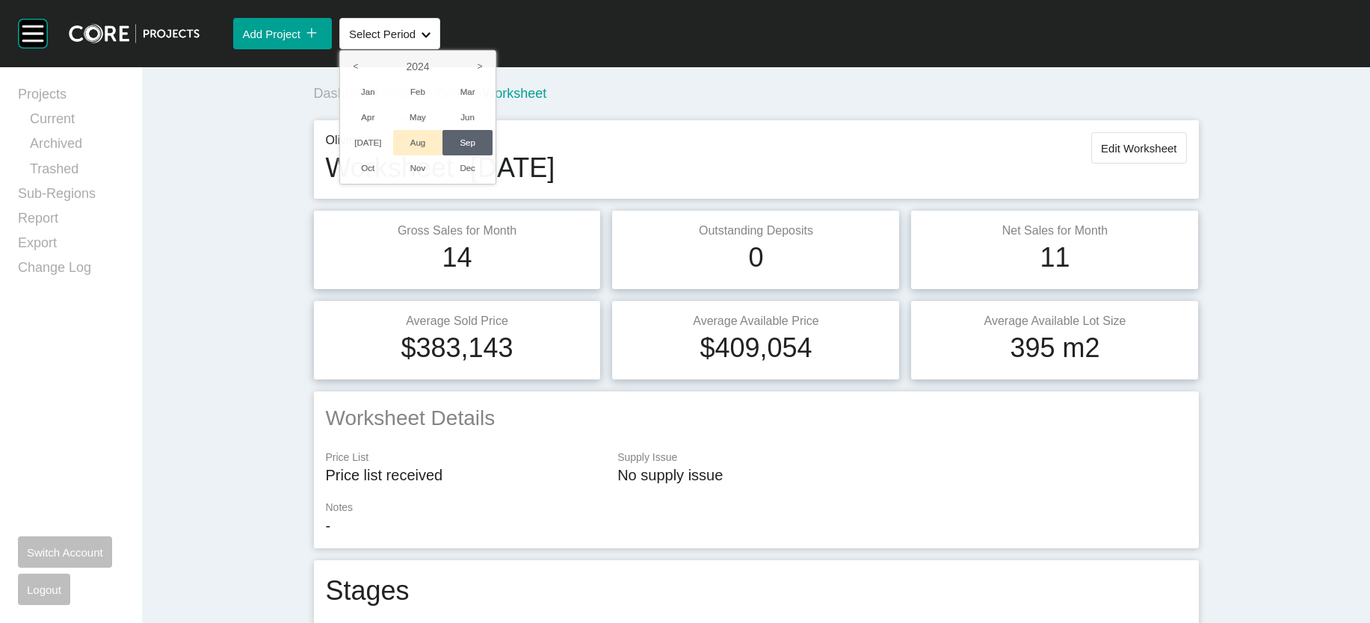
click at [443, 155] on li "Aug" at bounding box center [418, 142] width 50 height 25
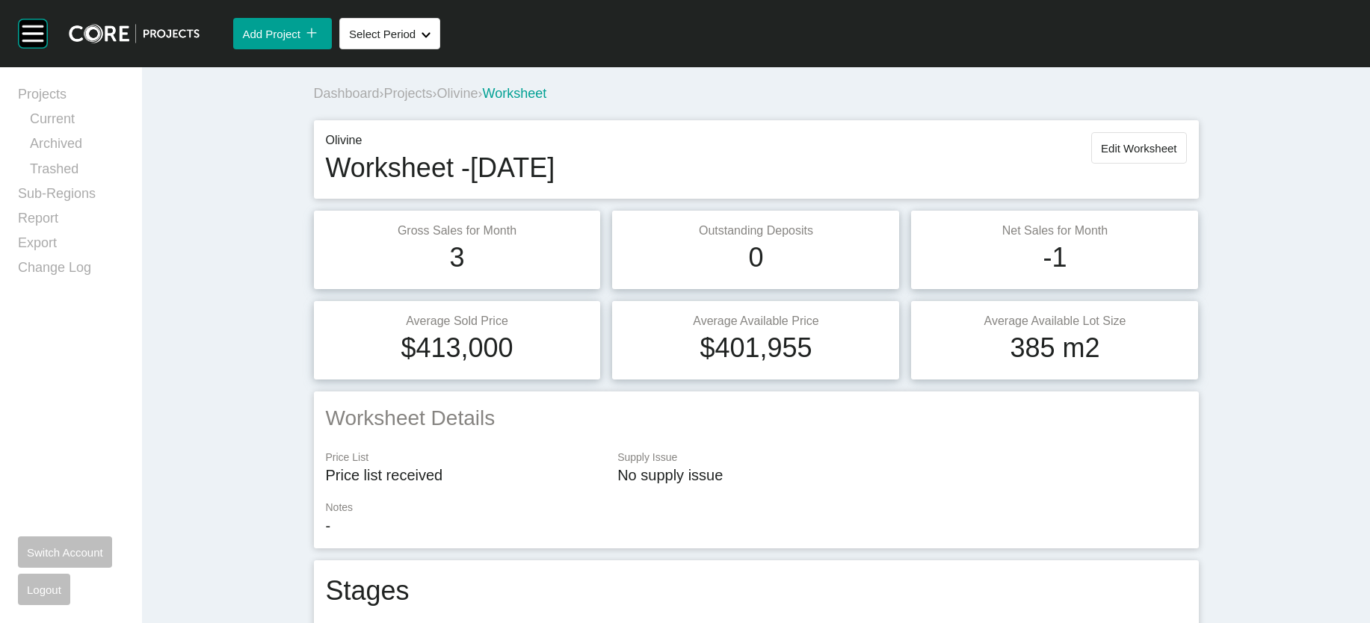
scroll to position [3122, 0]
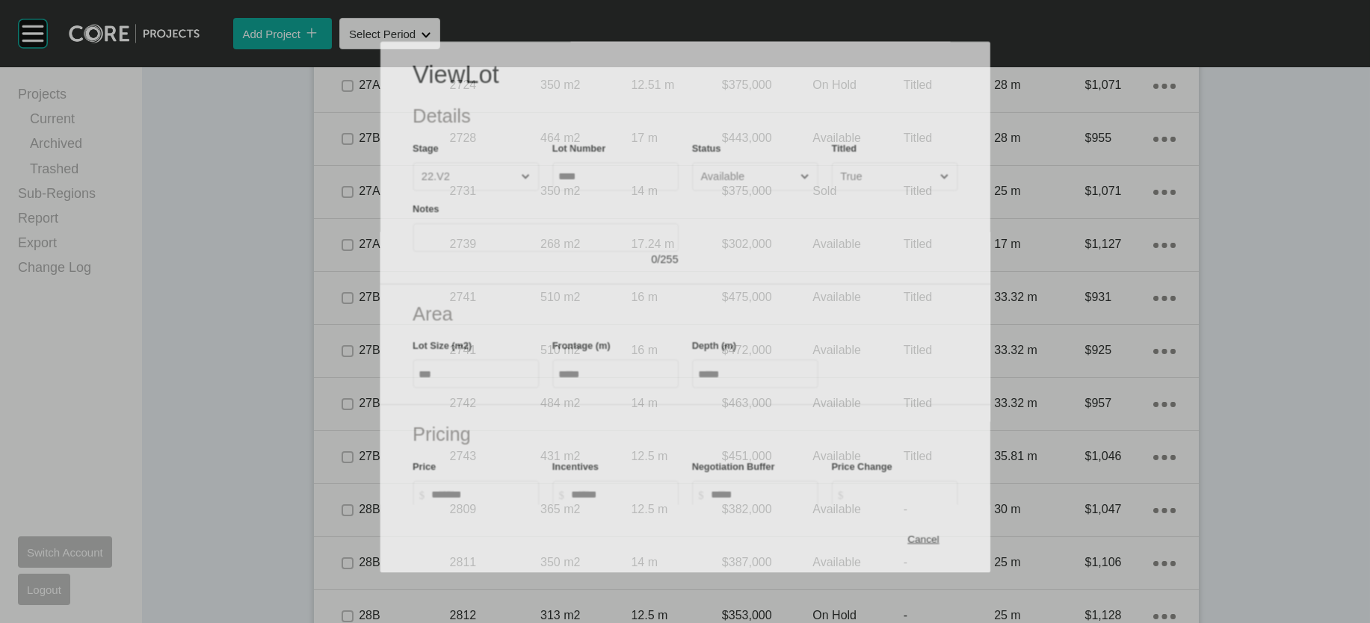
scroll to position [3064, 0]
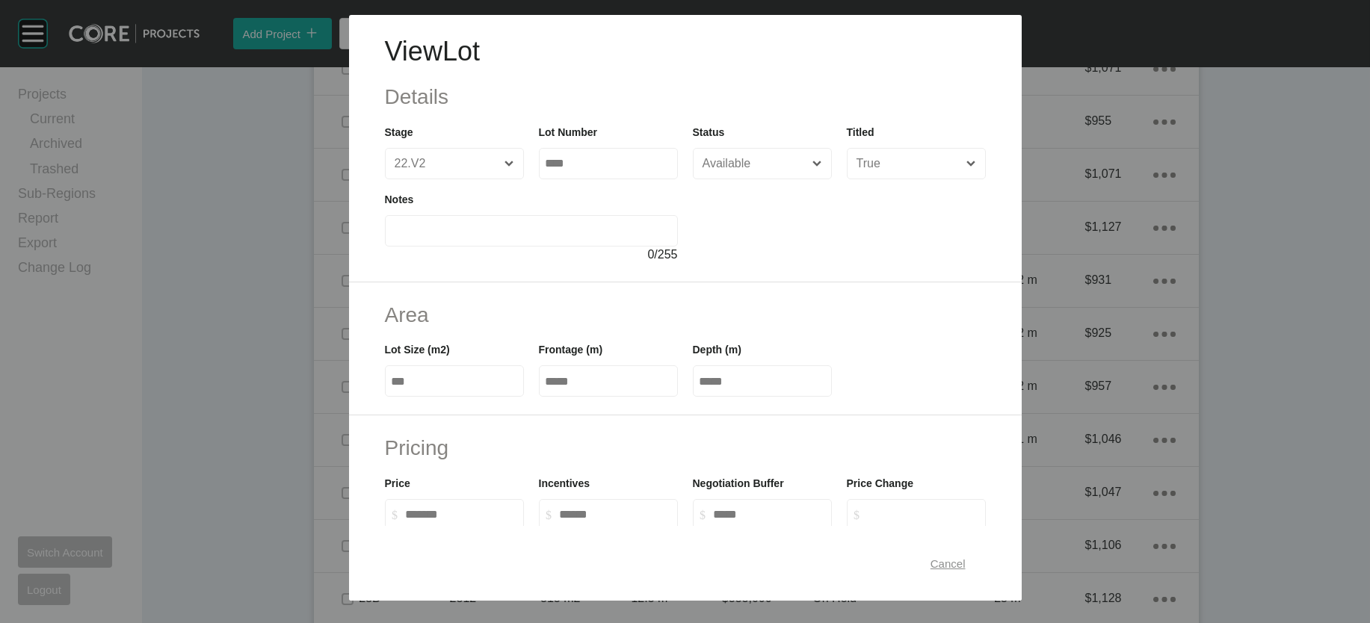
click at [966, 557] on span "Cancel" at bounding box center [948, 563] width 35 height 13
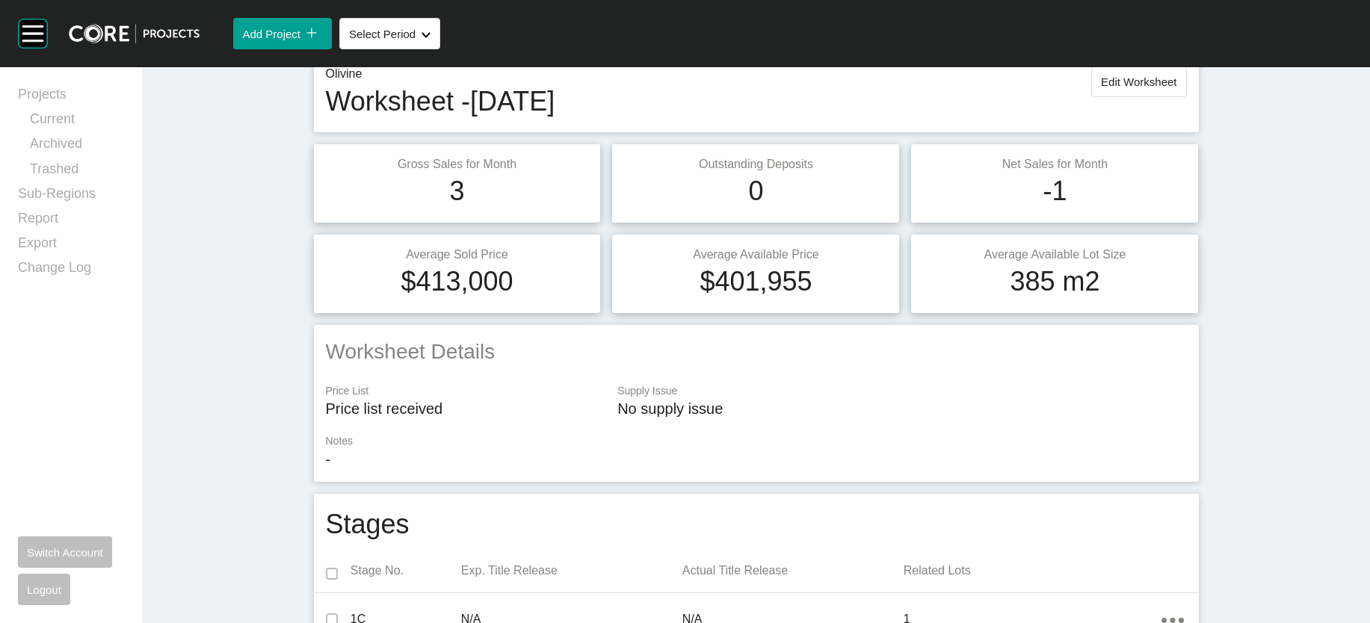
scroll to position [0, 0]
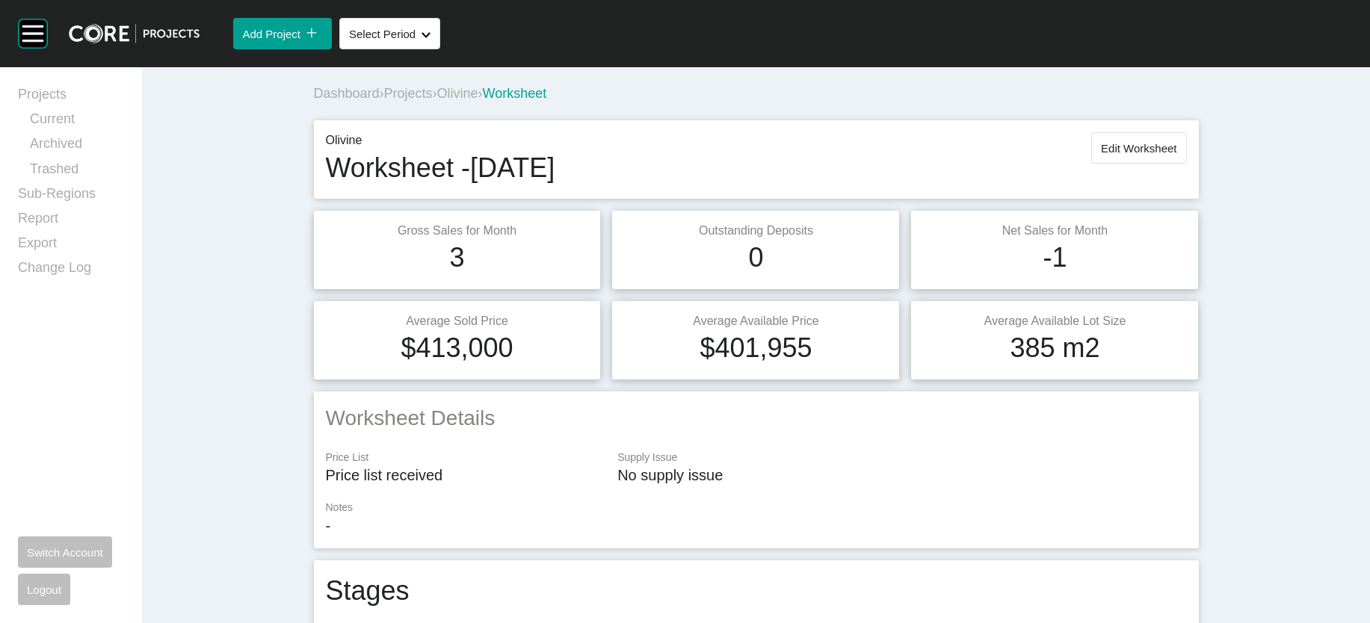
click at [1186, 164] on button "Edit Worksheet" at bounding box center [1138, 147] width 95 height 31
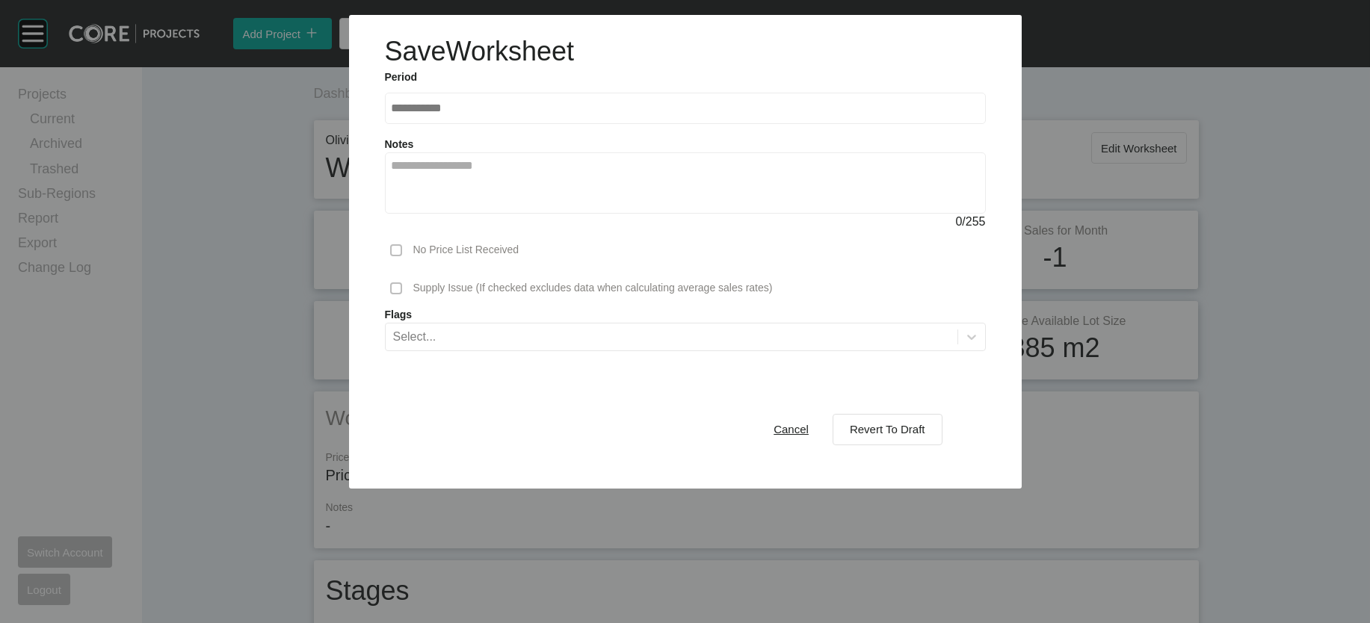
drag, startPoint x: 910, startPoint y: 519, endPoint x: 940, endPoint y: 487, distance: 43.9
click at [912, 439] on div "Revert To Draft" at bounding box center [887, 429] width 83 height 20
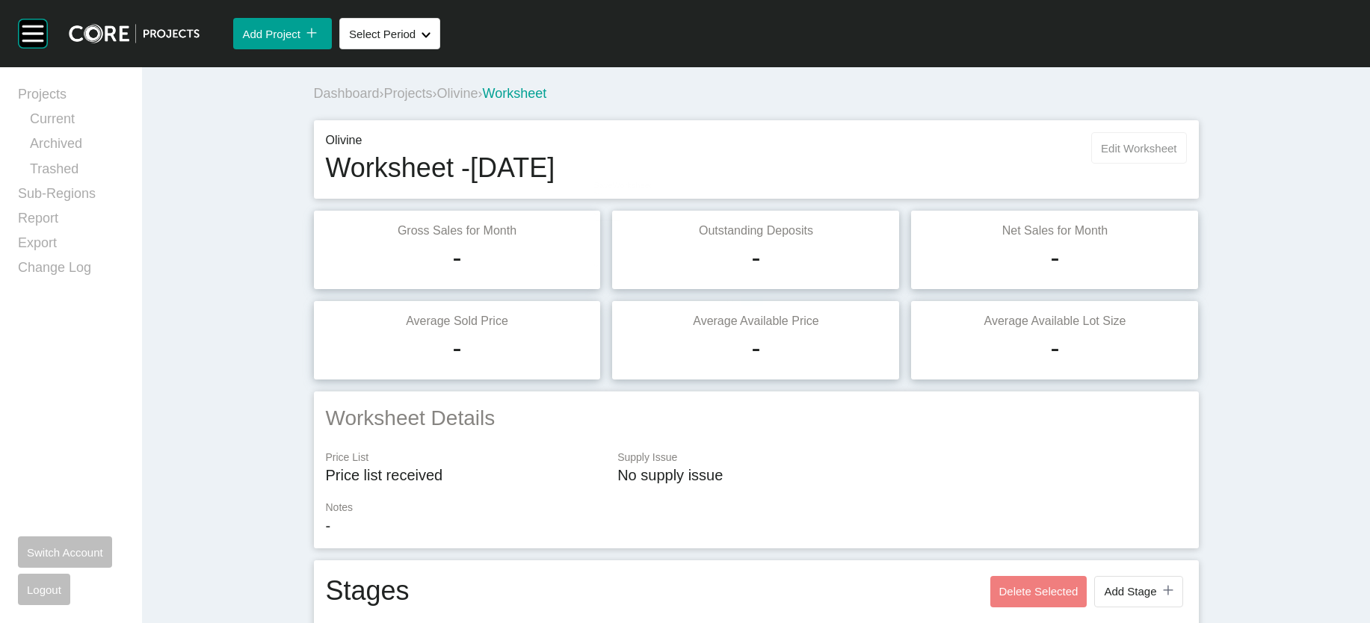
click at [1176, 155] on span "Edit Worksheet" at bounding box center [1138, 148] width 75 height 13
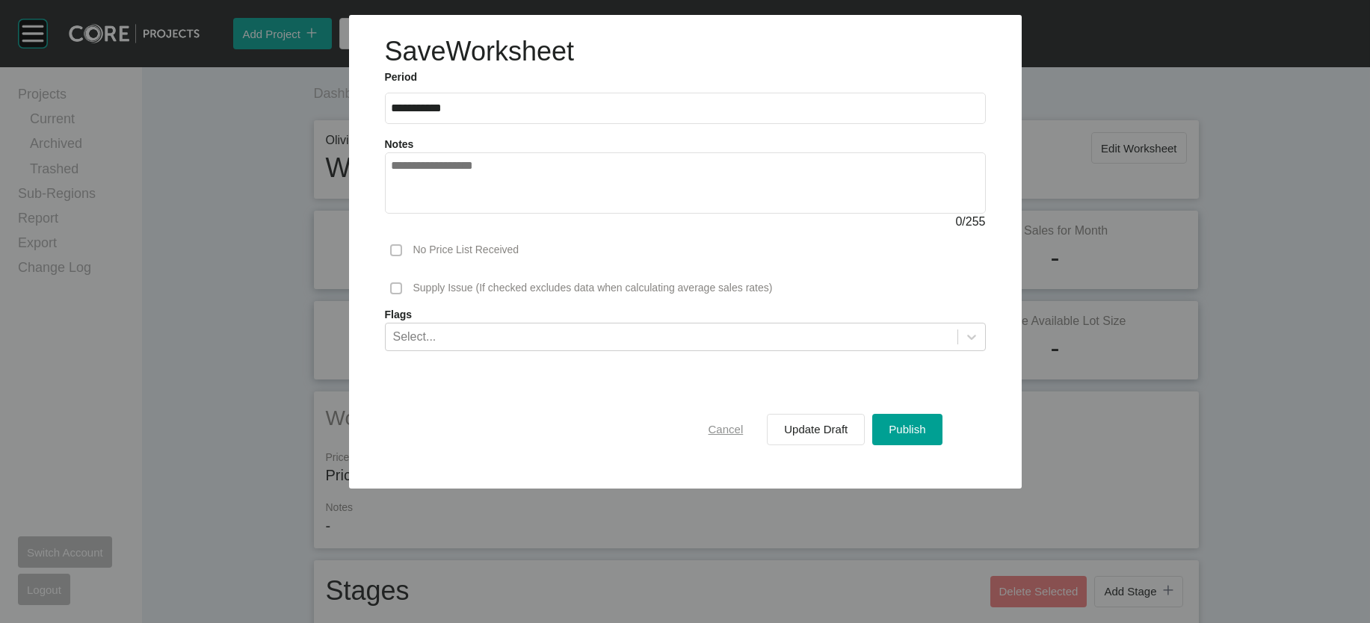
click at [744, 436] on span "Cancel" at bounding box center [726, 429] width 35 height 13
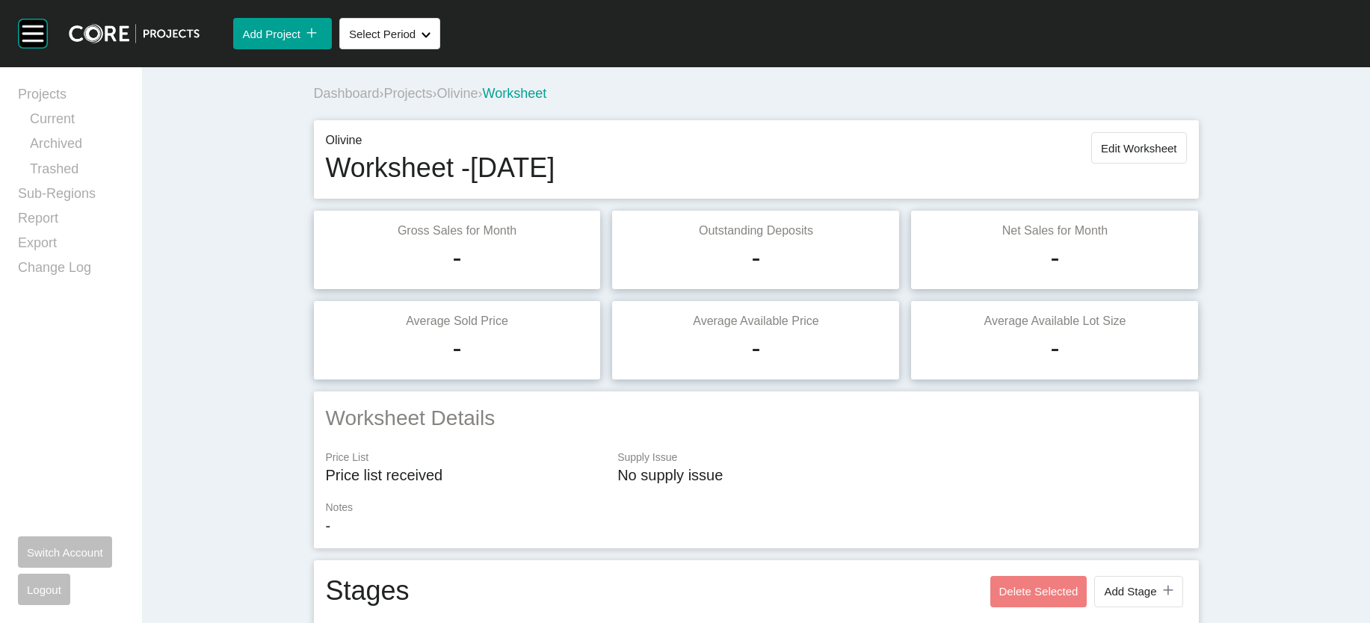
scroll to position [3126, 0]
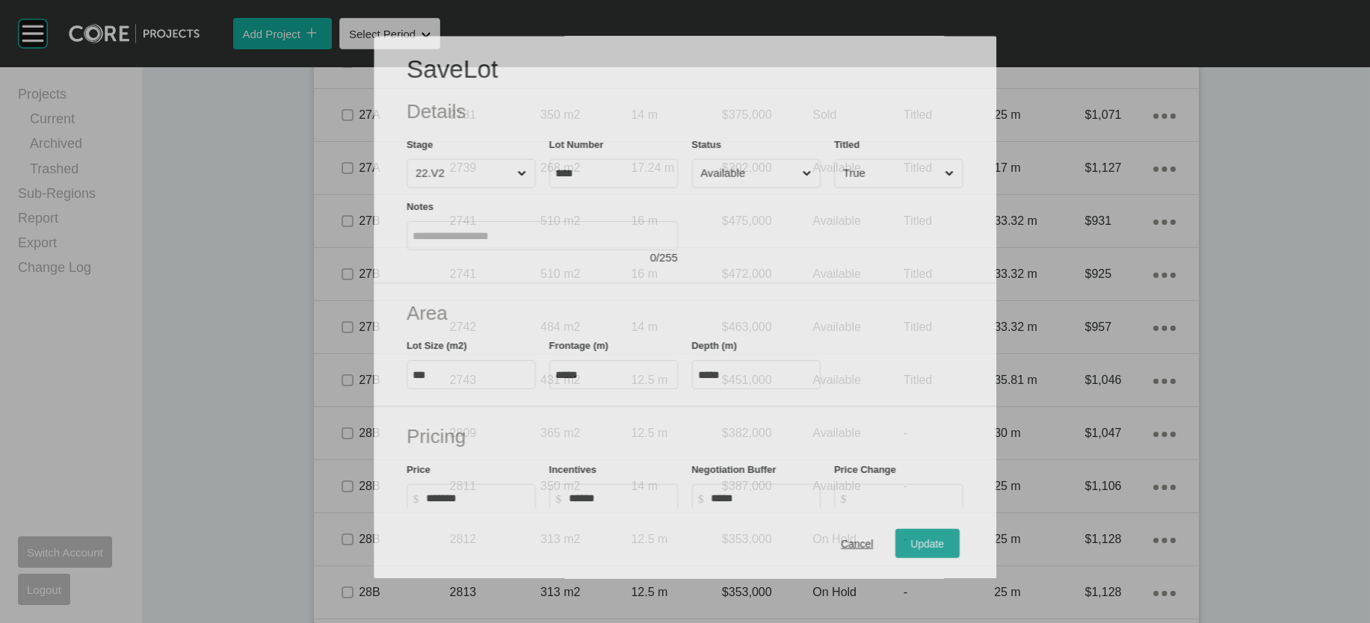
scroll to position [3067, 0]
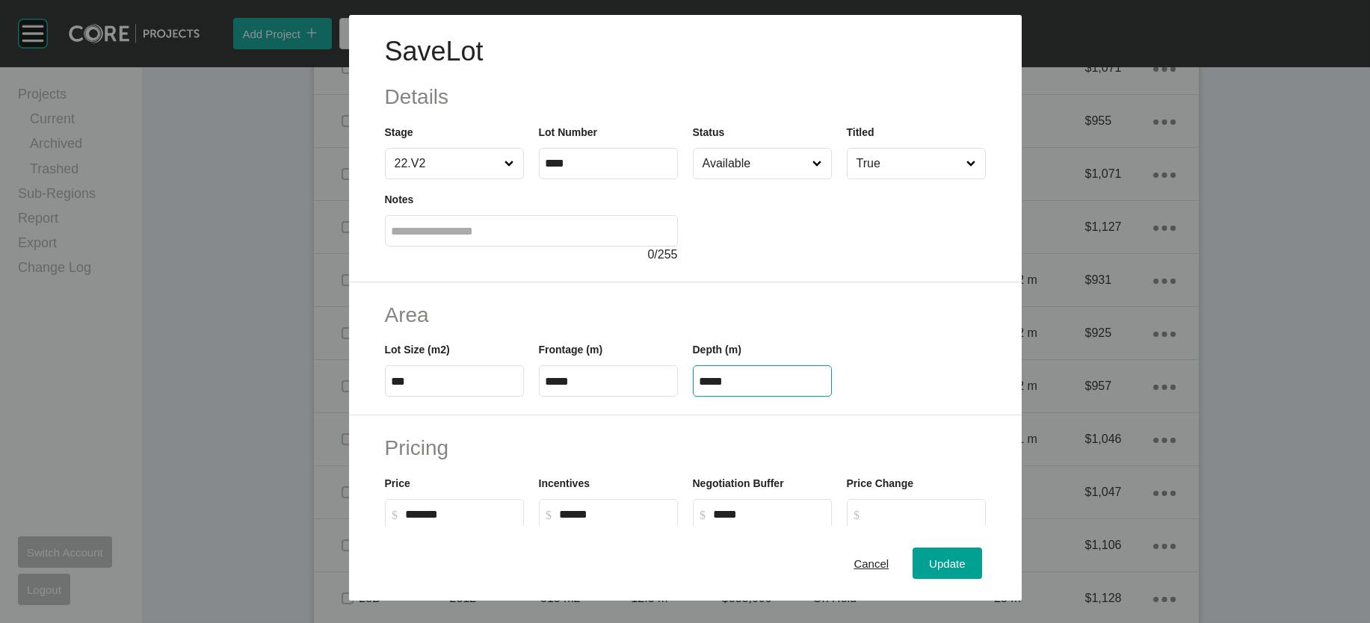
drag, startPoint x: 790, startPoint y: 466, endPoint x: 701, endPoint y: 461, distance: 89.1
click at [718, 388] on input "*****" at bounding box center [763, 381] width 126 height 13
click at [769, 388] on input "*****" at bounding box center [763, 381] width 126 height 13
drag, startPoint x: 763, startPoint y: 475, endPoint x: 647, endPoint y: 452, distance: 118.0
click at [591, 397] on div "Lot Size (m2) *** Frontage (m) ***** Depth (m) *****" at bounding box center [685, 363] width 616 height 67
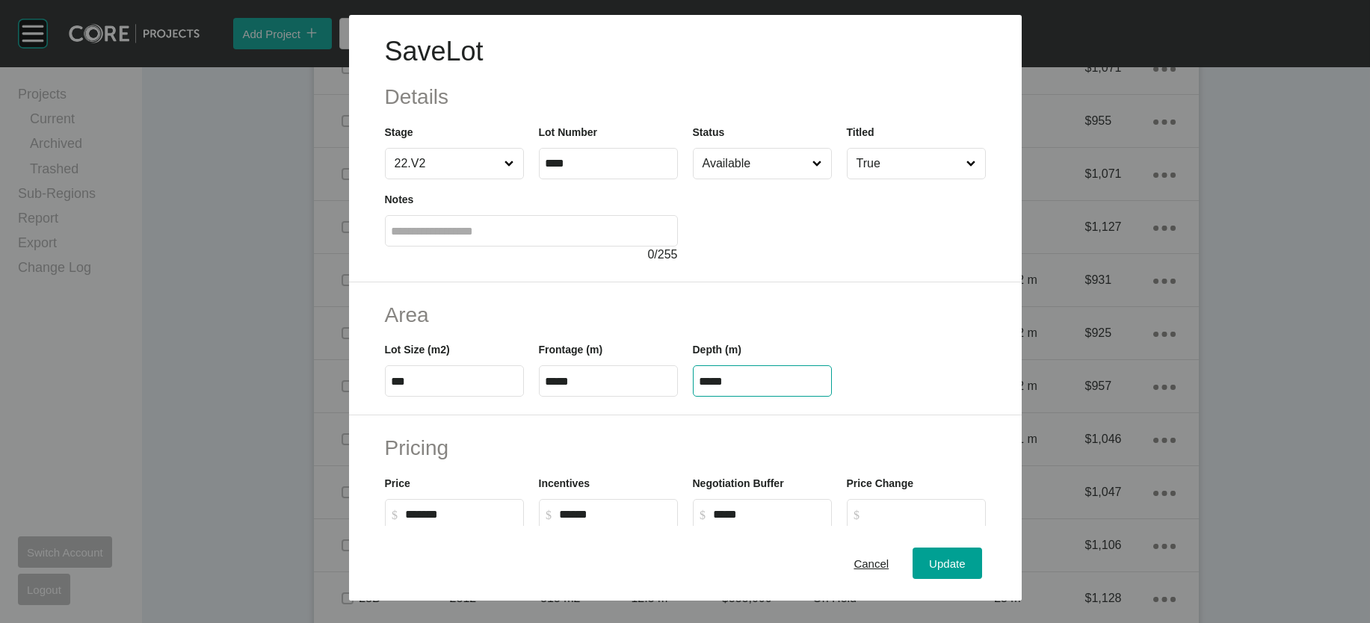
paste input "text"
type input "*****"
click at [973, 540] on div "Save Lot Details Stage 22.V2 Lot Number **** Status Available Titled True Notes…" at bounding box center [685, 311] width 1370 height 623
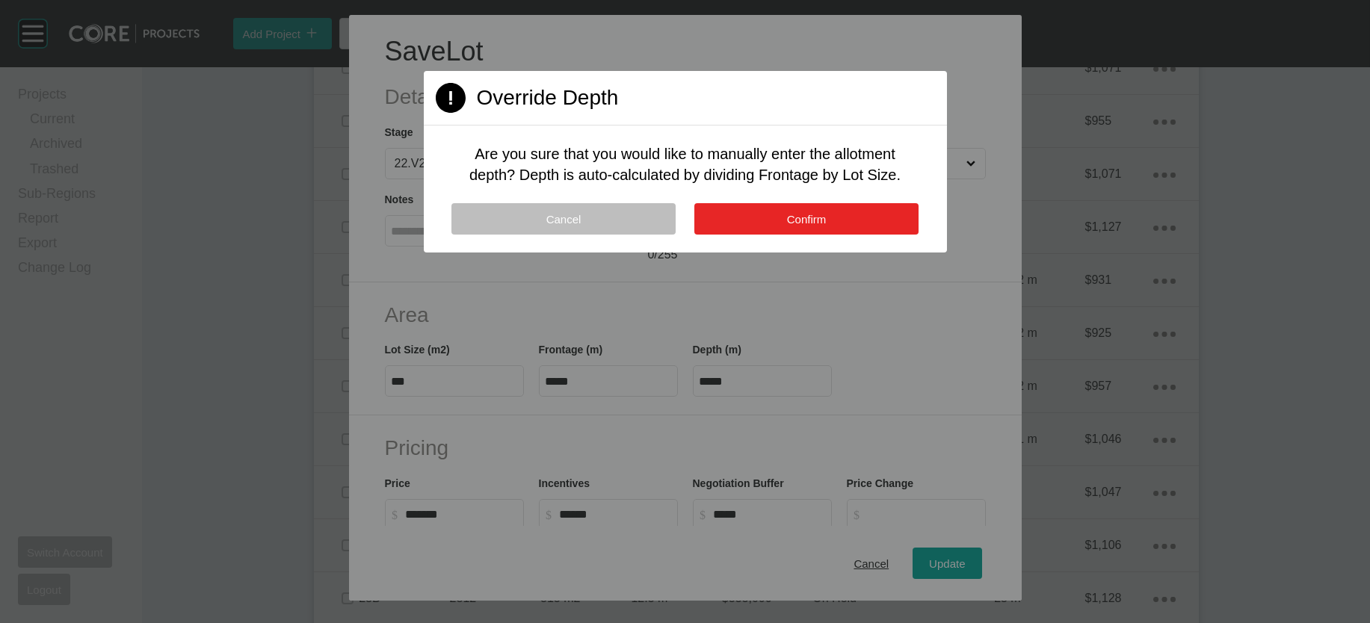
click at [811, 226] on span "Confirm" at bounding box center [807, 219] width 40 height 13
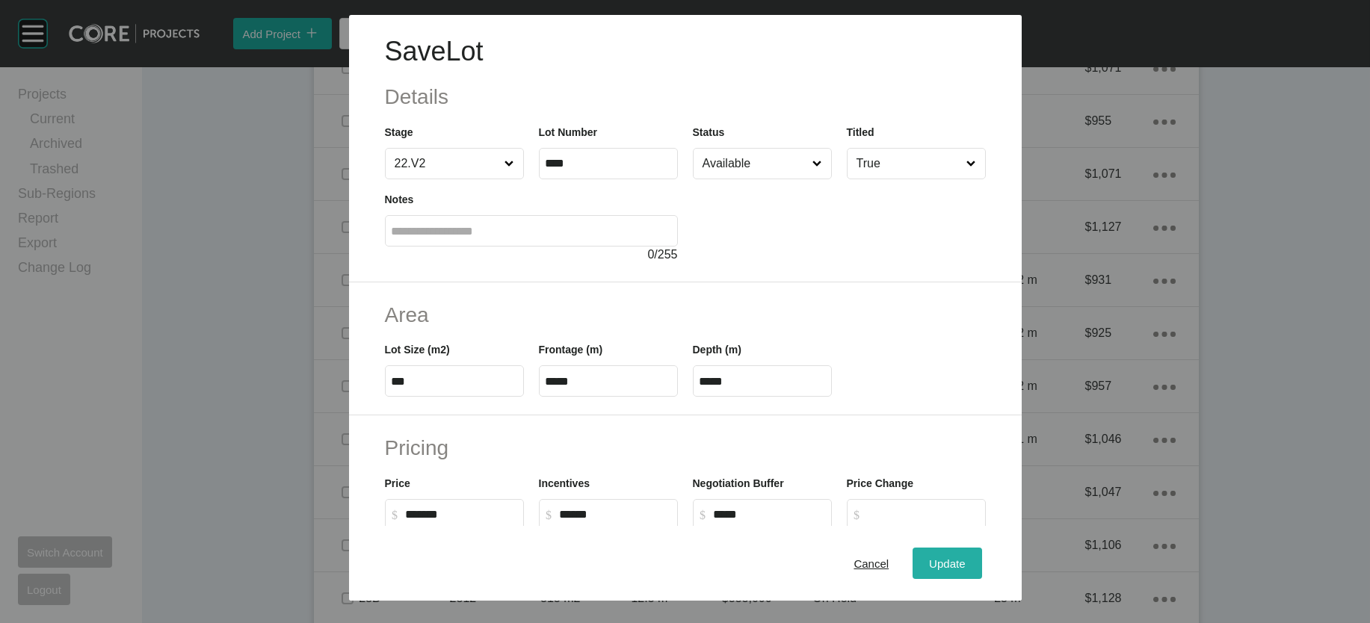
click at [969, 553] on div "Update" at bounding box center [946, 563] width 43 height 20
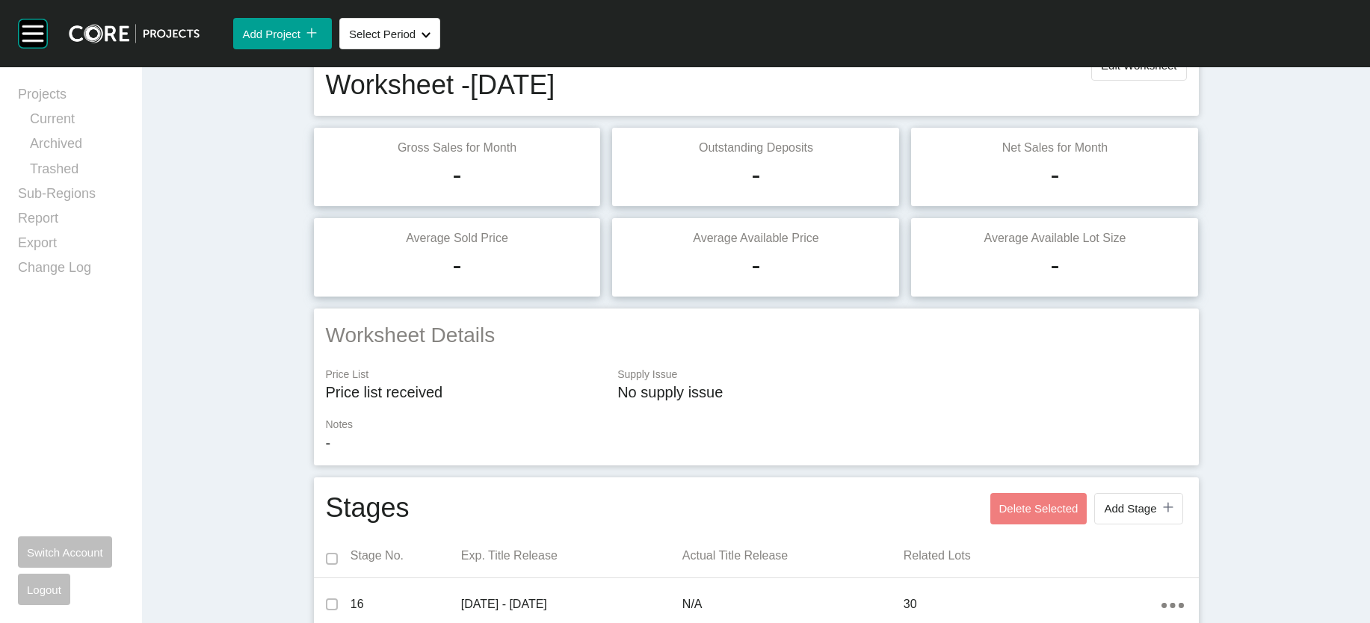
scroll to position [0, 0]
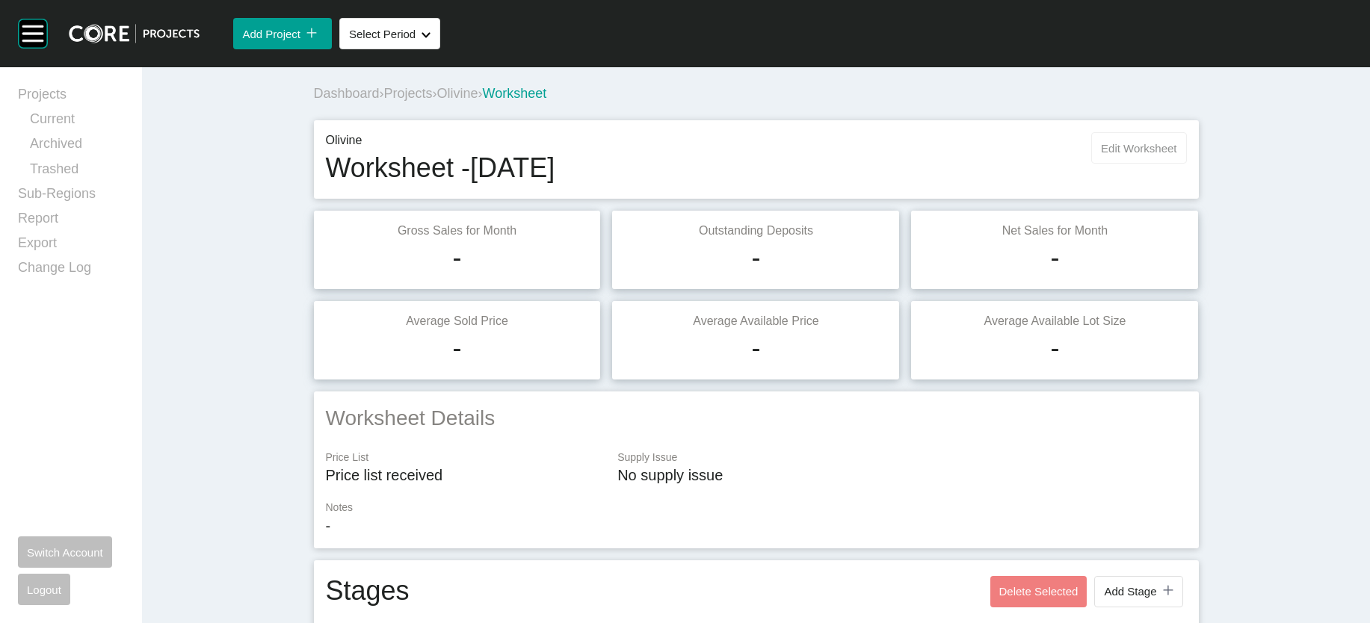
click at [1186, 164] on button "Edit Worksheet" at bounding box center [1138, 147] width 95 height 31
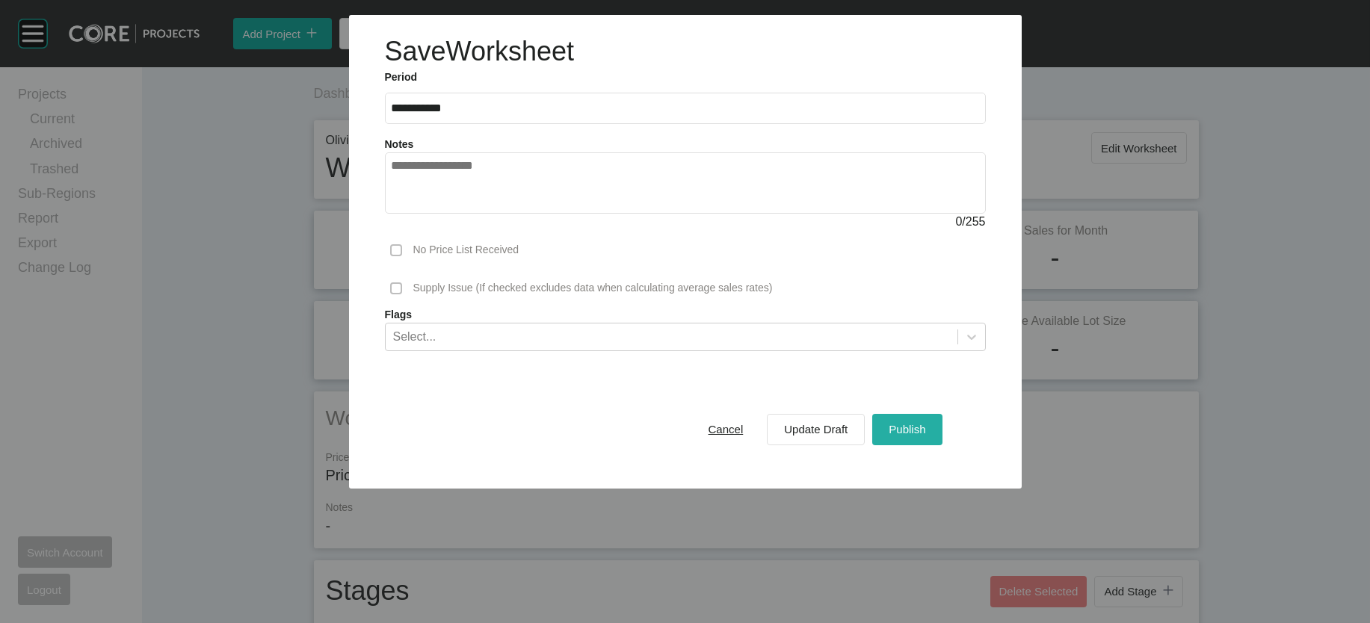
click at [925, 436] on span "Publish" at bounding box center [907, 429] width 37 height 13
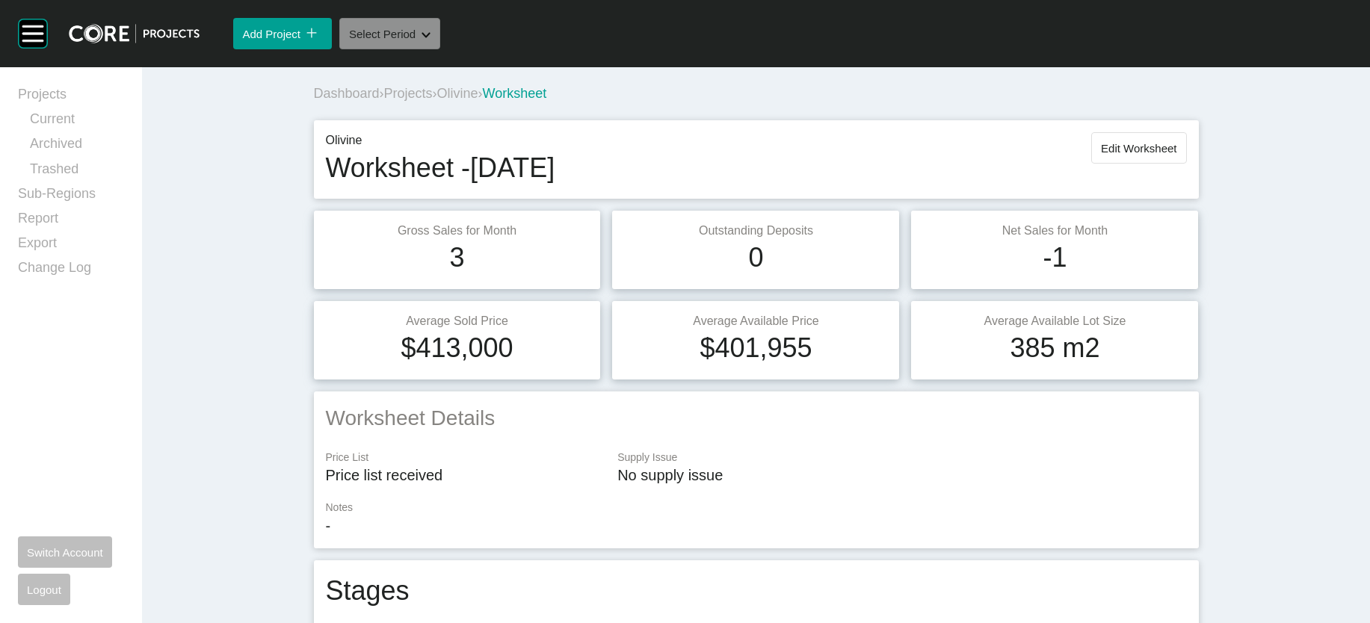
click at [440, 49] on button "Select Period Shape Created with Sketch." at bounding box center [389, 33] width 101 height 31
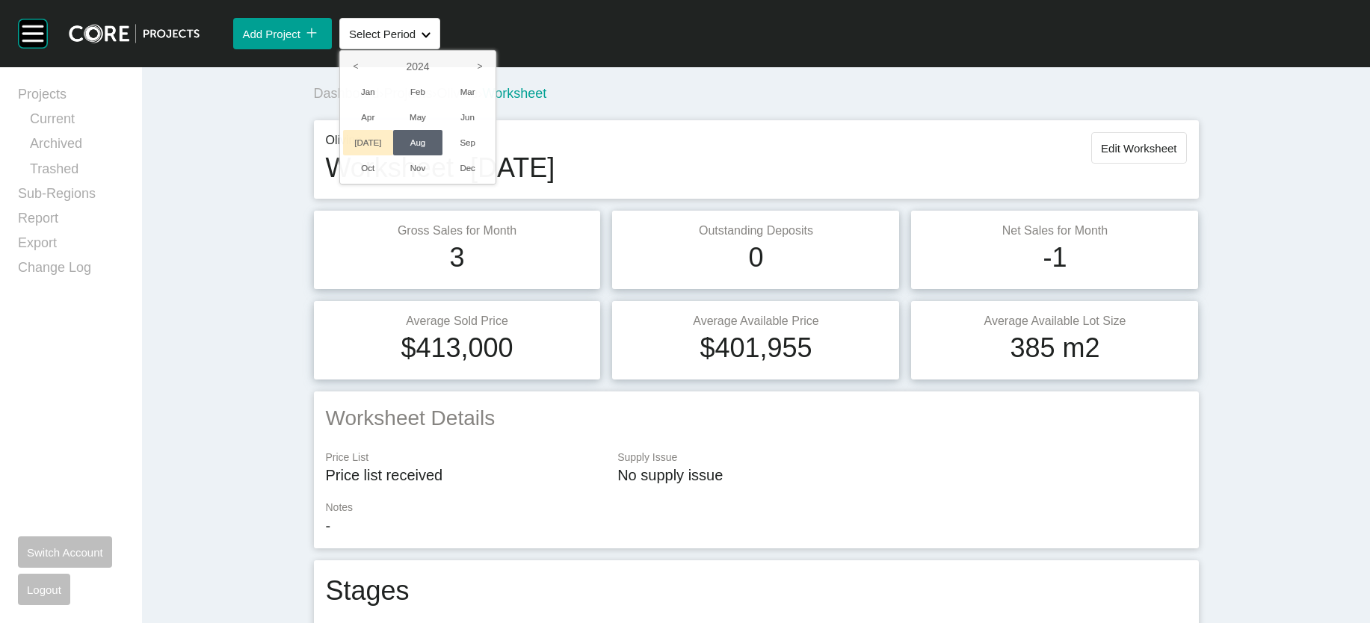
click at [393, 155] on li "[DATE]" at bounding box center [368, 142] width 50 height 25
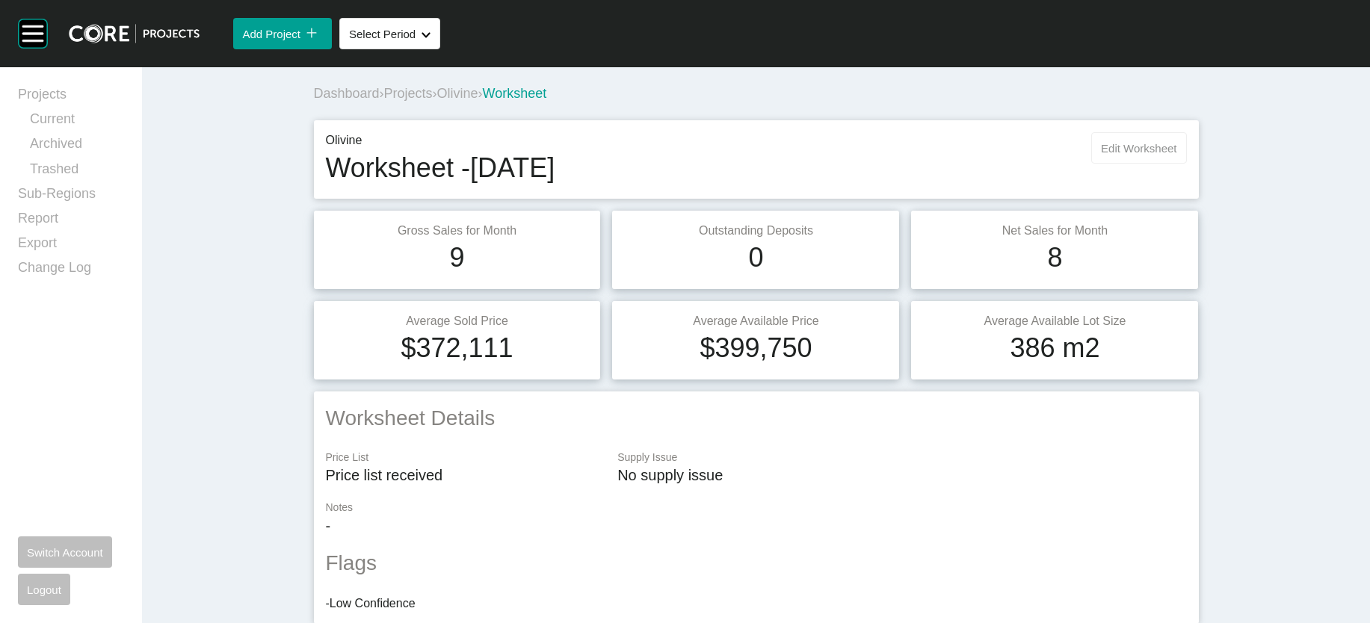
click at [1176, 155] on span "Edit Worksheet" at bounding box center [1138, 148] width 75 height 13
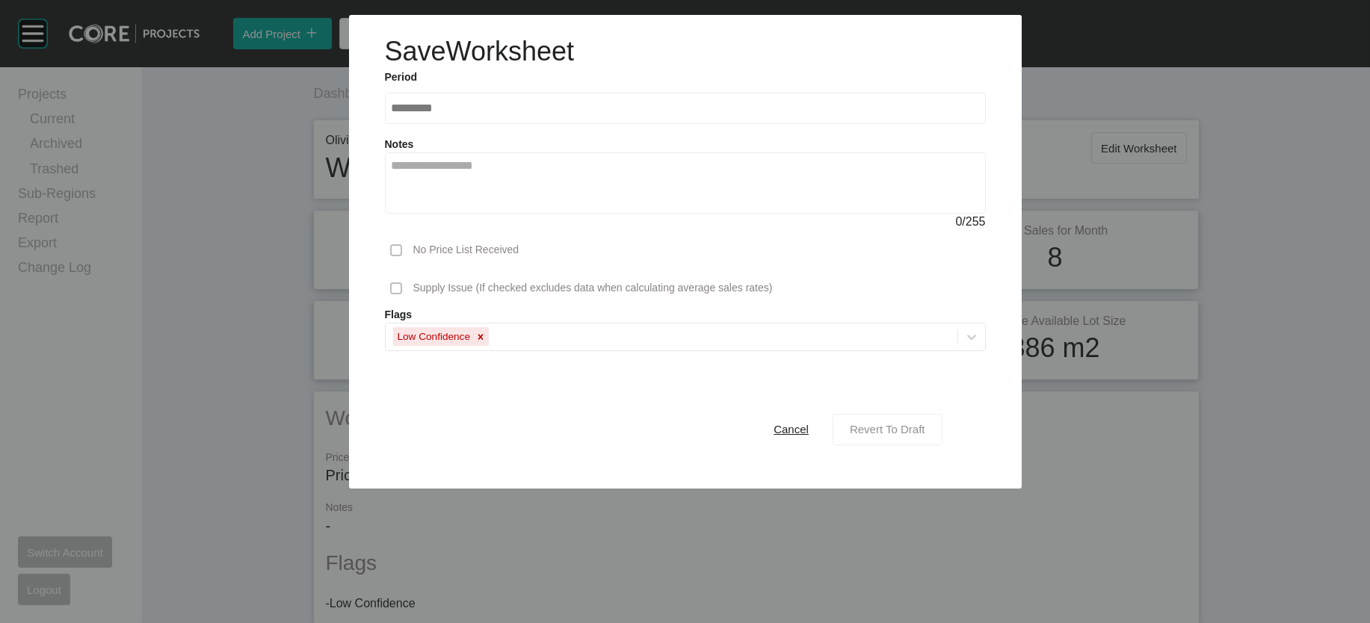
click at [929, 439] on div "Revert To Draft" at bounding box center [887, 429] width 83 height 20
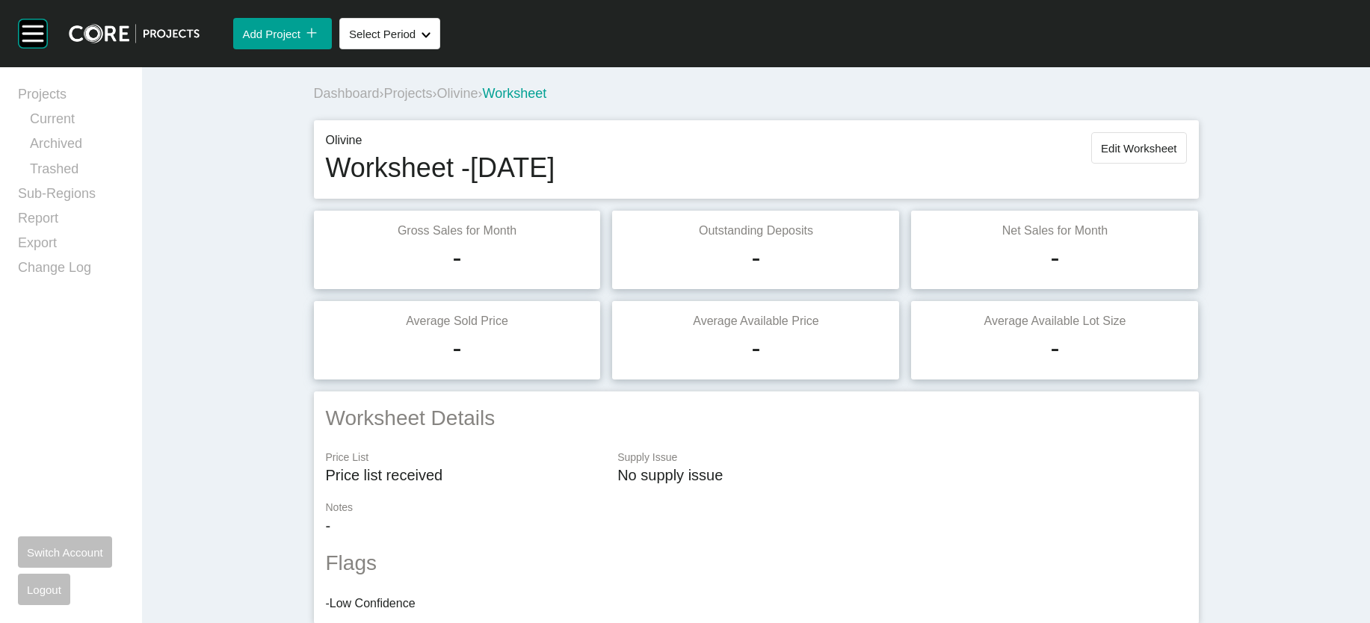
scroll to position [1369, 0]
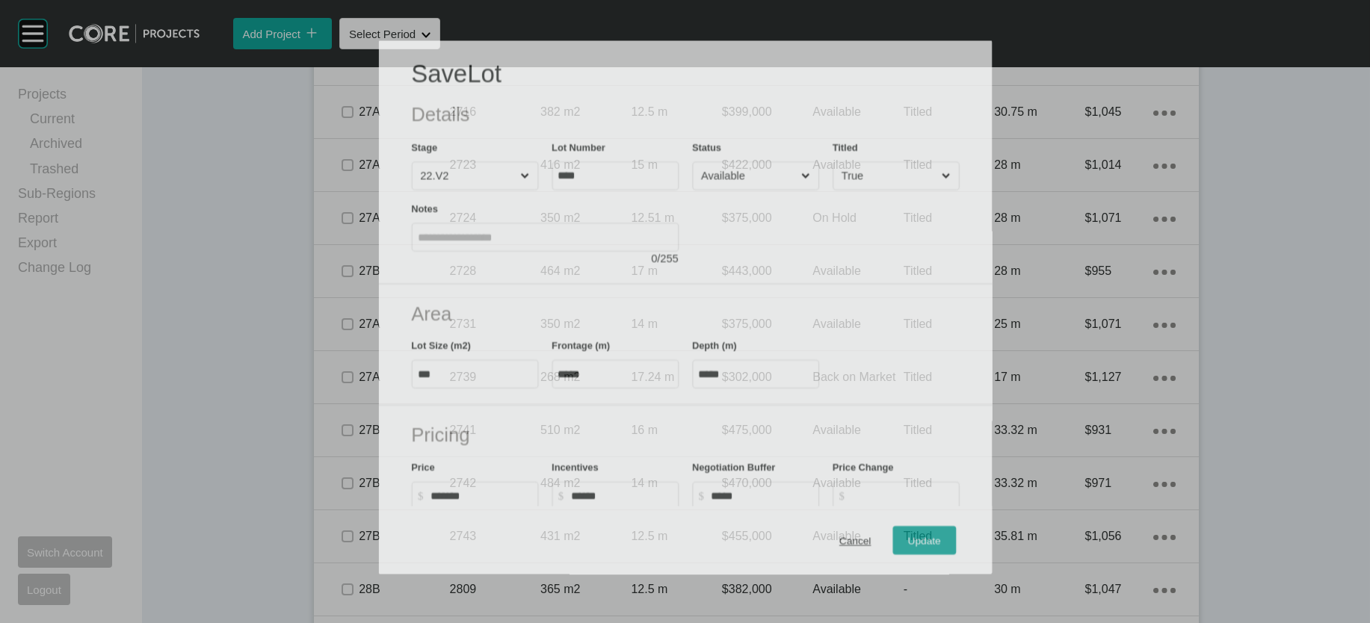
scroll to position [1311, 0]
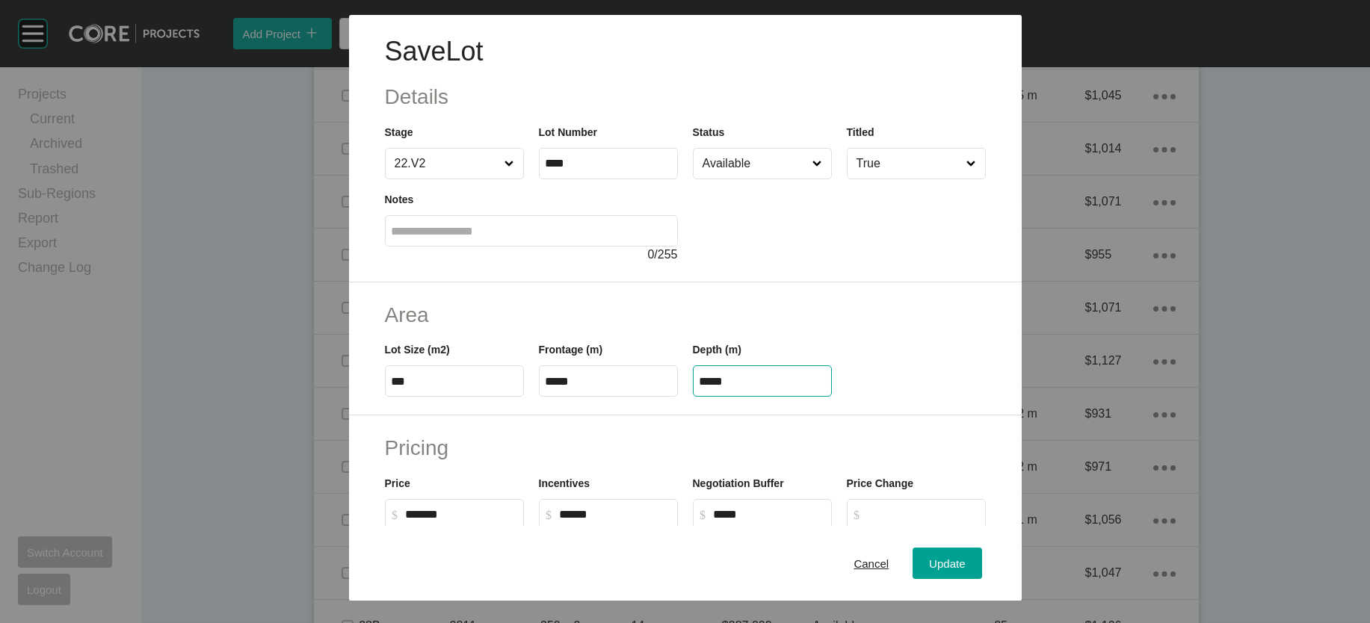
drag, startPoint x: 742, startPoint y: 473, endPoint x: 632, endPoint y: 466, distance: 110.1
click at [638, 397] on div "Lot Size (m2) *** Frontage (m) ***** Depth (m) *****" at bounding box center [685, 363] width 616 height 67
paste input "text"
type input "*****"
click at [1013, 556] on div "Save Lot Details Stage 22.V2 Lot Number **** Status Available Titled True Notes…" at bounding box center [685, 311] width 1370 height 623
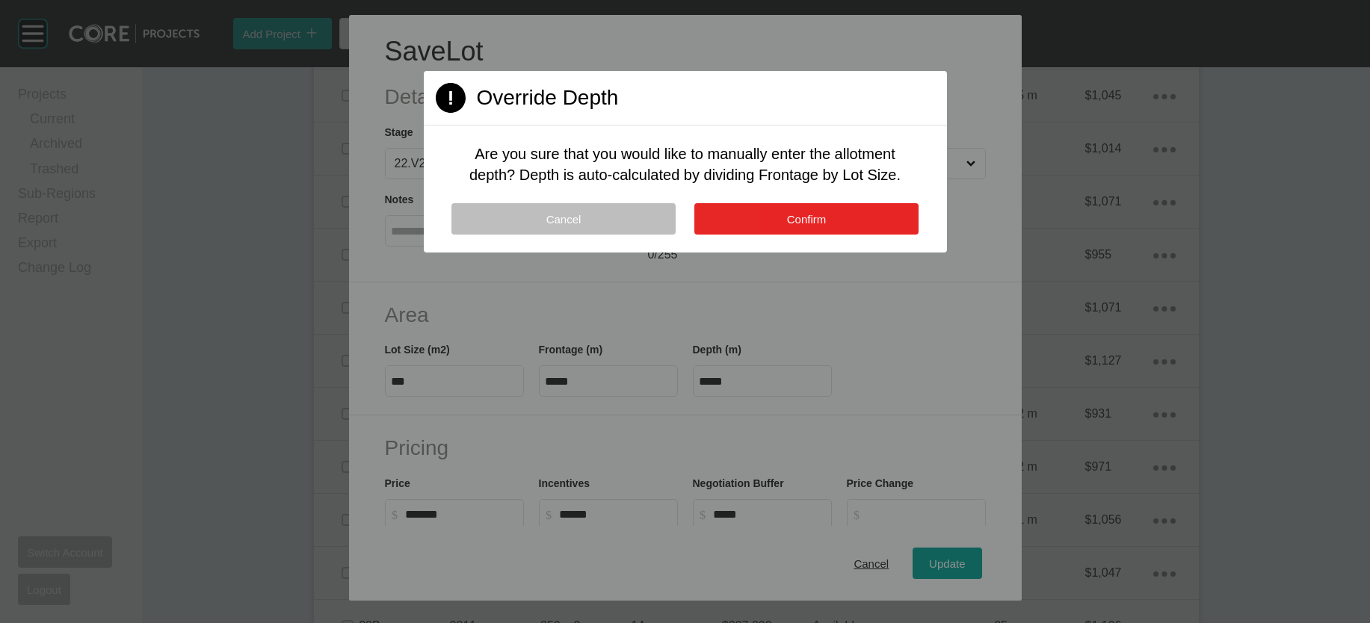
click at [827, 226] on span "Confirm" at bounding box center [807, 219] width 40 height 13
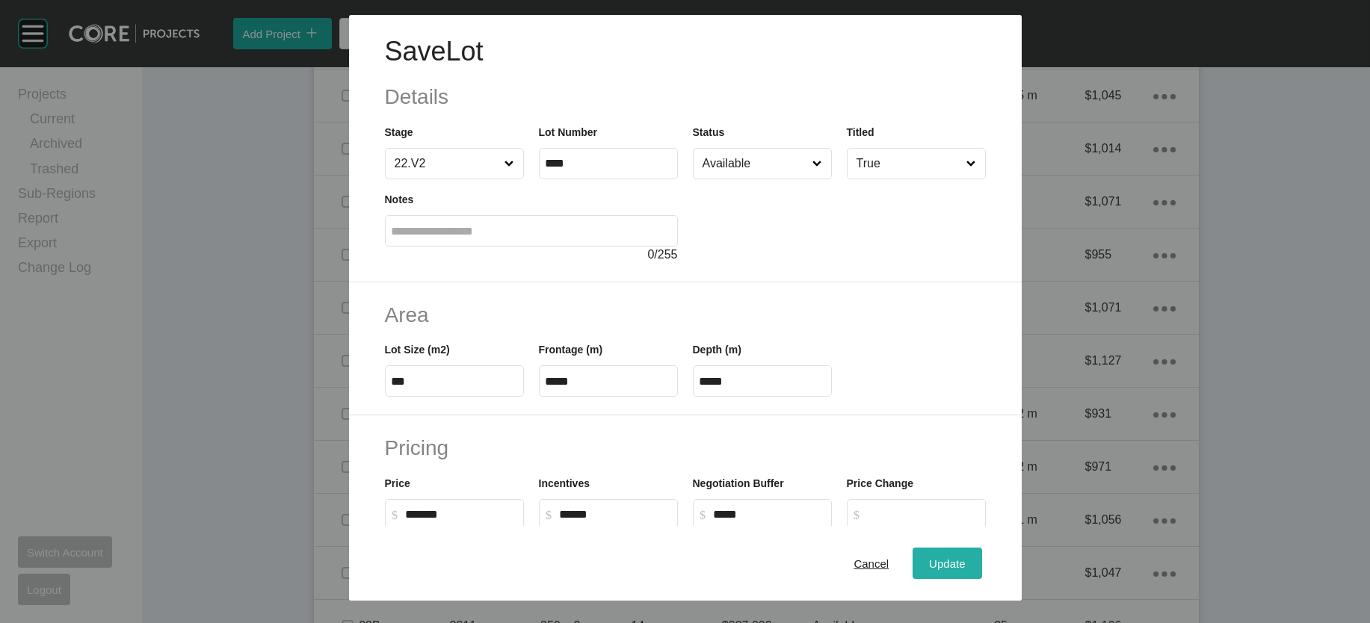
click at [969, 553] on div "Update" at bounding box center [946, 563] width 43 height 20
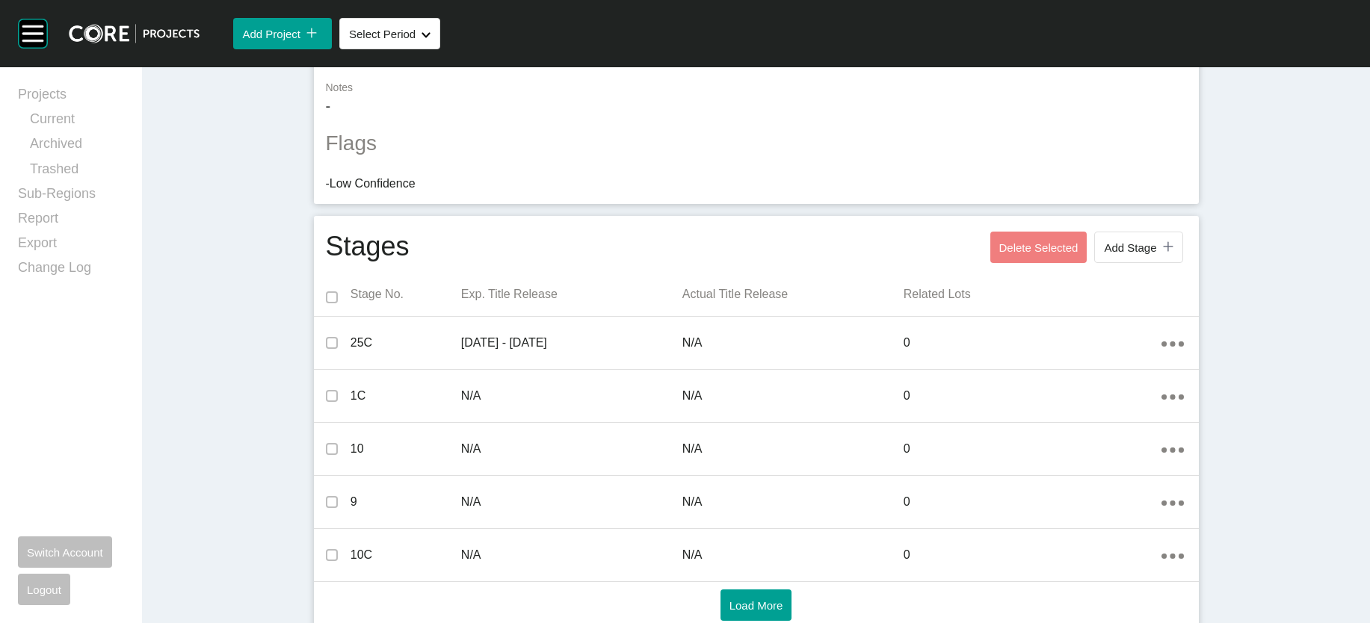
scroll to position [0, 0]
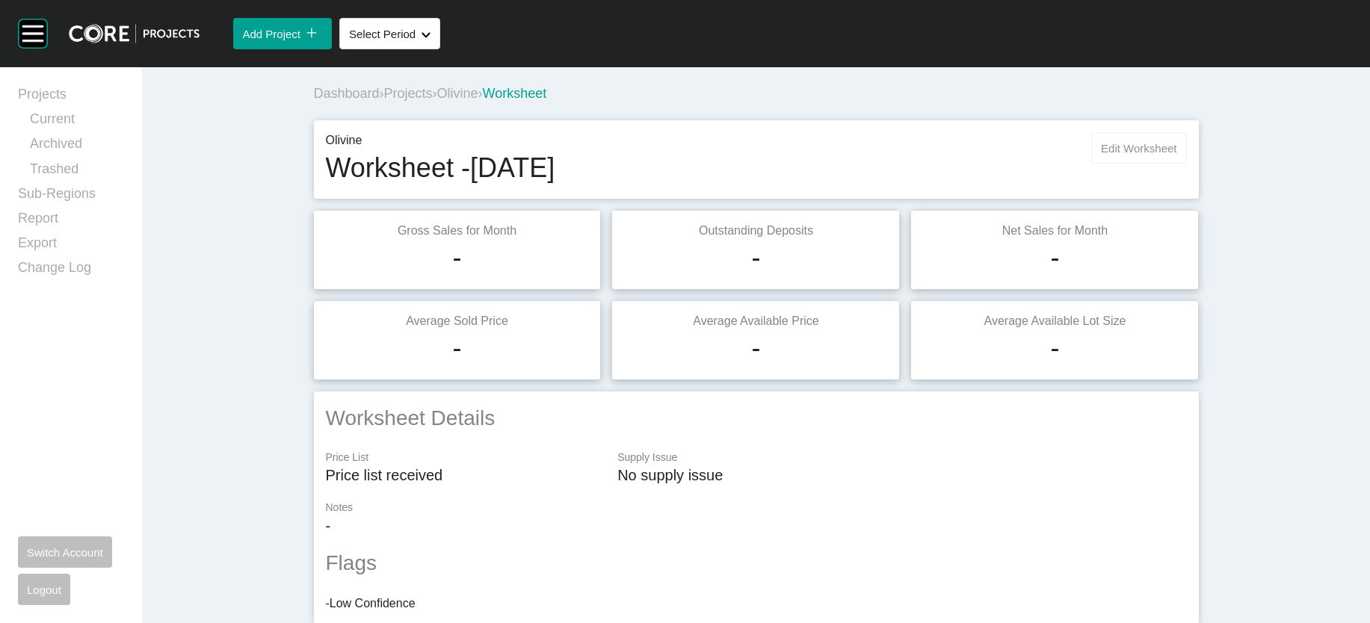
click at [1176, 155] on span "Edit Worksheet" at bounding box center [1138, 148] width 75 height 13
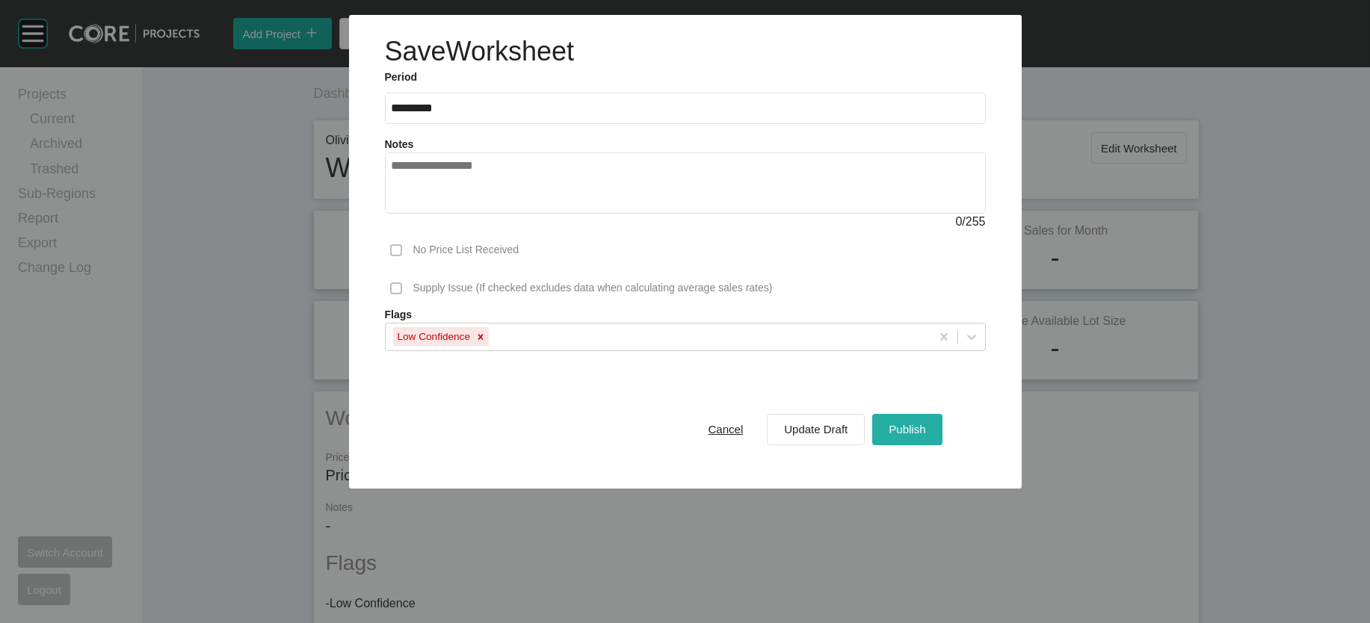
click at [925, 436] on span "Publish" at bounding box center [907, 429] width 37 height 13
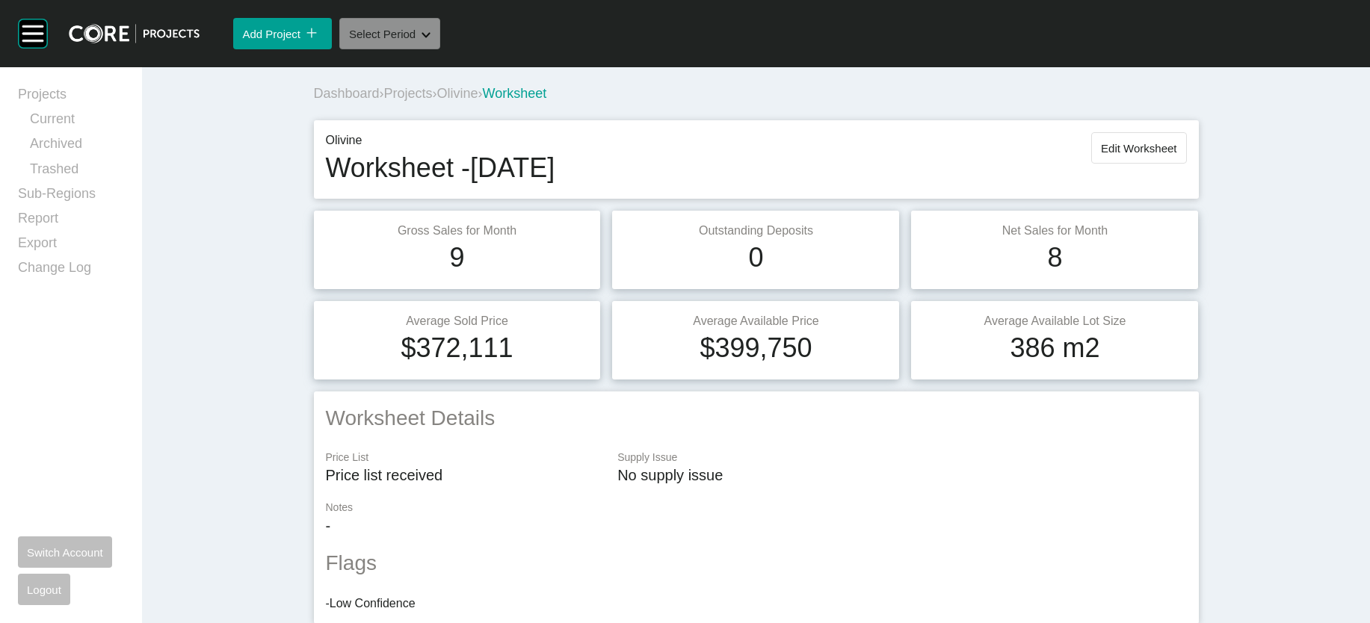
click at [440, 49] on button "Select Period Shape Created with Sketch." at bounding box center [389, 33] width 101 height 31
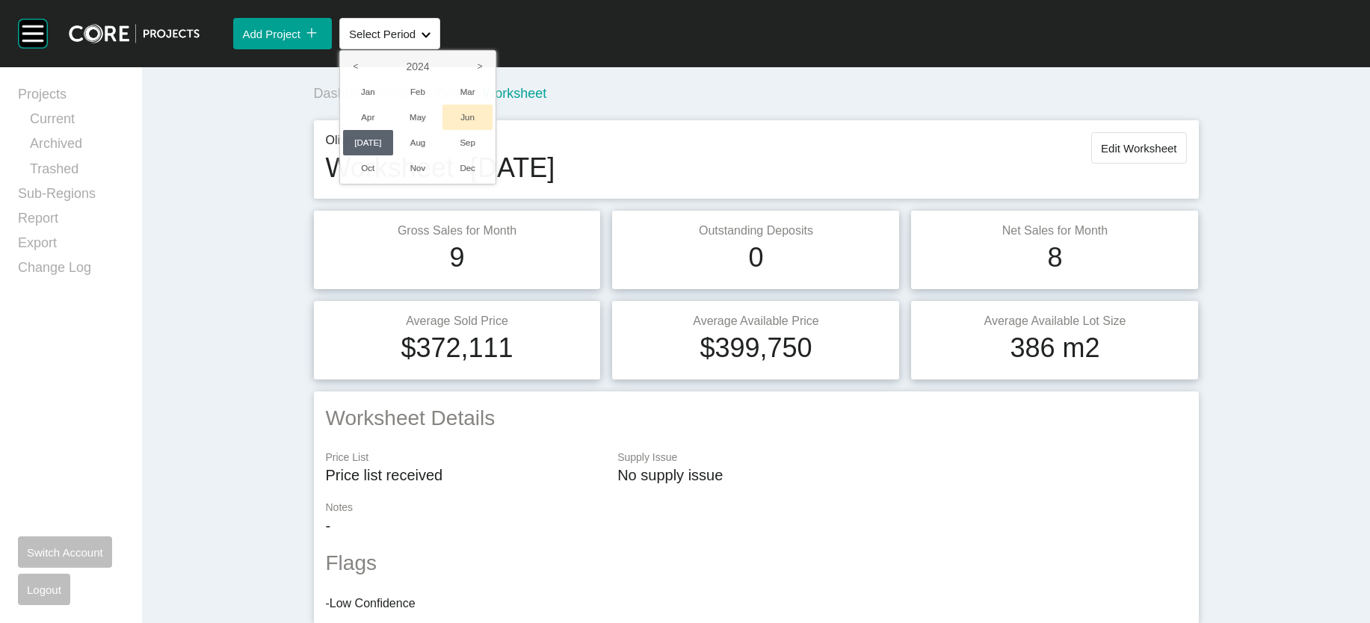
click at [493, 130] on li "Jun" at bounding box center [467, 117] width 50 height 25
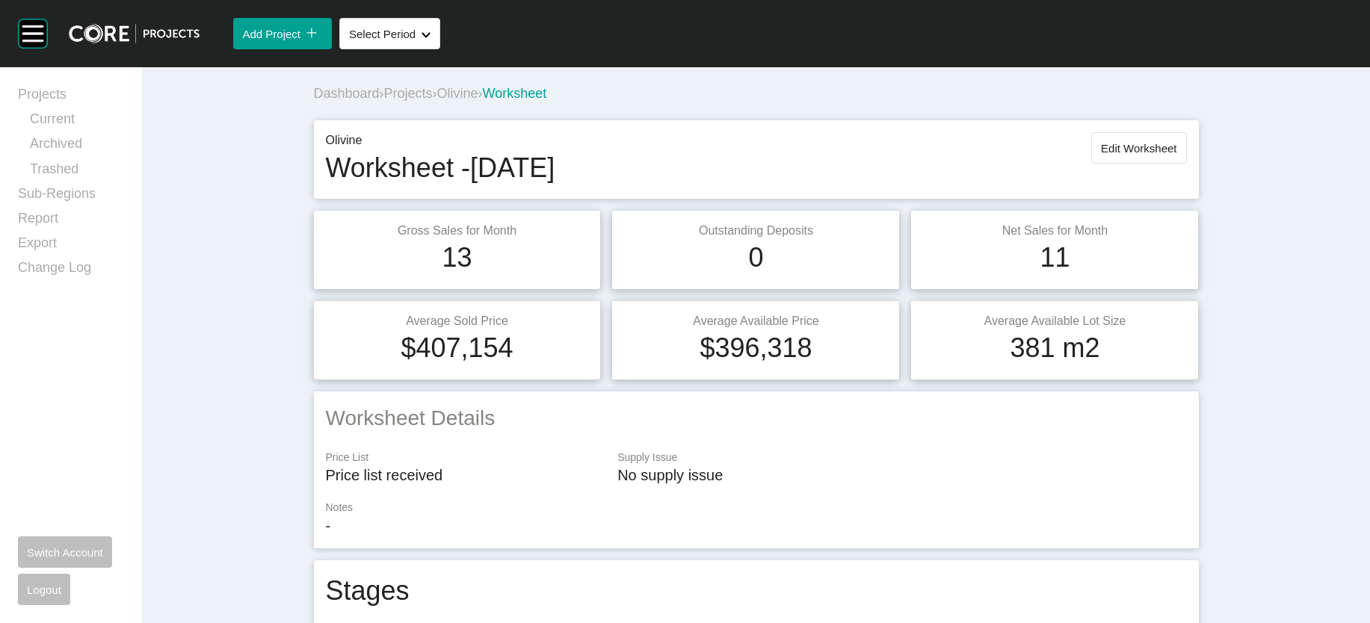
click at [1176, 155] on span "Edit Worksheet" at bounding box center [1138, 148] width 75 height 13
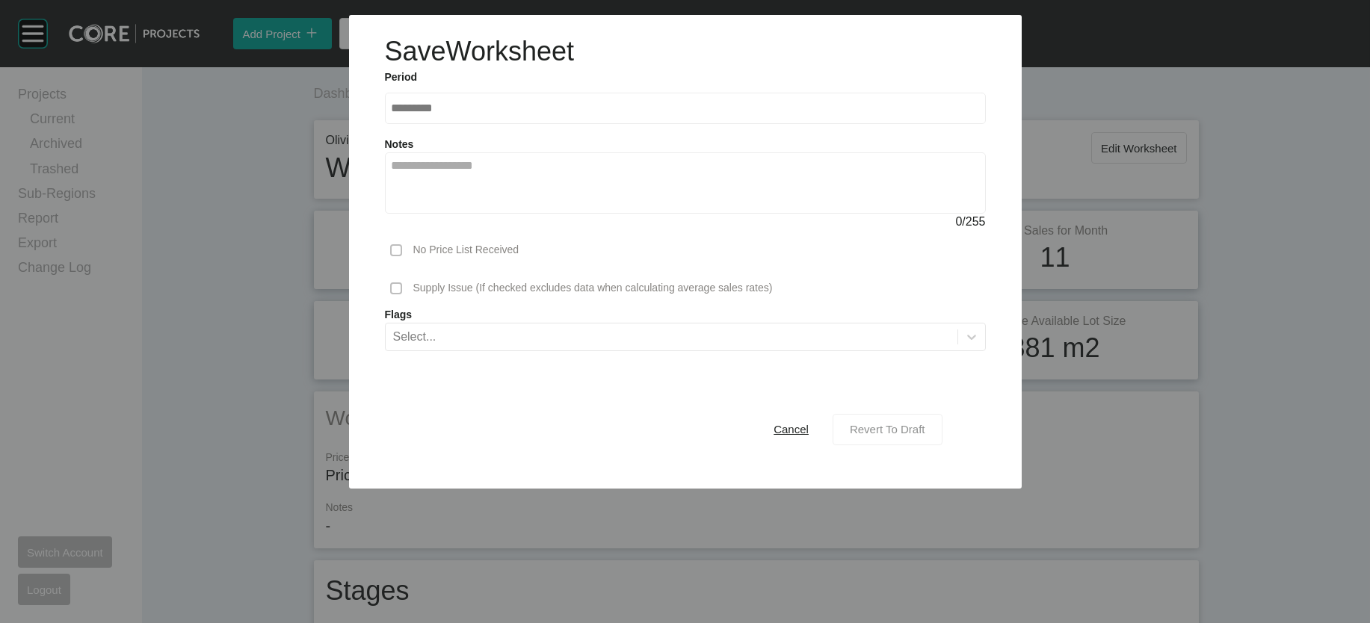
click at [925, 436] on span "Revert To Draft" at bounding box center [887, 429] width 75 height 13
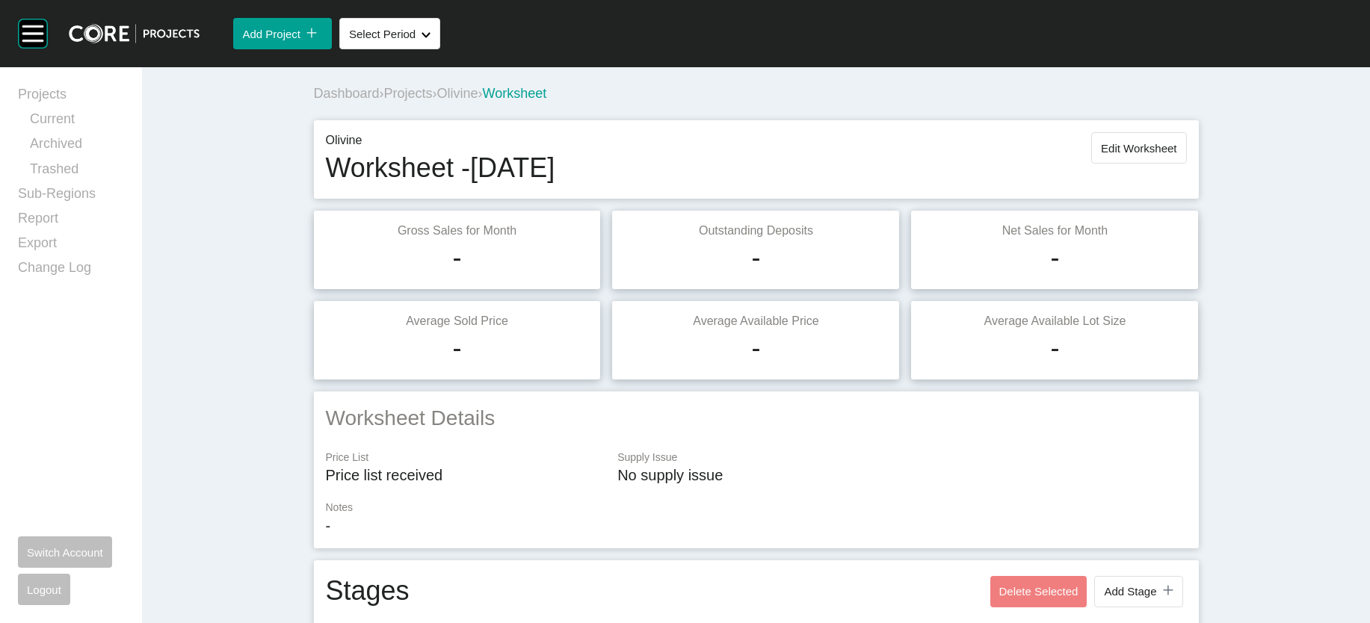
scroll to position [1407, 0]
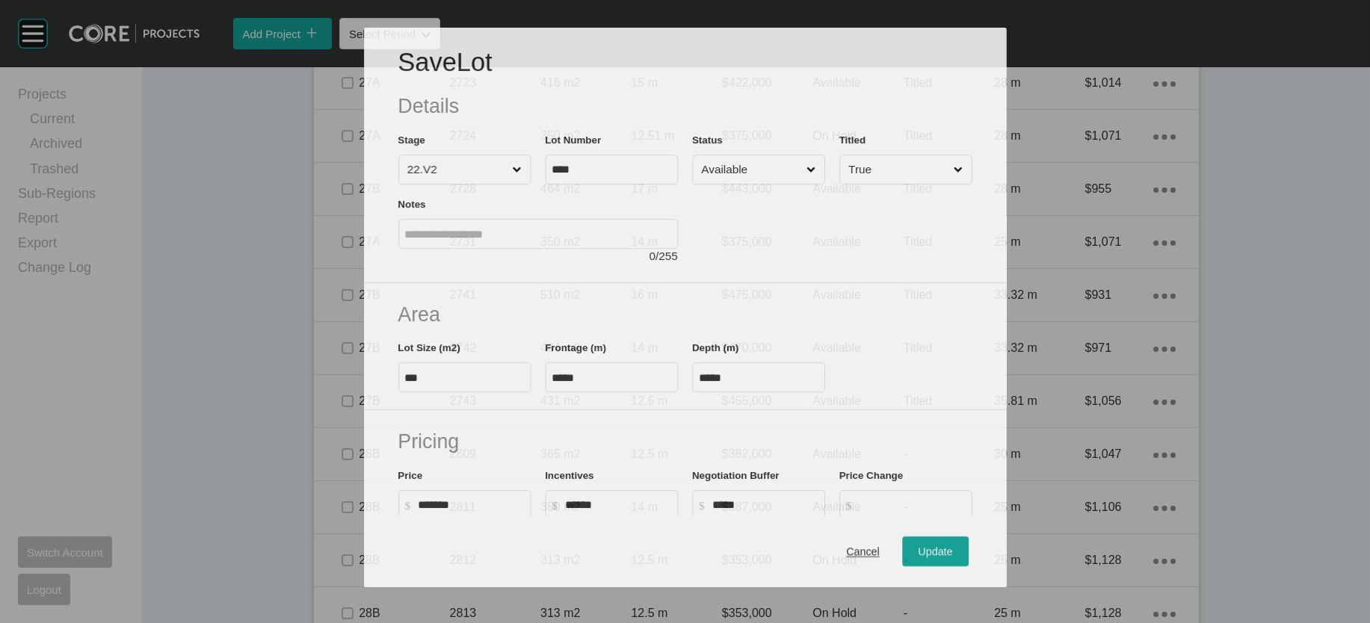
scroll to position [1349, 0]
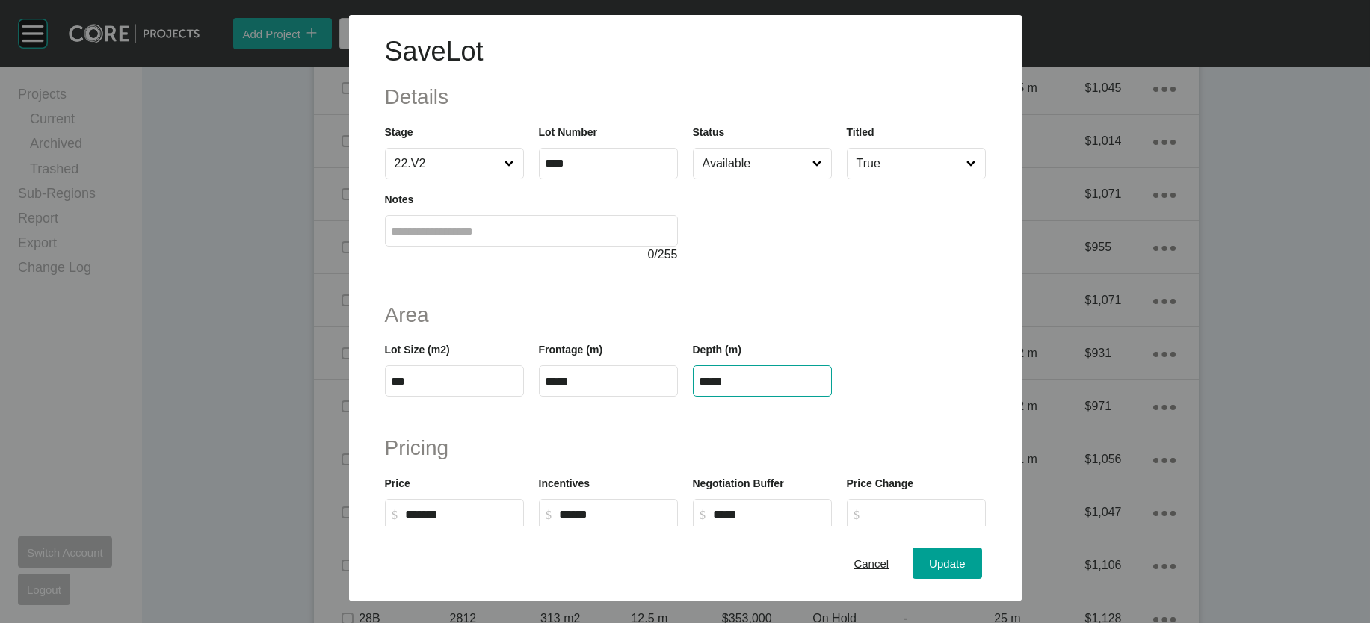
drag, startPoint x: 758, startPoint y: 478, endPoint x: 540, endPoint y: 464, distance: 217.9
click at [540, 397] on div "Lot Size (m2) *** Frontage (m) ***** Depth (m) *****" at bounding box center [685, 363] width 616 height 67
paste input "text"
type input "*****"
click at [965, 557] on span "Update" at bounding box center [947, 563] width 36 height 13
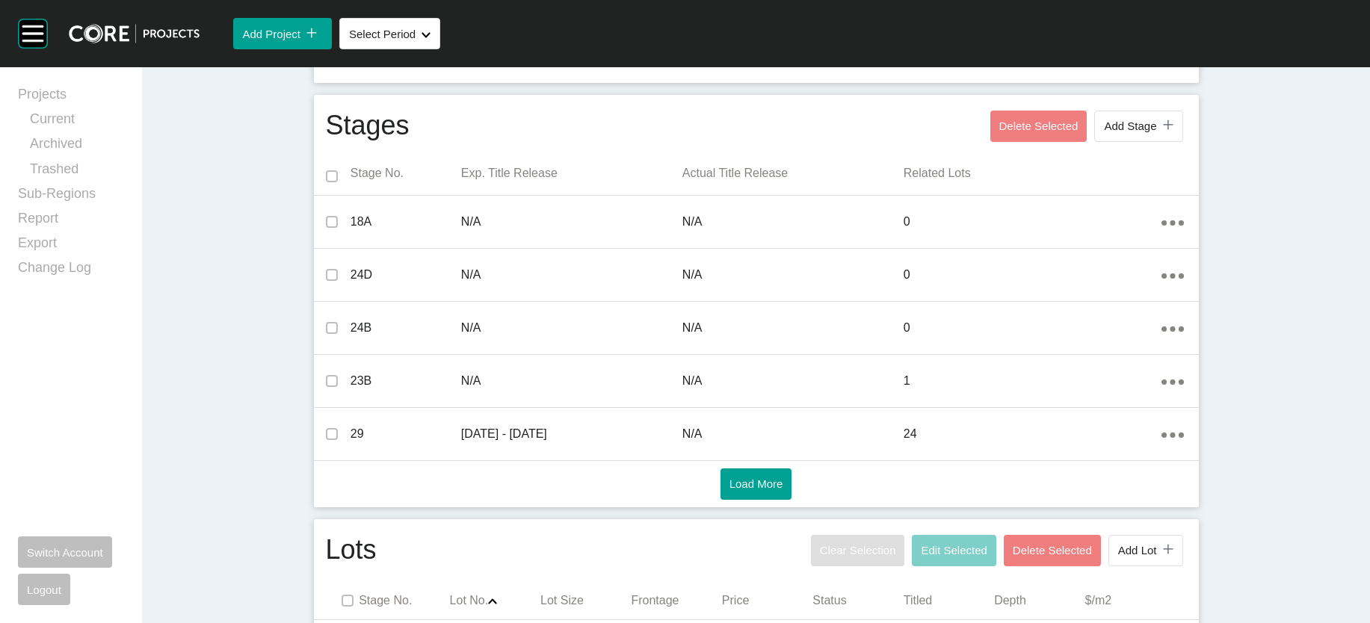
scroll to position [0, 0]
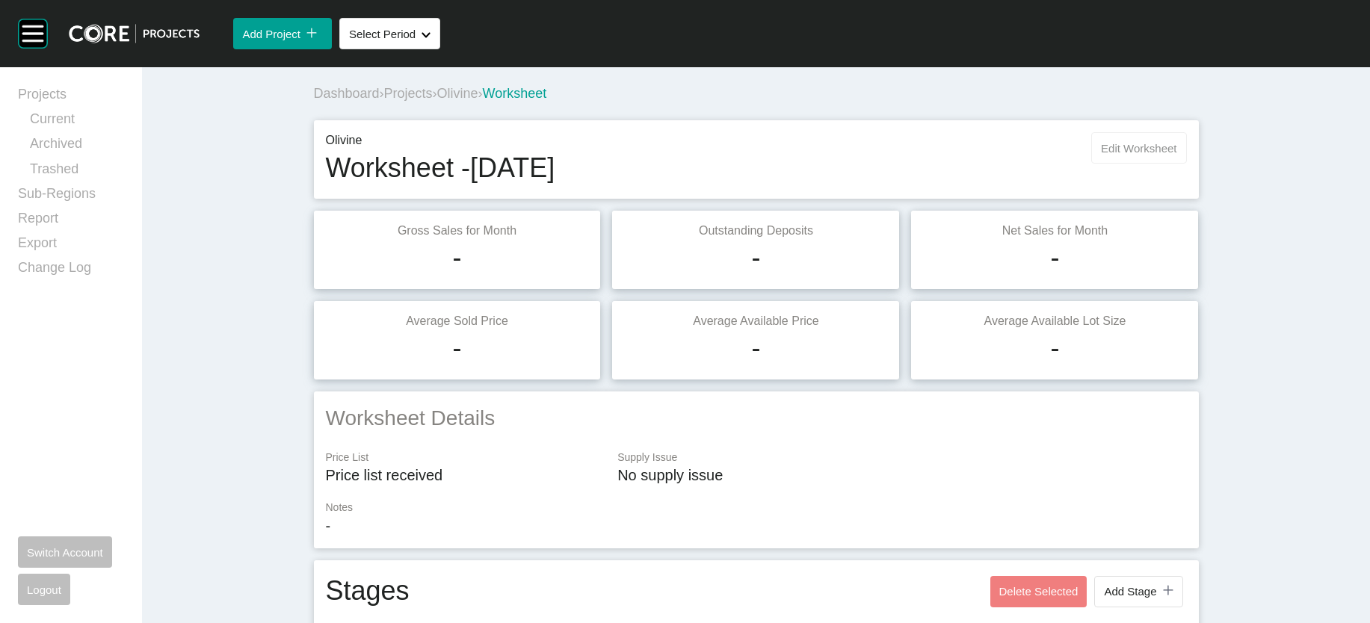
click at [1176, 155] on span "Edit Worksheet" at bounding box center [1138, 148] width 75 height 13
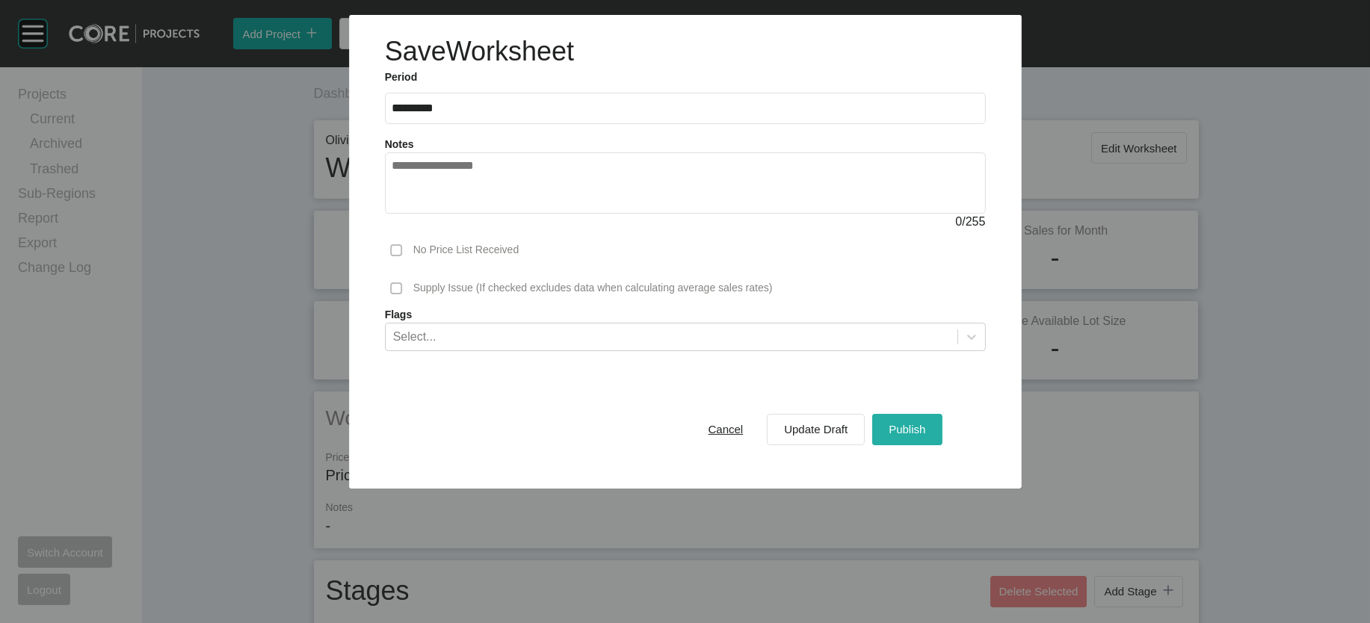
click at [925, 436] on span "Publish" at bounding box center [907, 429] width 37 height 13
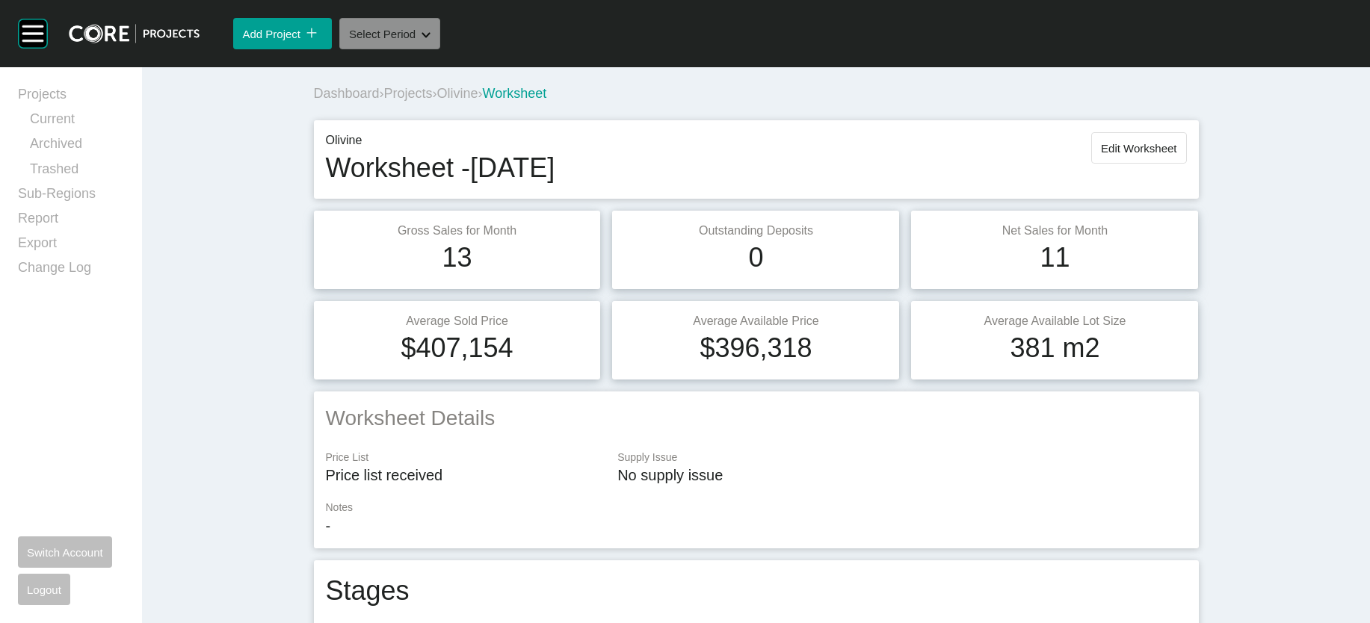
click at [416, 40] on span "Select Period" at bounding box center [382, 34] width 67 height 13
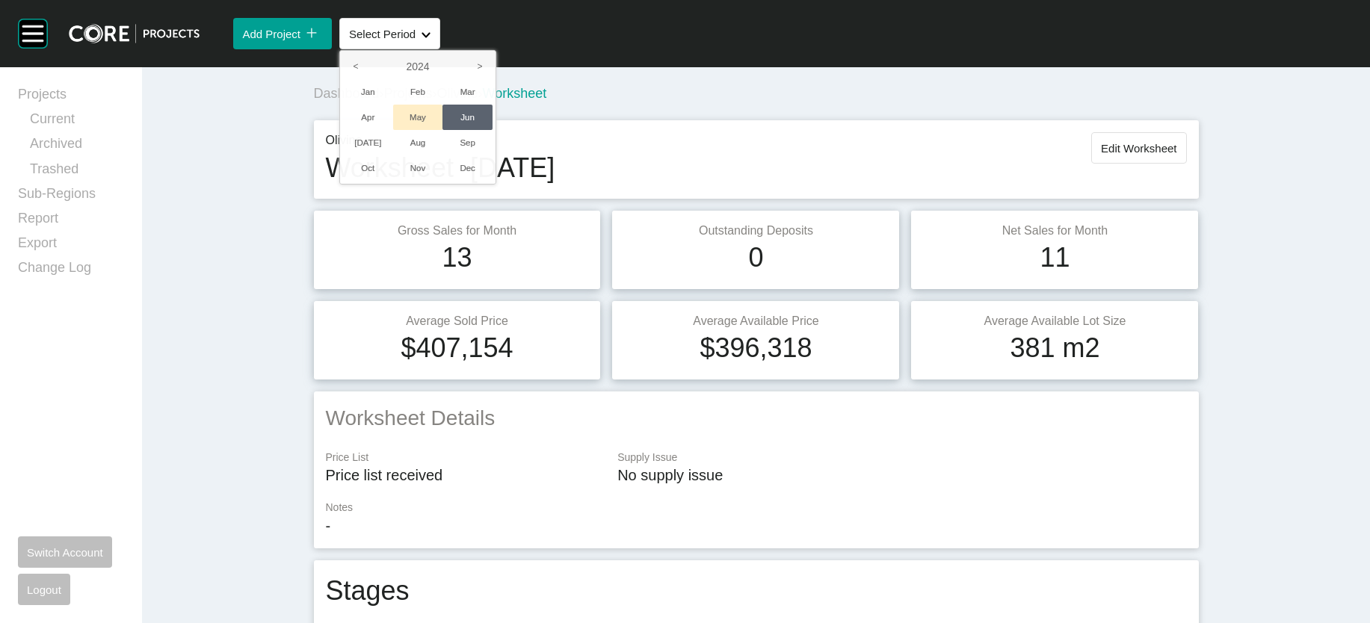
click at [443, 130] on li "May" at bounding box center [418, 117] width 50 height 25
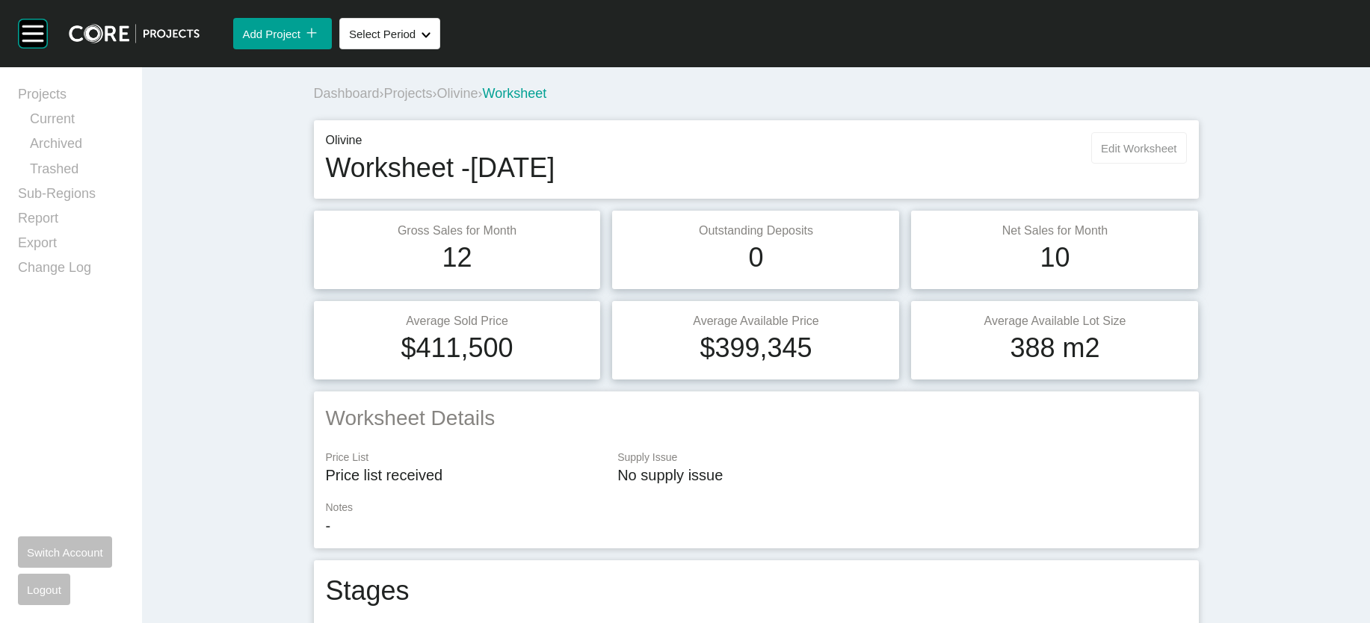
click at [1186, 164] on button "Edit Worksheet" at bounding box center [1138, 147] width 95 height 31
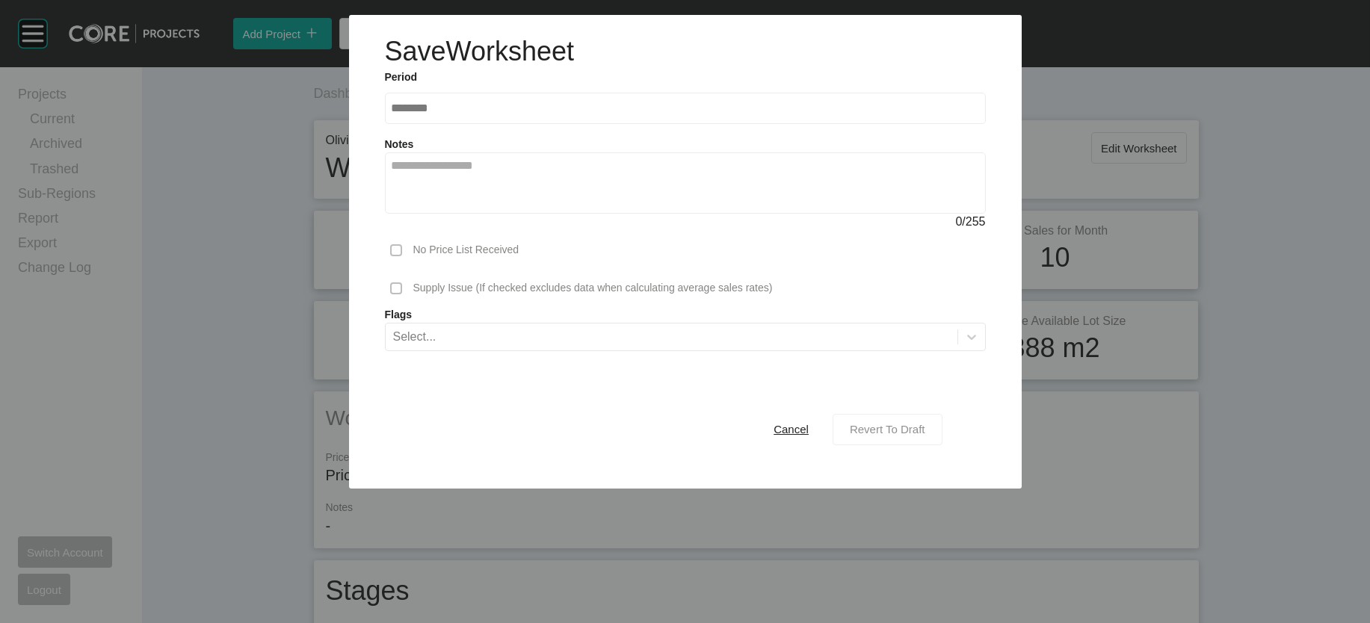
click at [925, 436] on span "Revert To Draft" at bounding box center [887, 429] width 75 height 13
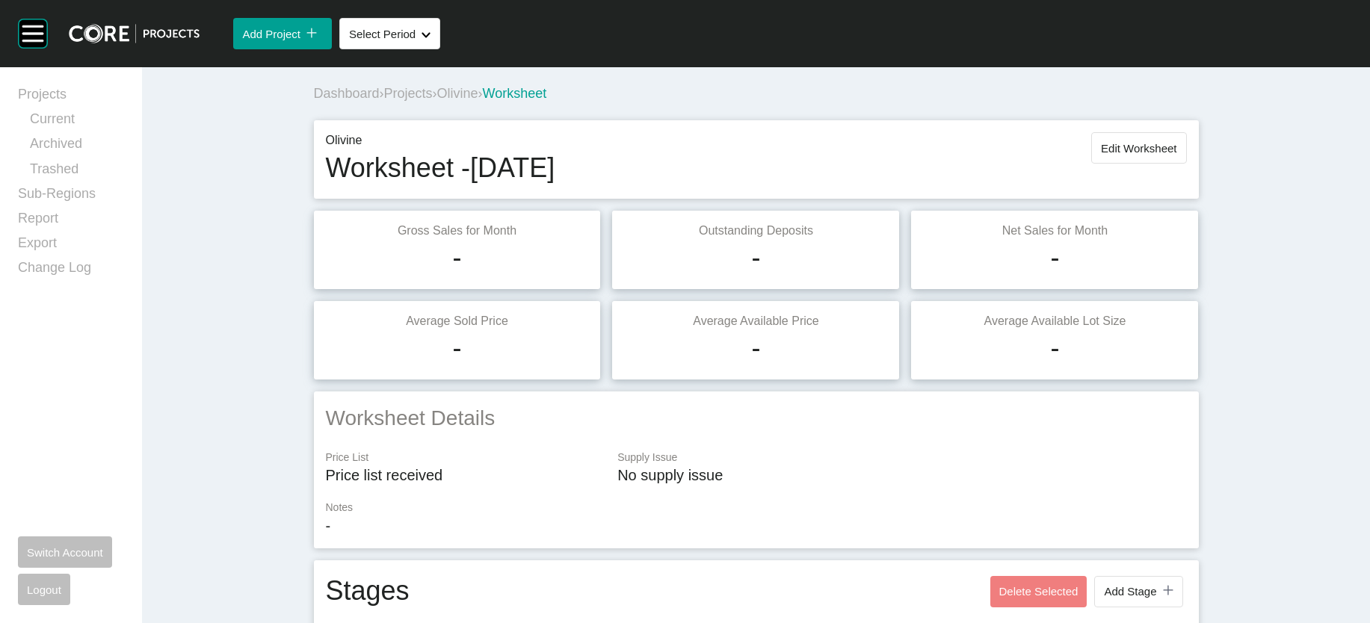
scroll to position [1671, 0]
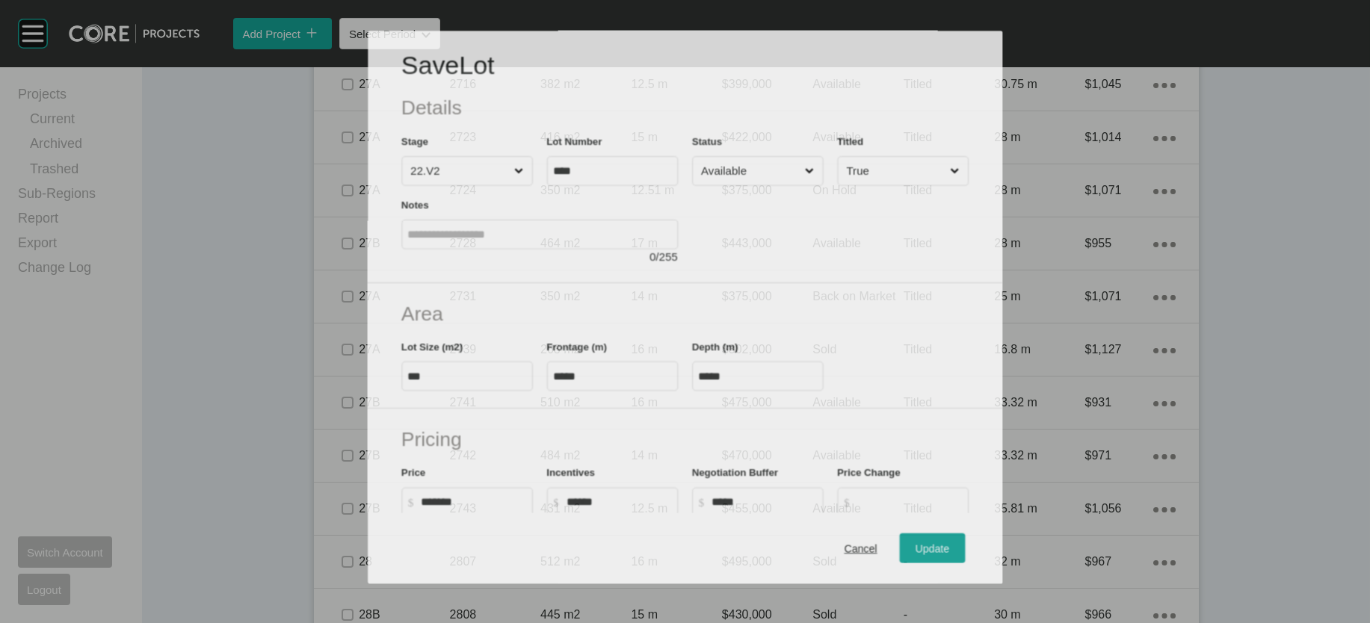
scroll to position [1614, 0]
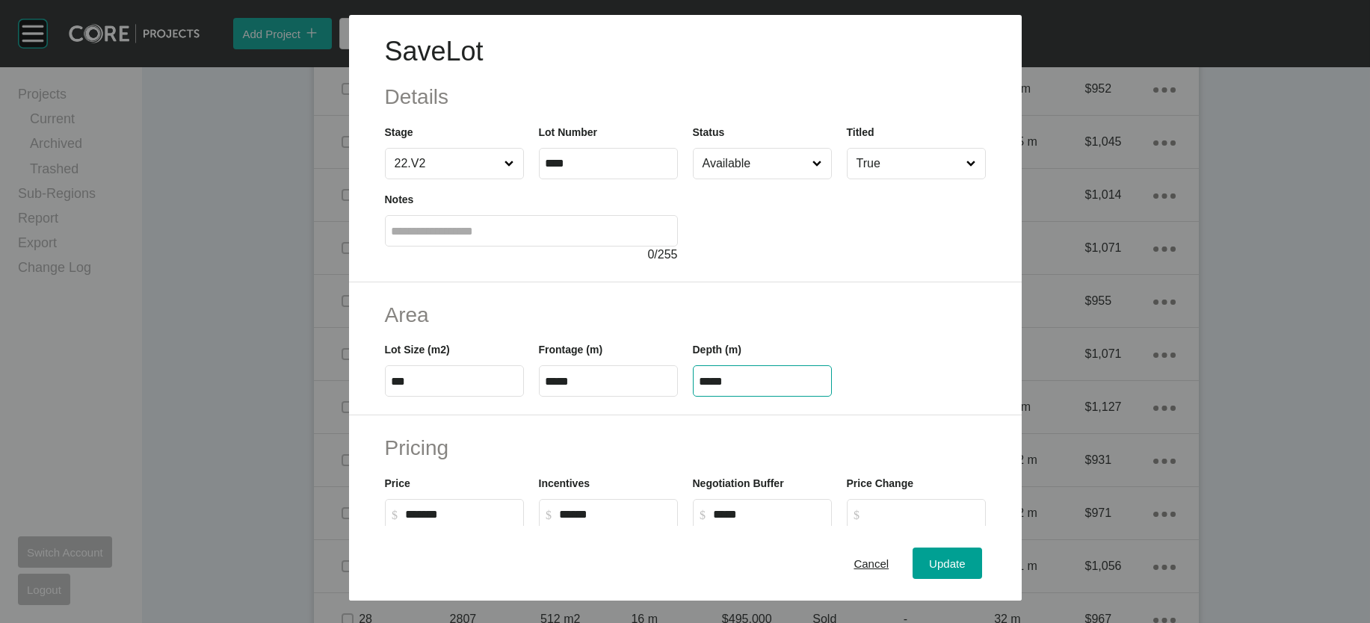
drag, startPoint x: 743, startPoint y: 476, endPoint x: 644, endPoint y: 472, distance: 99.5
click at [659, 397] on div "Lot Size (m2) *** Frontage (m) ***** Depth (m) *****" at bounding box center [685, 363] width 616 height 67
paste input "text"
type input "*****"
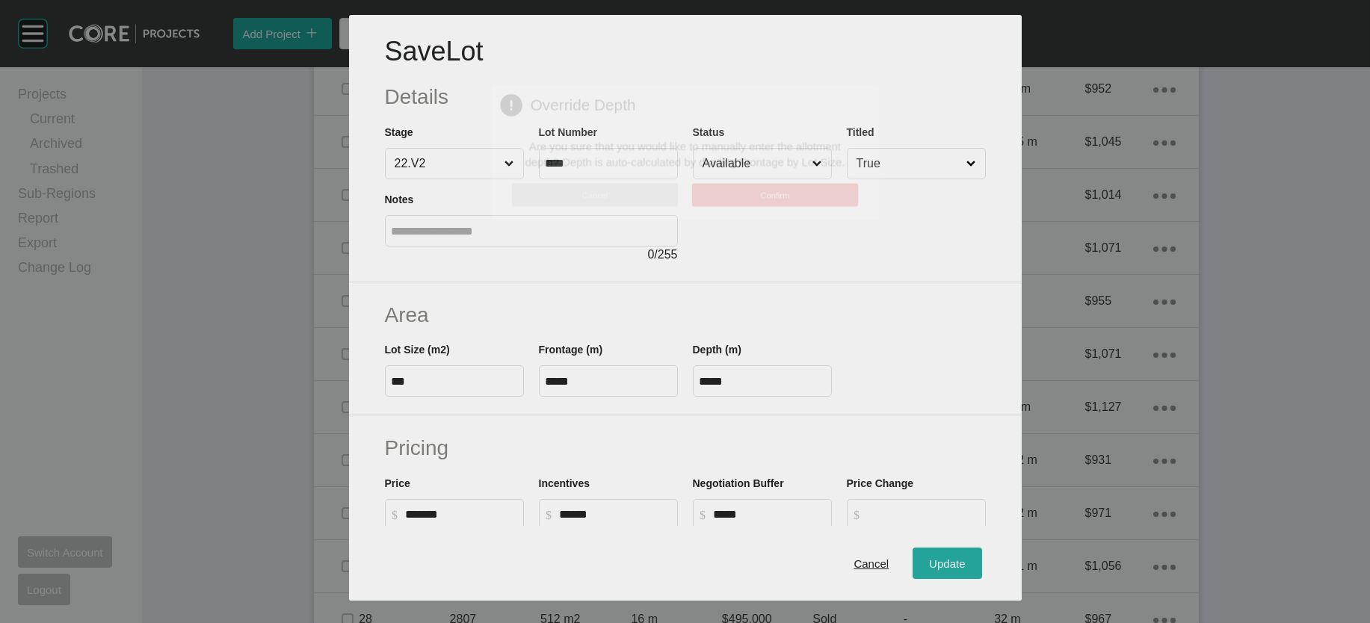
click at [979, 547] on div "Save Lot Details Stage 22.V2 Lot Number **** Status Available Titled True Notes…" at bounding box center [685, 311] width 1370 height 623
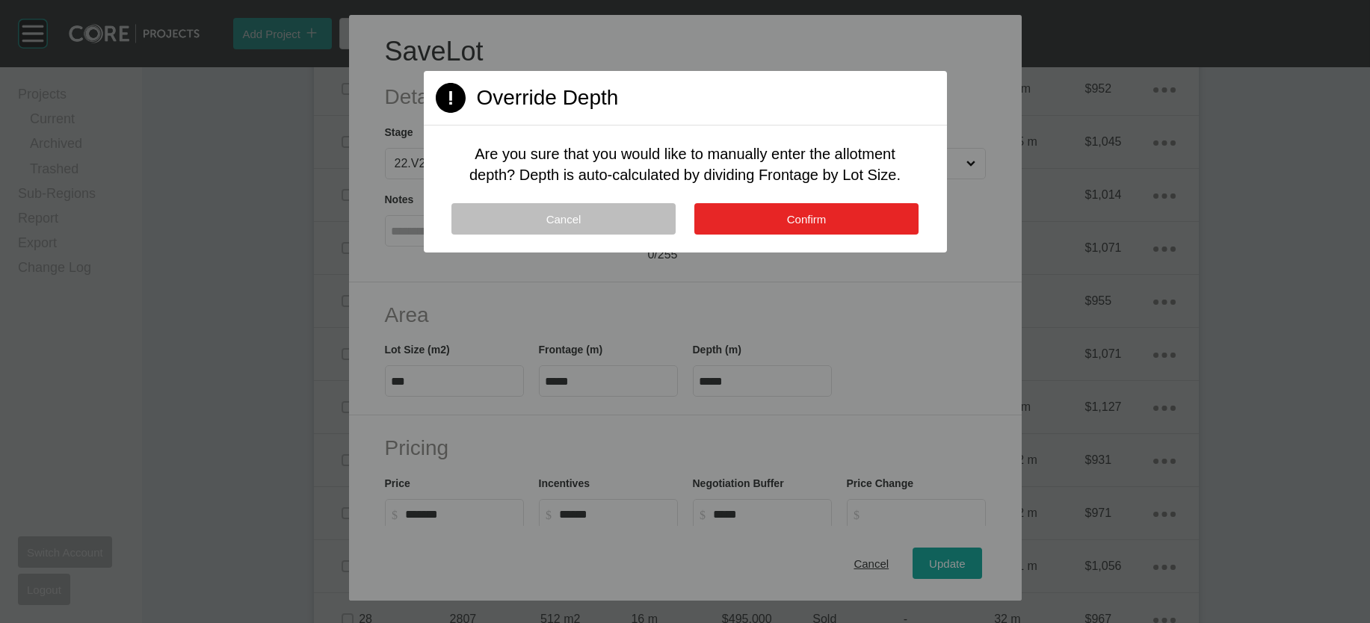
click at [852, 235] on button "Confirm" at bounding box center [806, 218] width 224 height 31
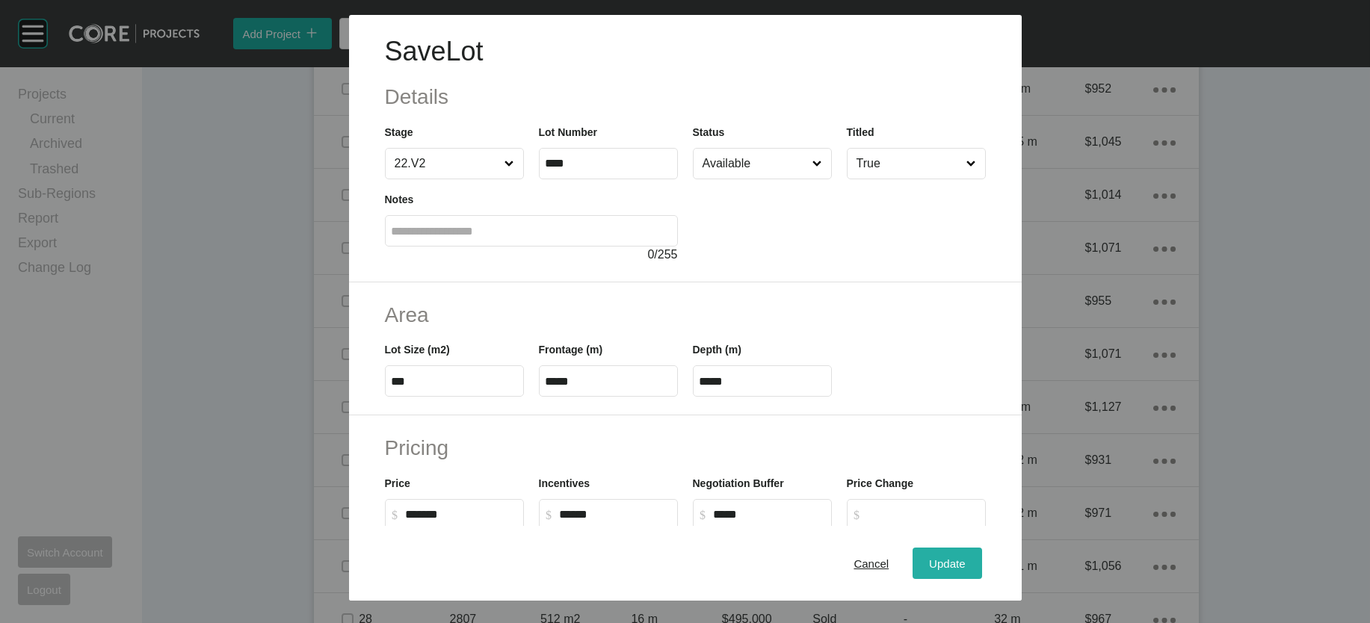
click at [965, 557] on span "Update" at bounding box center [947, 563] width 36 height 13
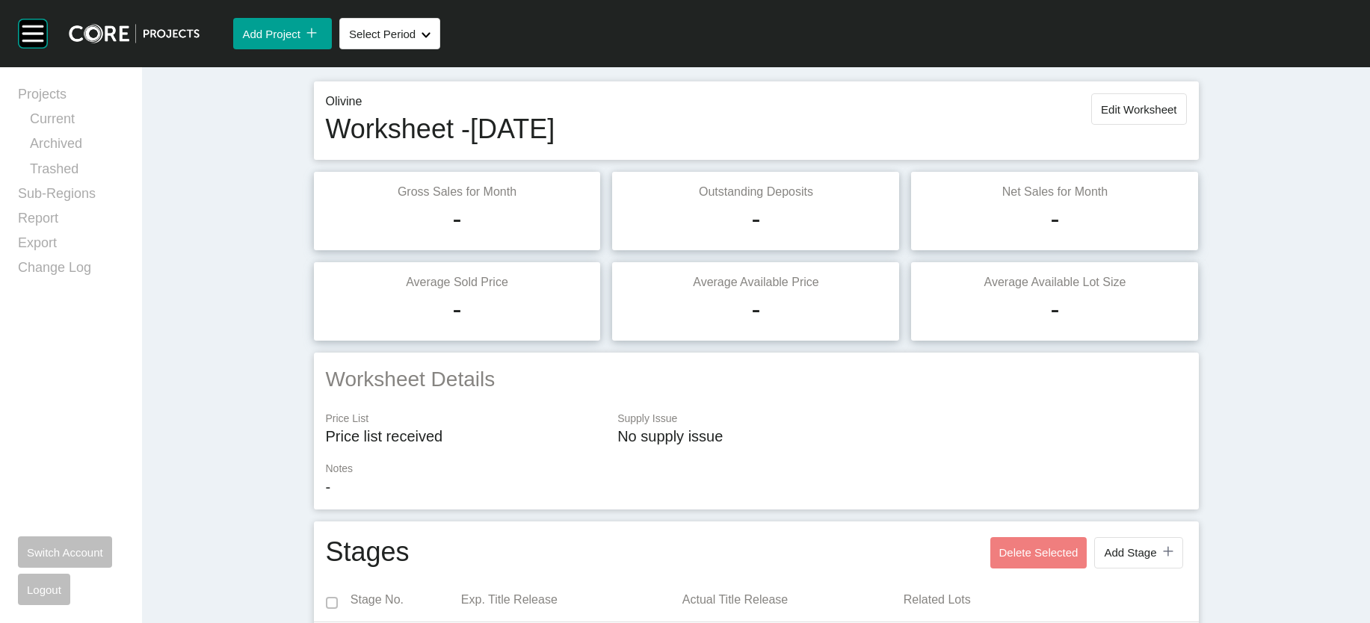
scroll to position [0, 0]
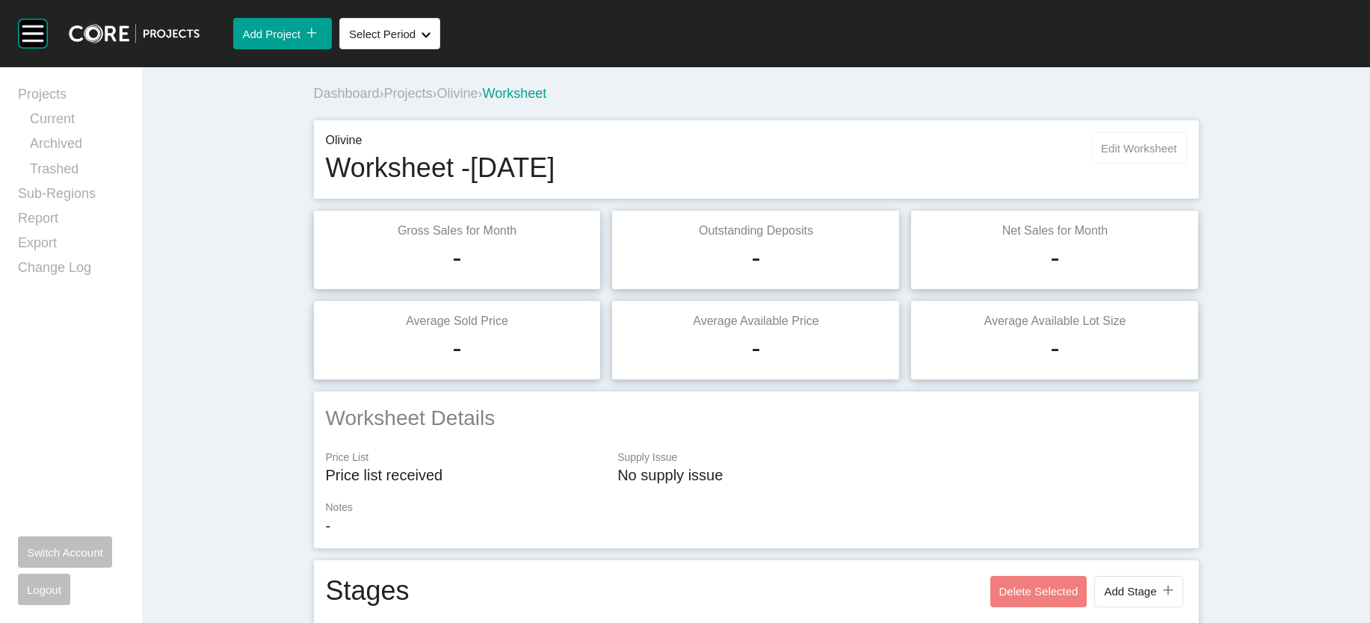
click at [1176, 155] on span "Edit Worksheet" at bounding box center [1138, 148] width 75 height 13
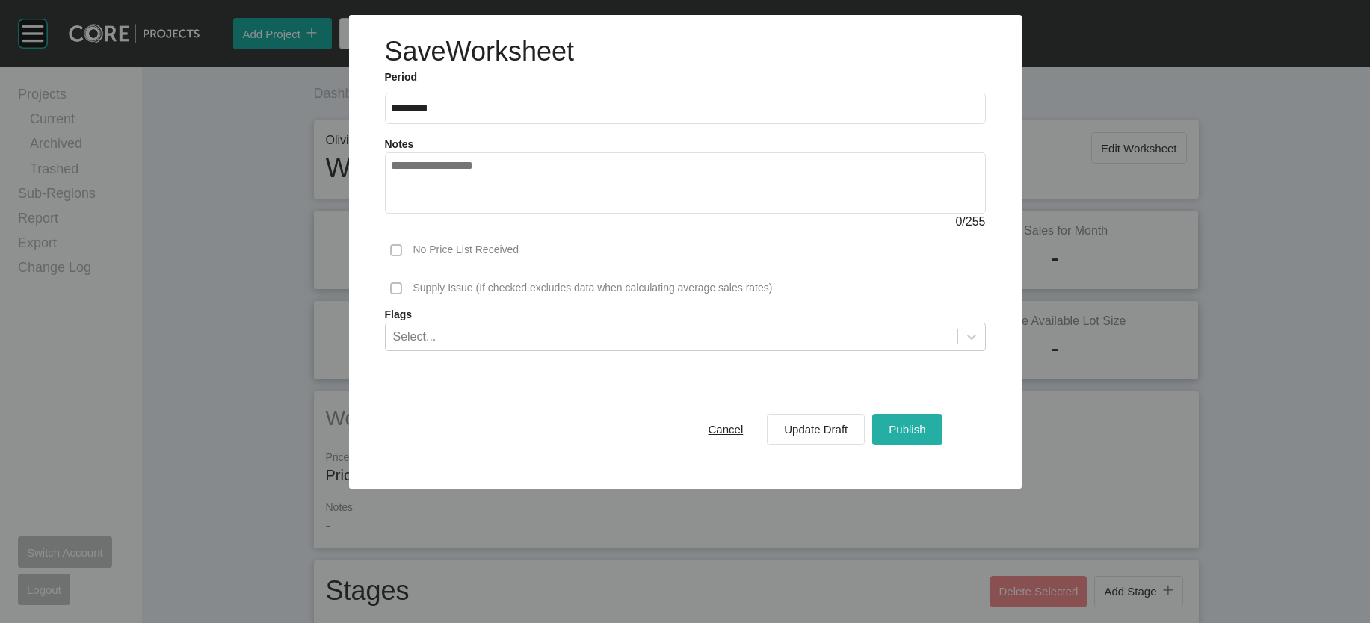
click at [929, 439] on div "Publish" at bounding box center [907, 429] width 44 height 20
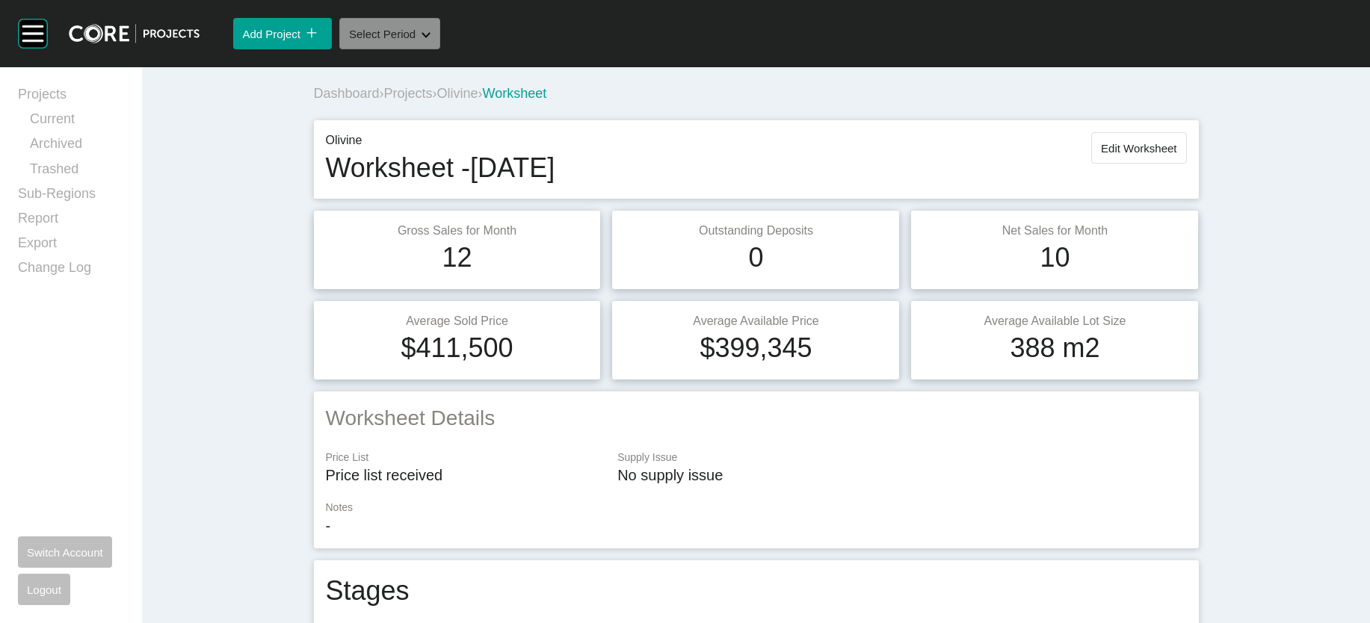
click at [440, 49] on button "Select Period Shape Created with Sketch." at bounding box center [389, 33] width 101 height 31
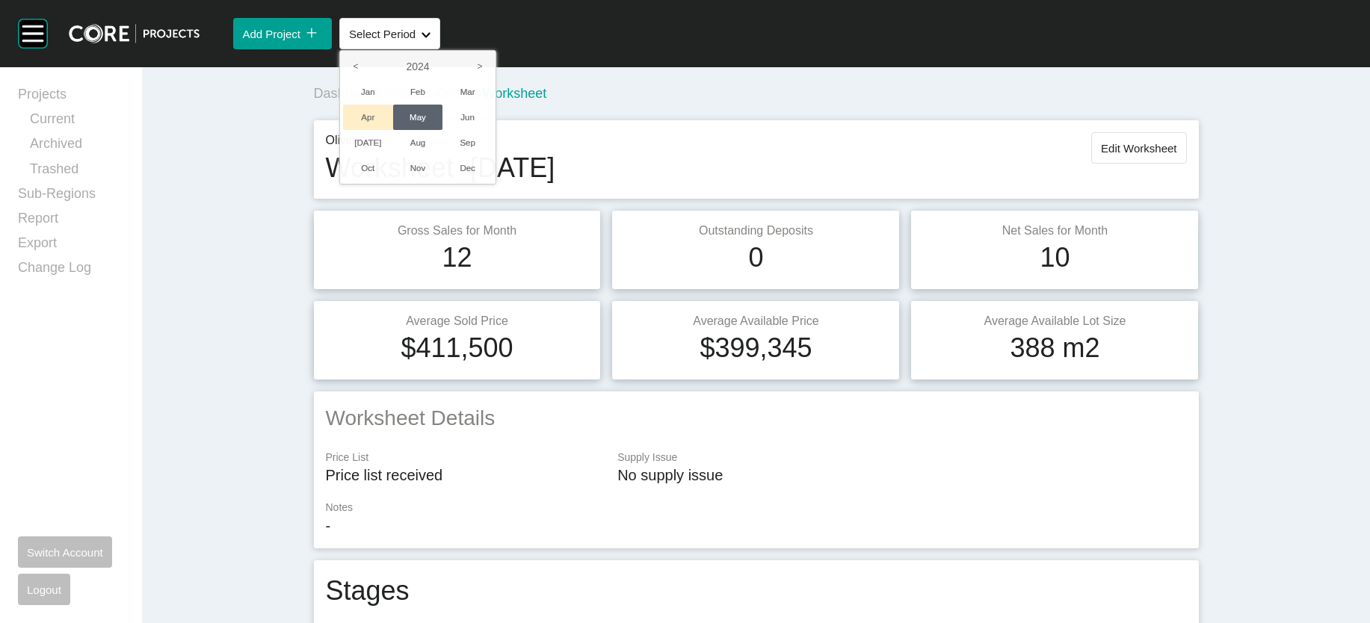
click at [393, 130] on li "Apr" at bounding box center [368, 117] width 50 height 25
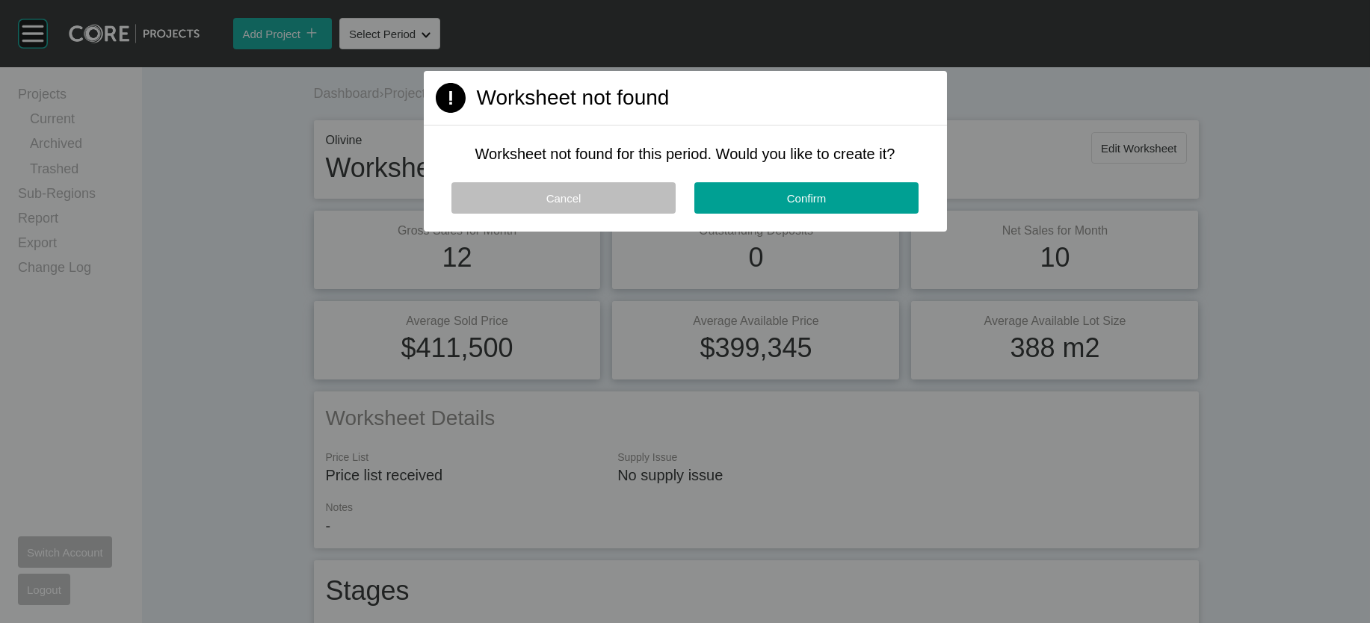
click at [627, 214] on button "Cancel" at bounding box center [563, 197] width 224 height 31
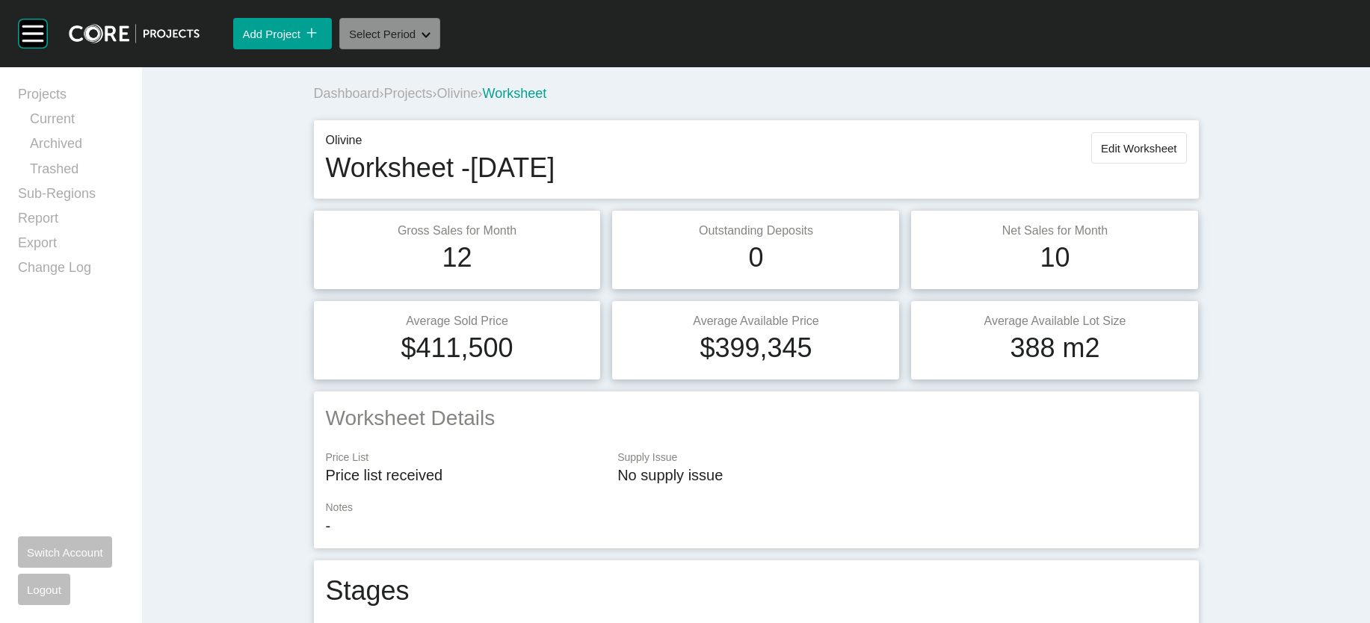
click at [440, 49] on button "Select Period Shape Created with Sketch." at bounding box center [389, 33] width 101 height 31
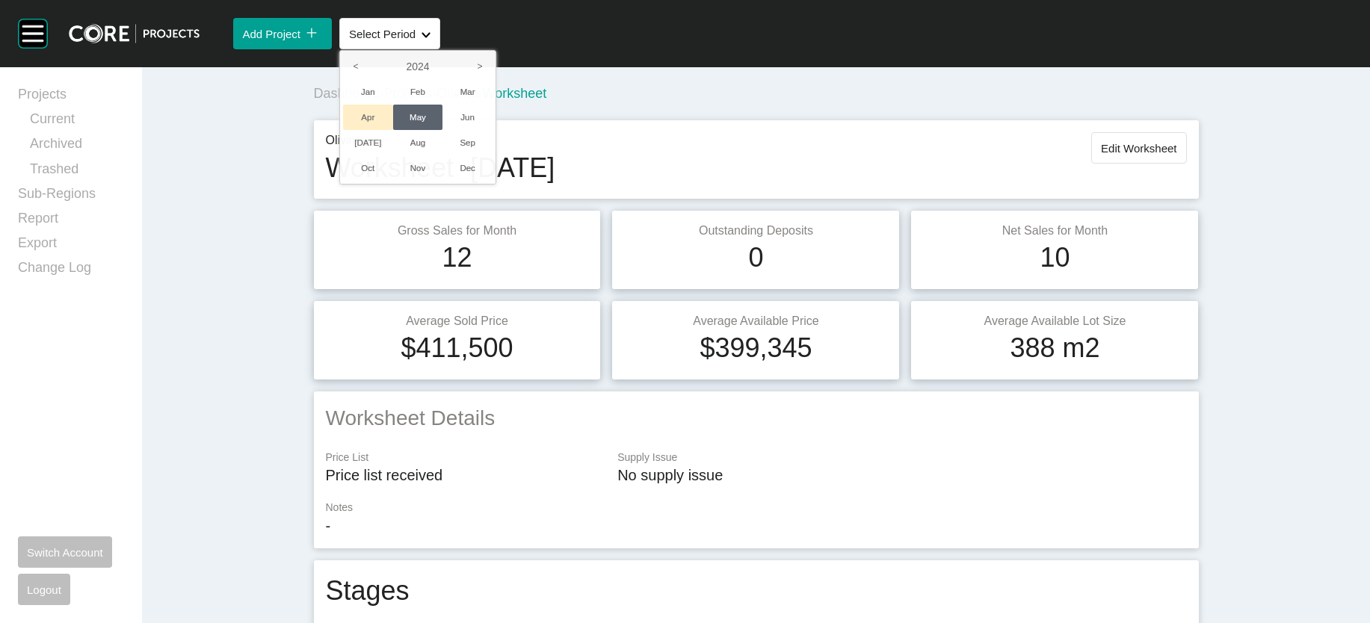
click at [393, 130] on li "Apr" at bounding box center [368, 117] width 50 height 25
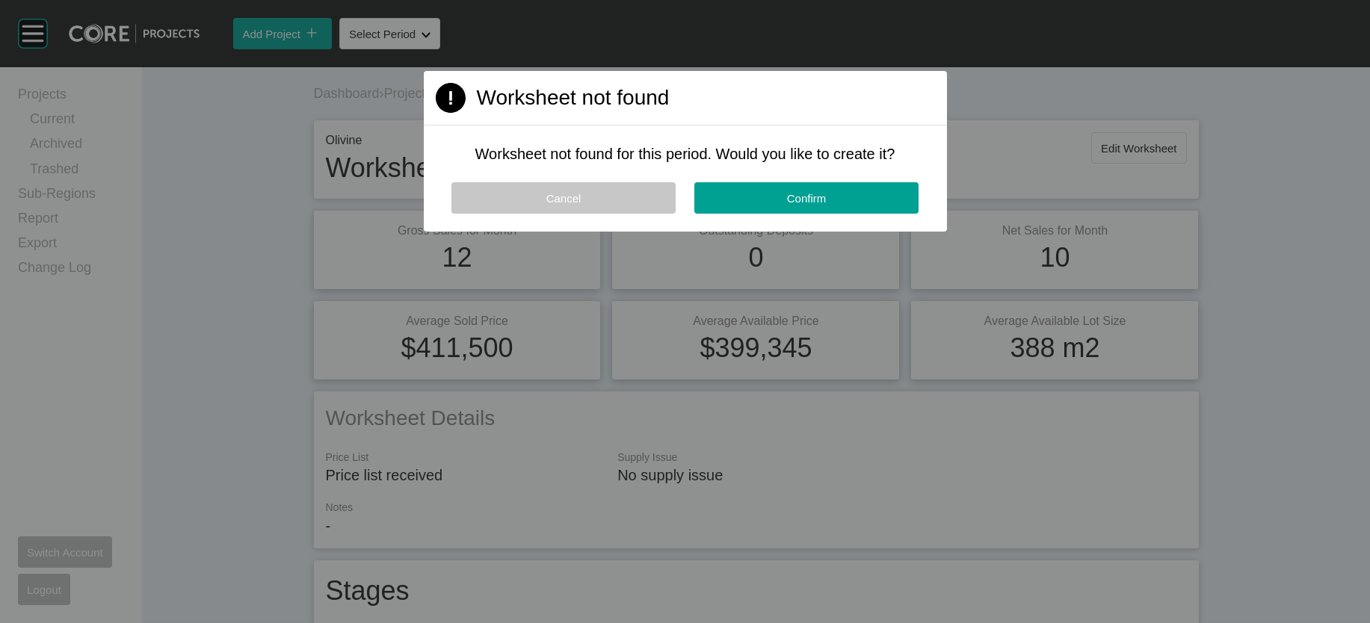
click at [558, 205] on span "Cancel" at bounding box center [563, 198] width 35 height 13
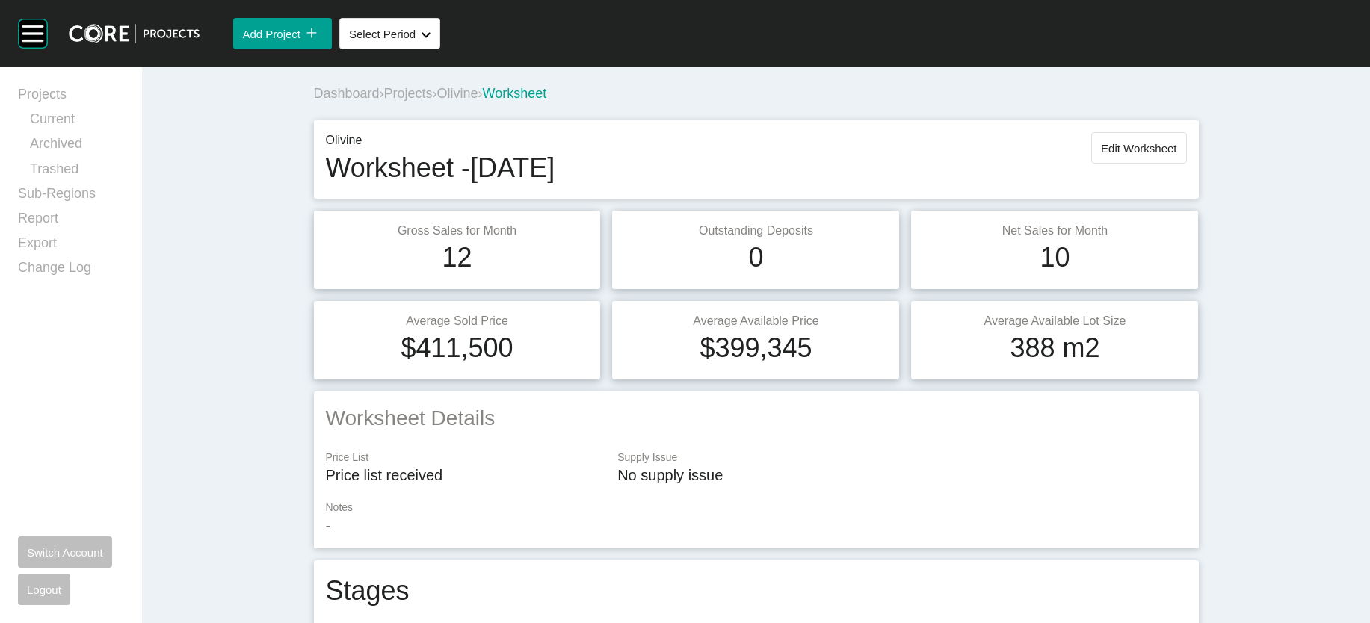
click at [437, 101] on span "Olivine" at bounding box center [457, 93] width 41 height 15
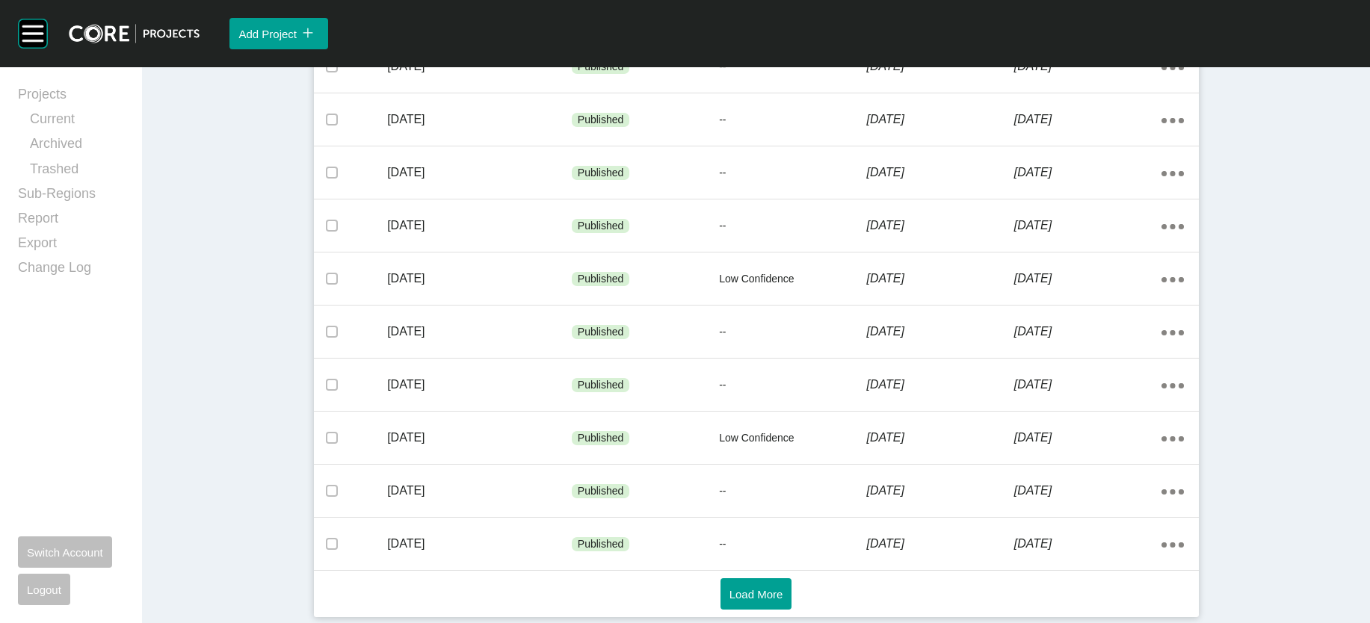
scroll to position [1046, 0]
click at [767, 599] on button "Load More" at bounding box center [757, 594] width 72 height 31
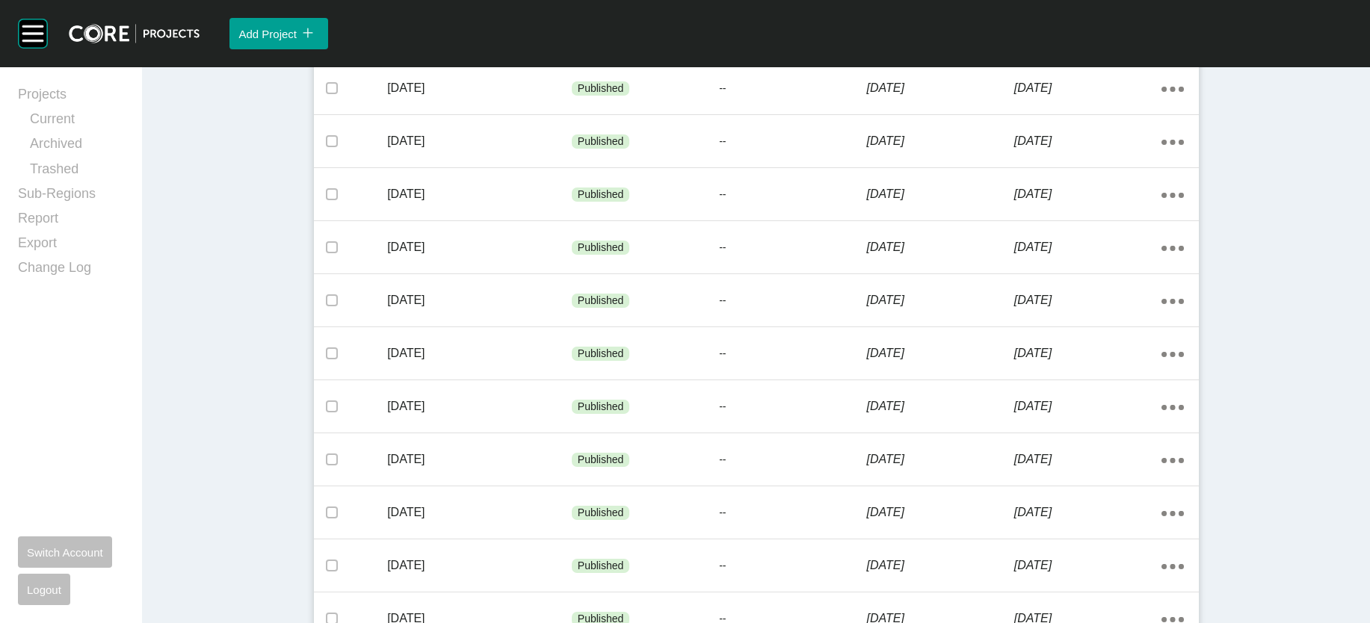
scroll to position [1417, 0]
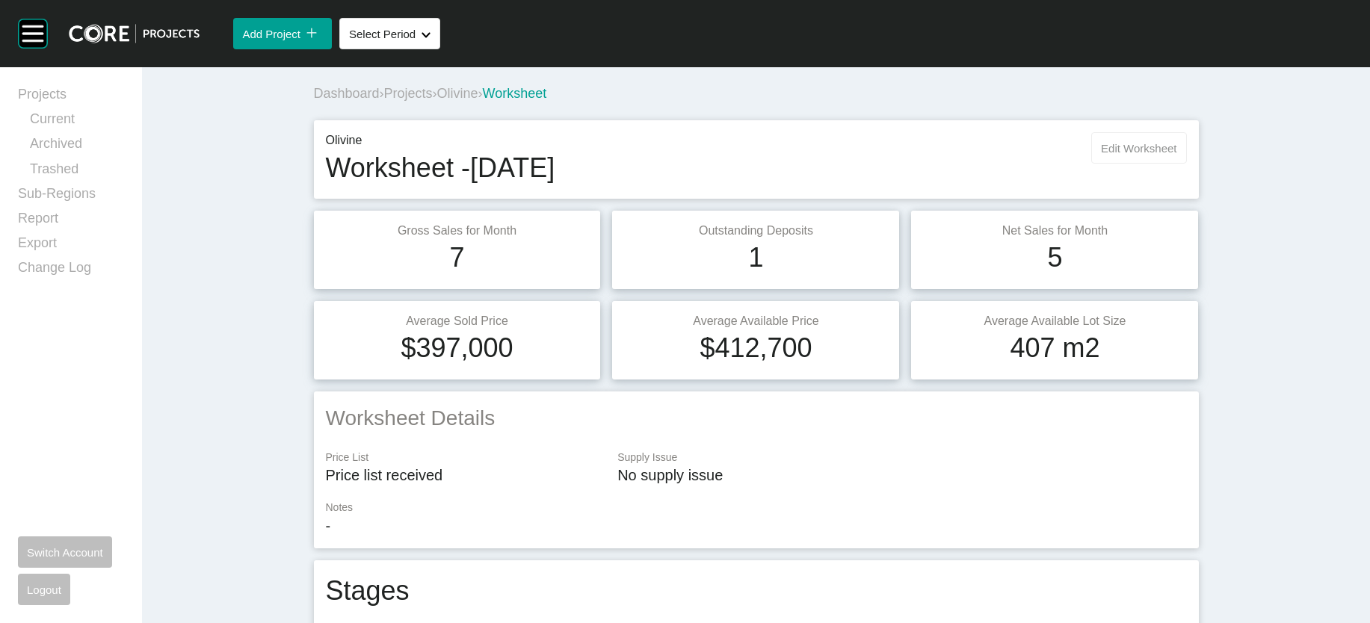
click at [1186, 164] on button "Edit Worksheet" at bounding box center [1138, 147] width 95 height 31
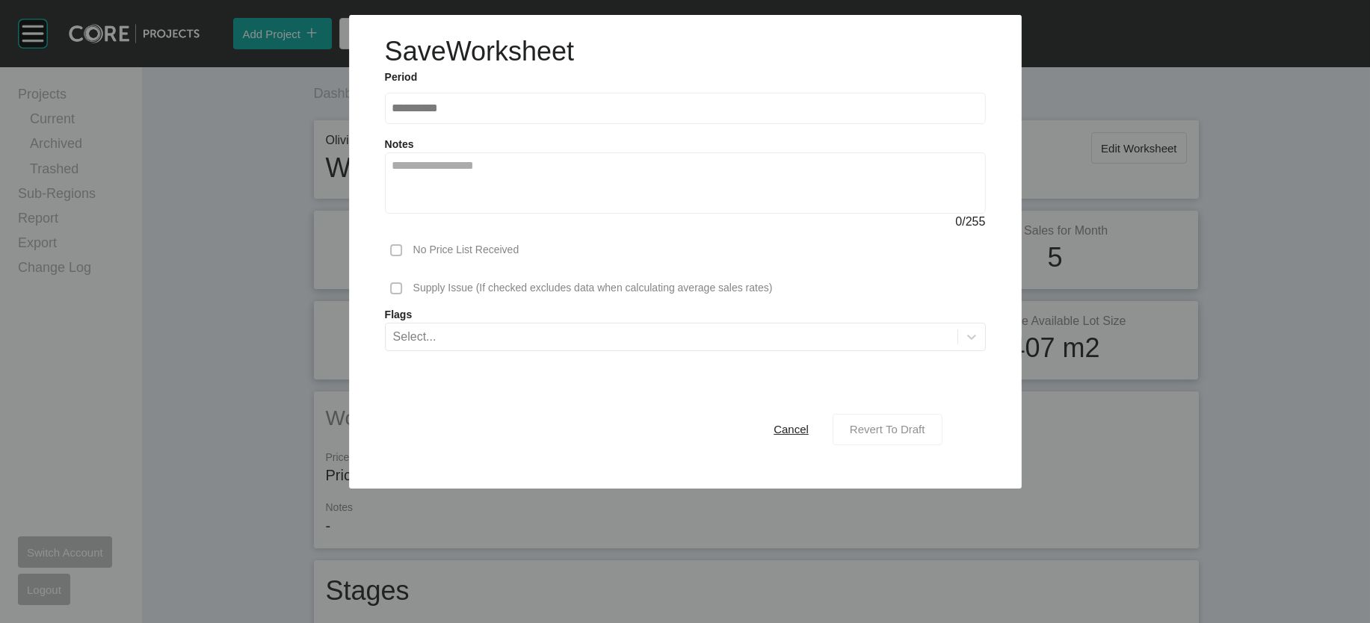
click at [925, 436] on span "Revert To Draft" at bounding box center [887, 429] width 75 height 13
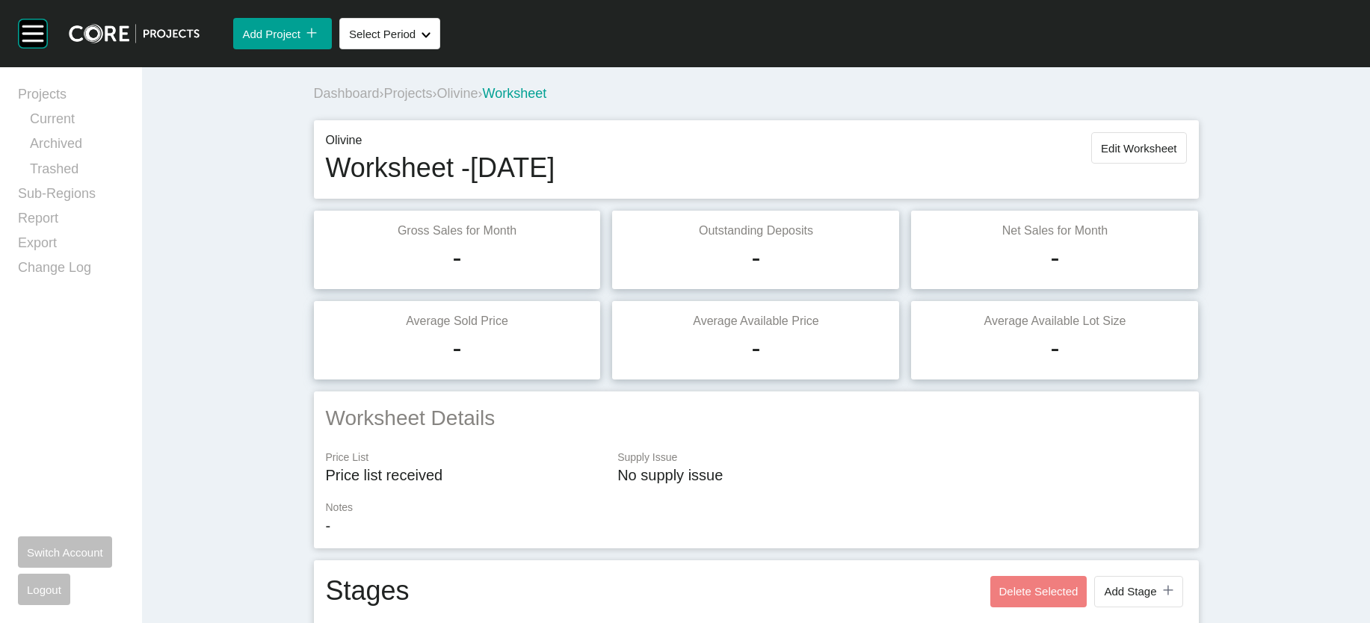
scroll to position [1804, 0]
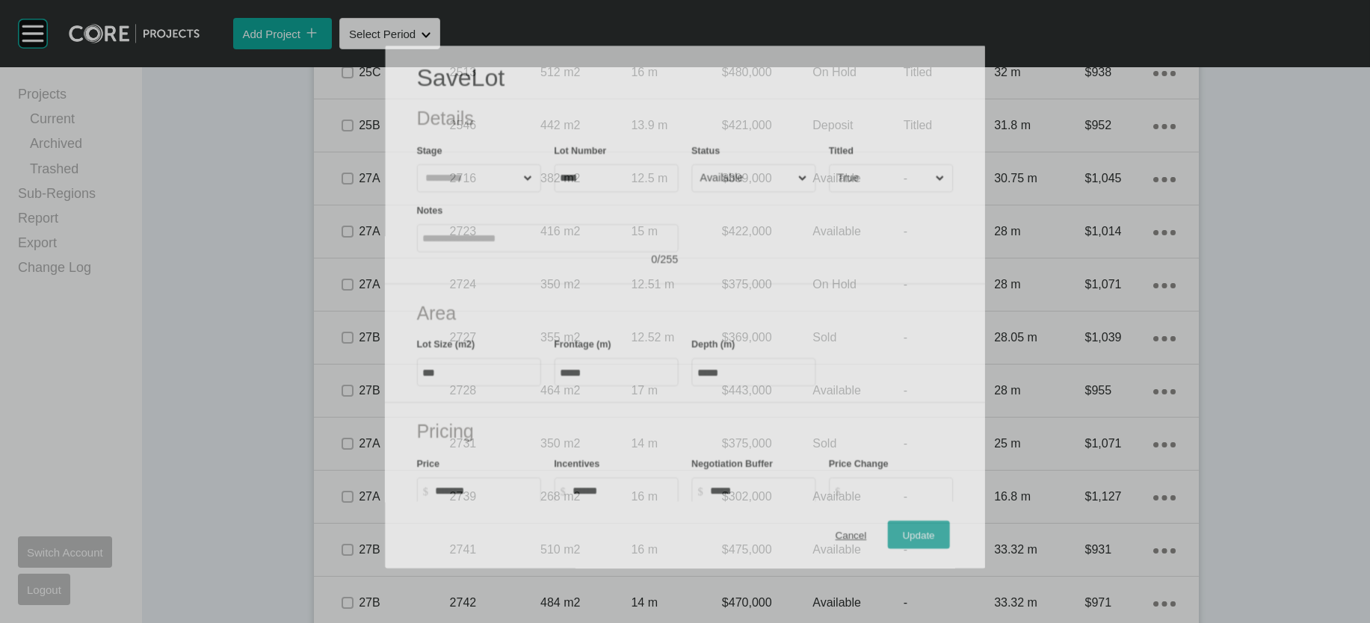
scroll to position [1745, 0]
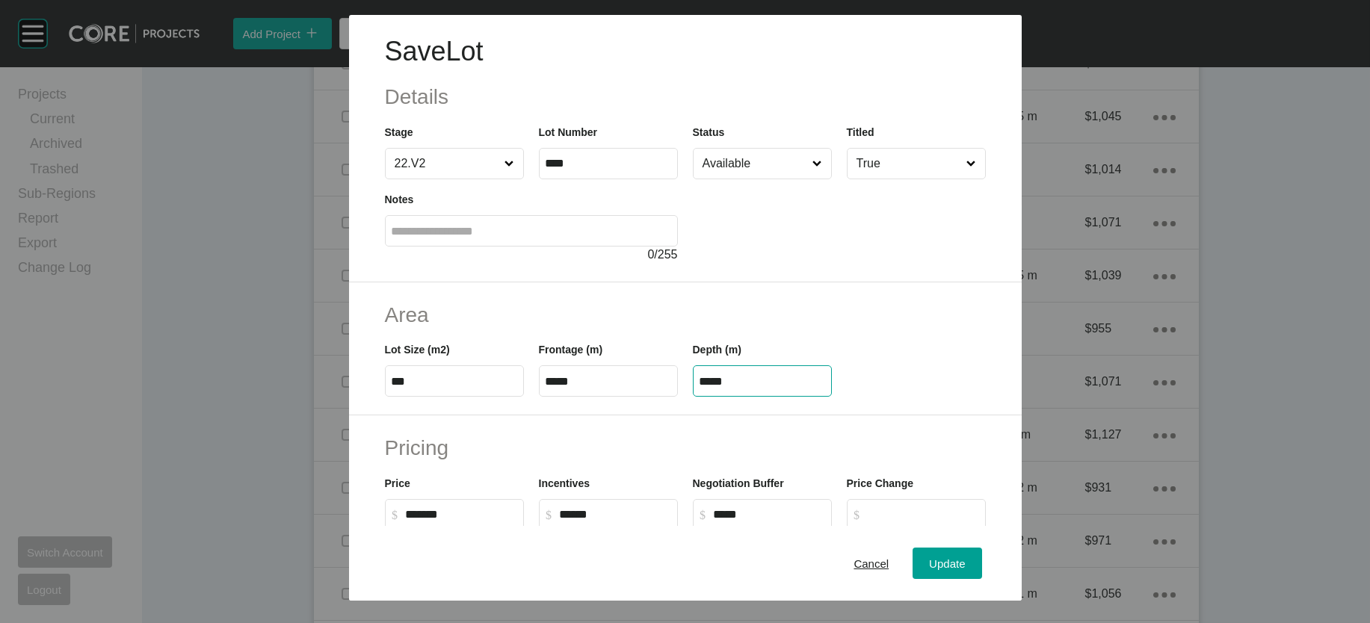
drag, startPoint x: 762, startPoint y: 470, endPoint x: 650, endPoint y: 469, distance: 111.4
click at [653, 397] on div "Lot Size (m2) *** Frontage (m) ***** Depth (m) *****" at bounding box center [685, 363] width 616 height 67
paste input "text"
type input "*****"
click at [997, 556] on div "Save Lot Details Stage 22.V2 Lot Number **** Status Available Titled True Notes…" at bounding box center [685, 311] width 1370 height 623
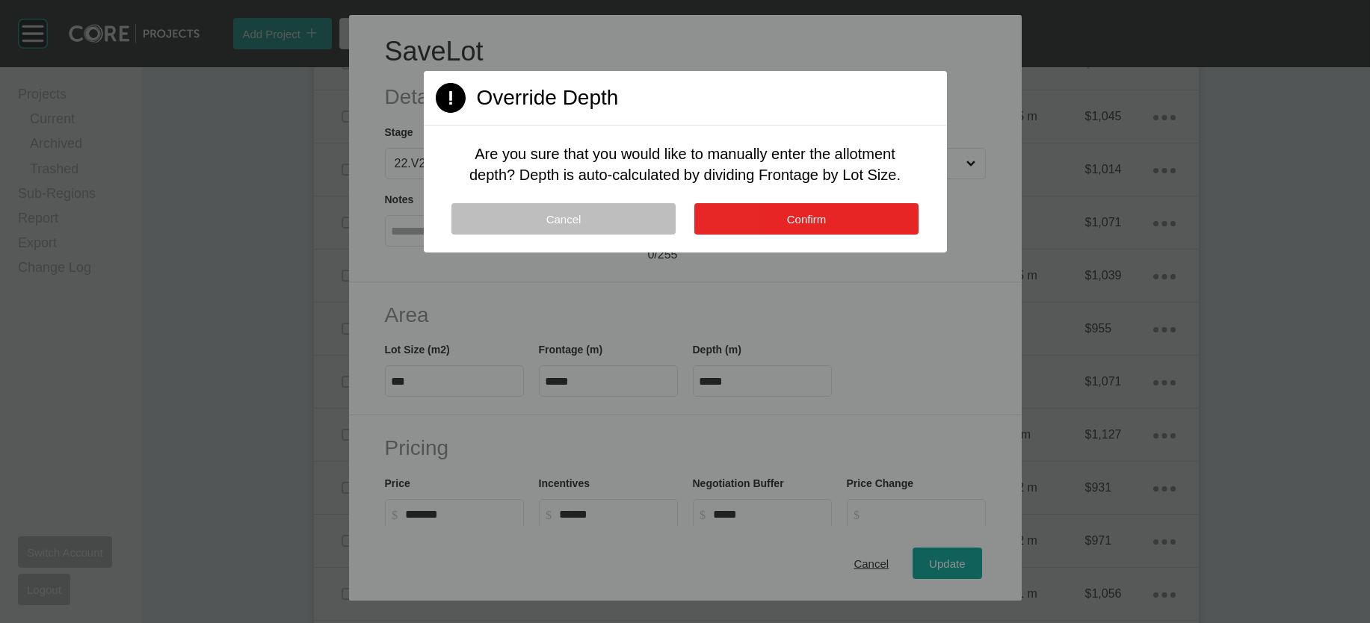
click at [854, 235] on button "Confirm" at bounding box center [806, 218] width 224 height 31
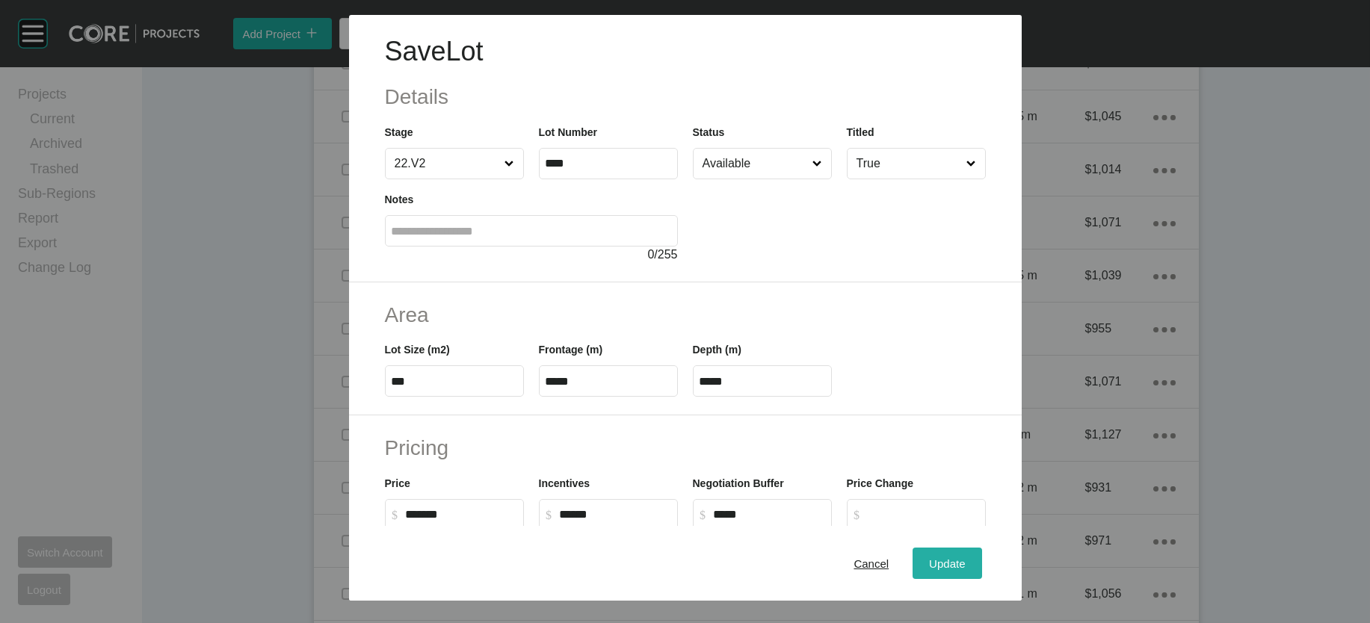
click at [965, 558] on span "Update" at bounding box center [947, 563] width 36 height 13
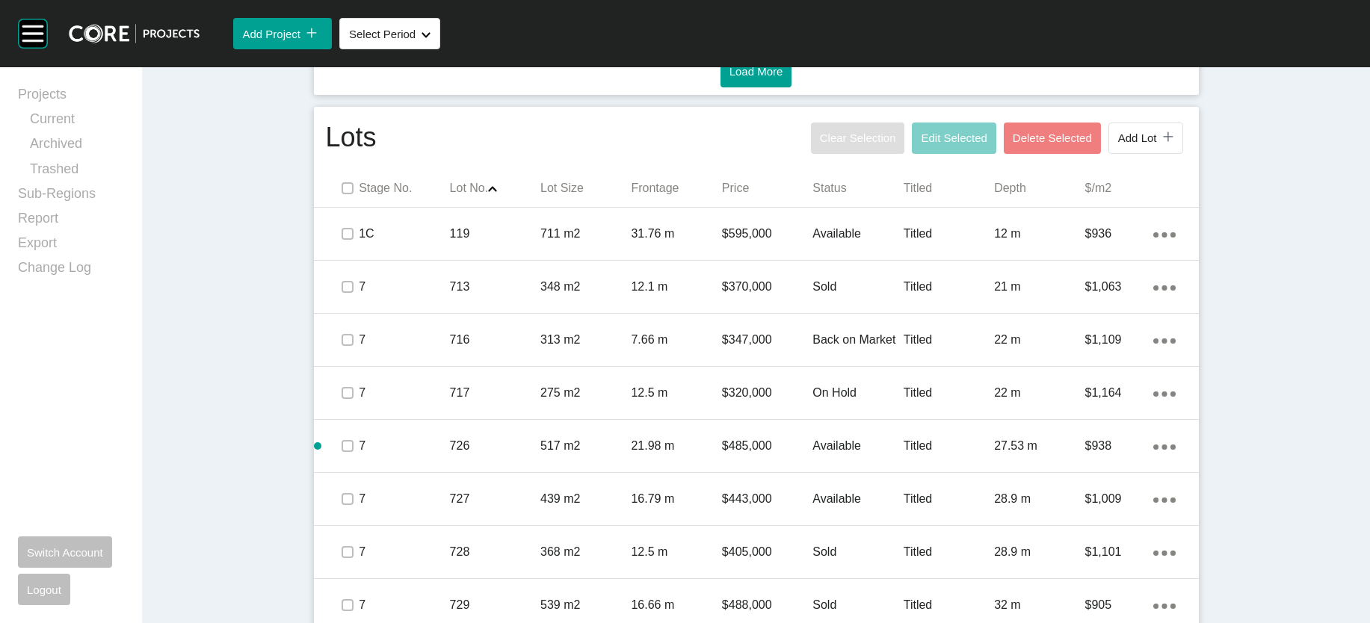
scroll to position [0, 0]
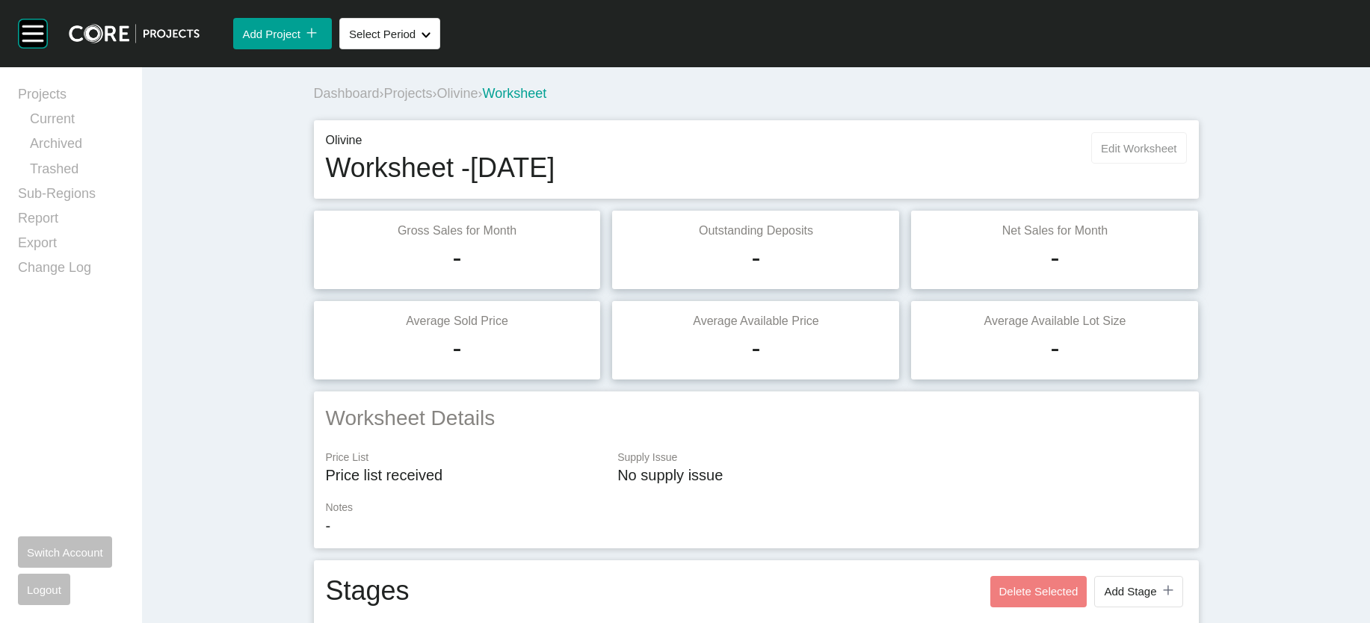
click at [1176, 155] on span "Edit Worksheet" at bounding box center [1138, 148] width 75 height 13
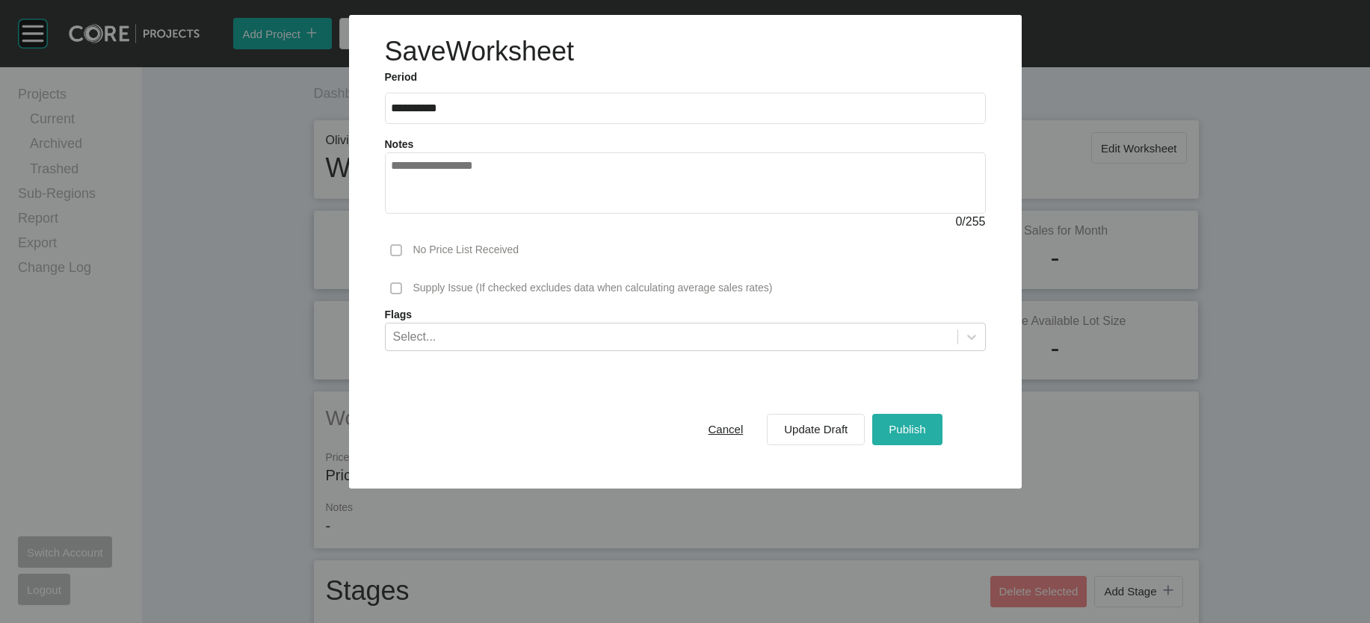
click at [925, 436] on span "Publish" at bounding box center [907, 429] width 37 height 13
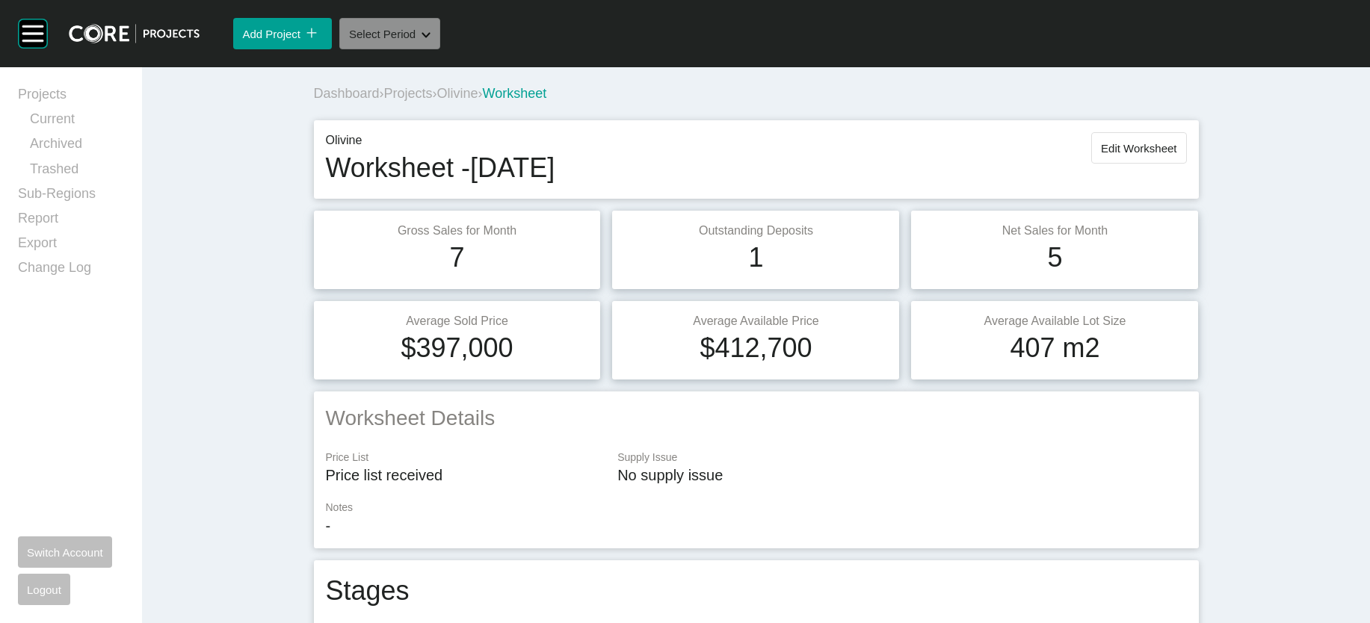
click at [440, 49] on button "Select Period Shape Created with Sketch." at bounding box center [389, 33] width 101 height 31
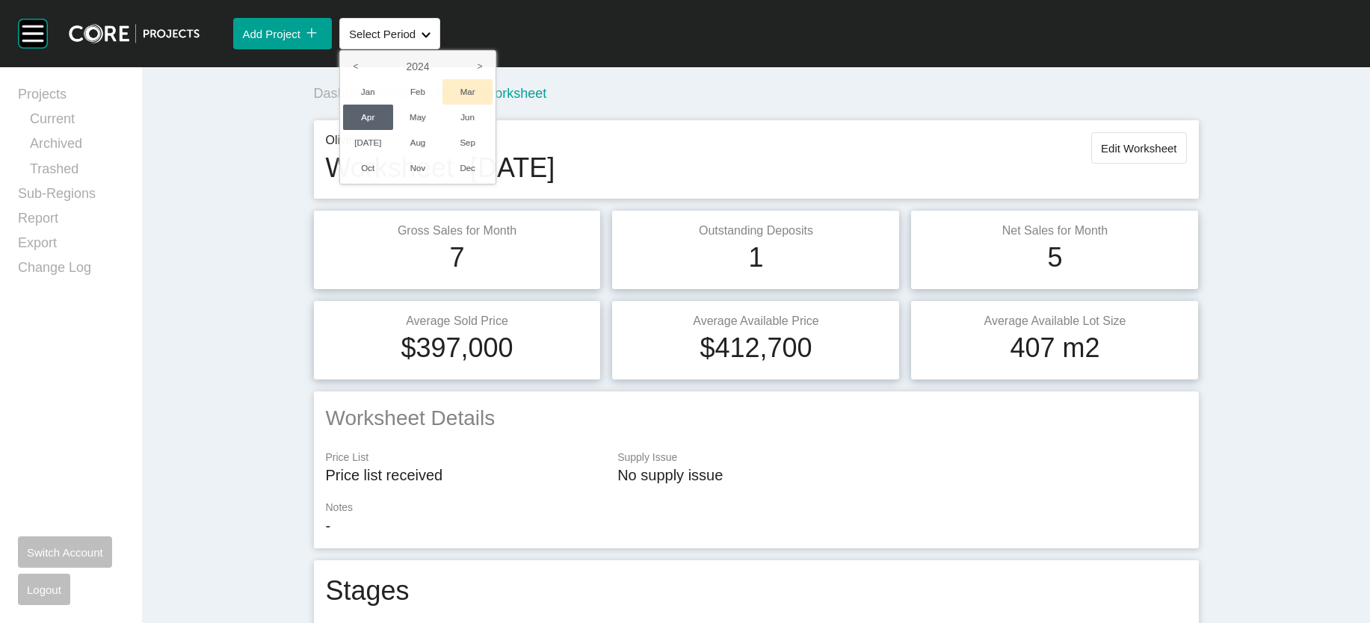
click at [493, 105] on li "Mar" at bounding box center [467, 91] width 50 height 25
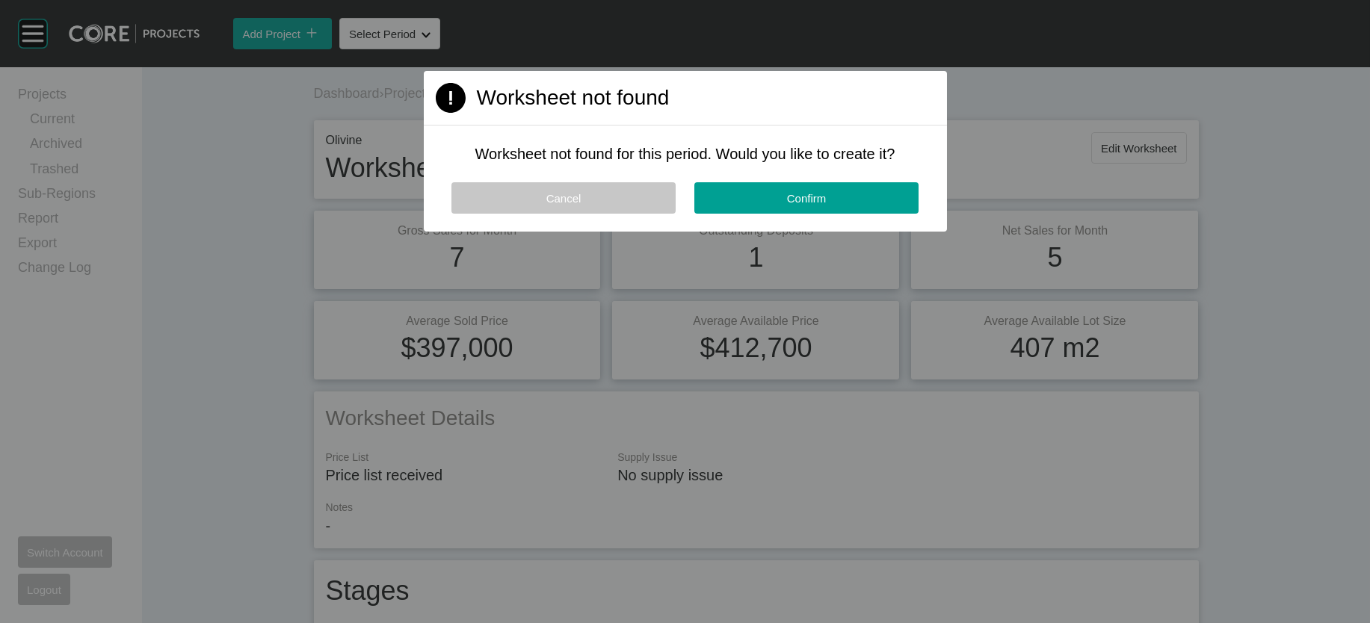
click at [638, 214] on button "Cancel" at bounding box center [563, 197] width 224 height 31
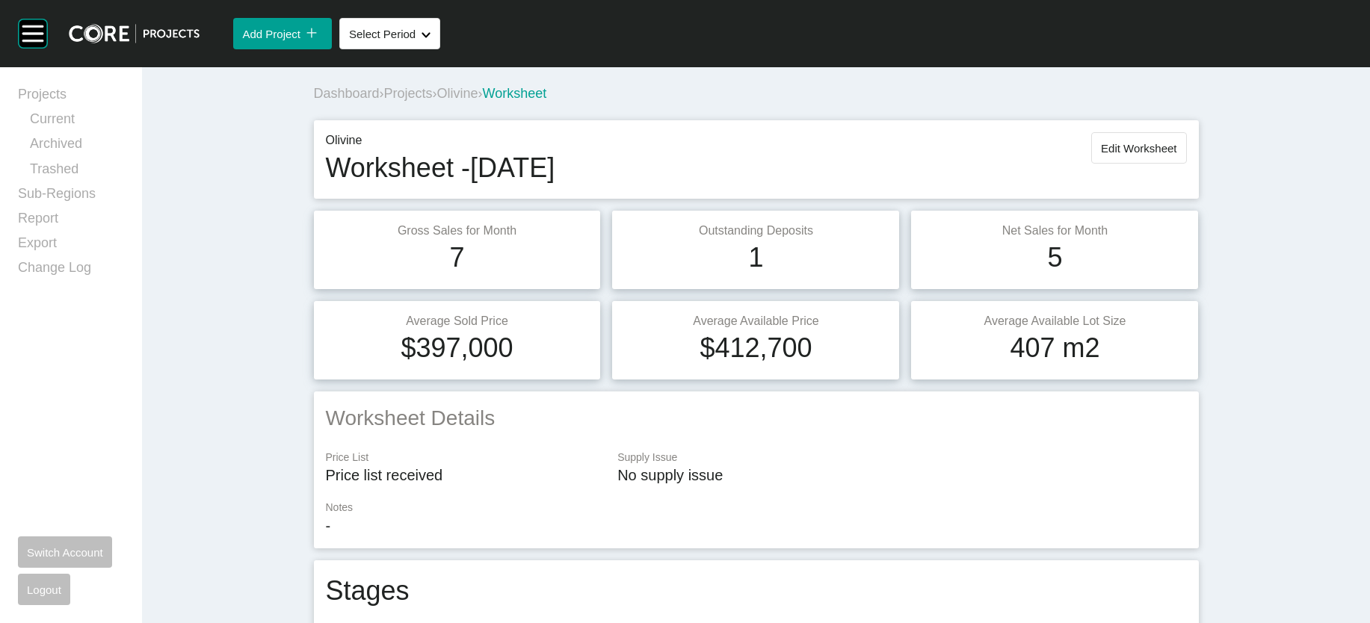
click at [437, 101] on span "Olivine" at bounding box center [457, 93] width 41 height 15
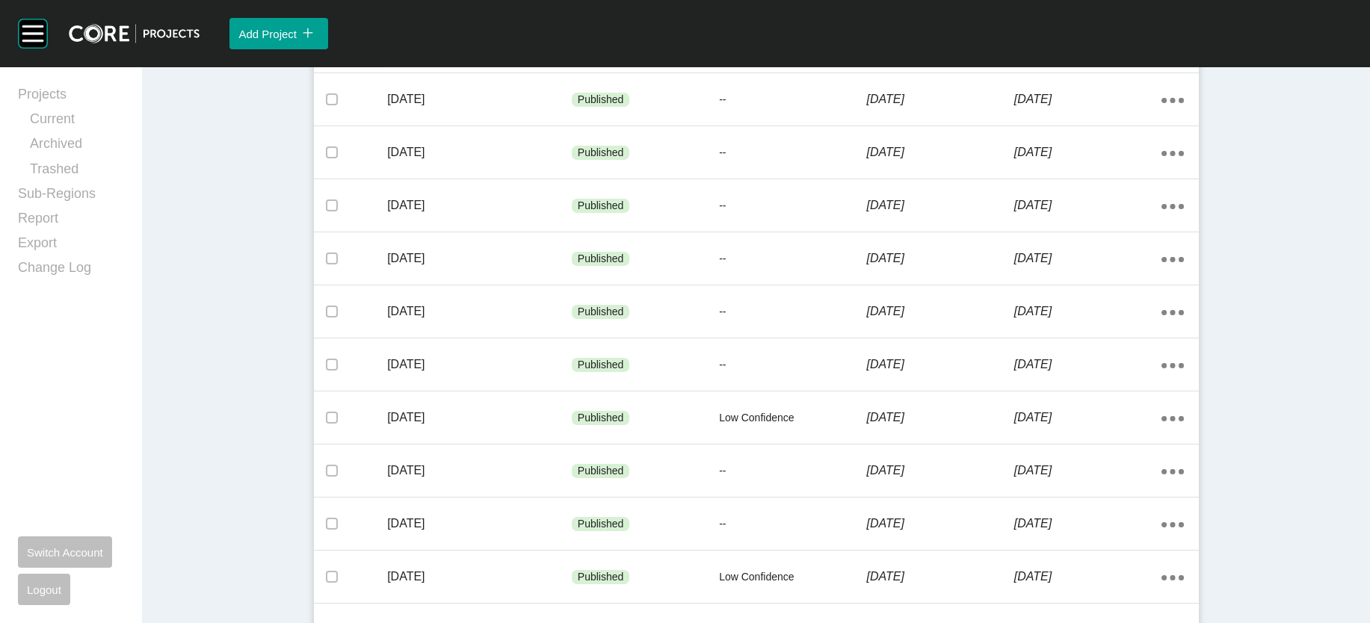
scroll to position [1046, 0]
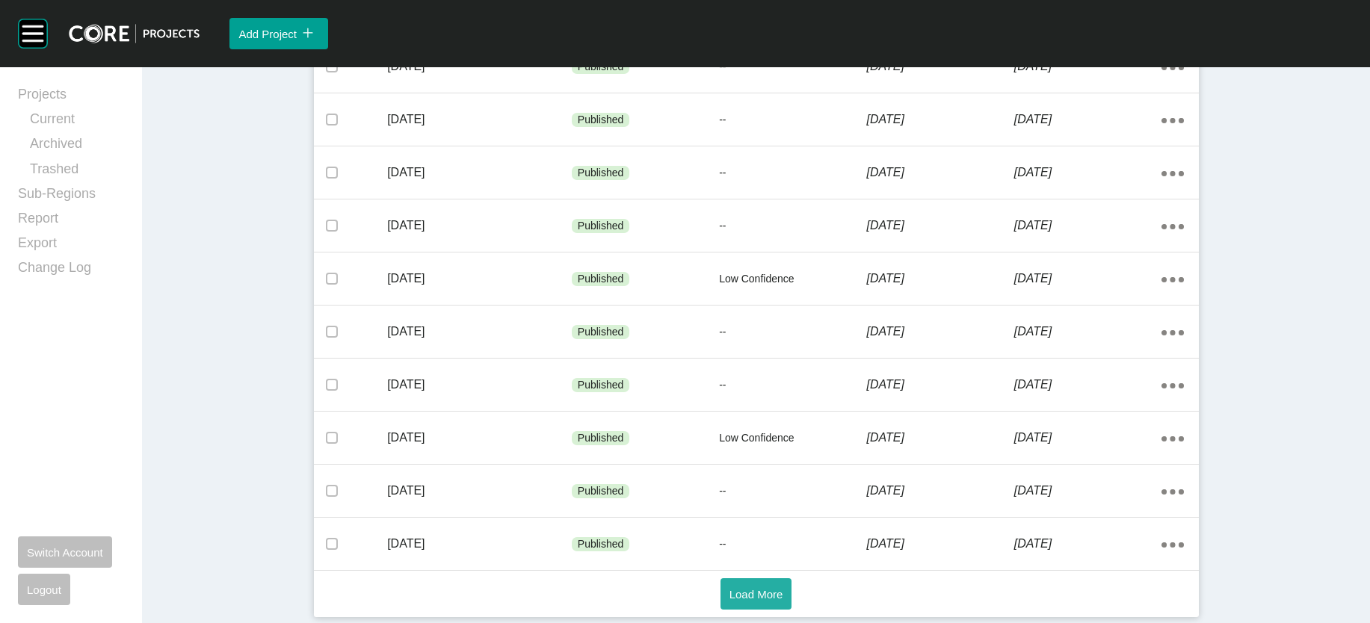
click at [774, 579] on button "Load More" at bounding box center [757, 594] width 72 height 31
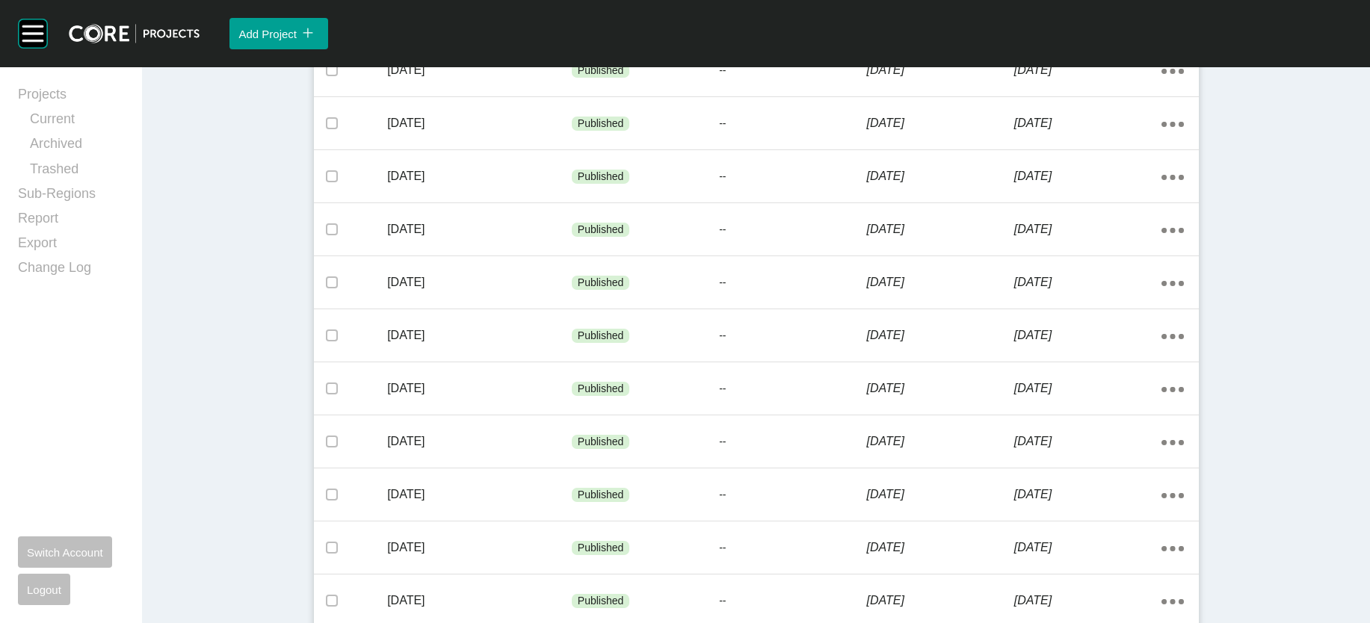
scroll to position [1347, 0]
click at [684, 42] on div "Published" at bounding box center [645, 19] width 147 height 45
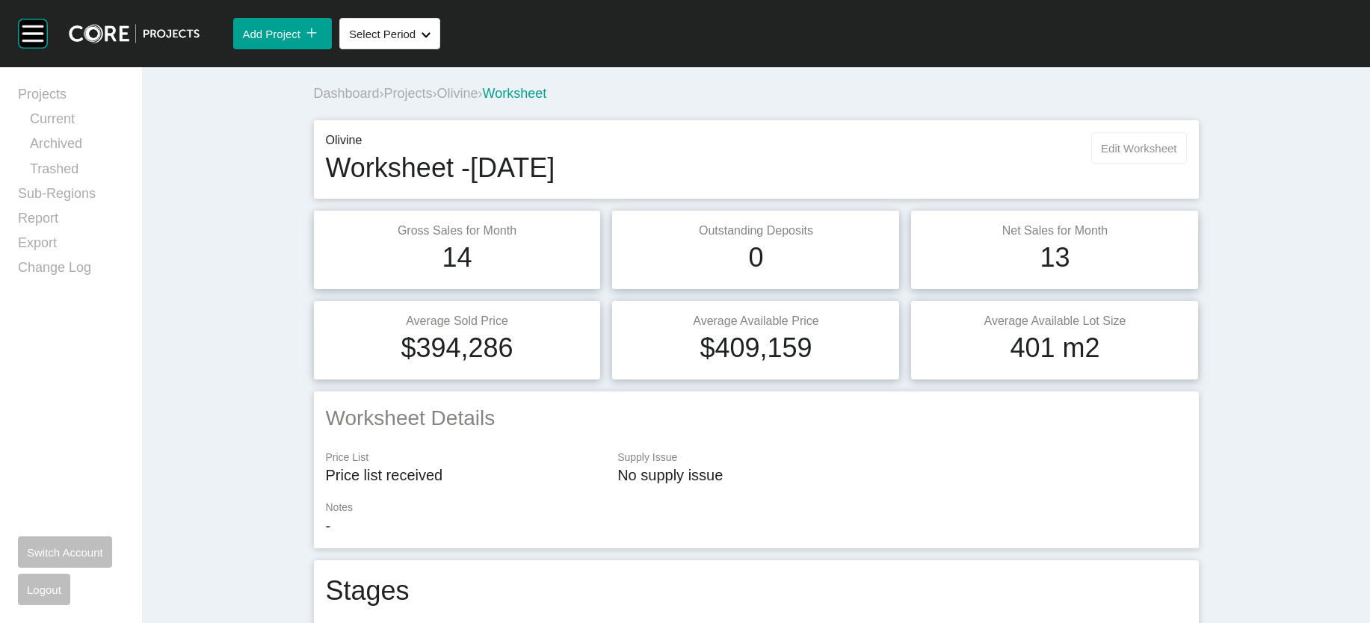
click at [1176, 155] on span "Edit Worksheet" at bounding box center [1138, 148] width 75 height 13
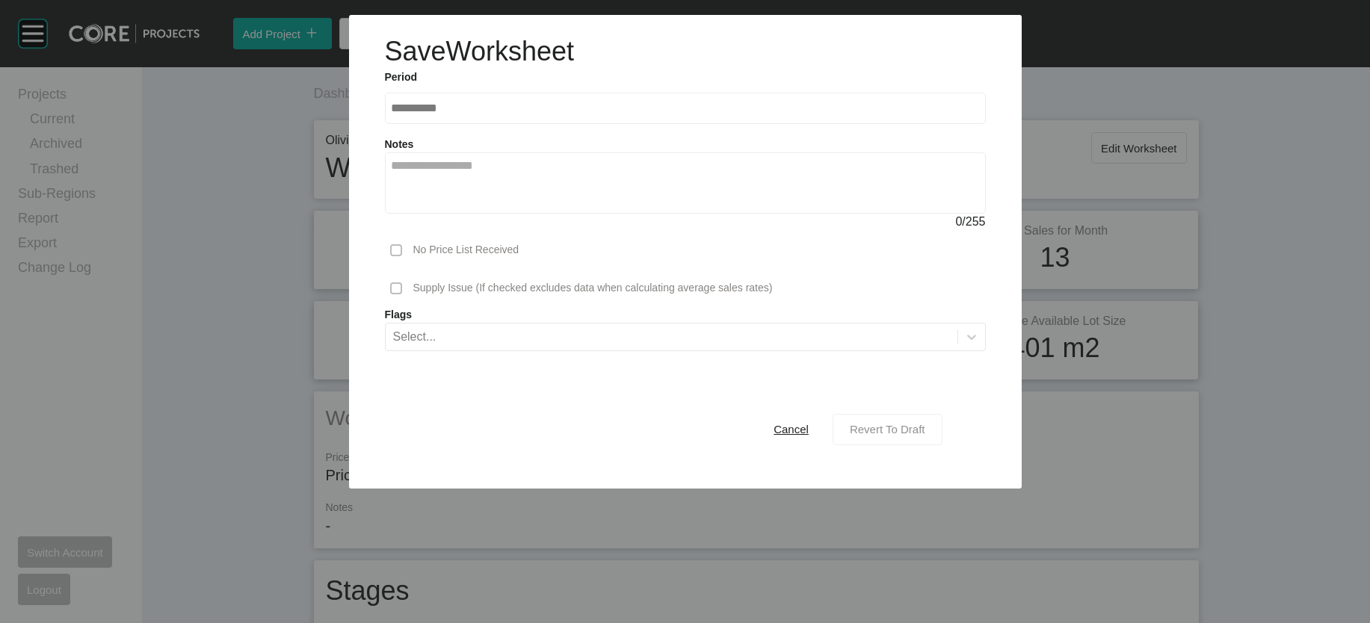
click at [924, 439] on div "Revert To Draft" at bounding box center [887, 429] width 83 height 20
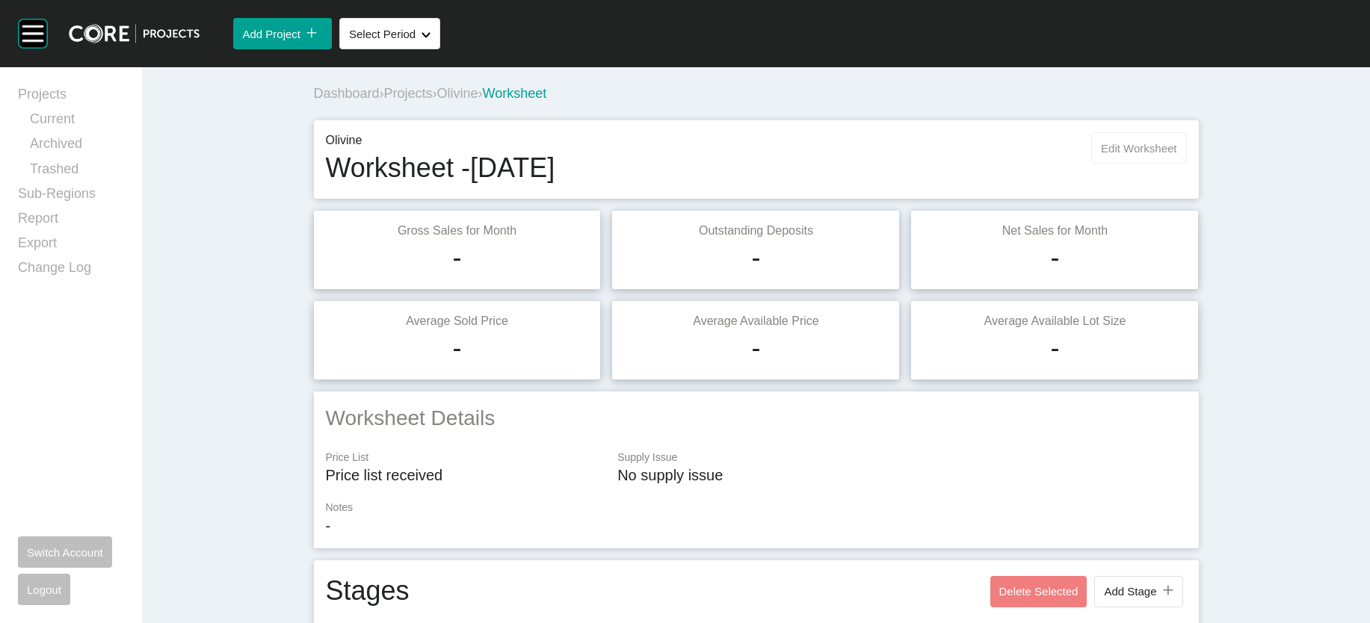
click at [1186, 164] on button "Edit Worksheet" at bounding box center [1138, 147] width 95 height 31
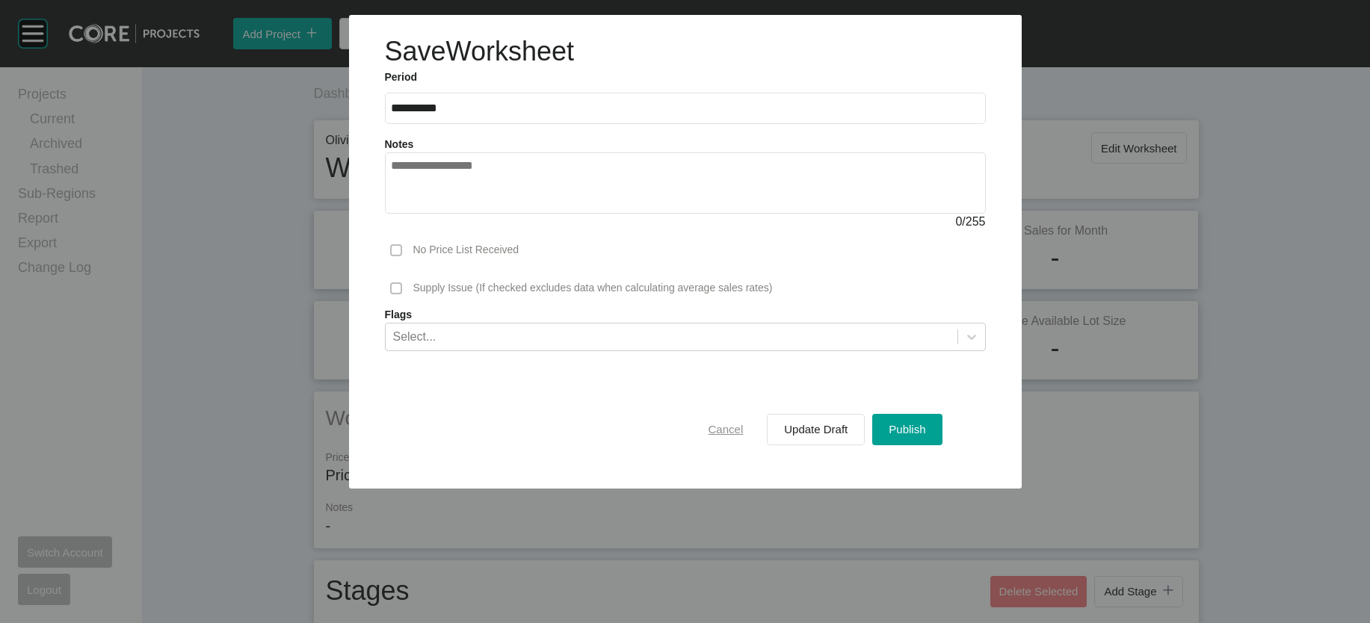
click at [719, 436] on span "Cancel" at bounding box center [726, 429] width 35 height 13
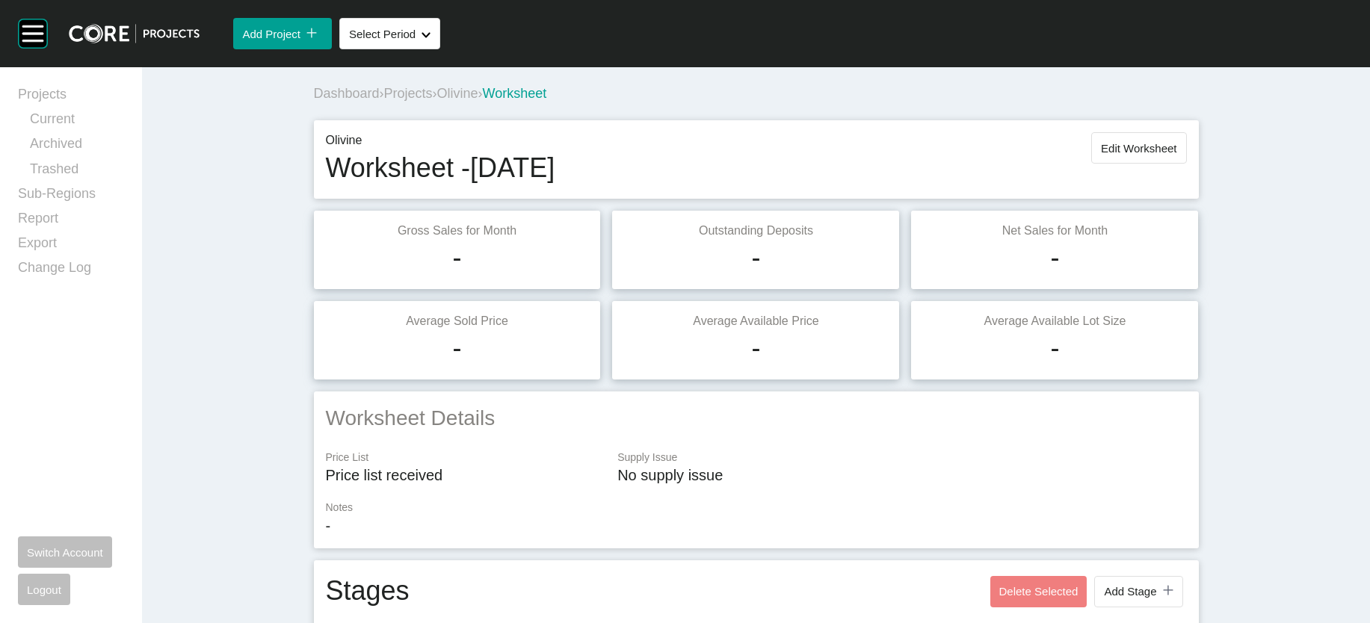
scroll to position [1935, 0]
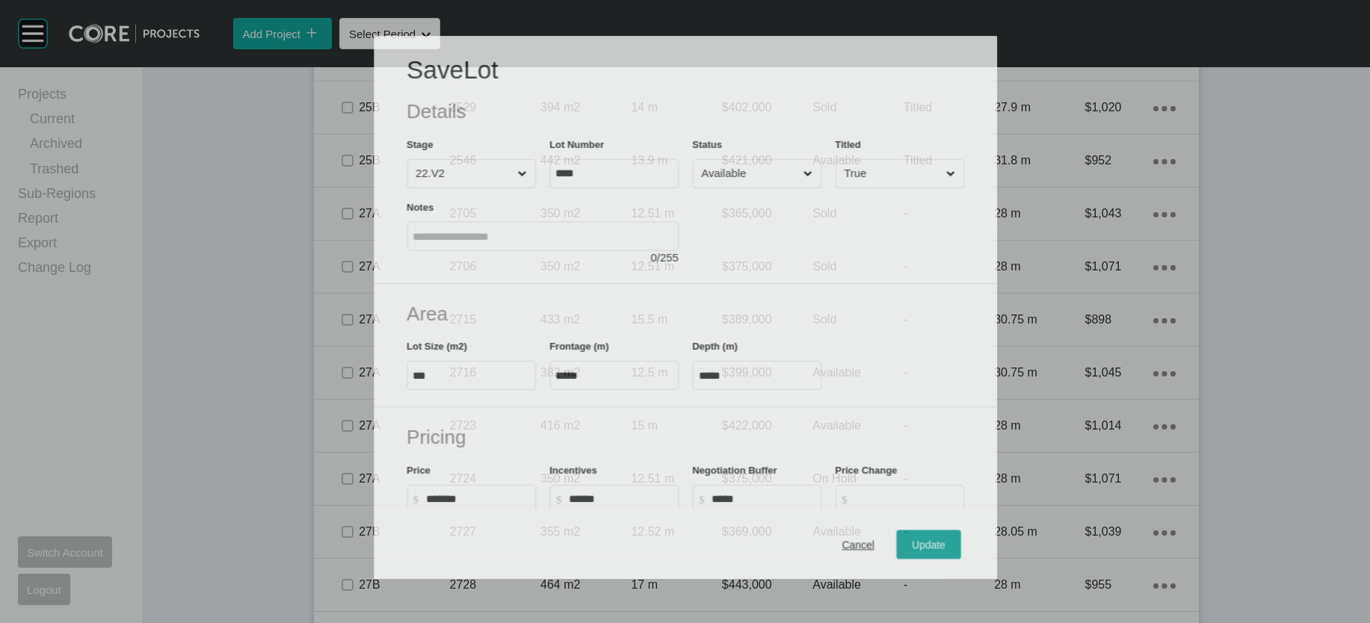
scroll to position [1878, 0]
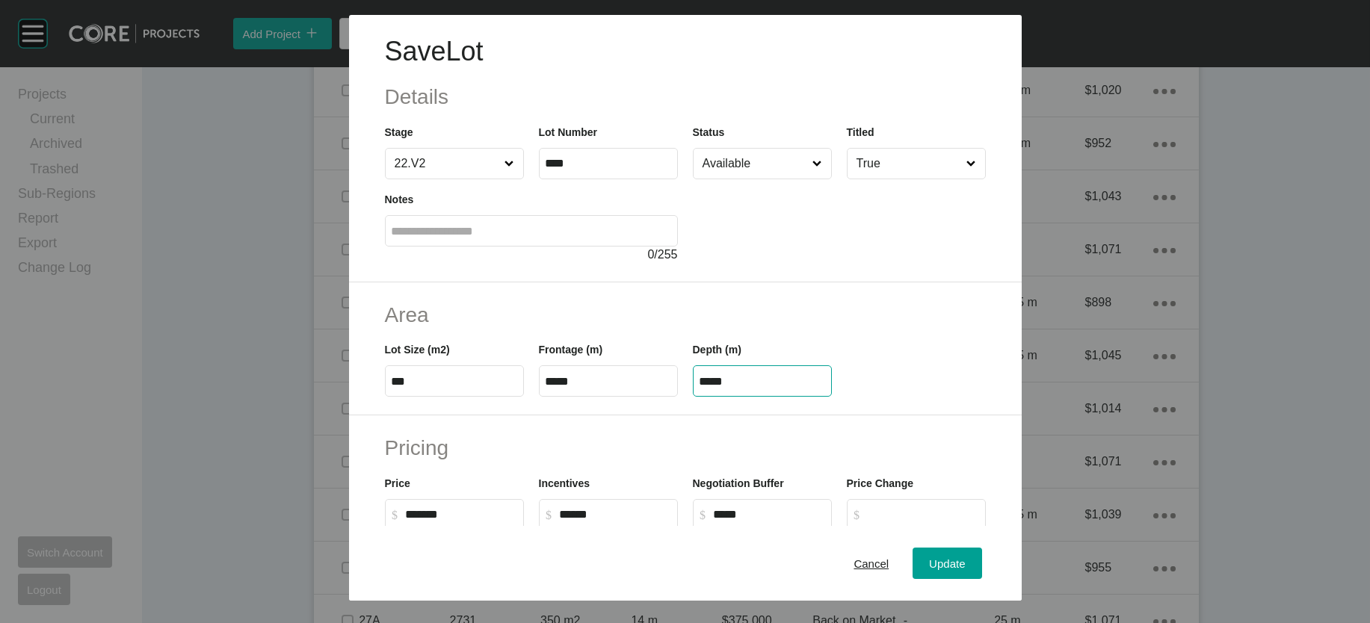
drag, startPoint x: 747, startPoint y: 472, endPoint x: 623, endPoint y: 470, distance: 124.8
click at [638, 397] on div "Lot Size (m2) *** Frontage (m) ***** Depth (m) *****" at bounding box center [685, 363] width 616 height 67
paste input "text"
type input "*****"
click at [969, 555] on div "Save Lot Details Stage 22.V2 Lot Number **** Status Available Titled True Notes…" at bounding box center [685, 311] width 1370 height 623
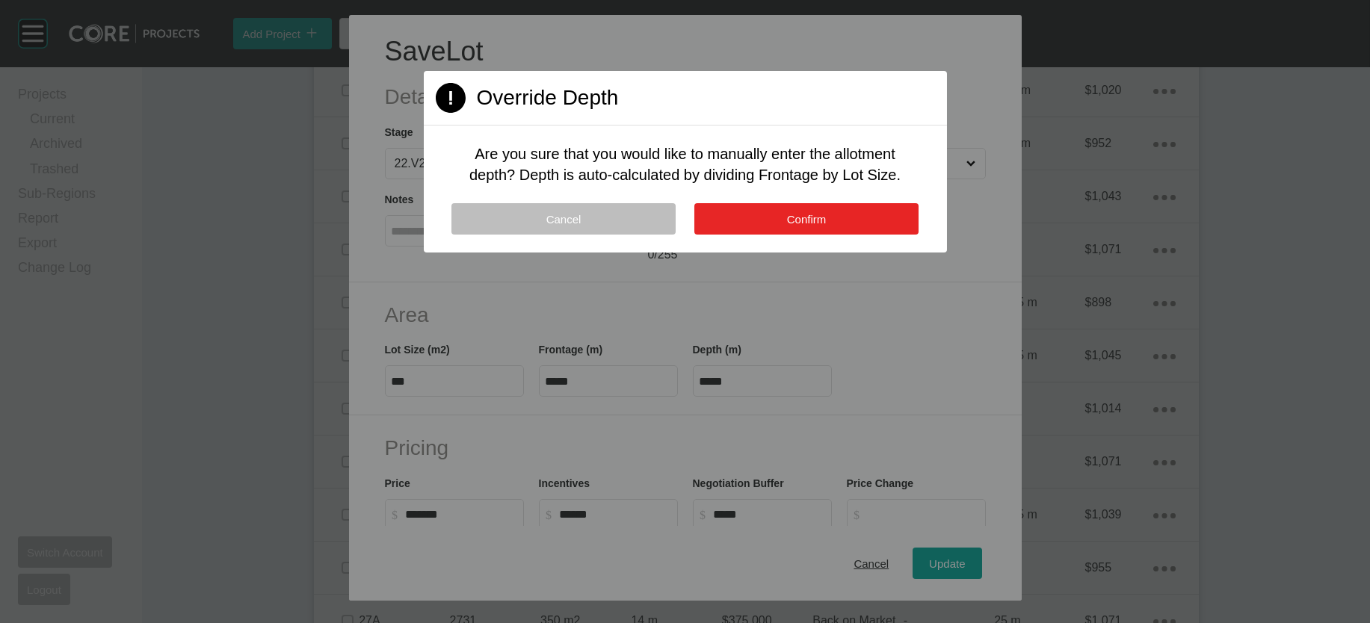
click at [803, 235] on button "Confirm" at bounding box center [806, 218] width 224 height 31
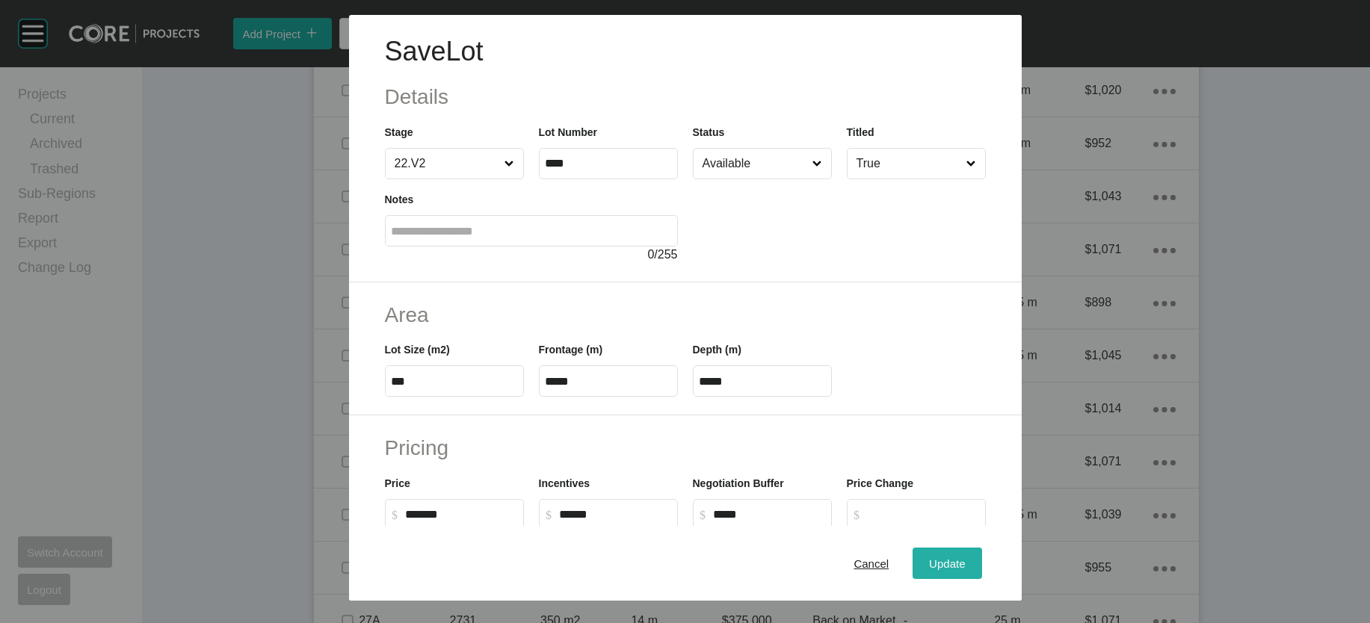
click at [963, 548] on button "Update" at bounding box center [947, 563] width 69 height 31
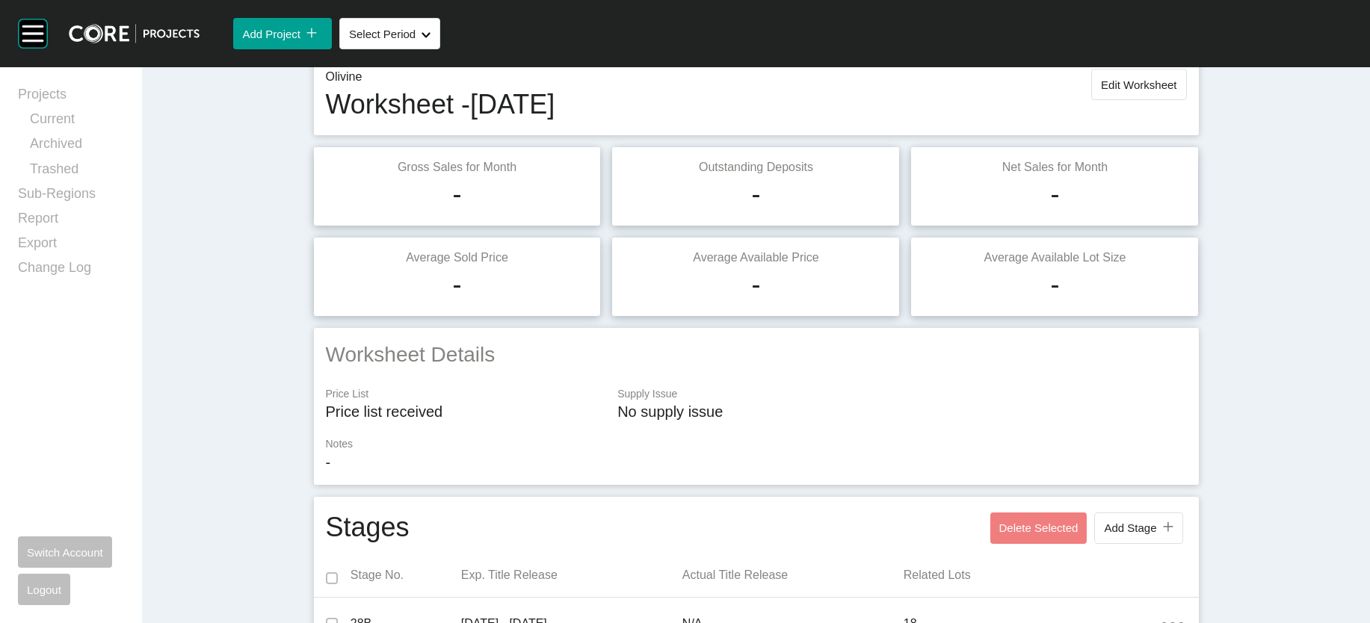
scroll to position [0, 0]
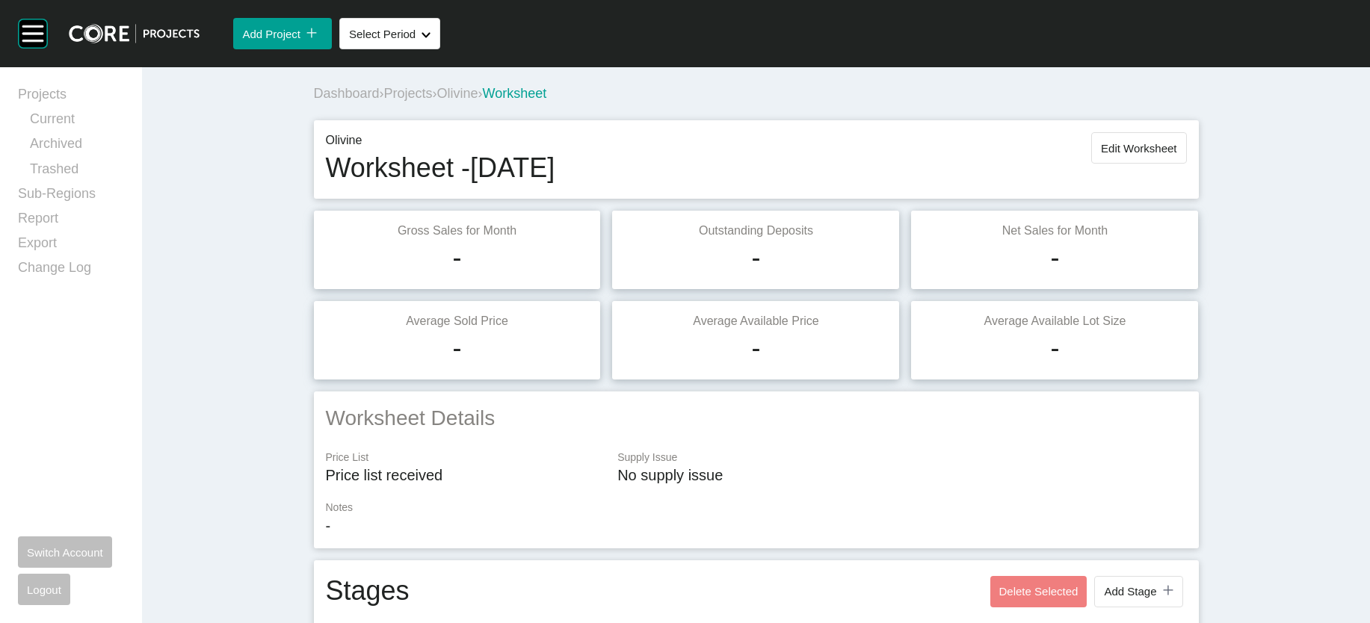
click at [1176, 155] on span "Edit Worksheet" at bounding box center [1138, 148] width 75 height 13
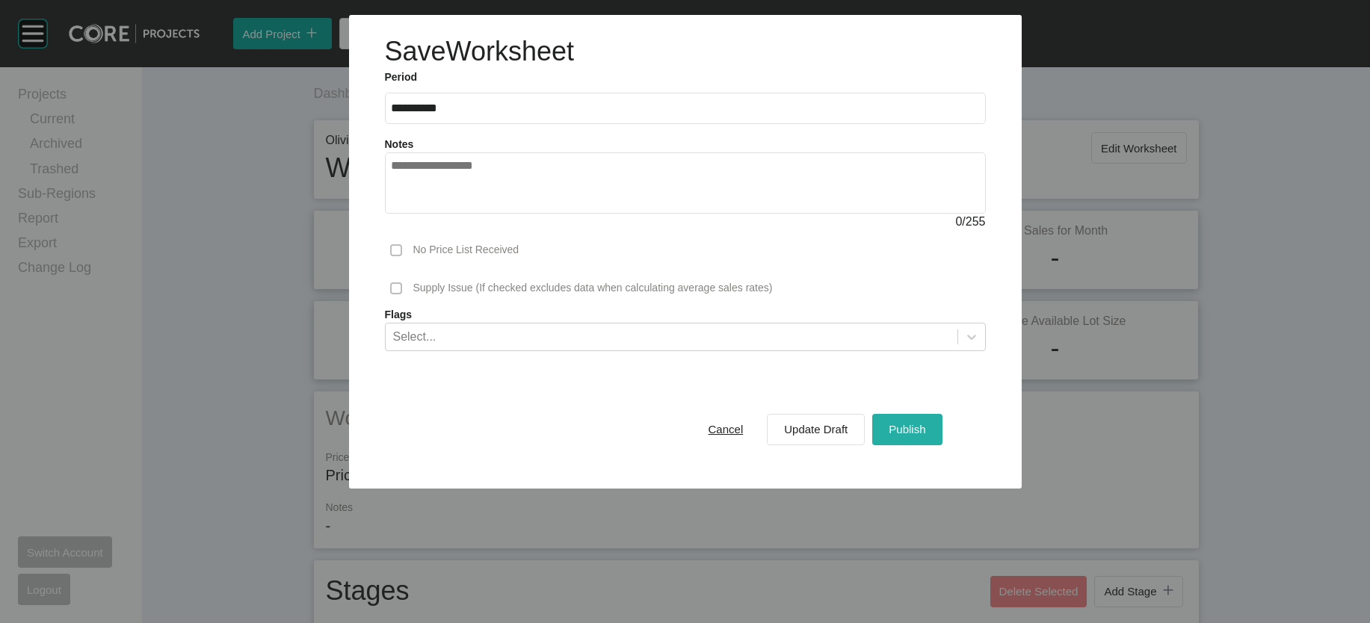
click at [925, 436] on span "Publish" at bounding box center [907, 429] width 37 height 13
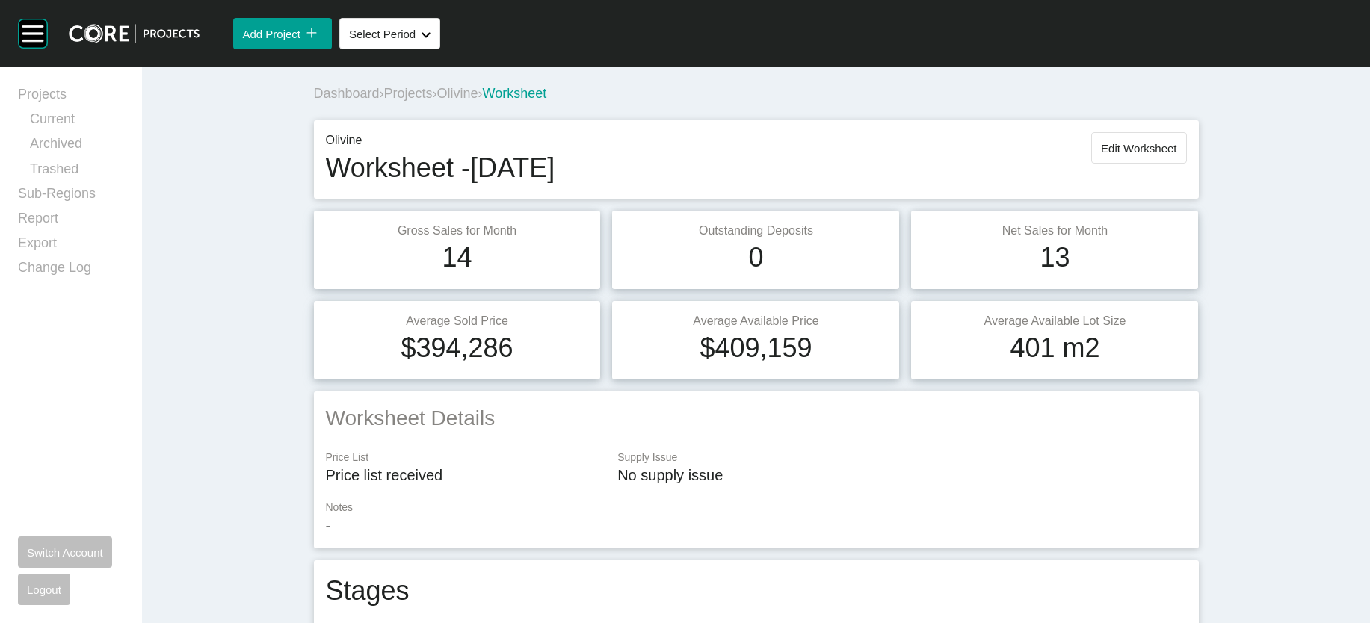
click at [437, 101] on span "Olivine" at bounding box center [457, 93] width 41 height 15
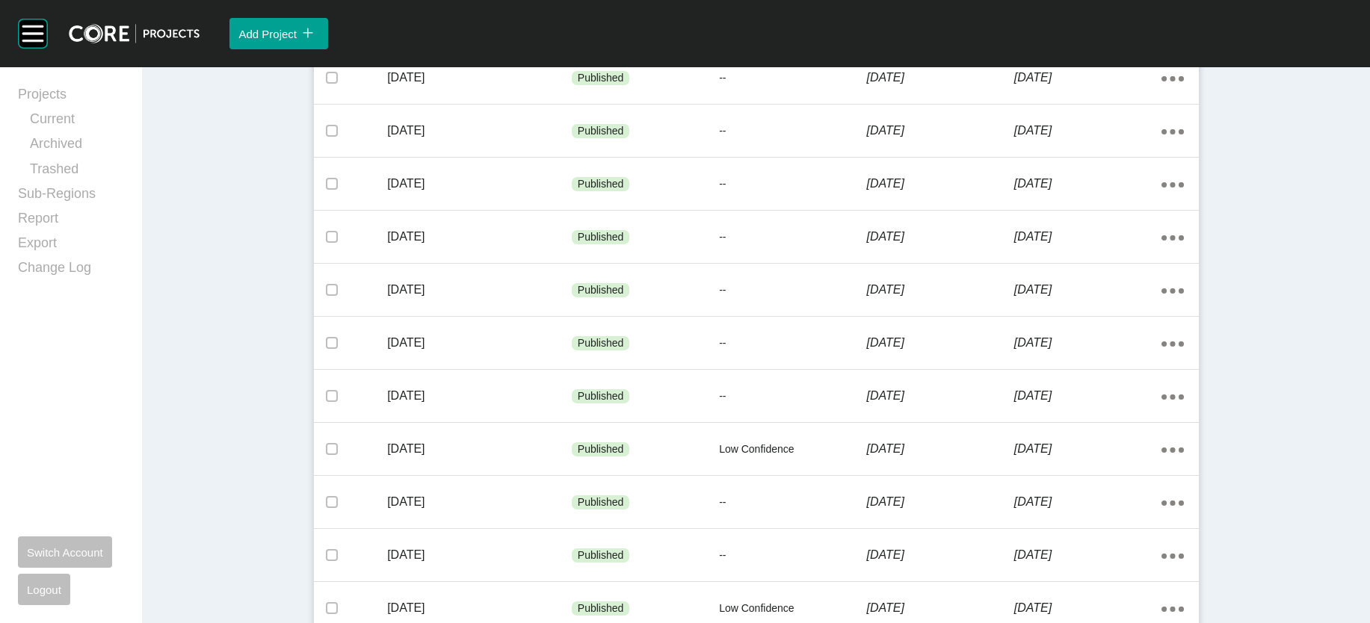
scroll to position [1046, 0]
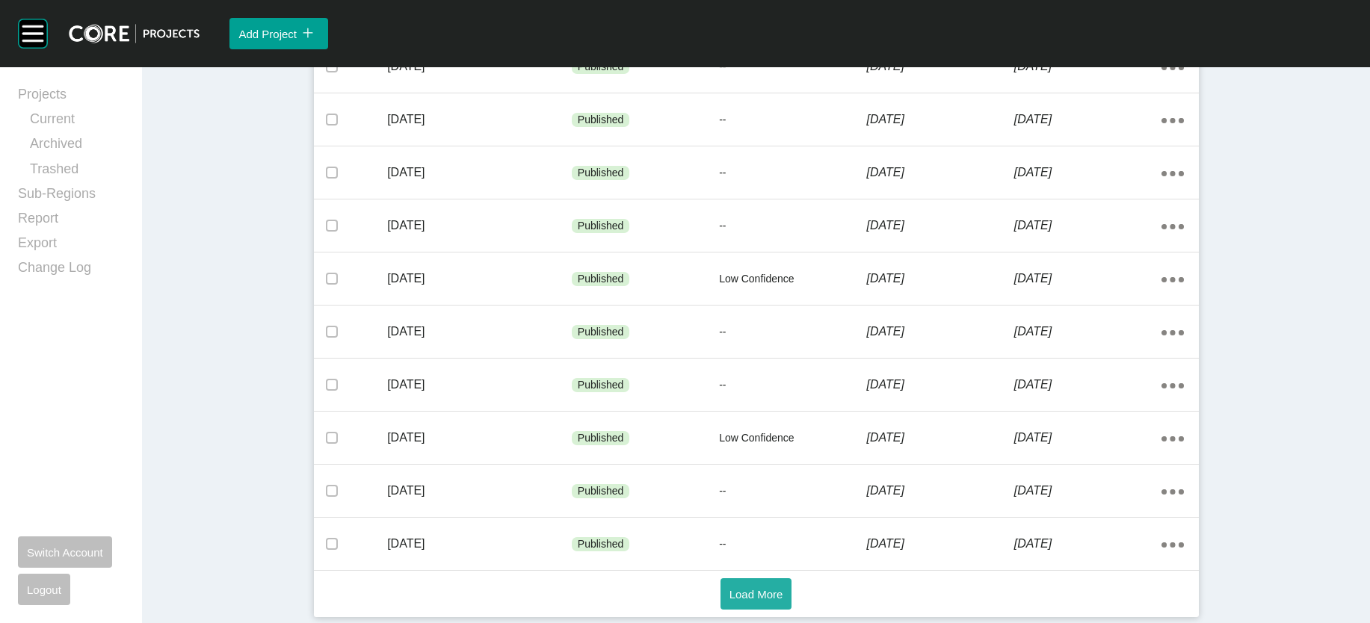
click at [762, 588] on span "Load More" at bounding box center [756, 594] width 54 height 13
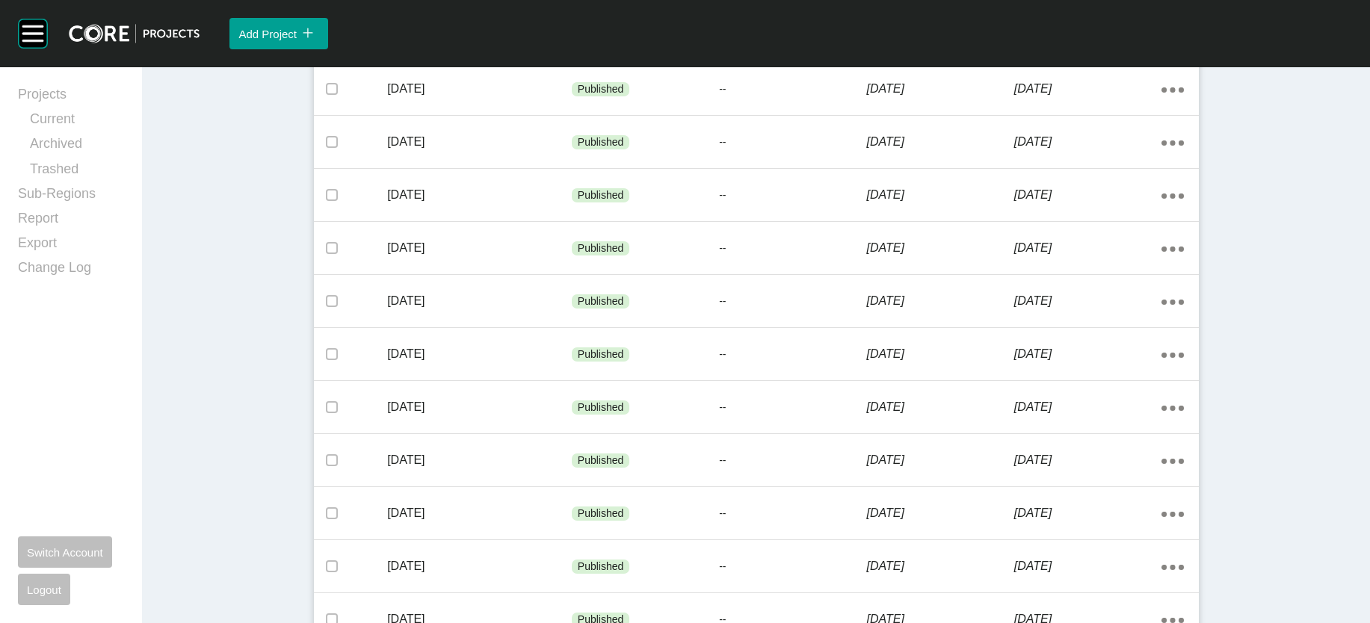
scroll to position [1283, 0]
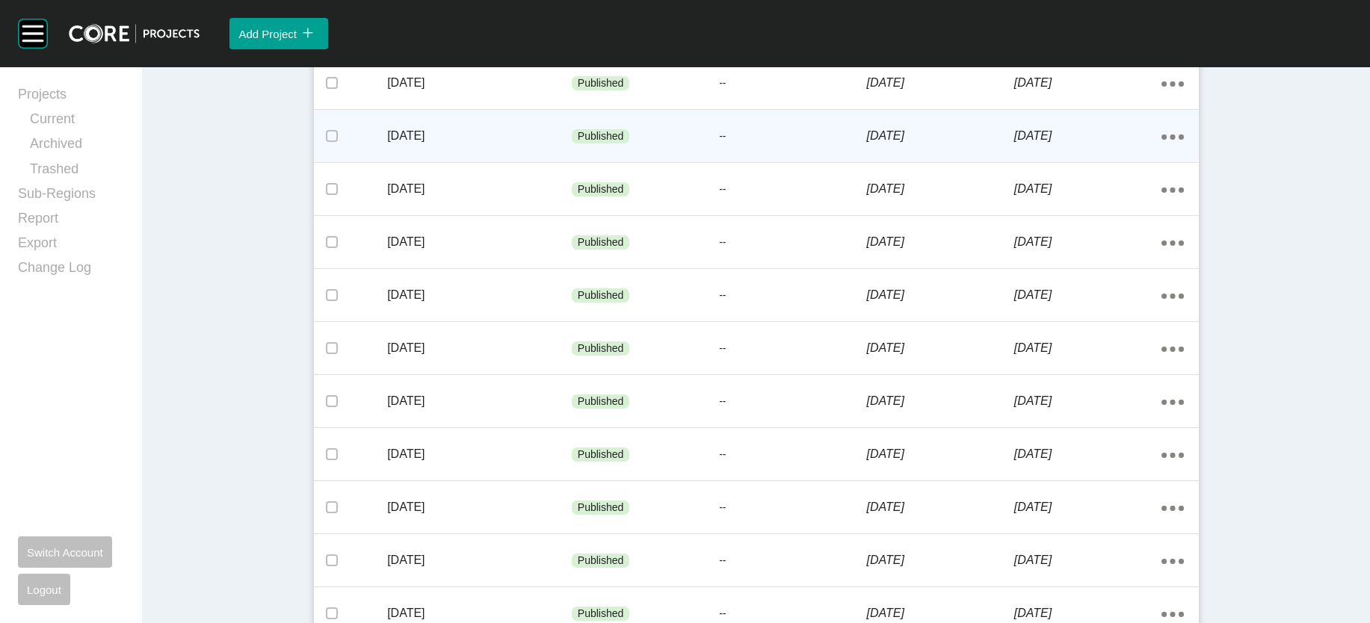
click at [792, 144] on p "--" at bounding box center [792, 136] width 147 height 15
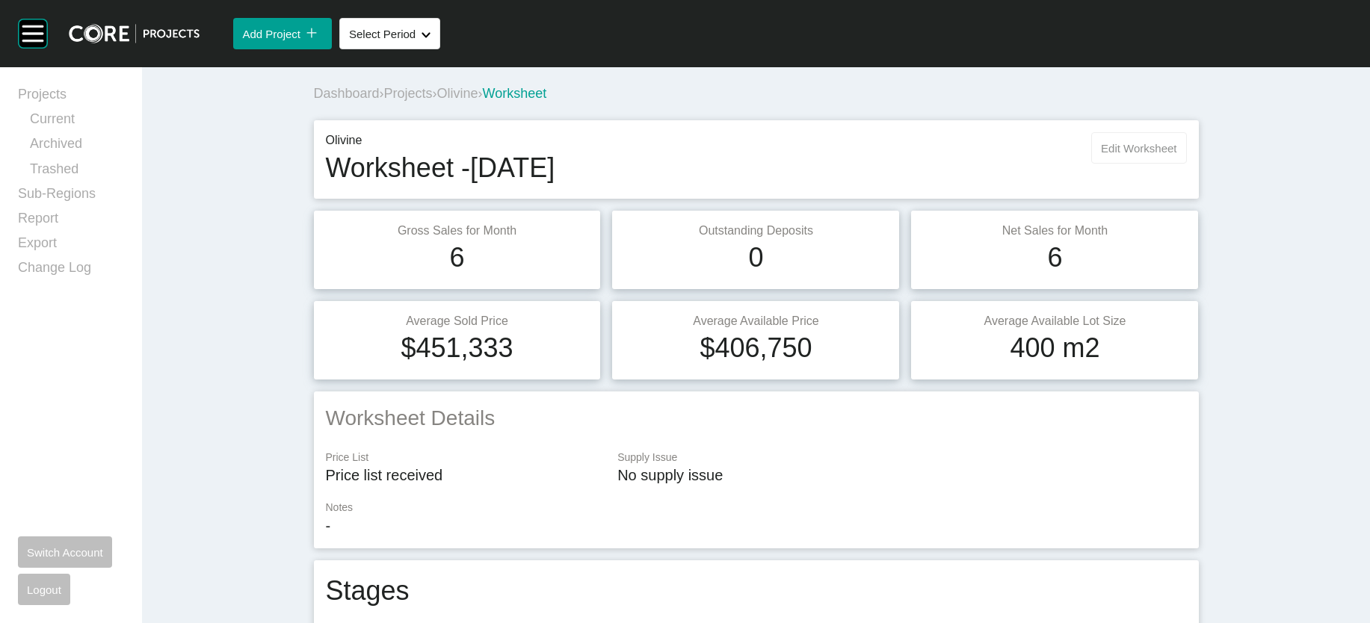
click at [1176, 155] on span "Edit Worksheet" at bounding box center [1138, 148] width 75 height 13
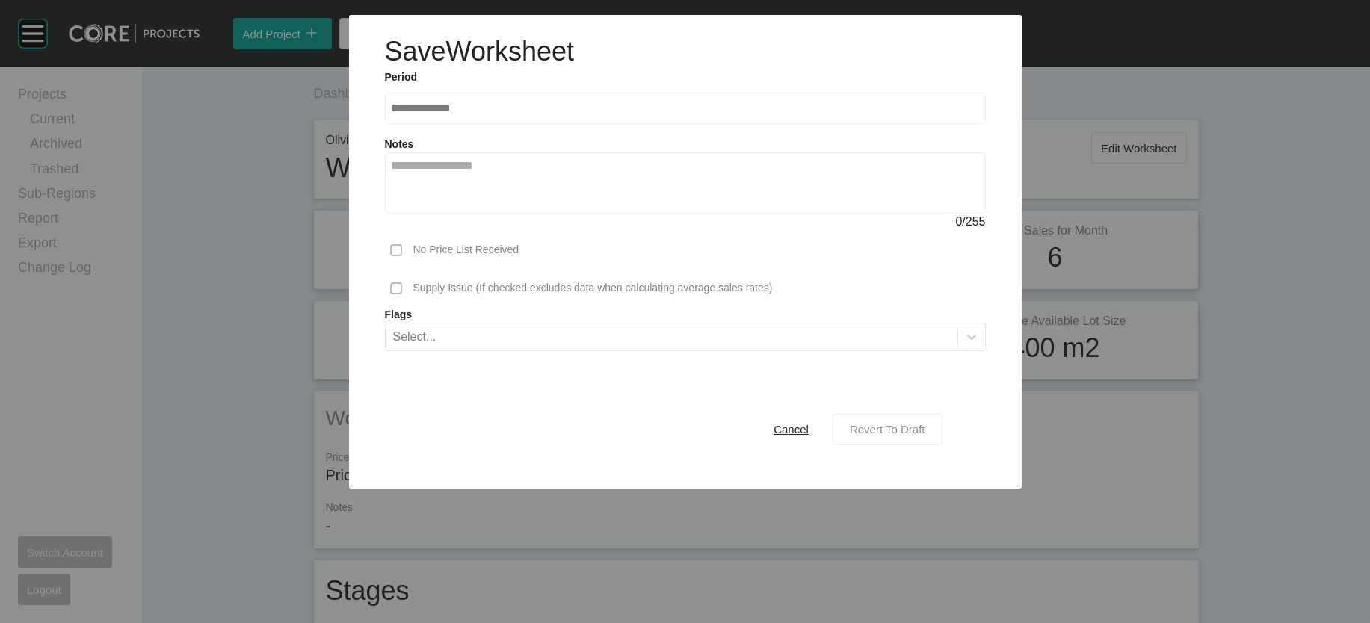
click at [929, 439] on div "Revert To Draft" at bounding box center [887, 429] width 83 height 20
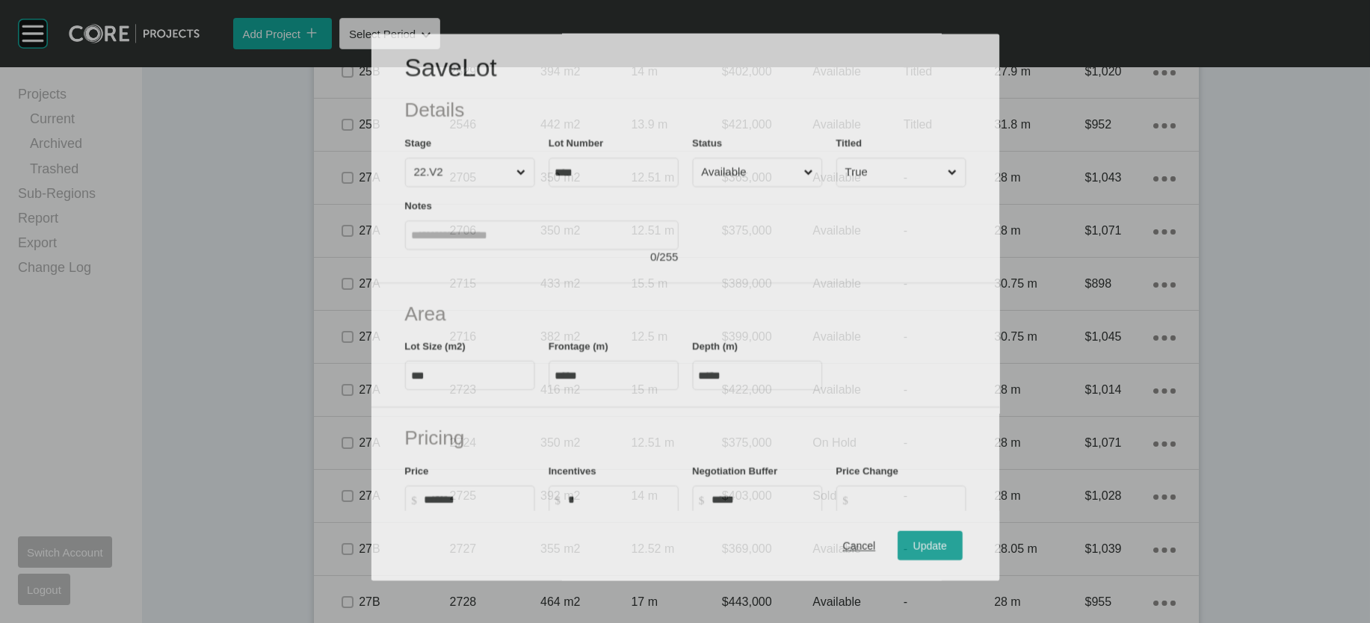
scroll to position [1944, 0]
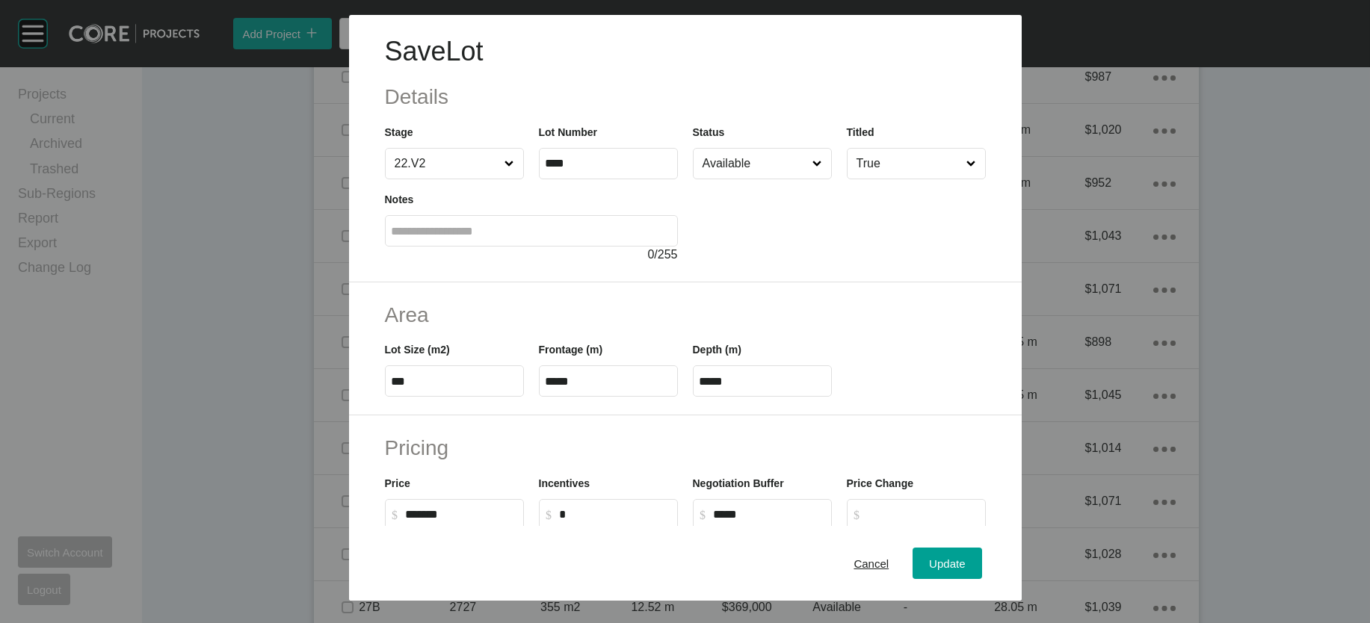
drag, startPoint x: 735, startPoint y: 484, endPoint x: 620, endPoint y: 484, distance: 115.9
click at [625, 397] on div "Lot Size (m2) *** Frontage (m) ***** Depth (m) *****" at bounding box center [685, 363] width 616 height 67
drag, startPoint x: 733, startPoint y: 474, endPoint x: 655, endPoint y: 472, distance: 77.8
click at [660, 397] on div "Lot Size (m2) *** Frontage (m) ***** Depth (m) *****" at bounding box center [685, 363] width 616 height 67
paste input "text"
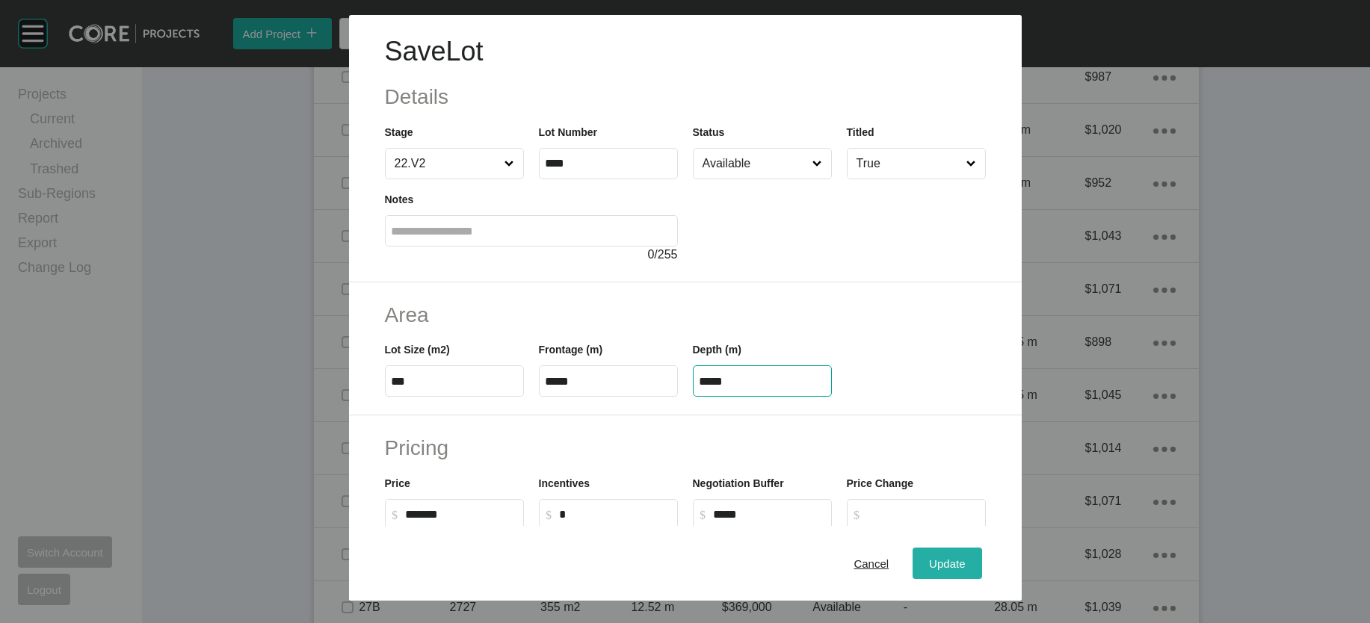
type input "*****"
click at [975, 561] on div "Save Lot Details Stage 22.V2 Lot Number **** Status Available Titled True Notes…" at bounding box center [685, 311] width 1370 height 623
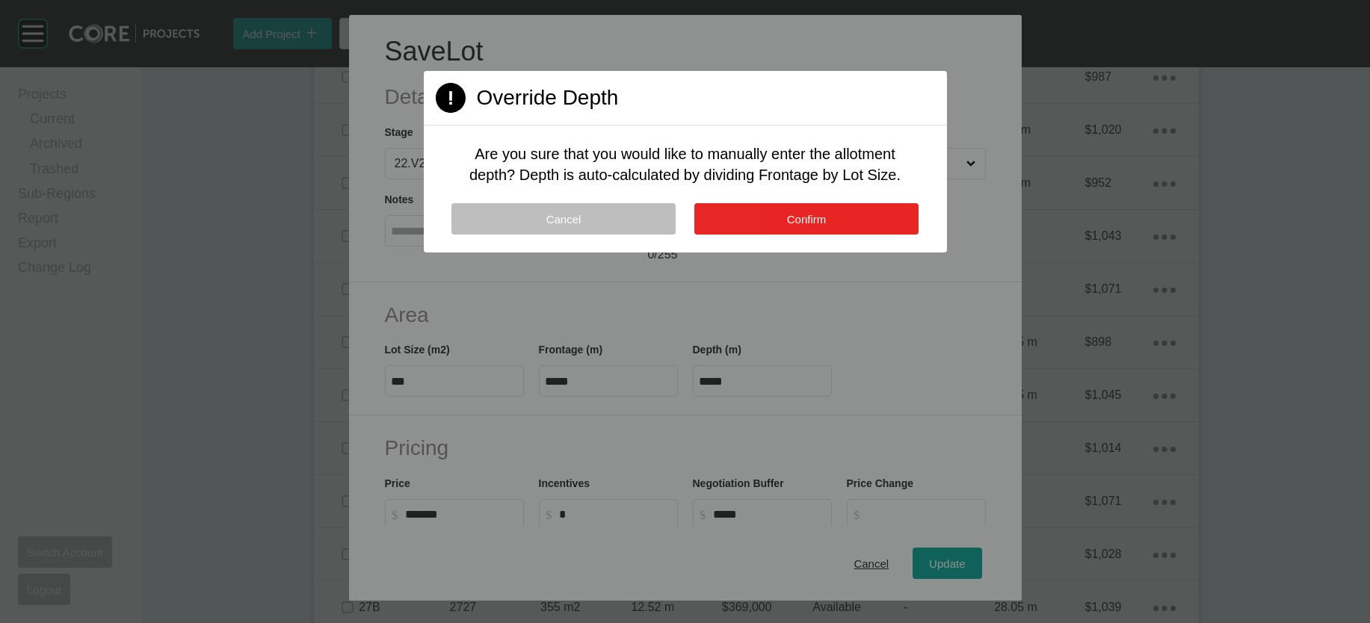
click at [795, 235] on button "Confirm" at bounding box center [806, 218] width 224 height 31
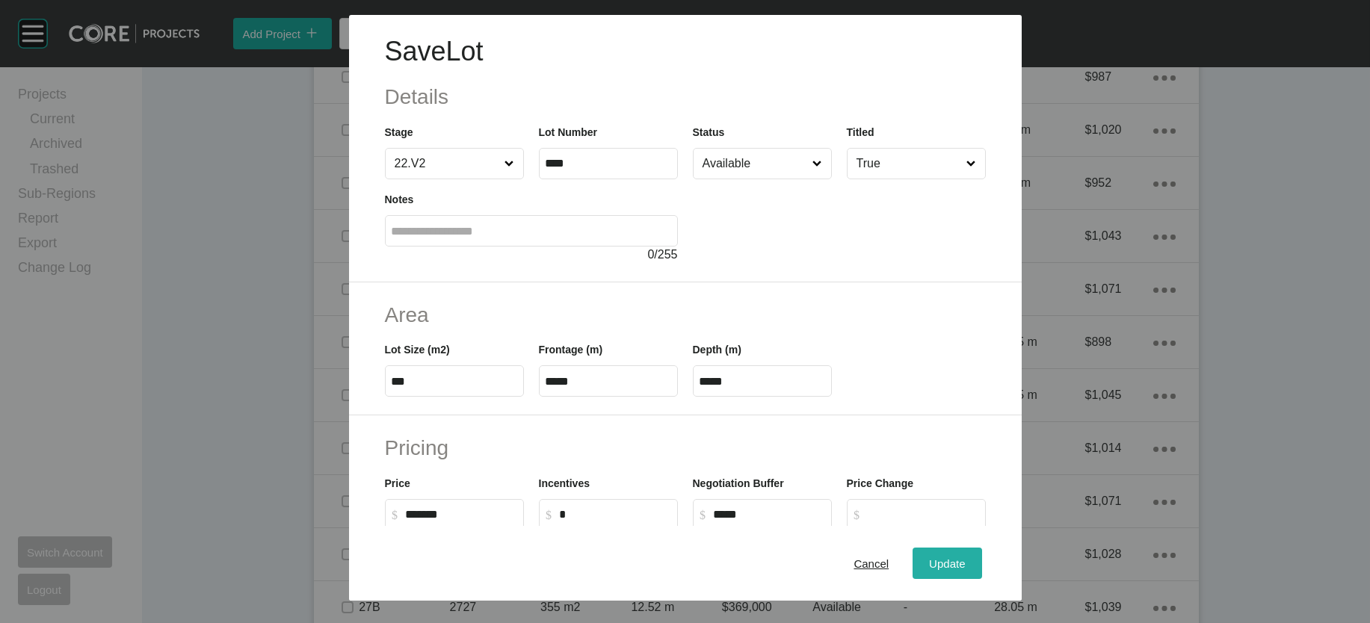
click at [969, 553] on div "Update" at bounding box center [946, 563] width 43 height 20
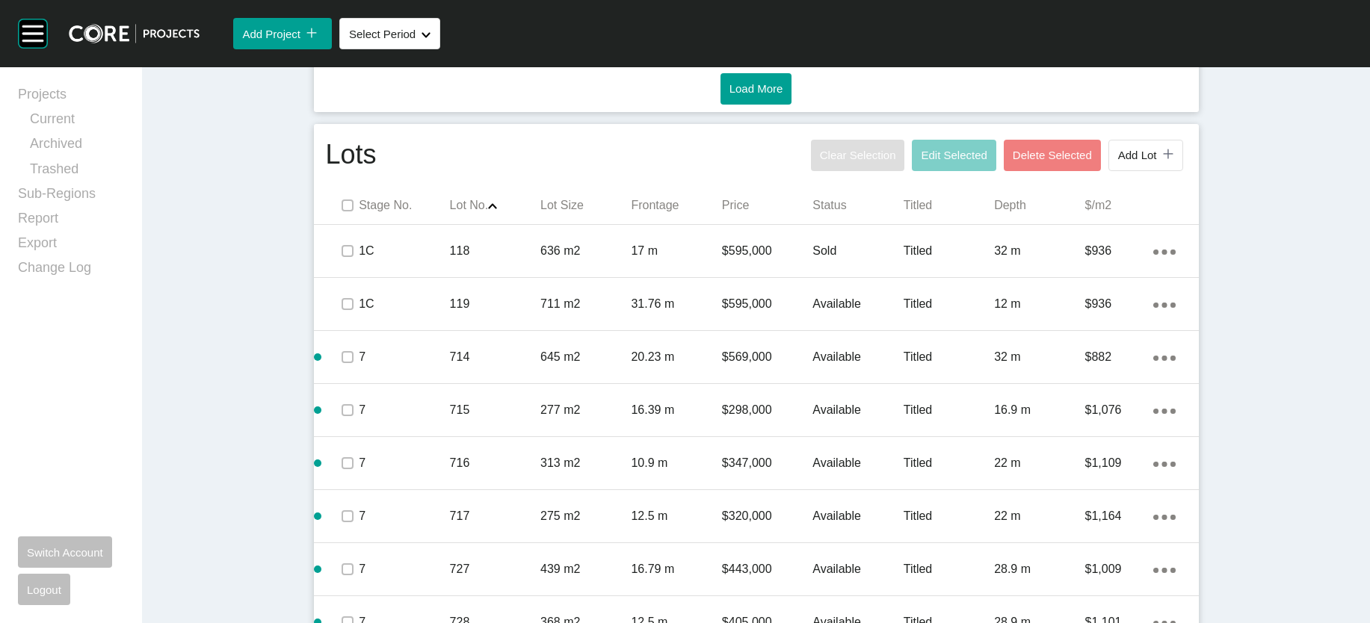
scroll to position [29, 0]
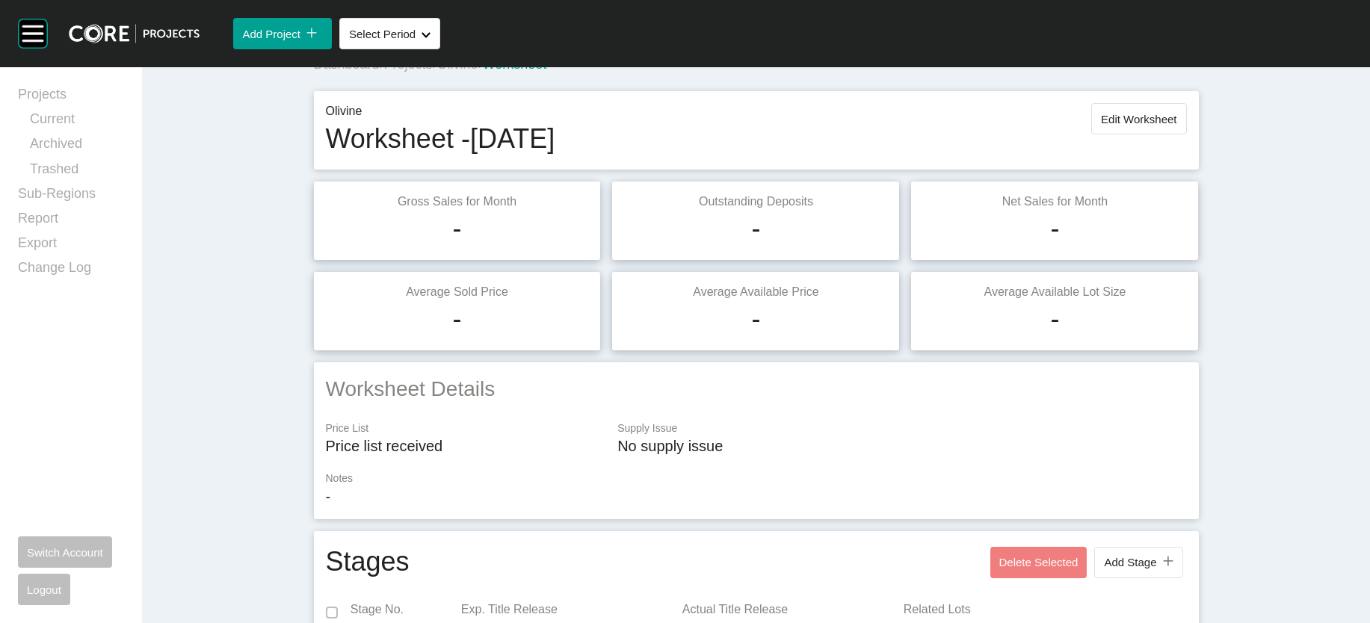
click at [1186, 135] on button "Edit Worksheet" at bounding box center [1138, 118] width 95 height 31
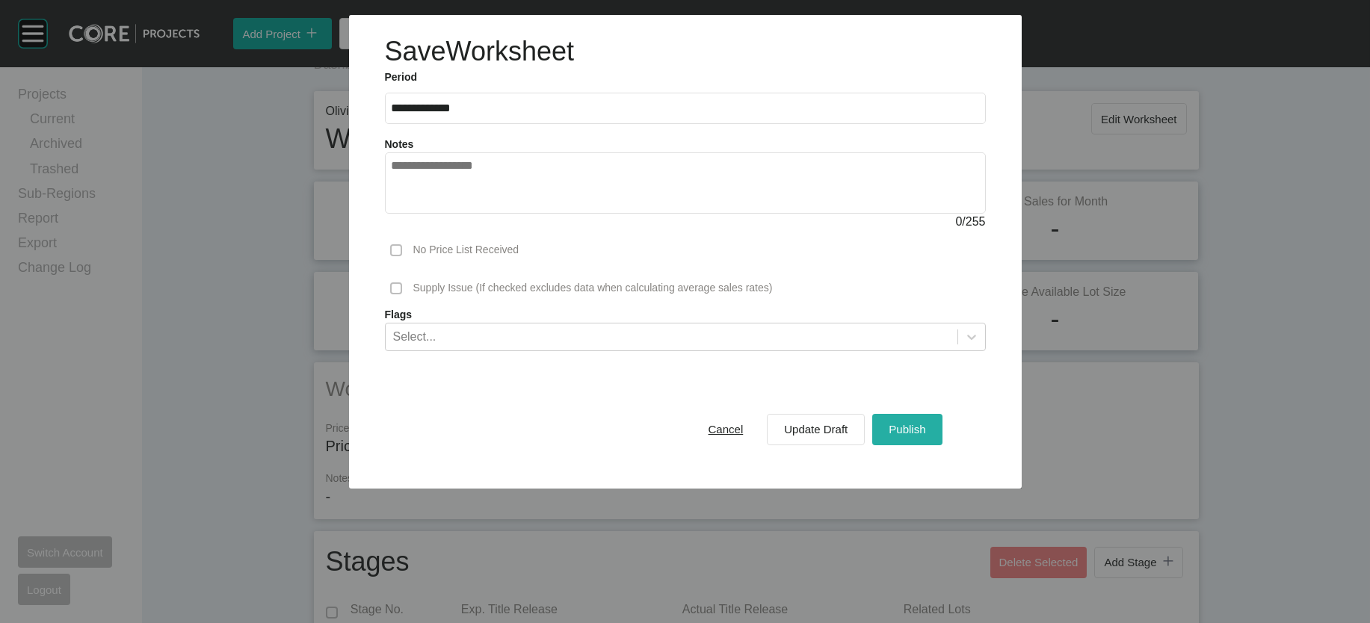
click at [942, 445] on button "Publish" at bounding box center [907, 429] width 70 height 31
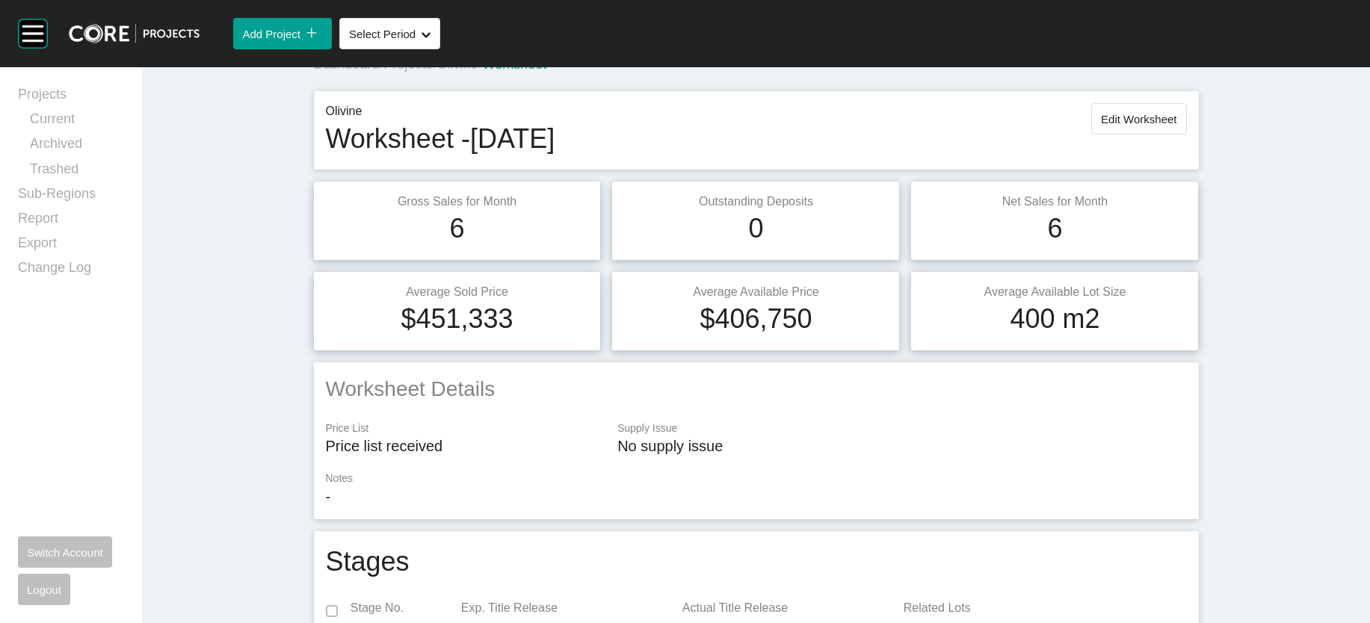
click at [960, 404] on h2 "Worksheet Details" at bounding box center [756, 388] width 861 height 29
click at [437, 72] on span "Olivine" at bounding box center [457, 64] width 41 height 15
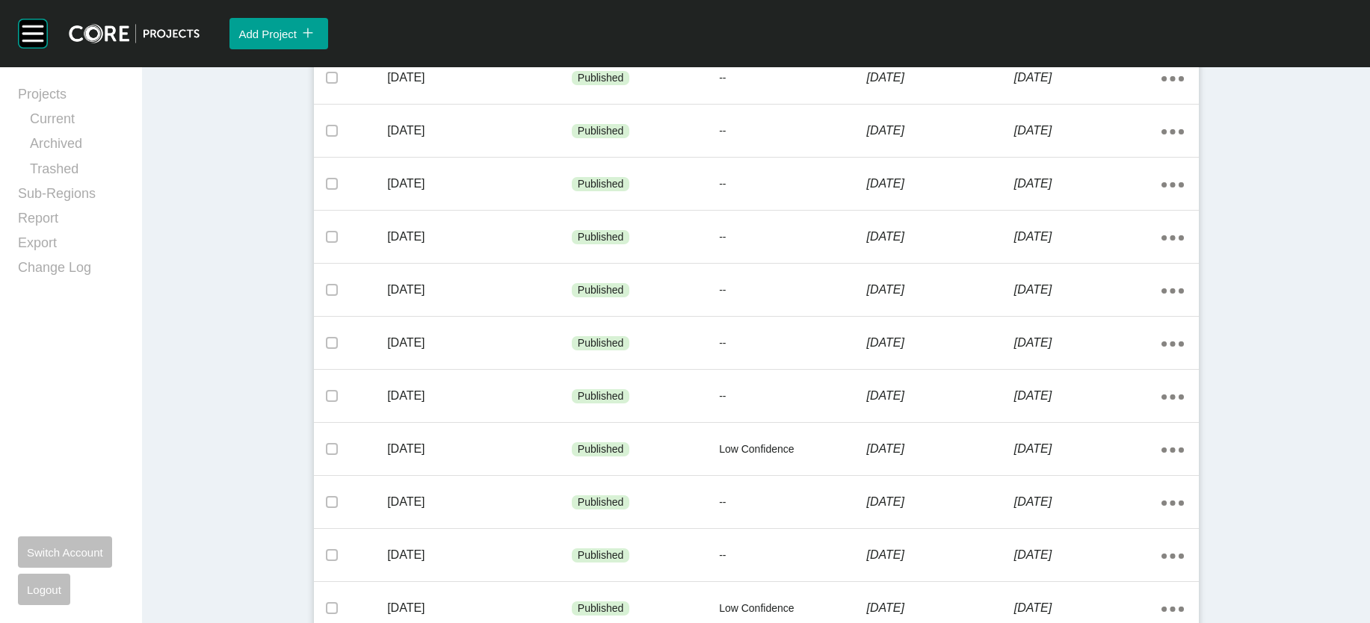
scroll to position [1046, 0]
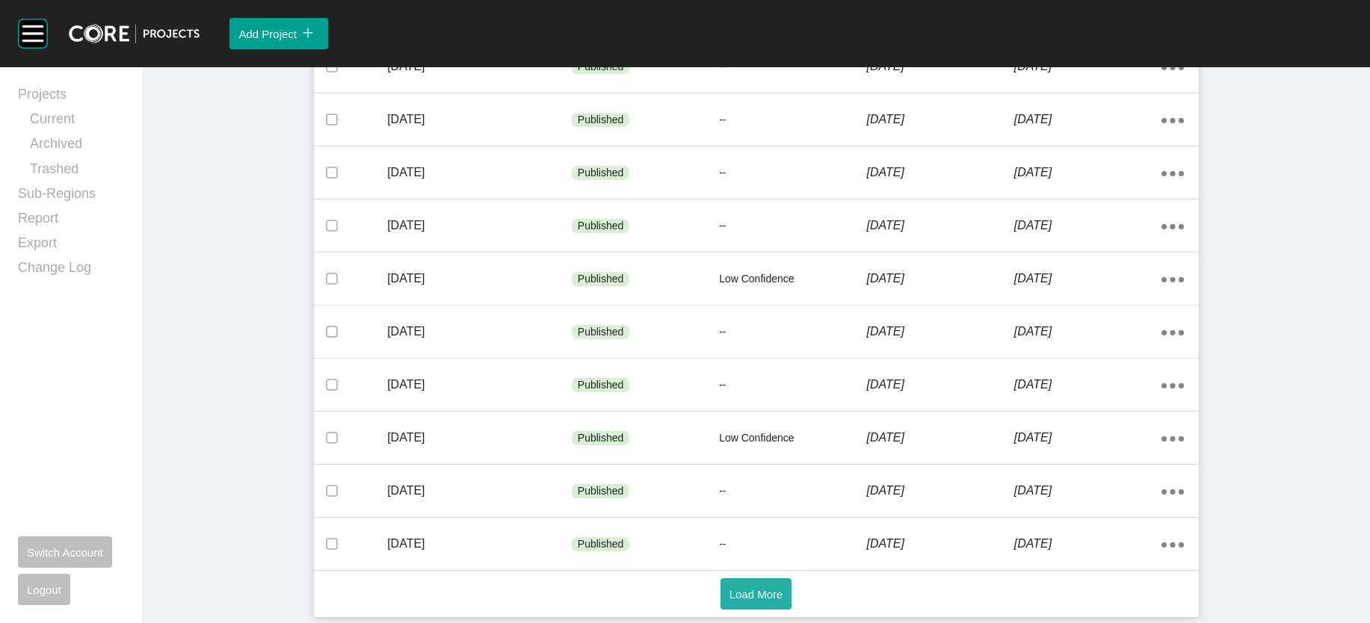
click at [768, 588] on span "Load More" at bounding box center [756, 594] width 54 height 13
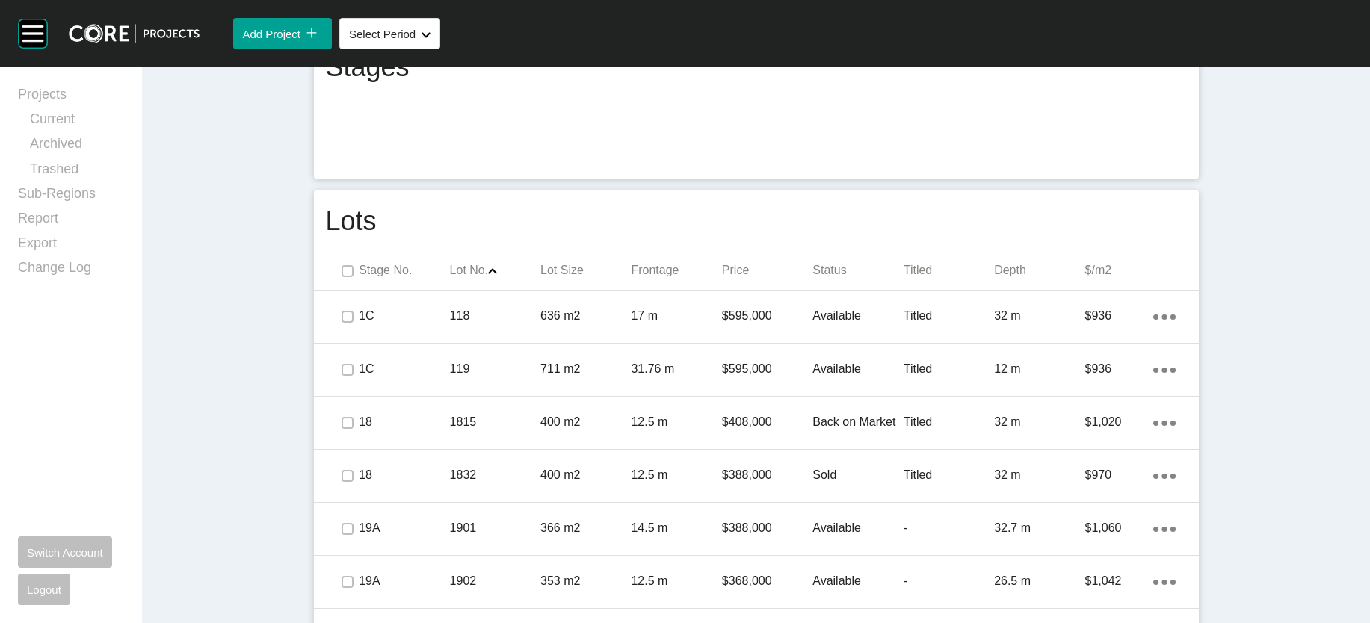
scroll to position [1551, 0]
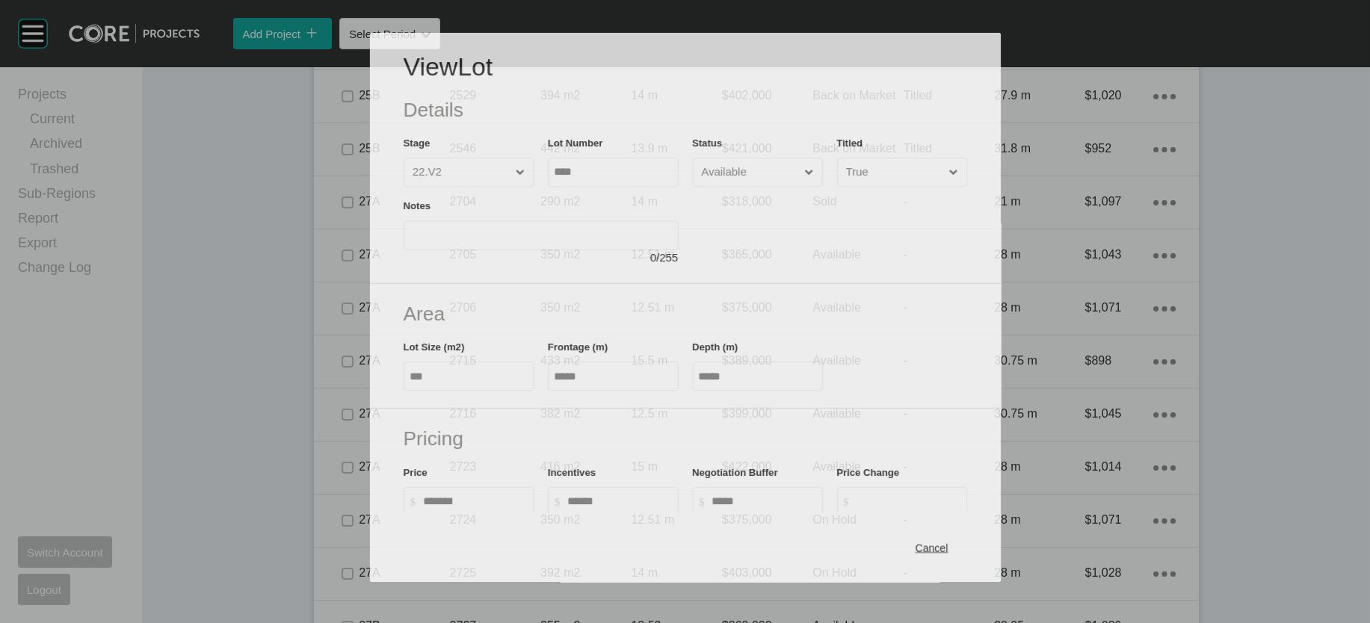
scroll to position [1493, 0]
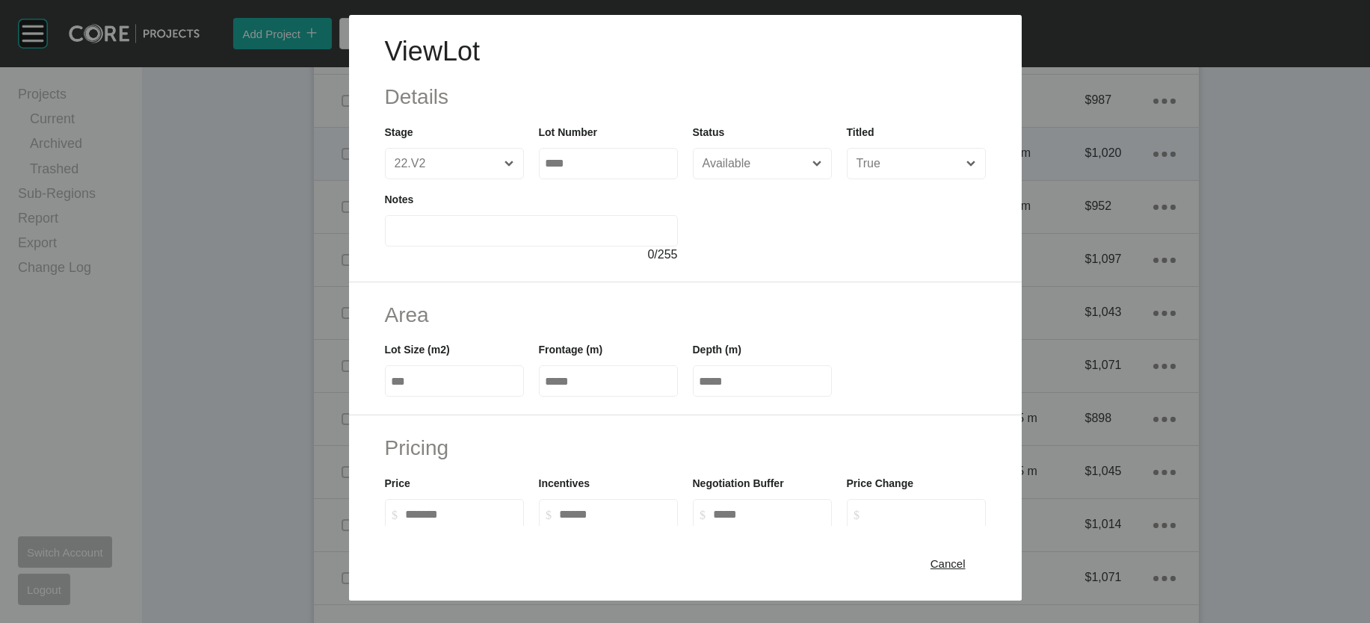
click at [969, 553] on div "Cancel" at bounding box center [948, 563] width 43 height 20
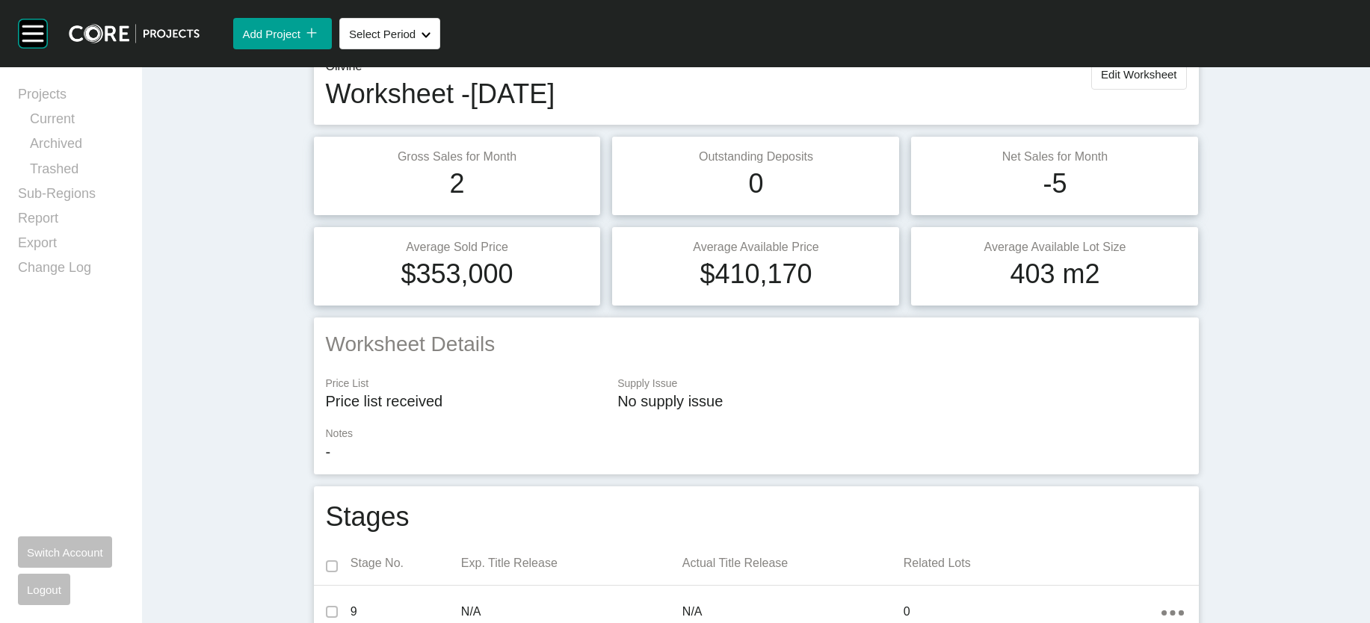
scroll to position [0, 0]
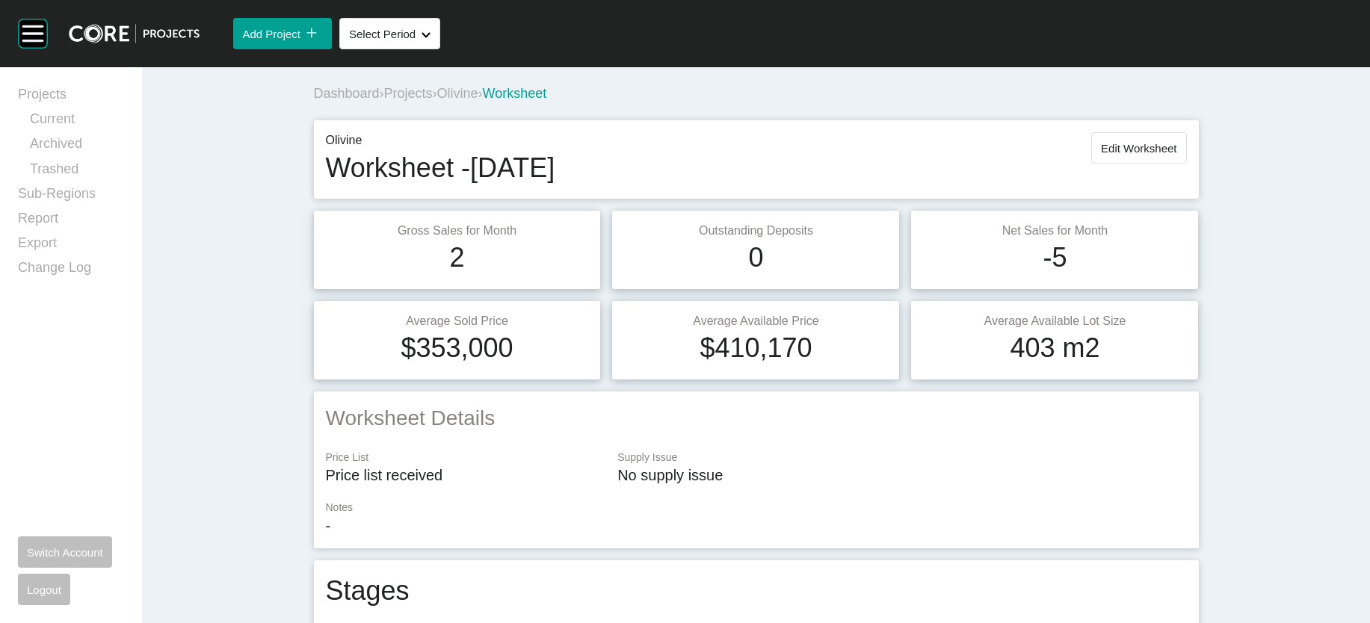
click at [1176, 155] on span "Edit Worksheet" at bounding box center [1138, 148] width 75 height 13
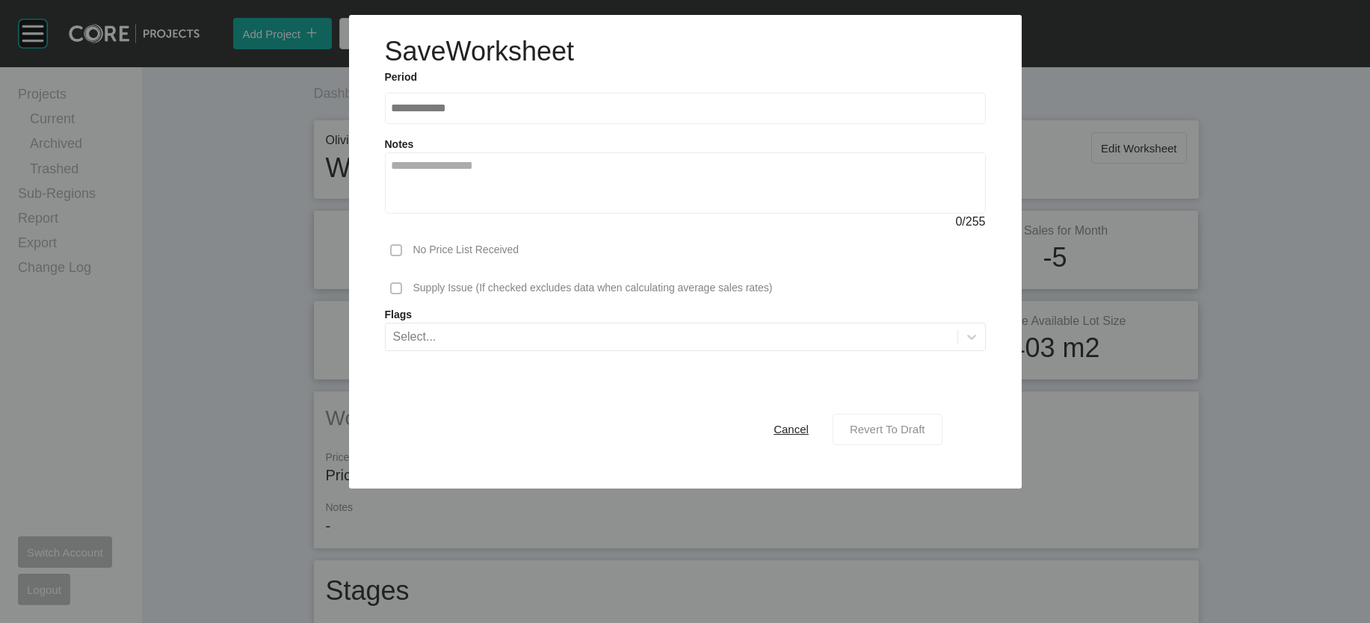
click at [925, 436] on span "Revert To Draft" at bounding box center [887, 429] width 75 height 13
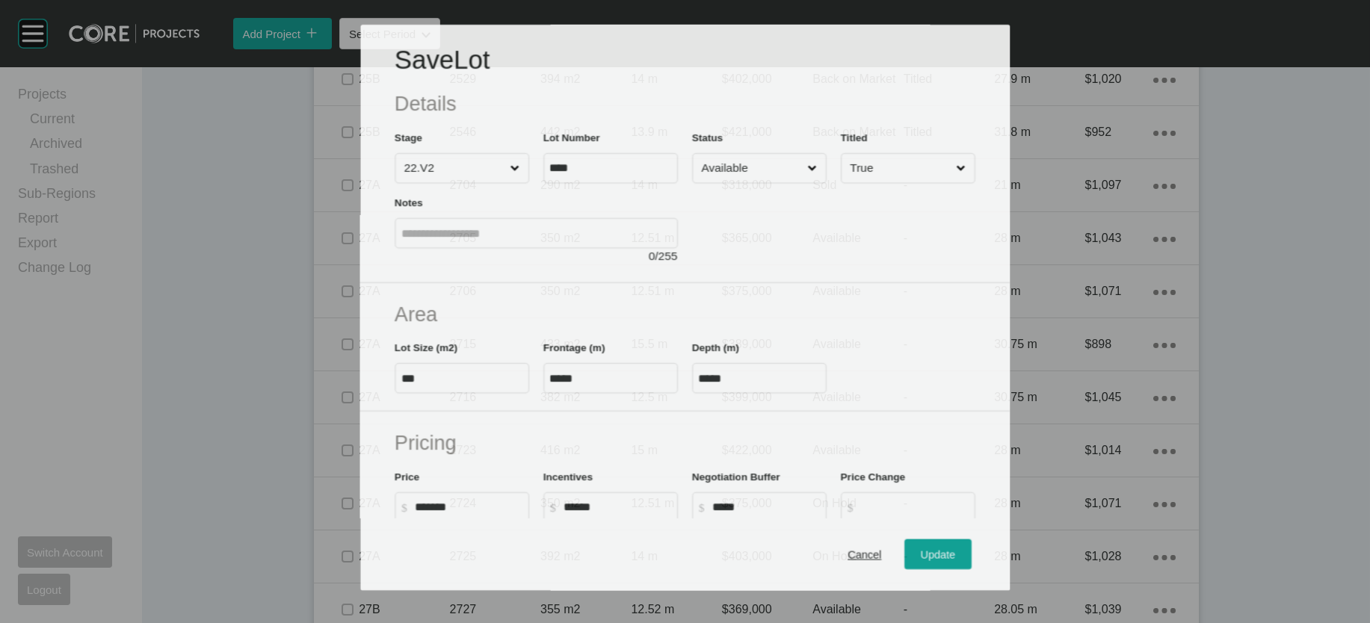
scroll to position [1512, 0]
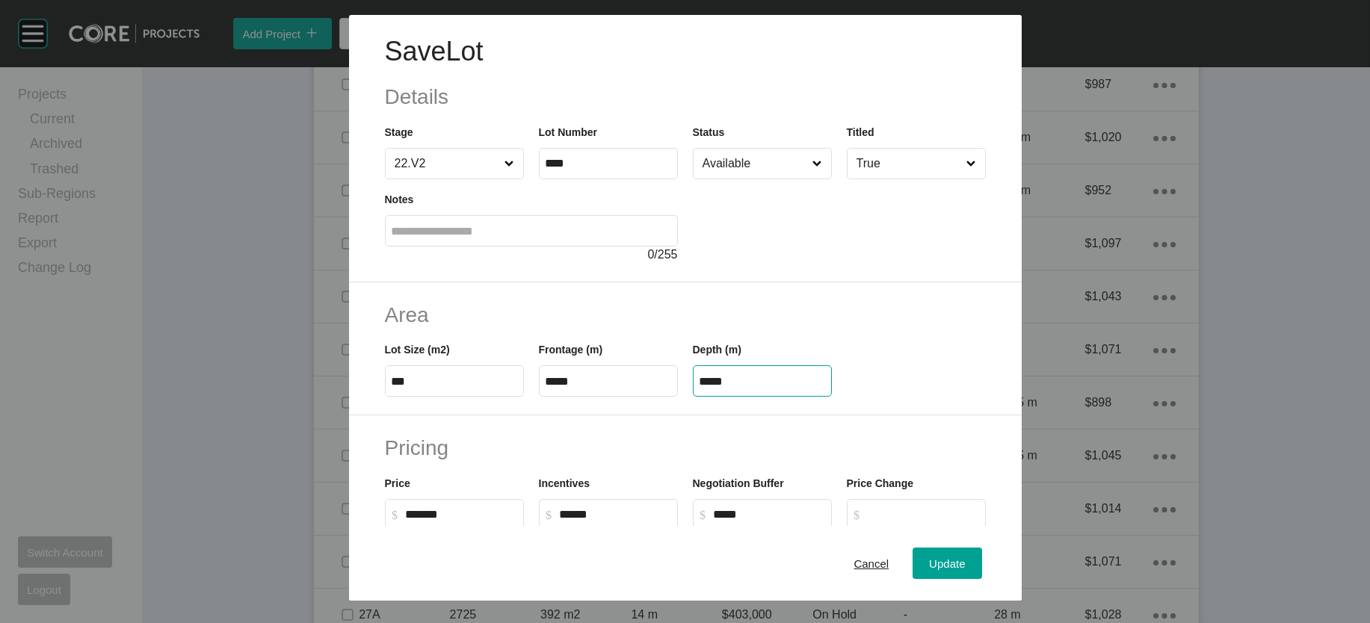
drag, startPoint x: 757, startPoint y: 479, endPoint x: 667, endPoint y: 477, distance: 89.7
click at [669, 397] on div "Lot Size (m2) *** Frontage (m) ***** Depth (m) *****" at bounding box center [685, 363] width 616 height 67
paste input "text"
type input "*****"
click at [993, 552] on div "Save Lot Details Stage 22.V2 Lot Number **** Status Available Titled True Notes…" at bounding box center [685, 311] width 1370 height 623
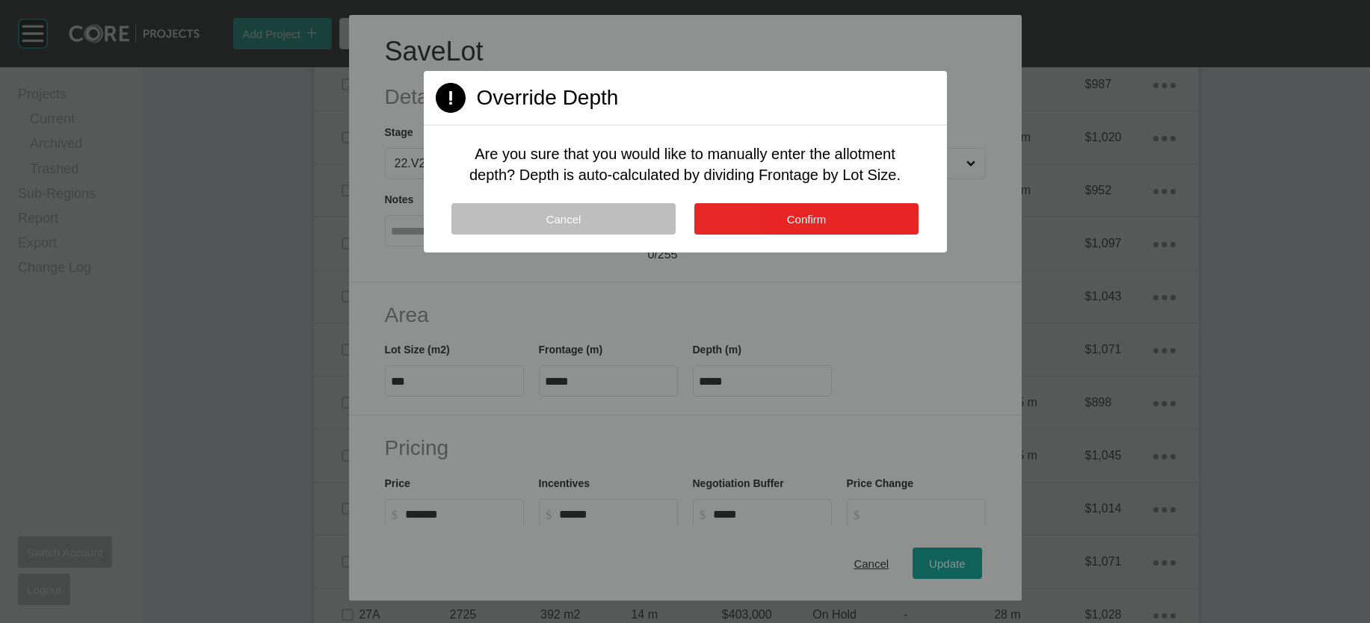
click at [852, 235] on button "Confirm" at bounding box center [806, 218] width 224 height 31
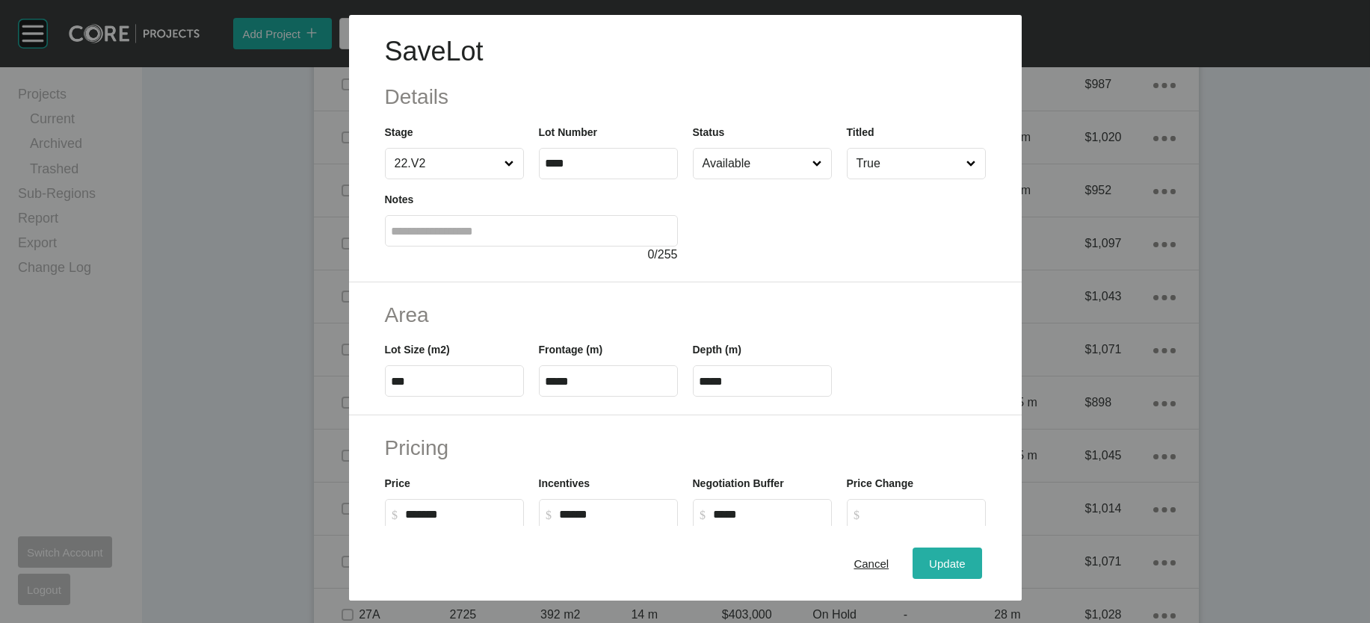
click at [969, 553] on div "Update" at bounding box center [946, 563] width 43 height 20
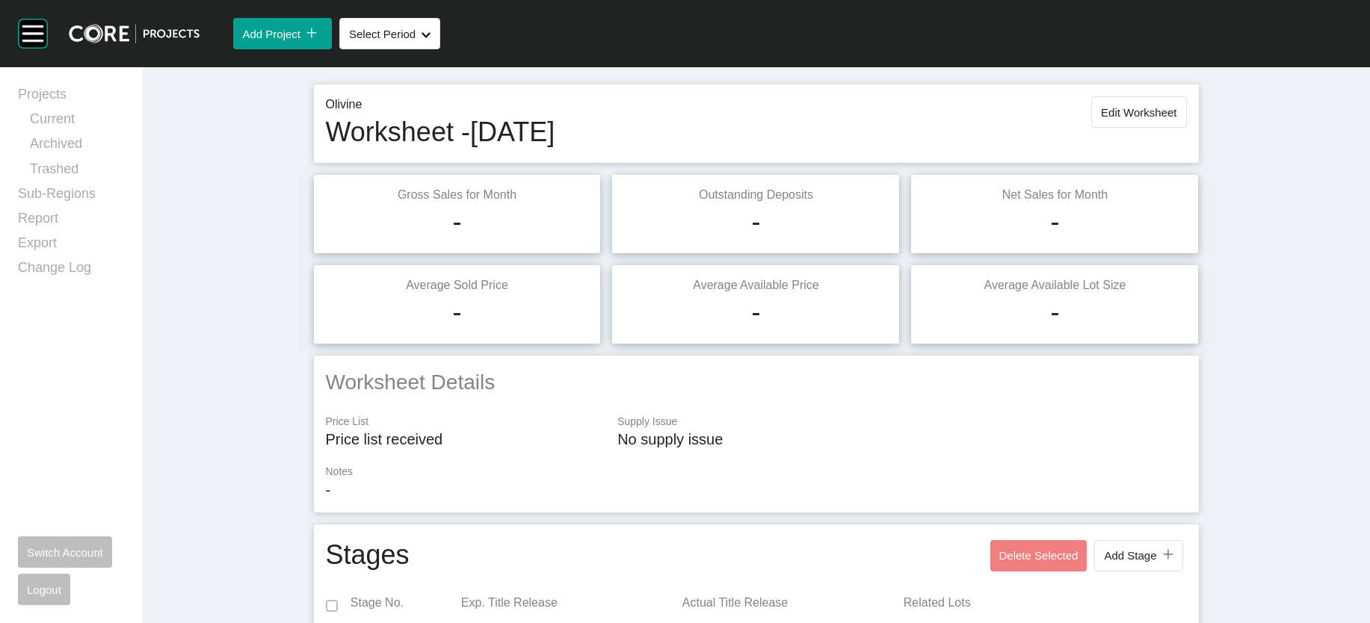
scroll to position [0, 0]
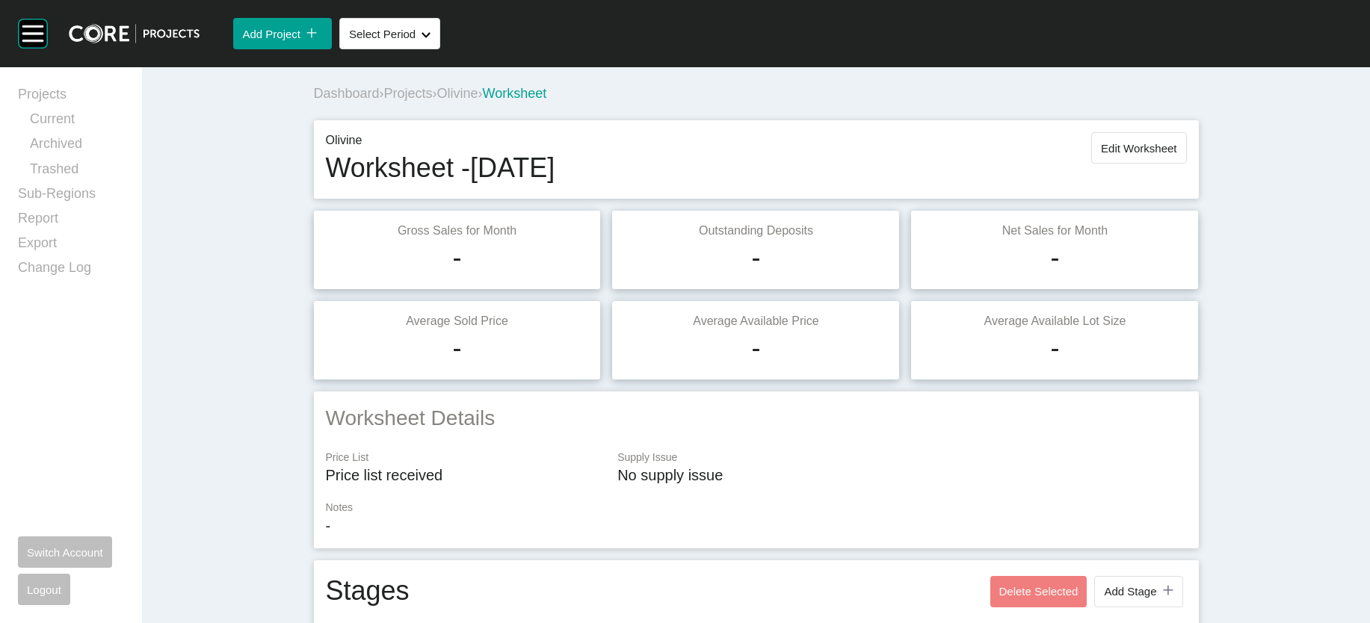
click at [1176, 155] on span "Edit Worksheet" at bounding box center [1138, 148] width 75 height 13
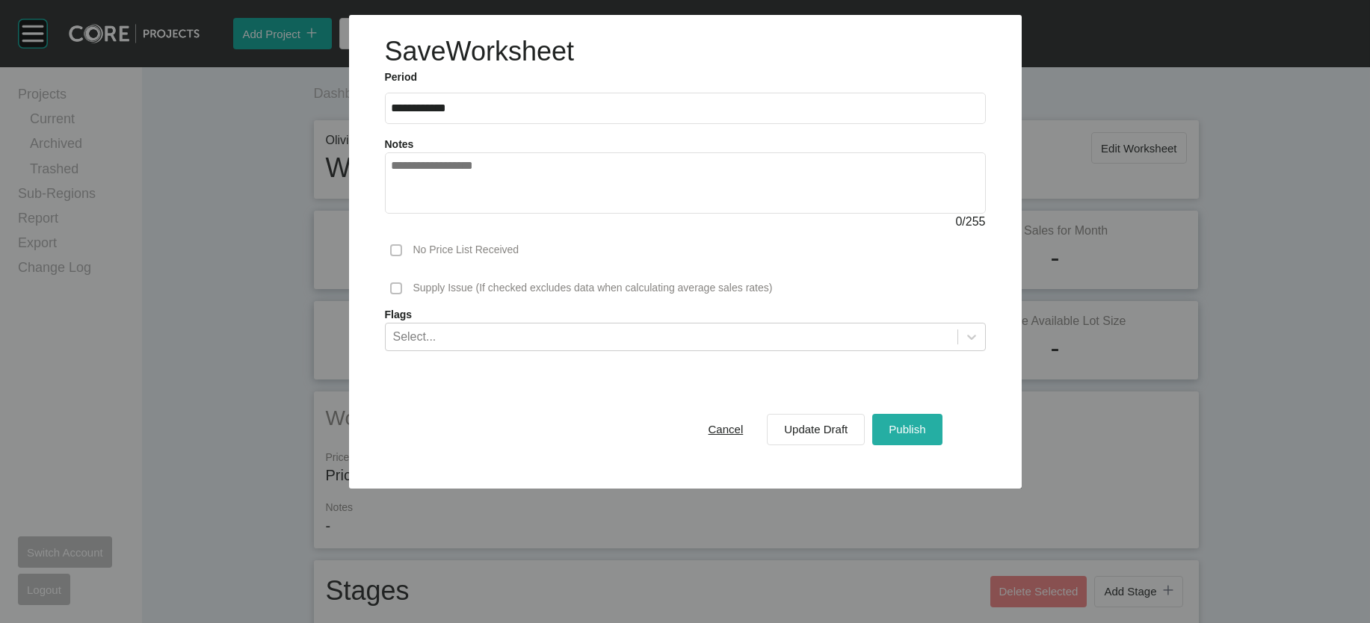
click at [925, 436] on span "Publish" at bounding box center [907, 429] width 37 height 13
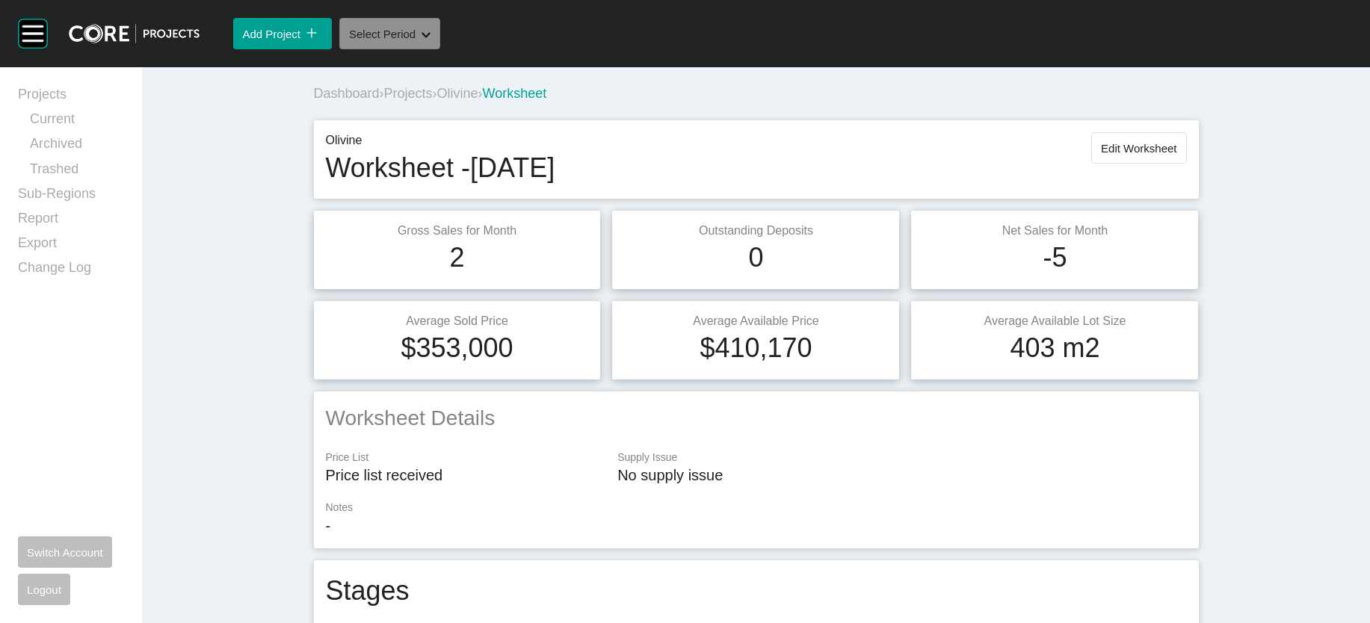
click at [440, 49] on button "Select Period Shape Created with Sketch." at bounding box center [389, 33] width 101 height 31
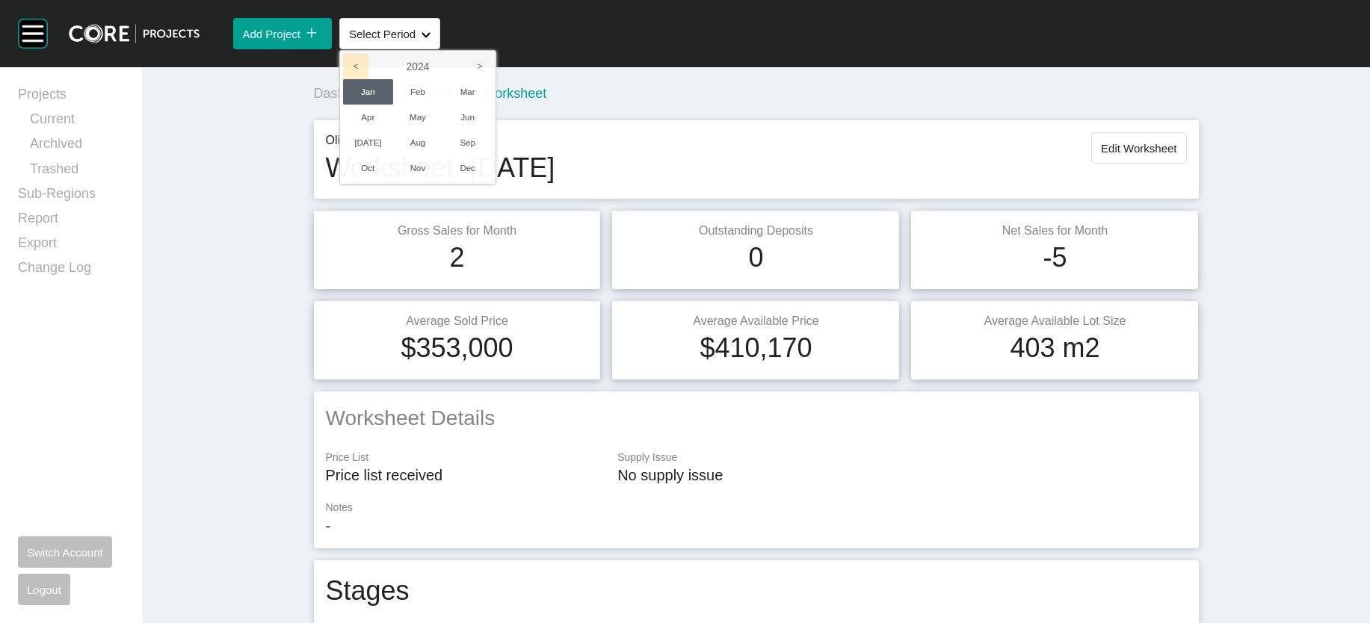
click at [368, 79] on icon "<" at bounding box center [355, 66] width 25 height 25
click at [493, 181] on li "Dec" at bounding box center [467, 167] width 50 height 25
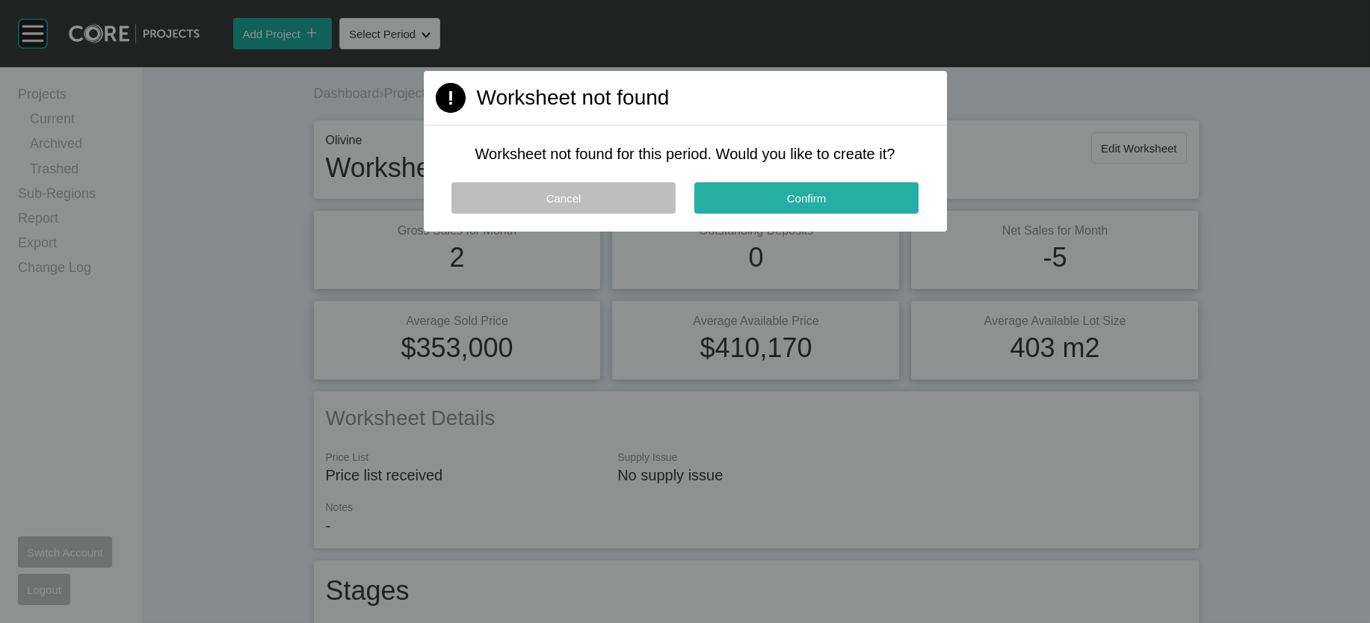
click at [801, 205] on span "Confirm" at bounding box center [807, 198] width 40 height 13
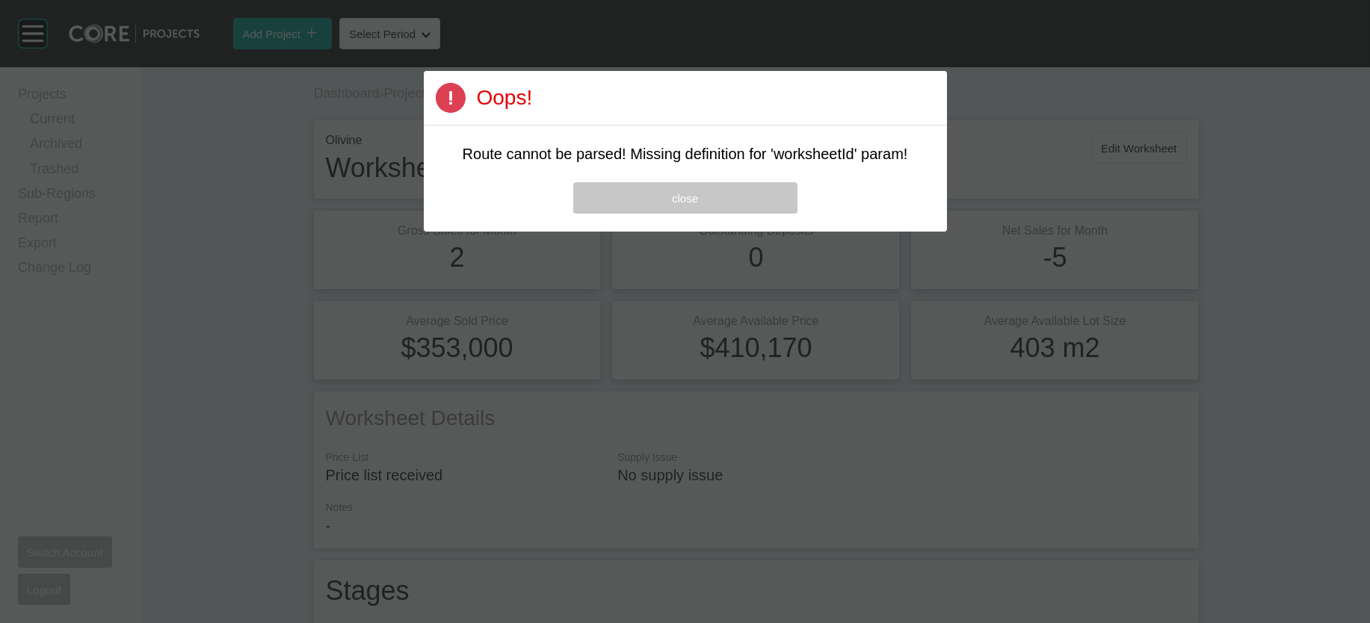
click at [781, 214] on button "close" at bounding box center [685, 197] width 224 height 31
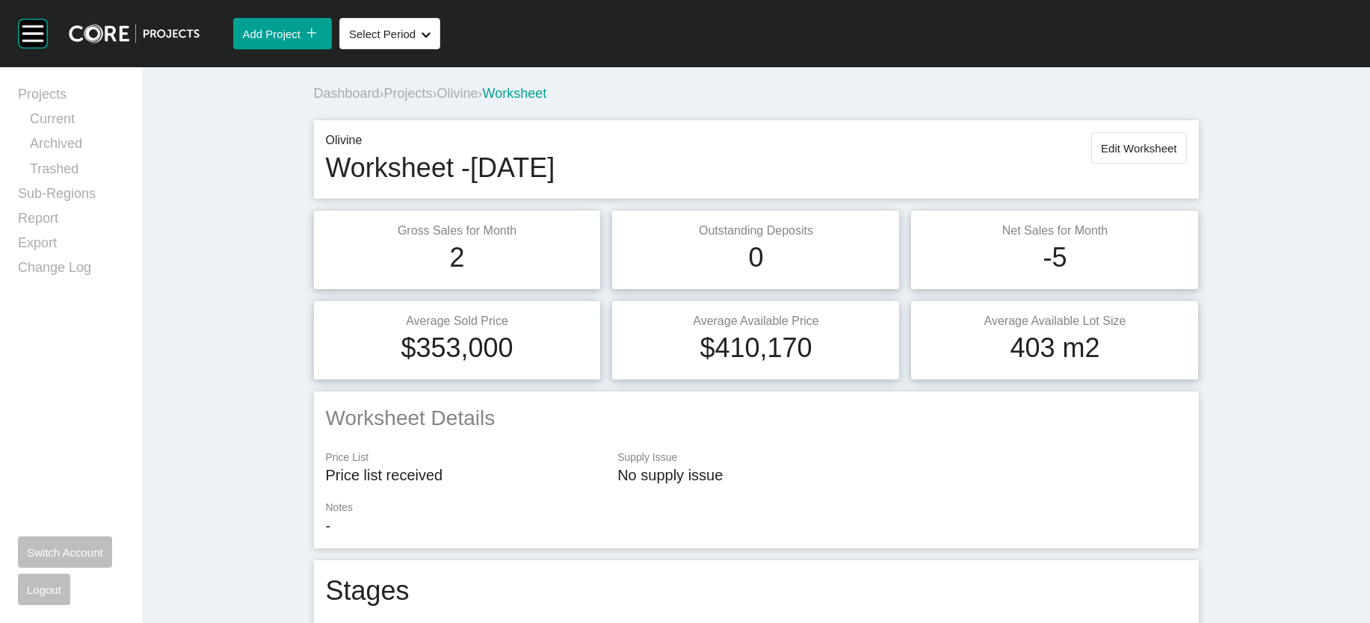
click at [437, 101] on span "Olivine" at bounding box center [457, 93] width 41 height 15
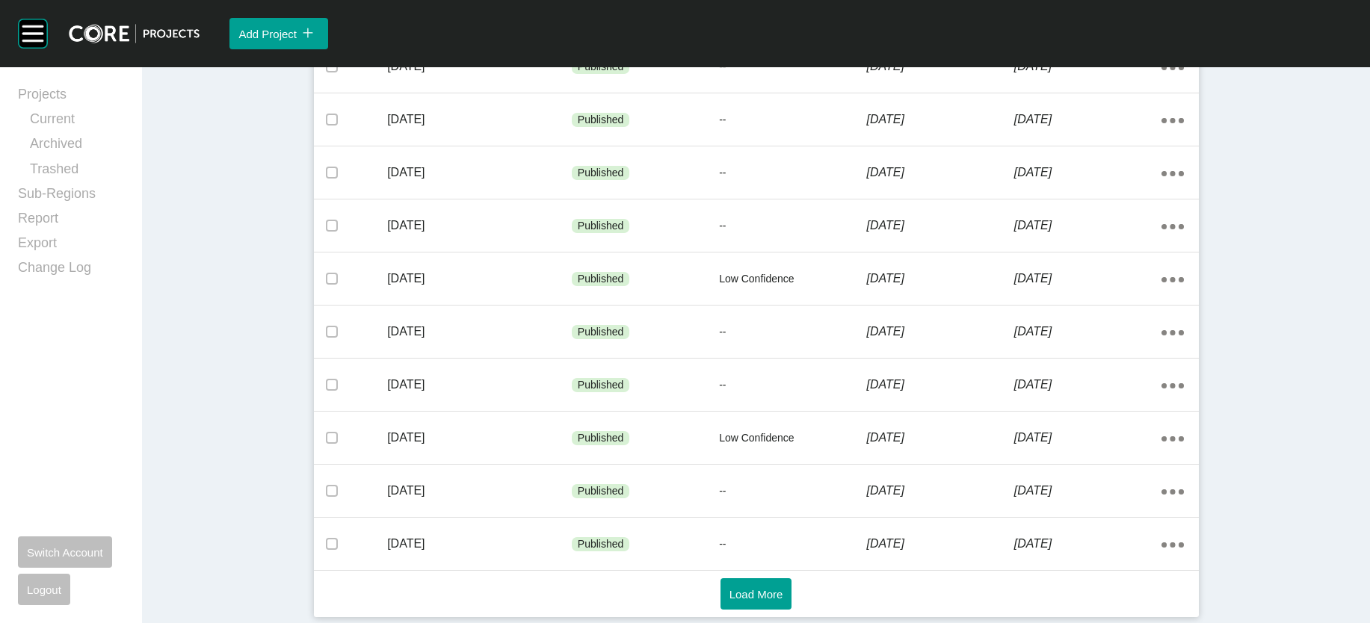
scroll to position [1046, 0]
click at [781, 590] on span "Load More" at bounding box center [756, 594] width 54 height 13
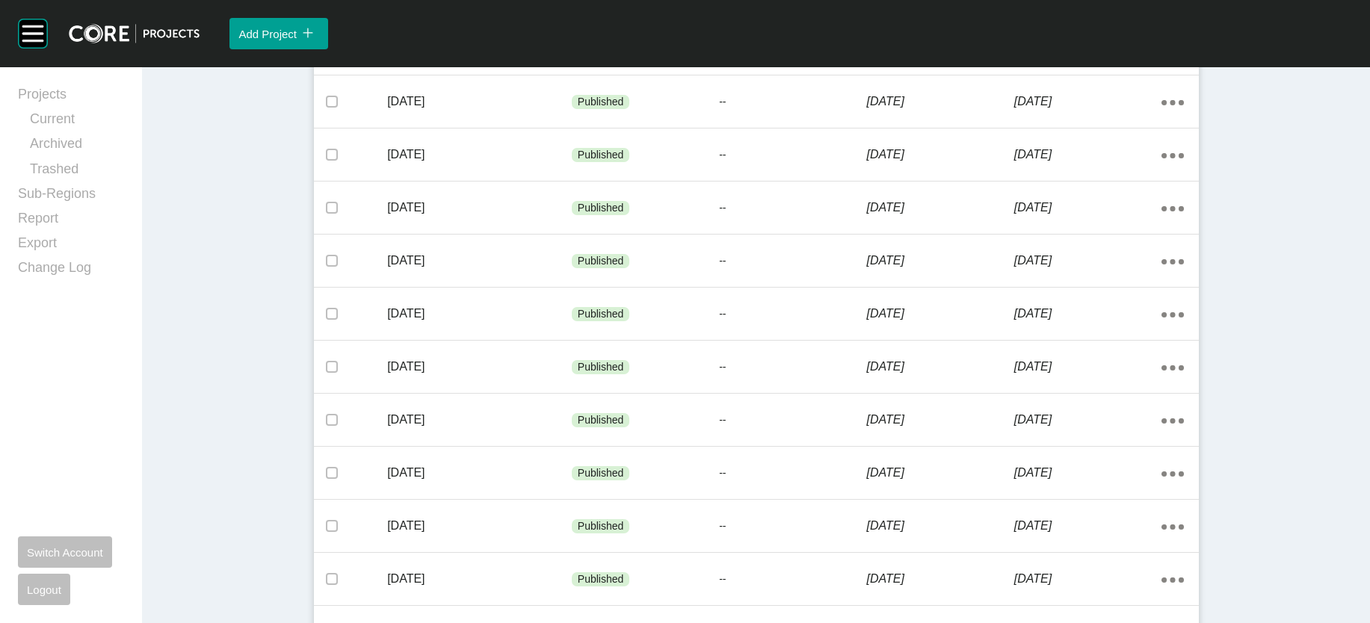
scroll to position [1476, 0]
click at [1161, 72] on div "9 January 2024" at bounding box center [1087, 48] width 147 height 46
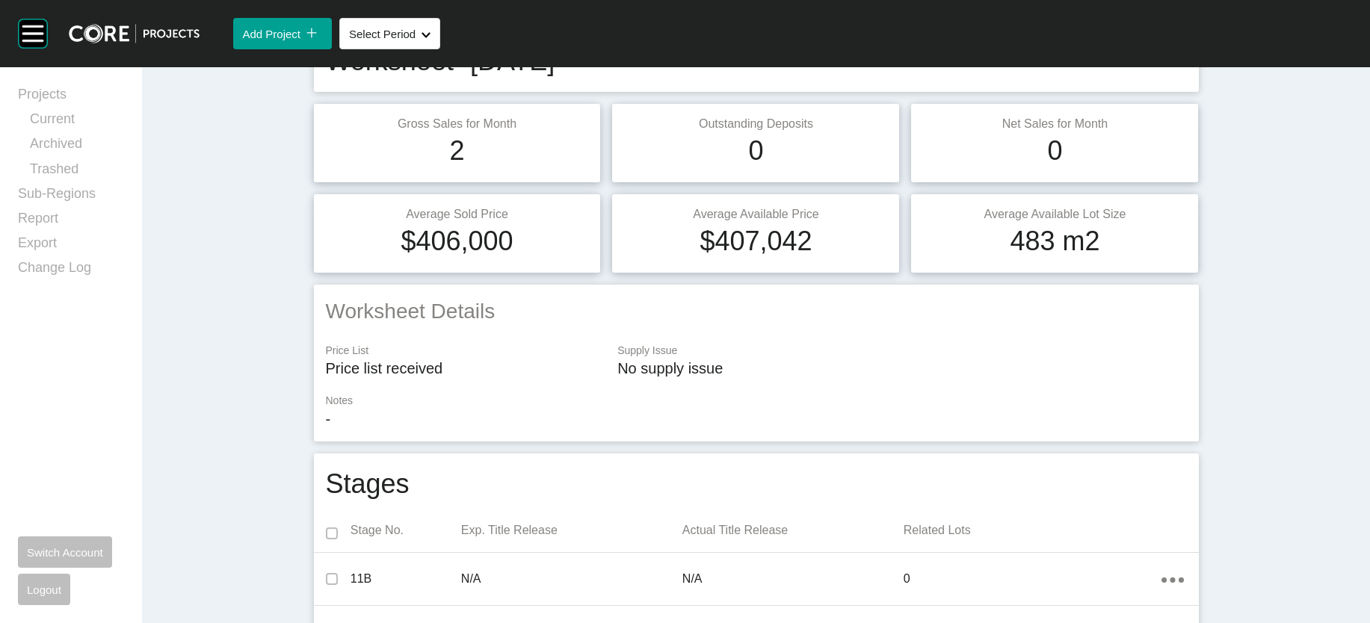
scroll to position [67, 0]
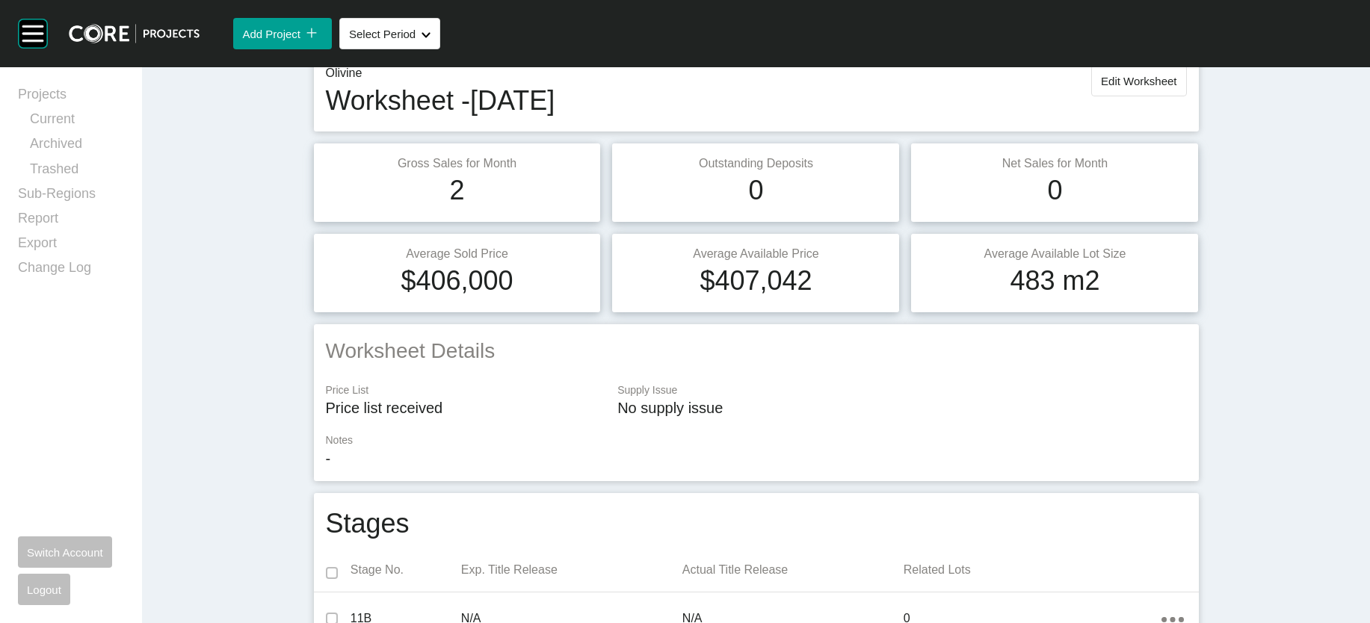
click at [1199, 120] on div "Olivine Worksheet - December 2023 Edit Worksheet" at bounding box center [756, 92] width 885 height 78
click at [1186, 96] on button "Edit Worksheet" at bounding box center [1138, 80] width 95 height 31
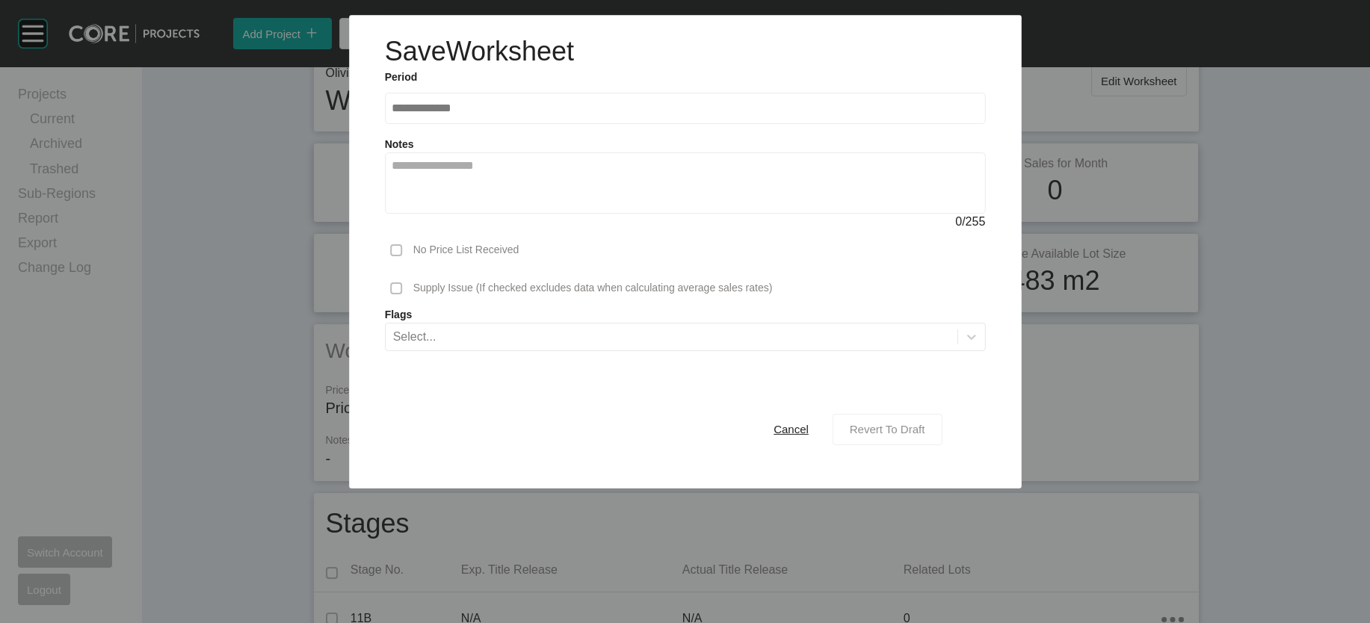
click at [929, 439] on div "Revert To Draft" at bounding box center [887, 429] width 83 height 20
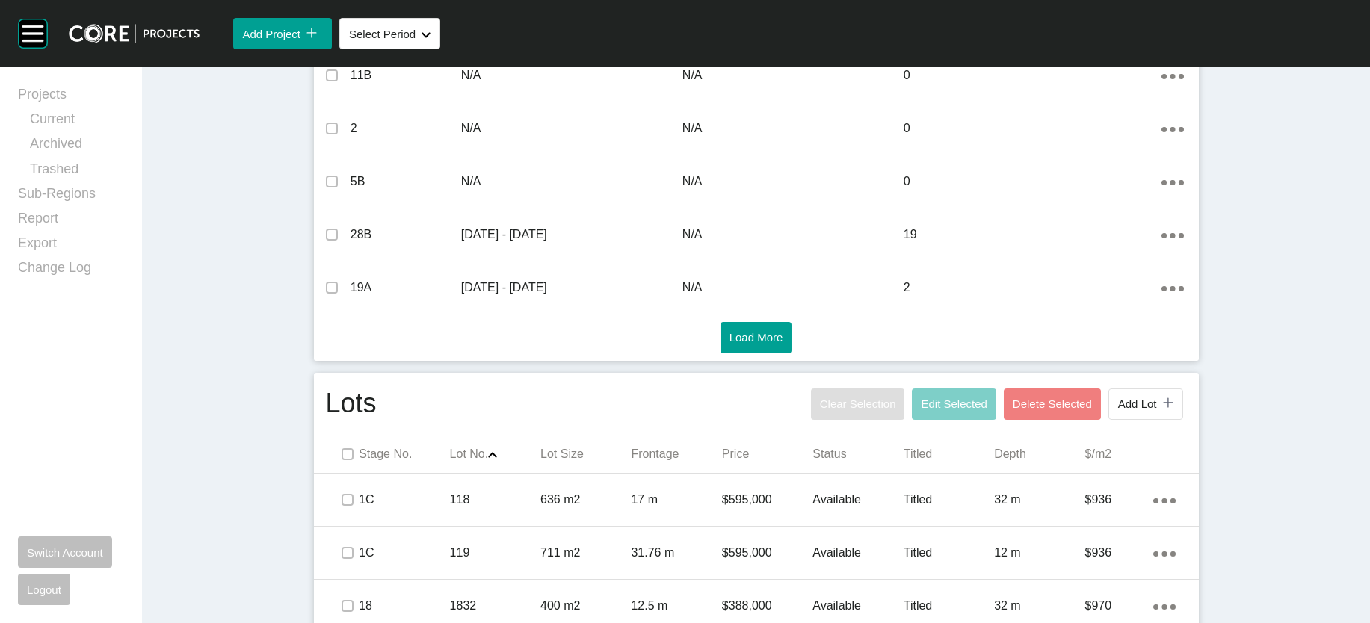
scroll to position [1407, 0]
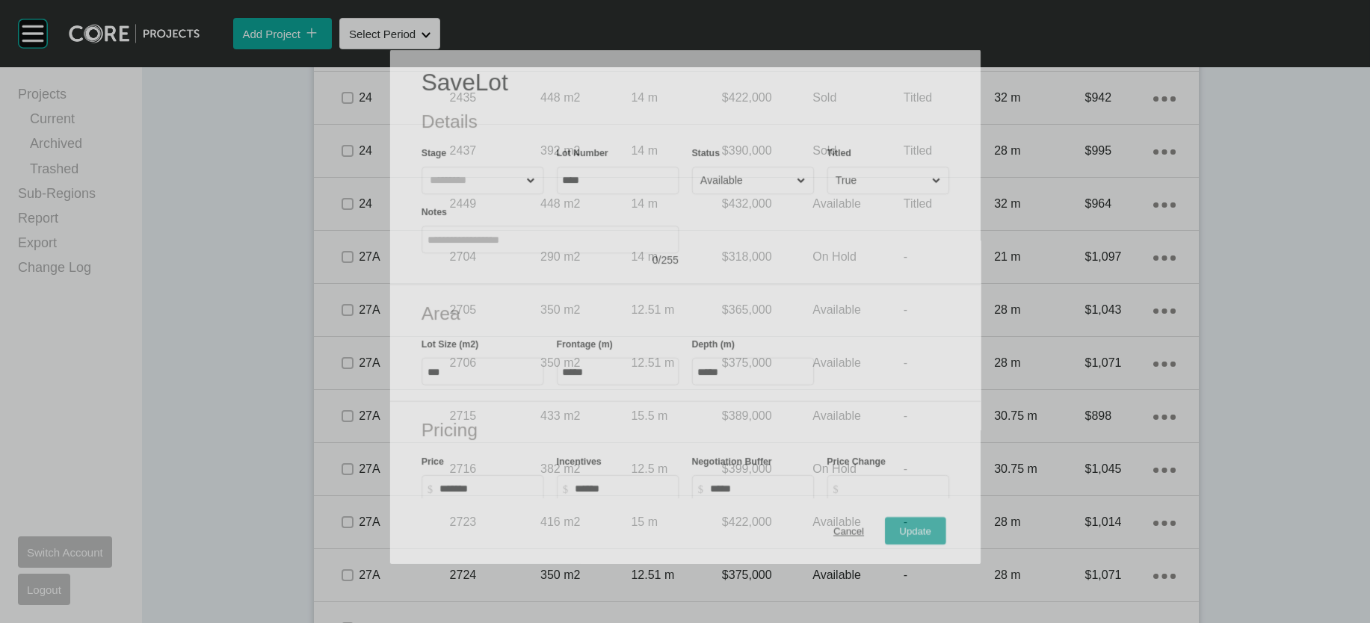
scroll to position [1349, 0]
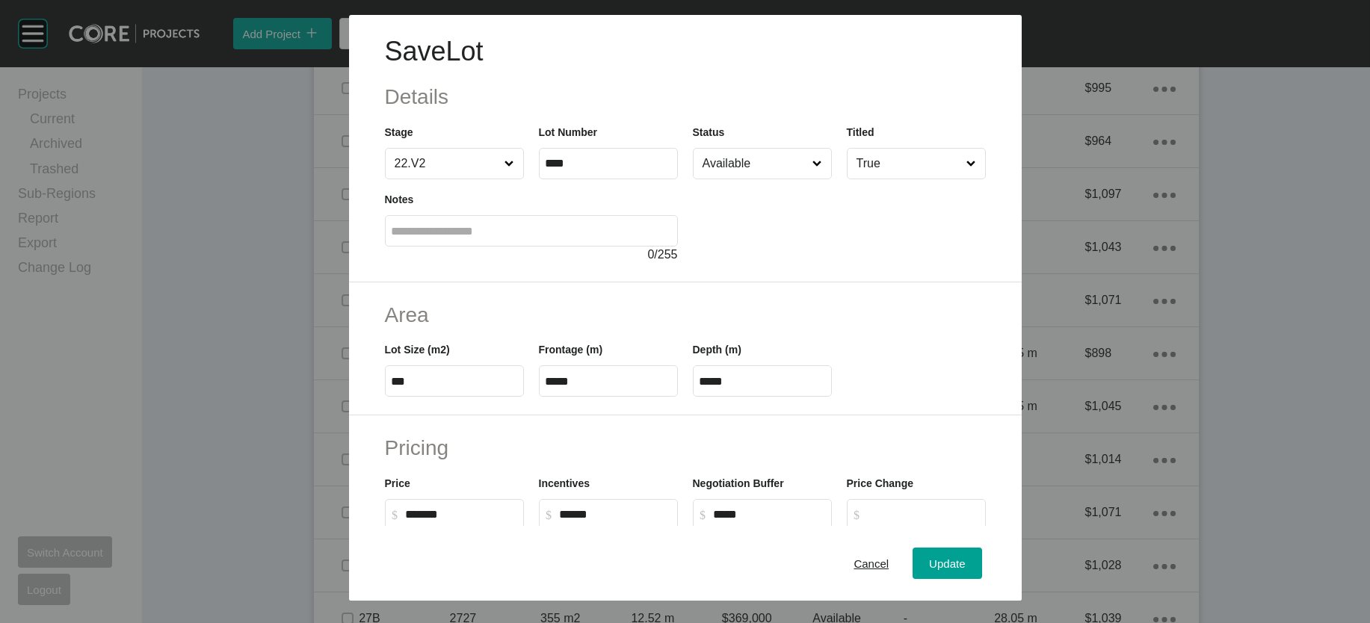
drag, startPoint x: 766, startPoint y: 470, endPoint x: 705, endPoint y: 474, distance: 61.4
click at [705, 388] on input "*****" at bounding box center [763, 381] width 126 height 13
click at [763, 388] on input "*****" at bounding box center [763, 381] width 126 height 13
drag, startPoint x: 762, startPoint y: 472, endPoint x: 665, endPoint y: 472, distance: 97.2
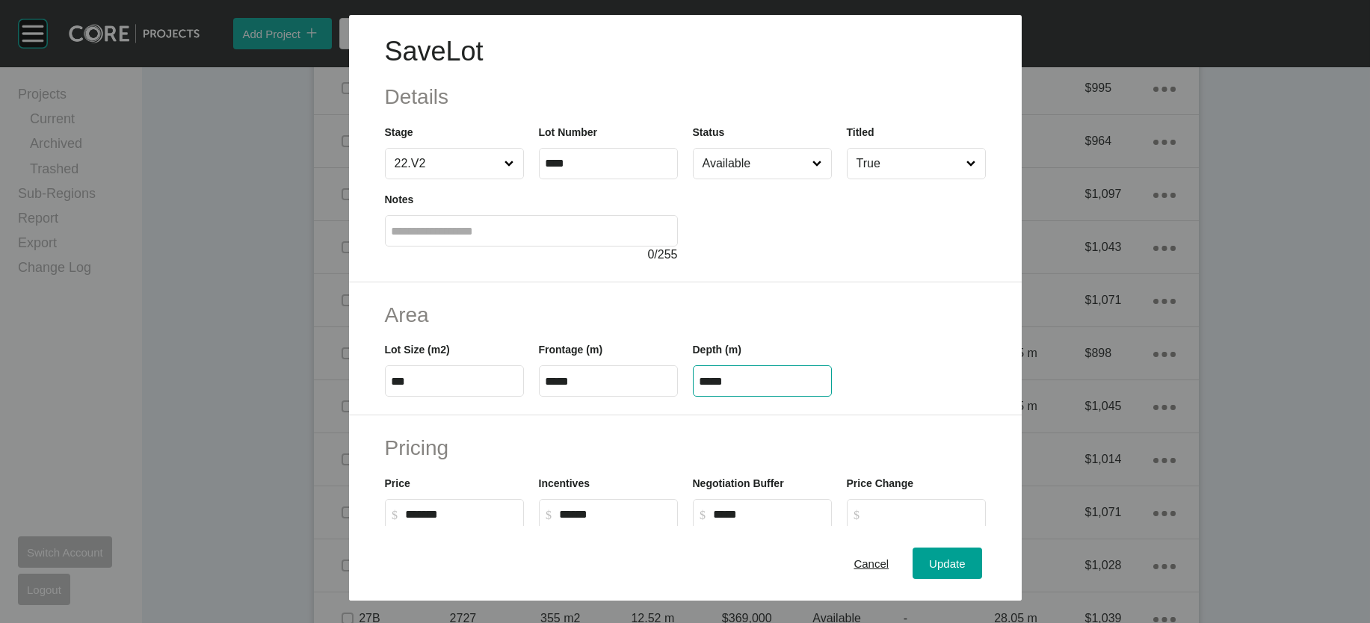
click at [665, 397] on div "Lot Size (m2) *** Frontage (m) ***** Depth (m) *****" at bounding box center [685, 363] width 616 height 67
paste input "text"
type input "*****"
click at [996, 548] on div "Save Lot Details Stage 22.V2 Lot Number **** Status Available Titled True Notes…" at bounding box center [685, 311] width 1370 height 623
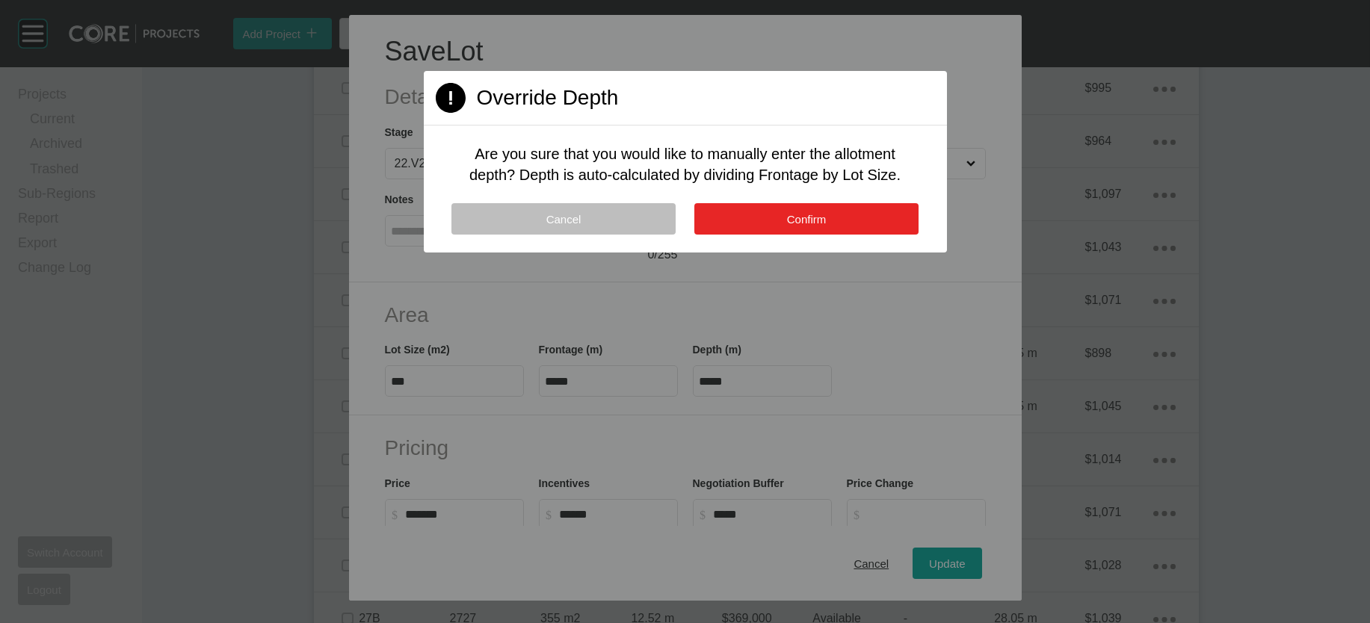
click at [815, 235] on button "Confirm" at bounding box center [806, 218] width 224 height 31
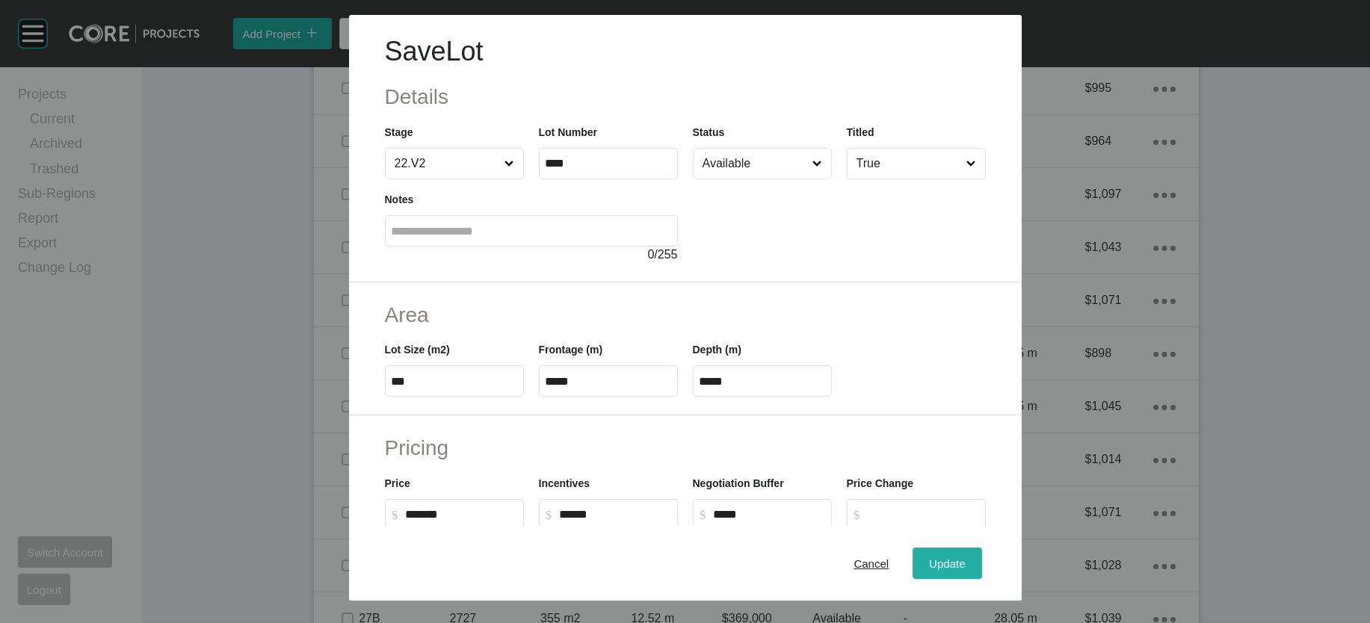
click at [969, 553] on div "Update" at bounding box center [946, 563] width 43 height 20
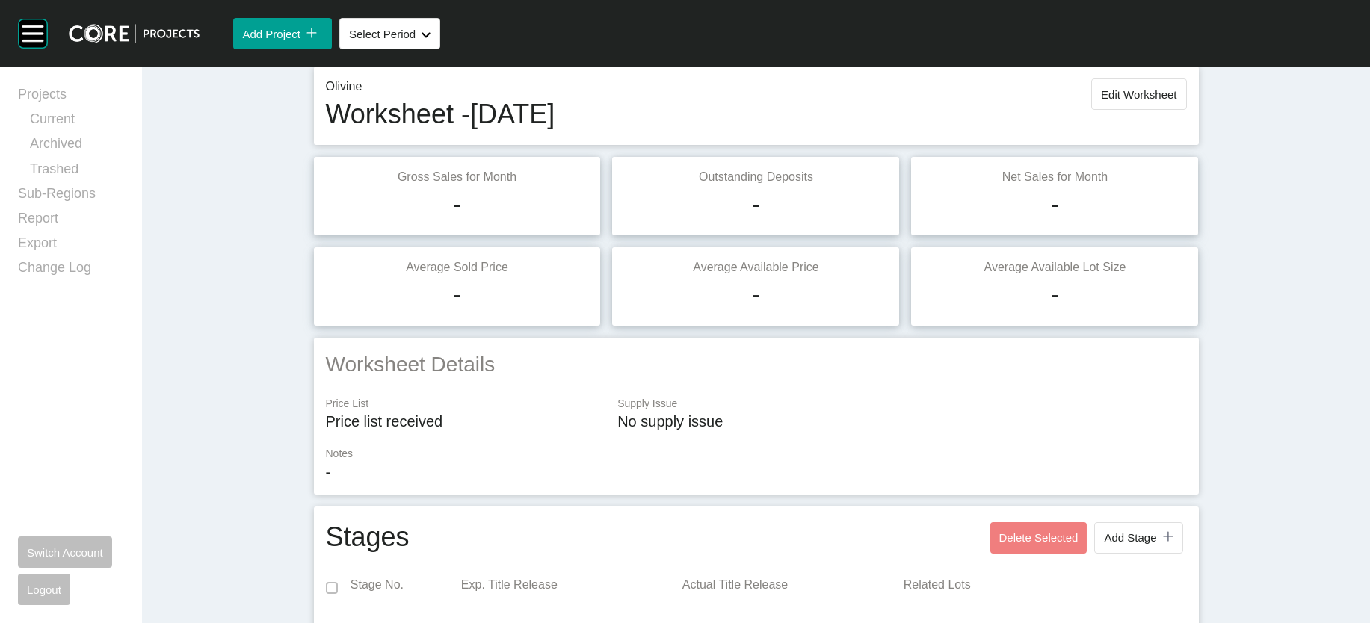
scroll to position [0, 0]
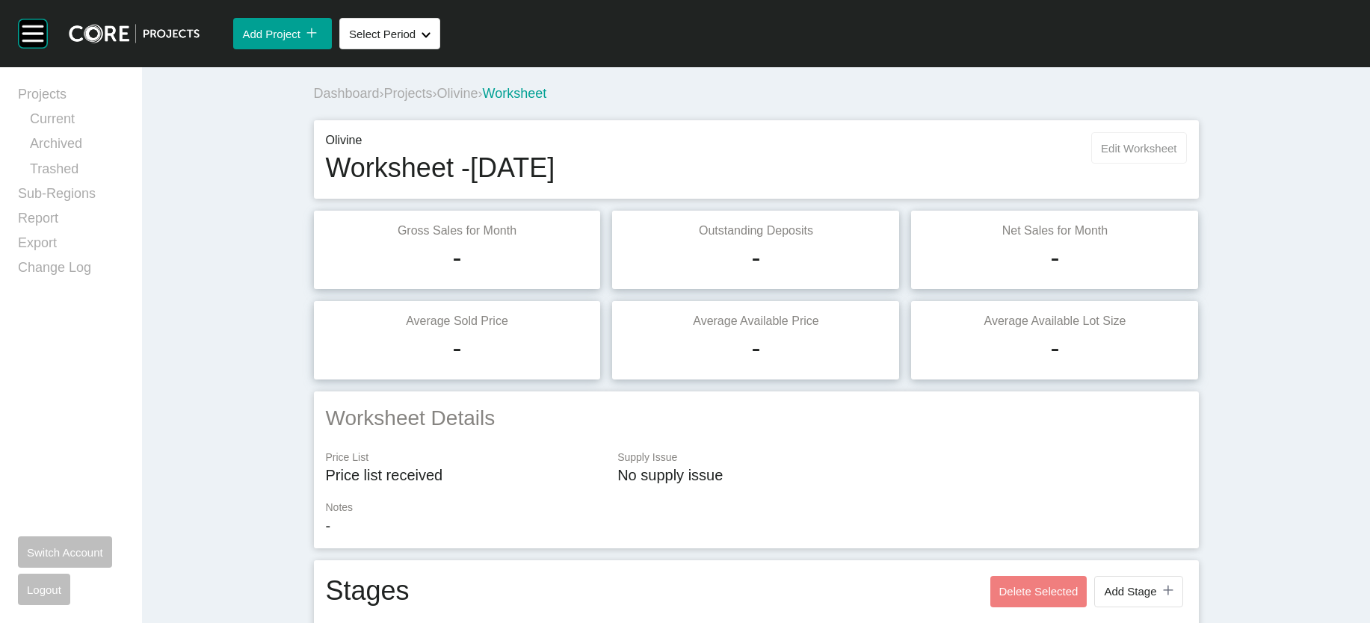
click at [1186, 164] on button "Edit Worksheet" at bounding box center [1138, 147] width 95 height 31
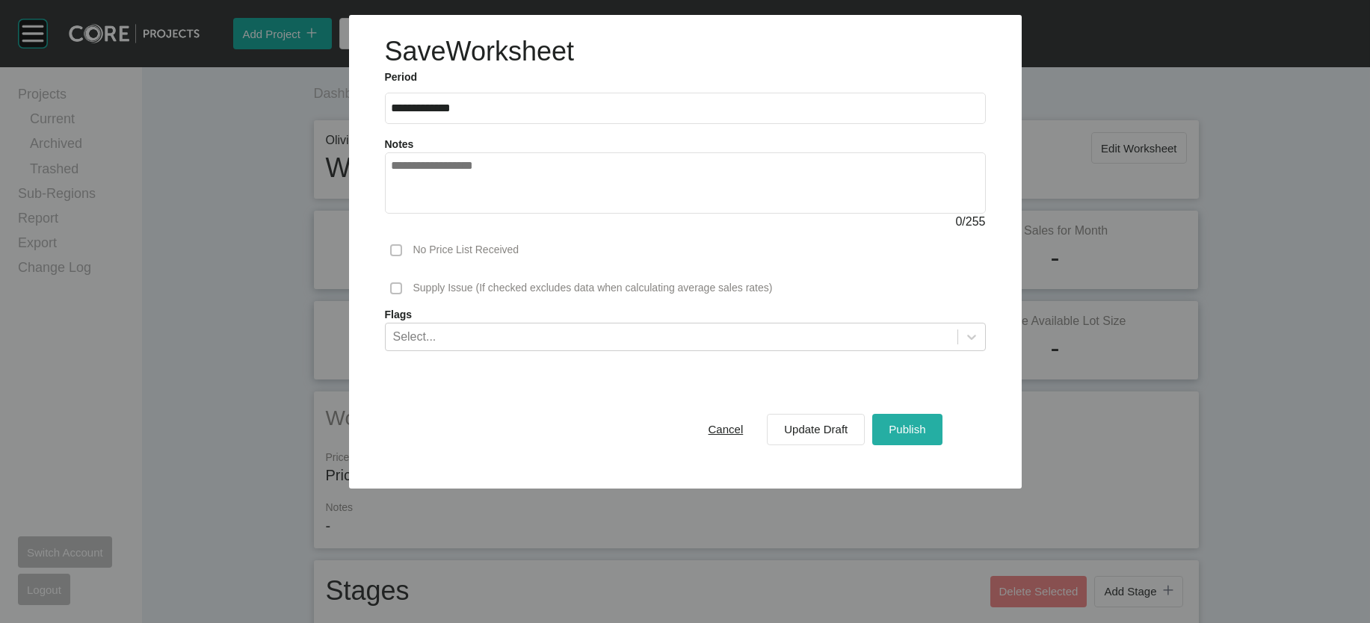
click at [925, 436] on span "Publish" at bounding box center [907, 429] width 37 height 13
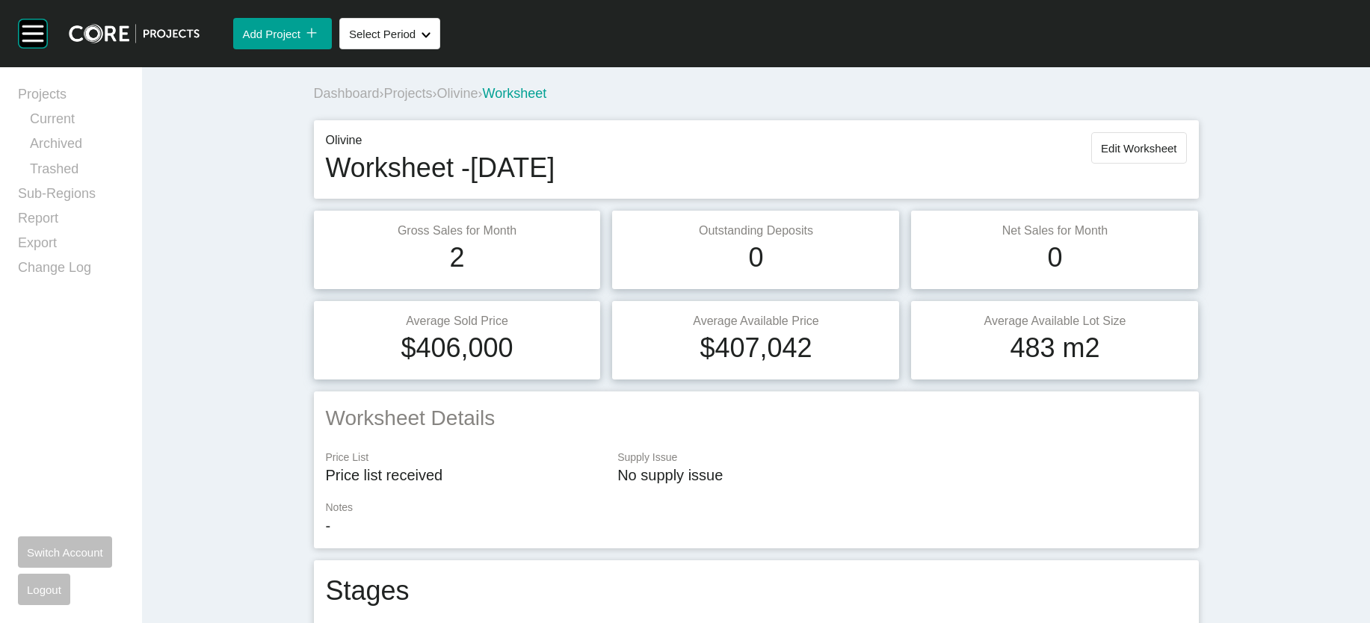
click at [437, 101] on span "Olivine" at bounding box center [457, 93] width 41 height 15
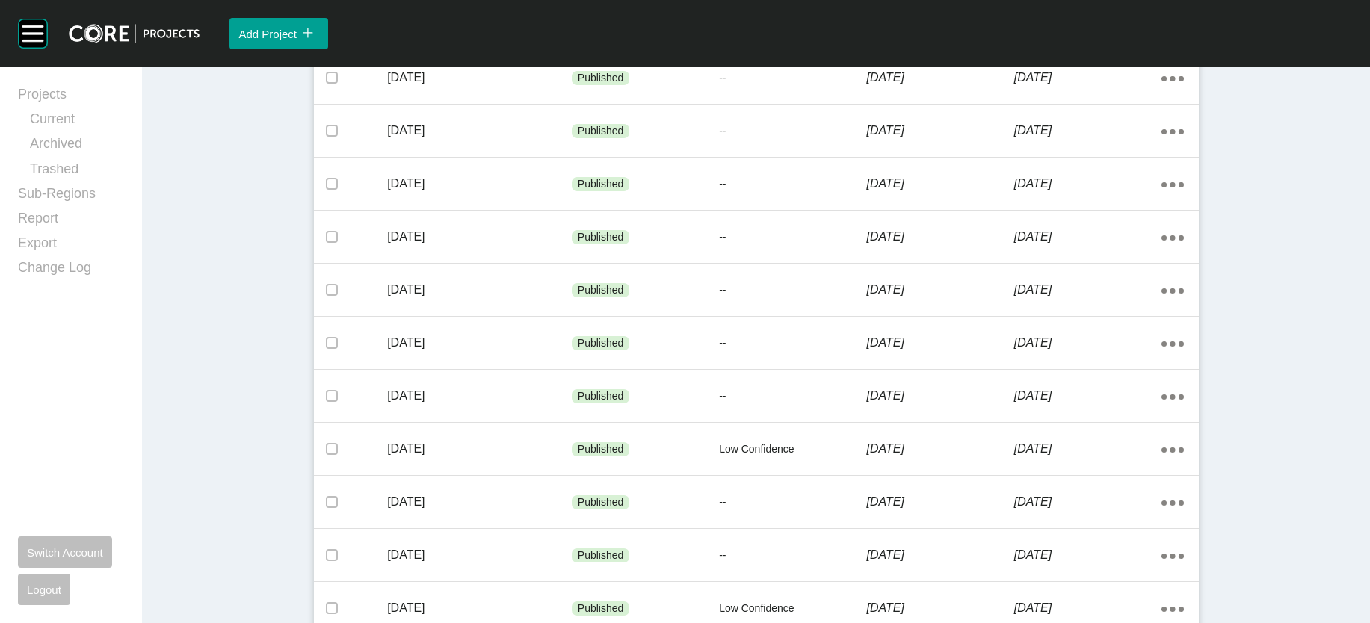
scroll to position [1046, 0]
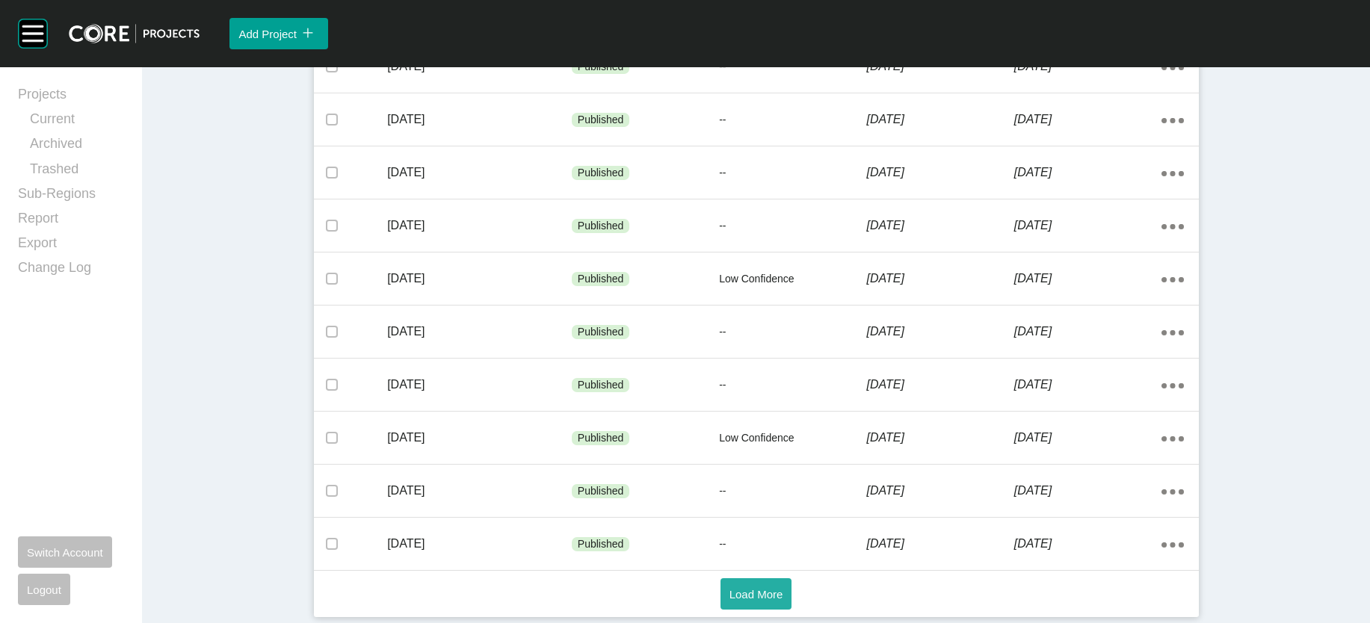
click at [736, 588] on span "Load More" at bounding box center [756, 594] width 54 height 13
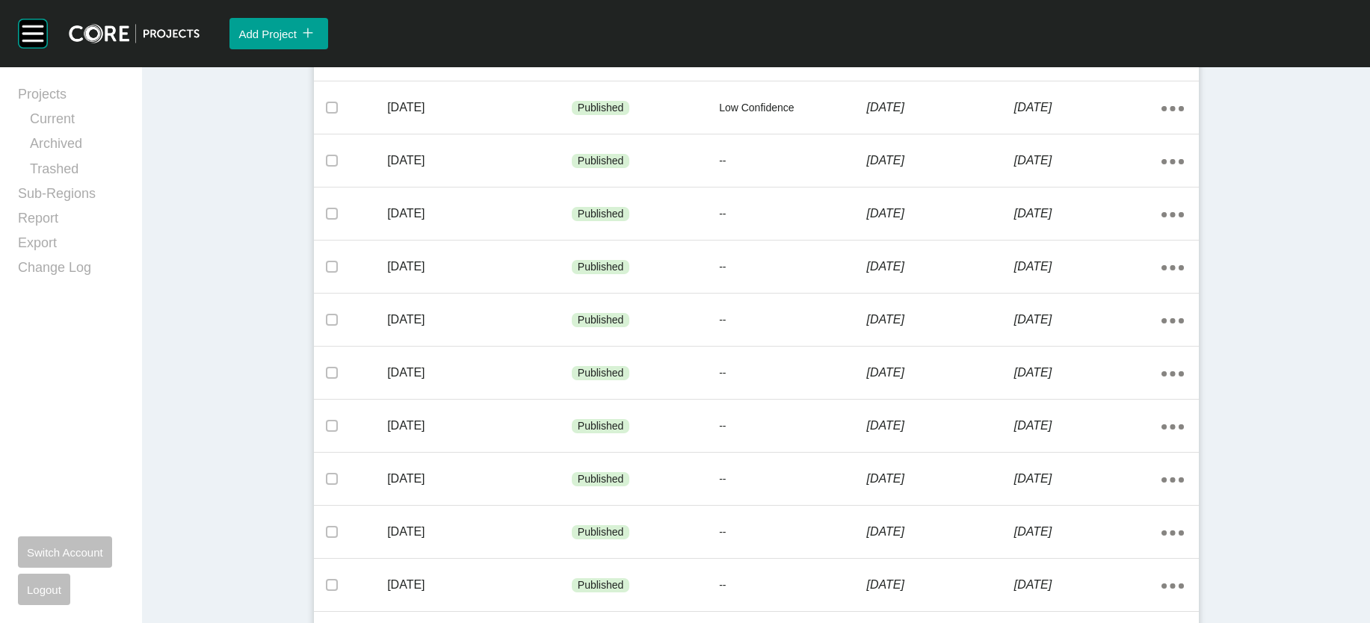
scroll to position [1591, 0]
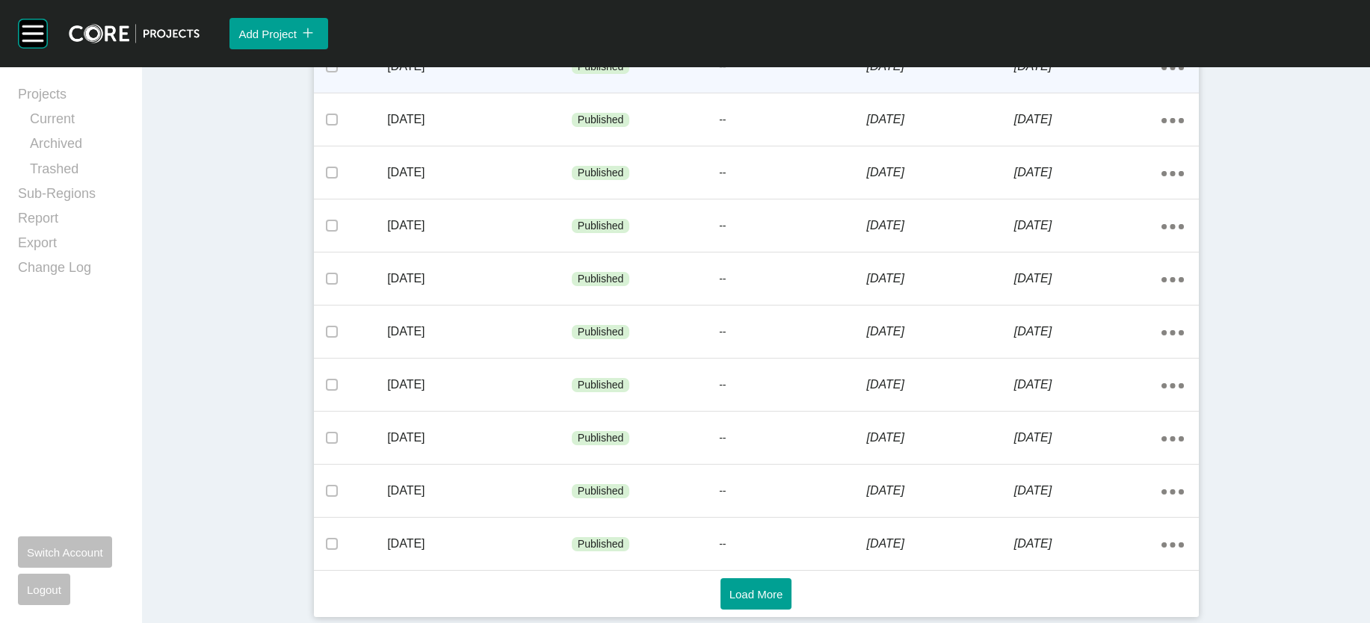
click at [821, 75] on p "--" at bounding box center [792, 67] width 147 height 15
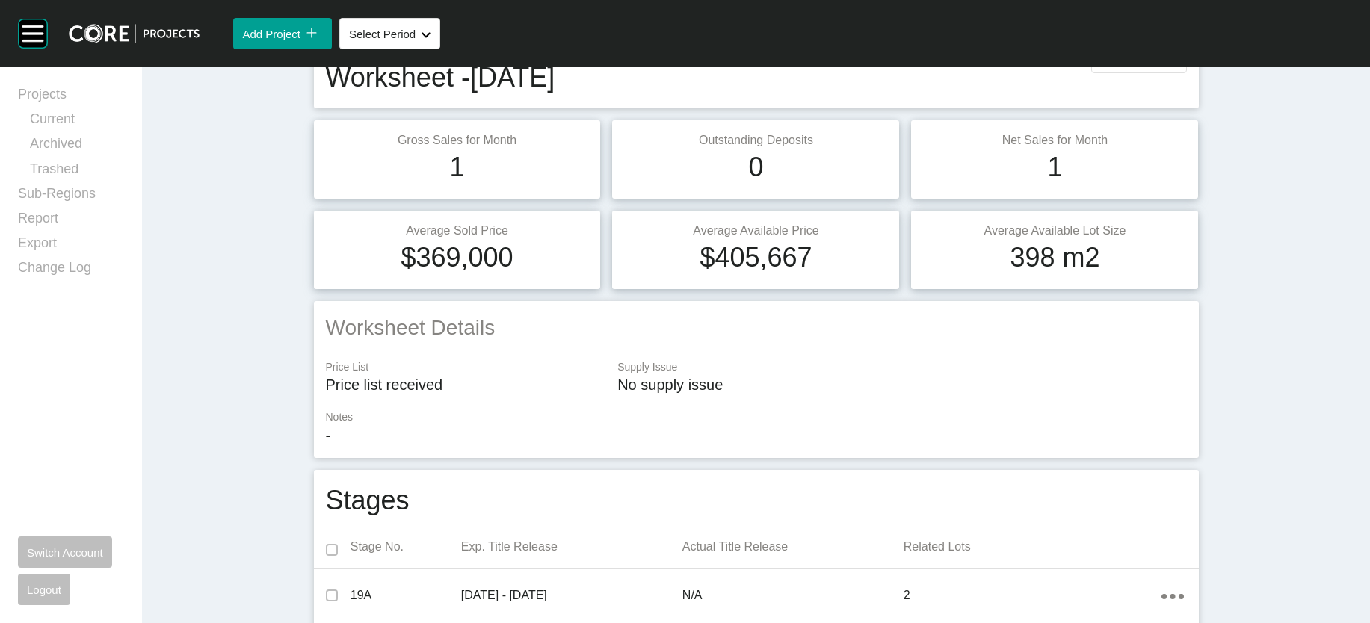
scroll to position [84, 0]
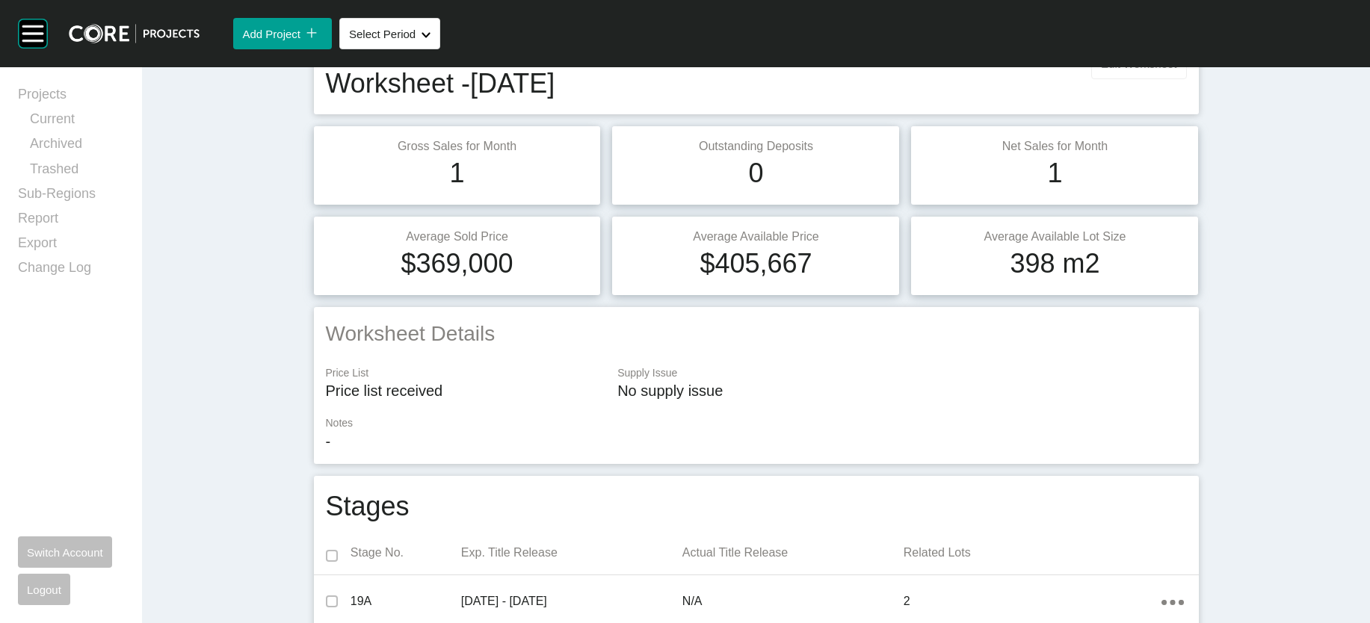
click at [1186, 79] on button "Edit Worksheet" at bounding box center [1138, 63] width 95 height 31
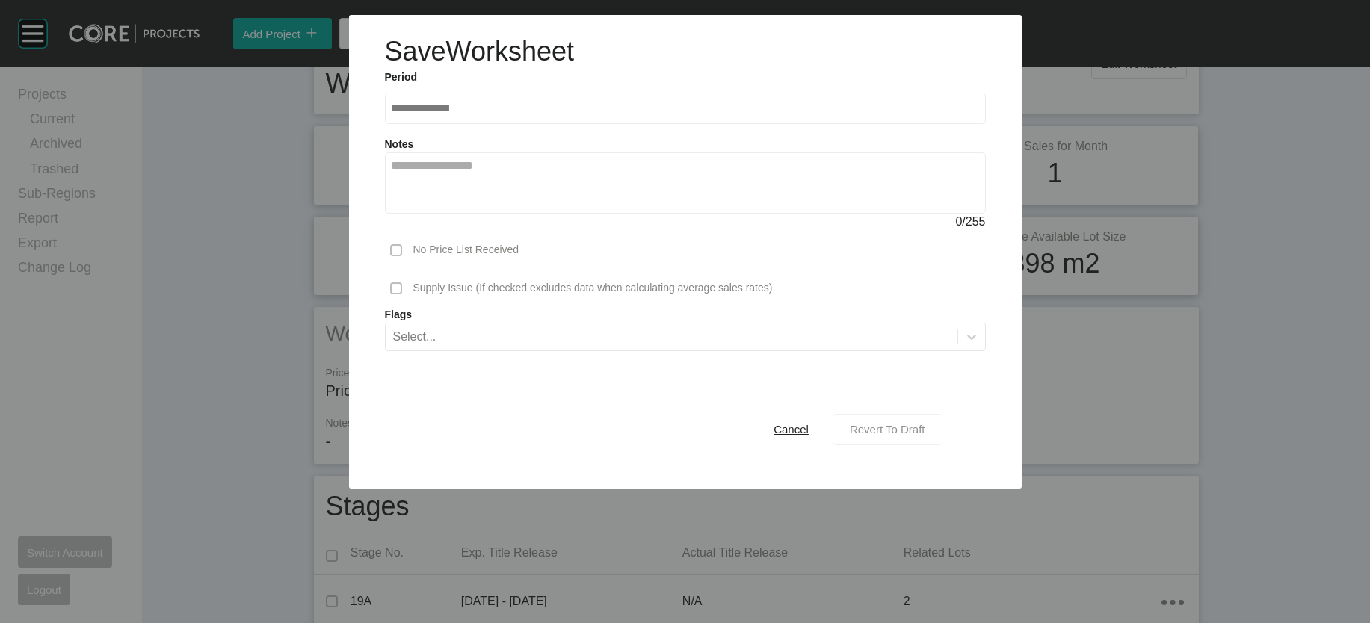
click at [925, 436] on span "Revert To Draft" at bounding box center [887, 429] width 75 height 13
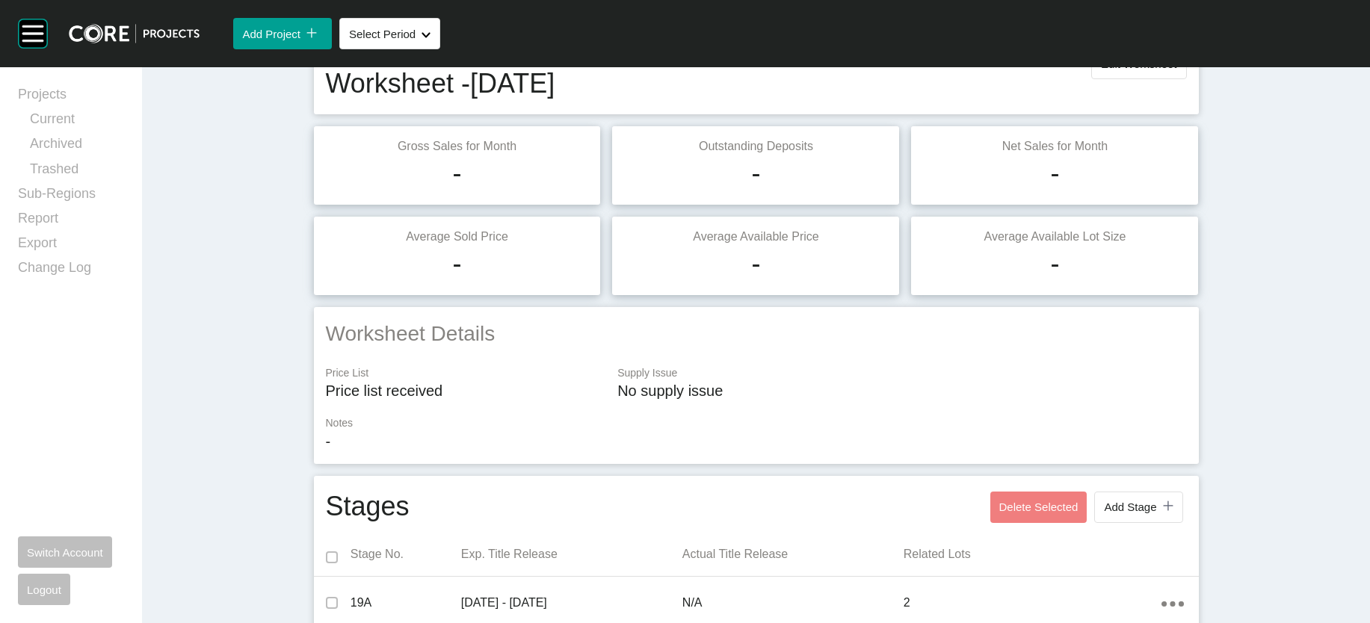
scroll to position [1407, 0]
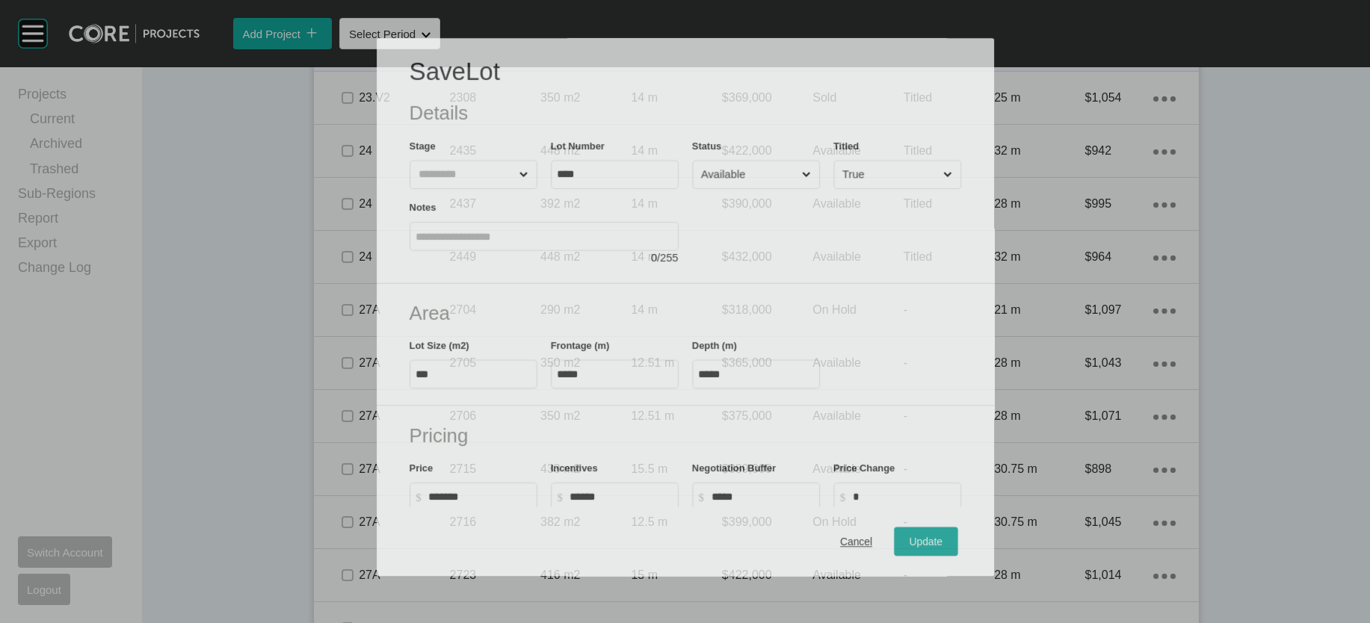
scroll to position [1349, 0]
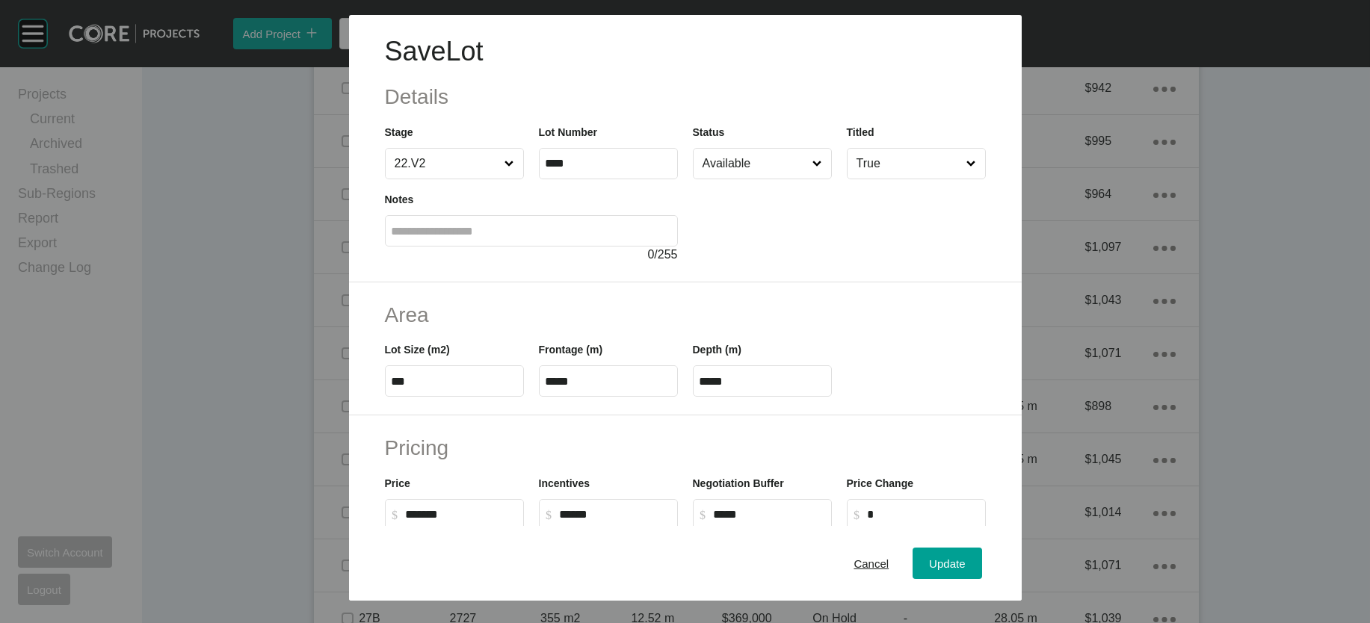
drag, startPoint x: 673, startPoint y: 474, endPoint x: 627, endPoint y: 474, distance: 46.3
click at [638, 397] on div "Lot Size (m2) *** Frontage (m) ***** Depth (m) *****" at bounding box center [685, 363] width 616 height 67
paste input "text"
type input "*****"
click at [965, 557] on span "Update" at bounding box center [947, 563] width 36 height 13
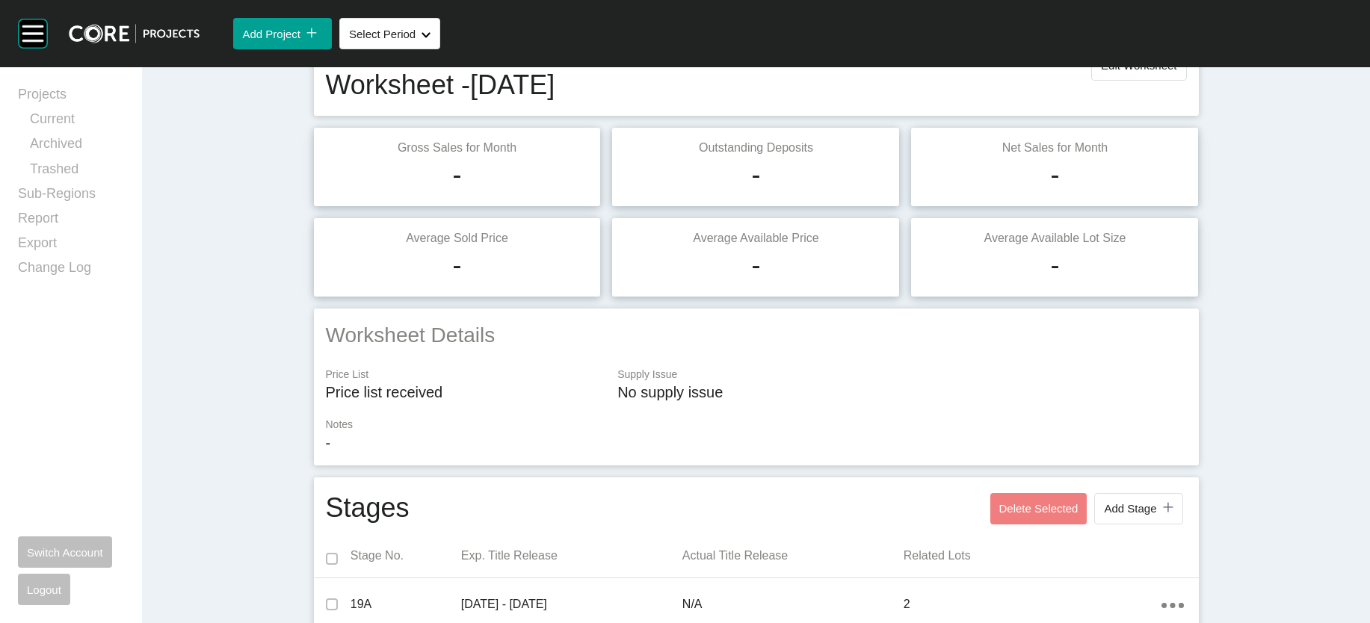
scroll to position [61, 0]
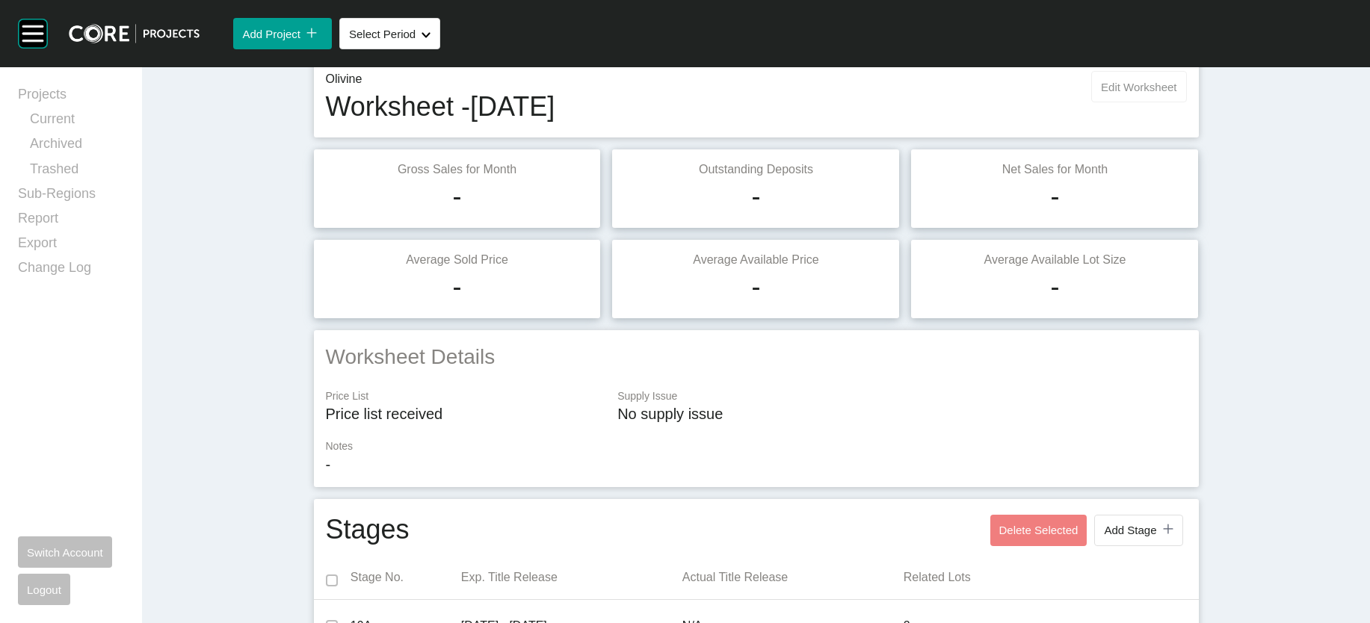
click at [1176, 93] on span "Edit Worksheet" at bounding box center [1138, 87] width 75 height 13
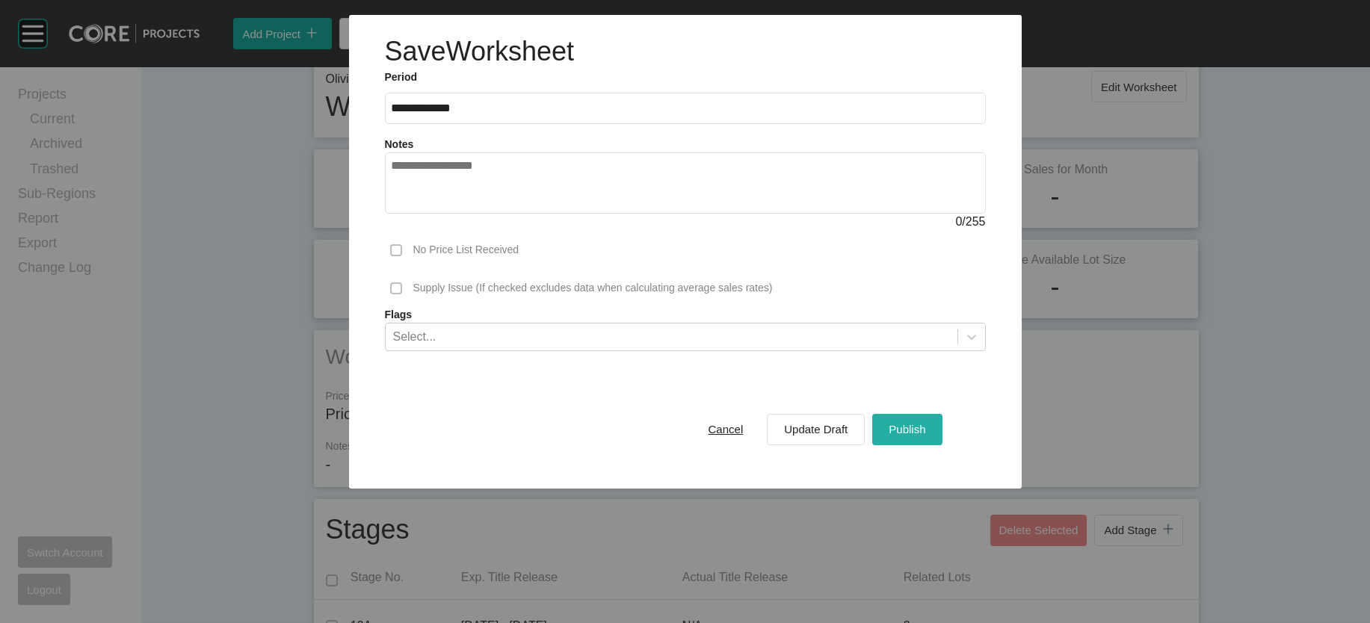
click at [925, 436] on span "Publish" at bounding box center [907, 429] width 37 height 13
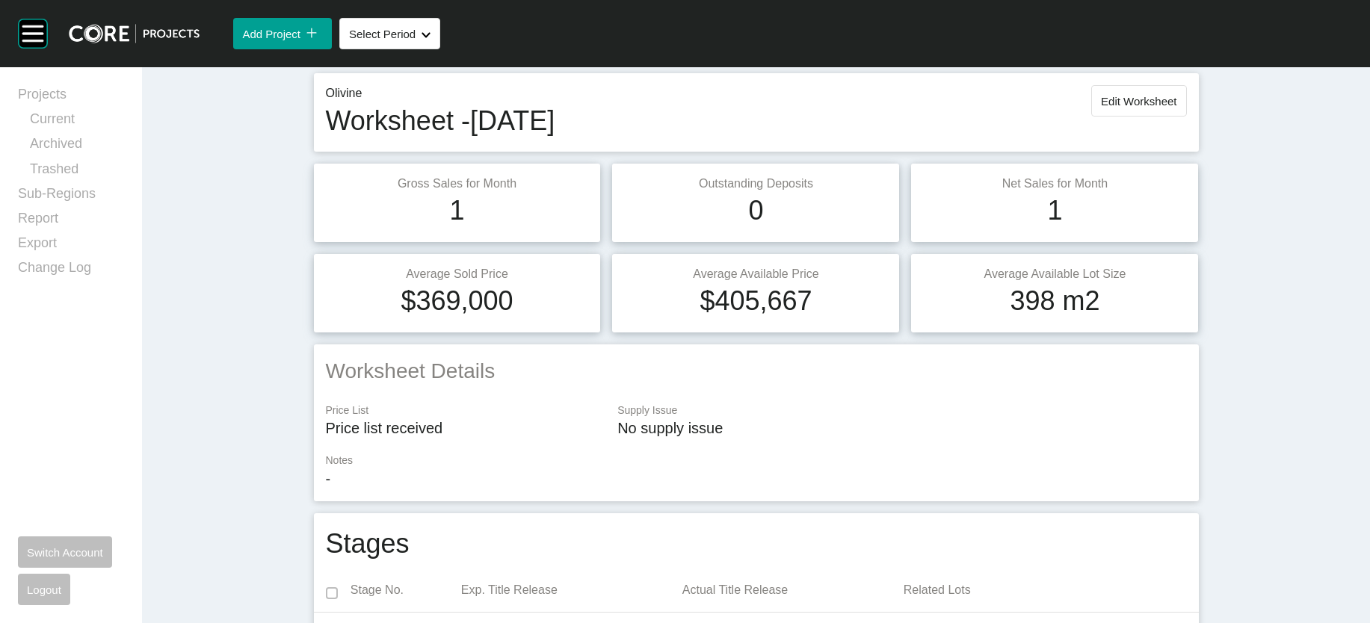
scroll to position [0, 0]
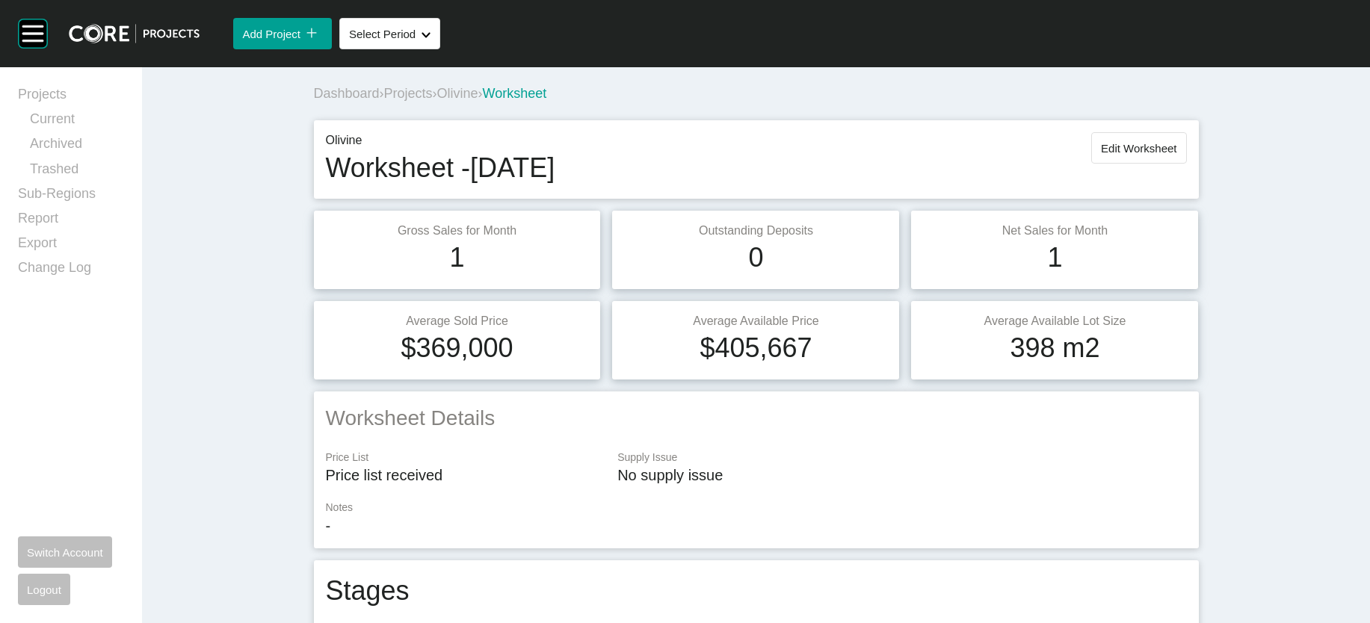
click at [437, 101] on span "Olivine" at bounding box center [457, 93] width 41 height 15
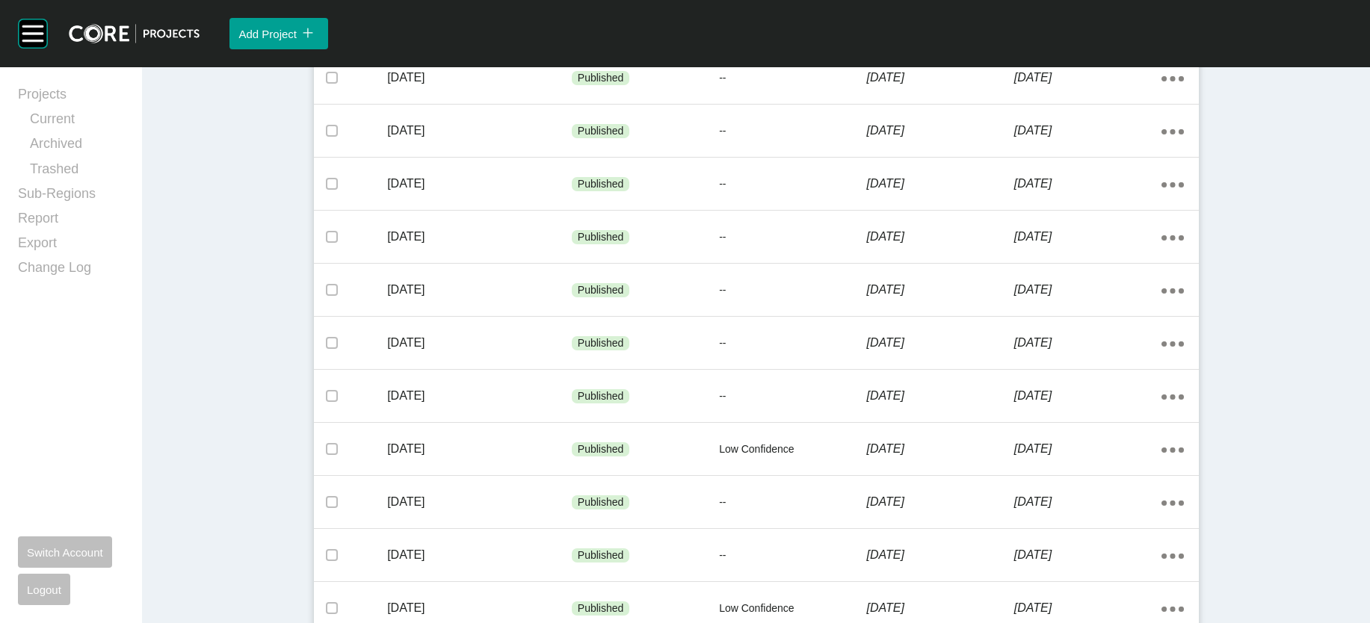
scroll to position [1046, 0]
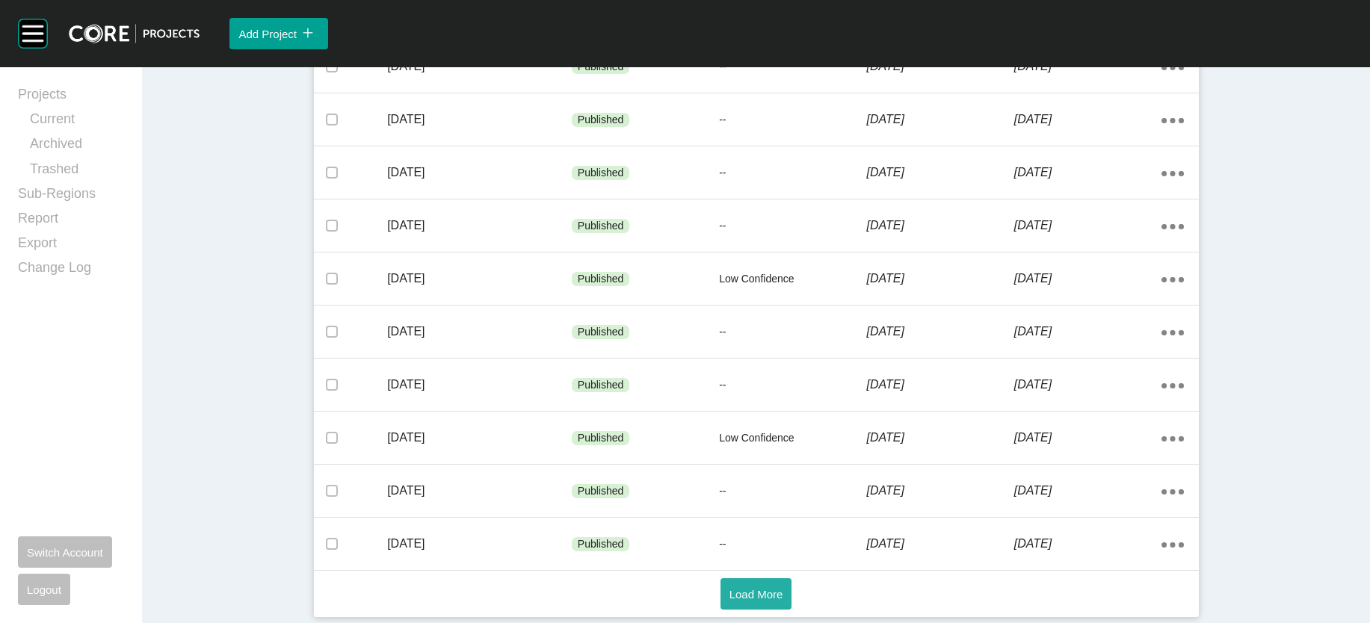
click at [754, 591] on span "Load More" at bounding box center [756, 594] width 54 height 13
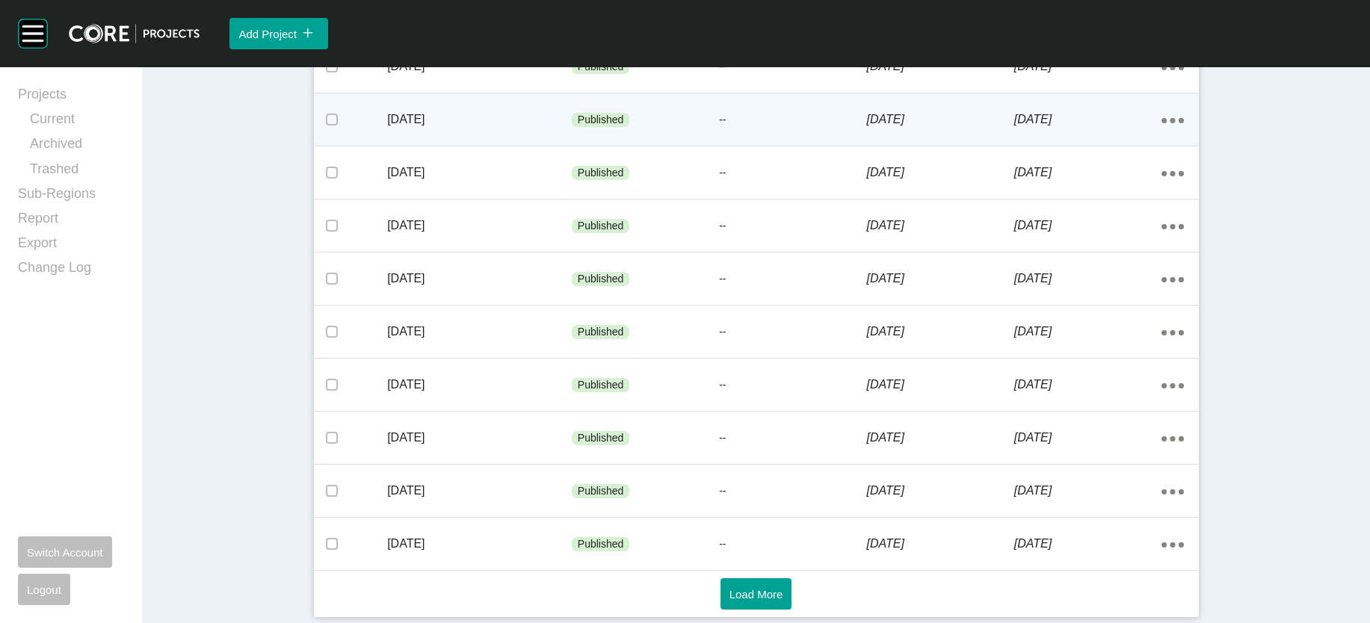
click at [830, 128] on p "--" at bounding box center [792, 120] width 147 height 15
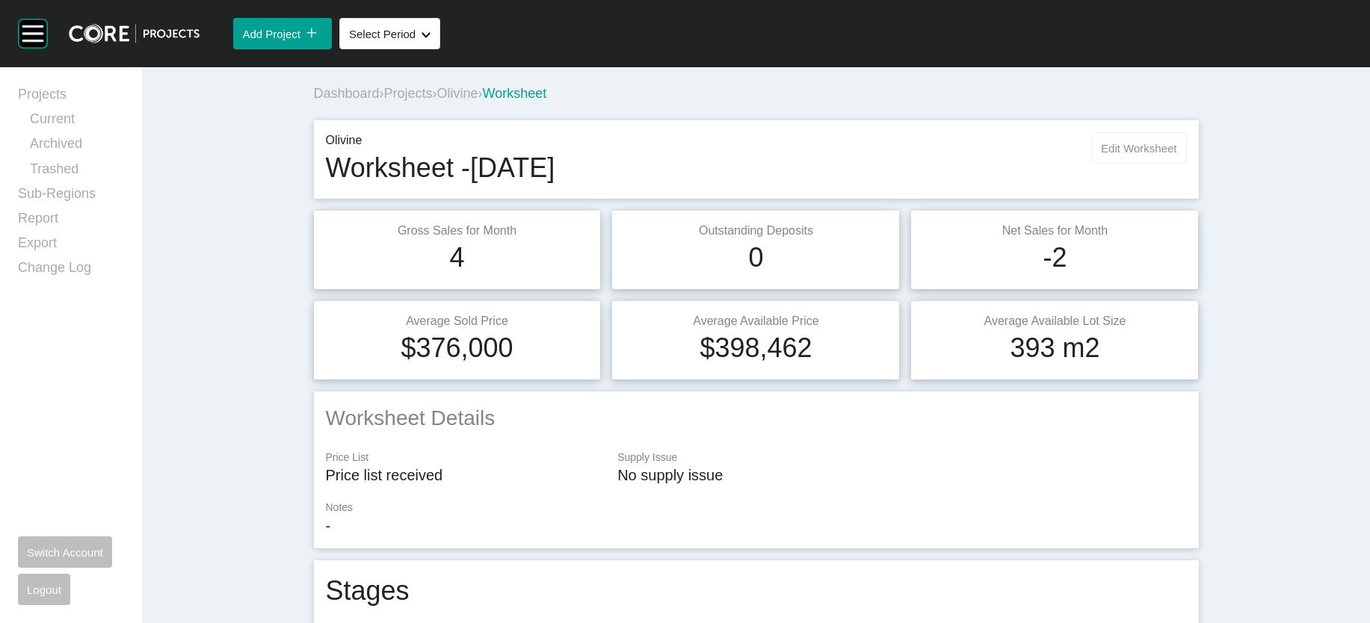
click at [1176, 155] on span "Edit Worksheet" at bounding box center [1138, 148] width 75 height 13
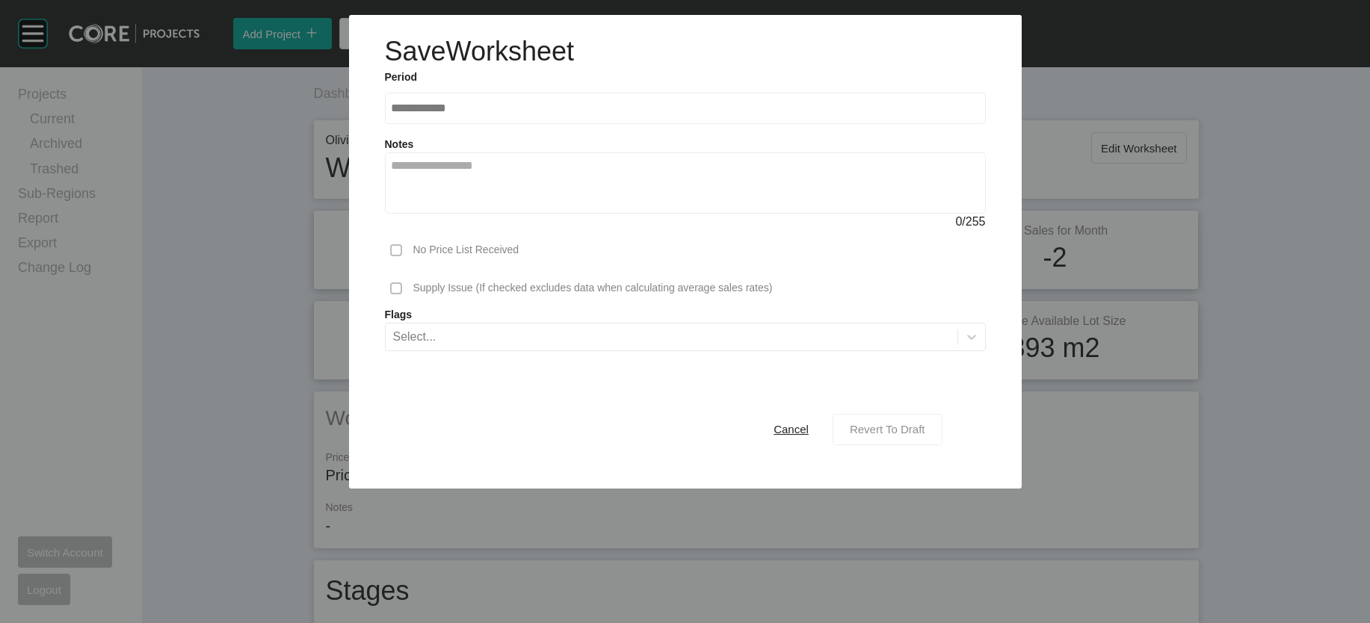
click at [918, 436] on span "Revert To Draft" at bounding box center [887, 429] width 75 height 13
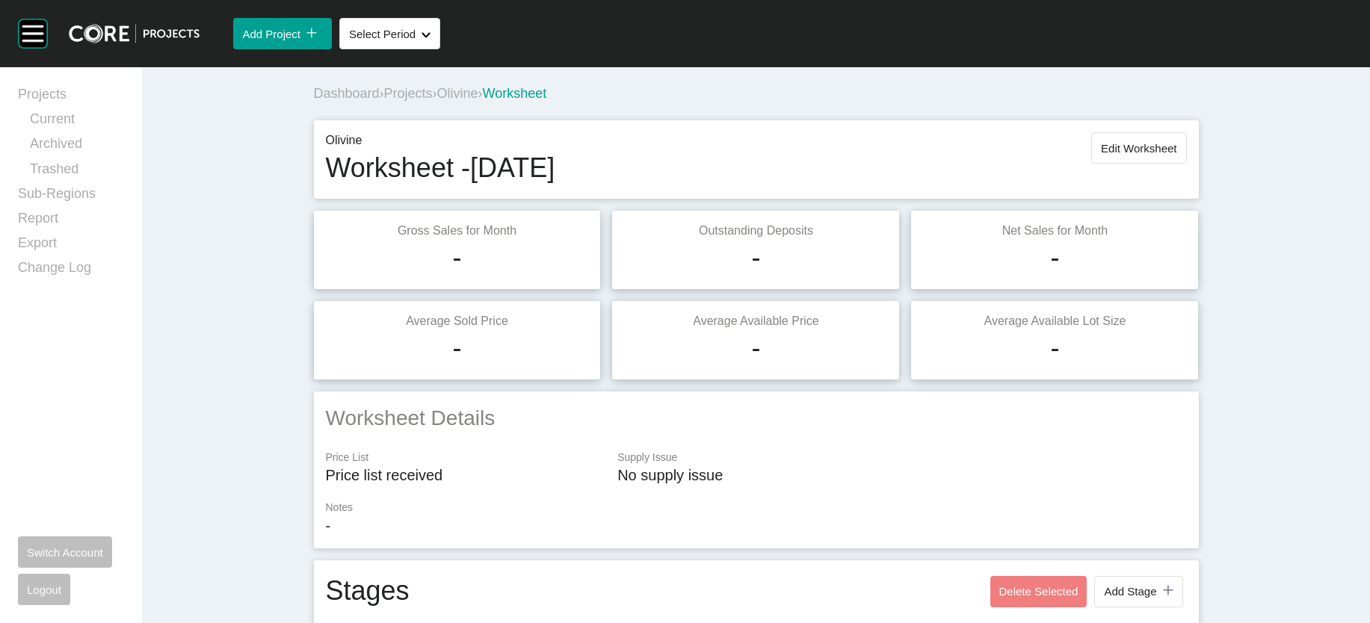
scroll to position [1142, 0]
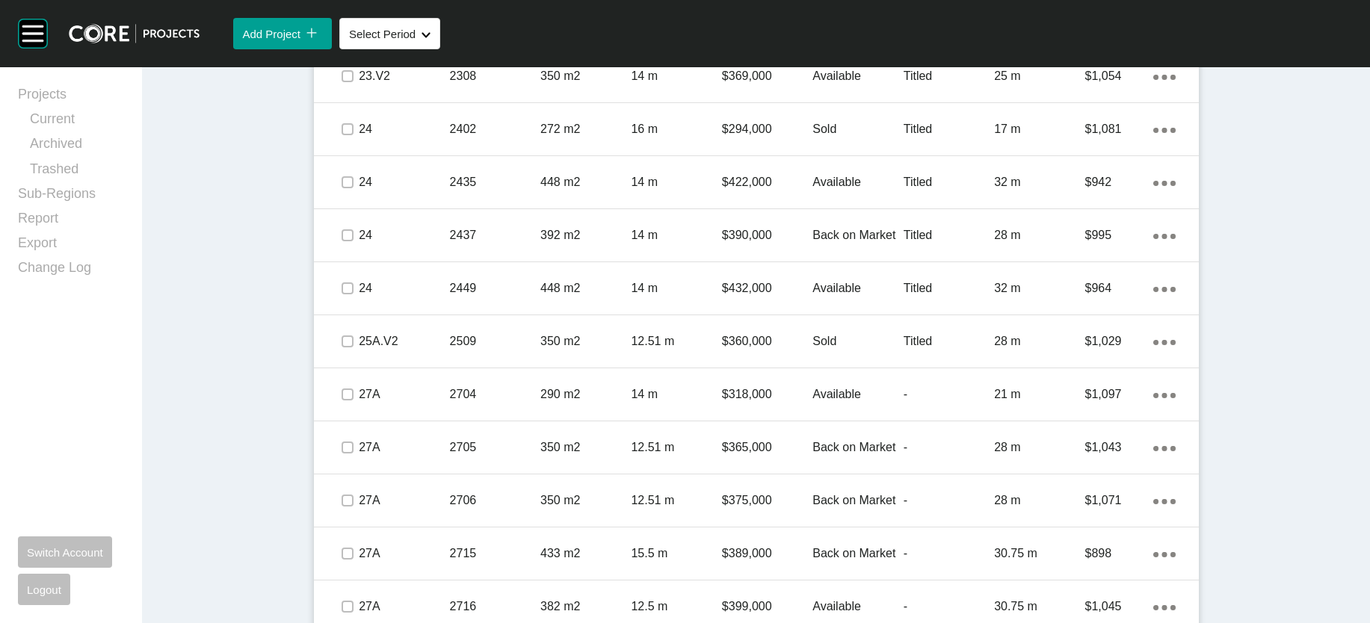
click at [1153, 31] on p "$900" at bounding box center [1119, 23] width 68 height 16
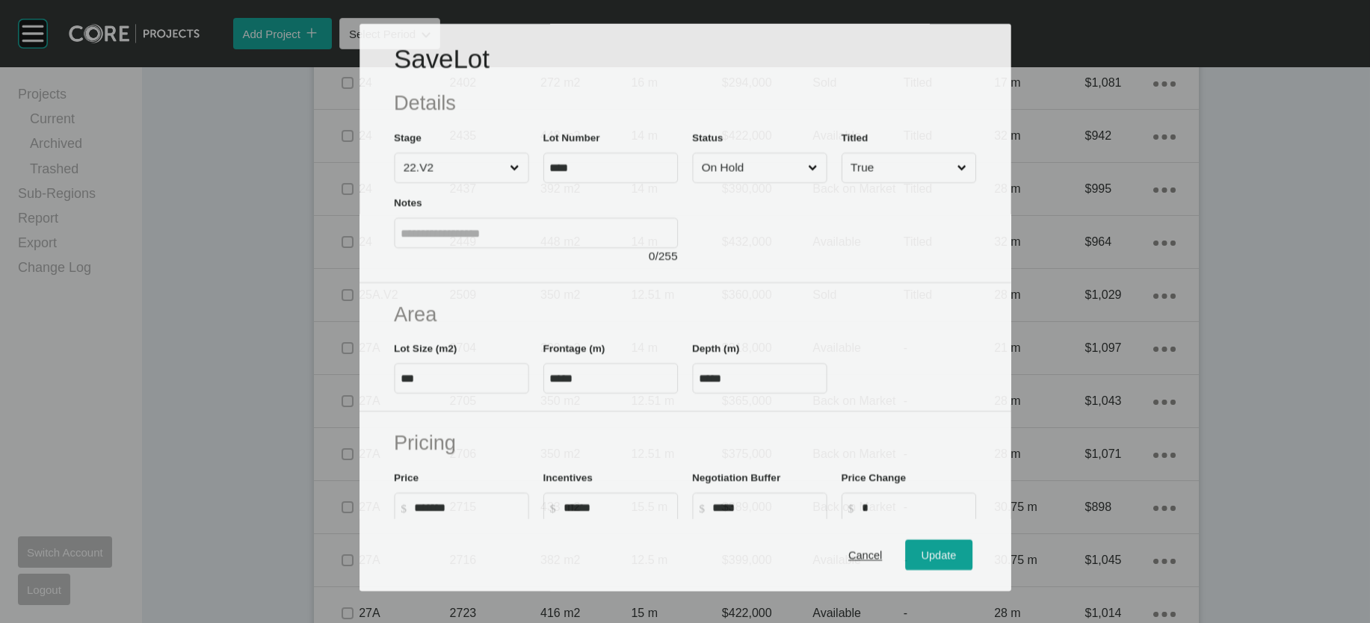
scroll to position [1084, 0]
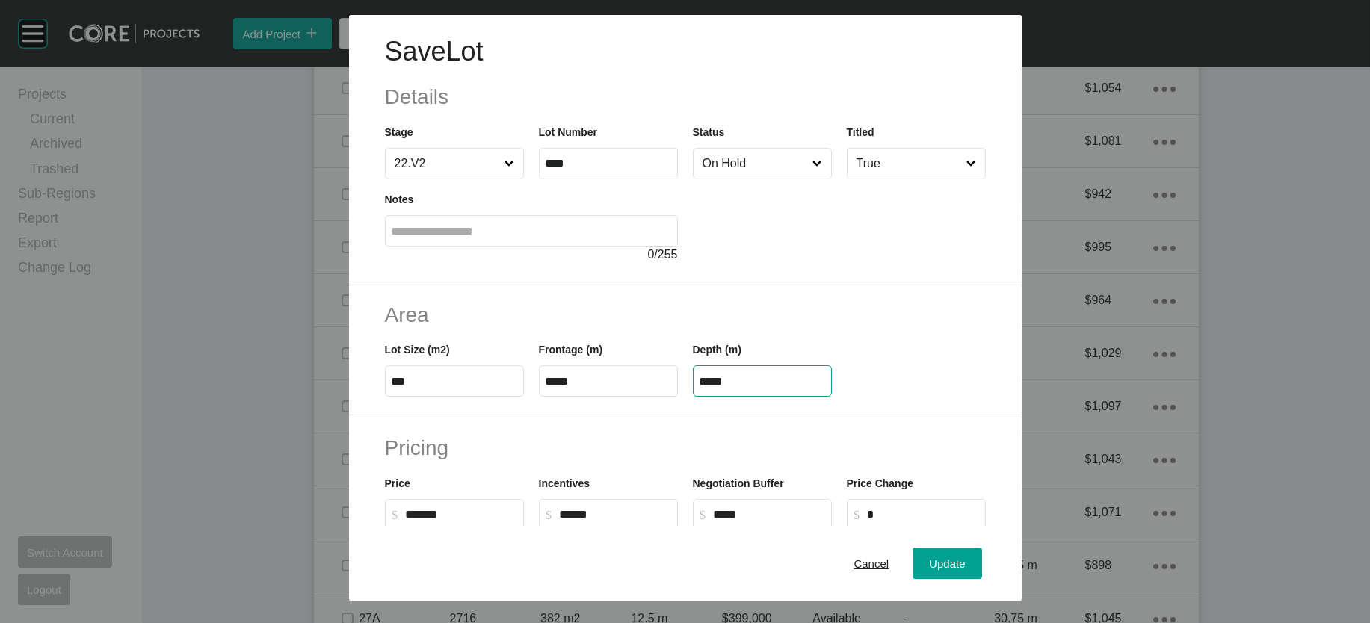
drag, startPoint x: 728, startPoint y: 475, endPoint x: 660, endPoint y: 464, distance: 68.8
click at [638, 397] on div "Lot Size (m2) *** Frontage (m) ***** Depth (m) *****" at bounding box center [685, 363] width 616 height 67
paste input "text"
type input "*****"
click at [999, 552] on div "Save Lot Details Stage 22.V2 Lot Number **** Status On Hold Titled True Notes 0…" at bounding box center [685, 311] width 1370 height 623
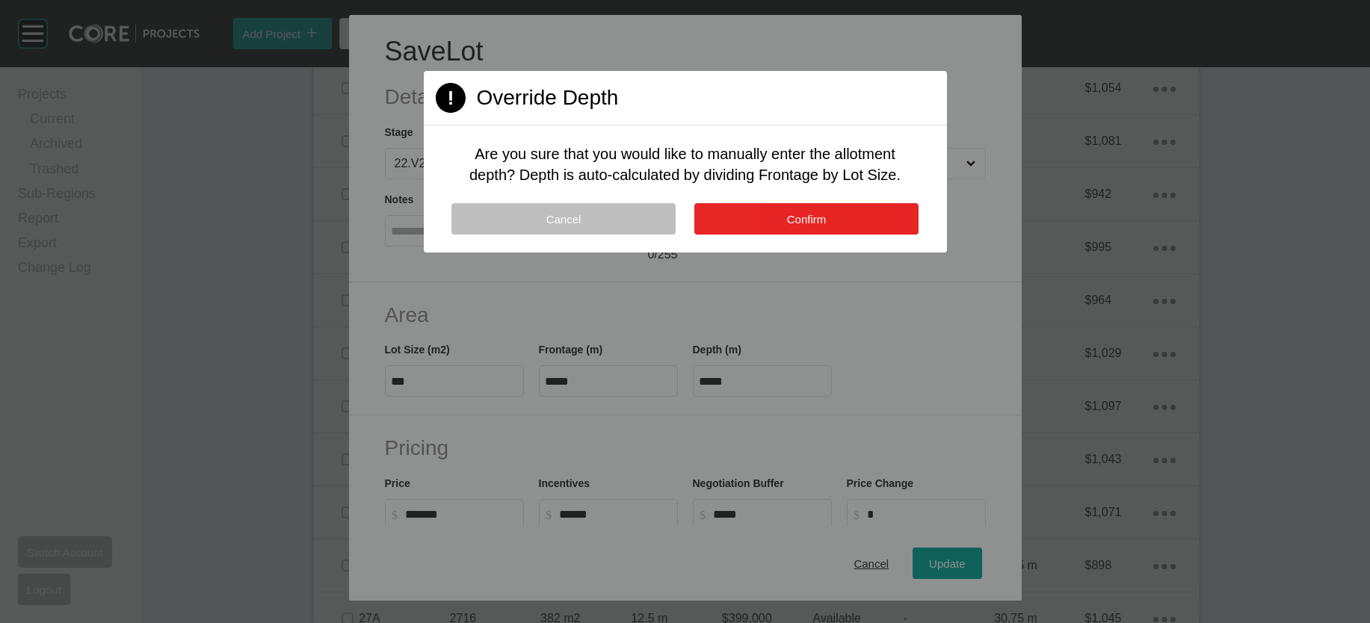
click at [863, 235] on button "Confirm" at bounding box center [806, 218] width 224 height 31
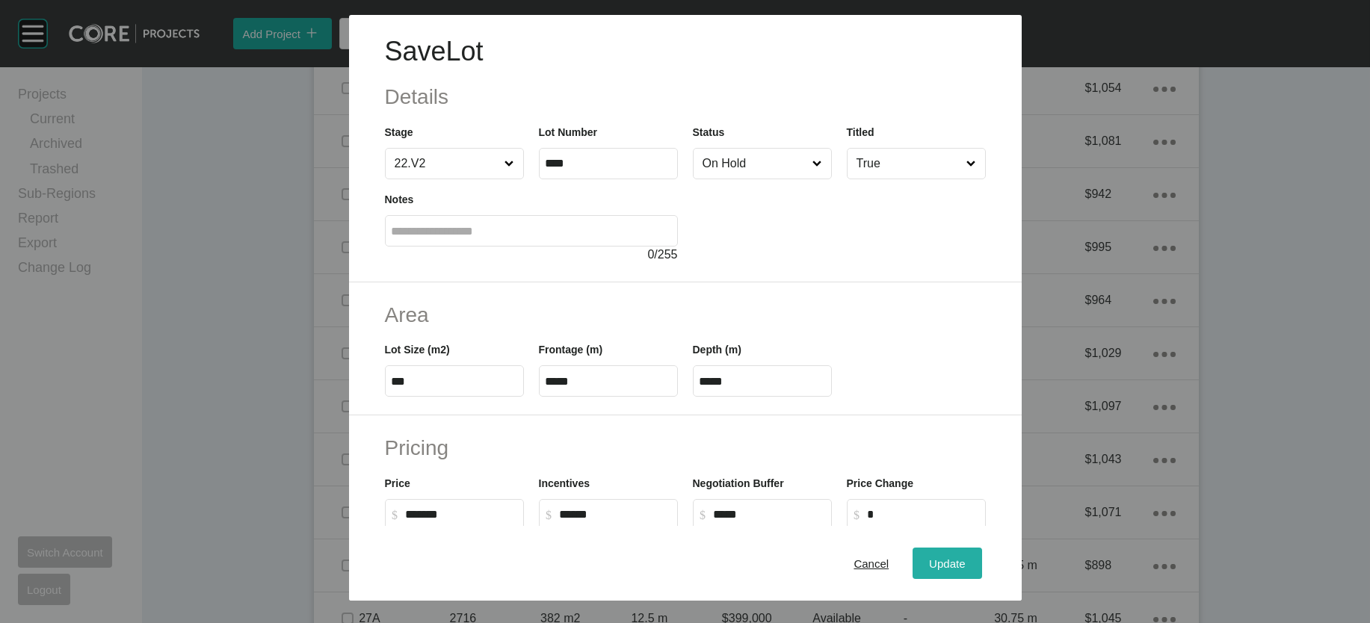
click at [963, 549] on button "Update" at bounding box center [947, 563] width 69 height 31
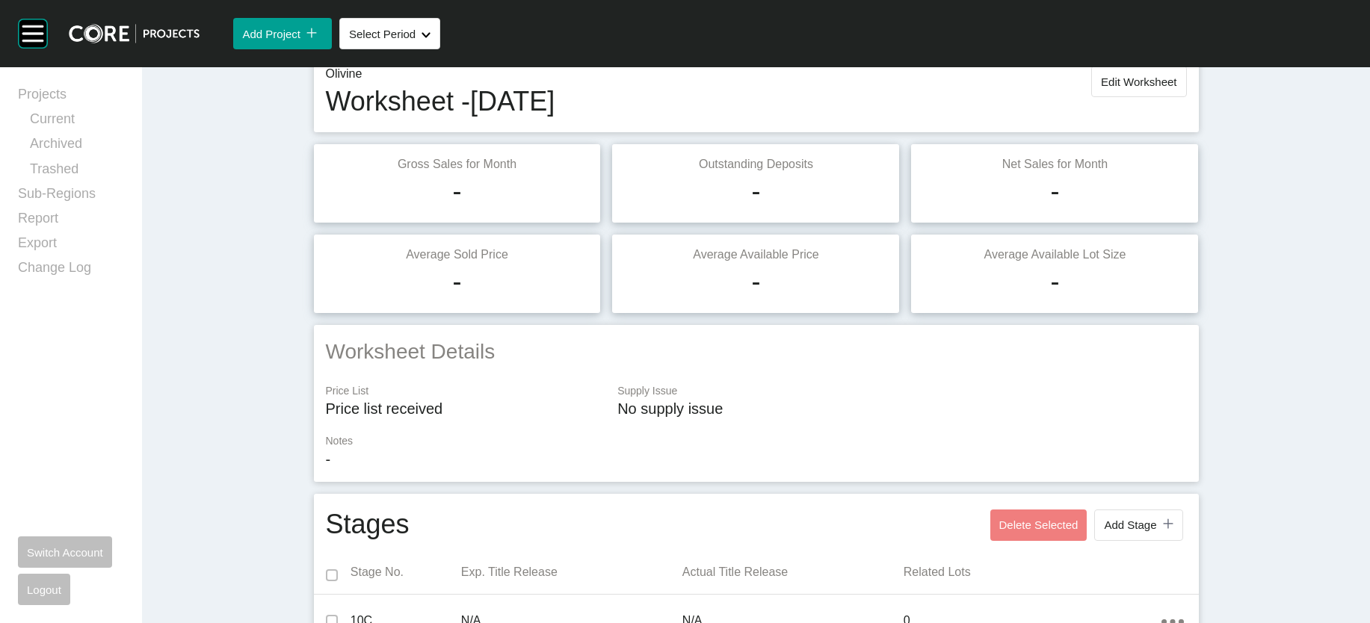
scroll to position [34, 0]
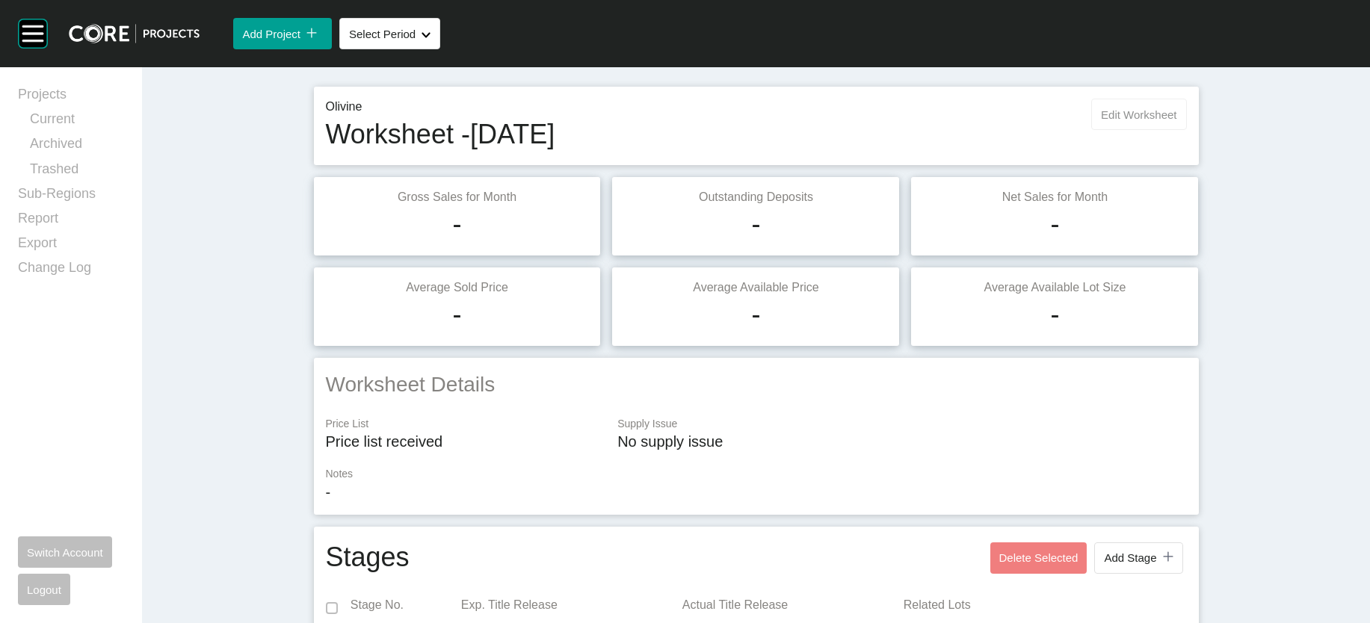
click at [1176, 121] on span "Edit Worksheet" at bounding box center [1138, 114] width 75 height 13
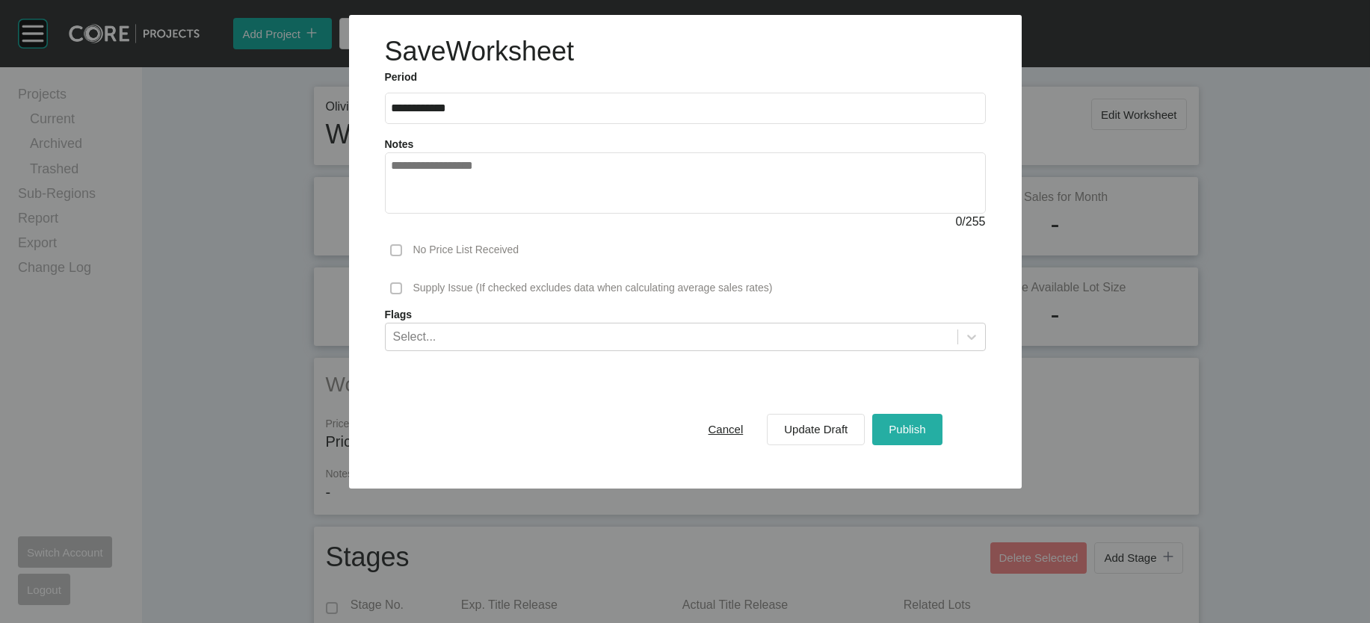
click at [925, 436] on span "Publish" at bounding box center [907, 429] width 37 height 13
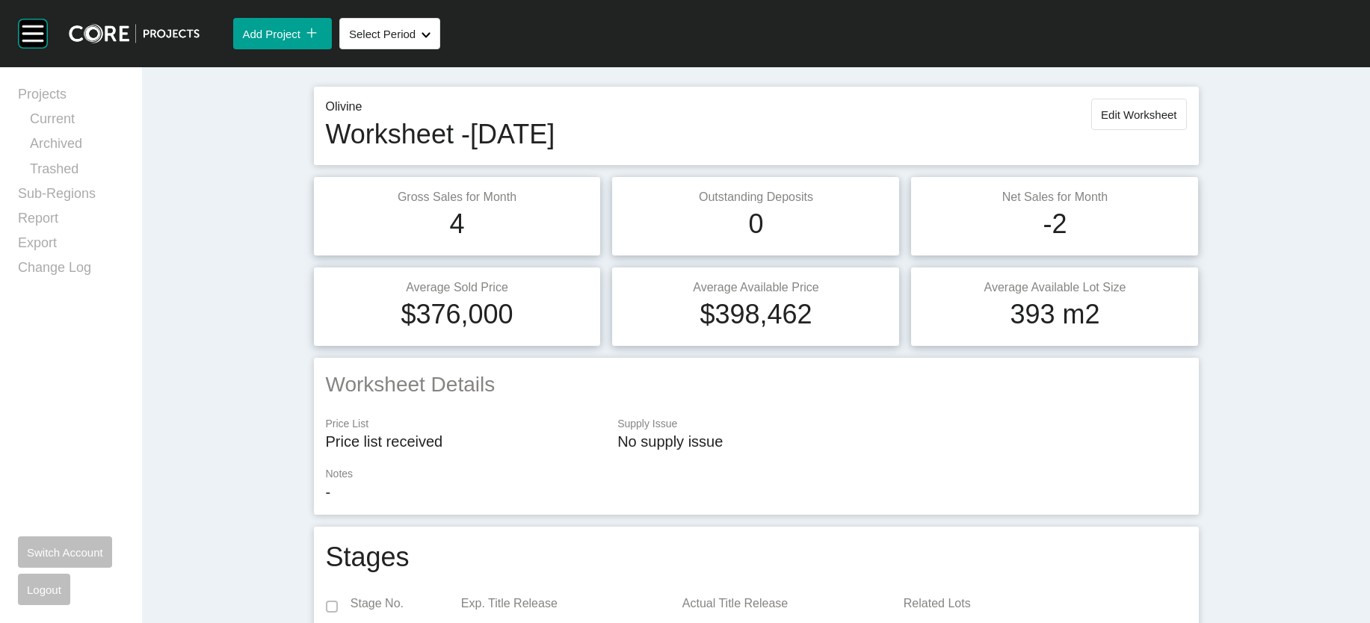
click at [437, 67] on span "Olivine" at bounding box center [457, 59] width 41 height 15
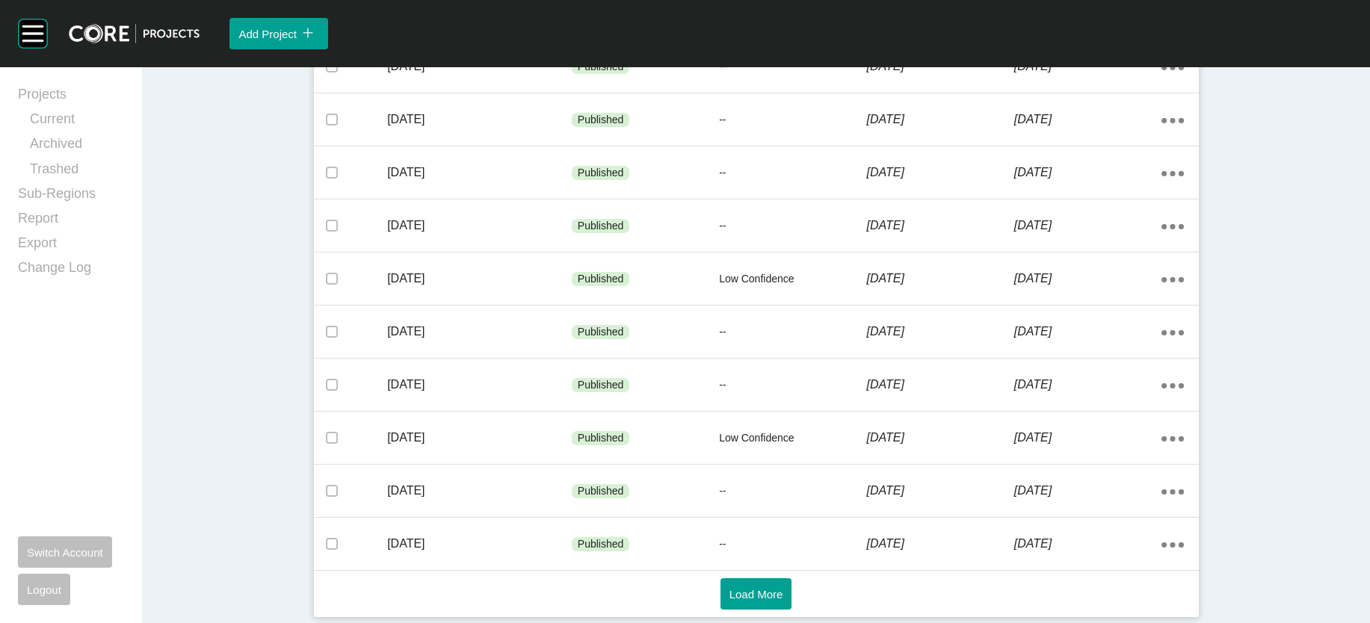
scroll to position [1046, 0]
click at [763, 588] on span "Load More" at bounding box center [756, 594] width 54 height 13
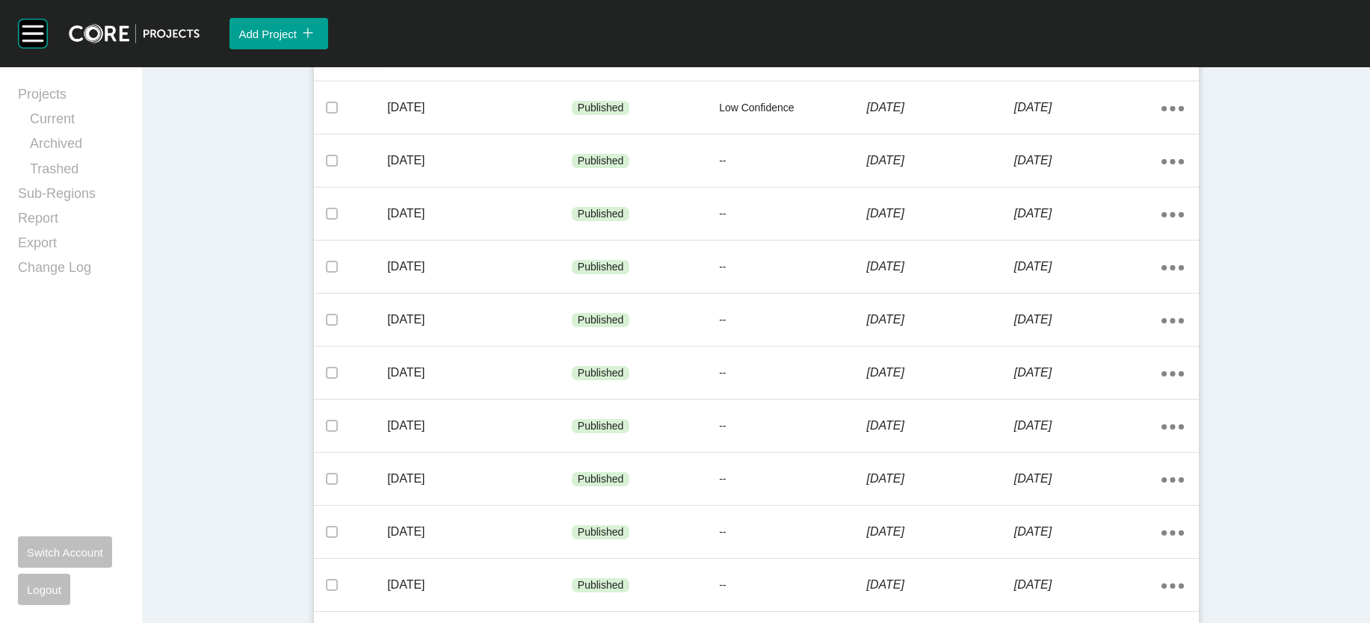
scroll to position [1591, 0]
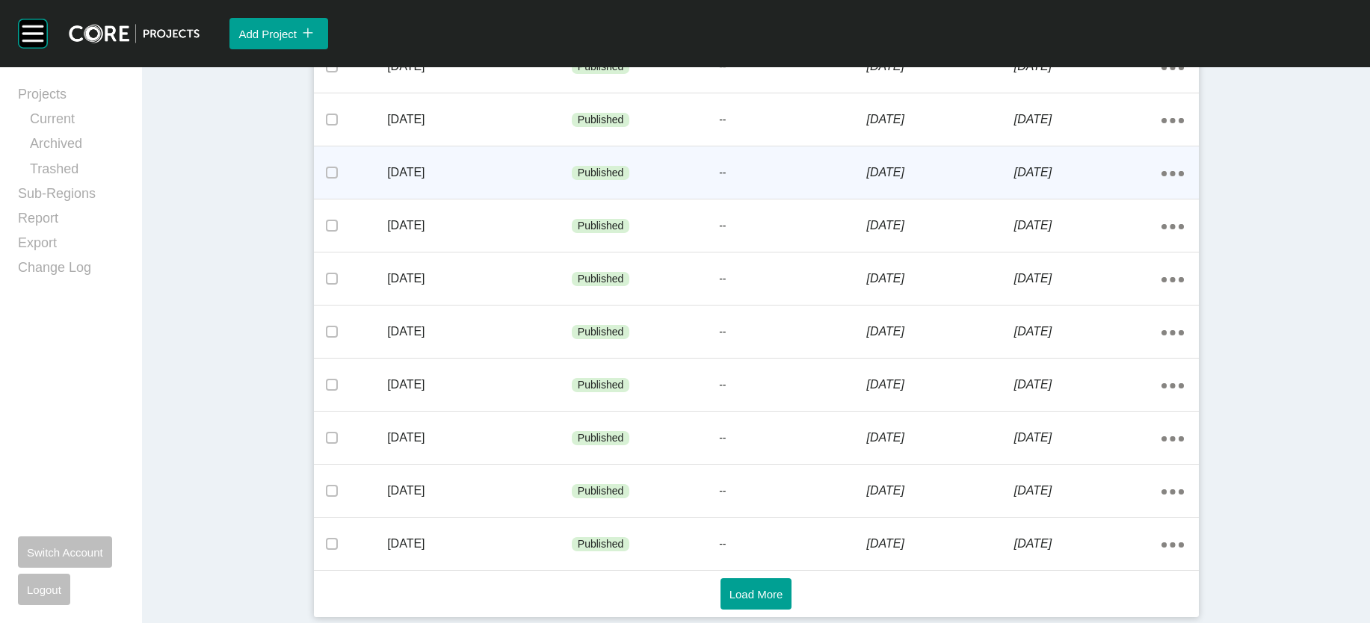
click at [807, 181] on p "--" at bounding box center [792, 173] width 147 height 15
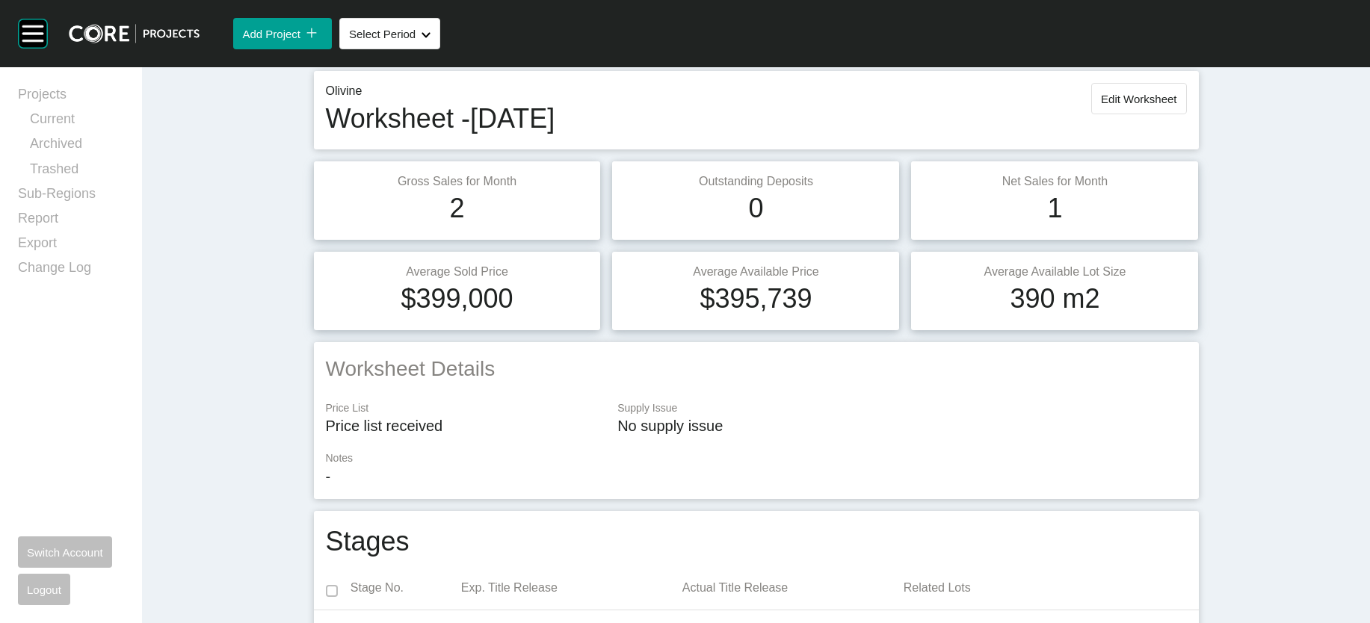
scroll to position [46, 0]
click at [1186, 117] on button "Edit Worksheet" at bounding box center [1138, 101] width 95 height 31
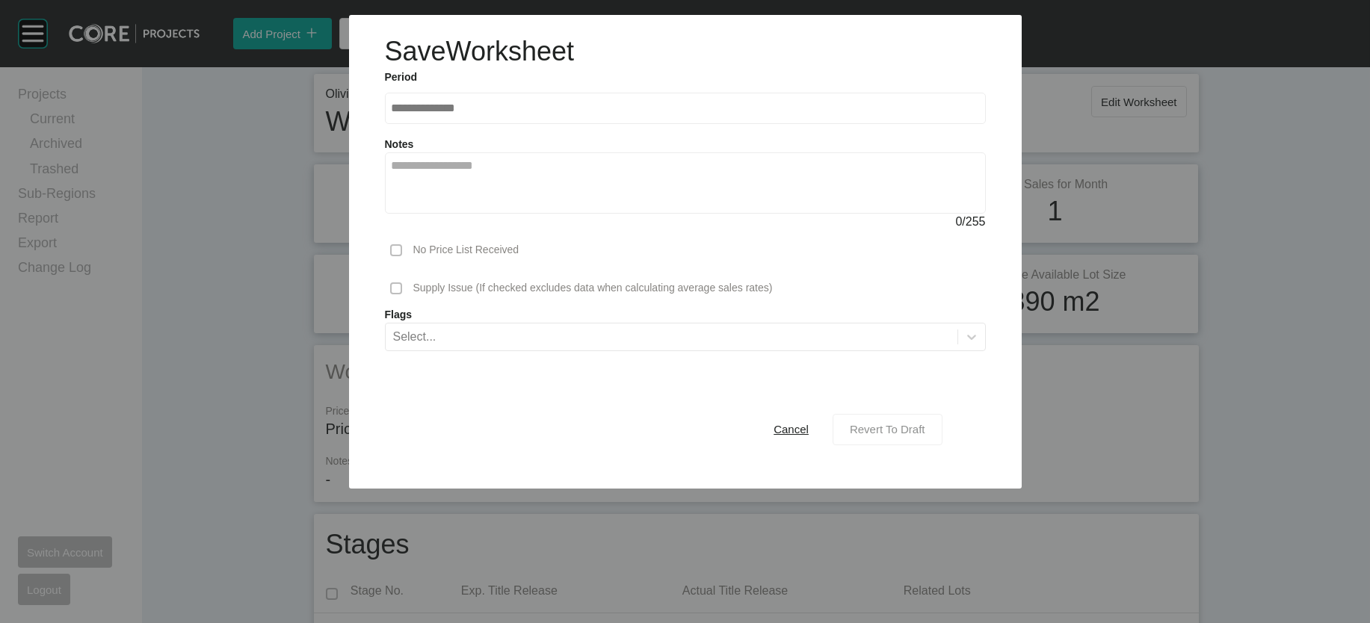
click at [925, 436] on span "Revert To Draft" at bounding box center [887, 429] width 75 height 13
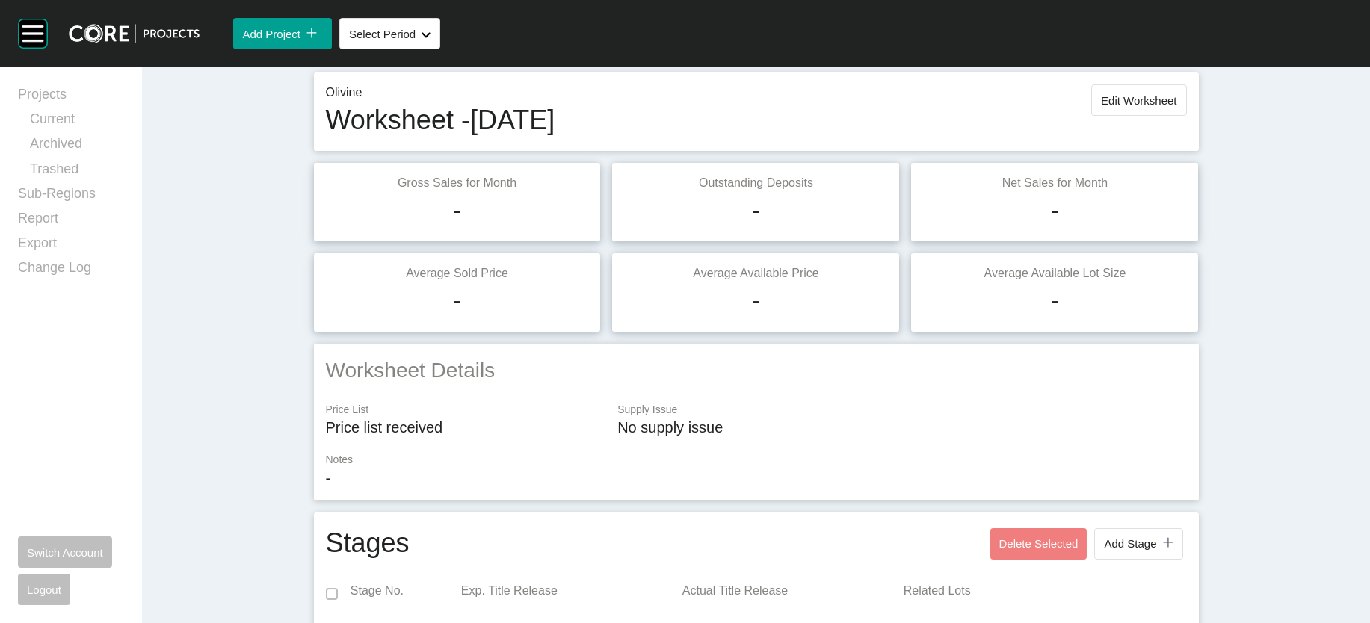
scroll to position [0, 0]
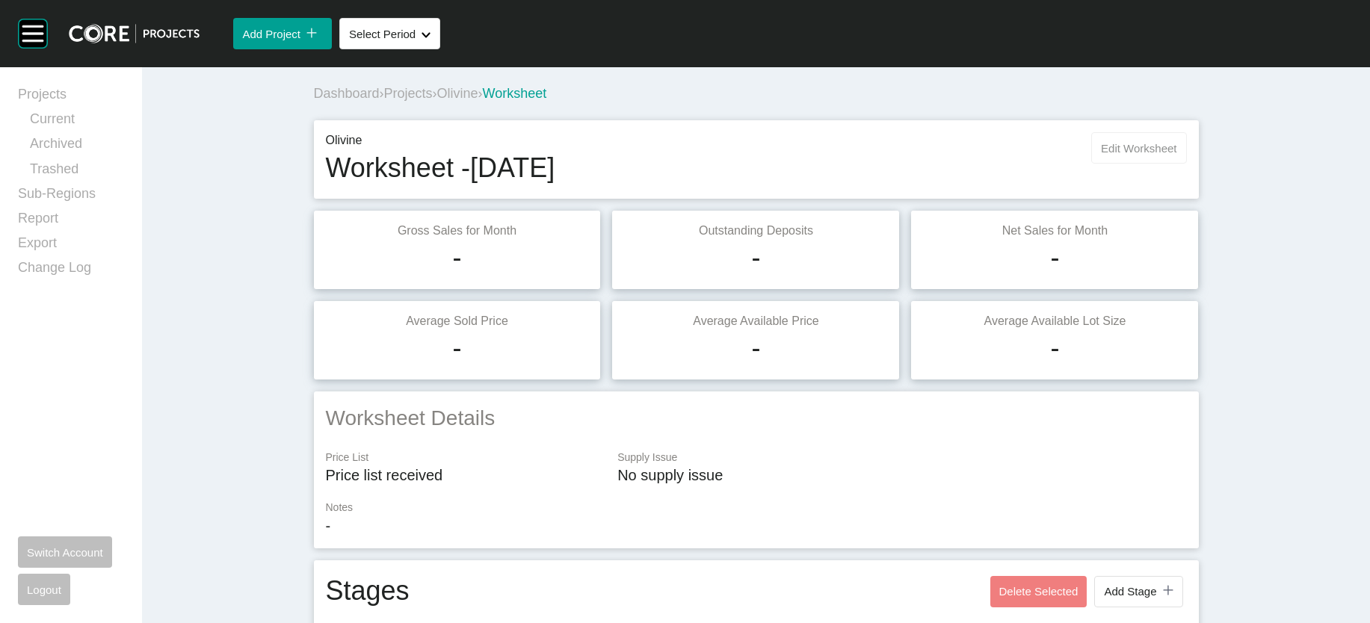
click at [1176, 155] on span "Edit Worksheet" at bounding box center [1138, 148] width 75 height 13
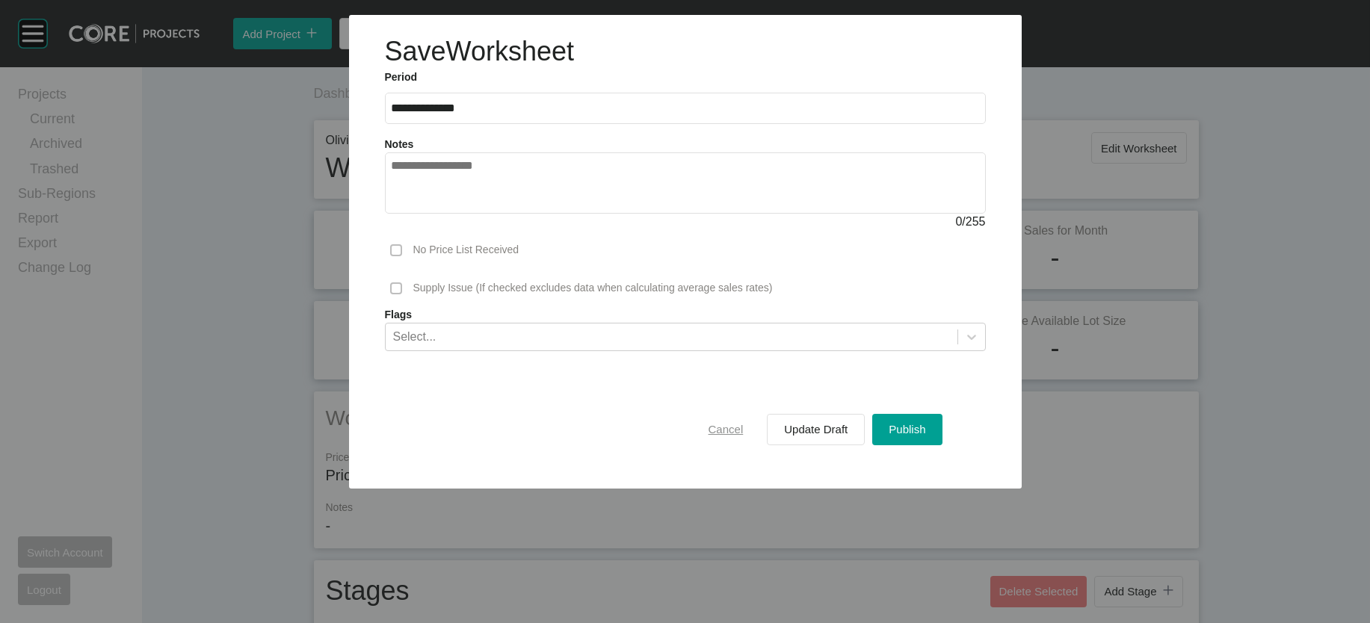
click at [744, 436] on span "Cancel" at bounding box center [726, 429] width 35 height 13
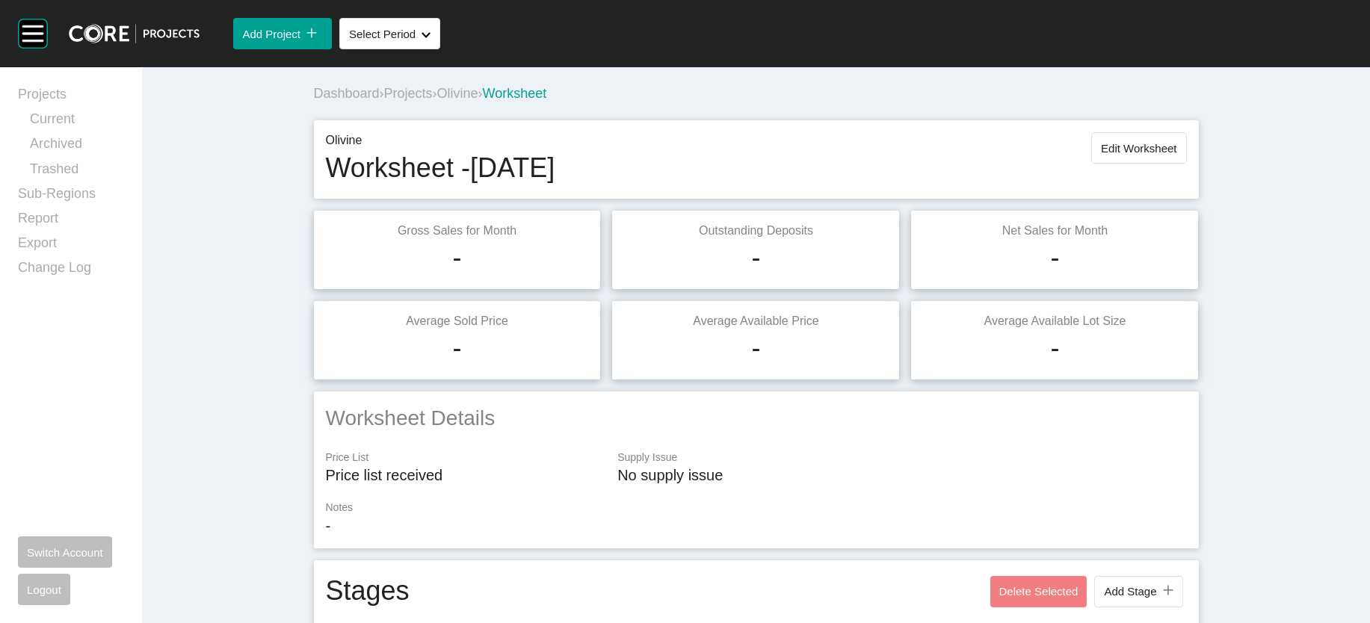
scroll to position [1142, 0]
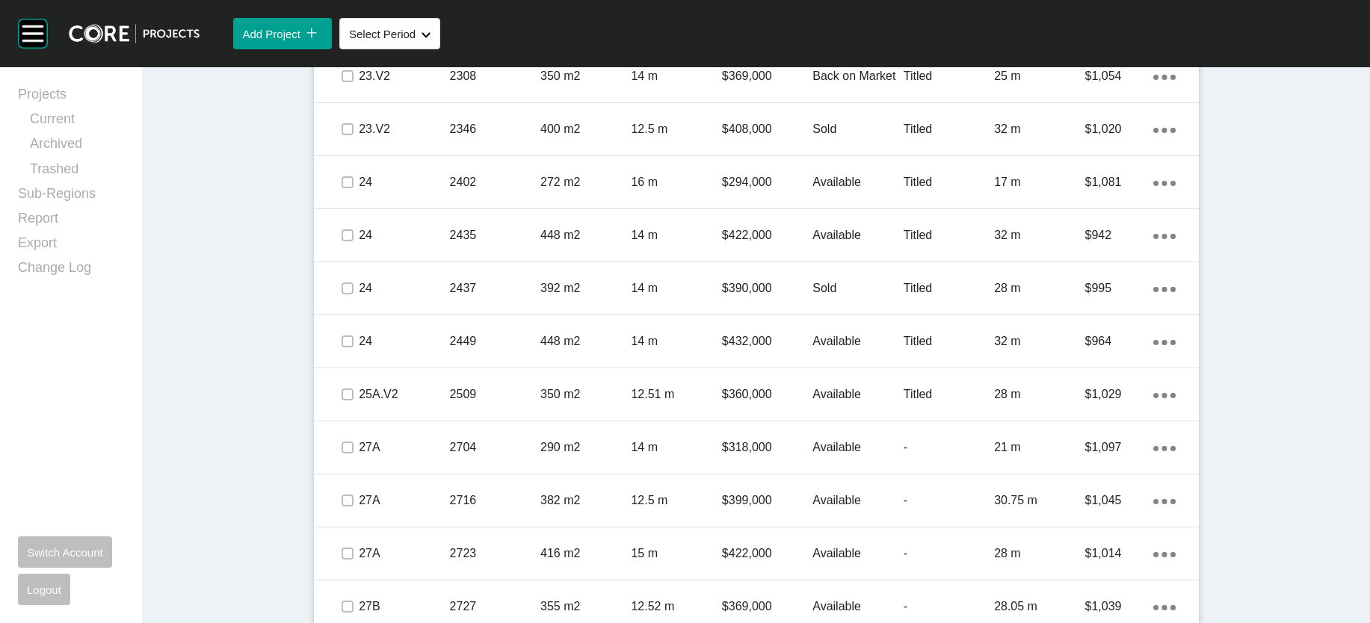
click at [994, 46] on div "Titled" at bounding box center [949, 23] width 90 height 46
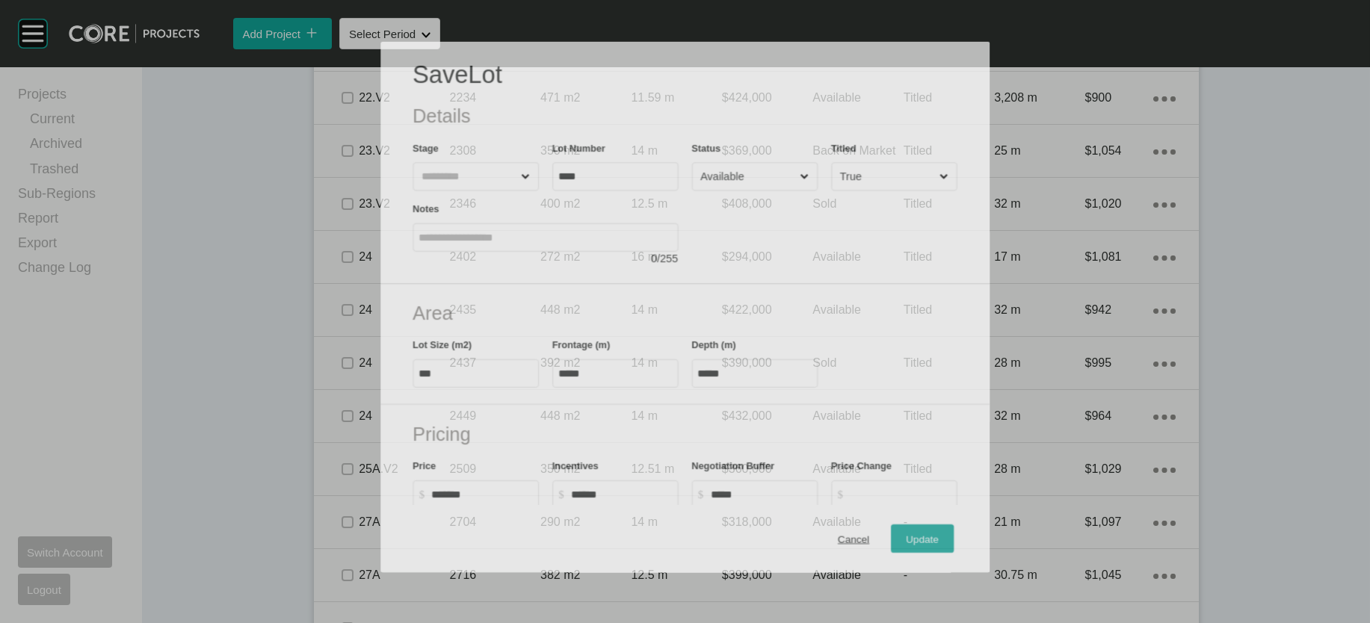
scroll to position [1084, 0]
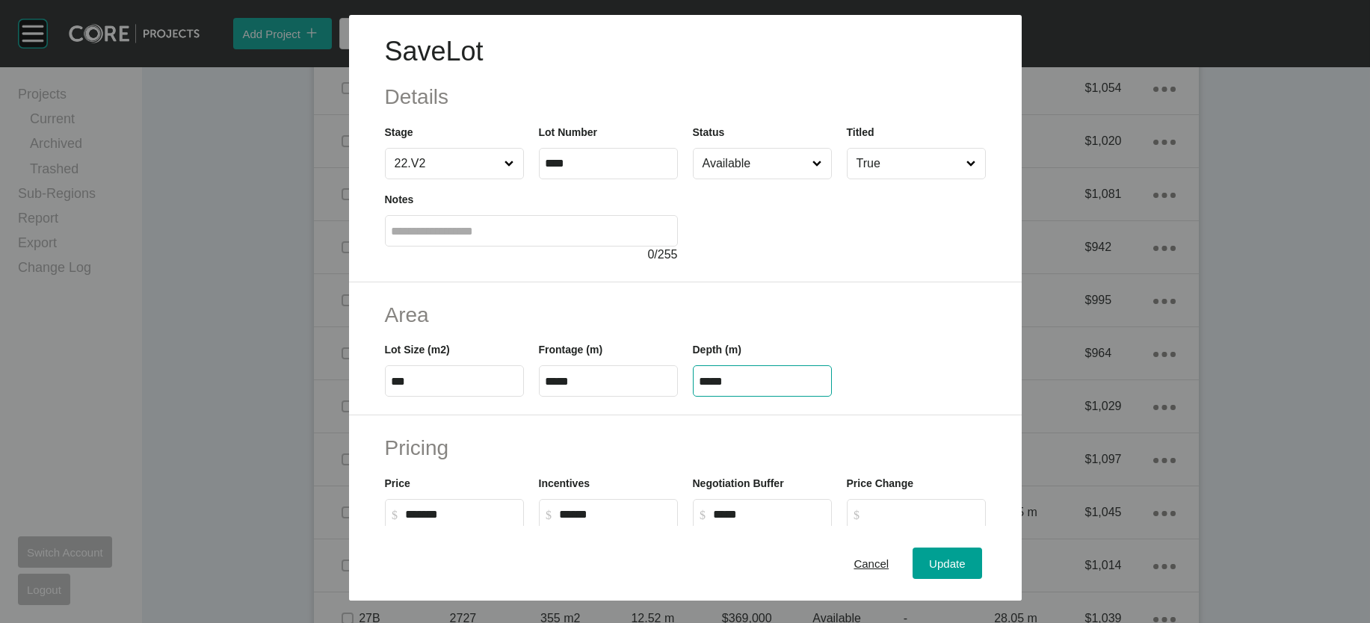
drag, startPoint x: 767, startPoint y: 464, endPoint x: 648, endPoint y: 469, distance: 119.0
click at [643, 397] on div "Lot Size (m2) *** Frontage (m) ***** Depth (m) *****" at bounding box center [685, 363] width 616 height 67
paste input "text"
type input "*****"
click at [1022, 559] on div "Save Lot Details Stage 22.V2 Lot Number **** Status Available Titled True Notes…" at bounding box center [685, 311] width 1370 height 623
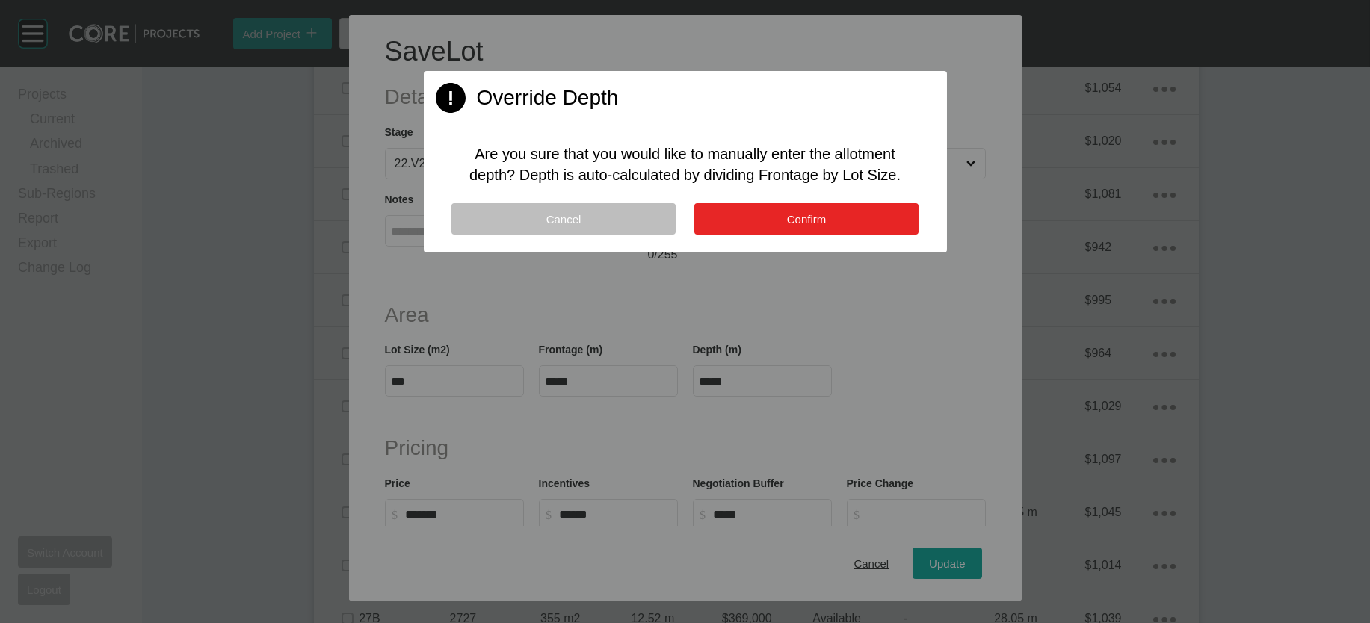
click at [844, 235] on button "Confirm" at bounding box center [806, 218] width 224 height 31
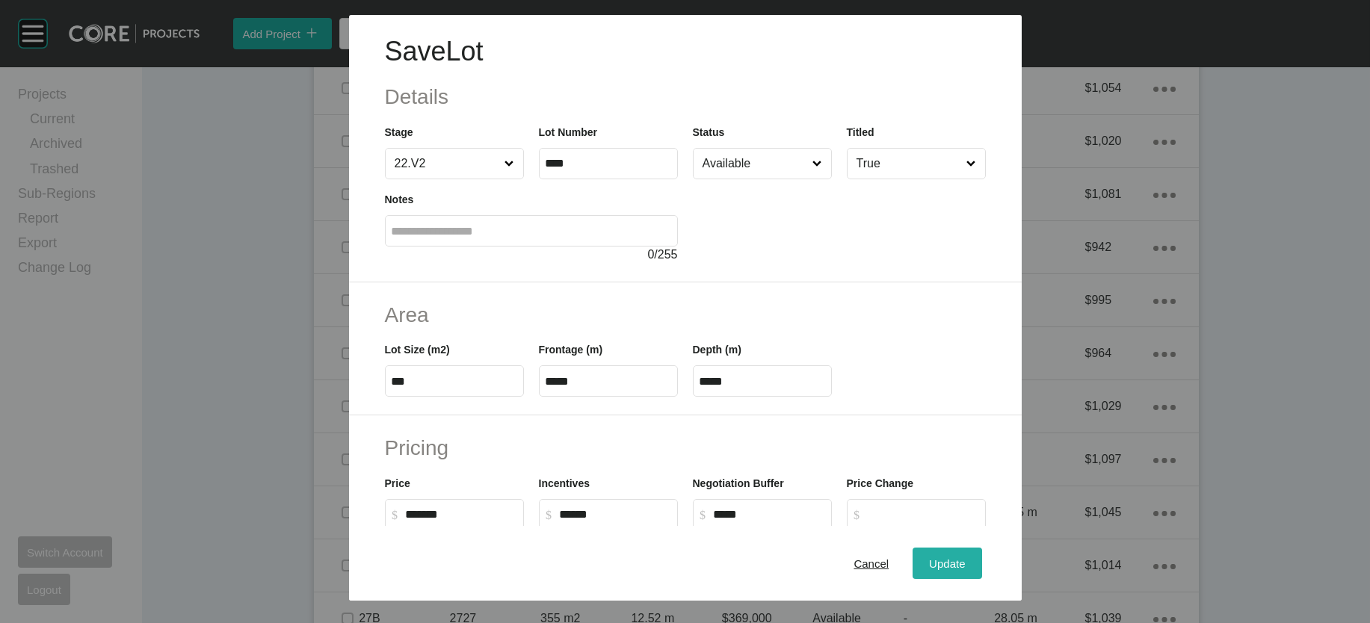
click at [965, 557] on span "Update" at bounding box center [947, 563] width 36 height 13
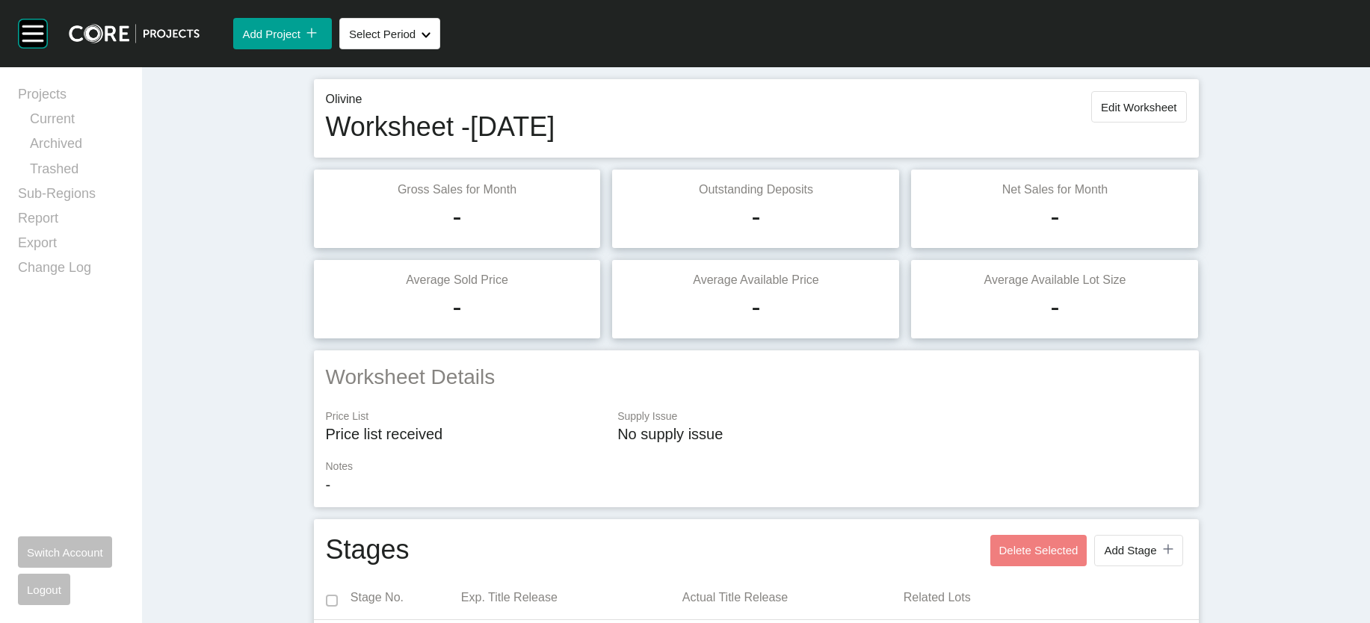
scroll to position [15, 0]
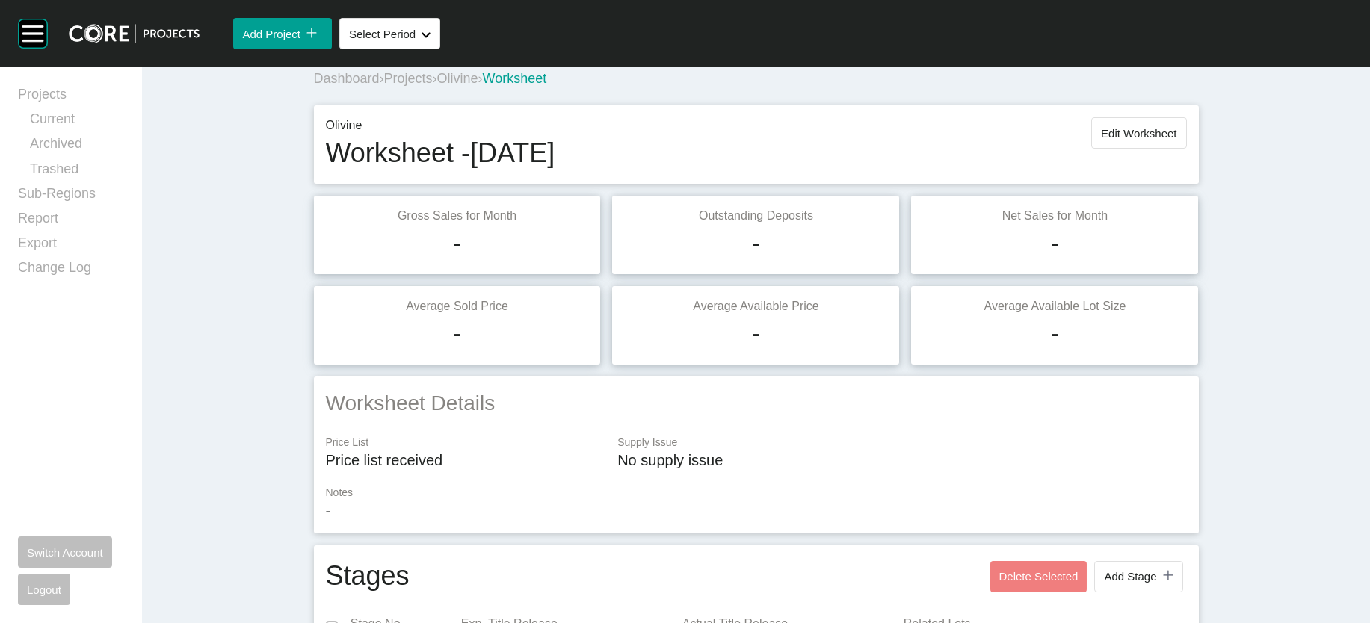
click at [1176, 140] on span "Edit Worksheet" at bounding box center [1138, 133] width 75 height 13
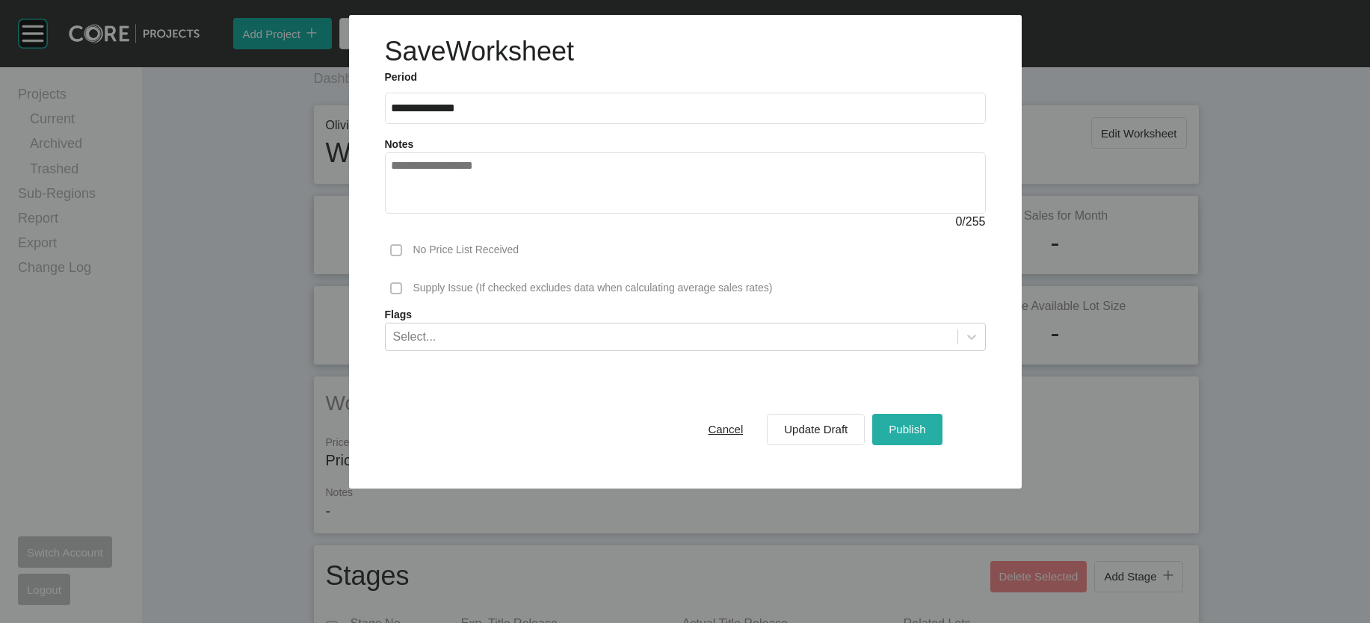
click at [925, 436] on span "Publish" at bounding box center [907, 429] width 37 height 13
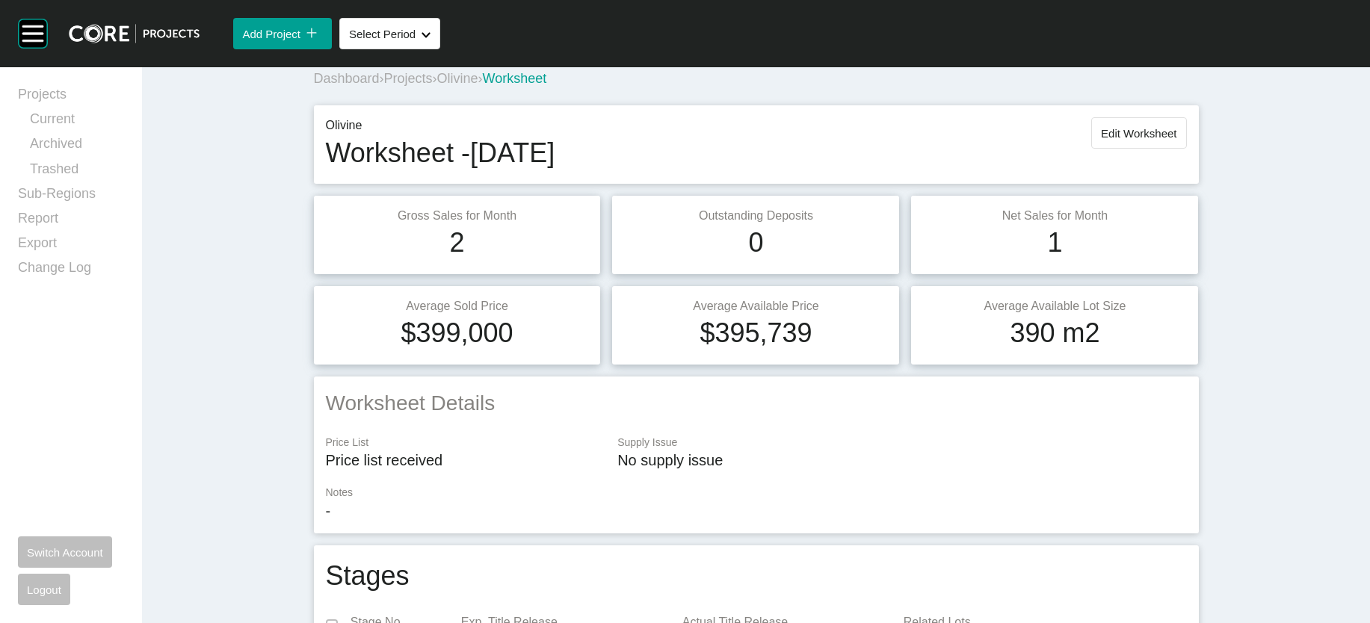
click at [437, 86] on span "Olivine" at bounding box center [457, 78] width 41 height 15
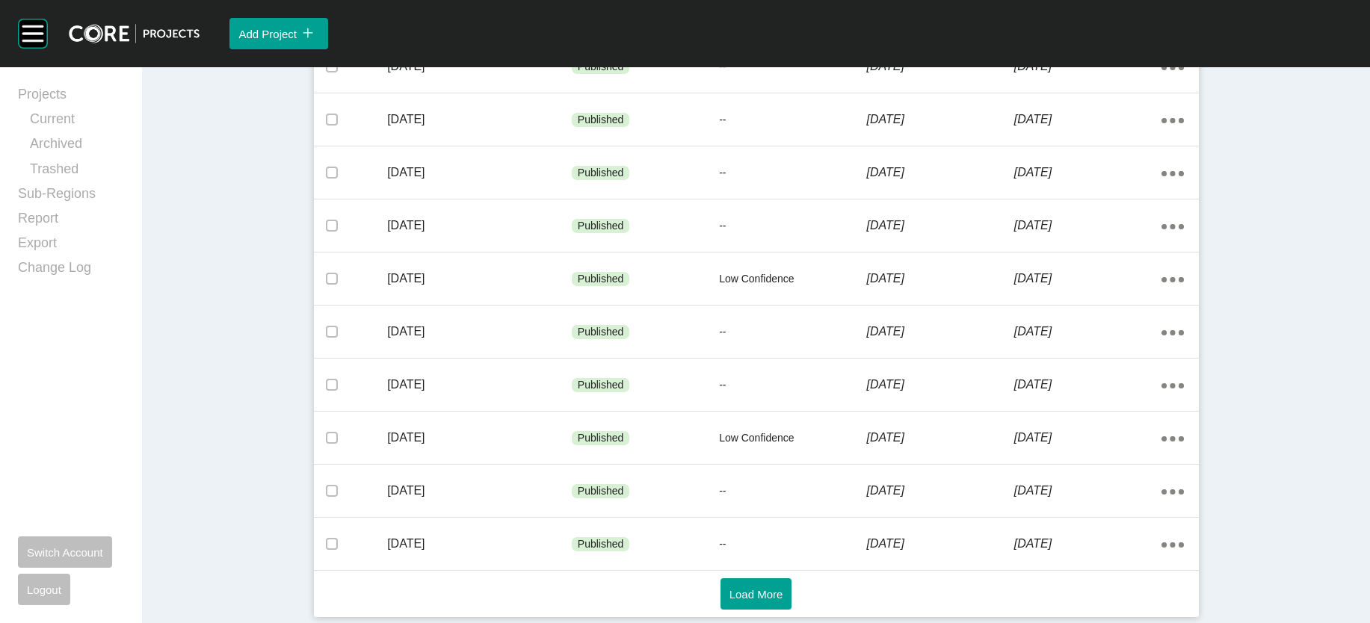
scroll to position [1046, 0]
click at [760, 588] on span "Load More" at bounding box center [756, 594] width 54 height 13
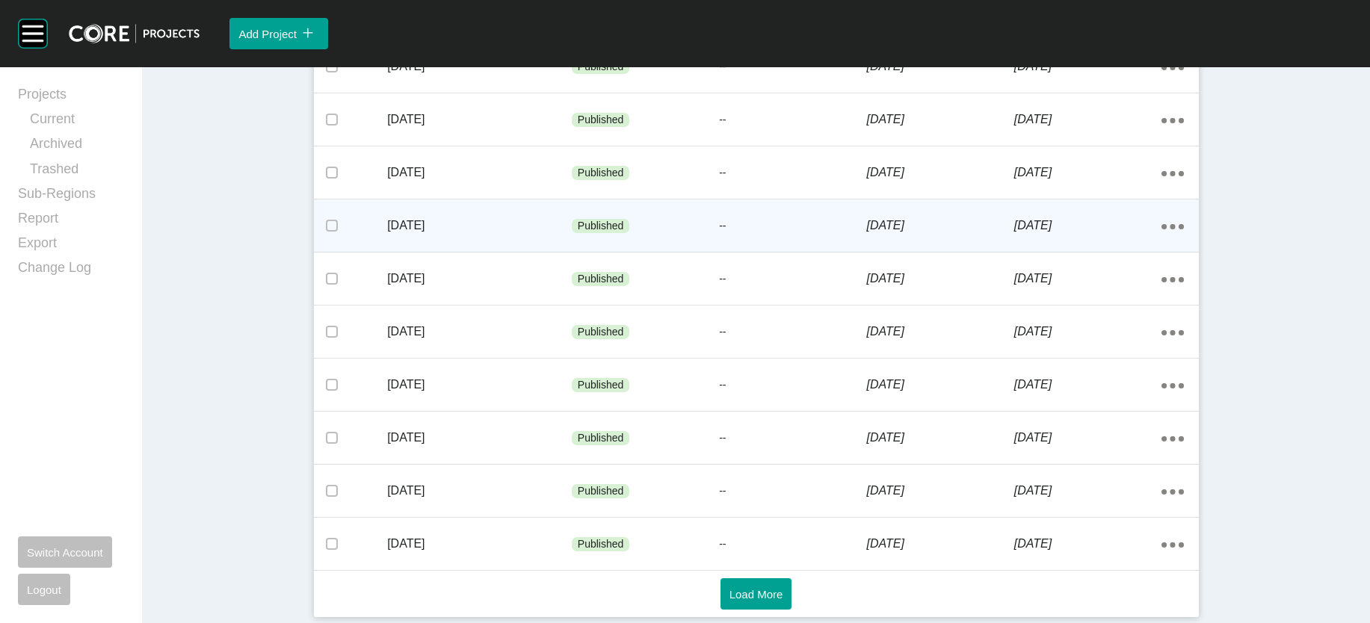
click at [1014, 203] on div "4 September 2023" at bounding box center [939, 226] width 147 height 46
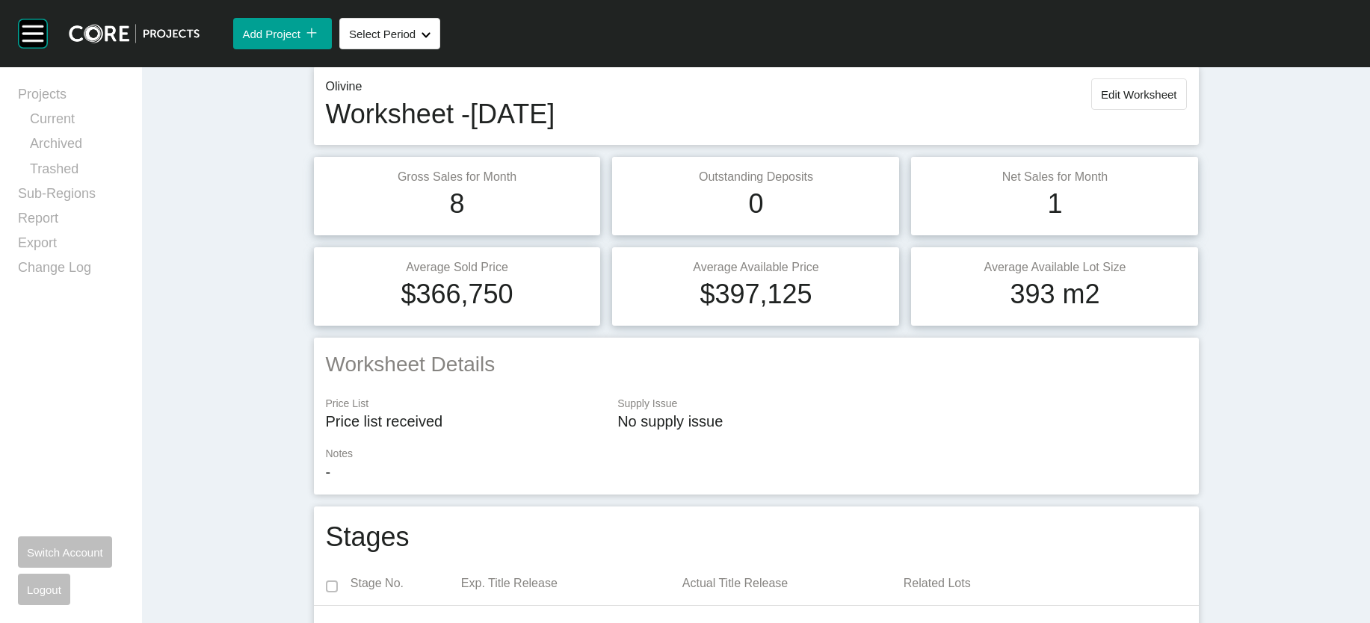
scroll to position [46, 0]
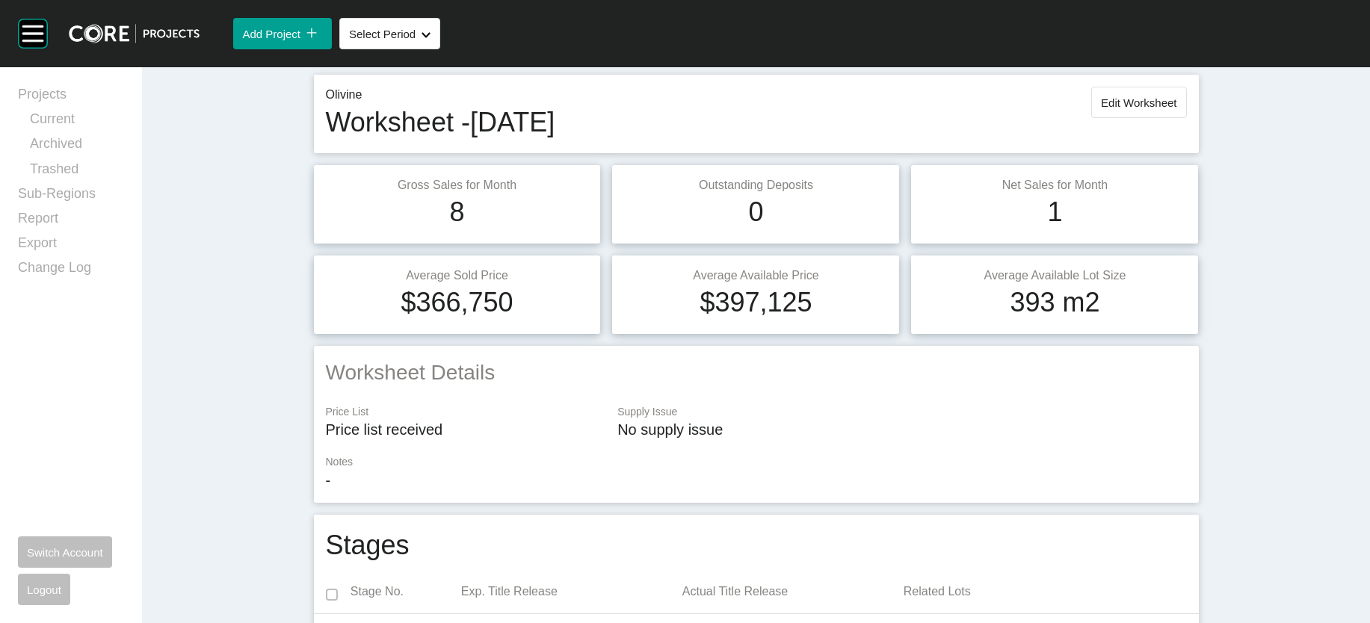
click at [1186, 118] on button "Edit Worksheet" at bounding box center [1138, 102] width 95 height 31
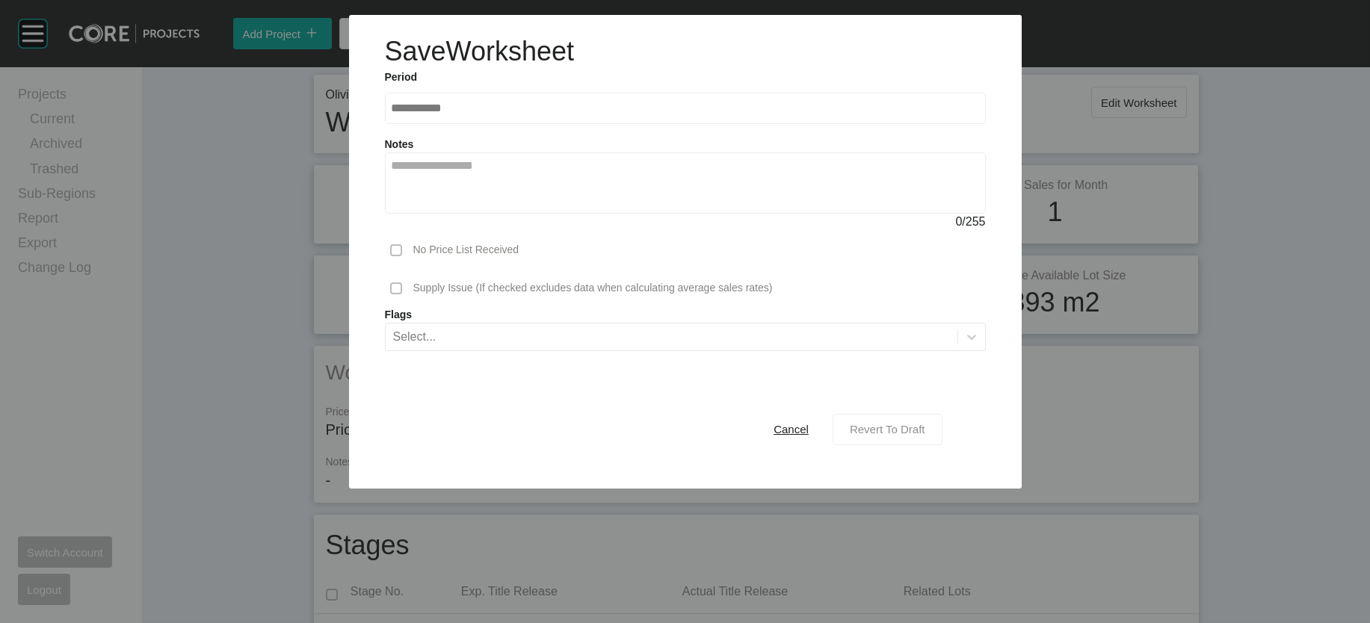
click at [904, 439] on div "Revert To Draft" at bounding box center [887, 429] width 83 height 20
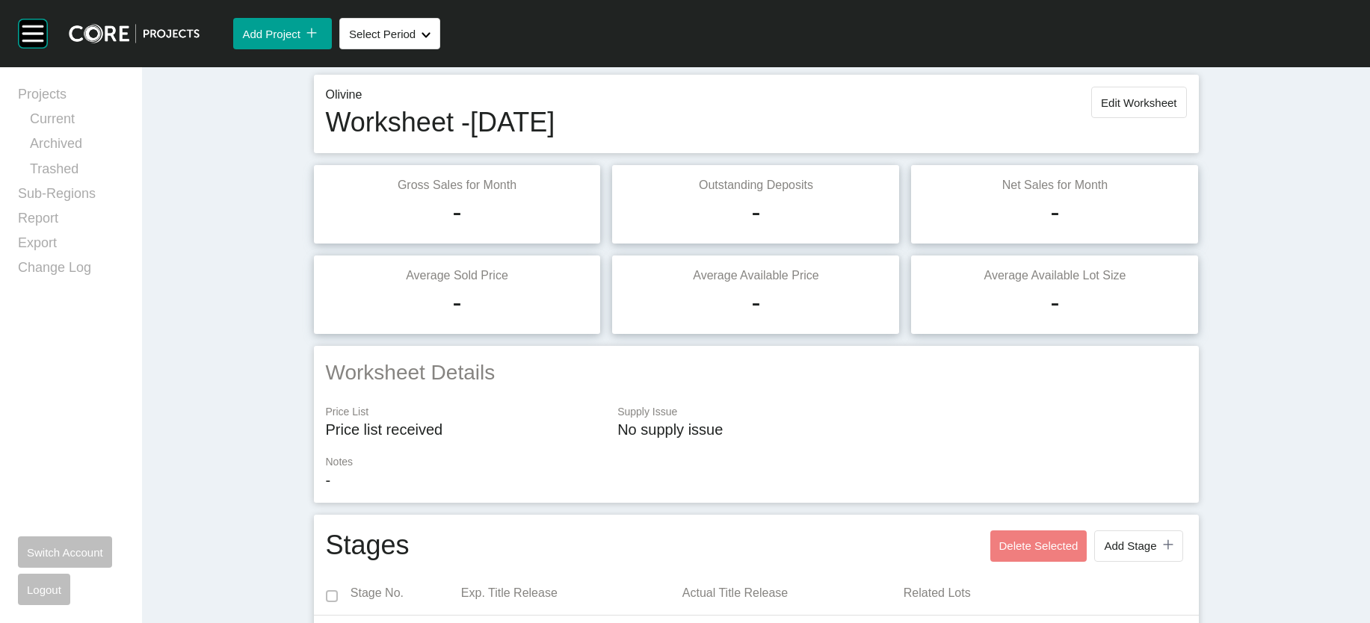
scroll to position [1209, 0]
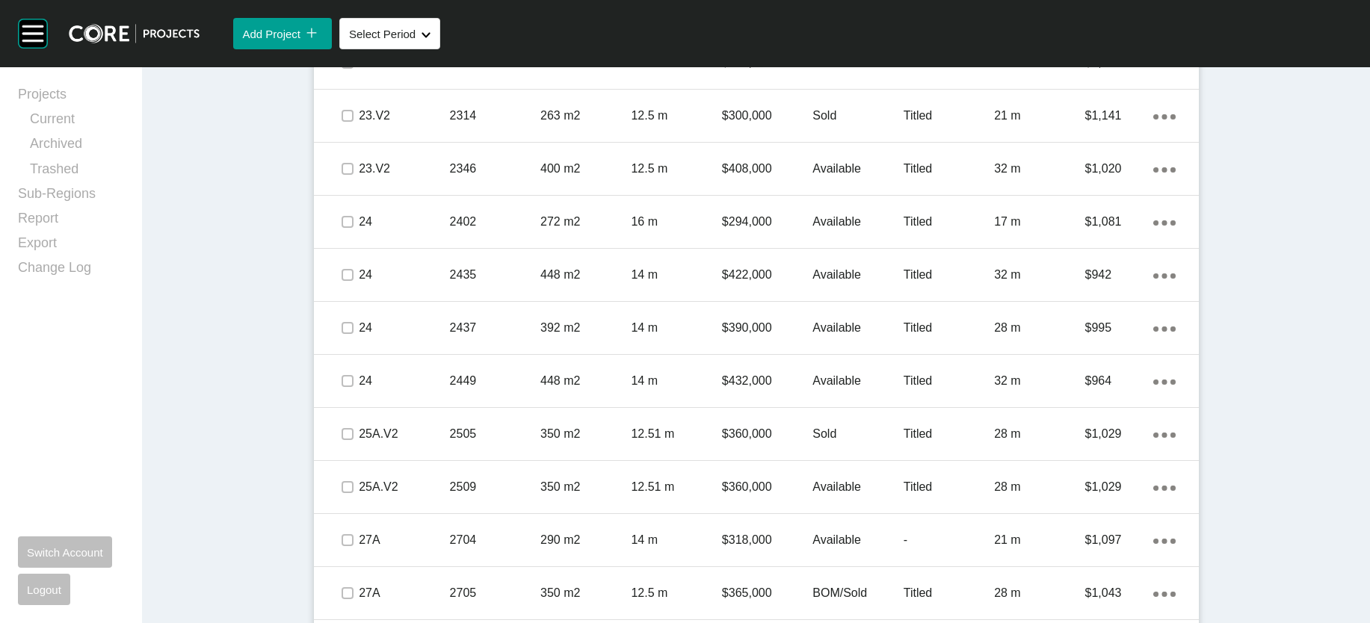
click at [1085, 18] on p "3,208 m" at bounding box center [1039, 9] width 90 height 16
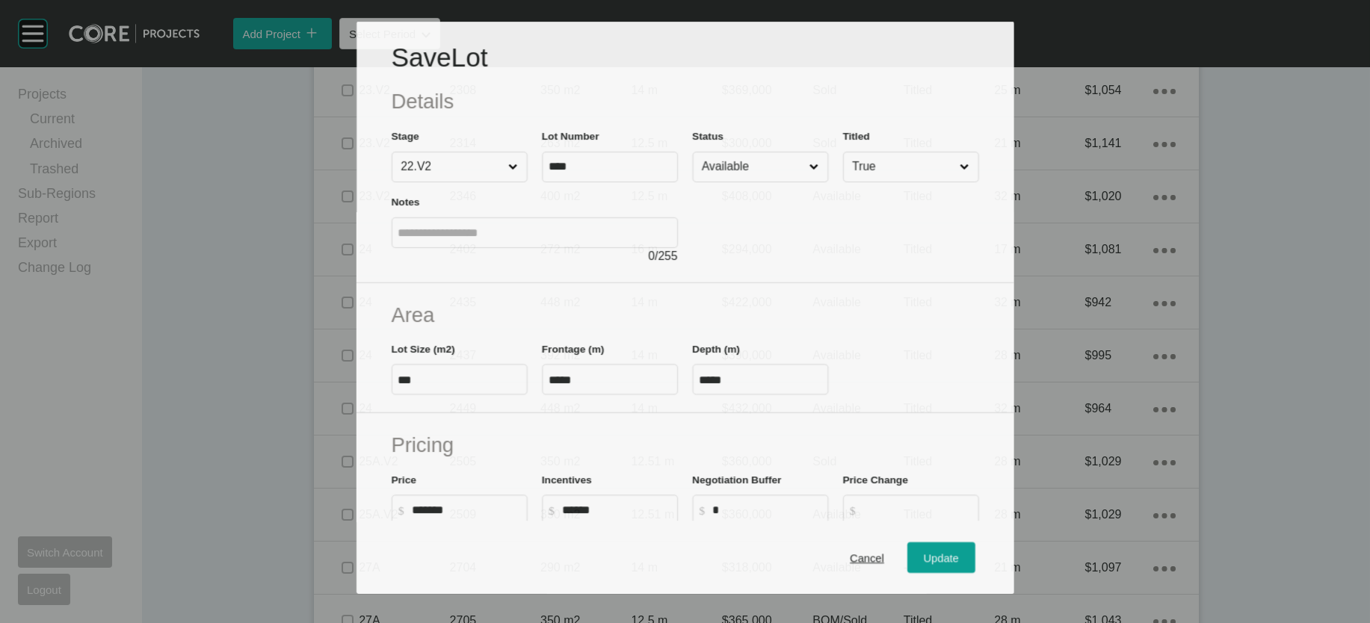
scroll to position [1151, 0]
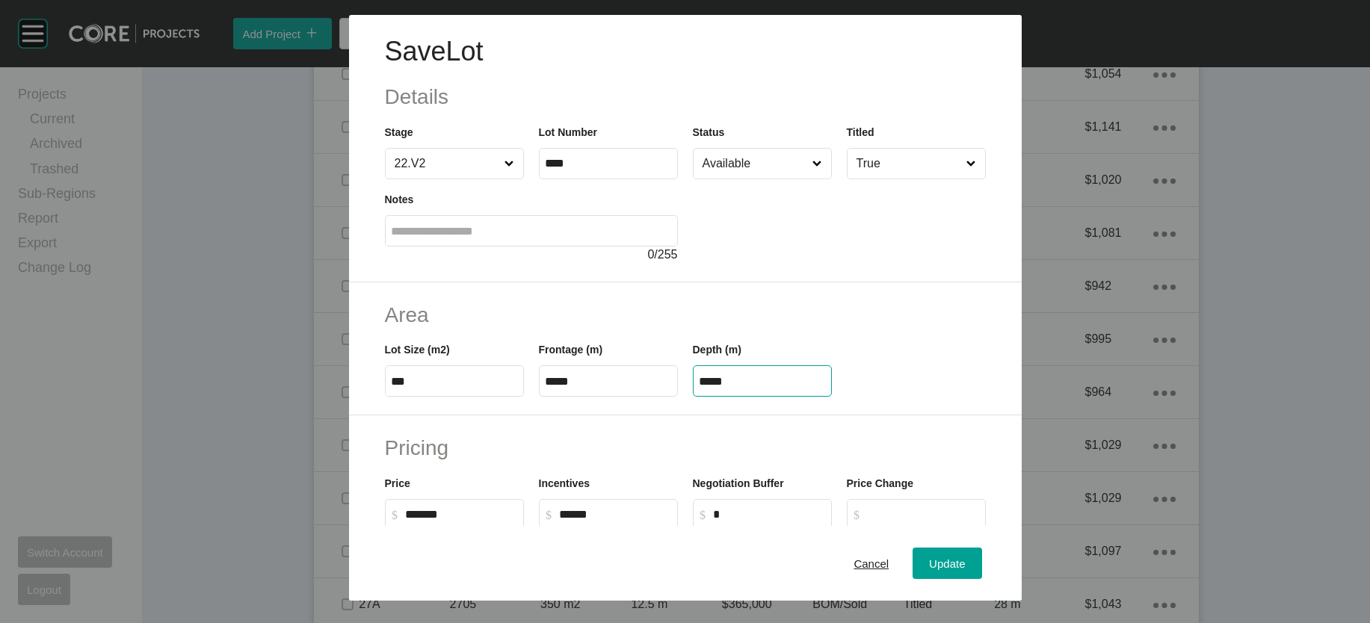
click at [724, 388] on input "*****" at bounding box center [763, 381] width 126 height 13
drag, startPoint x: 715, startPoint y: 475, endPoint x: 664, endPoint y: 471, distance: 51.7
click at [621, 397] on div "Lot Size (m2) *** Frontage (m) ***** Depth (m) *****" at bounding box center [685, 363] width 616 height 67
paste input "text"
type input "*****"
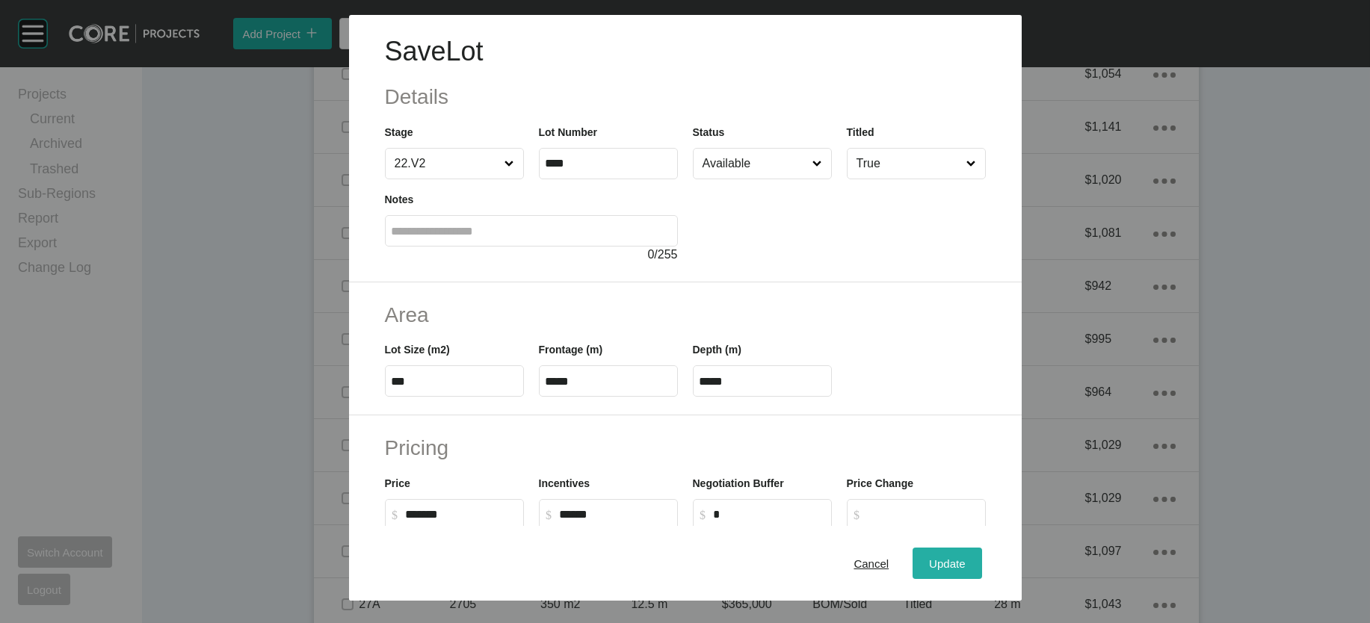
click at [990, 558] on div "Save Lot Details Stage 22.V2 Lot Number **** Status Available Titled True Notes…" at bounding box center [685, 311] width 1370 height 623
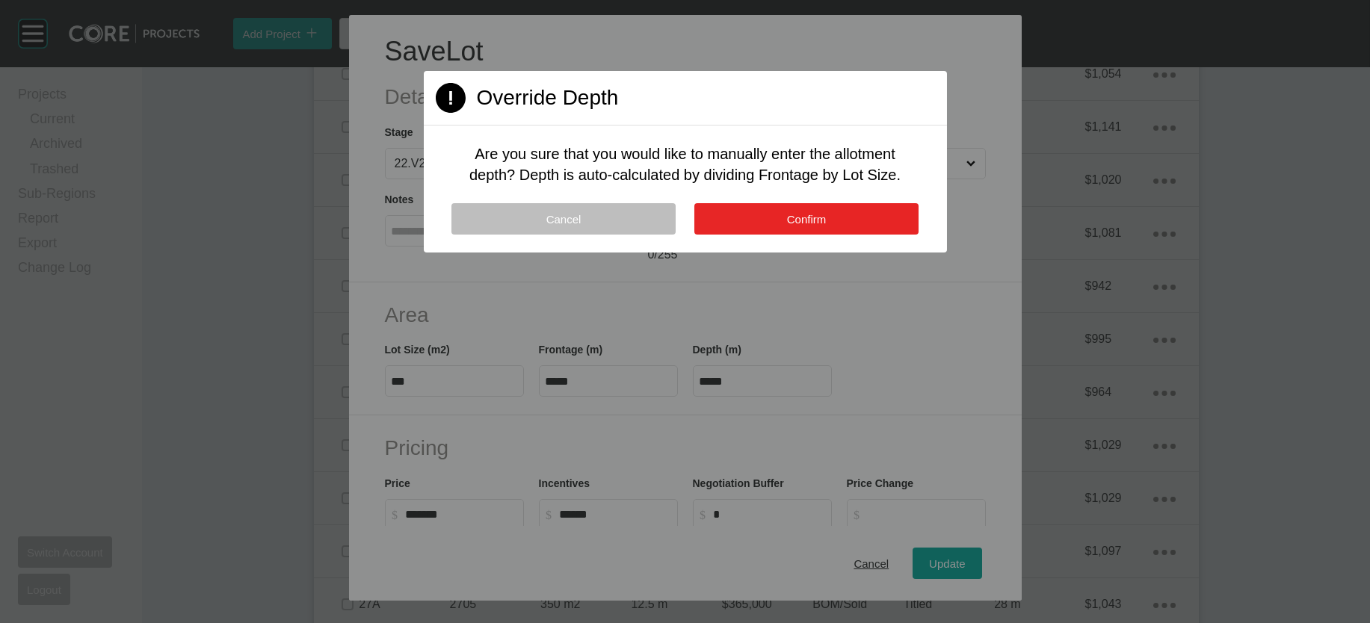
click at [845, 235] on button "Confirm" at bounding box center [806, 218] width 224 height 31
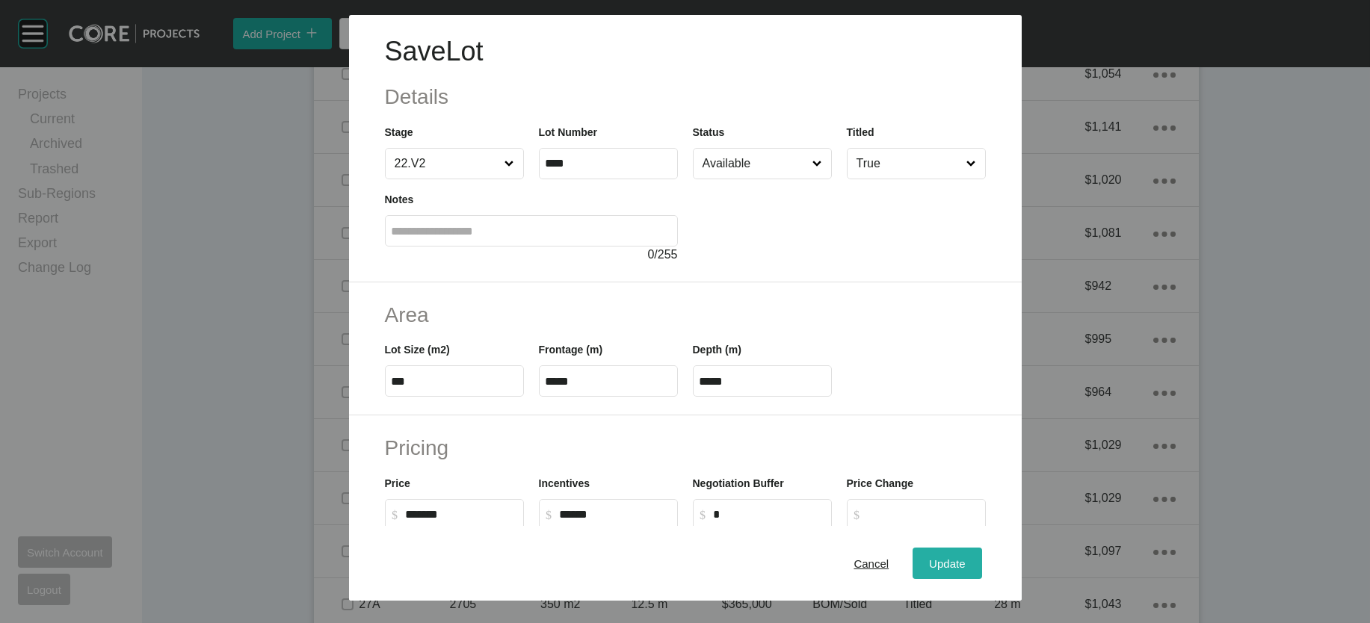
click at [965, 552] on button "Update" at bounding box center [947, 563] width 69 height 31
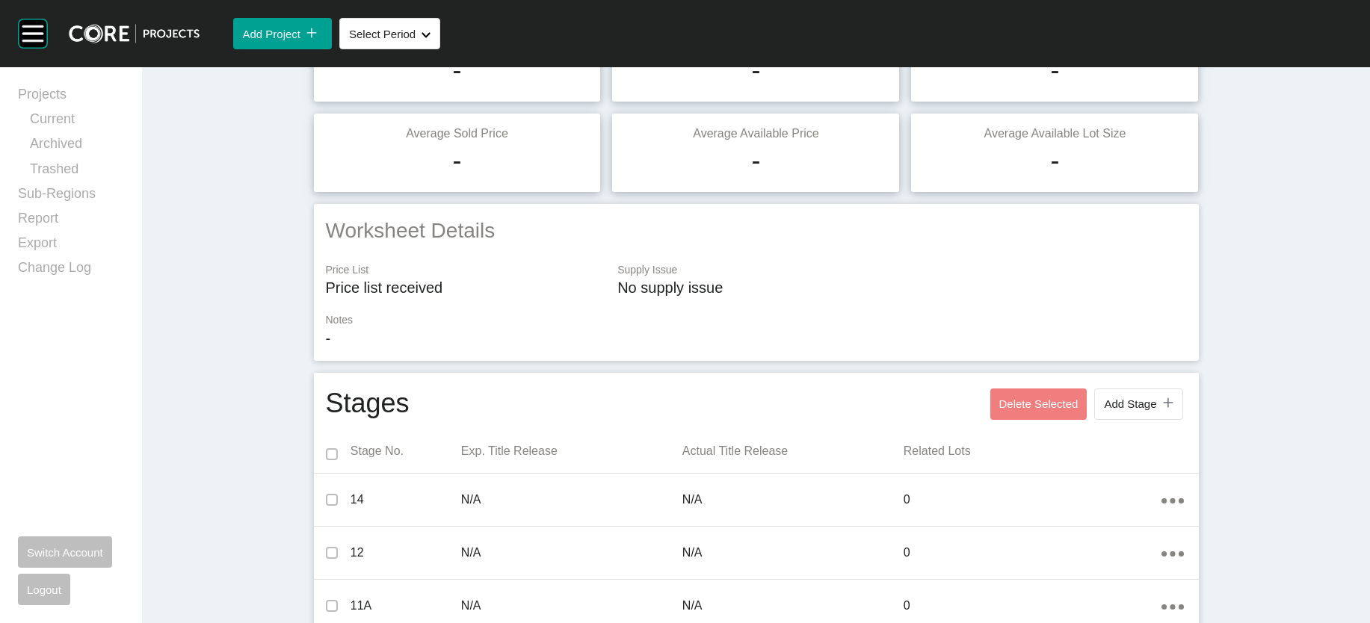
scroll to position [0, 0]
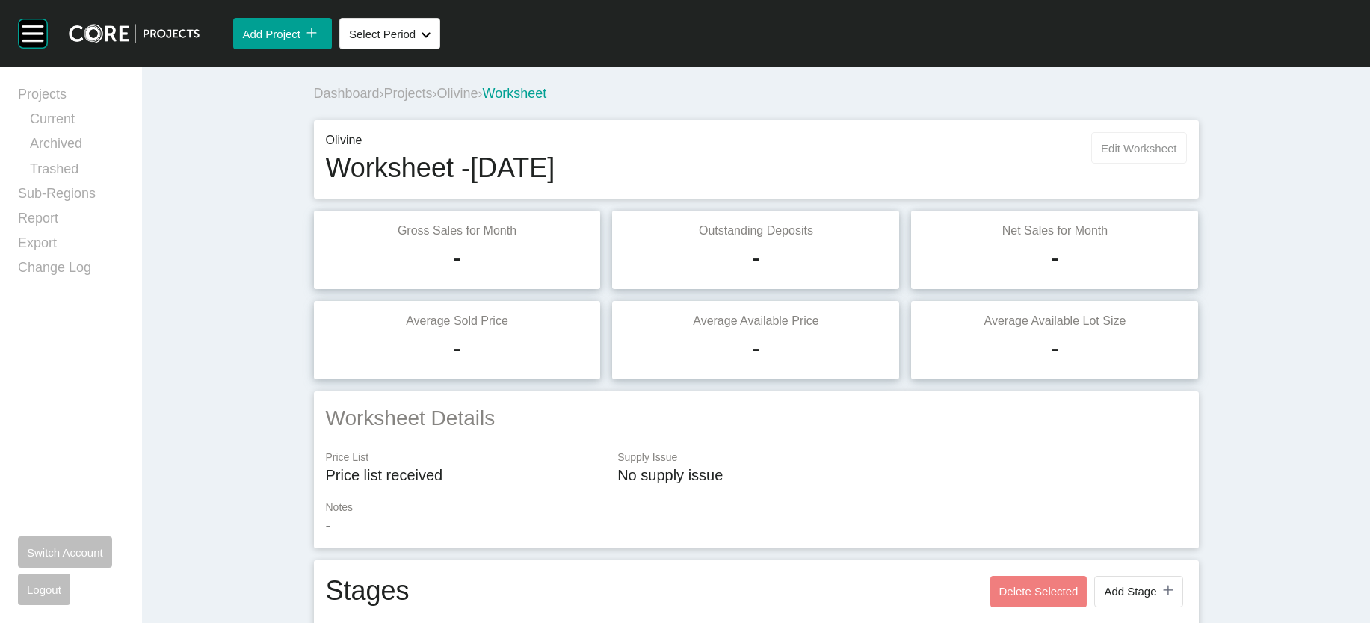
click at [1186, 164] on button "Edit Worksheet" at bounding box center [1138, 147] width 95 height 31
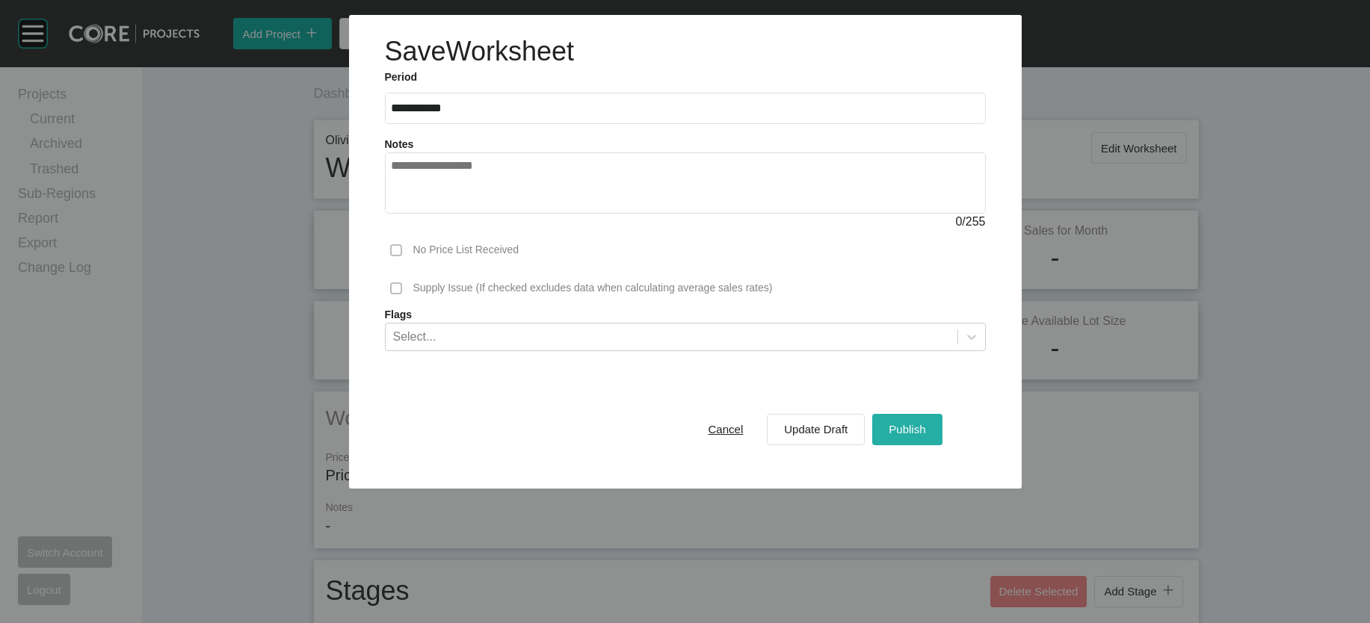
click at [925, 436] on span "Publish" at bounding box center [907, 429] width 37 height 13
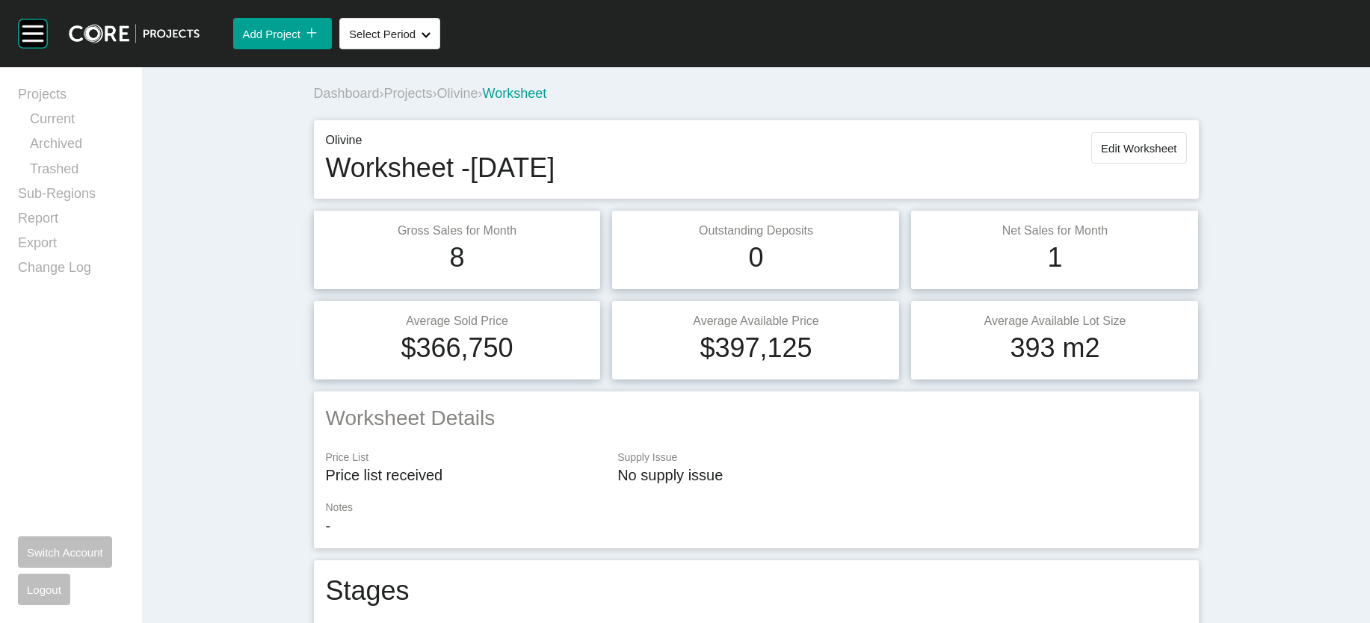
click at [437, 101] on span "Olivine" at bounding box center [457, 93] width 41 height 15
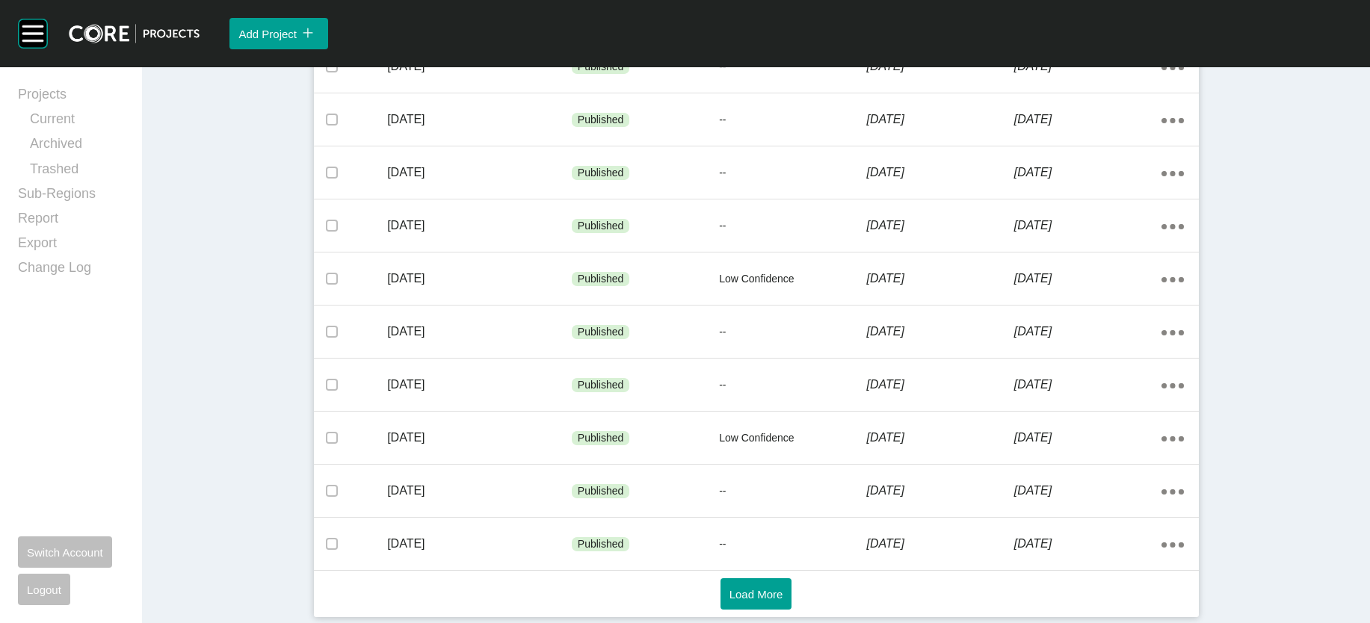
scroll to position [1046, 0]
click at [778, 593] on span "Load More" at bounding box center [756, 594] width 54 height 13
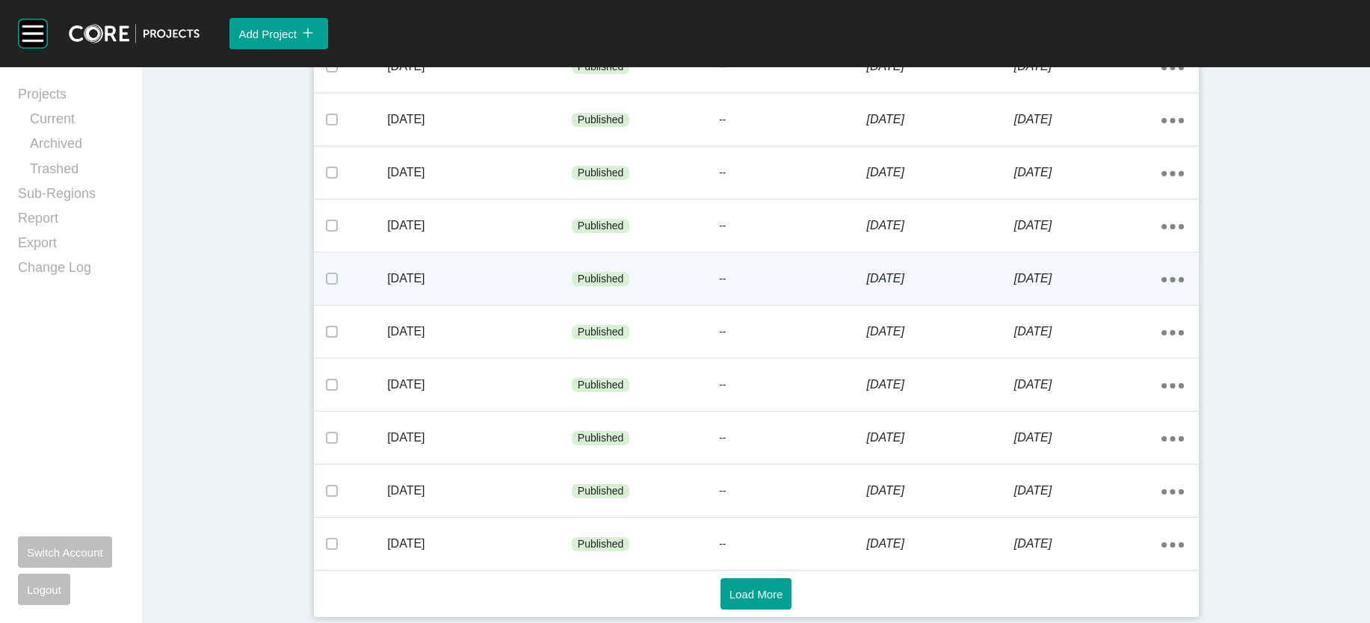
click at [1014, 271] on p "1 August 2023" at bounding box center [939, 279] width 147 height 16
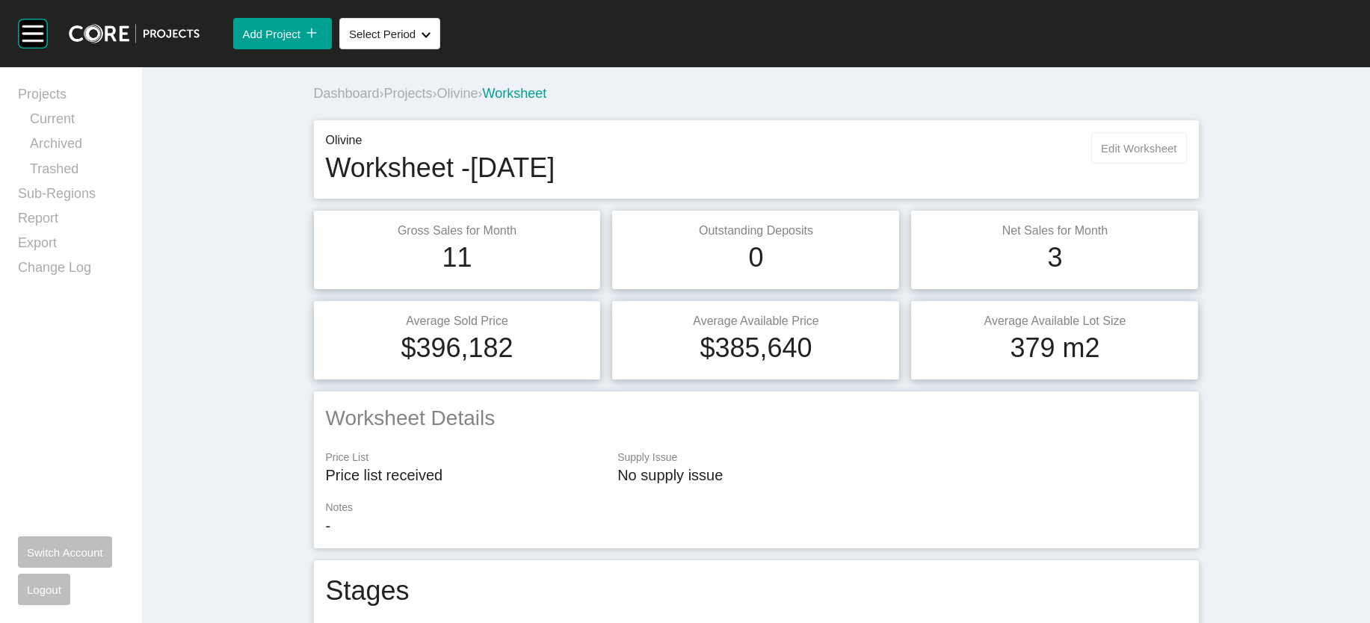
click at [1176, 155] on span "Edit Worksheet" at bounding box center [1138, 148] width 75 height 13
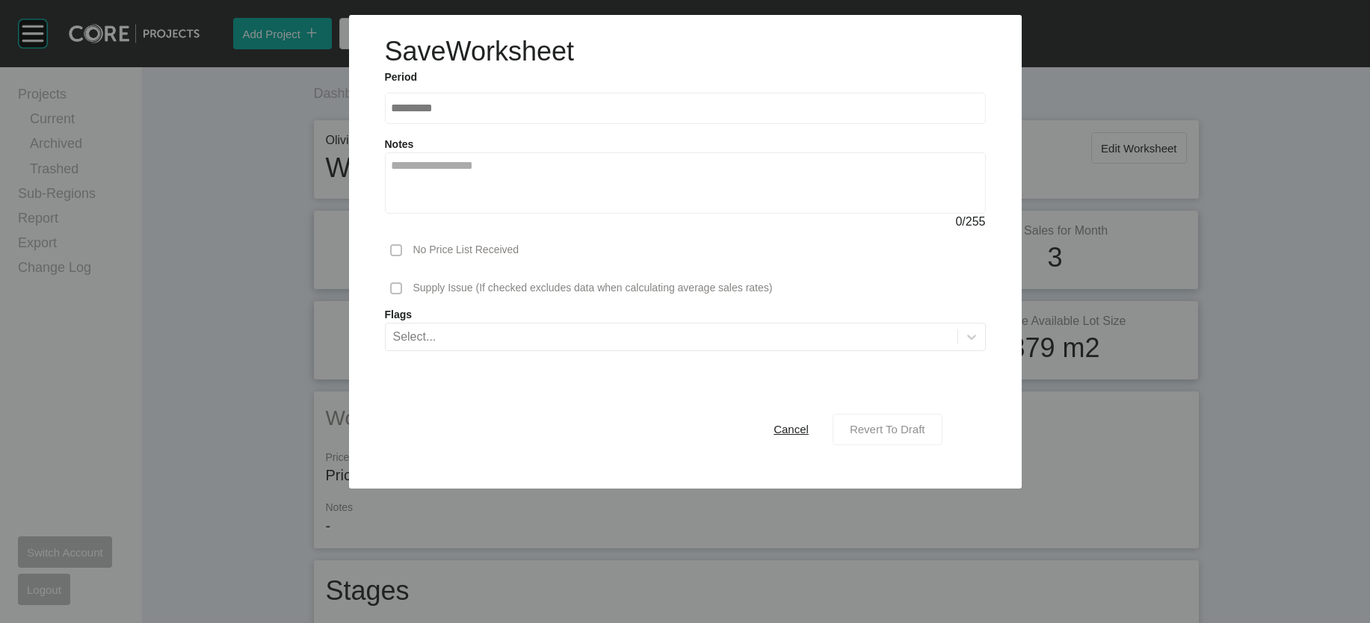
click at [904, 436] on span "Revert To Draft" at bounding box center [887, 429] width 75 height 13
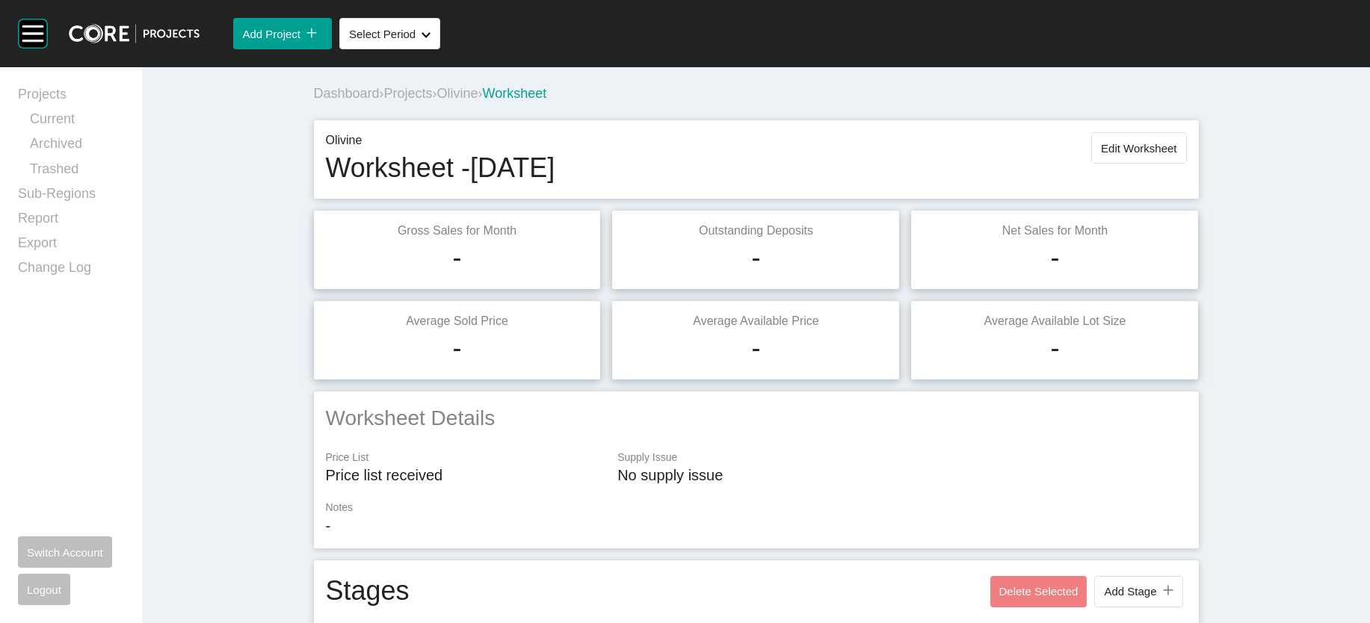
scroll to position [1209, 0]
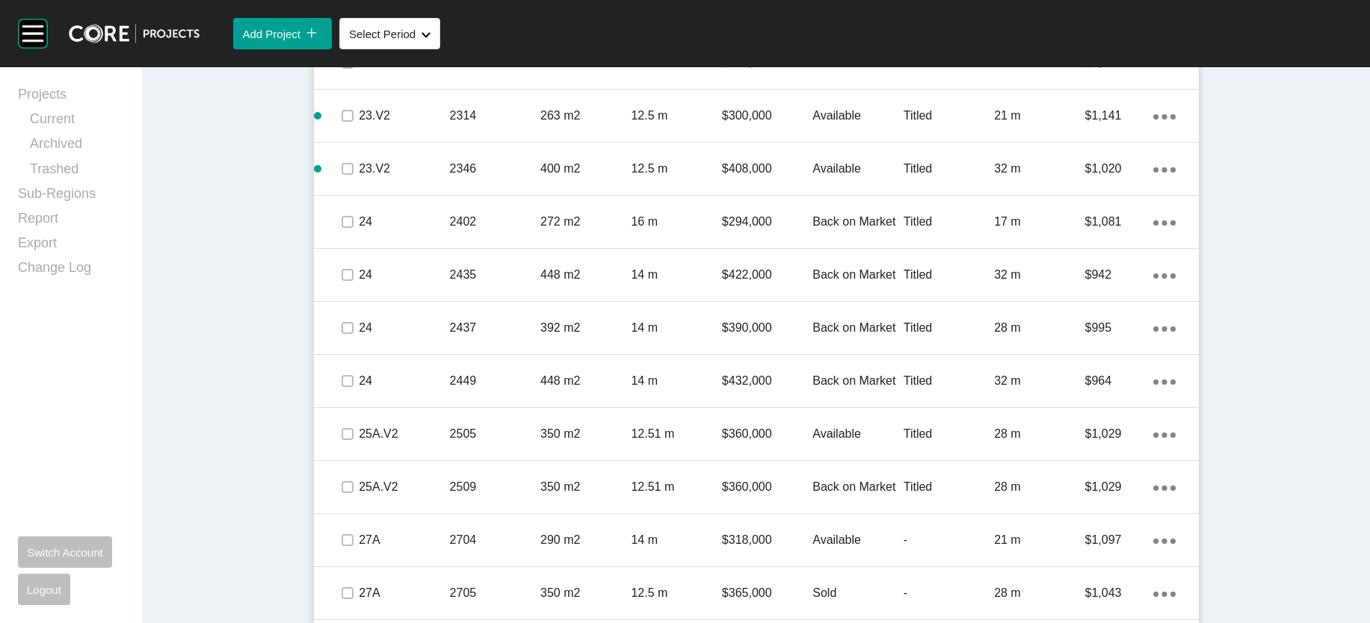
click at [1085, 18] on p "3,208 m" at bounding box center [1039, 9] width 90 height 16
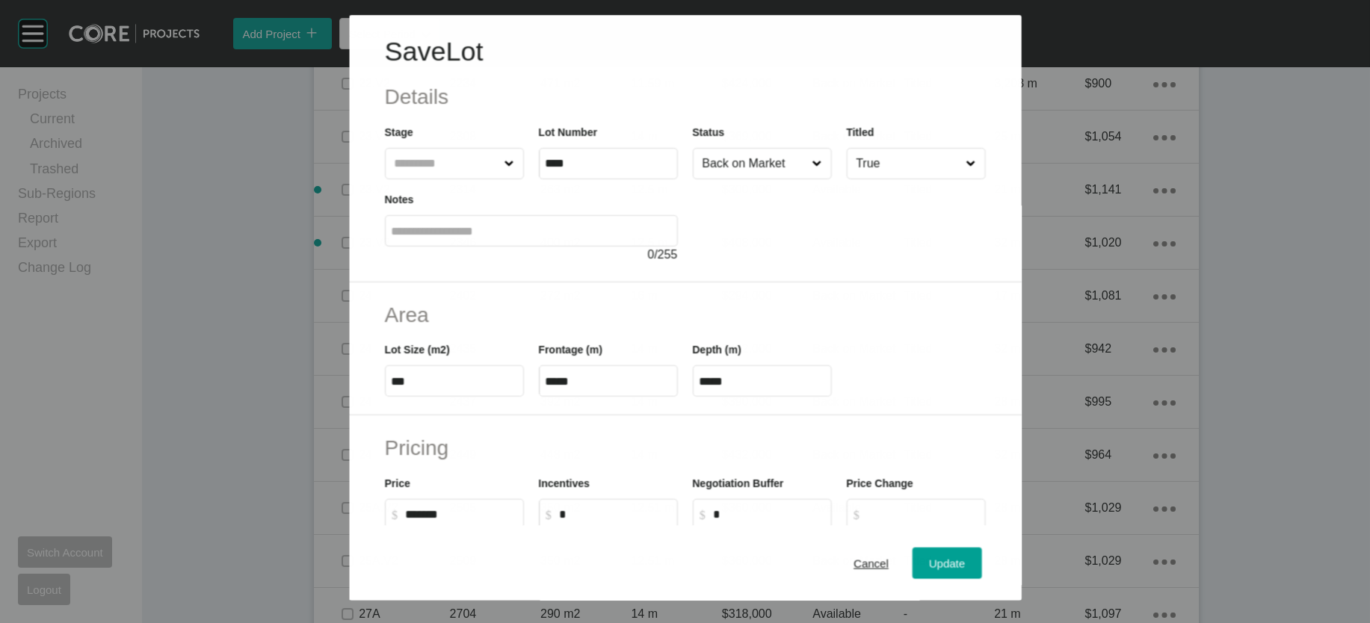
scroll to position [1151, 0]
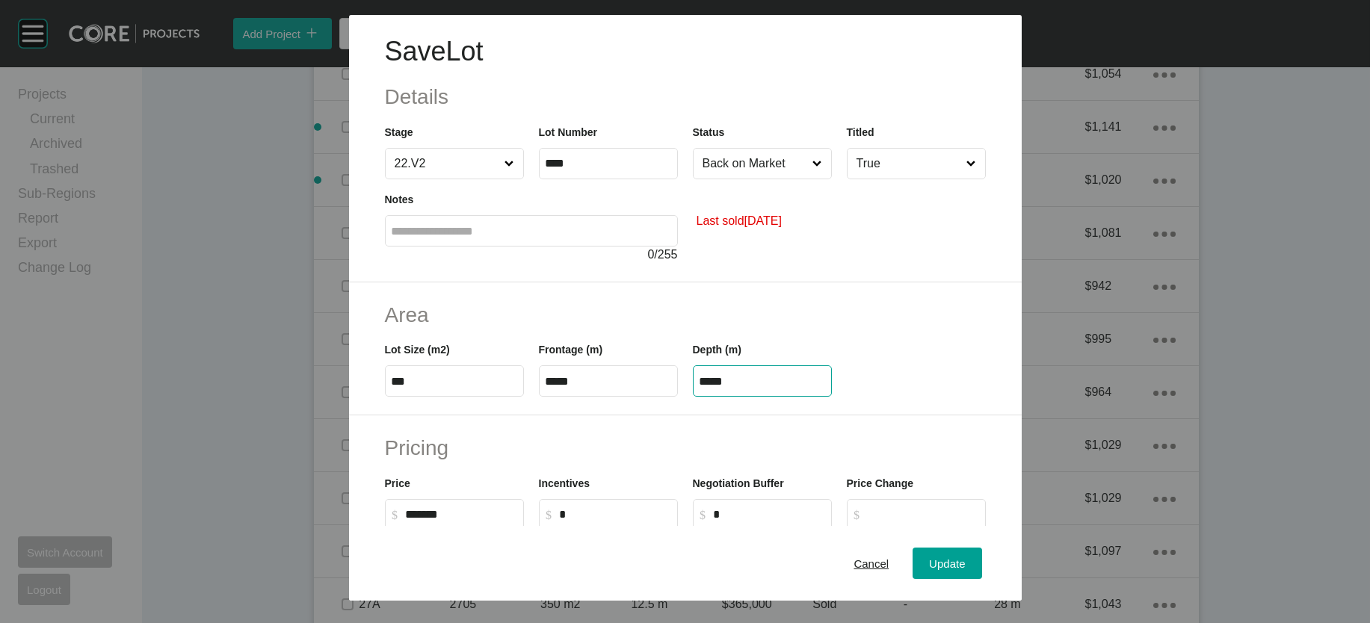
drag, startPoint x: 758, startPoint y: 467, endPoint x: 678, endPoint y: 469, distance: 80.0
click at [648, 397] on div "Lot Size (m2) *** Frontage (m) ***** Depth (m) *****" at bounding box center [685, 363] width 616 height 67
paste input "text"
type input "*****"
click at [993, 546] on div "Save Lot Details Stage 22.V2 Lot Number **** Status Back on Market Titled True …" at bounding box center [685, 311] width 1370 height 623
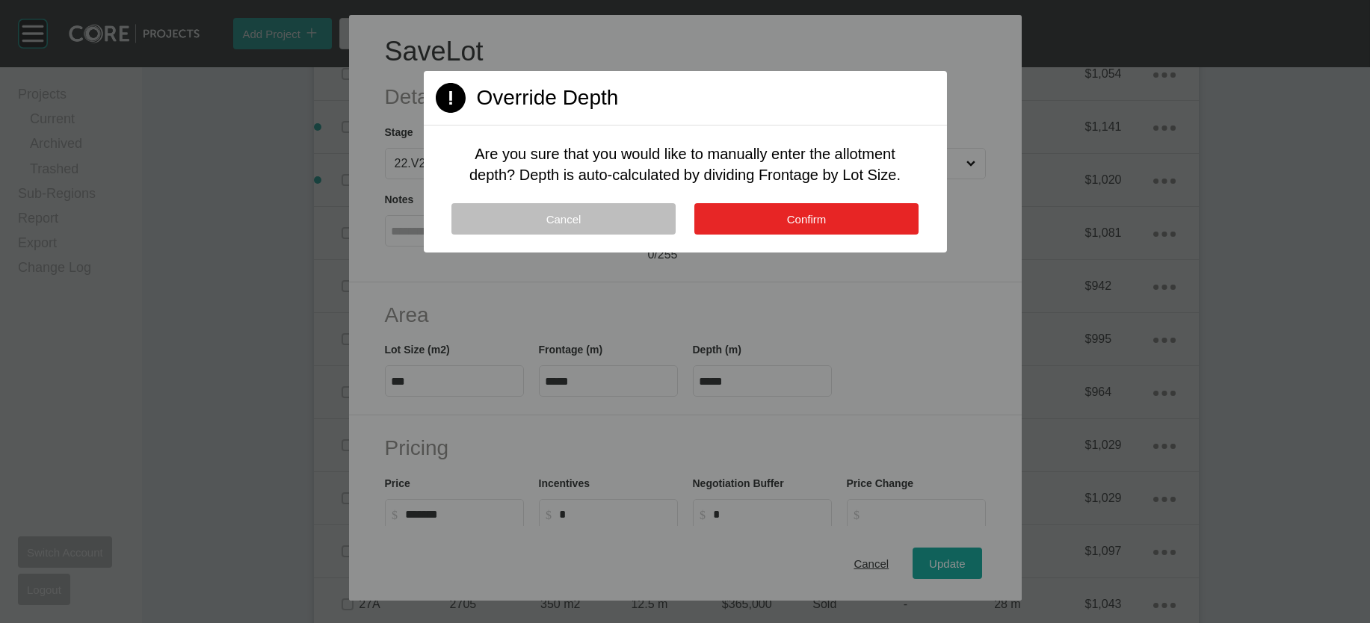
click at [855, 235] on button "Confirm" at bounding box center [806, 218] width 224 height 31
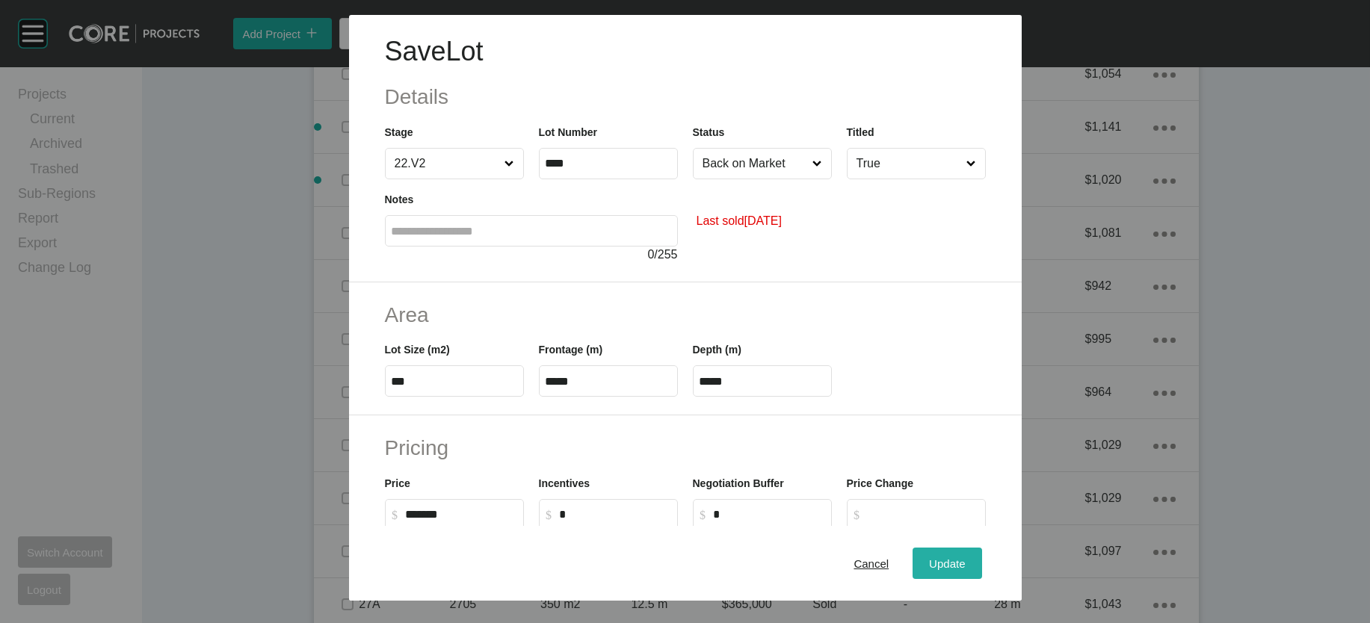
click at [965, 557] on span "Update" at bounding box center [947, 563] width 36 height 13
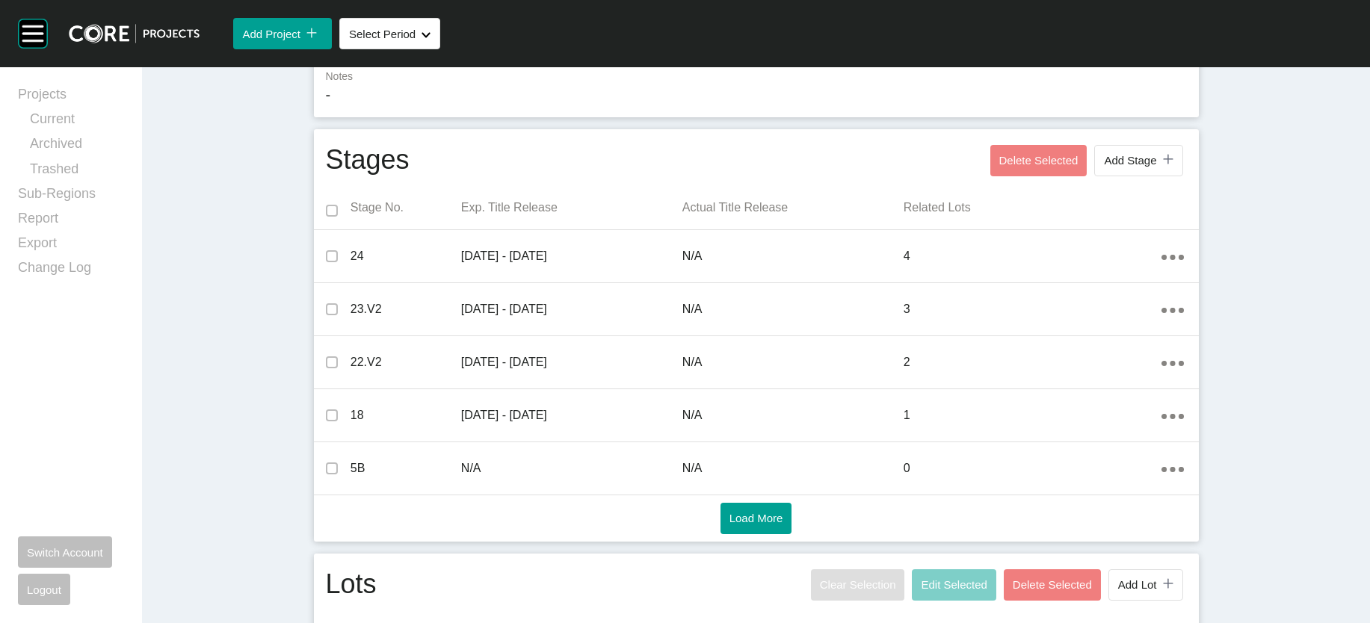
scroll to position [0, 0]
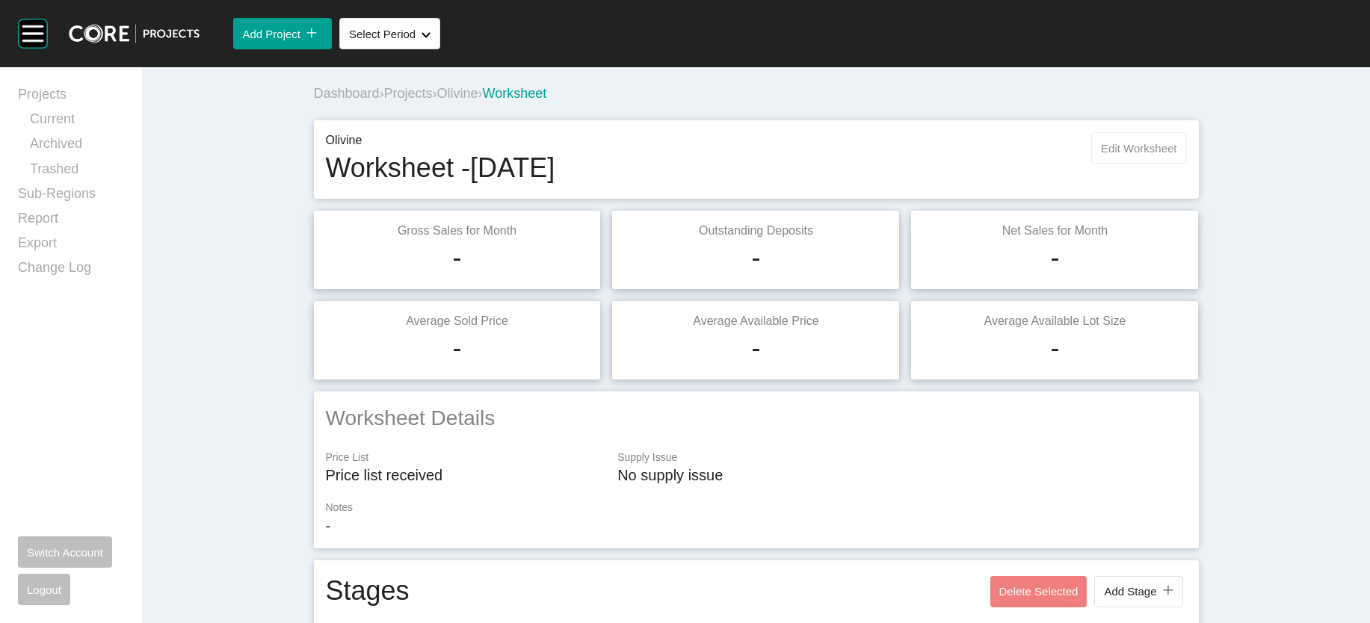
click at [1176, 155] on span "Edit Worksheet" at bounding box center [1138, 148] width 75 height 13
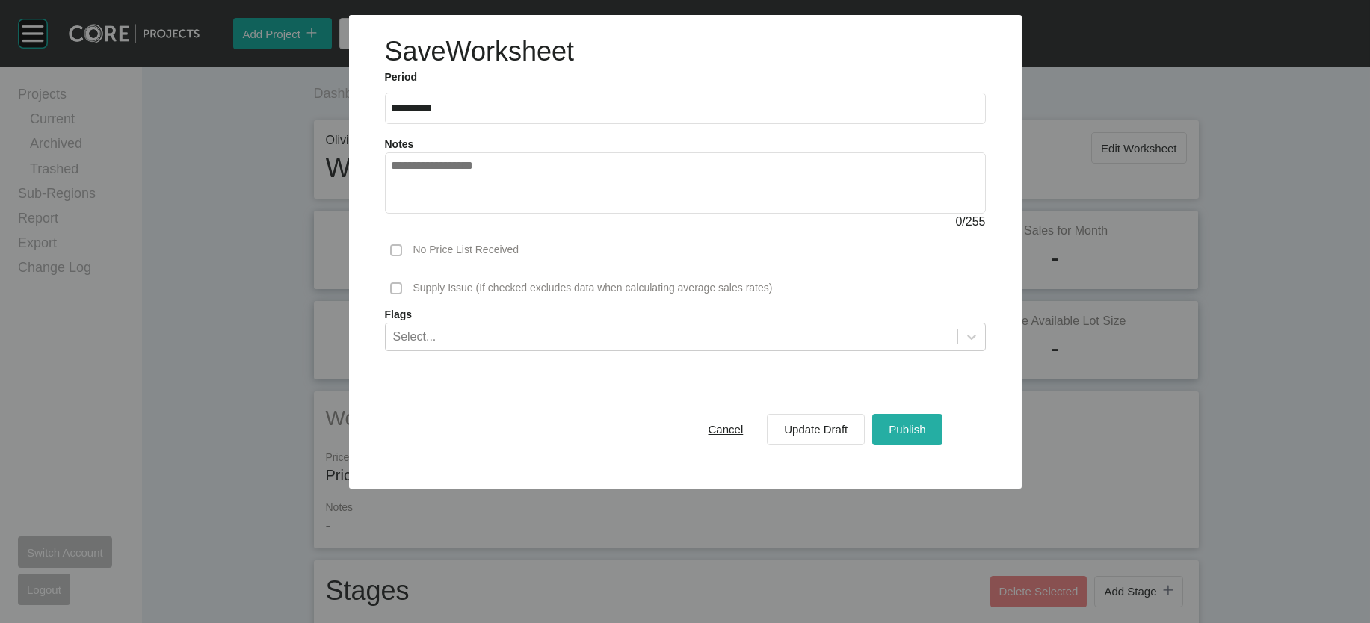
click at [925, 445] on button "Publish" at bounding box center [907, 429] width 70 height 31
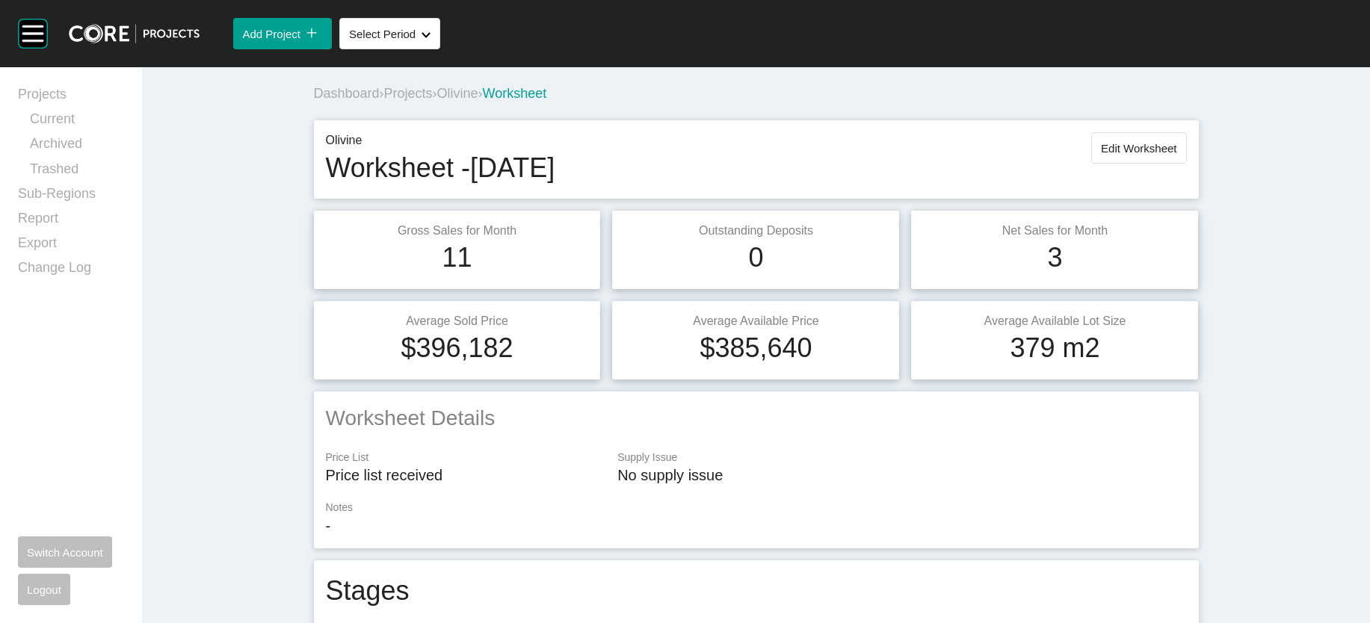
click at [437, 101] on span "Olivine" at bounding box center [457, 93] width 41 height 15
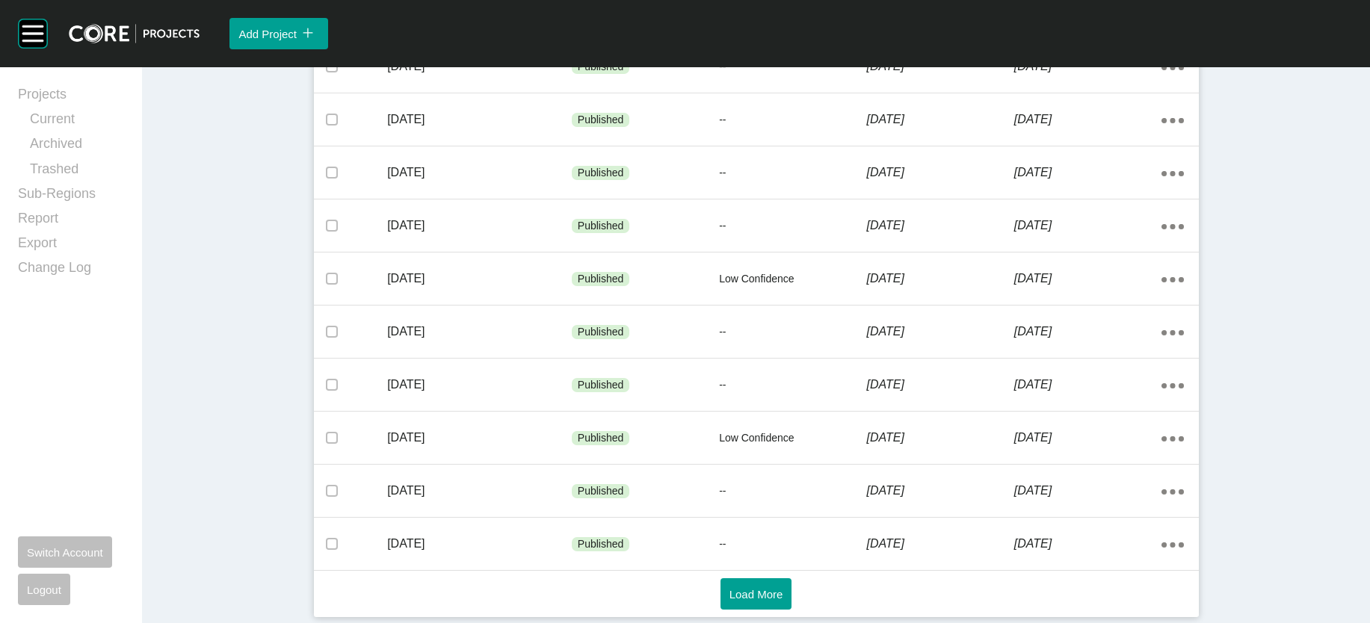
scroll to position [1046, 0]
click at [741, 594] on span "Load More" at bounding box center [756, 594] width 54 height 13
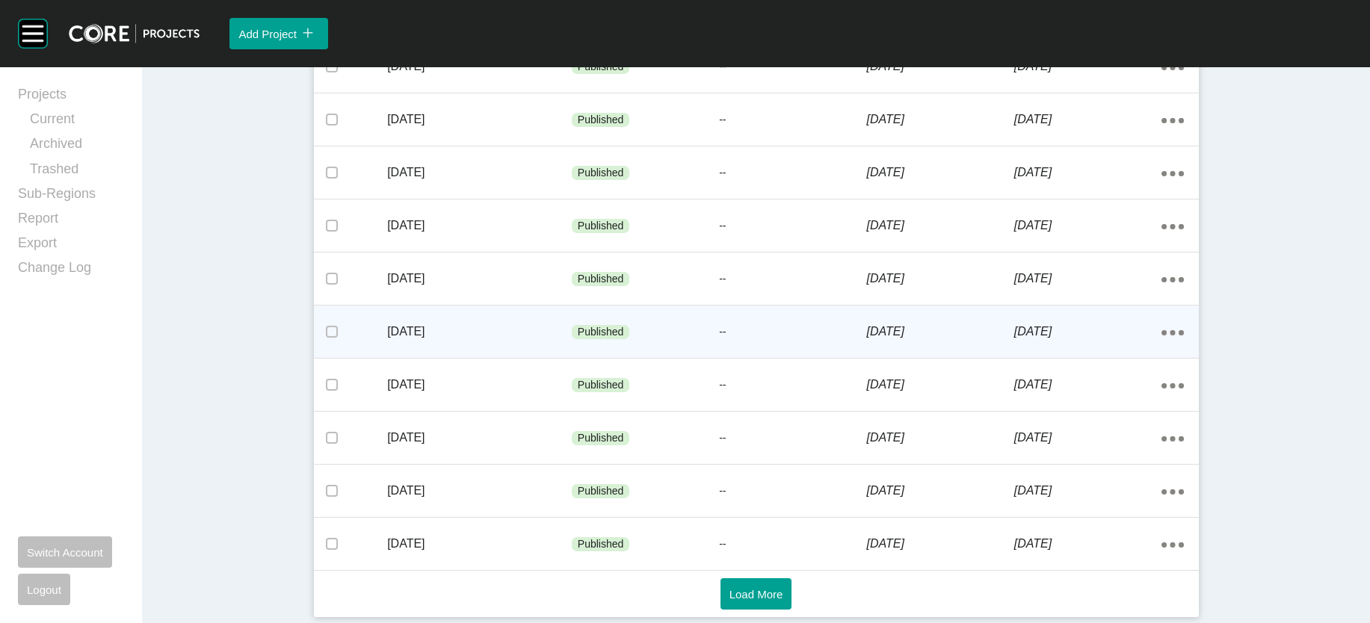
click at [1154, 324] on p "3 July 2023" at bounding box center [1087, 332] width 147 height 16
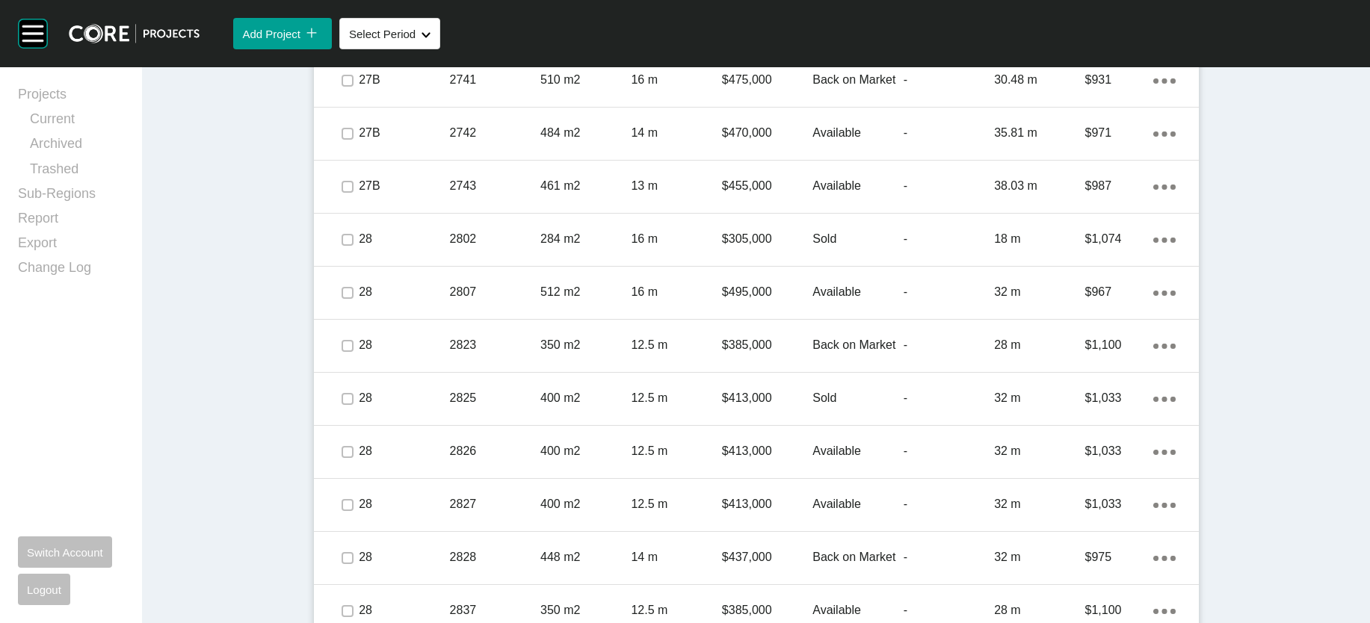
scroll to position [1073, 0]
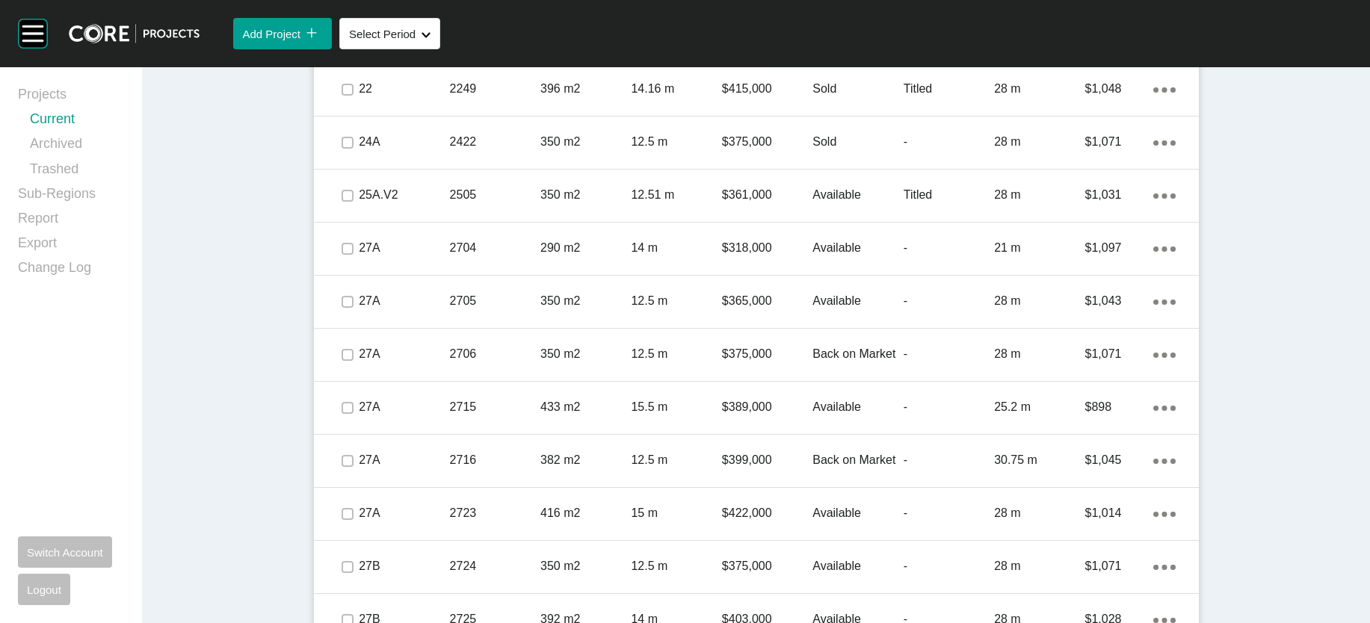
click at [49, 130] on link "Current" at bounding box center [77, 122] width 94 height 25
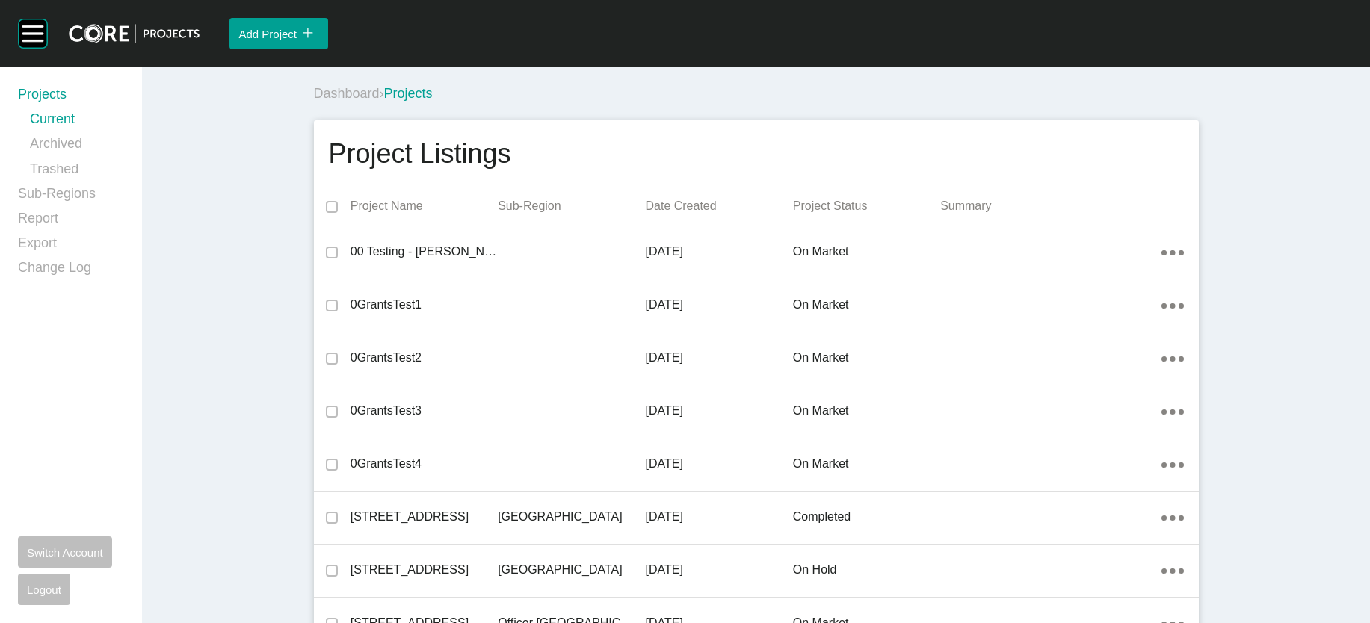
scroll to position [23668, 0]
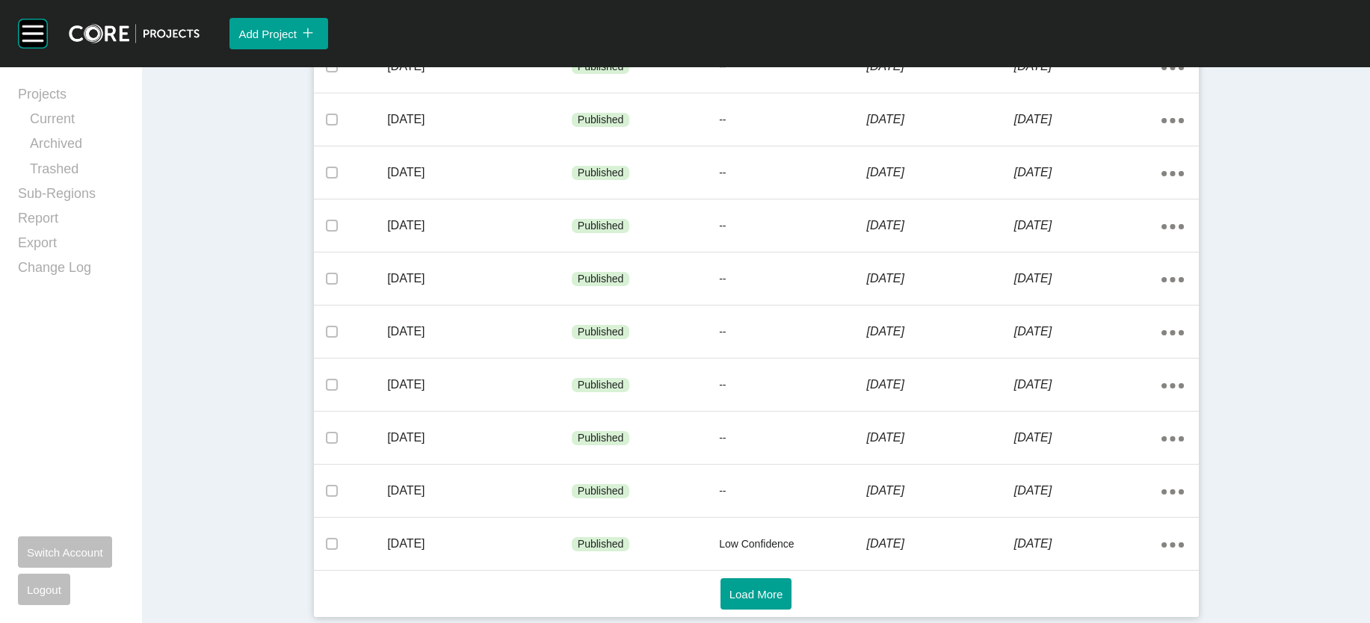
scroll to position [1025, 0]
click at [758, 599] on button "Load More" at bounding box center [757, 594] width 72 height 31
click at [721, 599] on button "Load More" at bounding box center [757, 594] width 72 height 31
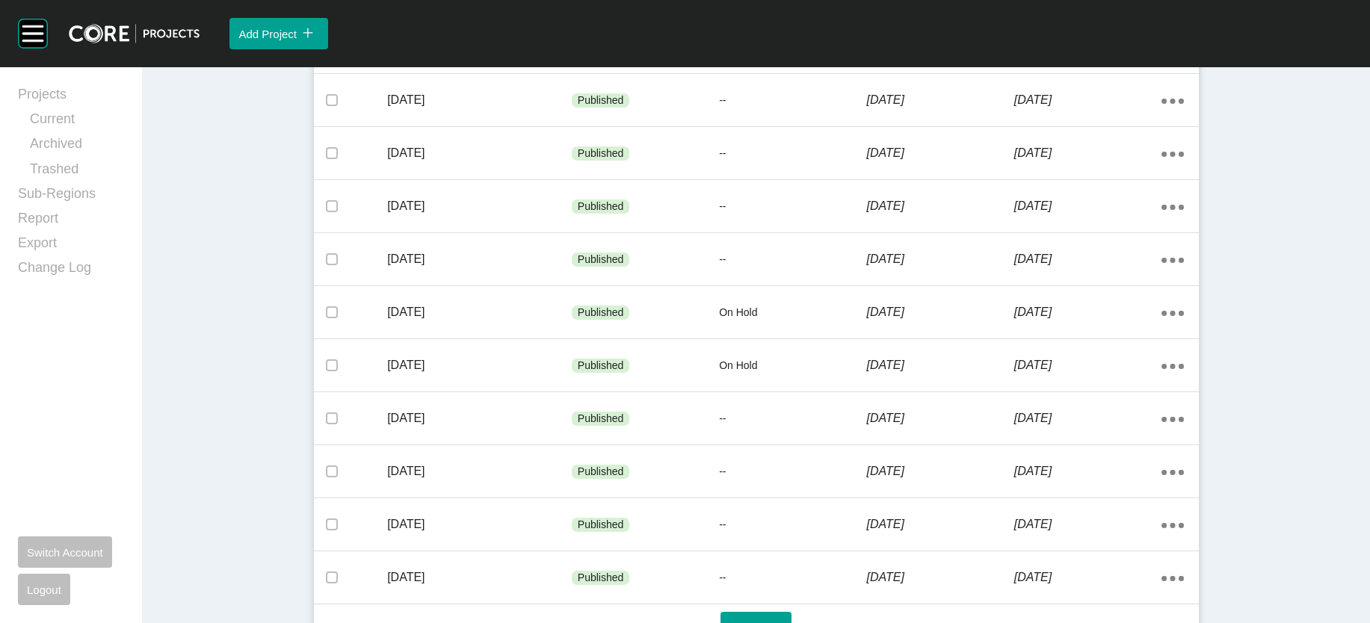
scroll to position [2278, 0]
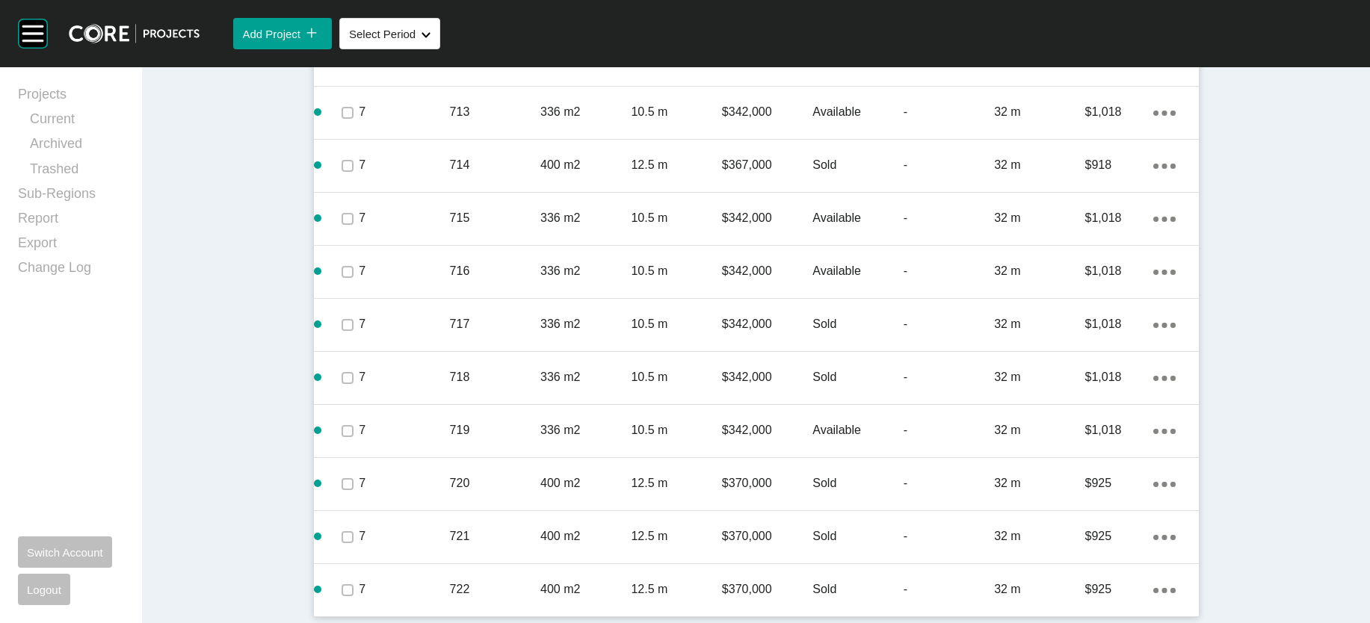
scroll to position [1073, 0]
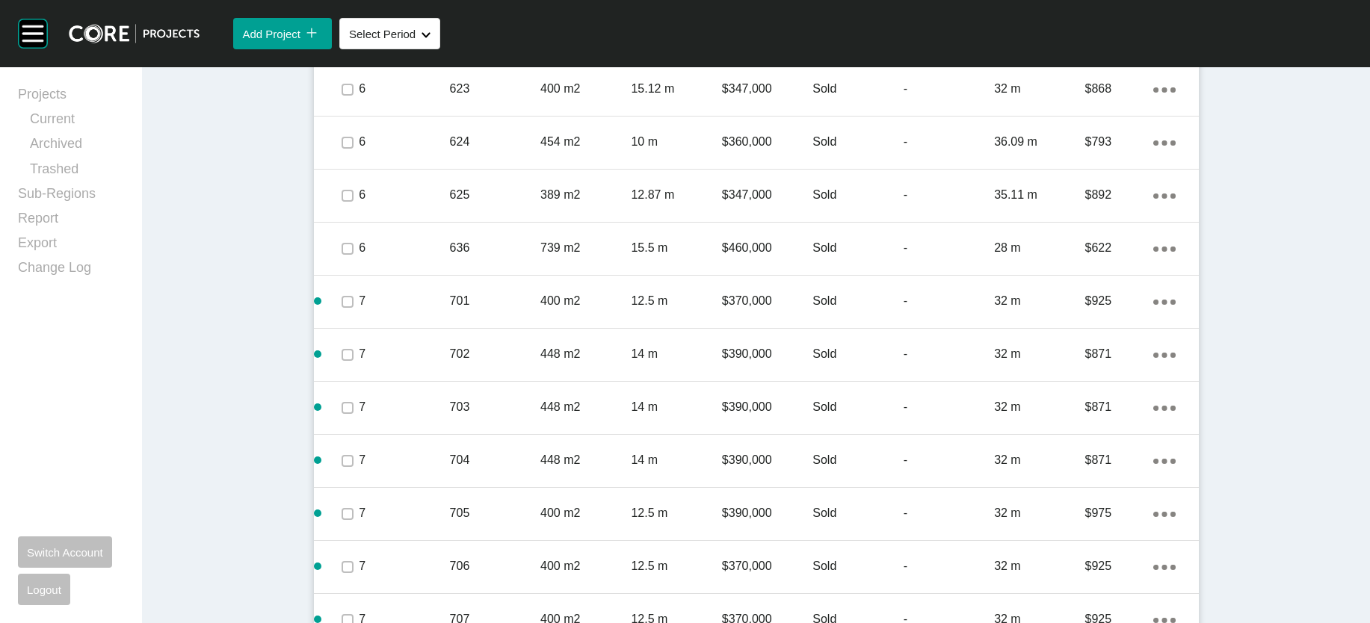
click at [994, 44] on p "-" at bounding box center [949, 36] width 90 height 16
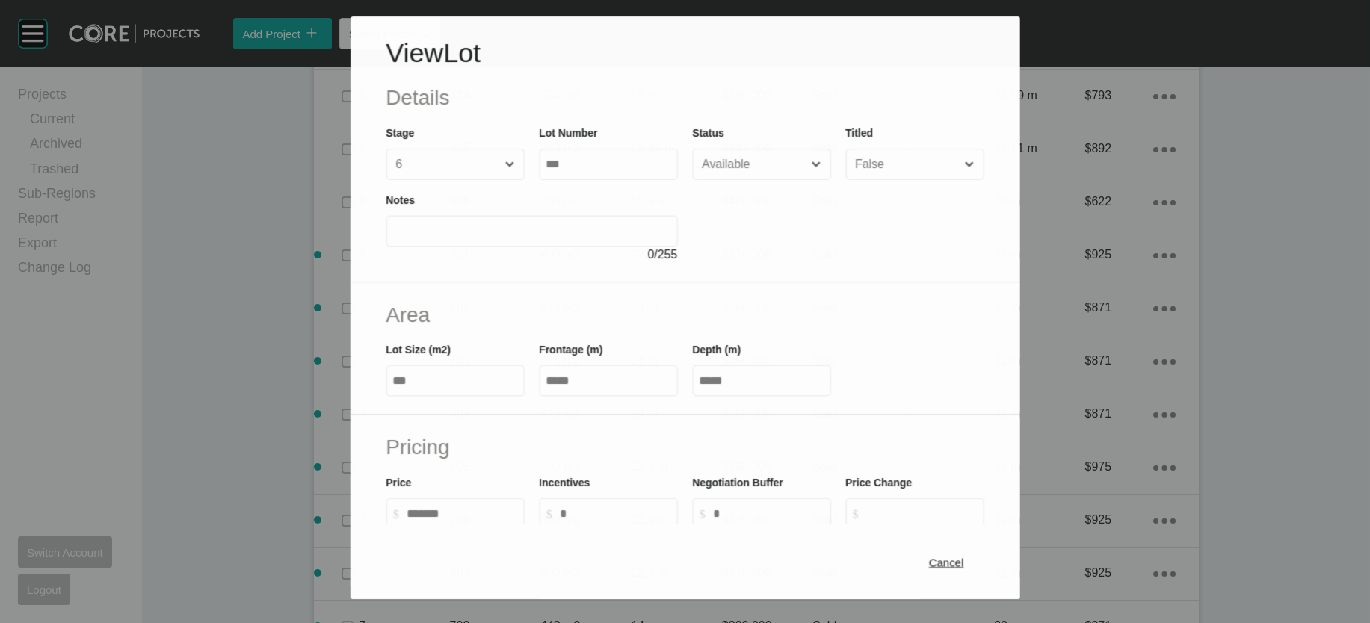
scroll to position [1014, 0]
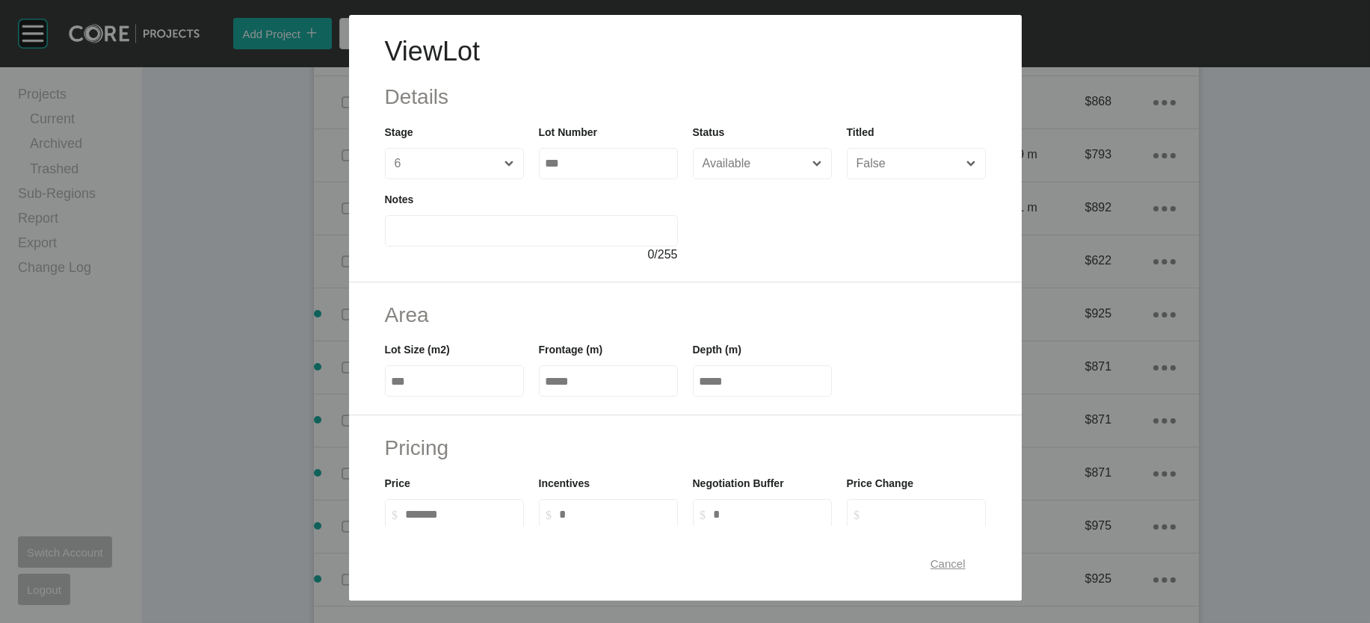
click at [971, 548] on button "Cancel" at bounding box center [948, 563] width 68 height 31
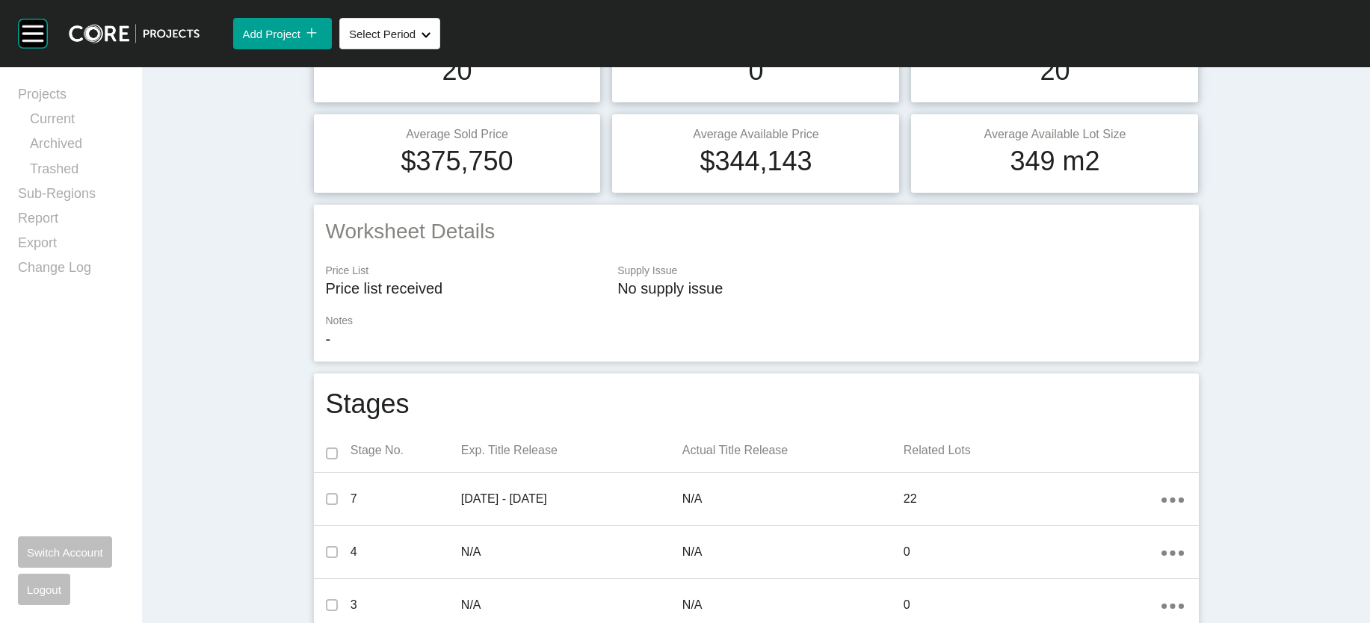
scroll to position [0, 0]
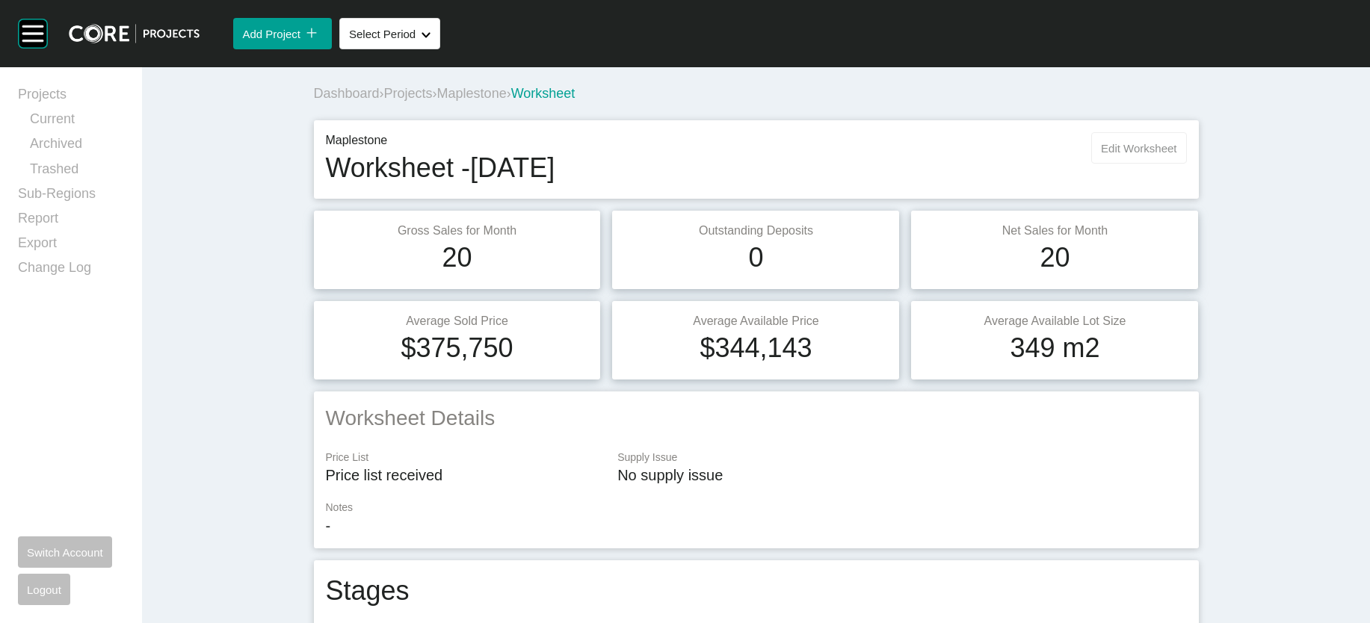
click at [1186, 164] on button "Edit Worksheet" at bounding box center [1138, 147] width 95 height 31
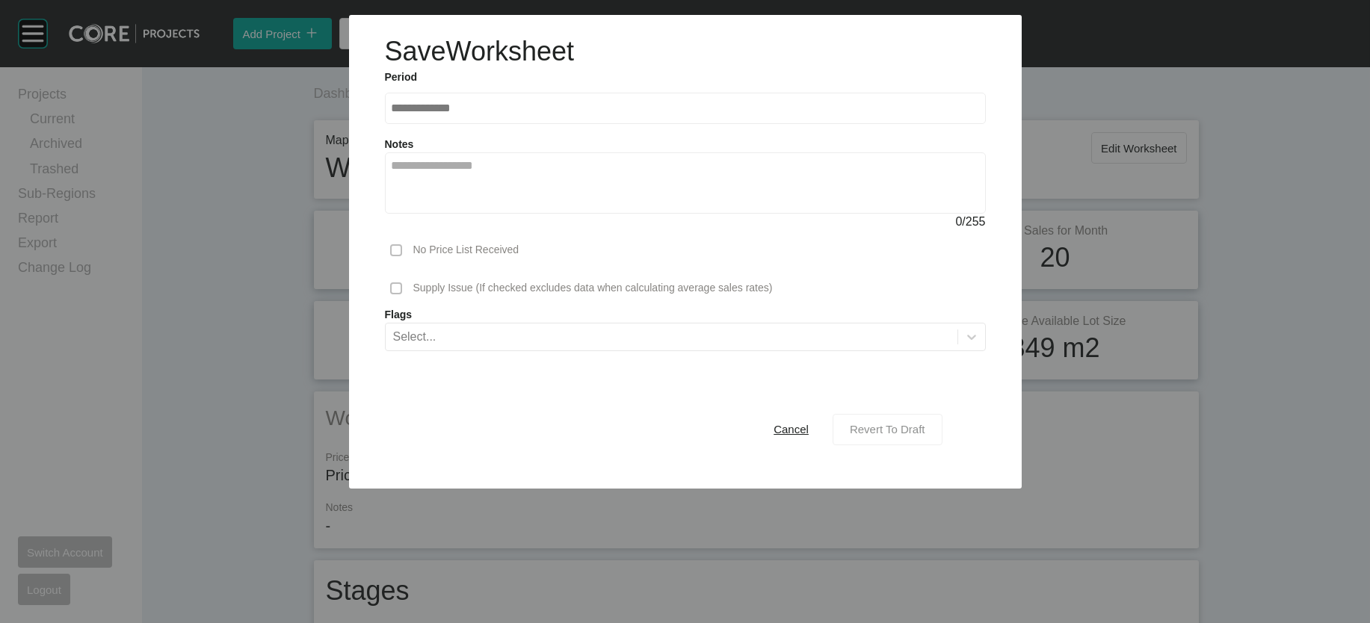
click at [925, 436] on span "Revert To Draft" at bounding box center [887, 429] width 75 height 13
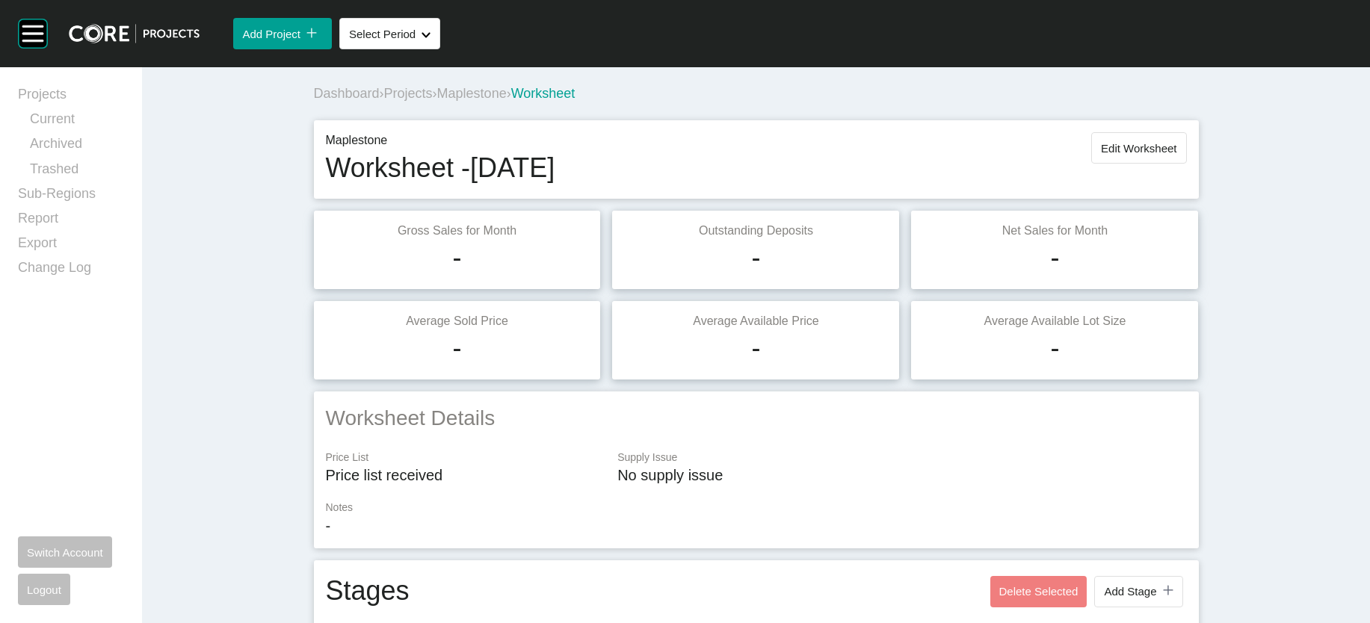
scroll to position [1076, 0]
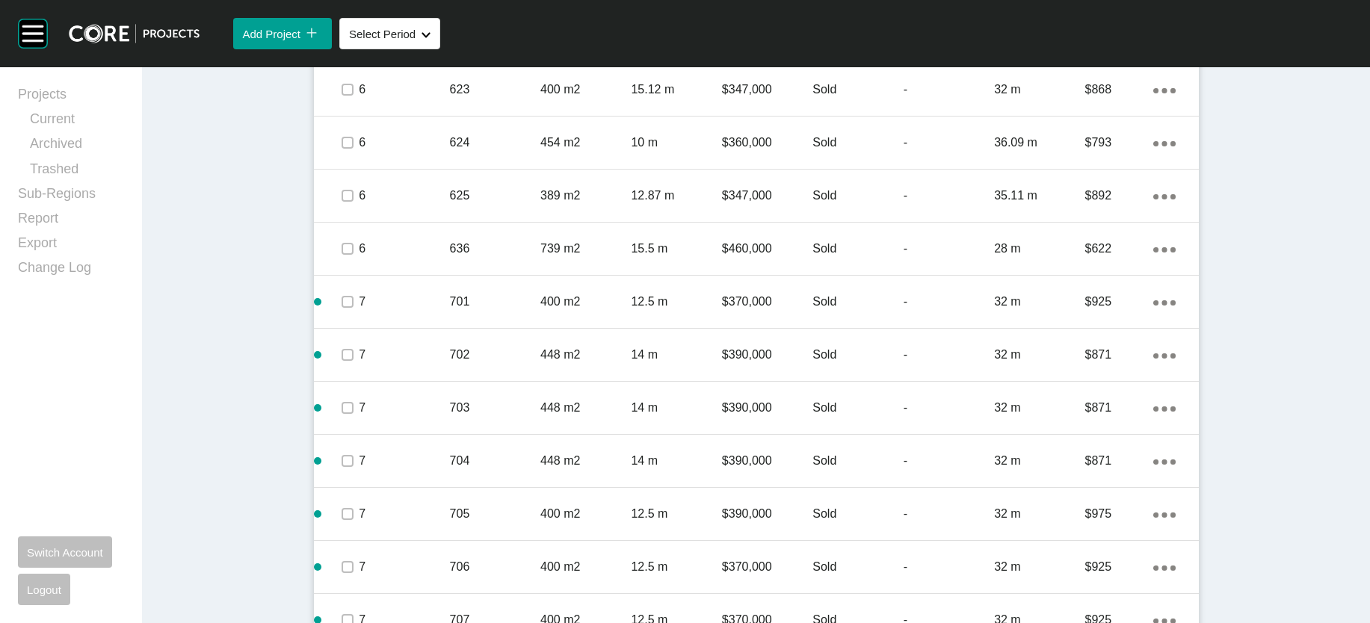
click at [1074, 60] on div "3,367 m" at bounding box center [1039, 36] width 90 height 46
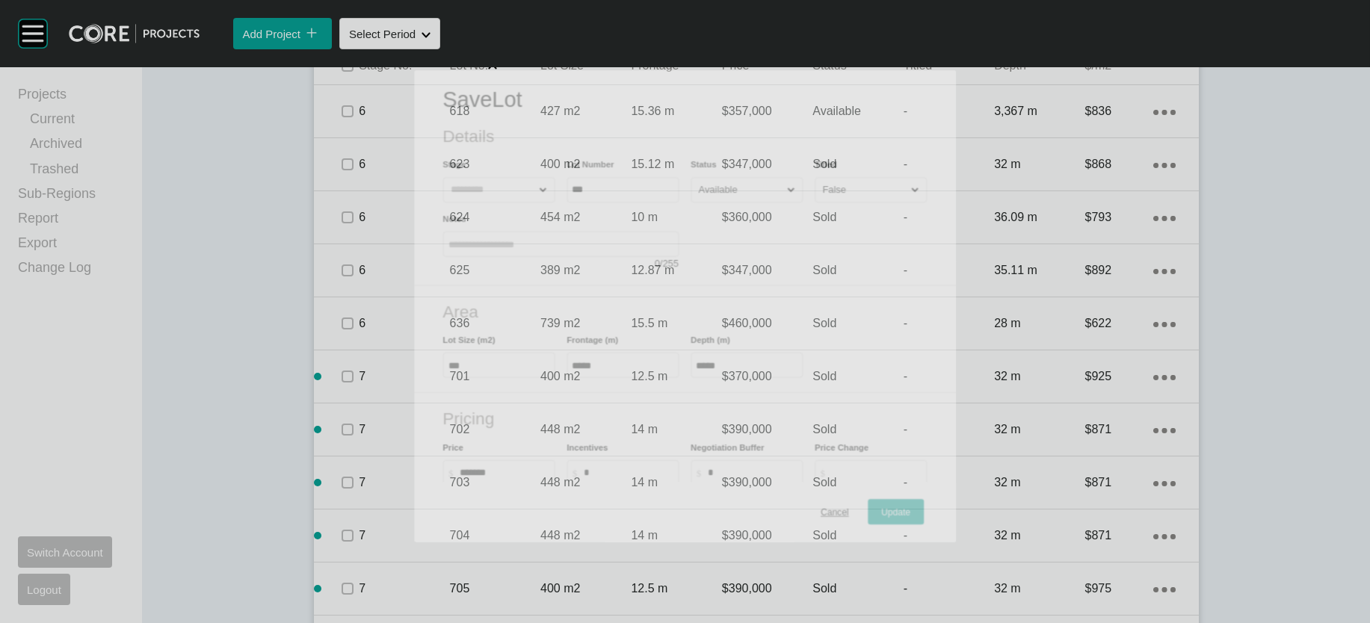
scroll to position [1018, 0]
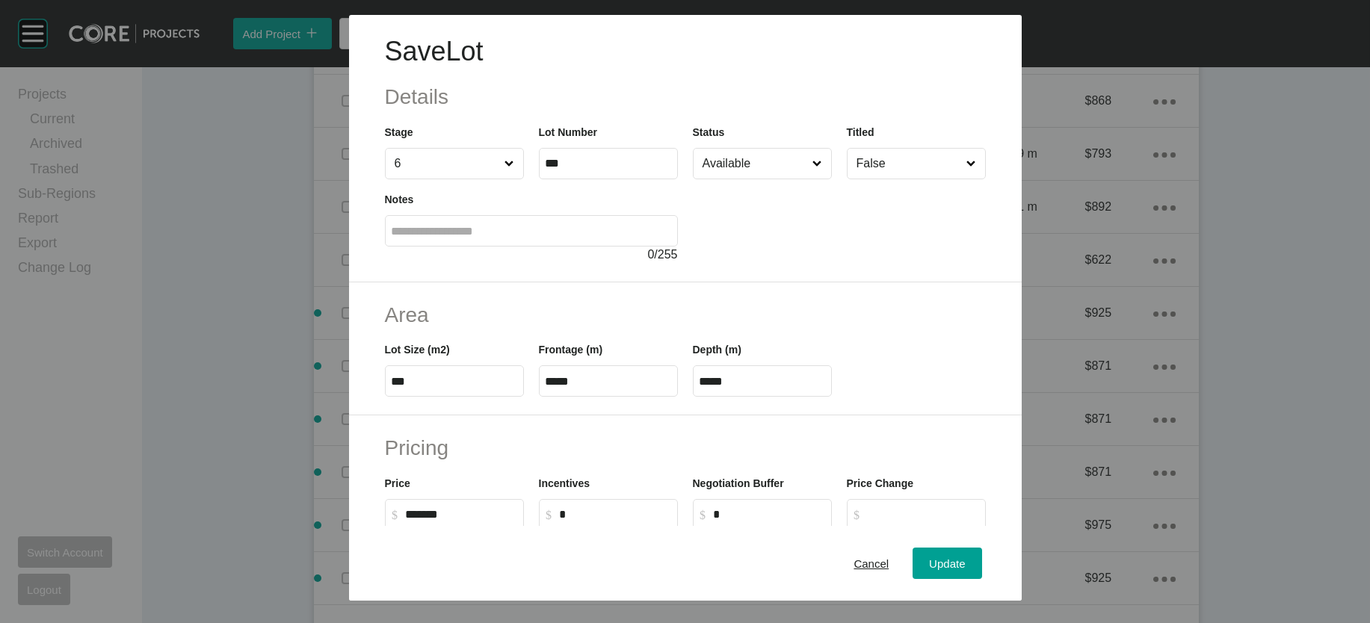
click at [711, 388] on input "*****" at bounding box center [763, 381] width 126 height 13
drag, startPoint x: 661, startPoint y: 466, endPoint x: 651, endPoint y: 464, distance: 9.8
click at [652, 397] on div "Lot Size (m2) *** Frontage (m) ***** Depth (m) *****" at bounding box center [685, 363] width 616 height 67
type input "*****"
click at [1004, 559] on div "Save Lot Details Stage 6 Lot Number *** Status Available Titled False Notes 0 /…" at bounding box center [685, 311] width 1370 height 623
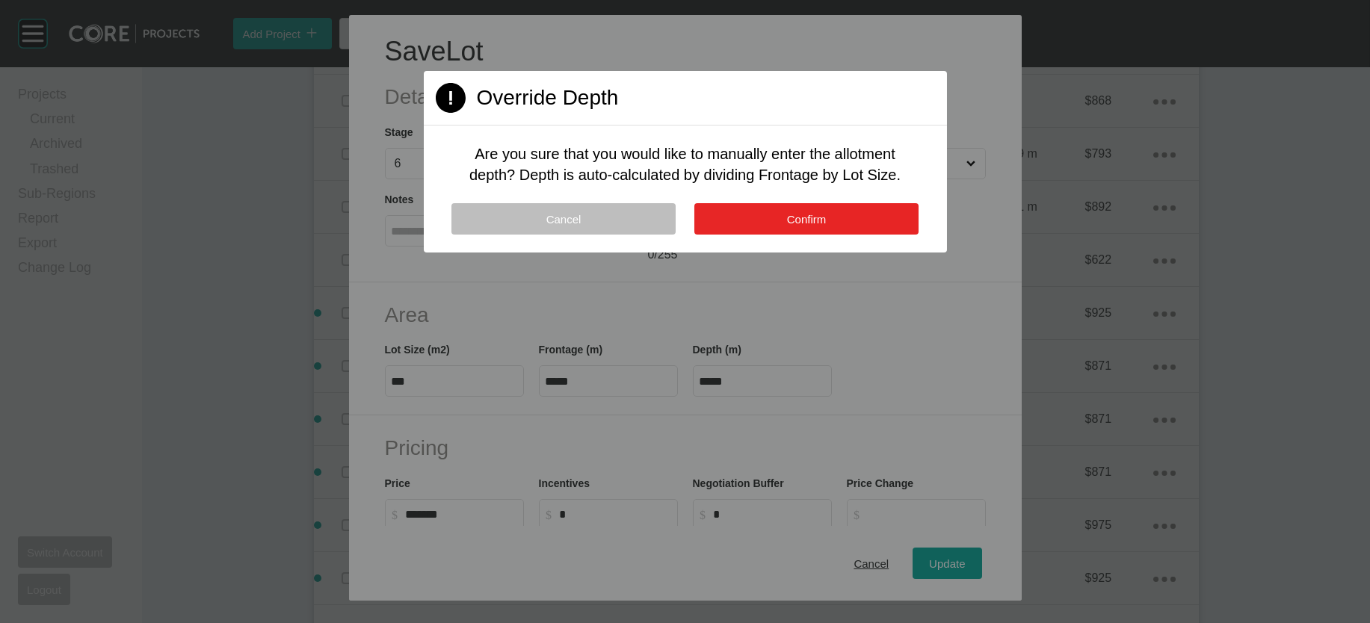
click at [853, 235] on button "Confirm" at bounding box center [806, 218] width 224 height 31
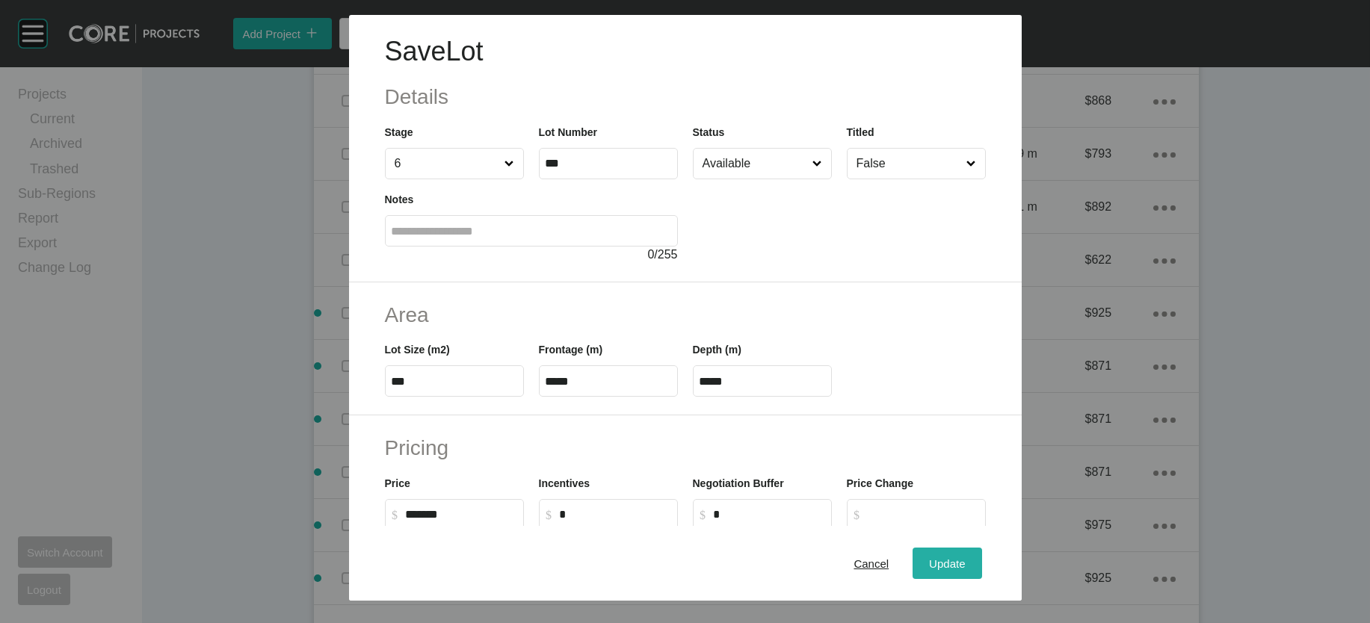
click at [965, 558] on span "Update" at bounding box center [947, 563] width 36 height 13
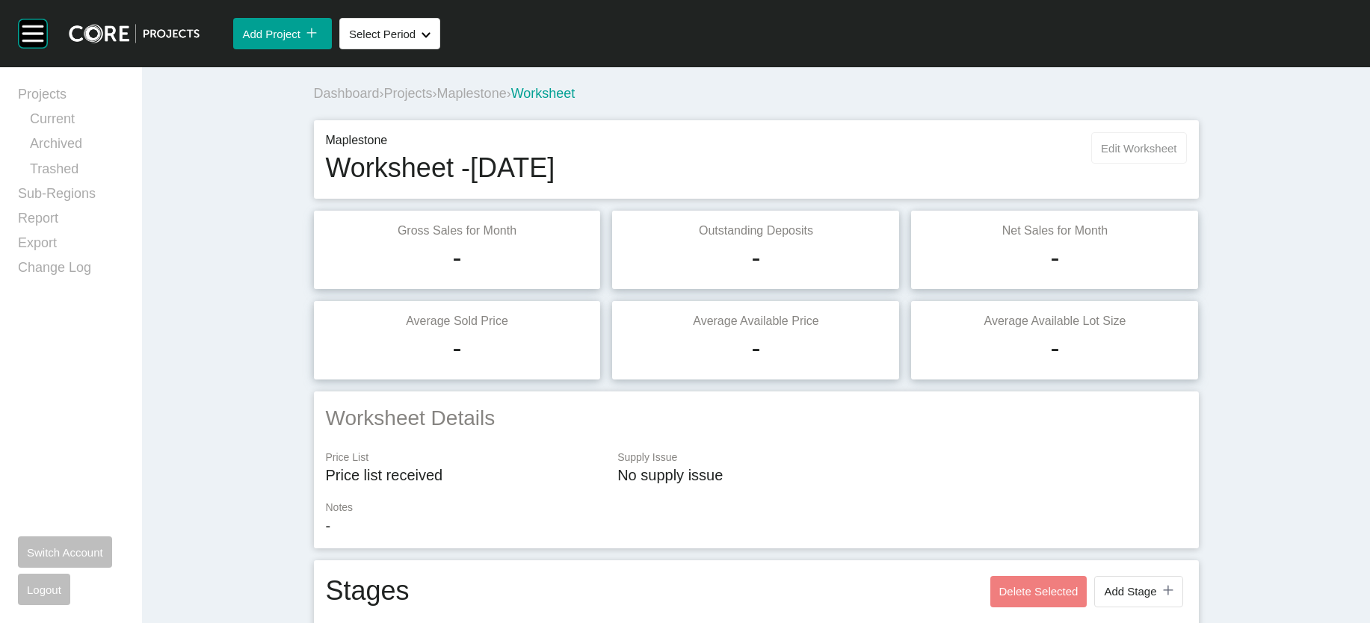
scroll to position [21, 0]
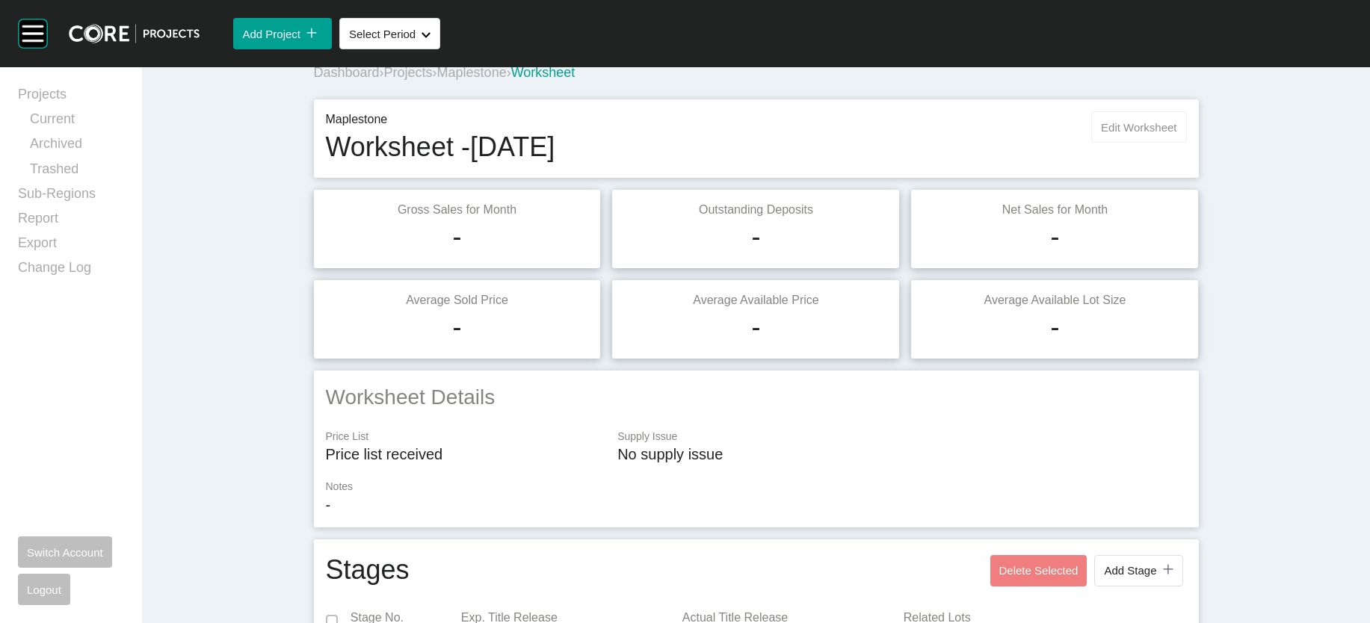
click at [1176, 134] on span "Edit Worksheet" at bounding box center [1138, 127] width 75 height 13
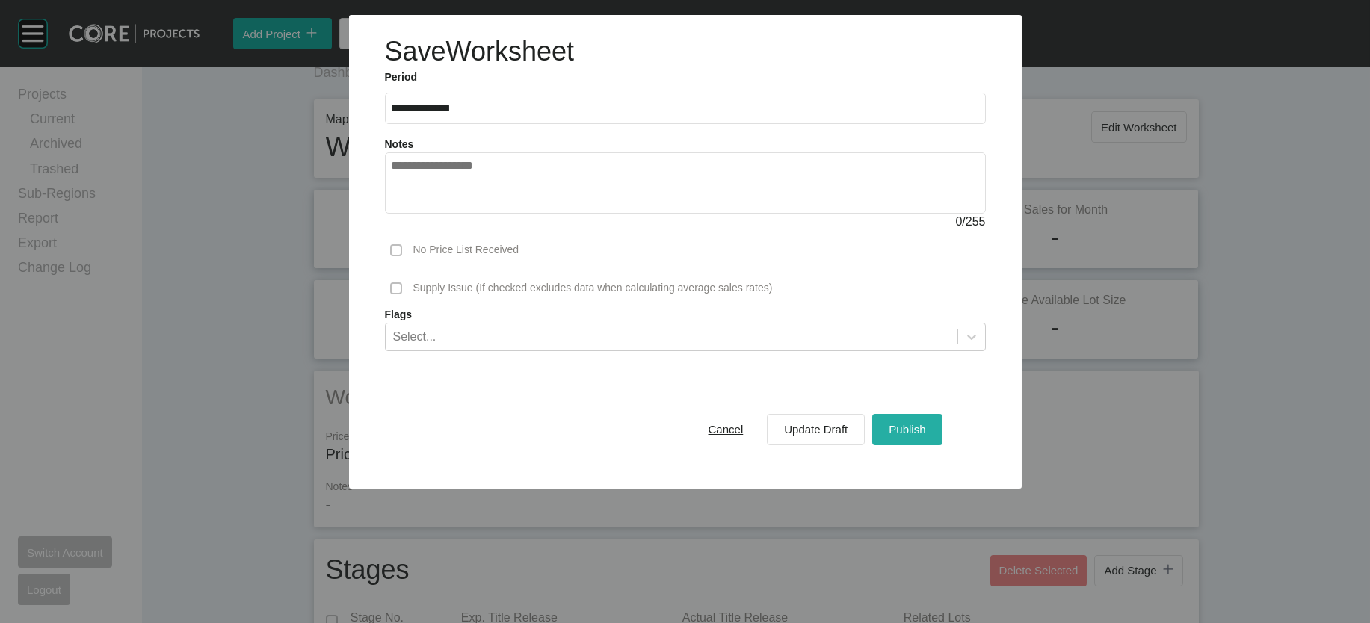
click at [925, 436] on span "Publish" at bounding box center [907, 429] width 37 height 13
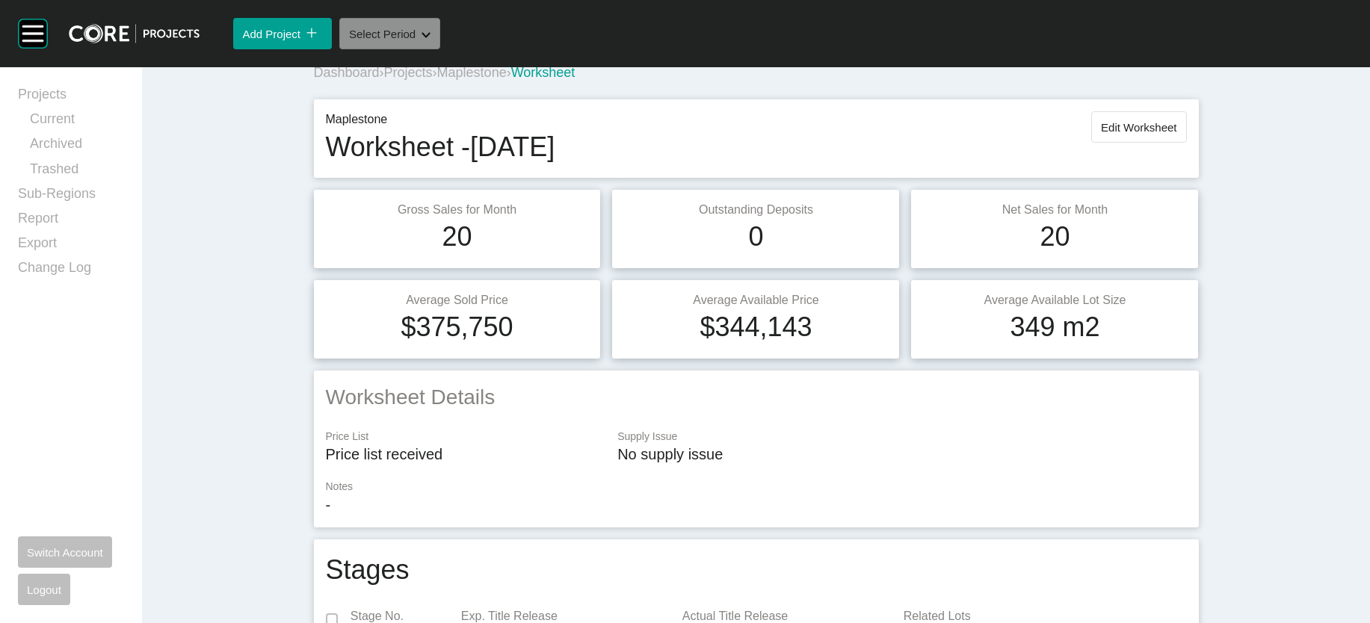
click at [440, 49] on button "Select Period Shape Created with Sketch." at bounding box center [389, 33] width 101 height 31
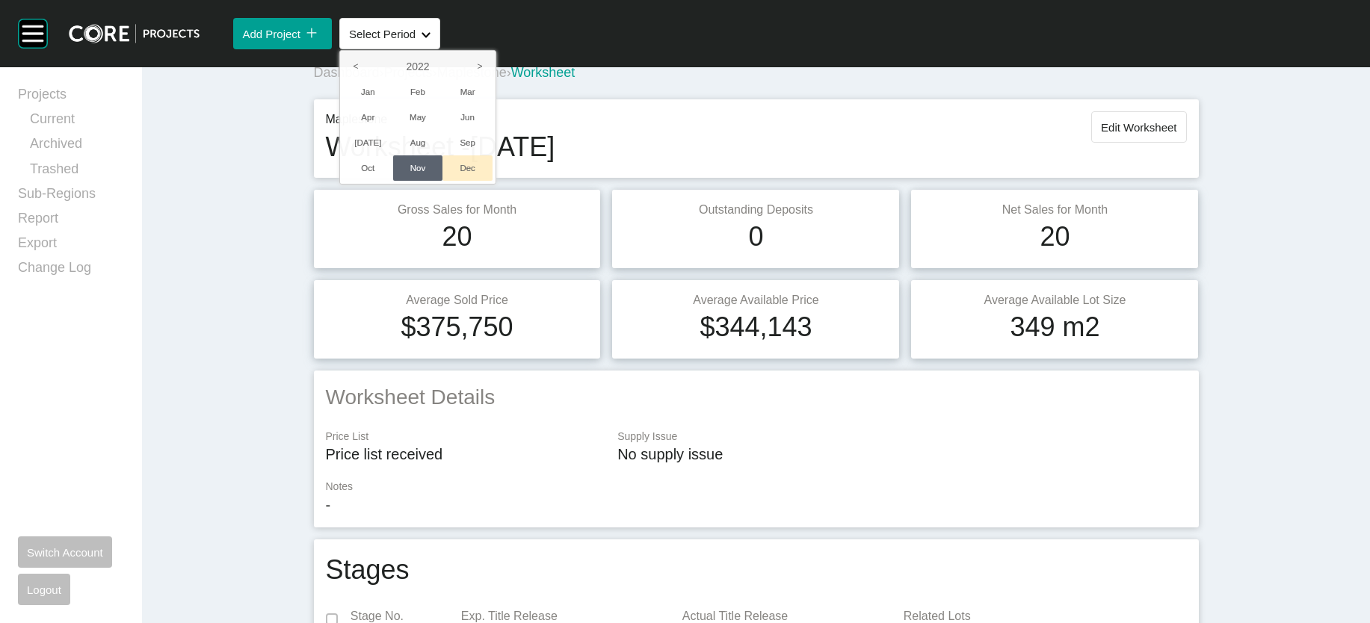
click at [493, 181] on li "Dec" at bounding box center [467, 167] width 50 height 25
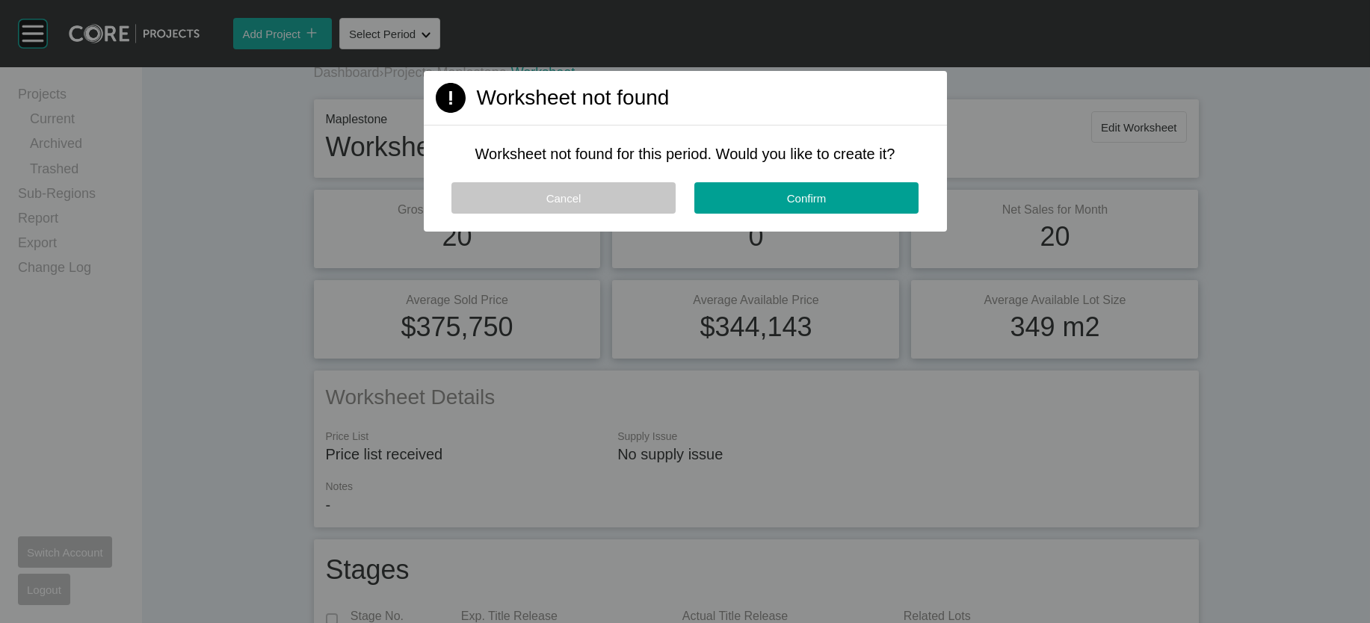
click at [589, 214] on button "Cancel" at bounding box center [563, 197] width 224 height 31
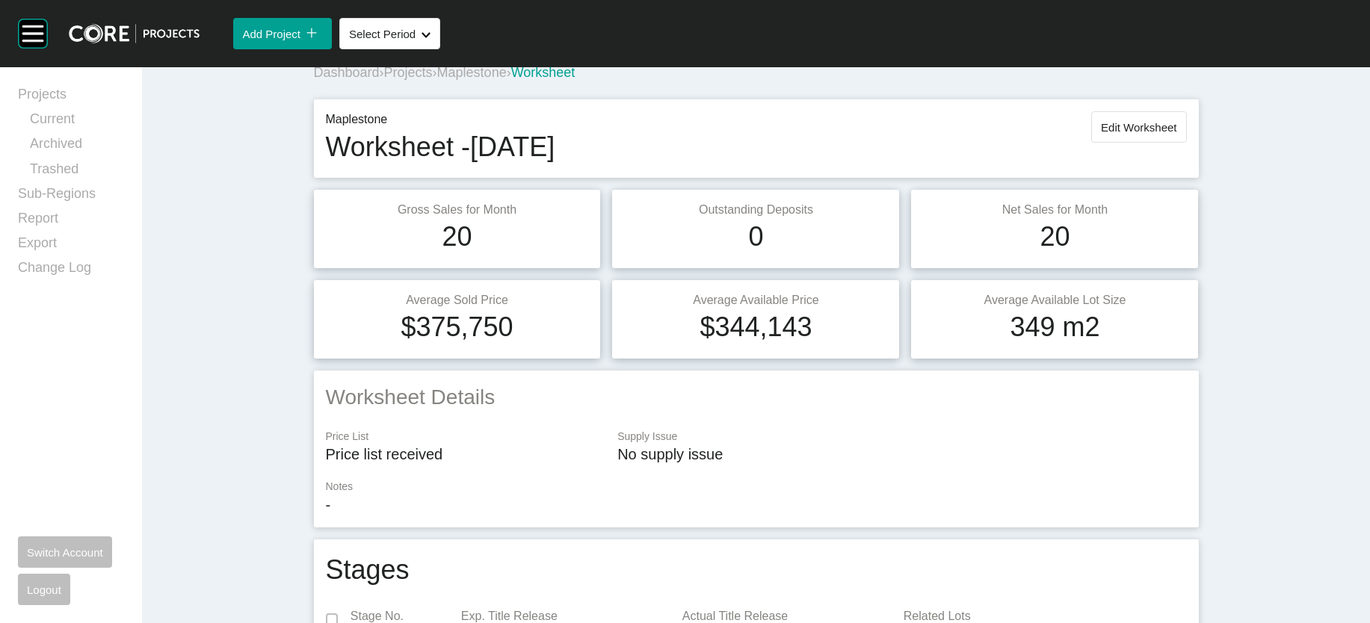
click at [437, 80] on span "Maplestone" at bounding box center [472, 72] width 70 height 15
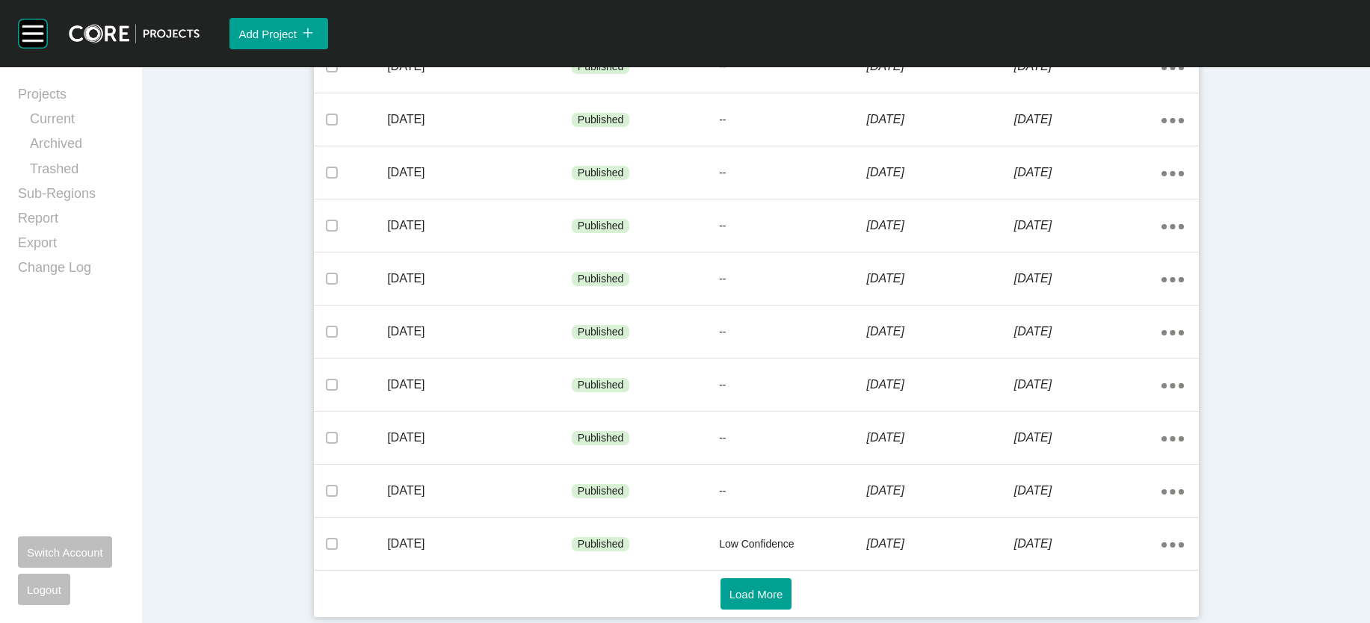
scroll to position [1025, 0]
click at [769, 588] on span "Load More" at bounding box center [756, 594] width 54 height 13
click at [747, 601] on button "Load More" at bounding box center [757, 594] width 72 height 31
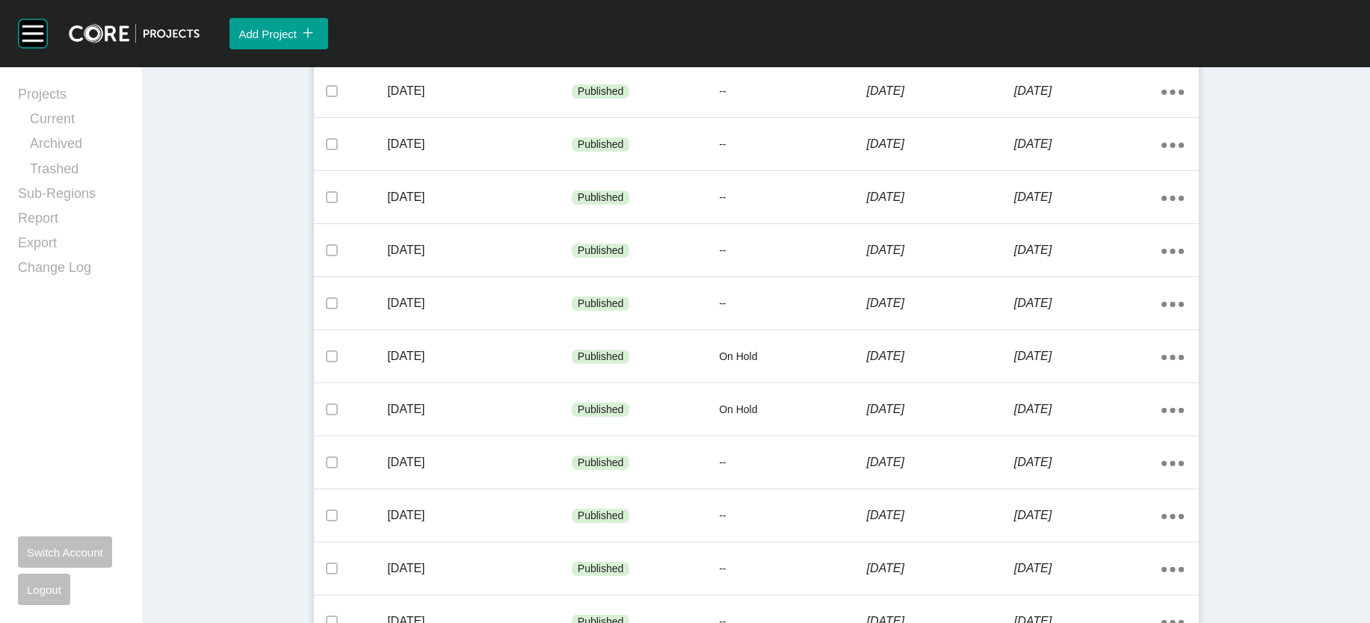
scroll to position [2239, 0]
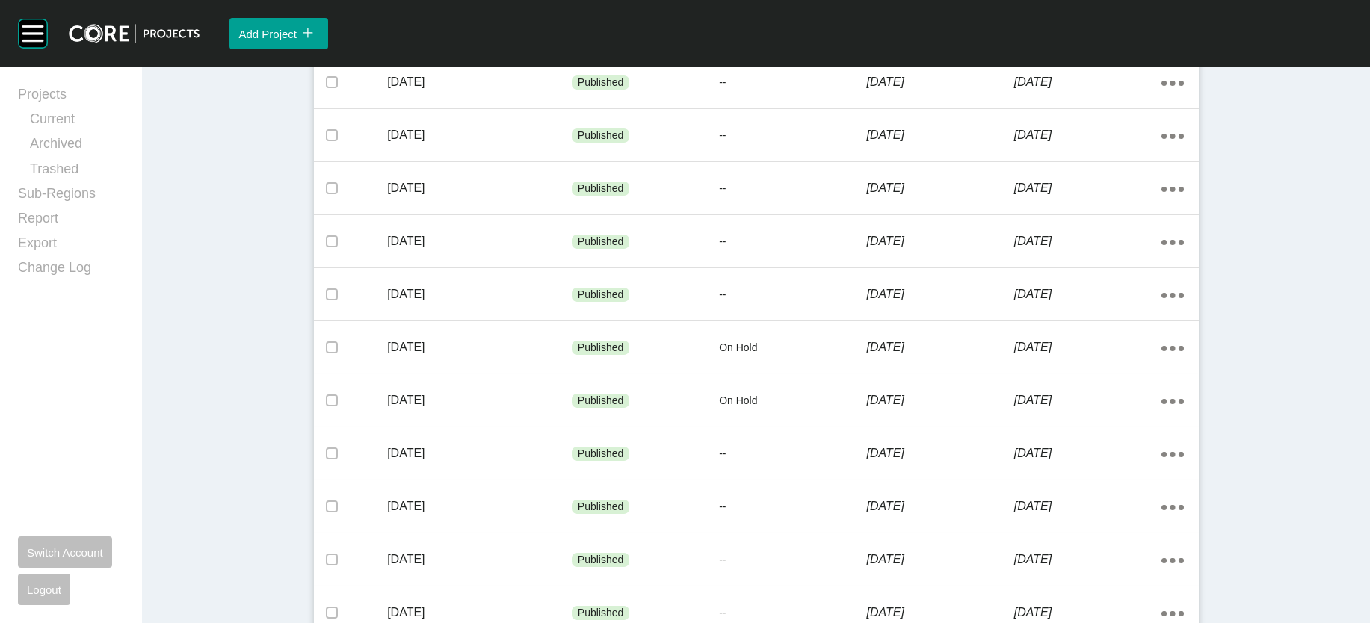
click at [911, 37] on p "4 November 2022" at bounding box center [939, 29] width 147 height 16
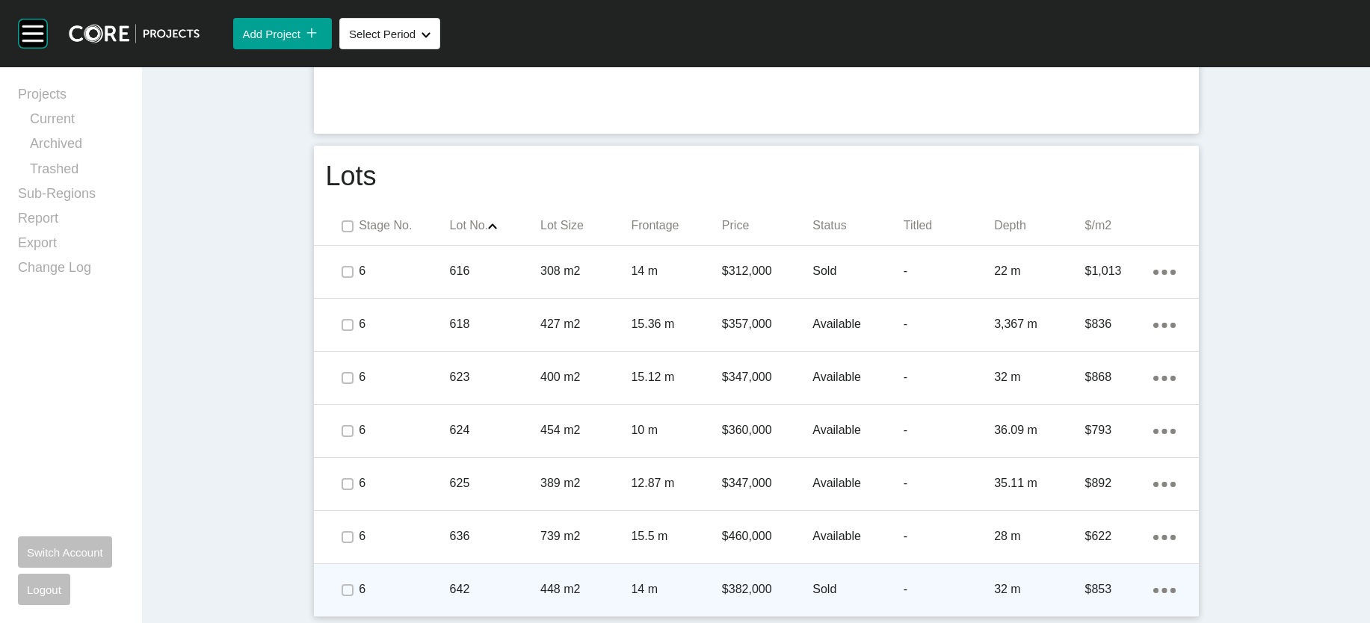
scroll to position [1199, 0]
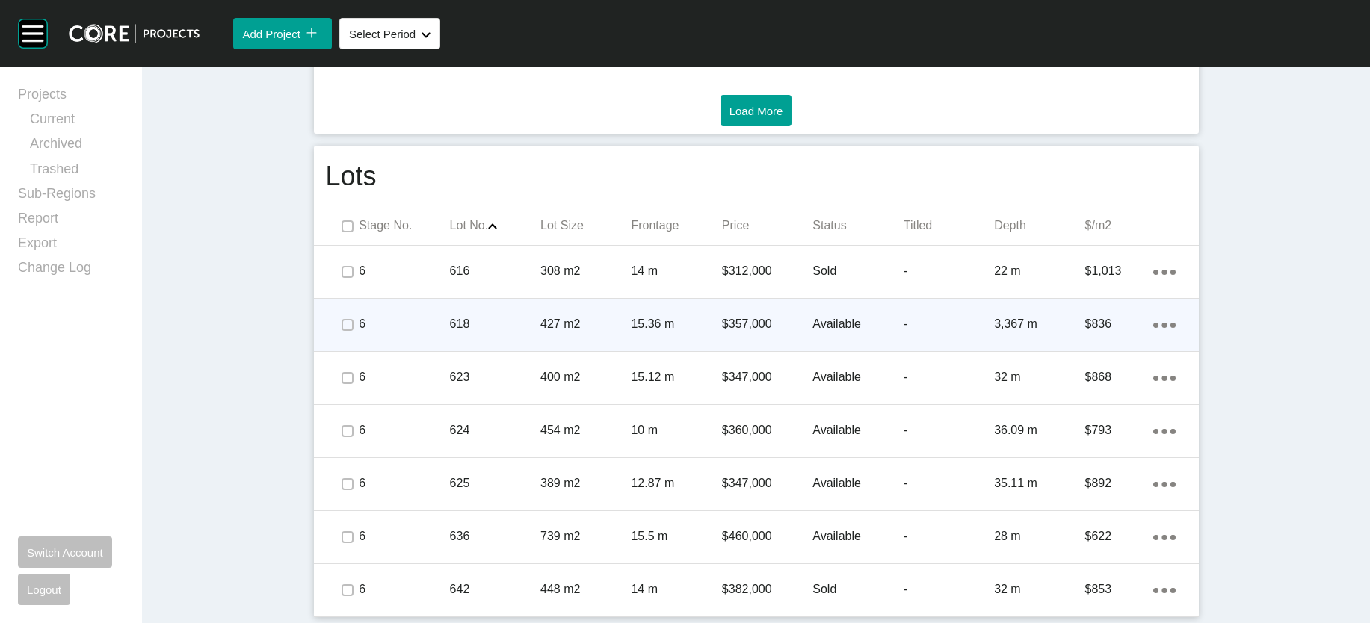
click at [1085, 316] on p "3,367 m" at bounding box center [1039, 324] width 90 height 16
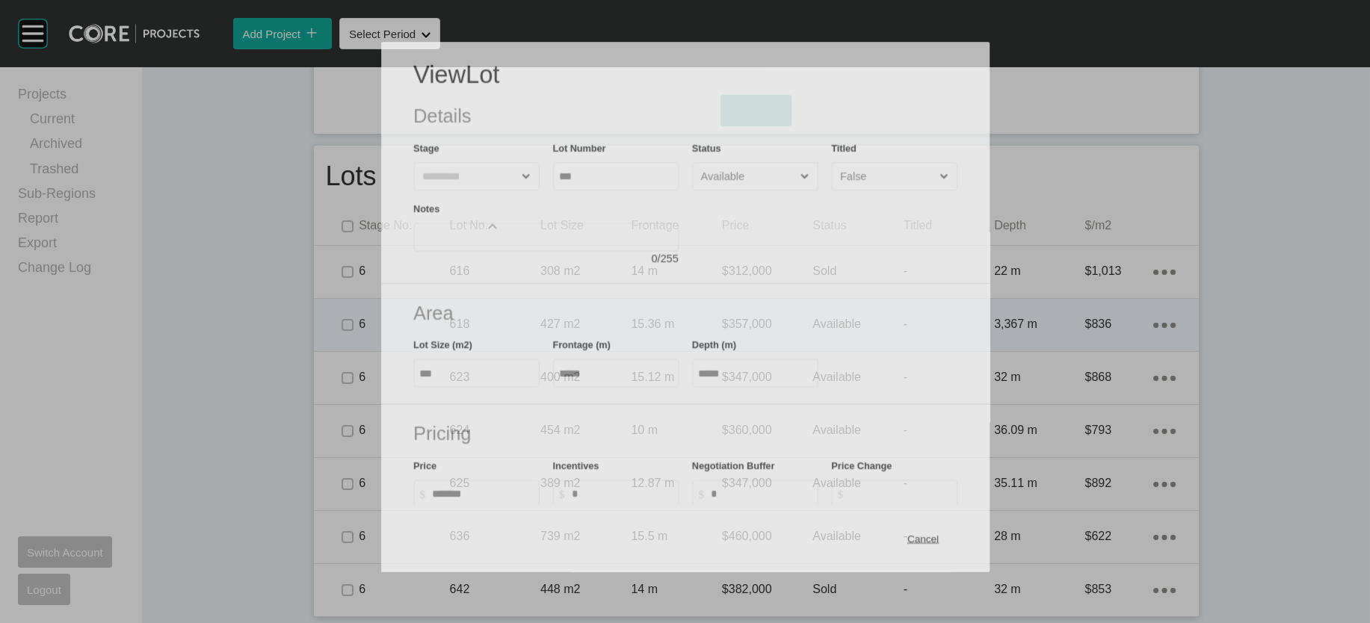
scroll to position [1141, 0]
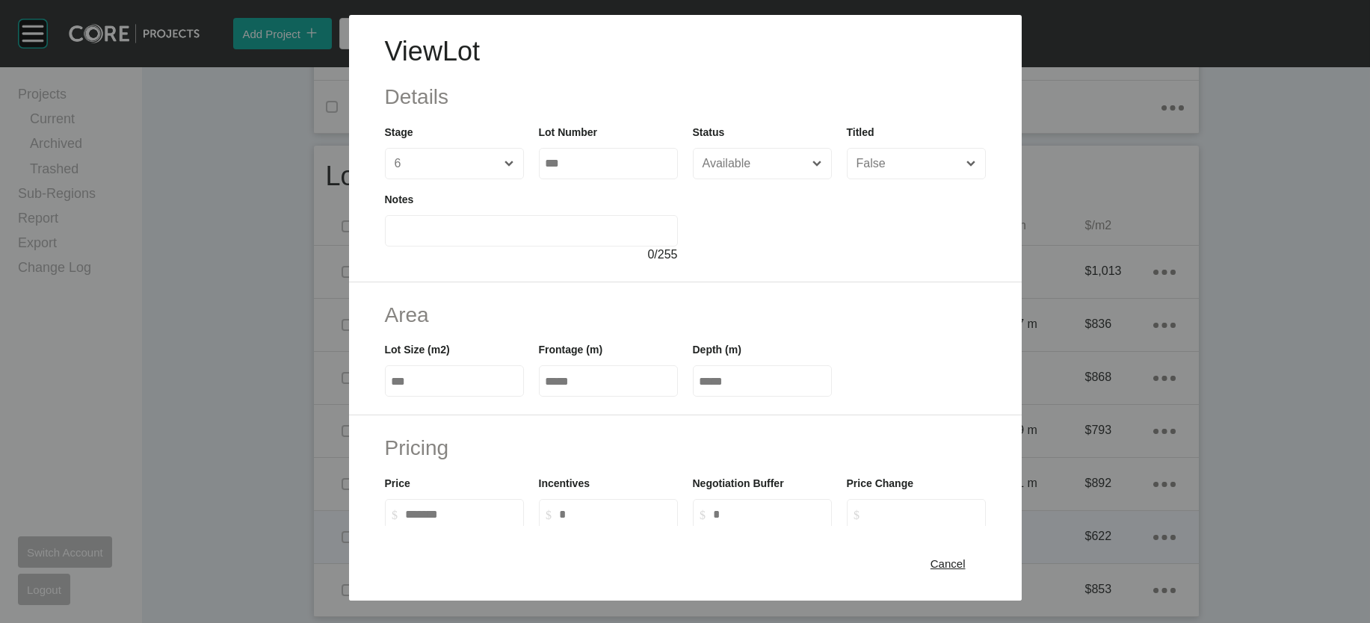
click at [966, 557] on span "Cancel" at bounding box center [948, 563] width 35 height 13
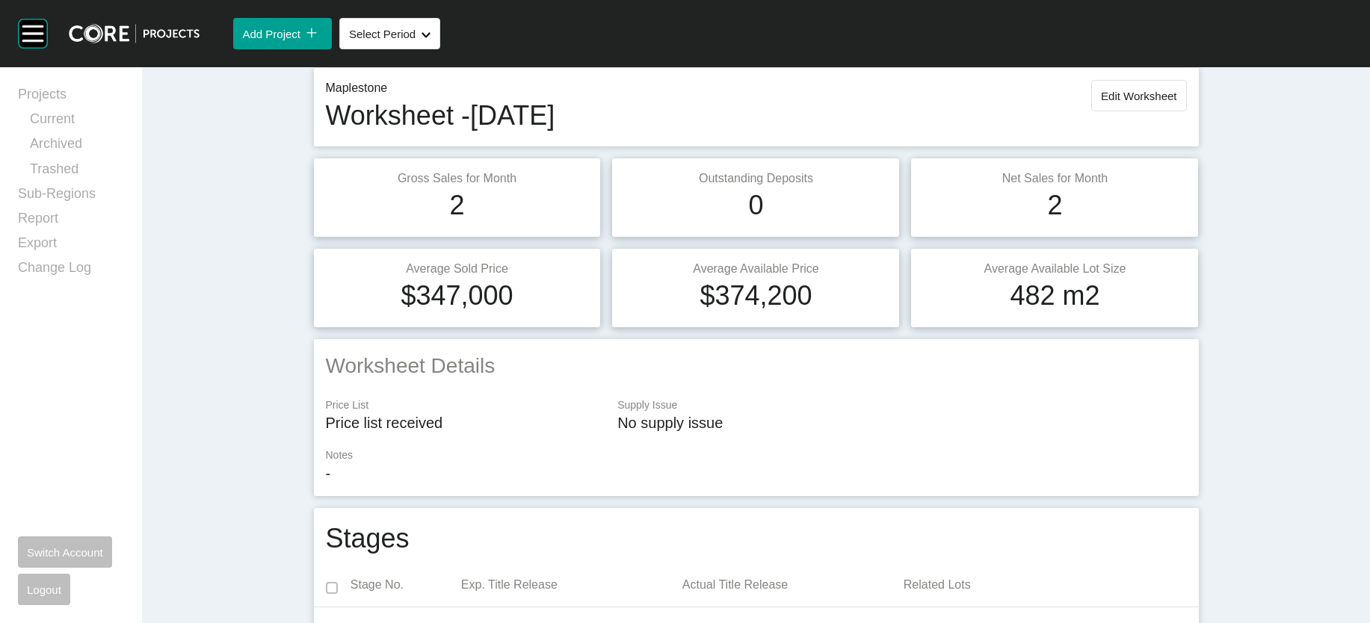
scroll to position [35, 0]
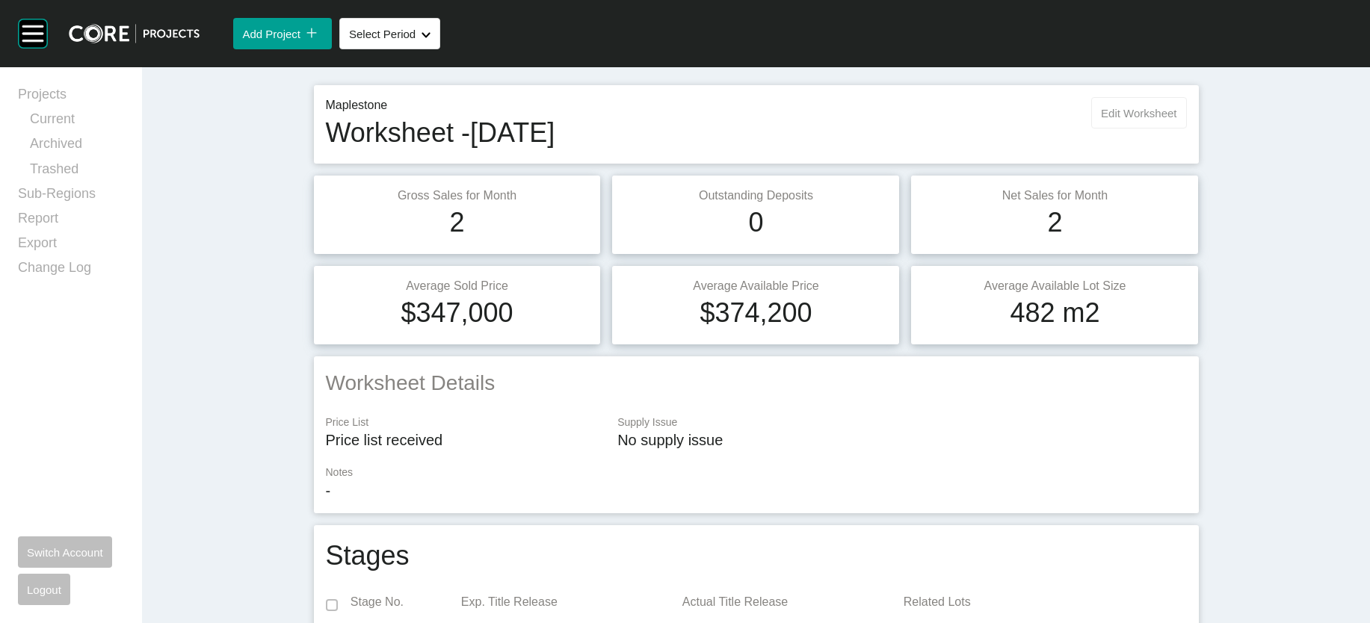
click at [1186, 129] on button "Edit Worksheet" at bounding box center [1138, 112] width 95 height 31
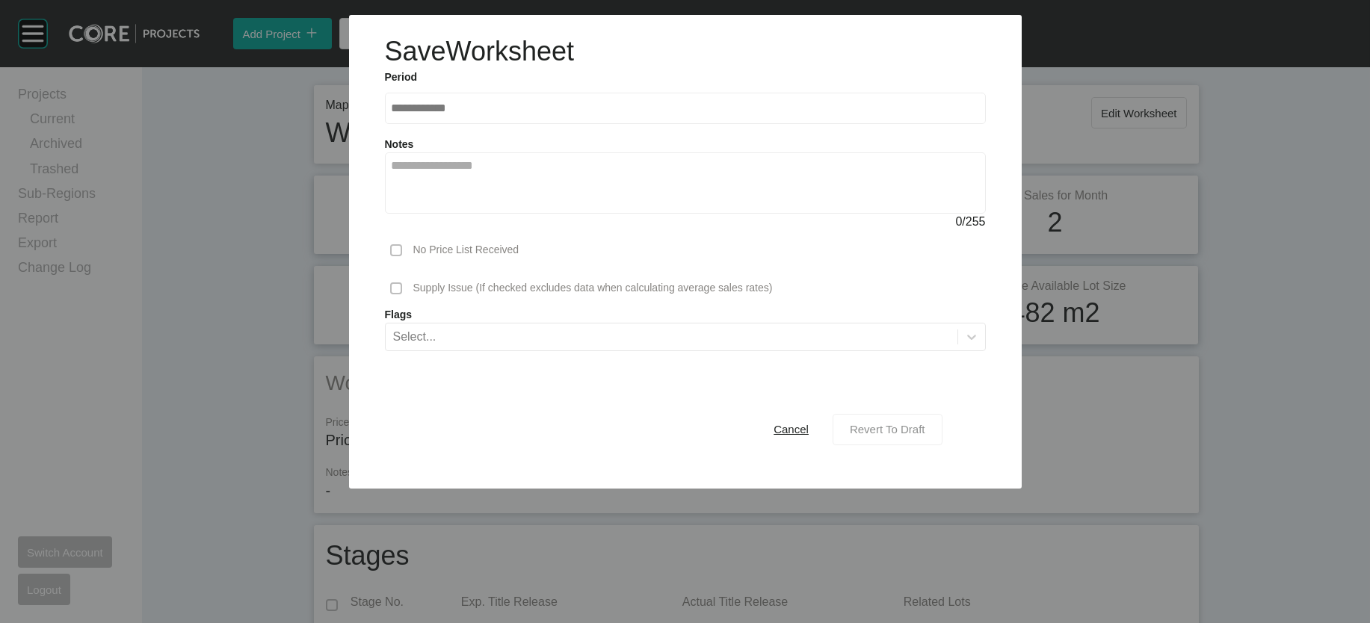
drag, startPoint x: 953, startPoint y: 526, endPoint x: 943, endPoint y: 525, distance: 9.7
click at [925, 436] on span "Revert To Draft" at bounding box center [887, 429] width 75 height 13
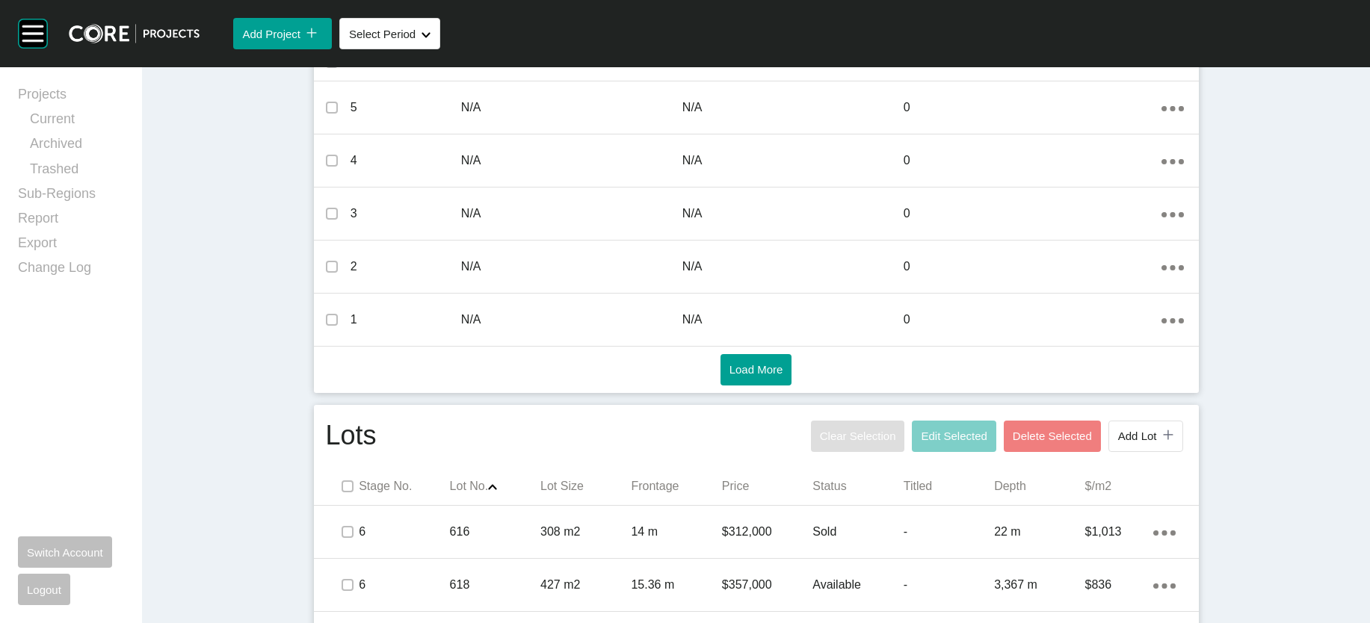
scroll to position [1125, 0]
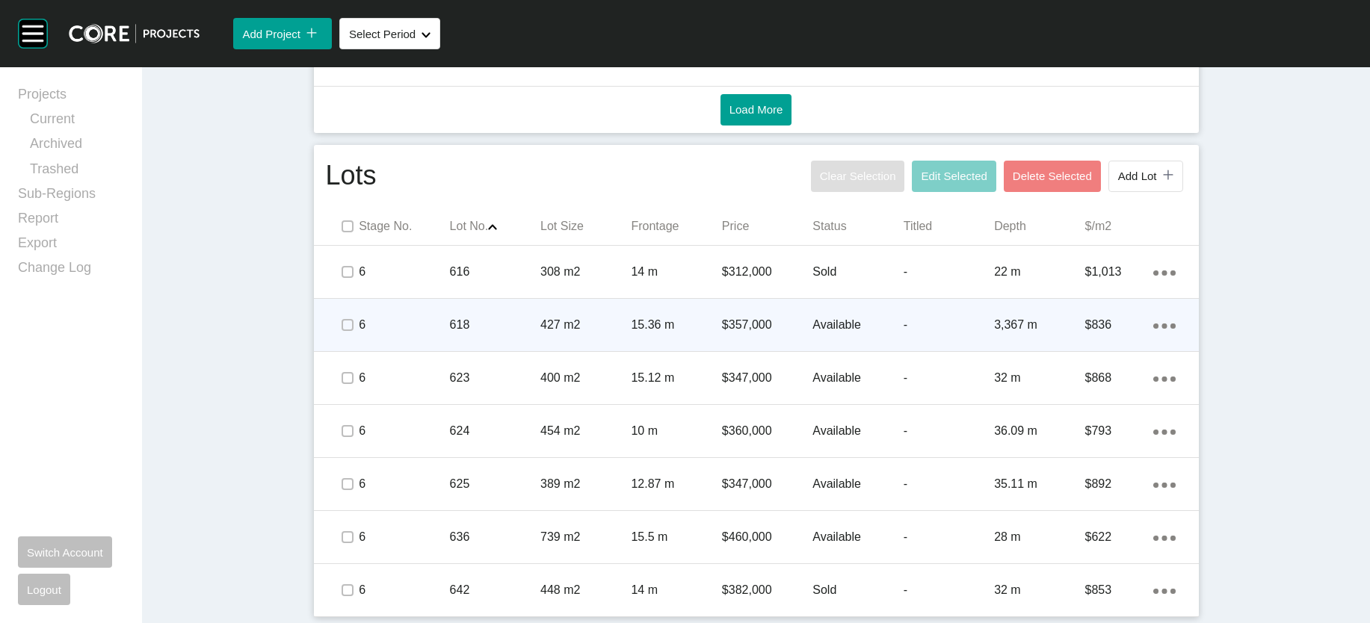
click at [1058, 333] on p "3,367 m" at bounding box center [1039, 325] width 90 height 16
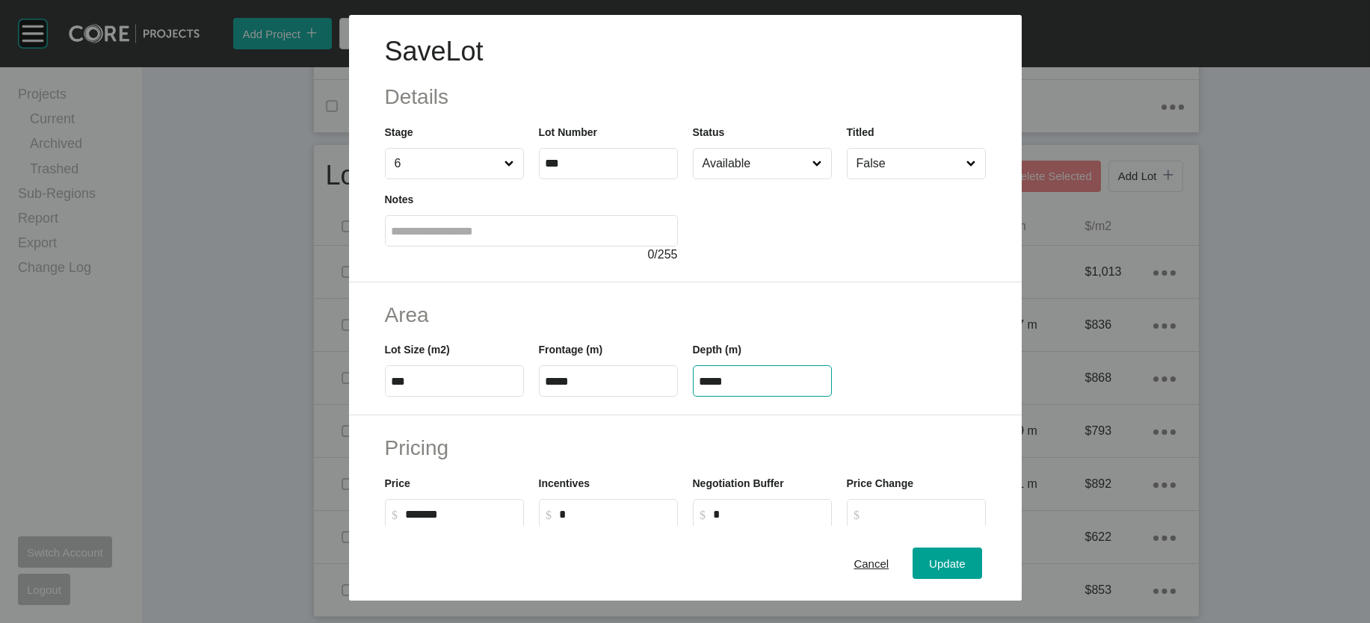
drag, startPoint x: 762, startPoint y: 476, endPoint x: 620, endPoint y: 463, distance: 142.6
click at [573, 397] on div "Lot Size (m2) *** Frontage (m) ***** Depth (m) *****" at bounding box center [685, 363] width 616 height 67
paste input "text"
type input "*****"
click at [993, 554] on div "Save Lot Details Stage 6 Lot Number *** Status Available Titled False Notes 0 /…" at bounding box center [685, 311] width 1370 height 623
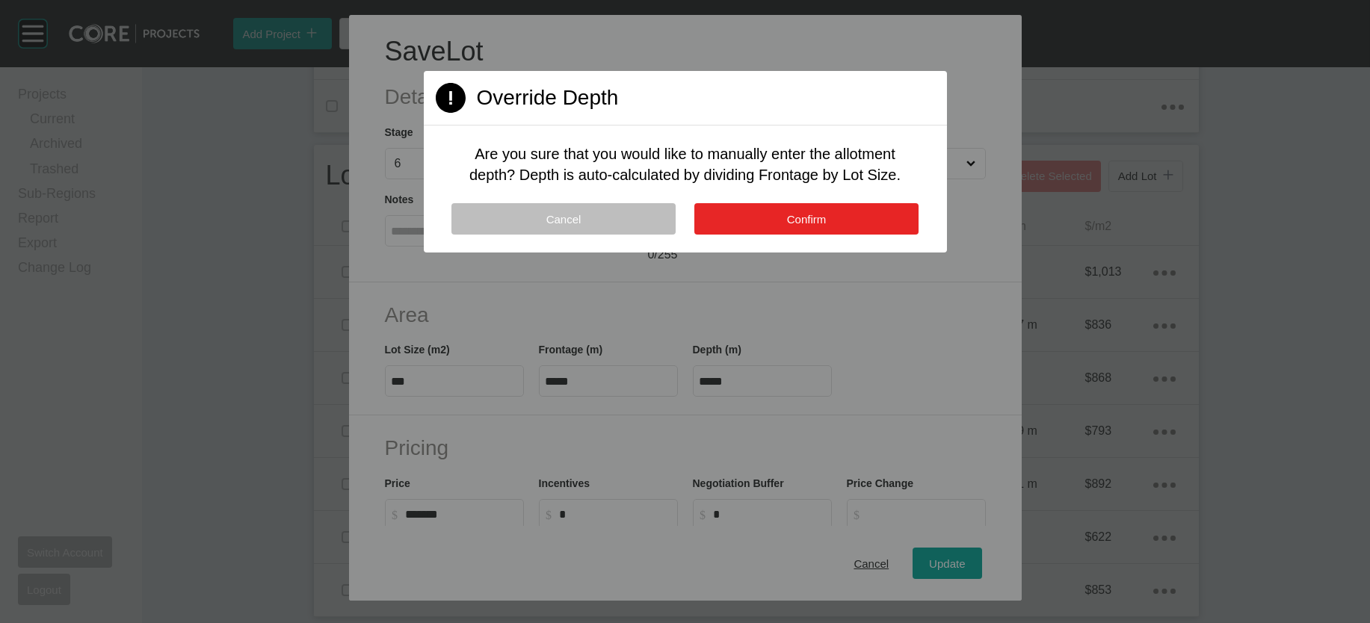
click at [843, 235] on button "Confirm" at bounding box center [806, 218] width 224 height 31
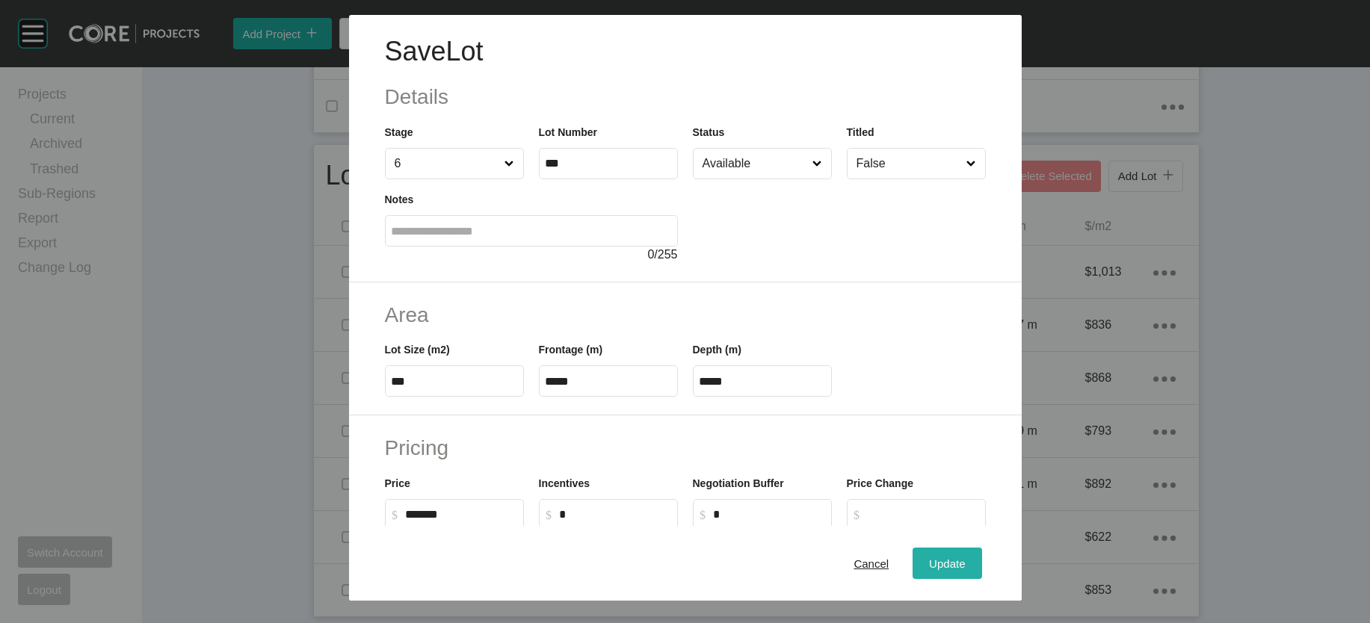
click at [965, 557] on span "Update" at bounding box center [947, 563] width 36 height 13
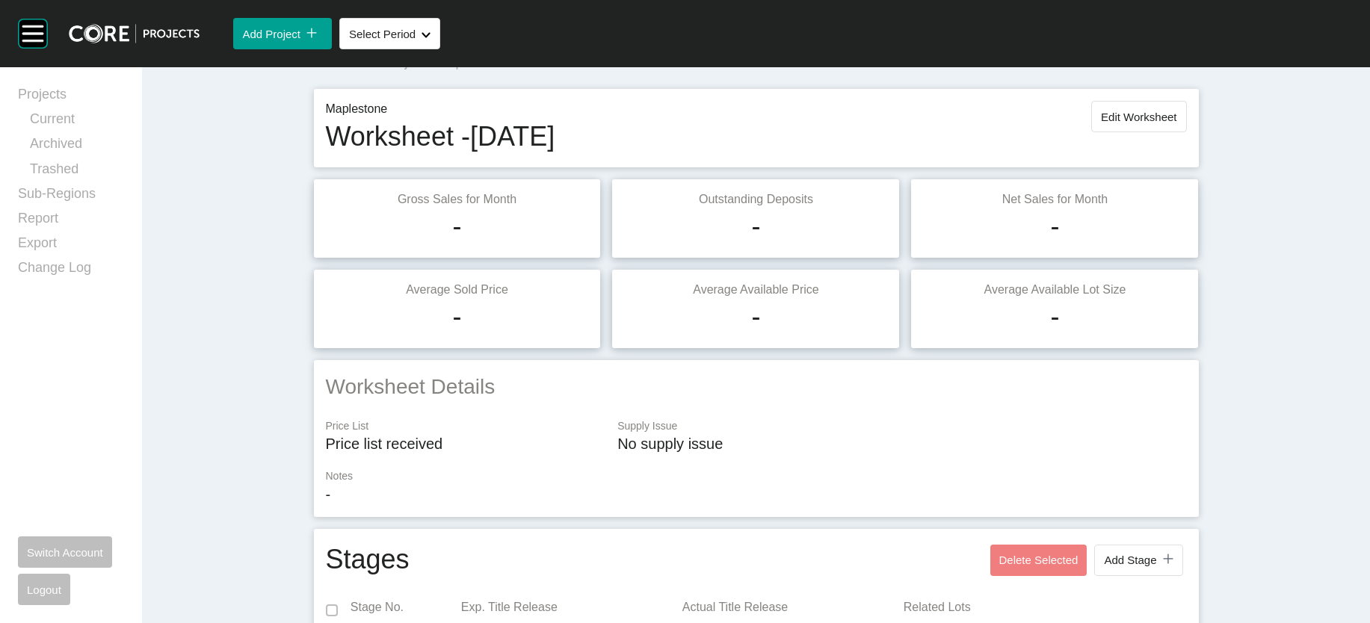
scroll to position [0, 0]
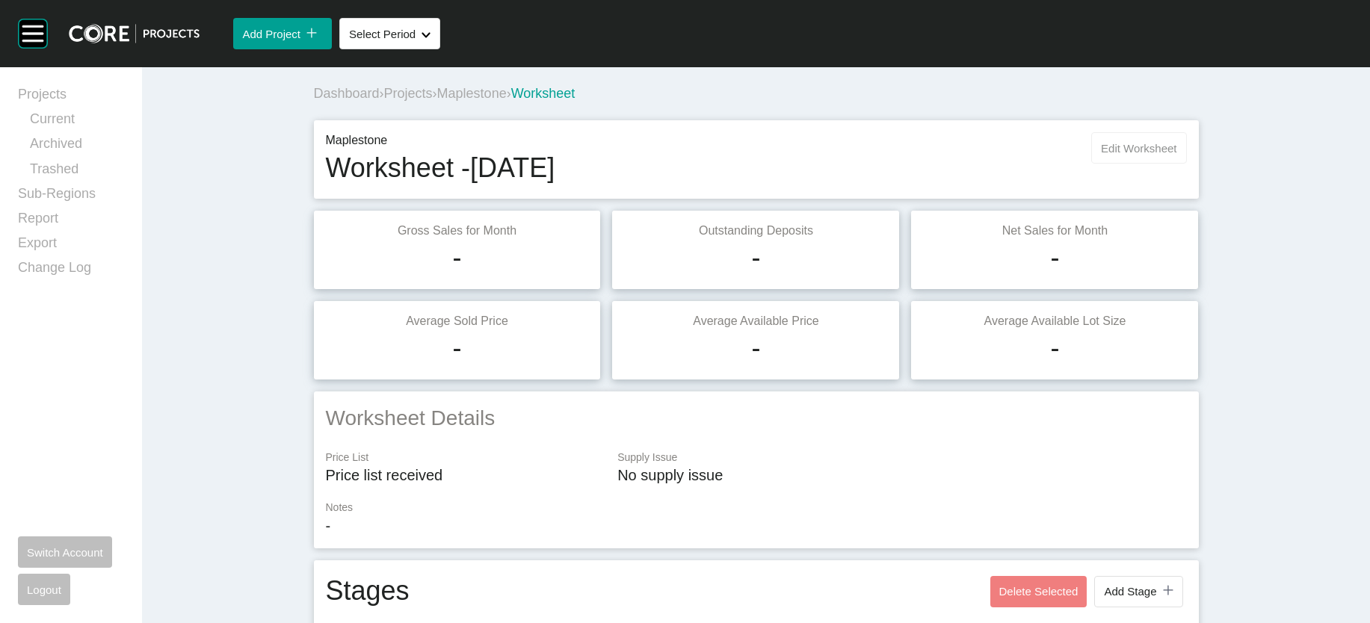
click at [1176, 155] on span "Edit Worksheet" at bounding box center [1138, 148] width 75 height 13
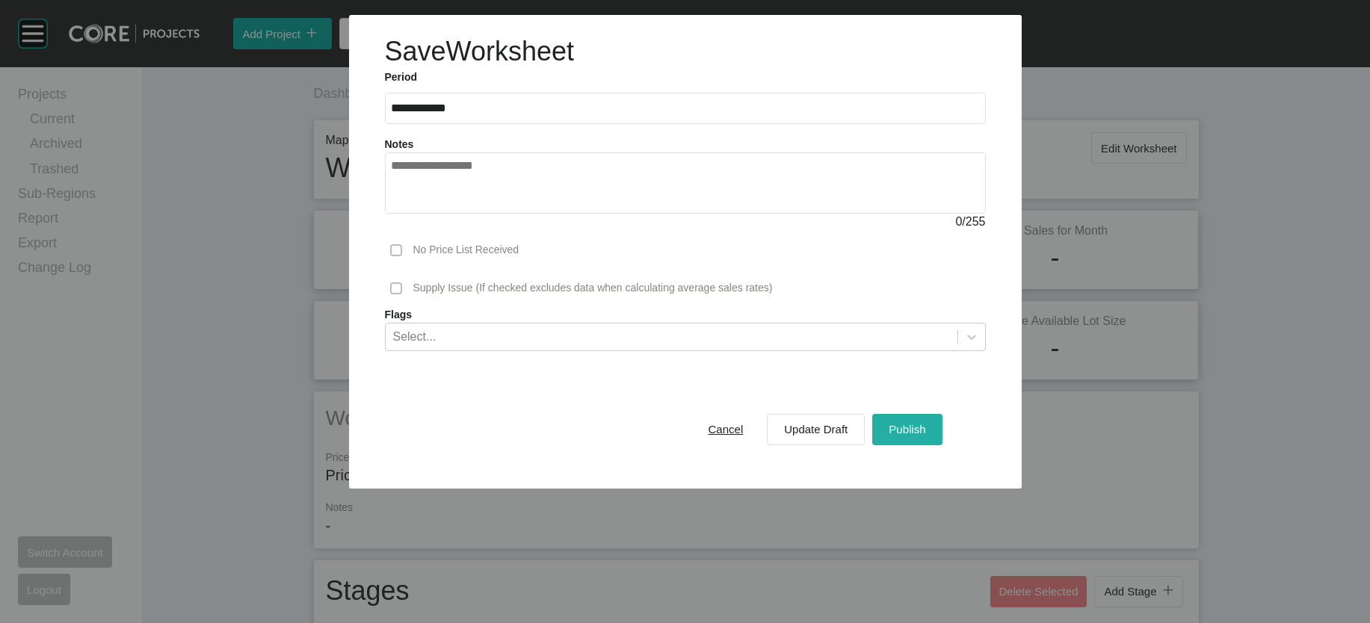
click at [929, 439] on div "Publish" at bounding box center [907, 429] width 44 height 20
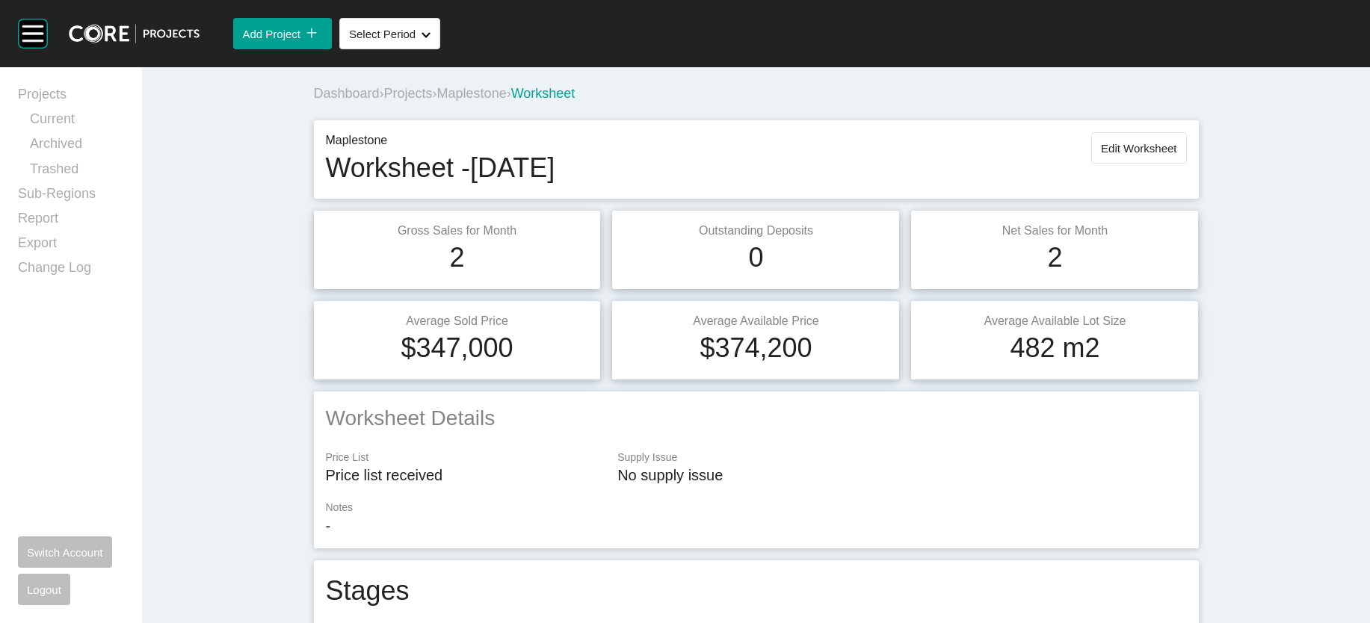
click at [448, 101] on span "Maplestone" at bounding box center [472, 93] width 70 height 15
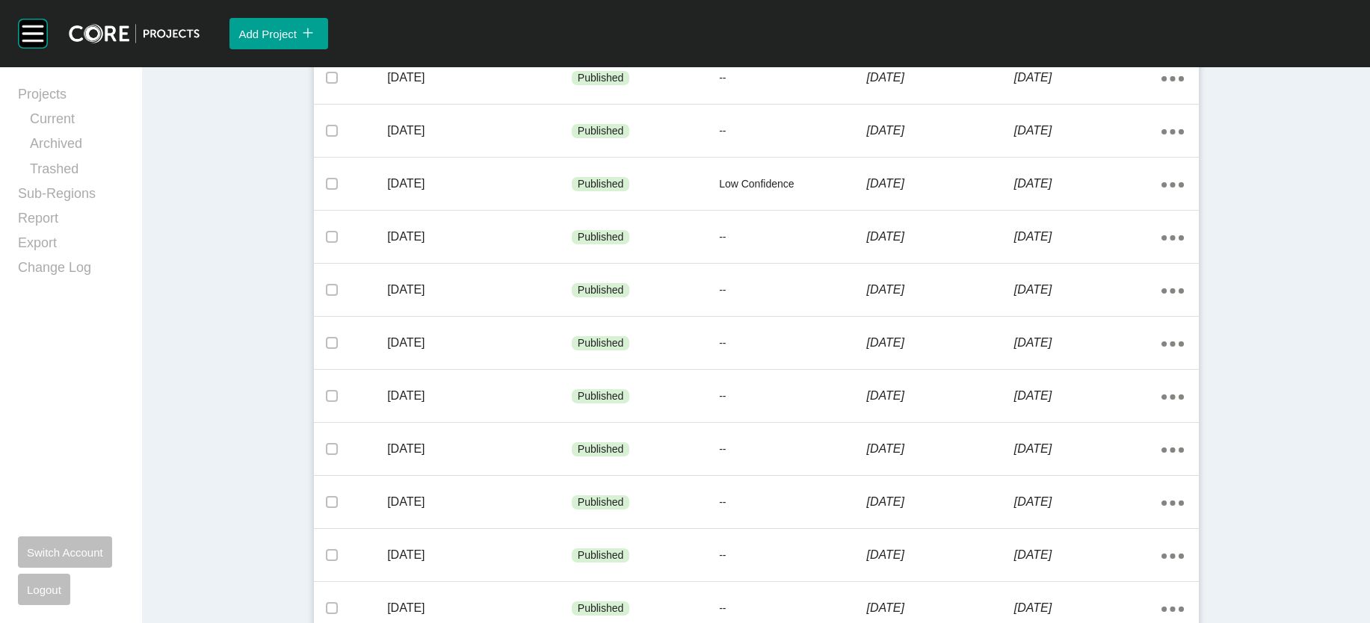
scroll to position [1025, 0]
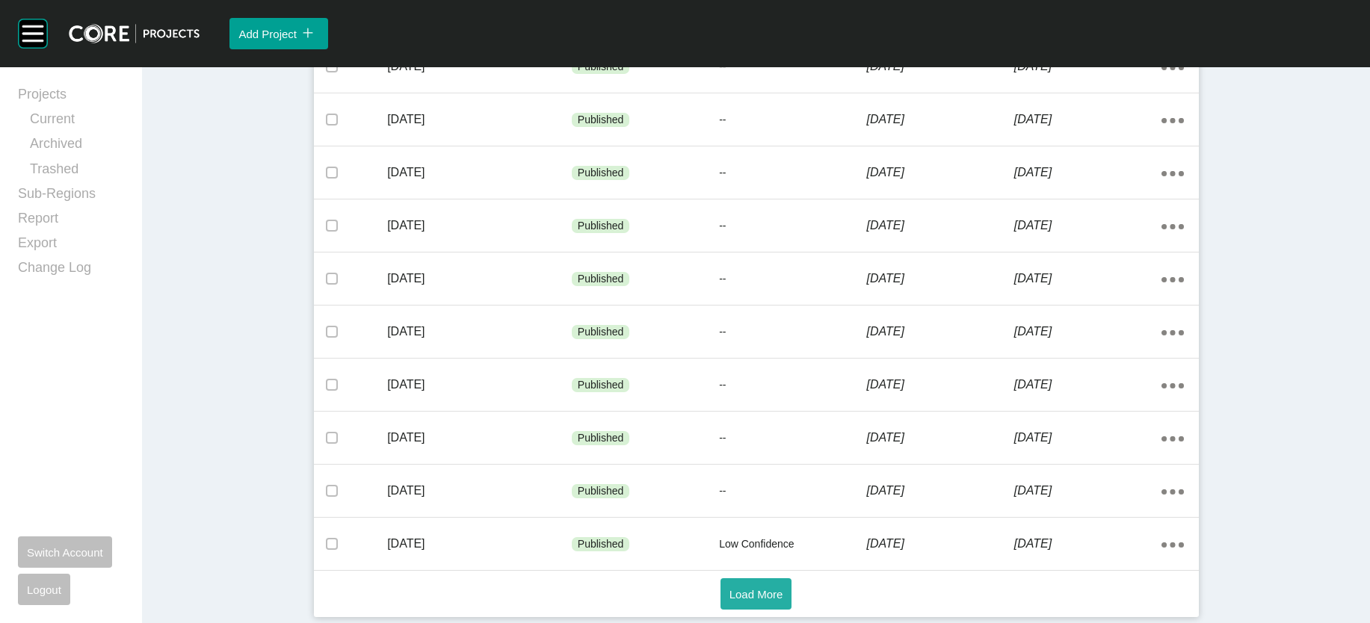
click at [760, 594] on span "Load More" at bounding box center [756, 594] width 54 height 13
click at [759, 604] on button "Load More" at bounding box center [757, 594] width 72 height 31
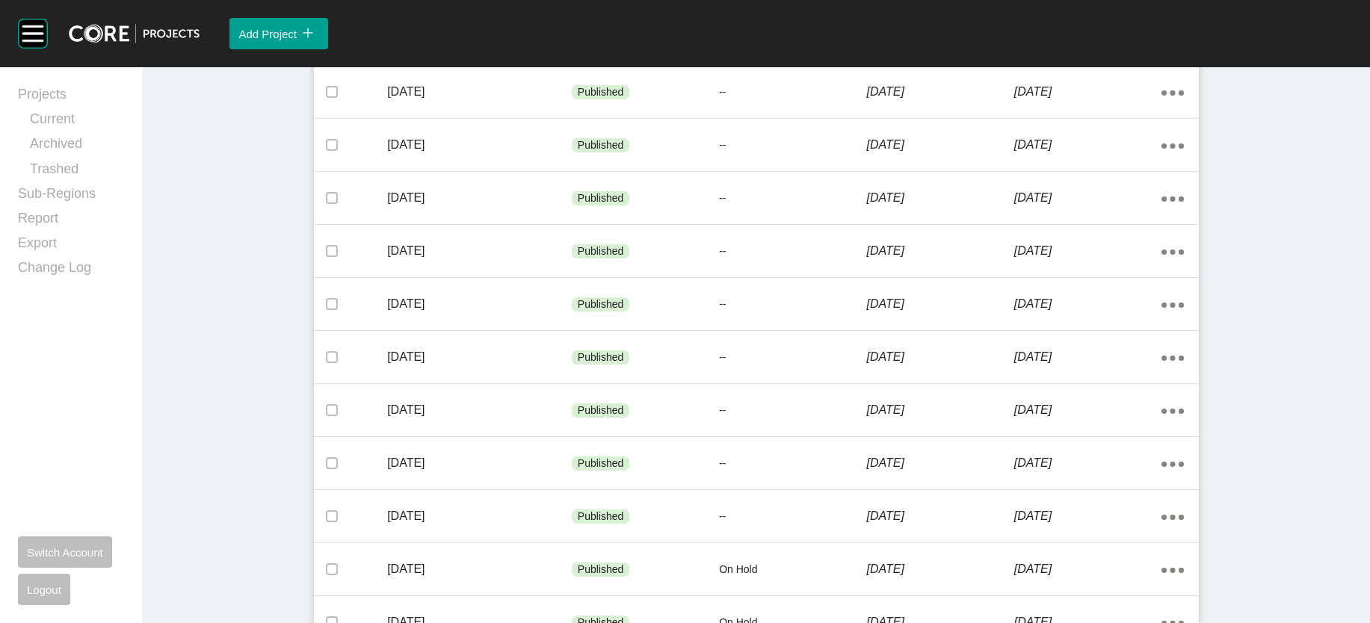
scroll to position [2561, 0]
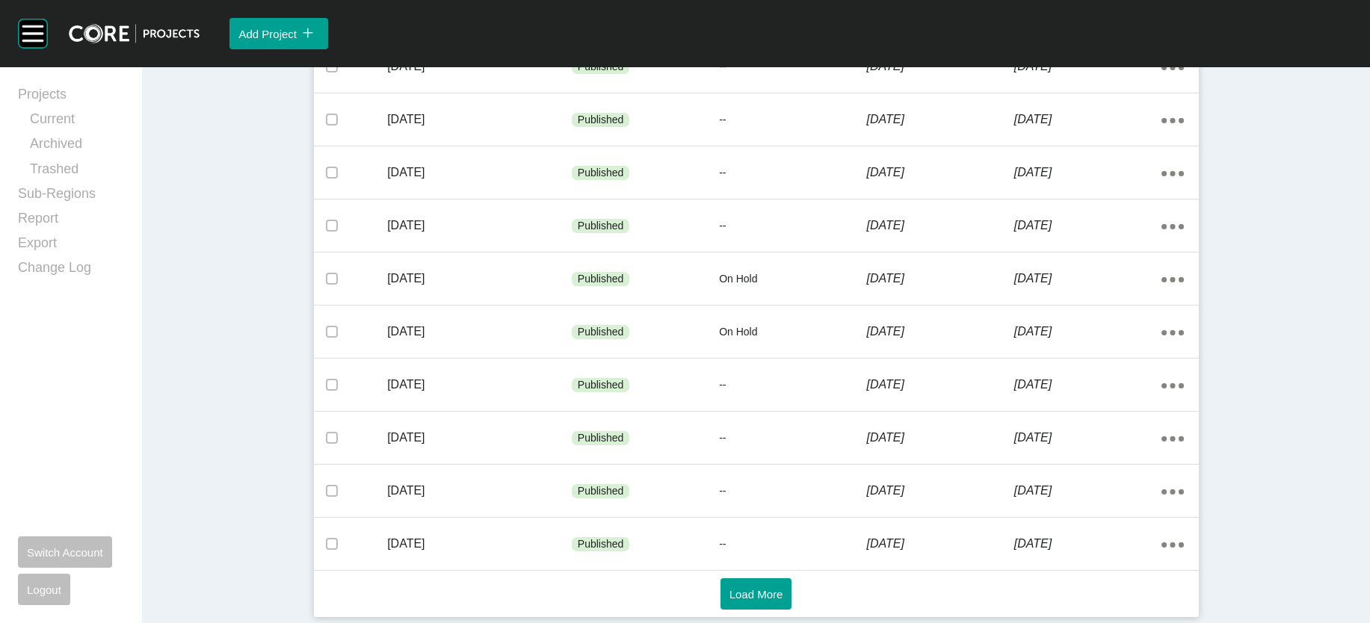
click at [863, 22] on p "--" at bounding box center [792, 14] width 147 height 15
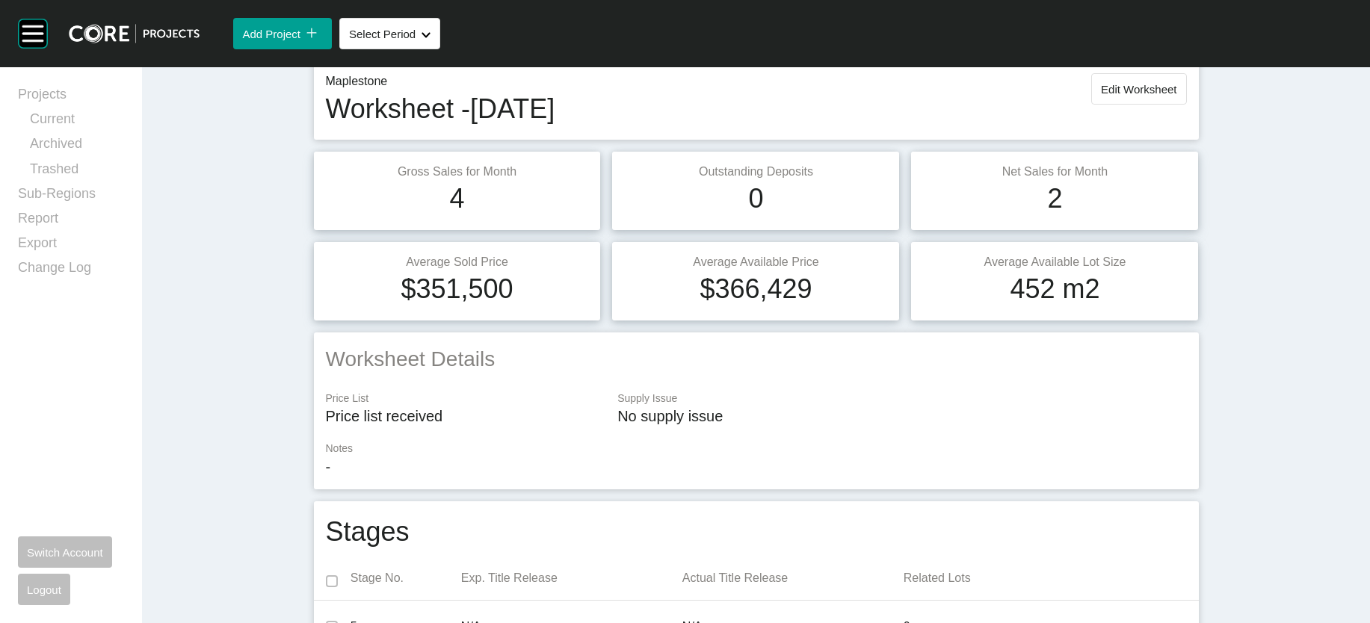
scroll to position [19, 0]
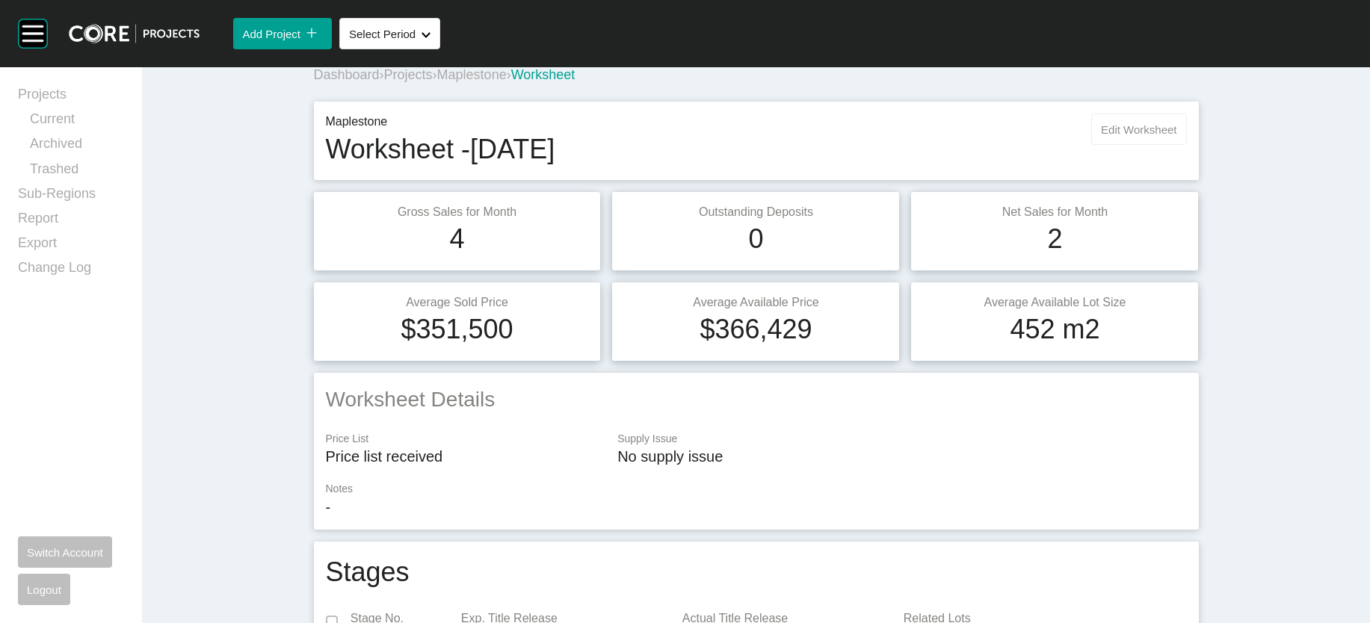
click at [1176, 136] on span "Edit Worksheet" at bounding box center [1138, 129] width 75 height 13
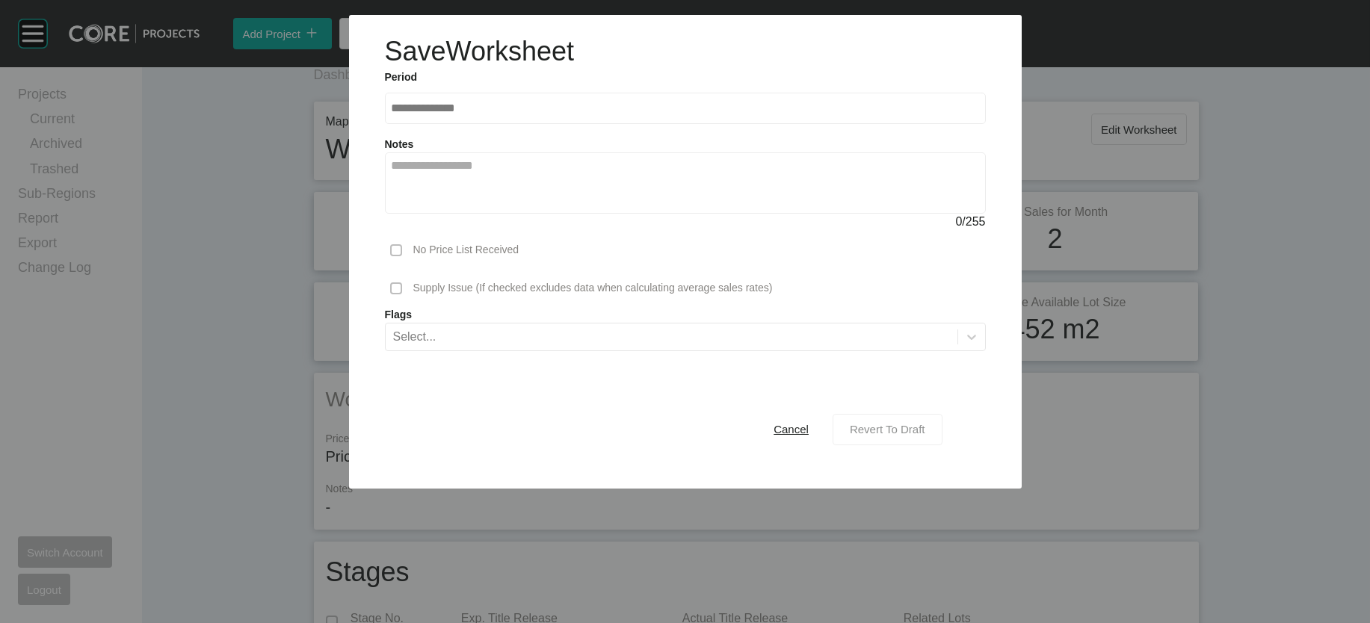
click at [922, 445] on button "Revert To Draft" at bounding box center [888, 429] width 110 height 31
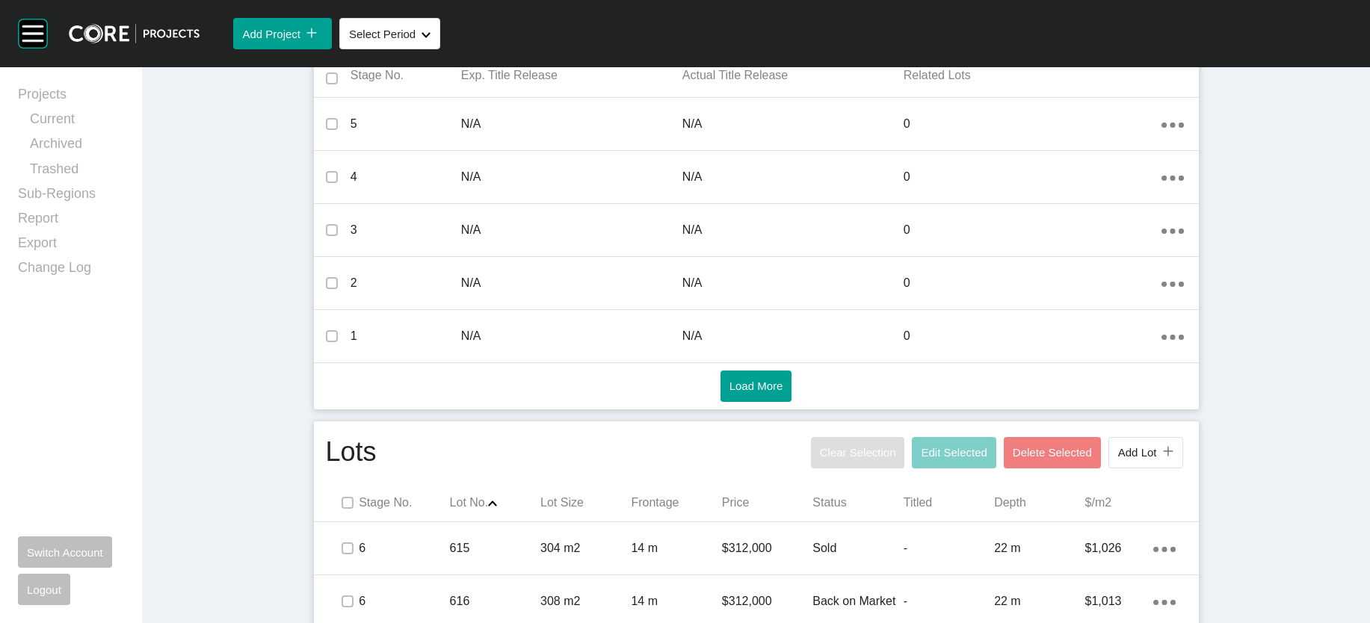
scroll to position [1108, 0]
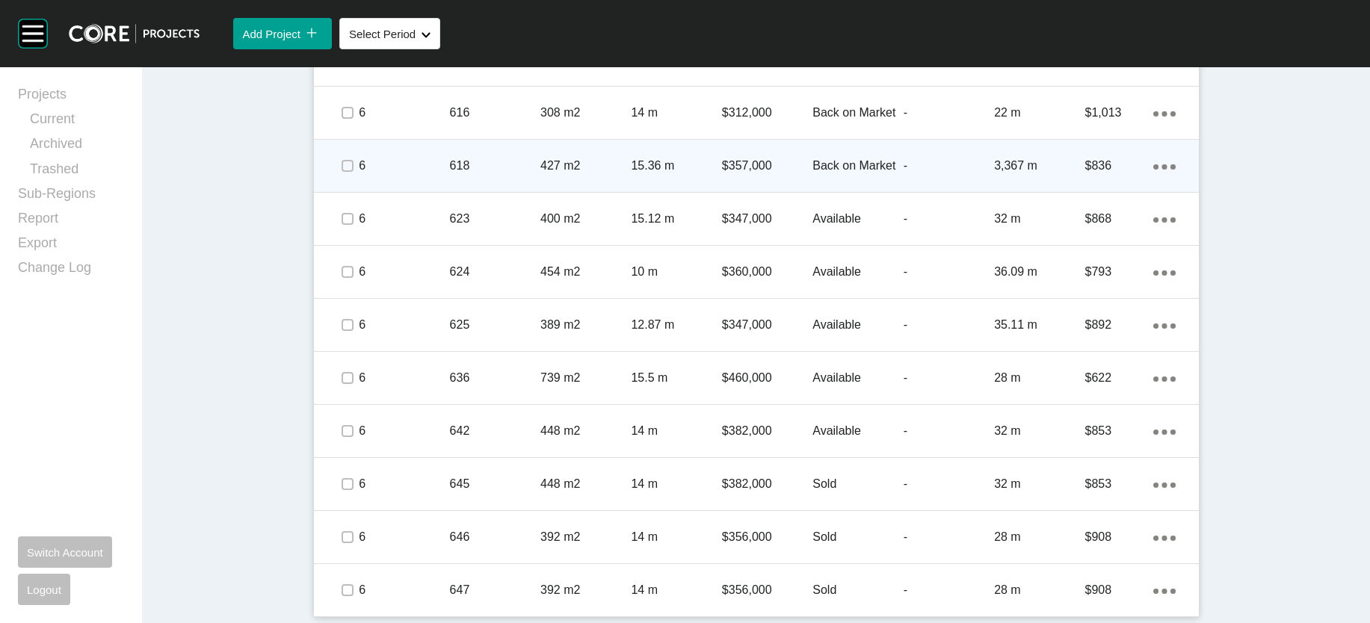
click at [1085, 189] on div "3,367 m" at bounding box center [1039, 166] width 90 height 46
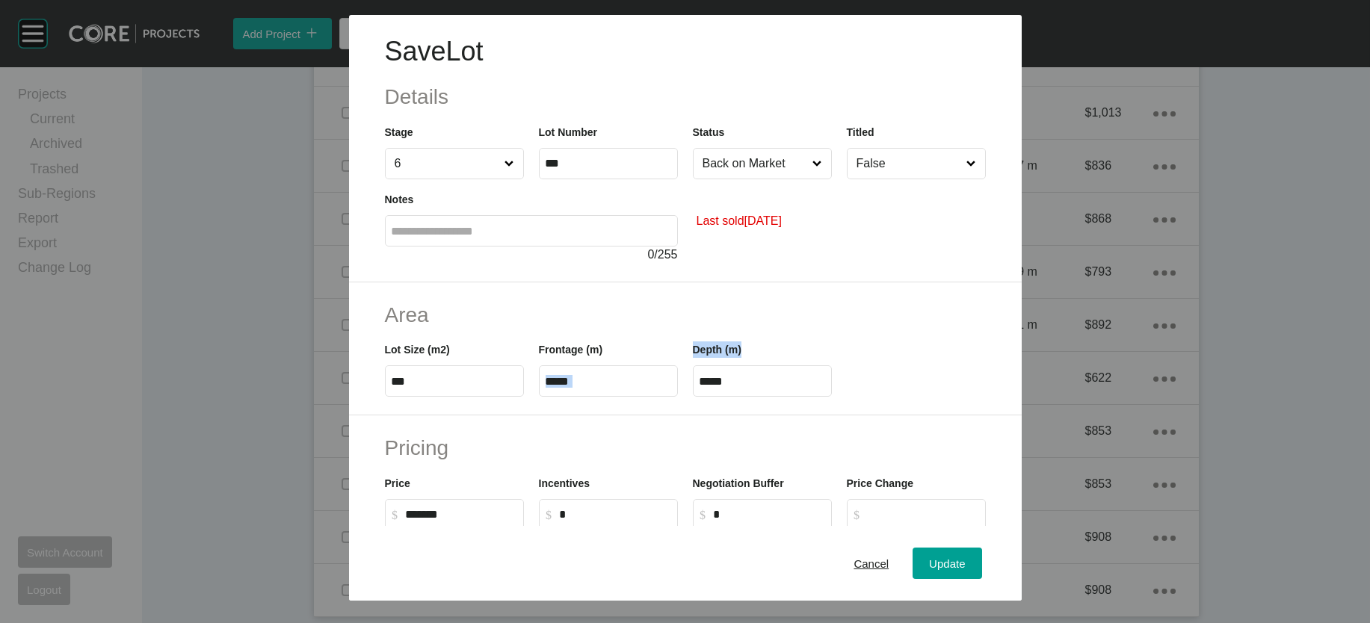
drag, startPoint x: 764, startPoint y: 469, endPoint x: 639, endPoint y: 475, distance: 124.9
click at [640, 397] on div "Lot Size (m2) *** Frontage (m) ***** Depth (m) *****" at bounding box center [685, 363] width 616 height 67
click at [741, 388] on input "*****" at bounding box center [763, 381] width 126 height 13
click at [740, 388] on input "*****" at bounding box center [763, 381] width 126 height 13
drag, startPoint x: 741, startPoint y: 472, endPoint x: 653, endPoint y: 469, distance: 87.5
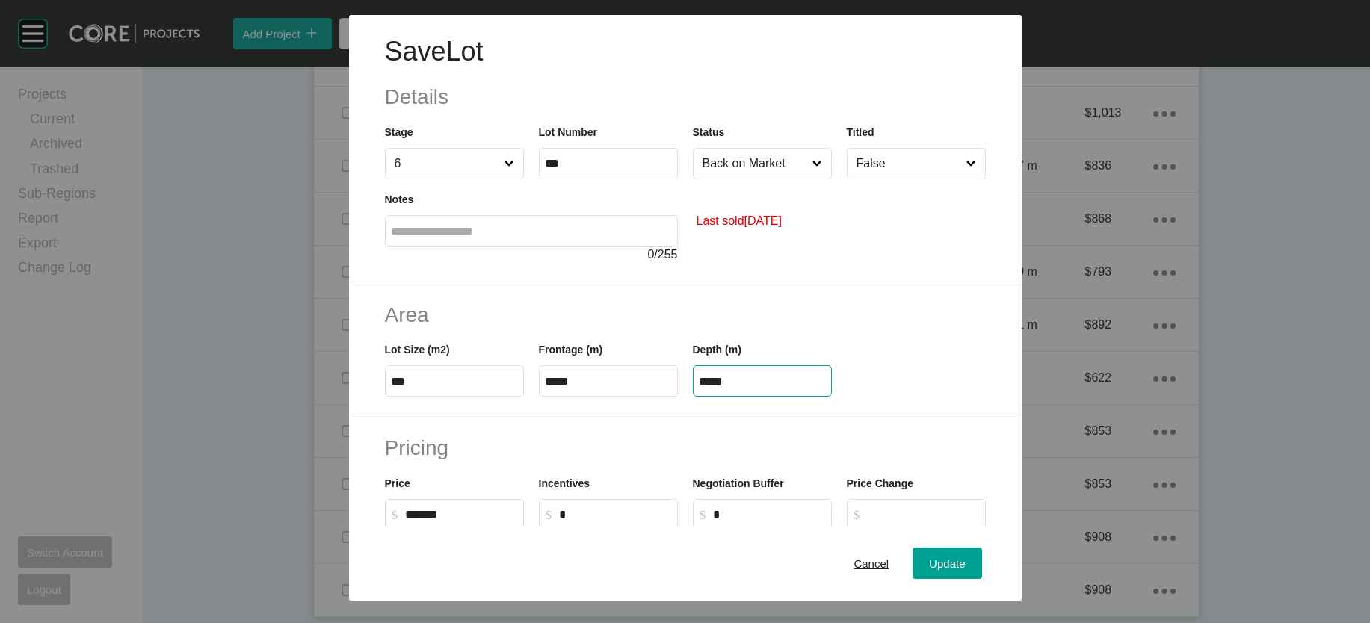
click at [639, 397] on div "Lot Size (m2) *** Frontage (m) ***** Depth (m) *****" at bounding box center [685, 363] width 616 height 67
paste input "text"
type input "*****"
click at [963, 555] on div "Save Lot Details Stage 6 Lot Number *** Status Back on Market Titled False Note…" at bounding box center [685, 311] width 1370 height 623
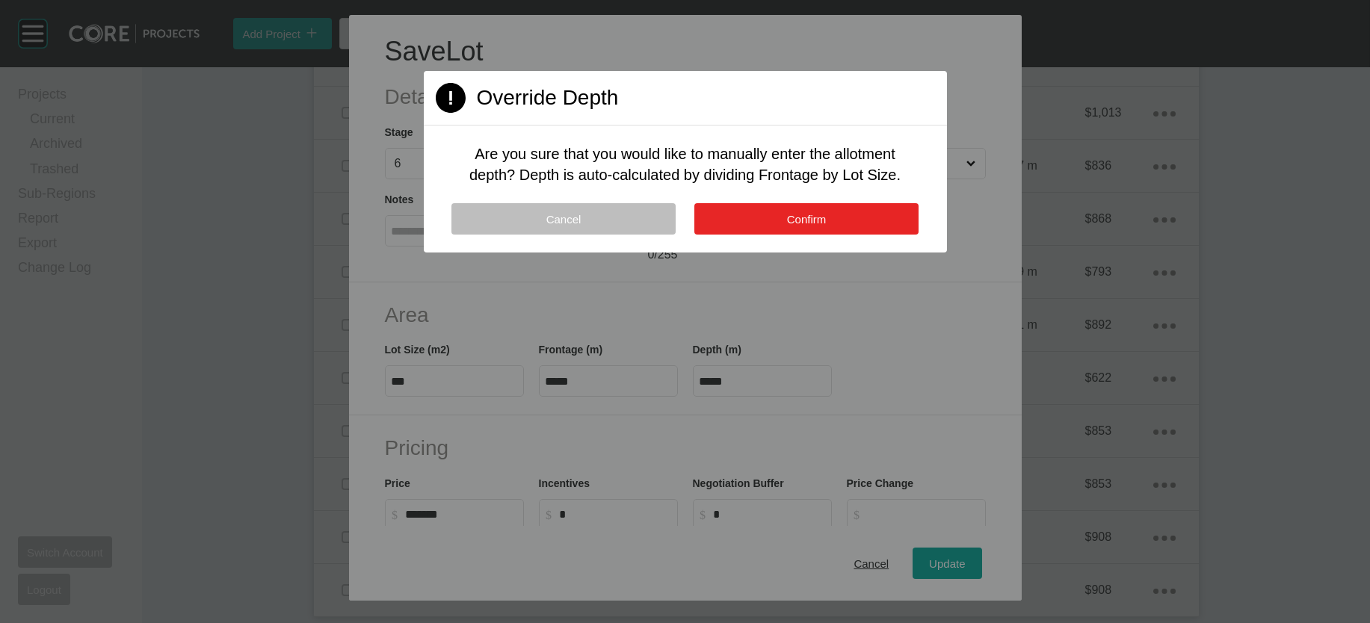
click at [823, 226] on span "Confirm" at bounding box center [807, 219] width 40 height 13
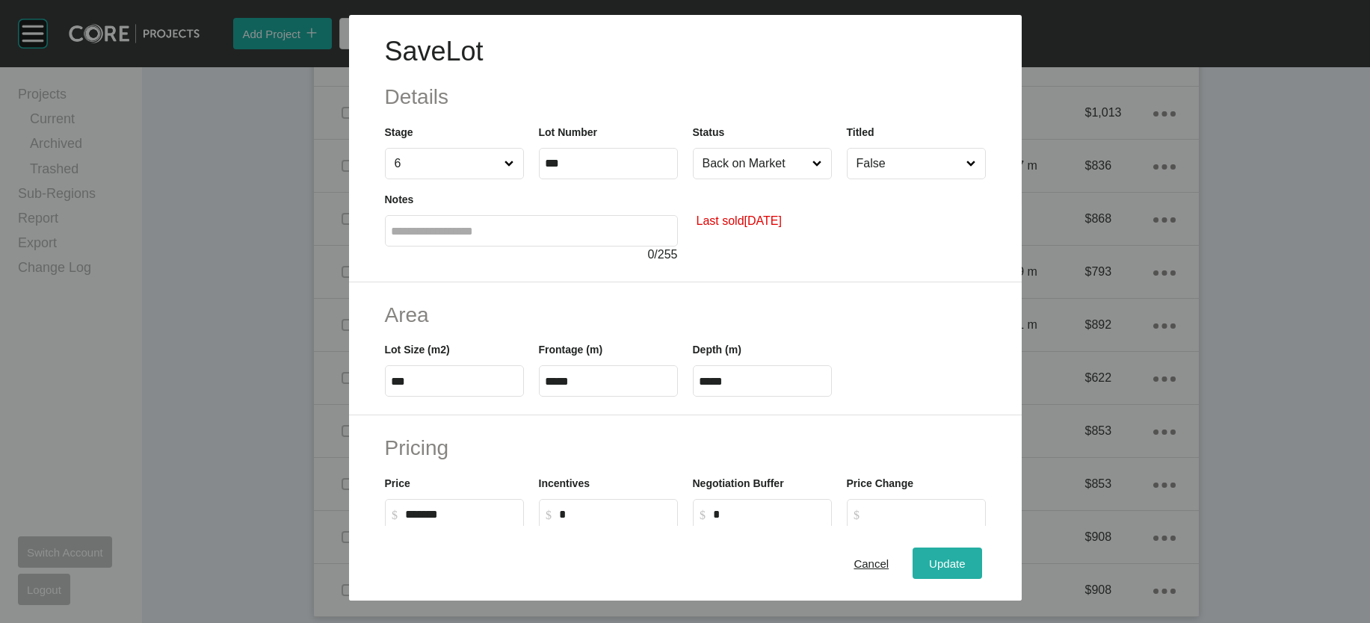
click at [981, 548] on button "Update" at bounding box center [947, 563] width 69 height 31
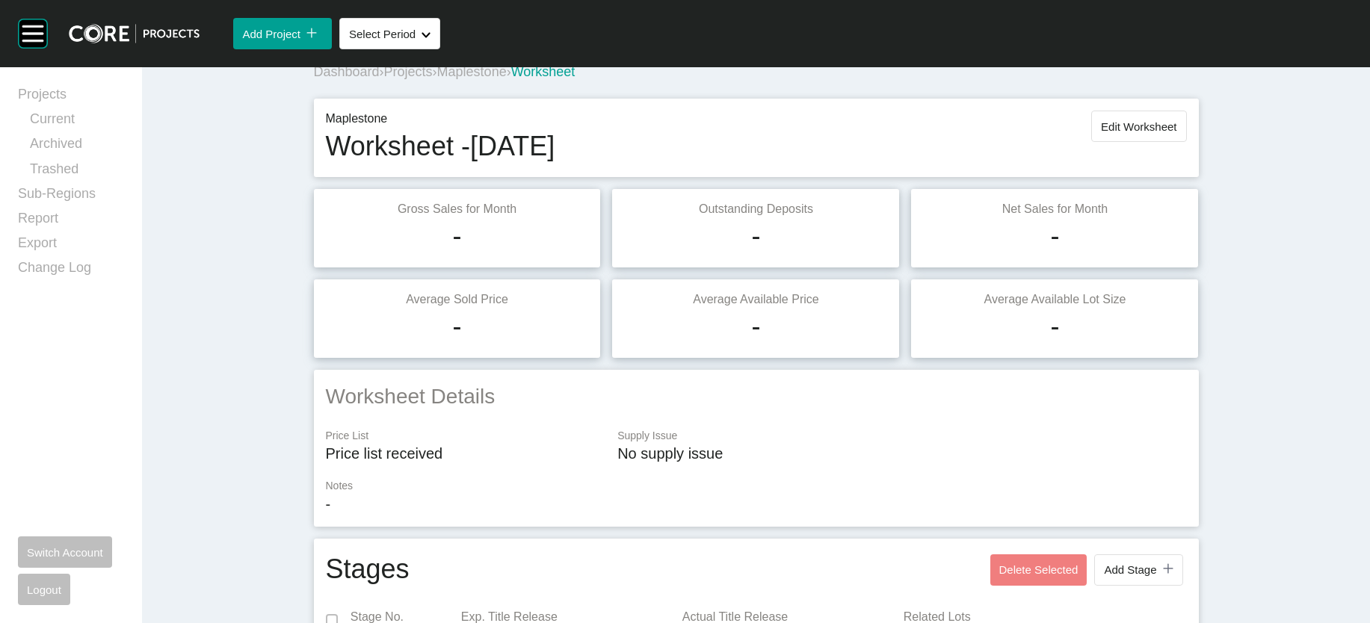
scroll to position [0, 0]
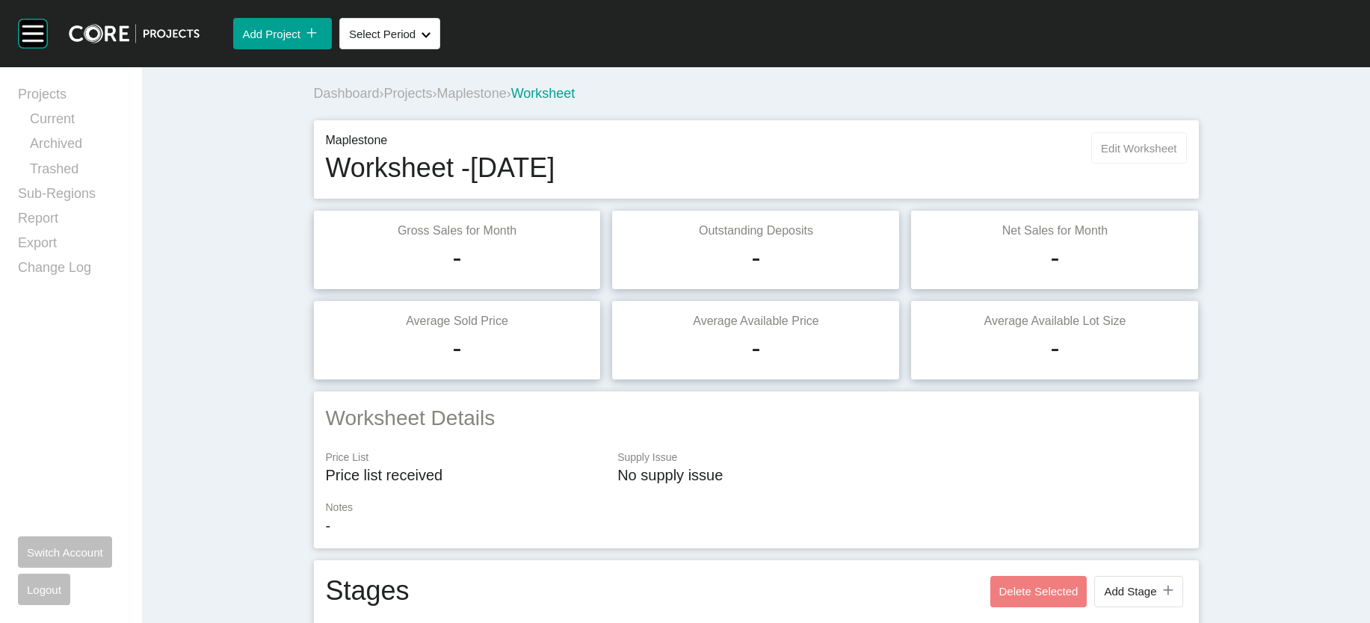
click at [1176, 155] on span "Edit Worksheet" at bounding box center [1138, 148] width 75 height 13
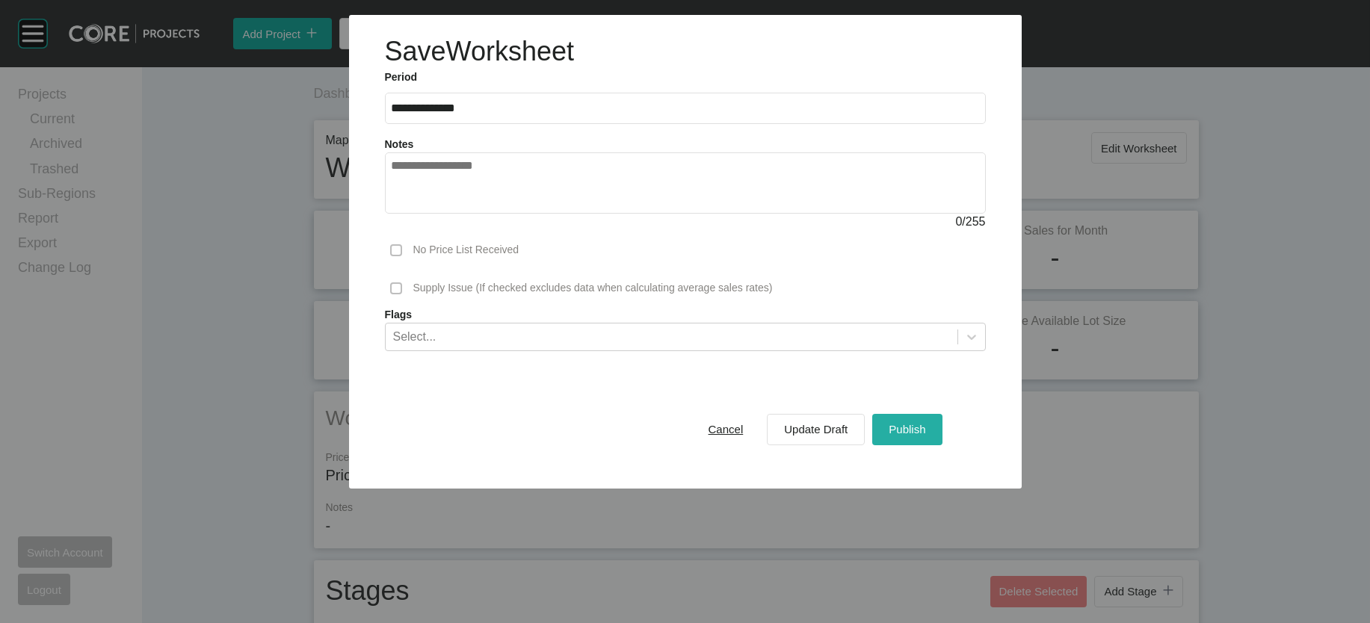
click at [925, 436] on span "Publish" at bounding box center [907, 429] width 37 height 13
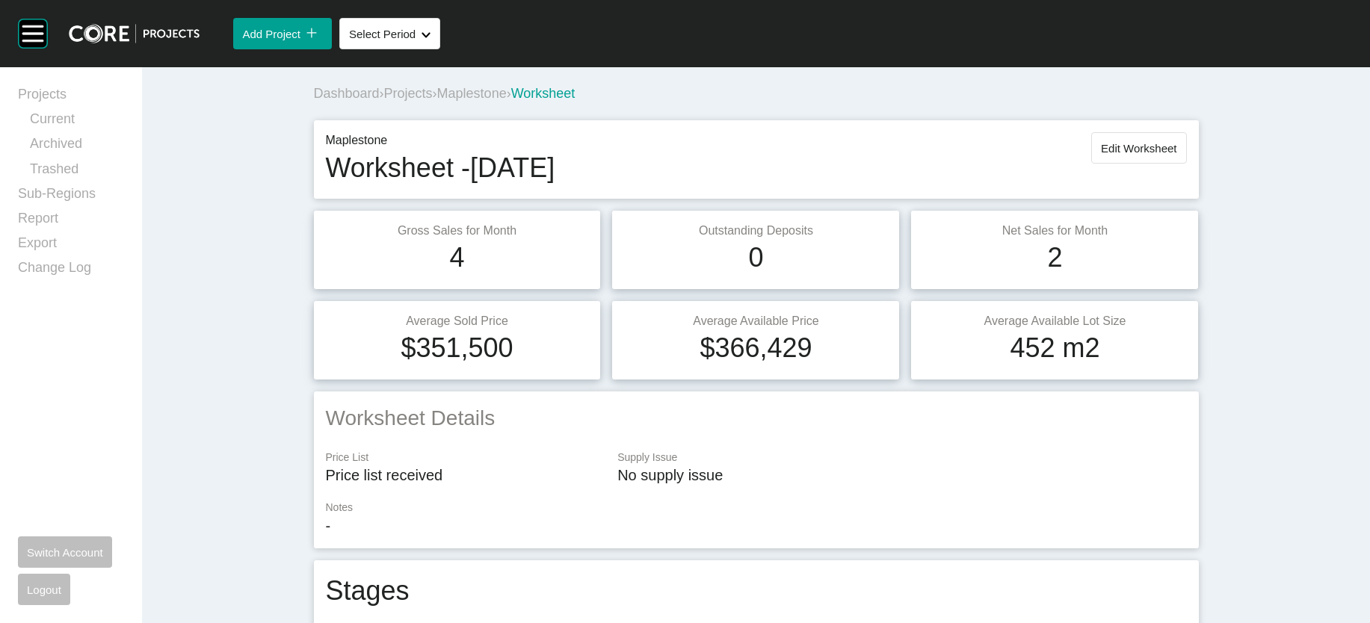
click at [437, 101] on span "Maplestone" at bounding box center [472, 93] width 70 height 15
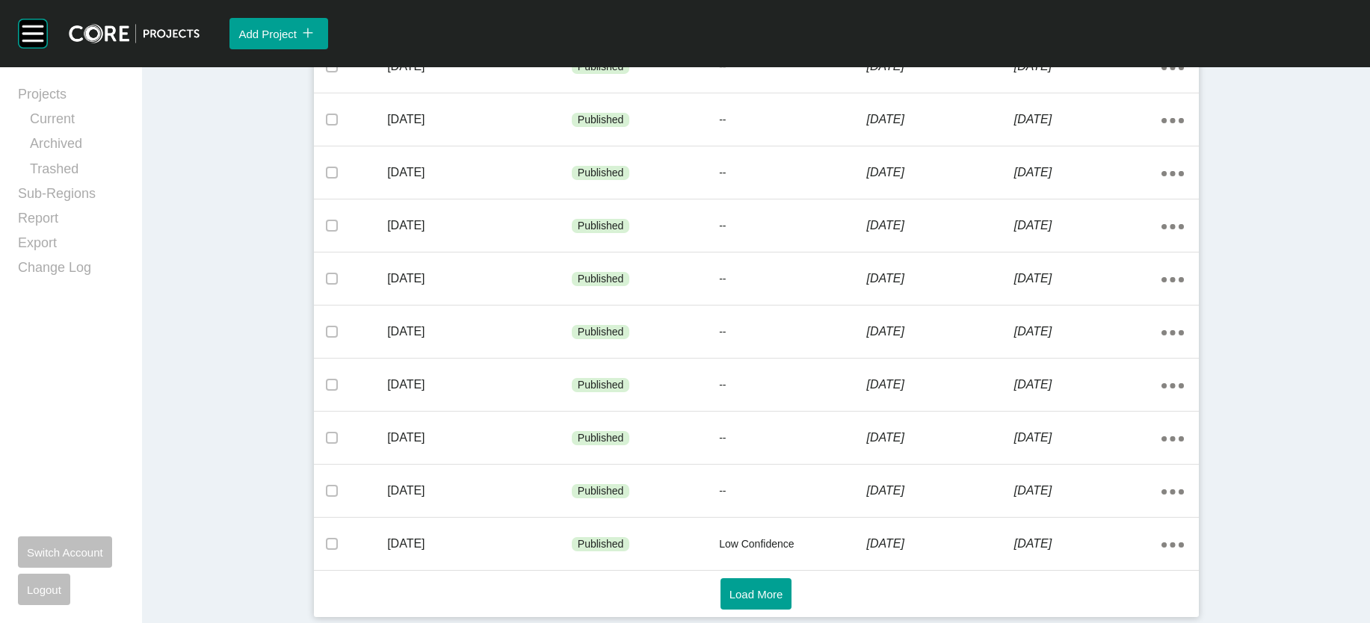
scroll to position [1025, 0]
click at [789, 602] on button "Load More" at bounding box center [757, 594] width 72 height 31
click at [731, 602] on button "Load More" at bounding box center [757, 594] width 72 height 31
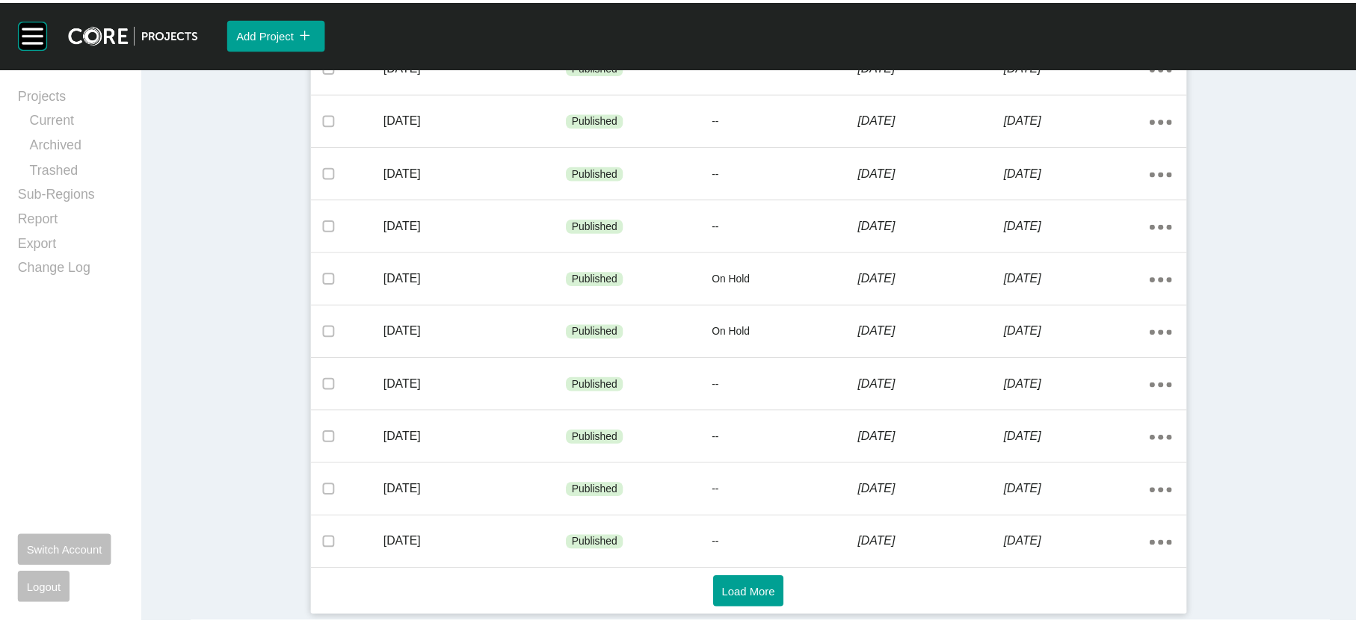
scroll to position [3008, 0]
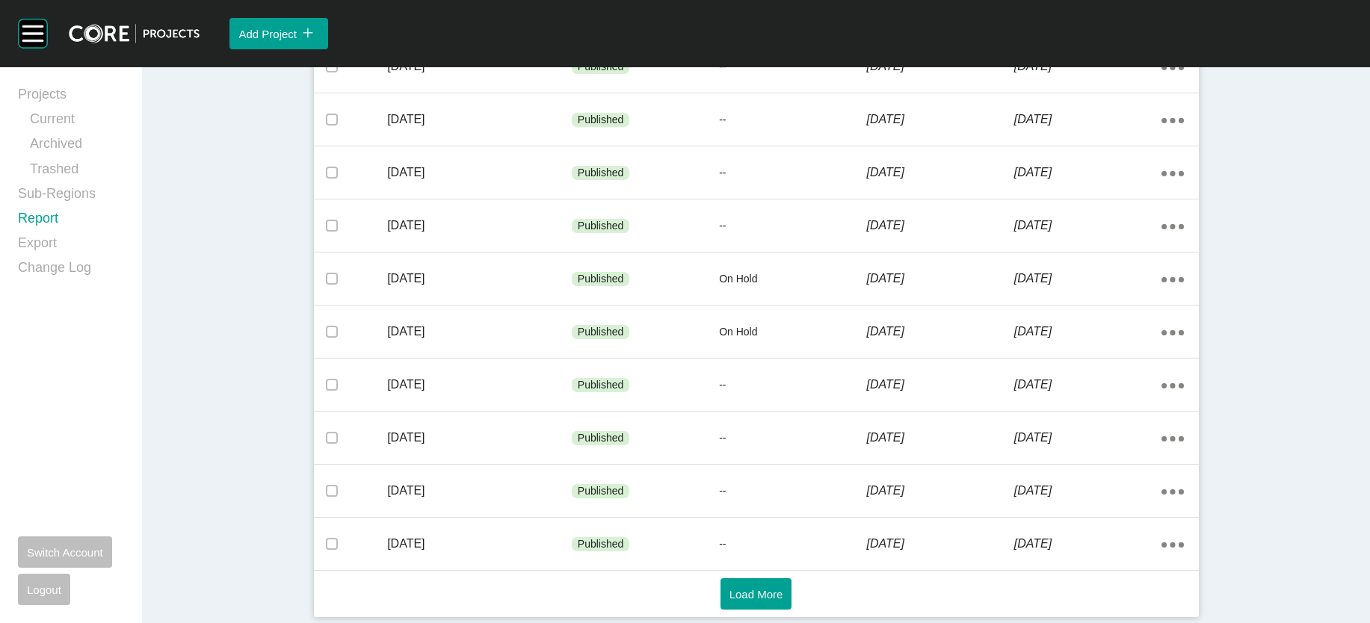
click at [52, 234] on link "Report" at bounding box center [71, 221] width 106 height 25
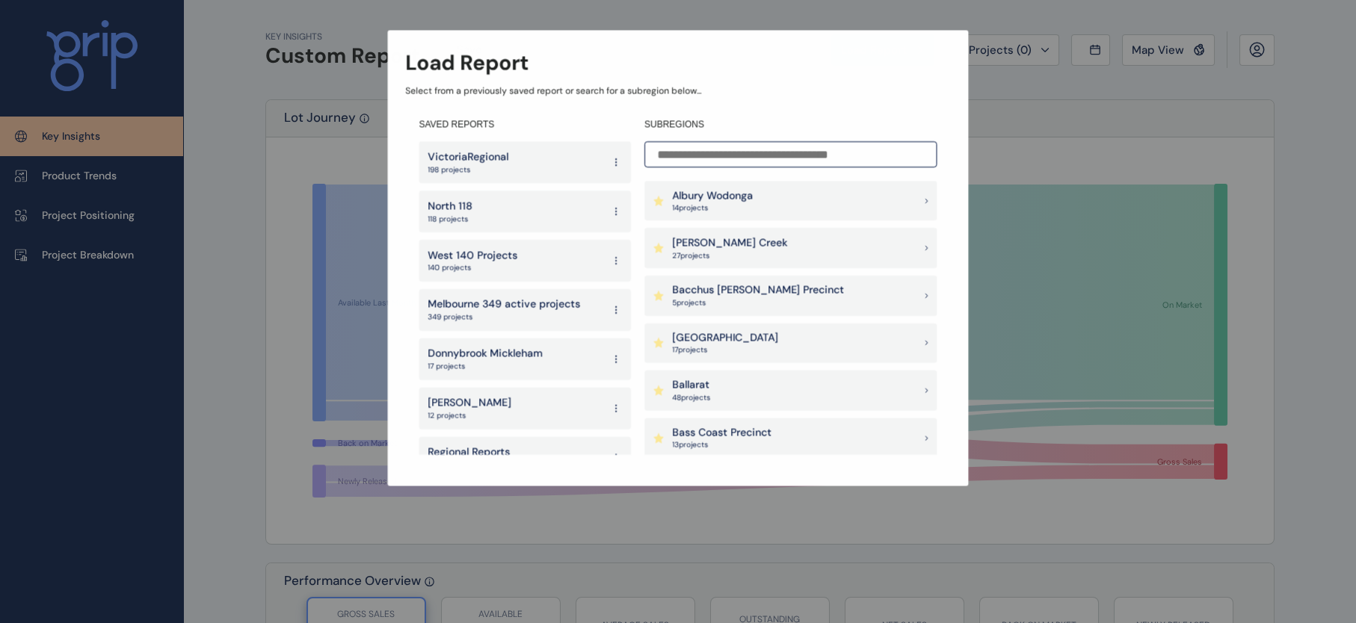
click at [716, 156] on input at bounding box center [790, 154] width 292 height 26
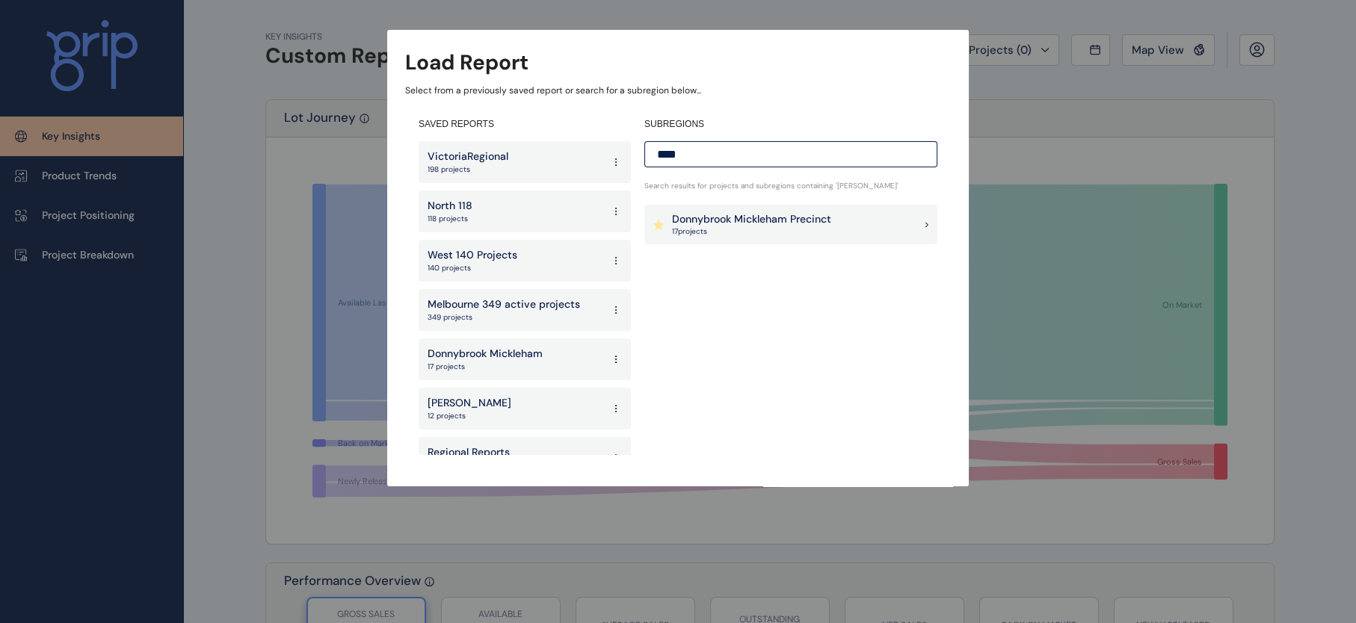
type input "****"
click at [716, 217] on p "Donnybrook Mickleham Precinct" at bounding box center [751, 219] width 159 height 15
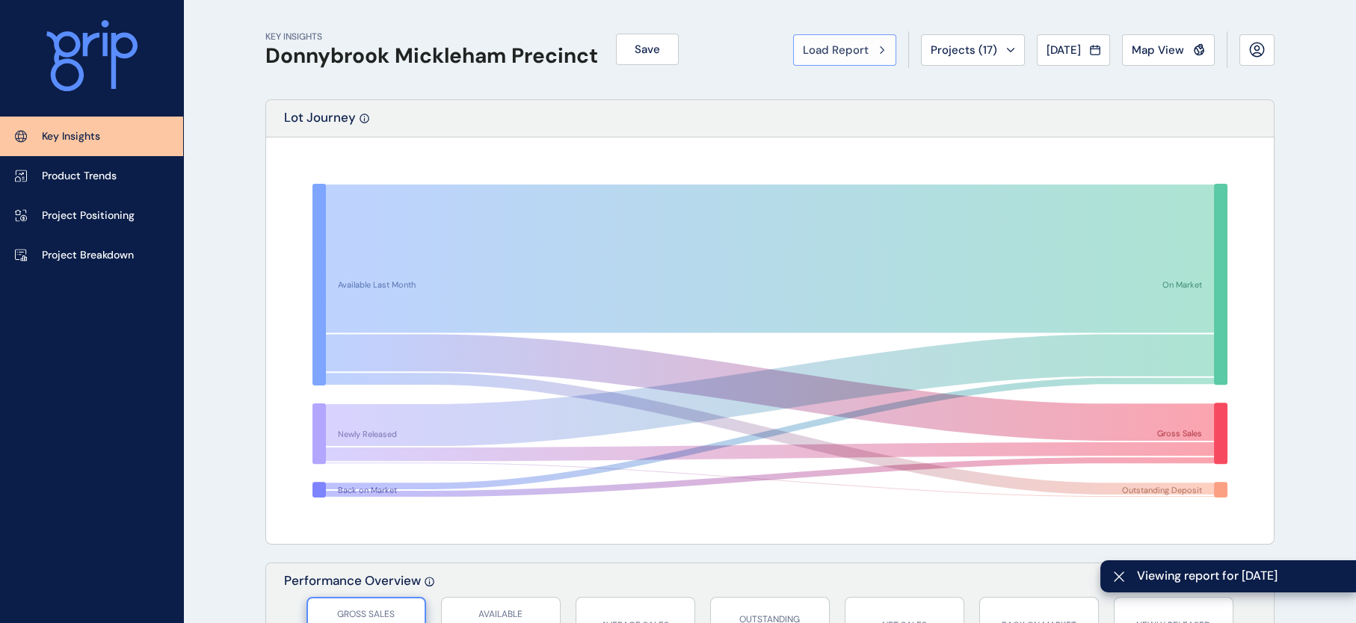
click at [803, 47] on span "Load Report" at bounding box center [836, 50] width 66 height 15
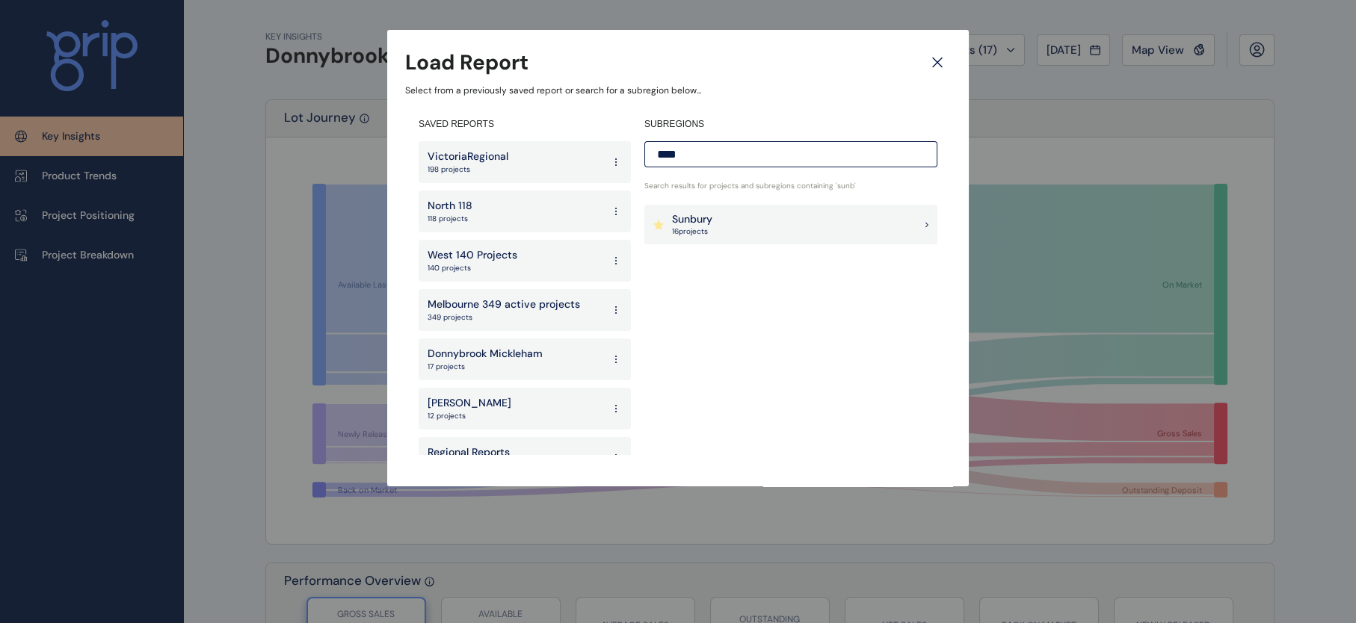
drag, startPoint x: 742, startPoint y: 145, endPoint x: 716, endPoint y: 194, distance: 55.8
click at [741, 145] on input "****" at bounding box center [790, 154] width 293 height 26
type input "****"
click at [711, 212] on p "Sunbury" at bounding box center [692, 219] width 40 height 15
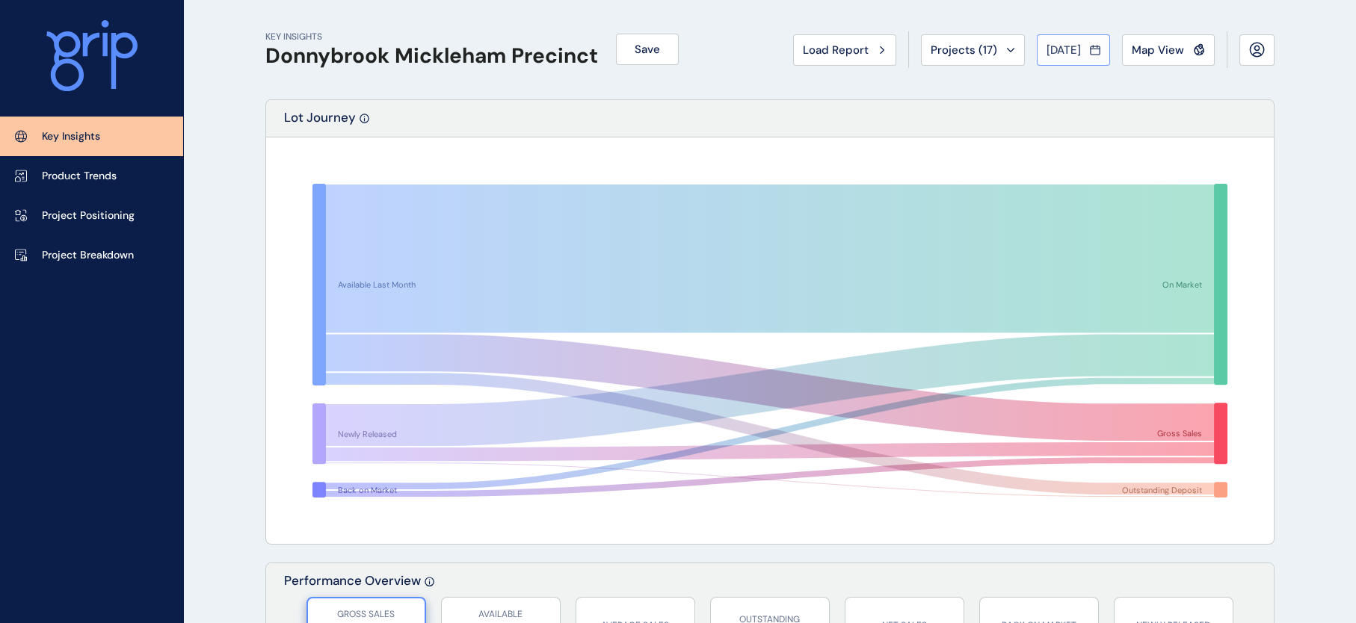
click at [1057, 58] on span "[DATE]" at bounding box center [1063, 50] width 34 height 15
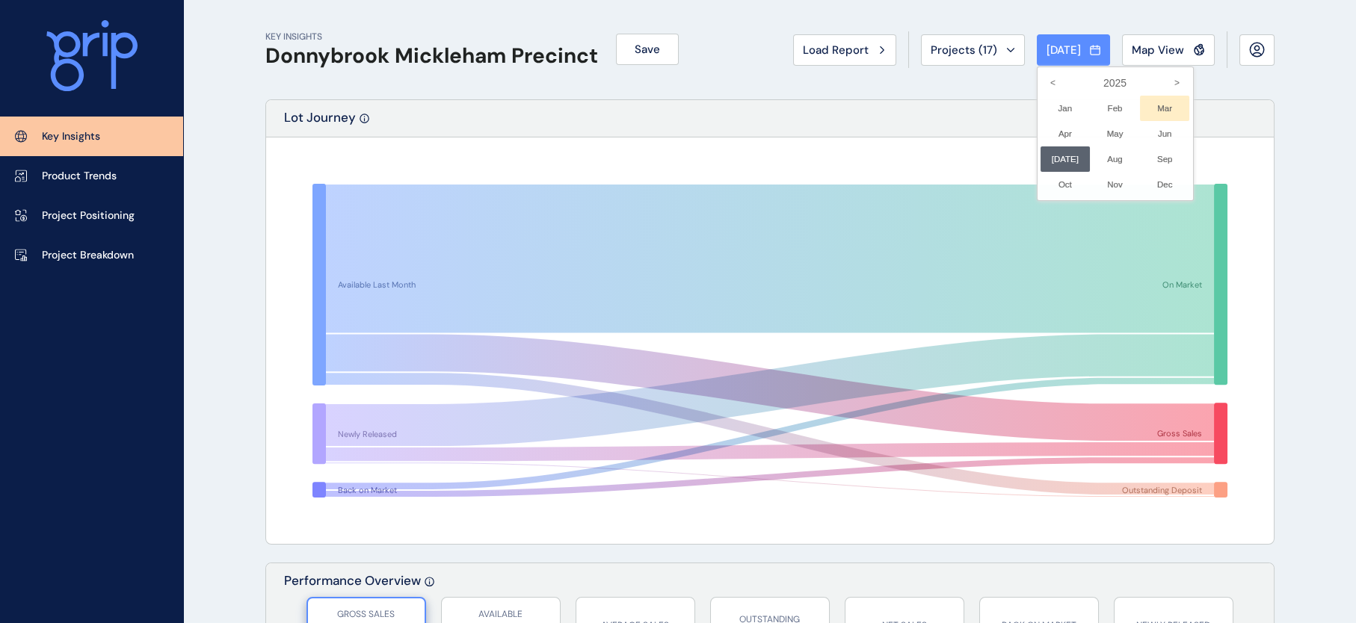
click at [1144, 121] on li "Mar No report is available for this period. New months are usually published 5 …" at bounding box center [1165, 108] width 50 height 25
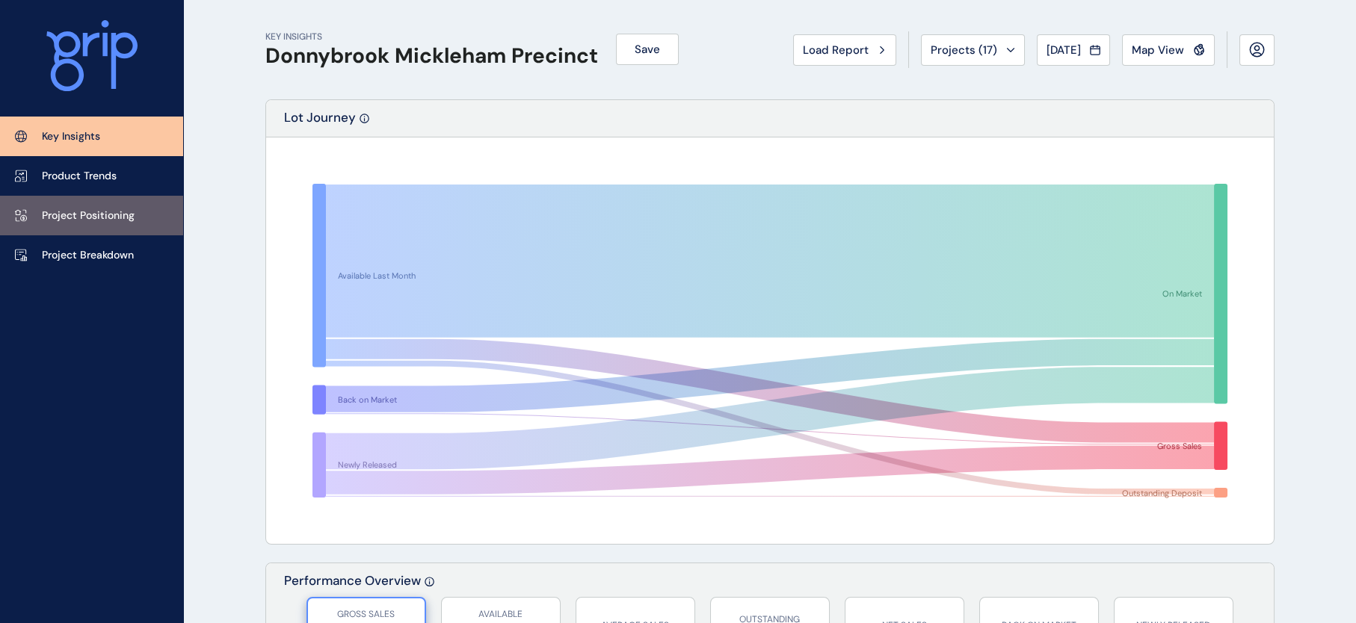
click at [112, 215] on p "Project Positioning" at bounding box center [88, 216] width 93 height 15
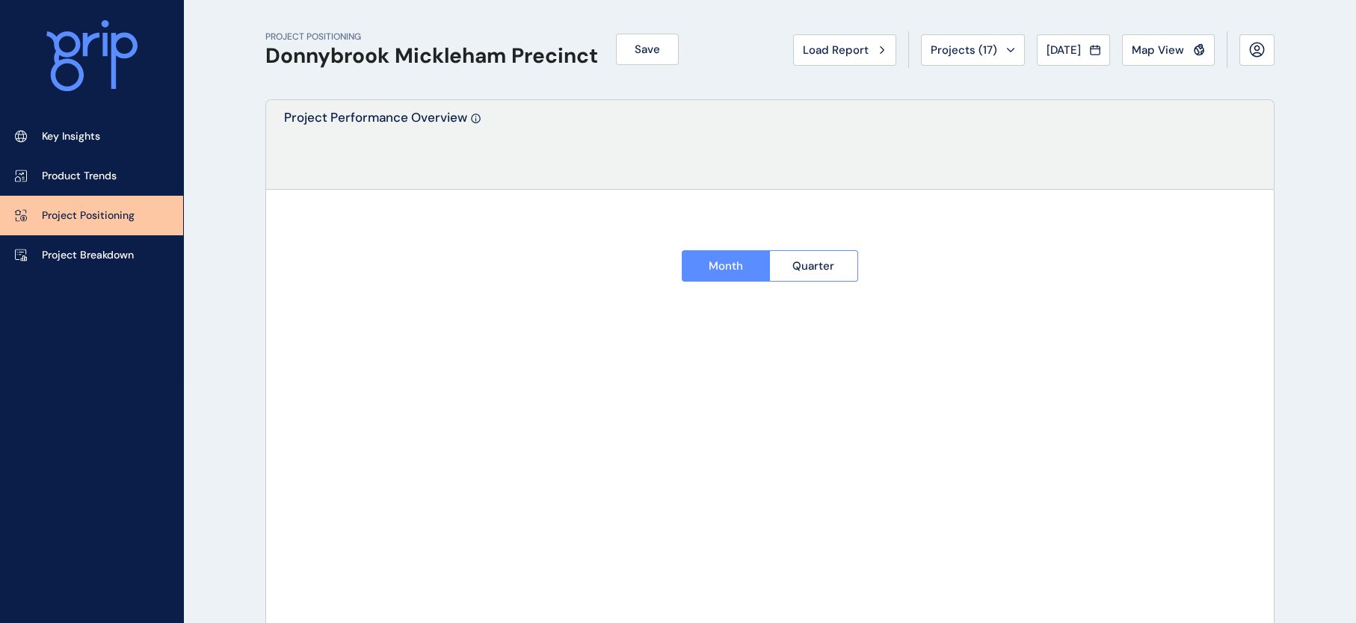
type input "*********"
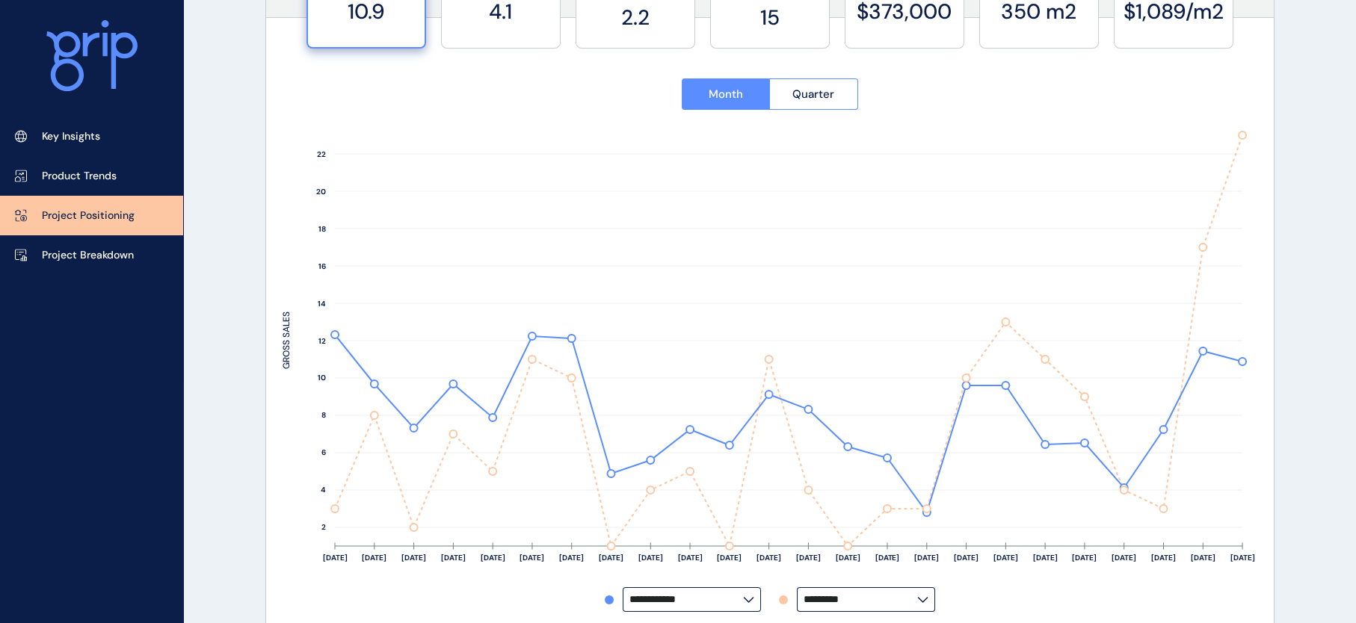
scroll to position [178, 0]
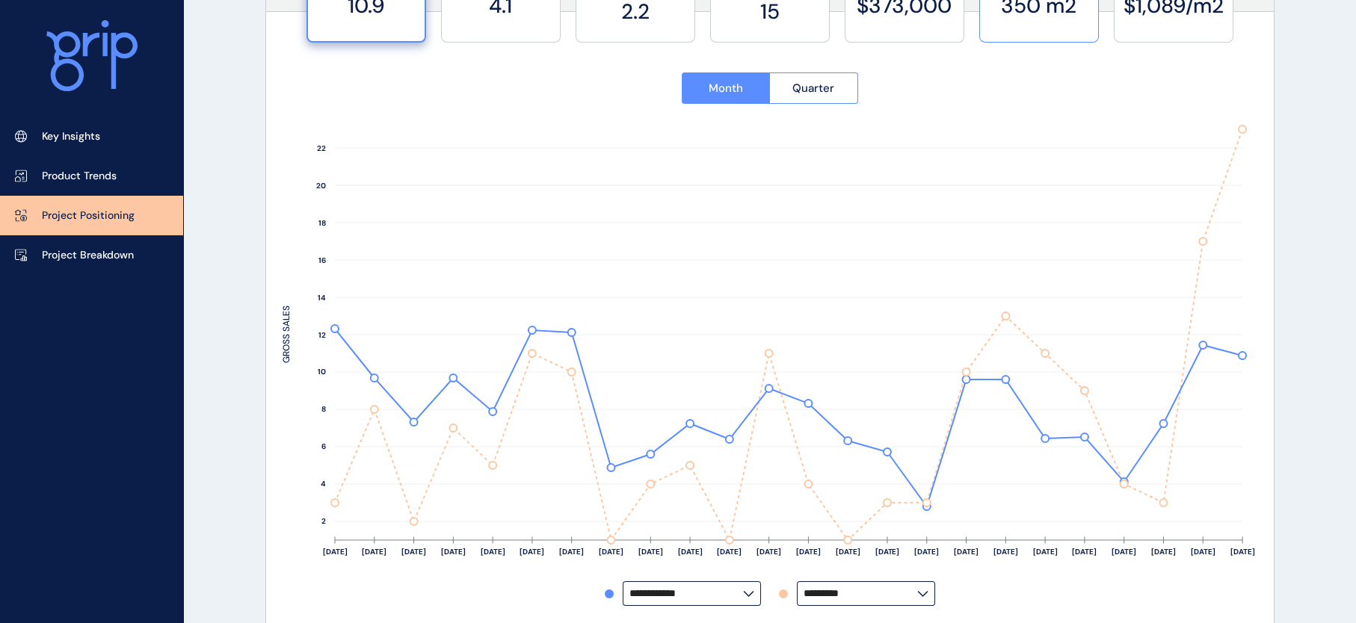
click at [1031, 16] on label "350 m2" at bounding box center [1038, 5] width 103 height 29
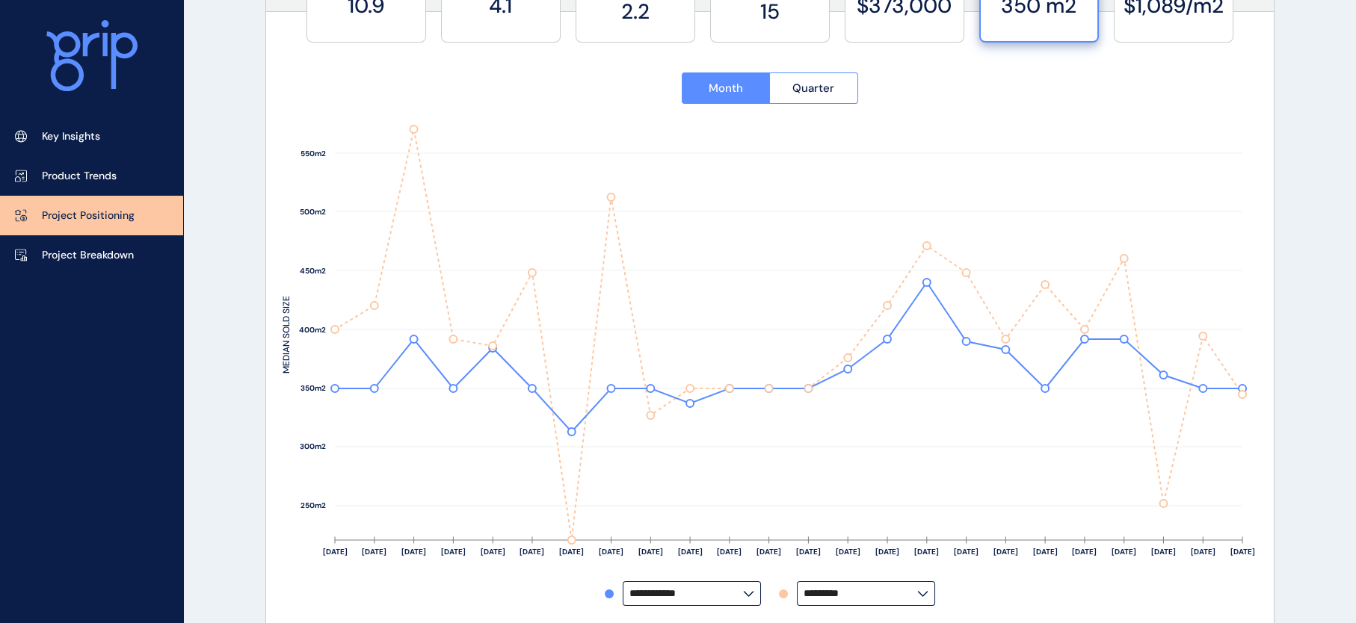
click at [878, 599] on input "*********" at bounding box center [860, 593] width 114 height 11
click at [866, 469] on div "Olivine" at bounding box center [864, 455] width 135 height 28
type input "*******"
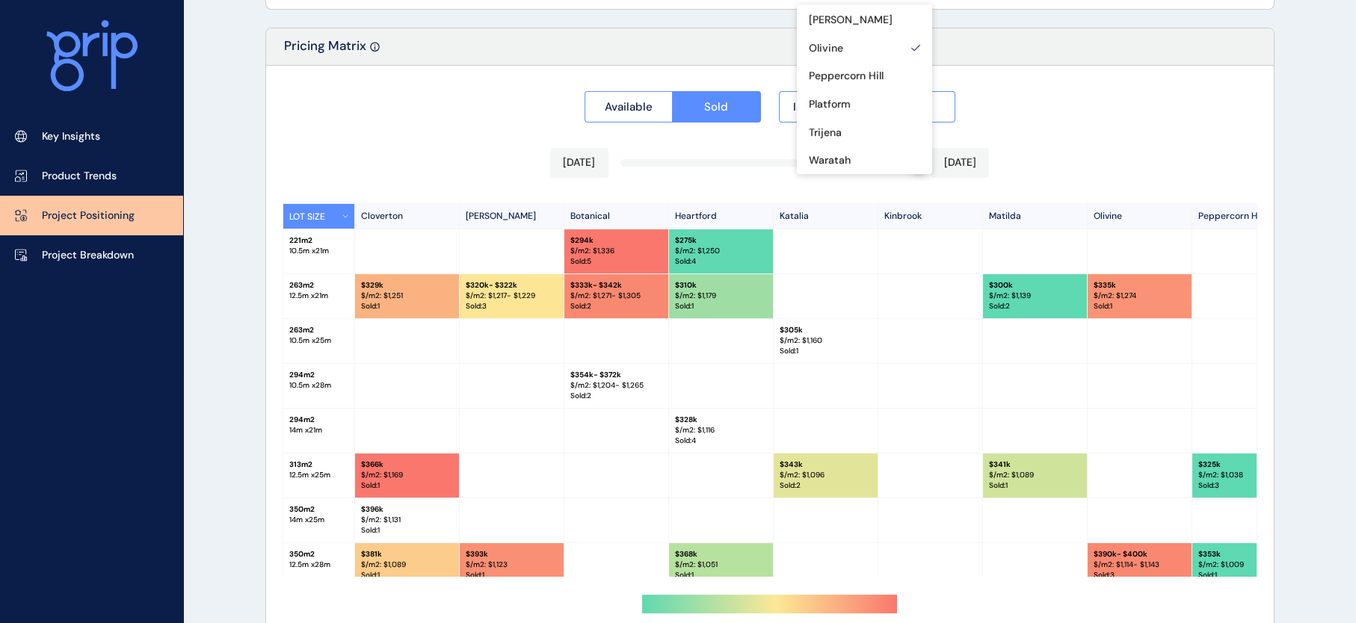
scroll to position [1461, 0]
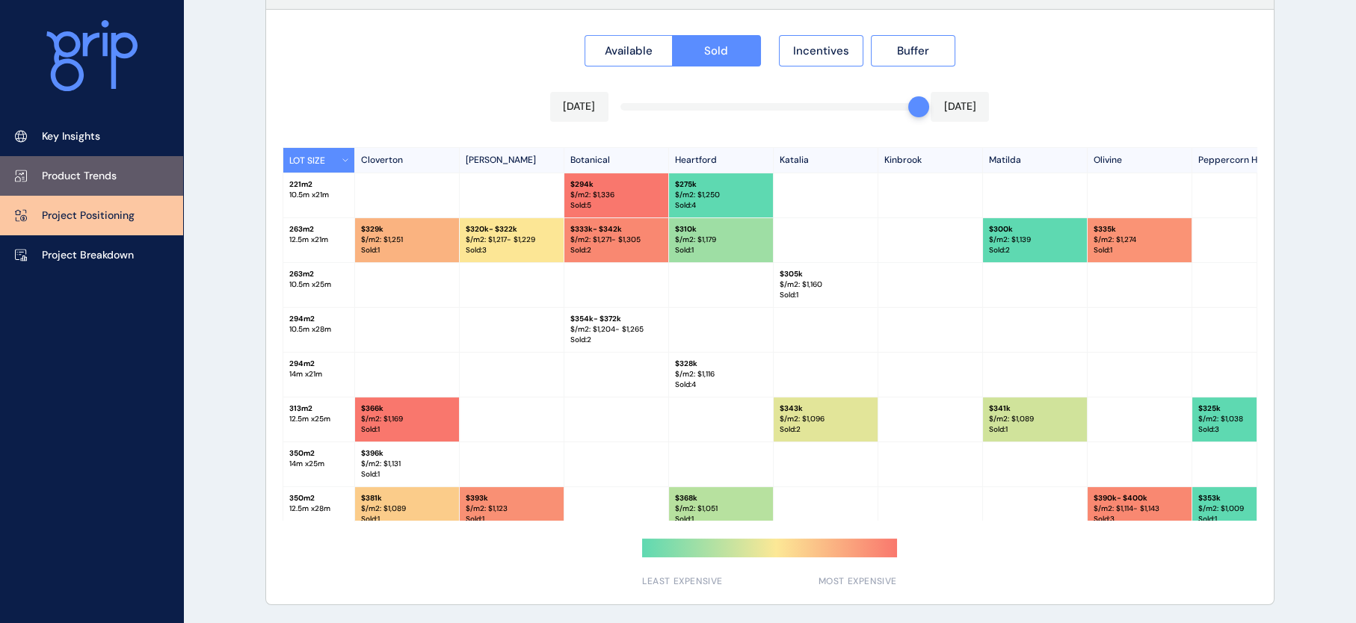
click at [110, 178] on p "Product Trends" at bounding box center [79, 176] width 75 height 15
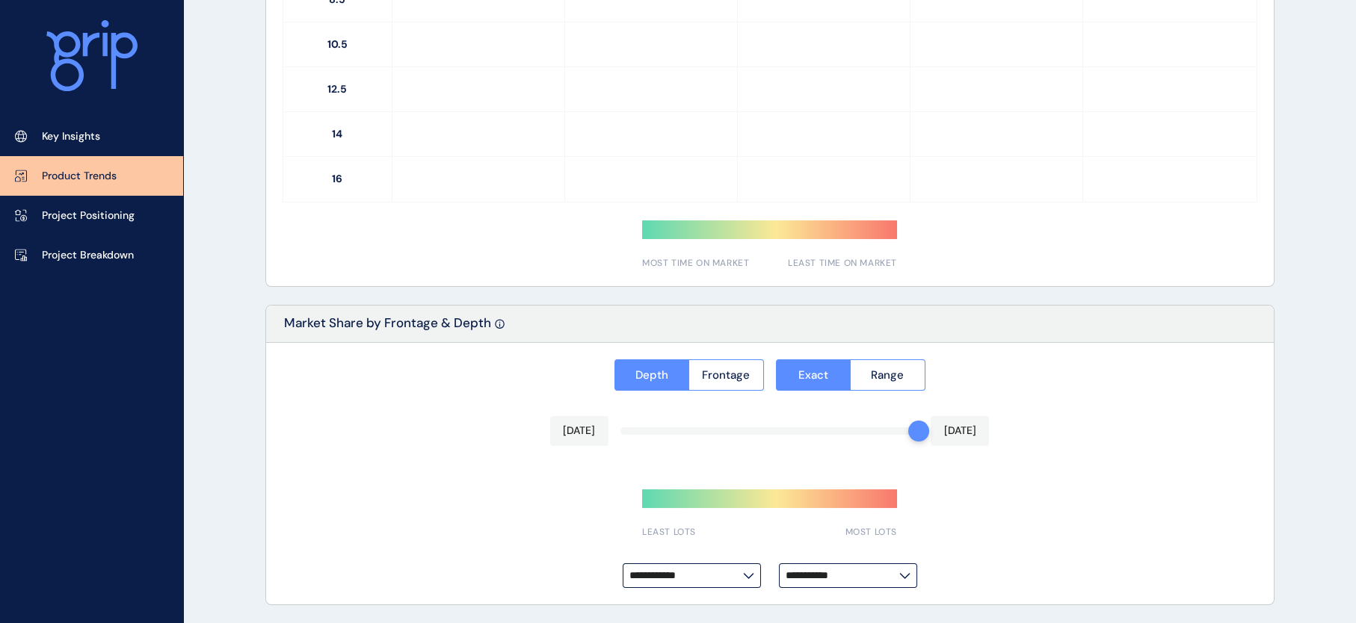
type input "**********"
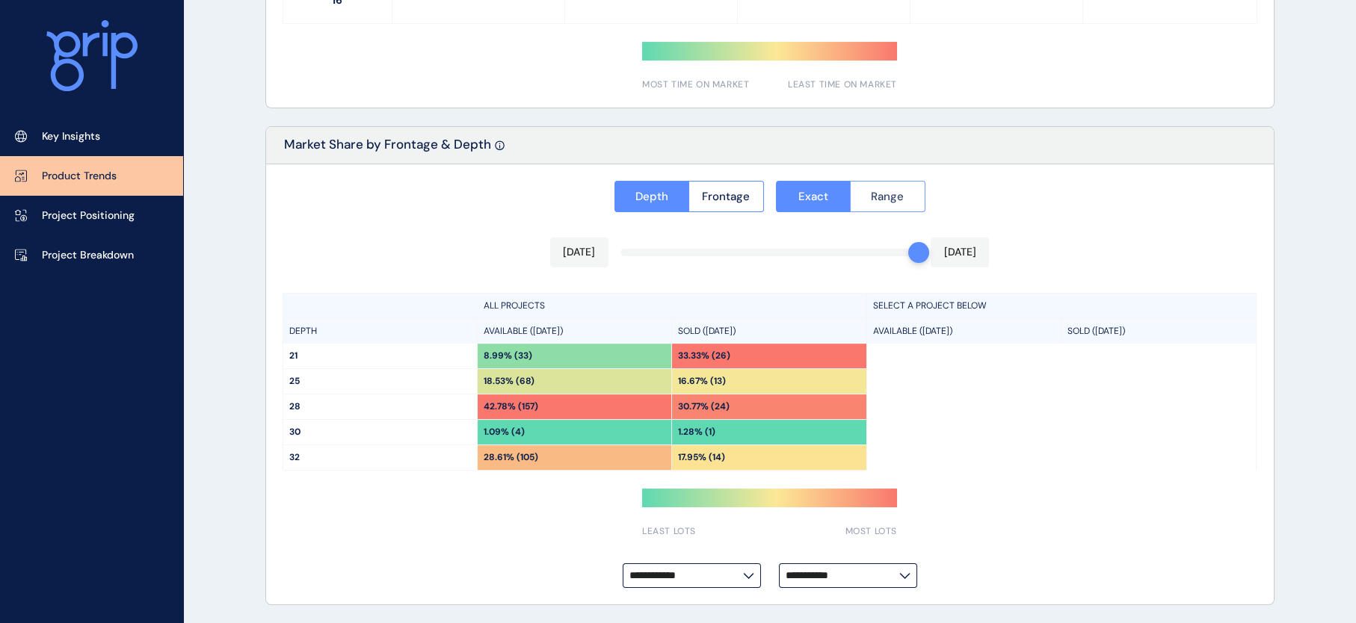
click at [907, 203] on button "Range" at bounding box center [887, 196] width 75 height 31
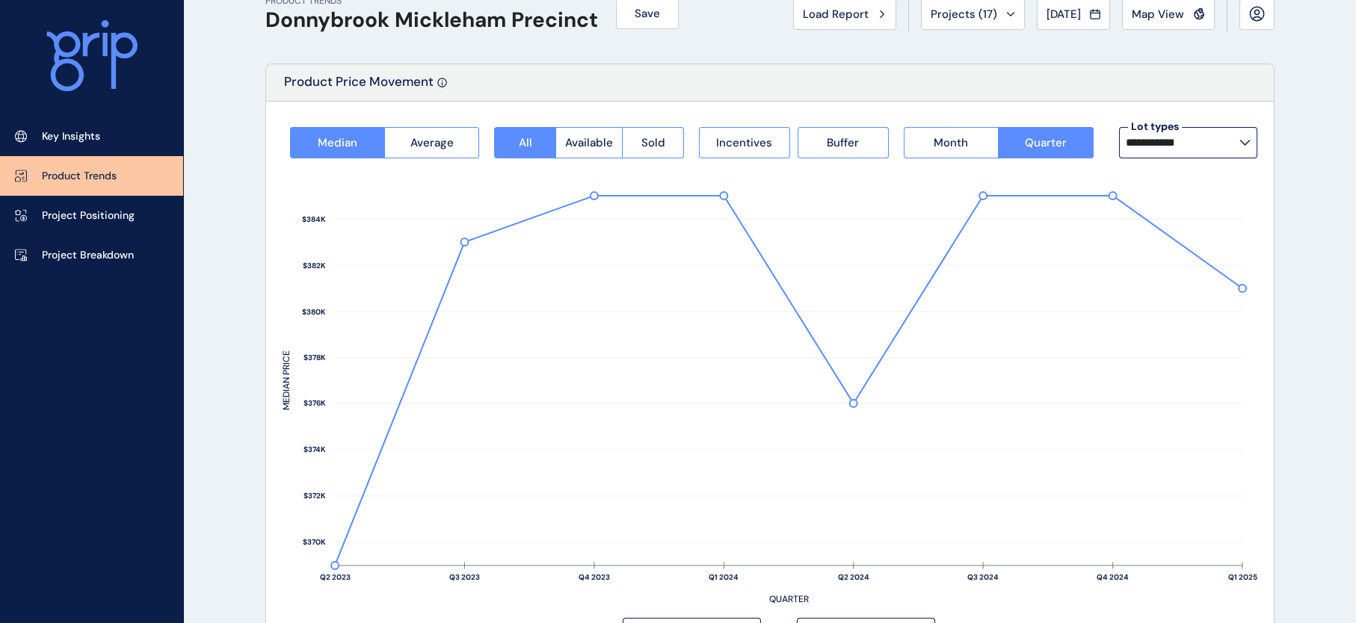
scroll to position [0, 0]
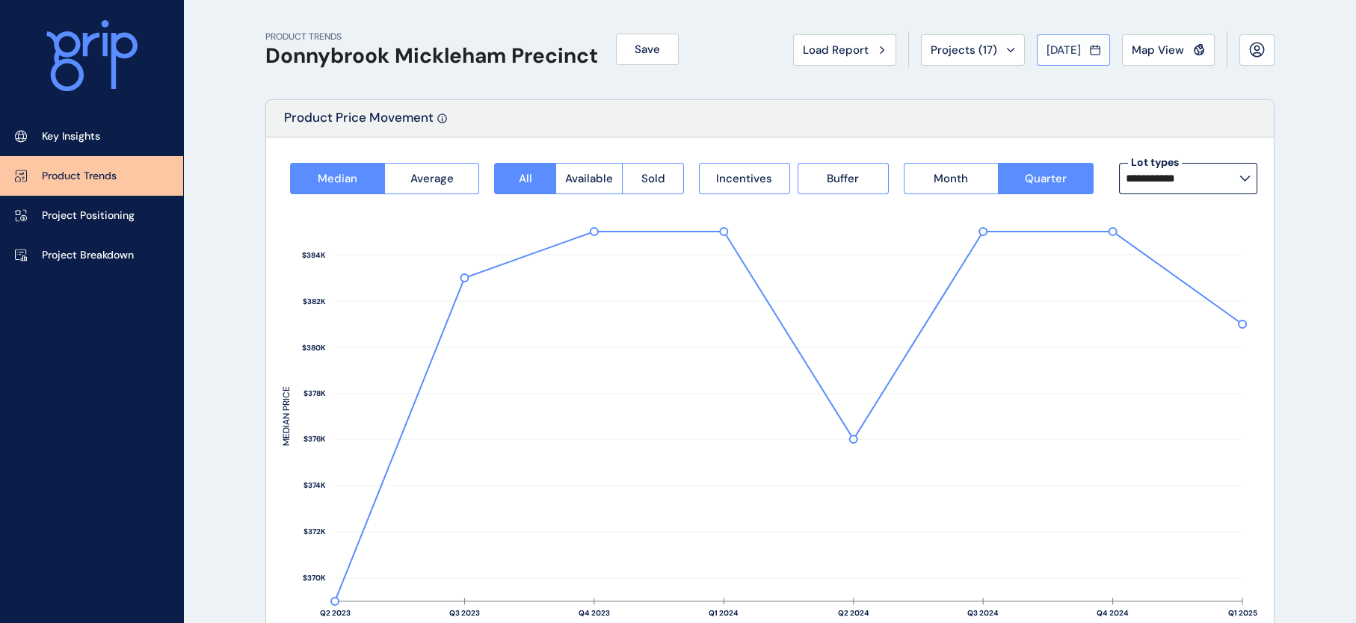
click at [1055, 54] on span "[DATE]" at bounding box center [1063, 50] width 34 height 15
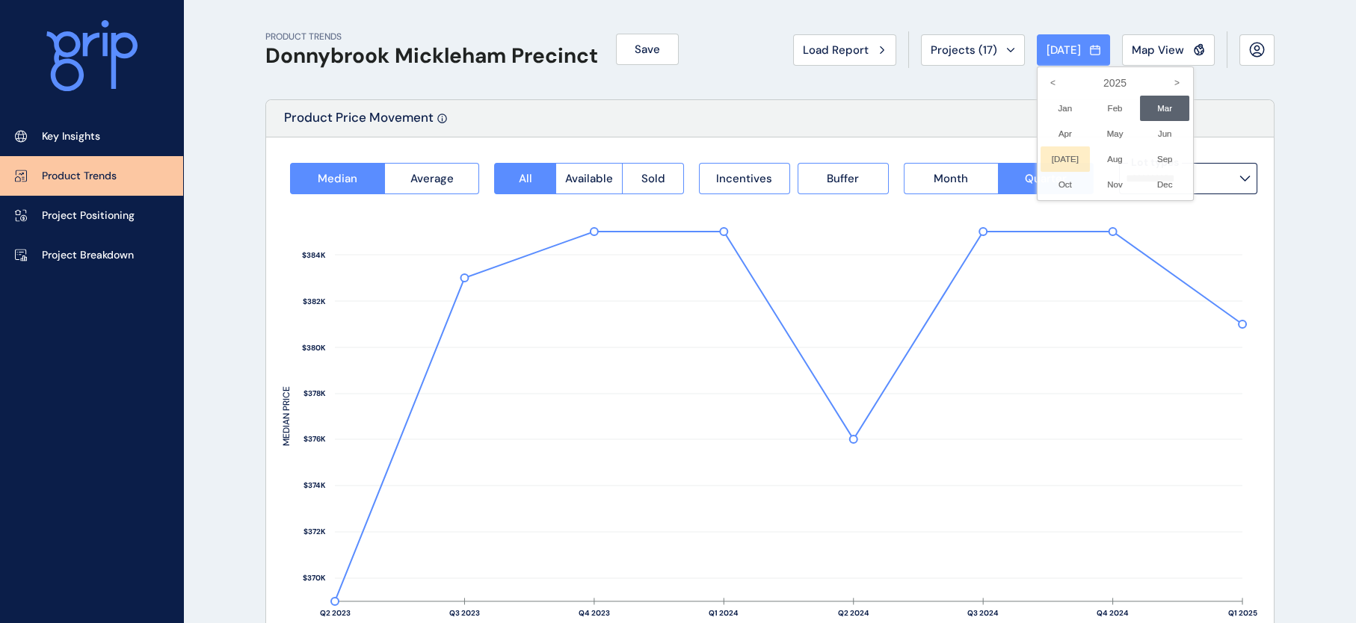
click at [1040, 172] on li "[DATE] No report is available for this period. New months are usually published…" at bounding box center [1065, 158] width 50 height 25
